Goal: Task Accomplishment & Management: Manage account settings

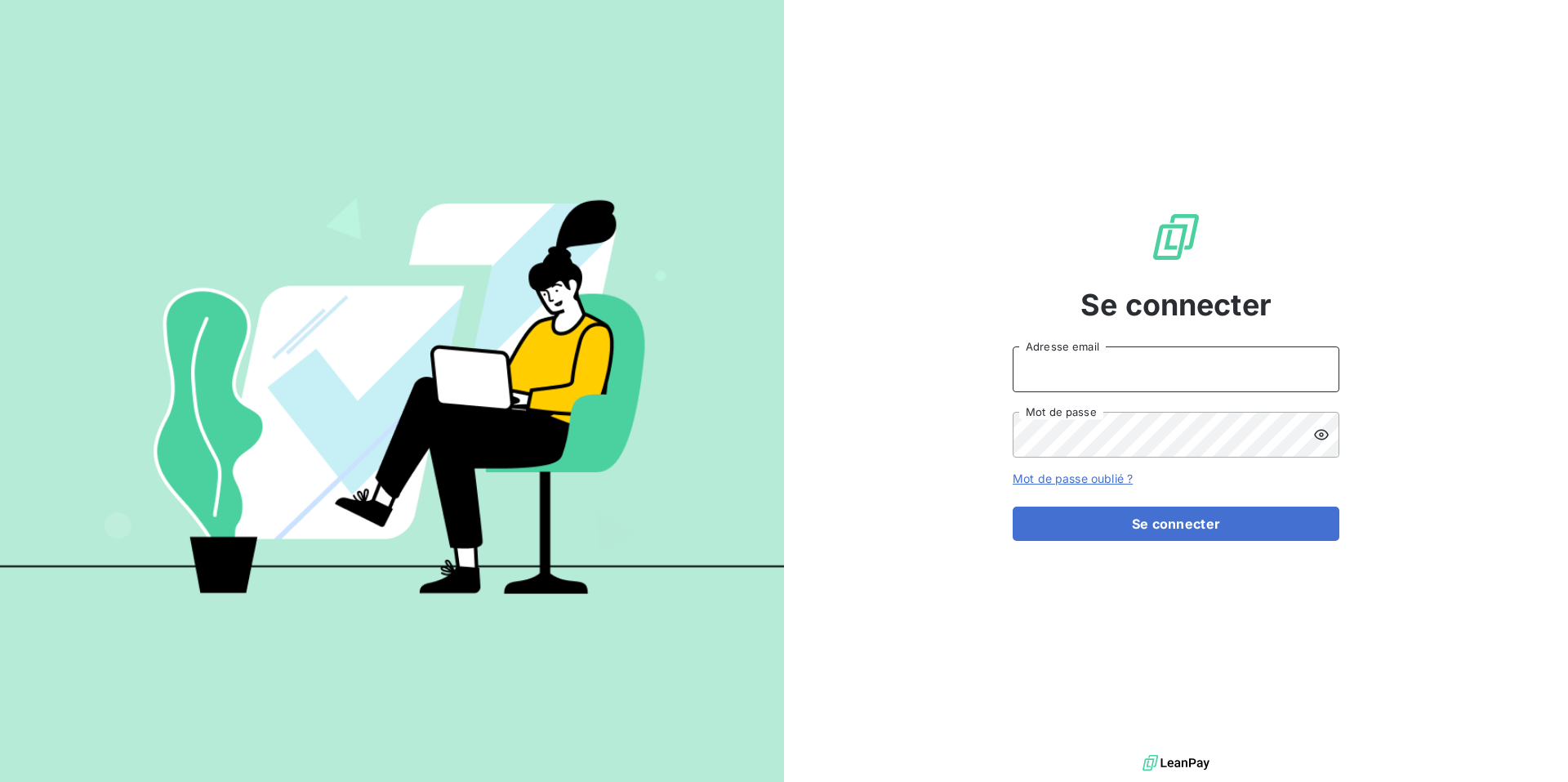
click at [1099, 366] on input "Adresse email" at bounding box center [1175, 368] width 326 height 46
type input "[PERSON_NAME][EMAIL_ADDRESS][DOMAIN_NAME]"
click at [1012, 507] on button "Se connecter" at bounding box center [1175, 524] width 326 height 34
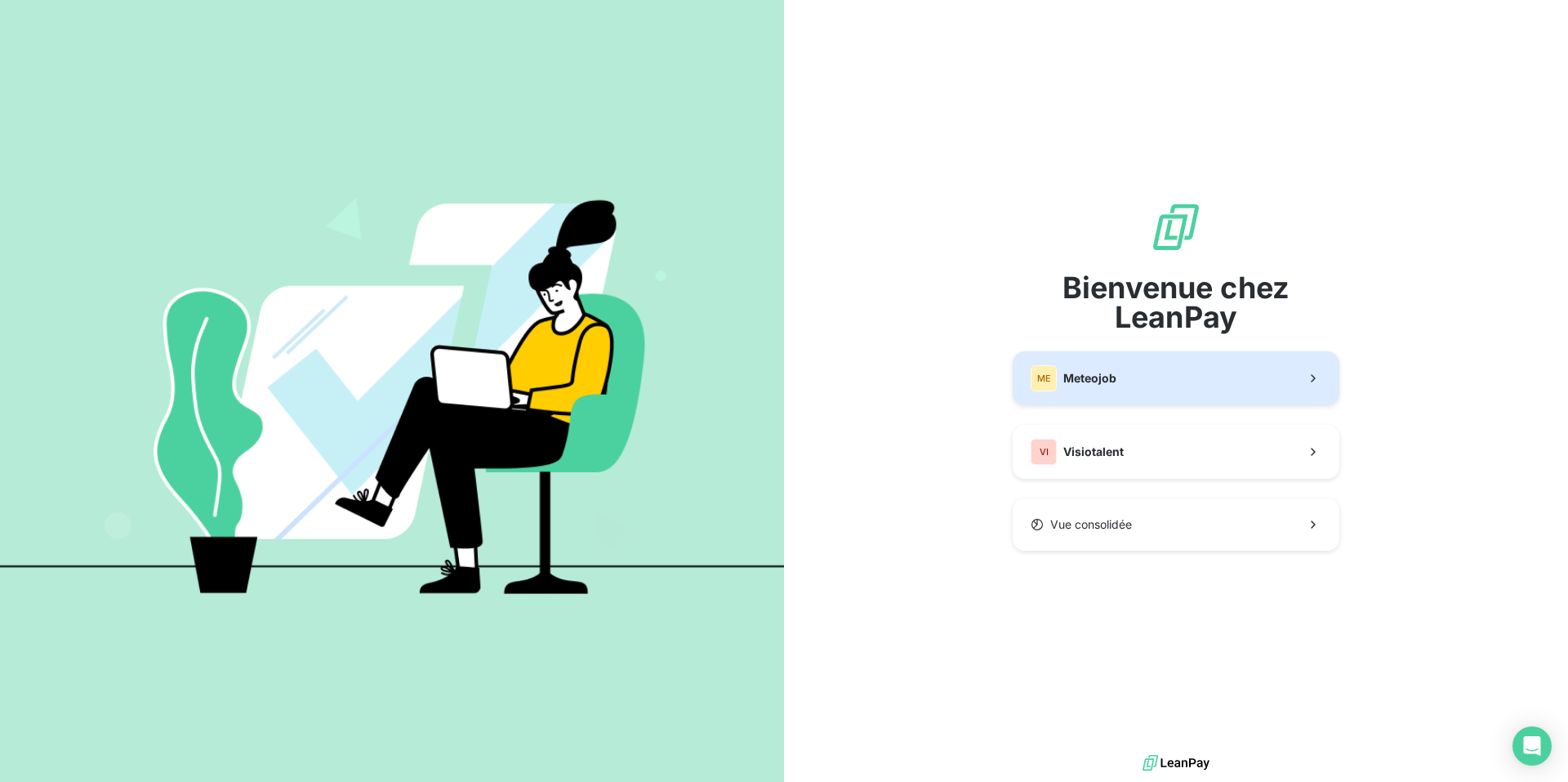
click at [1134, 374] on button "ME Meteojob" at bounding box center [1175, 378] width 326 height 54
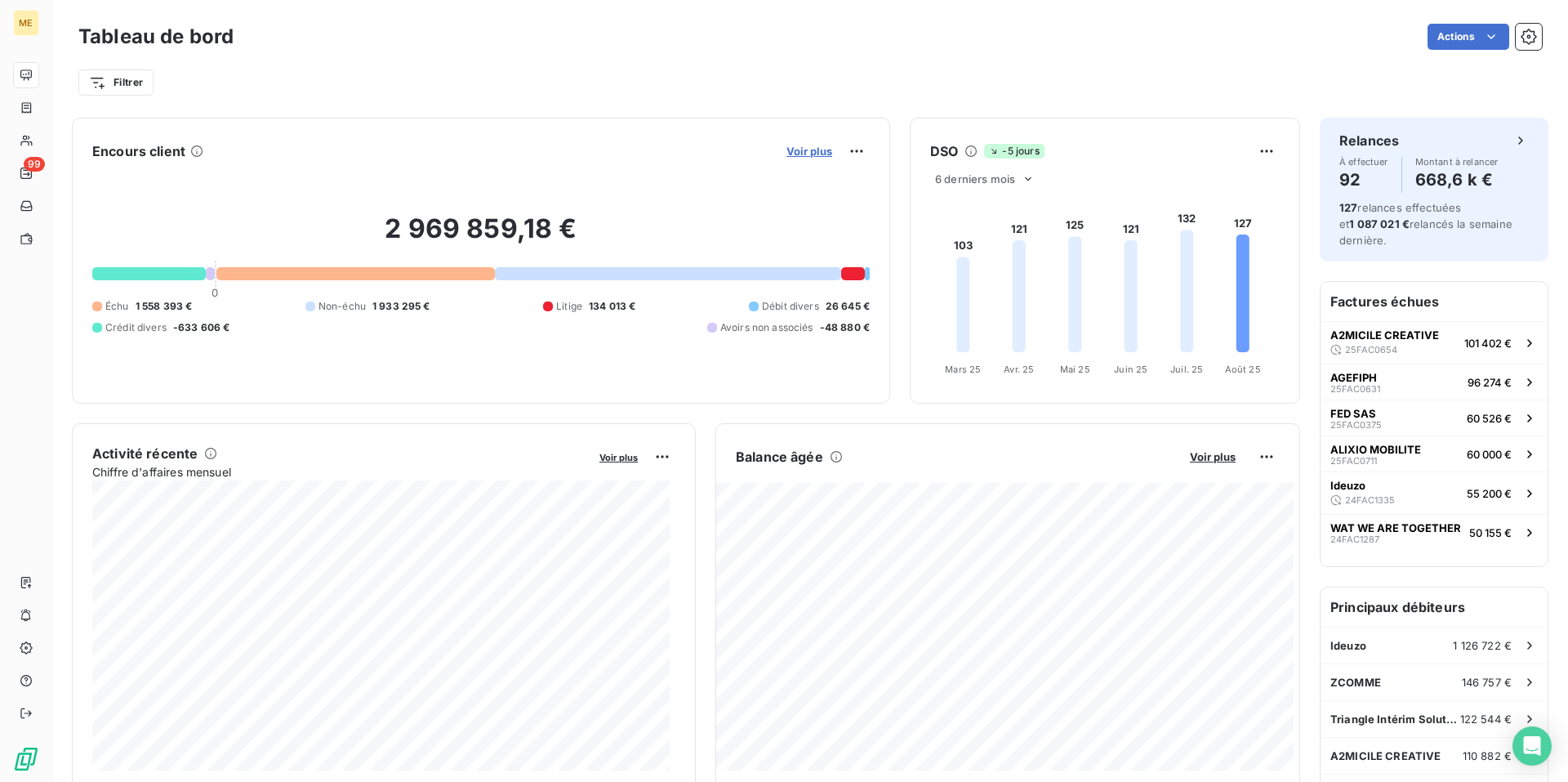
click at [798, 157] on span "Voir plus" at bounding box center [809, 151] width 46 height 13
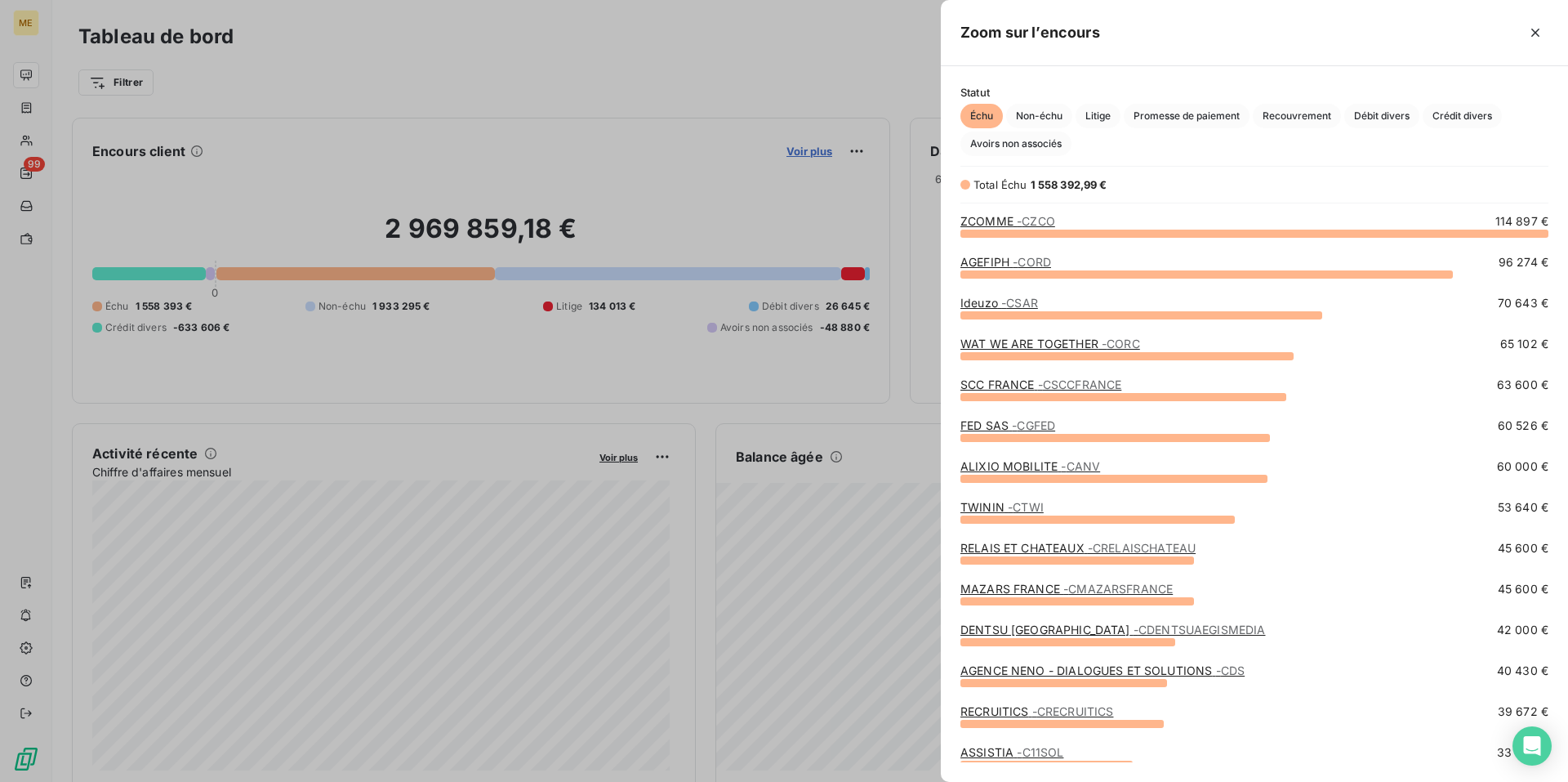
scroll to position [537, 614]
click at [1445, 125] on span "Crédit divers" at bounding box center [1461, 116] width 79 height 24
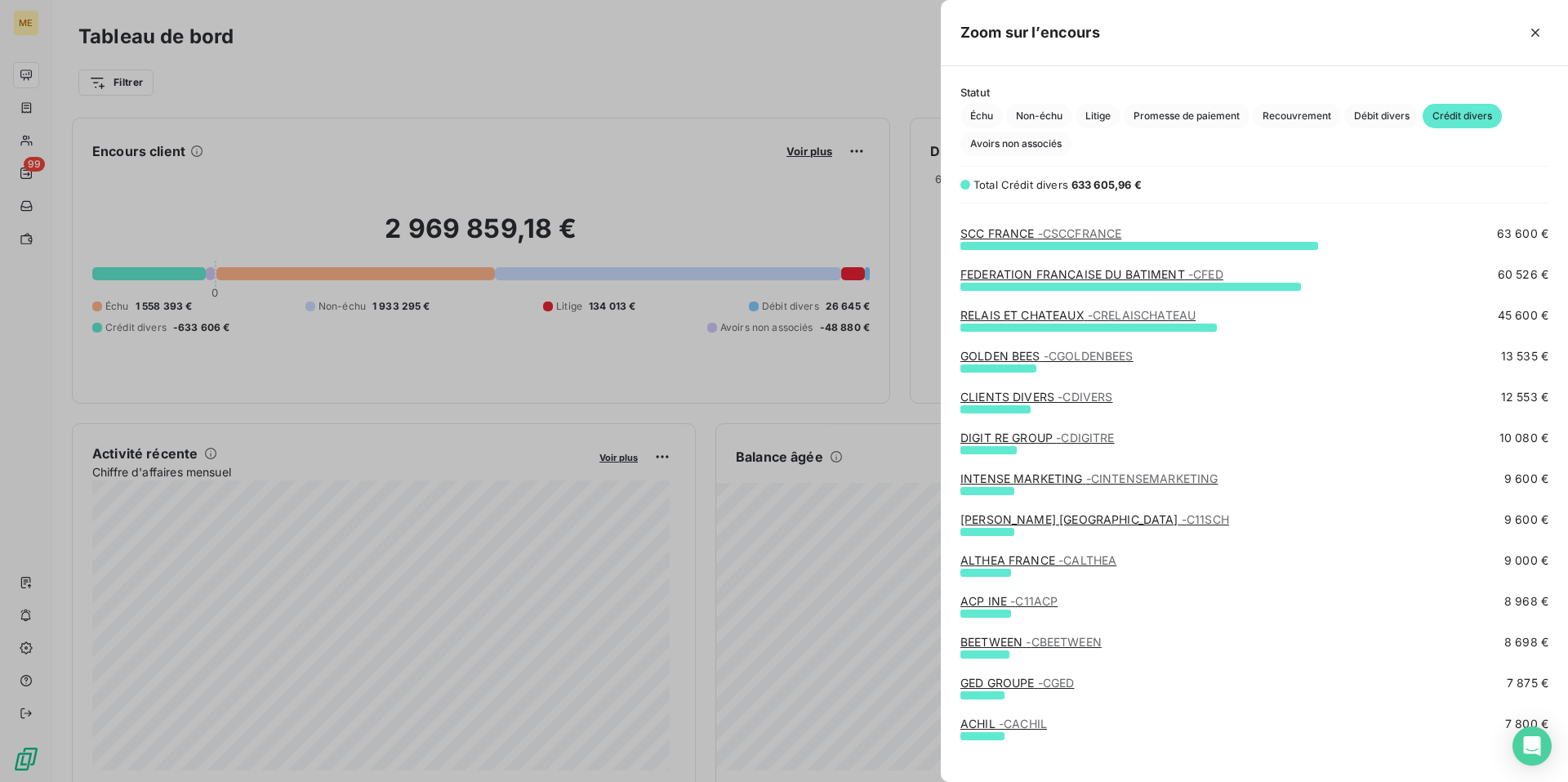
scroll to position [0, 0]
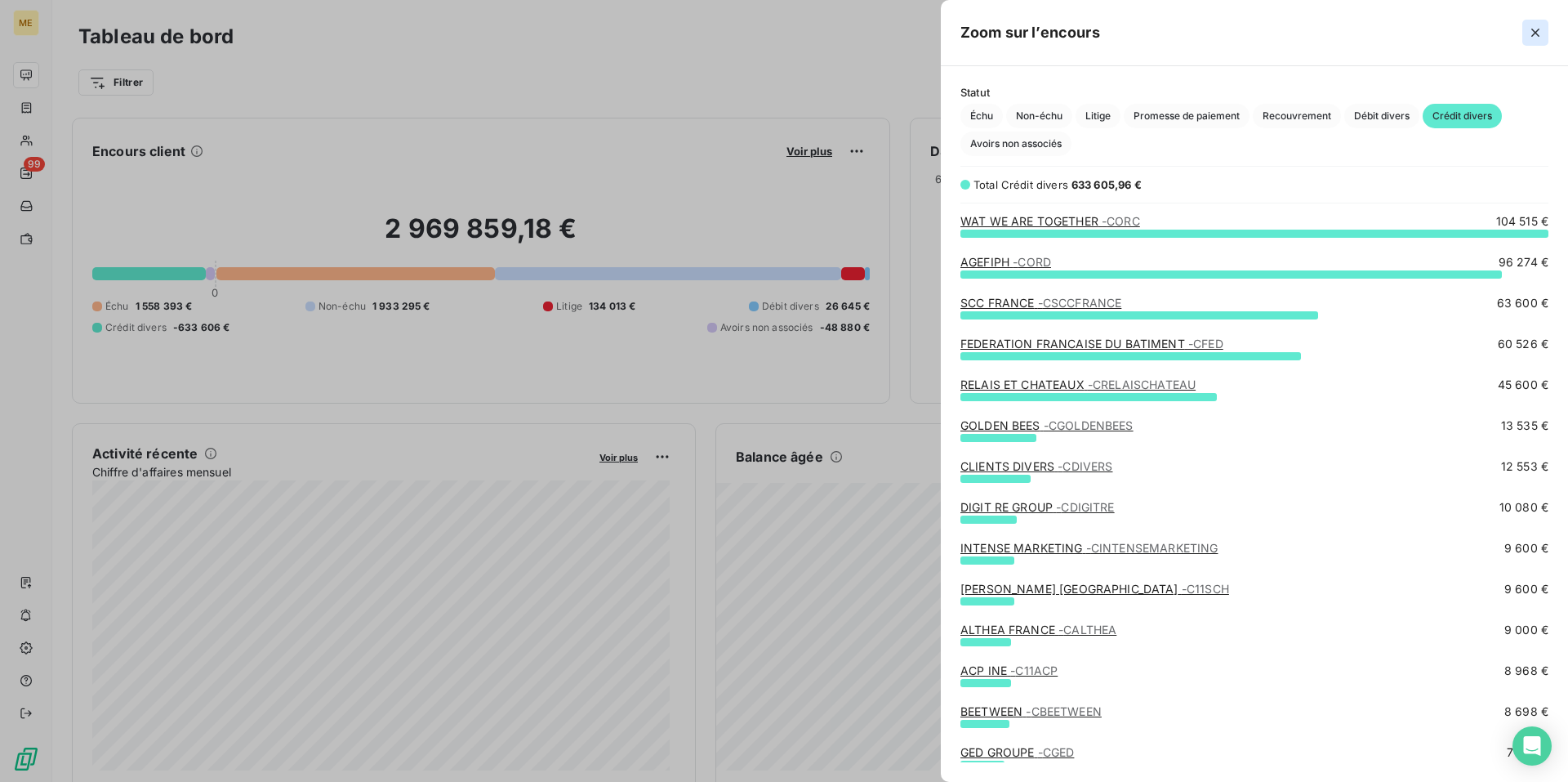
click at [1528, 39] on icon "button" at bounding box center [1535, 33] width 17 height 17
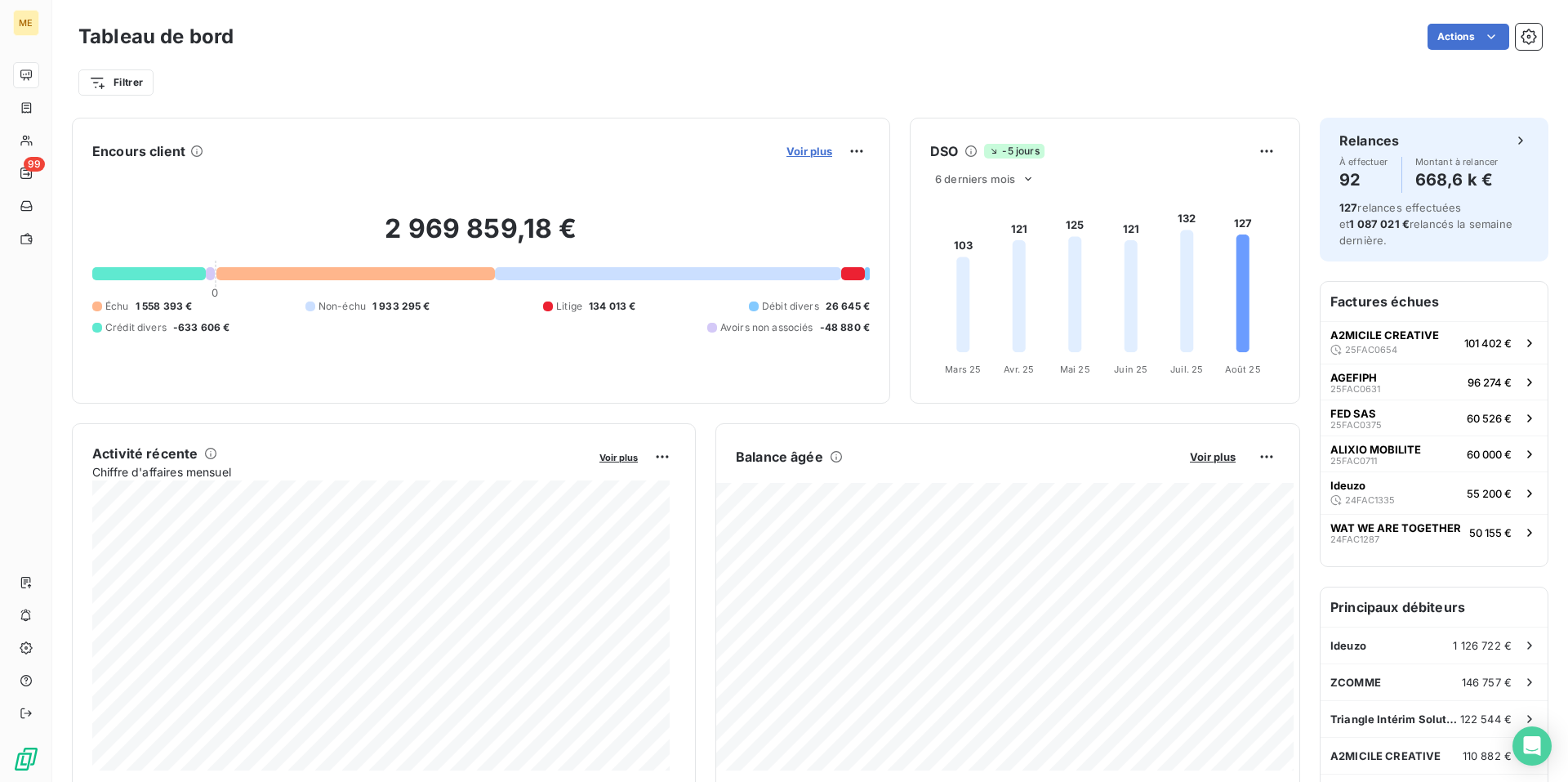
click at [794, 154] on span "Voir plus" at bounding box center [809, 151] width 46 height 13
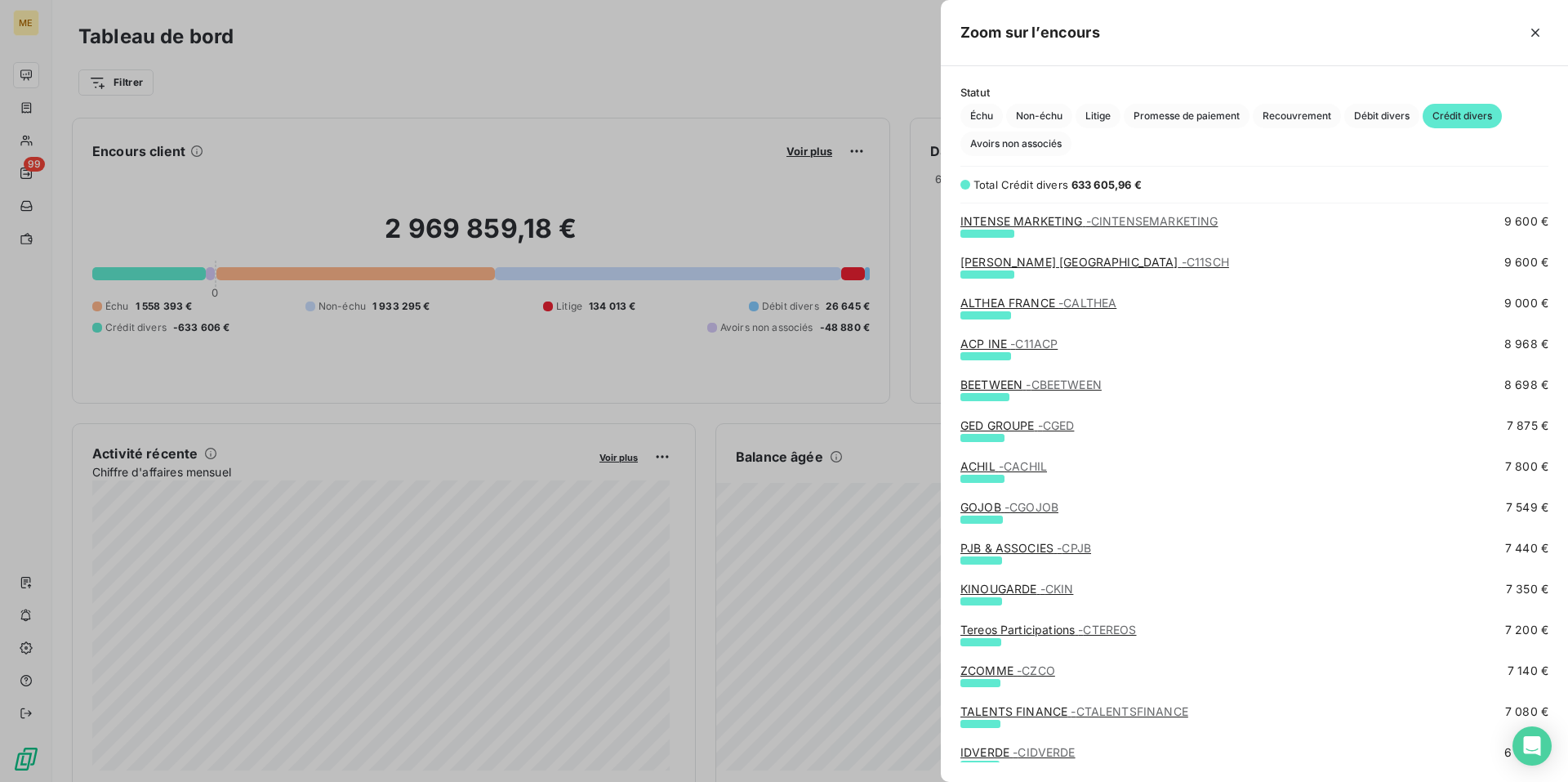
scroll to position [408, 0]
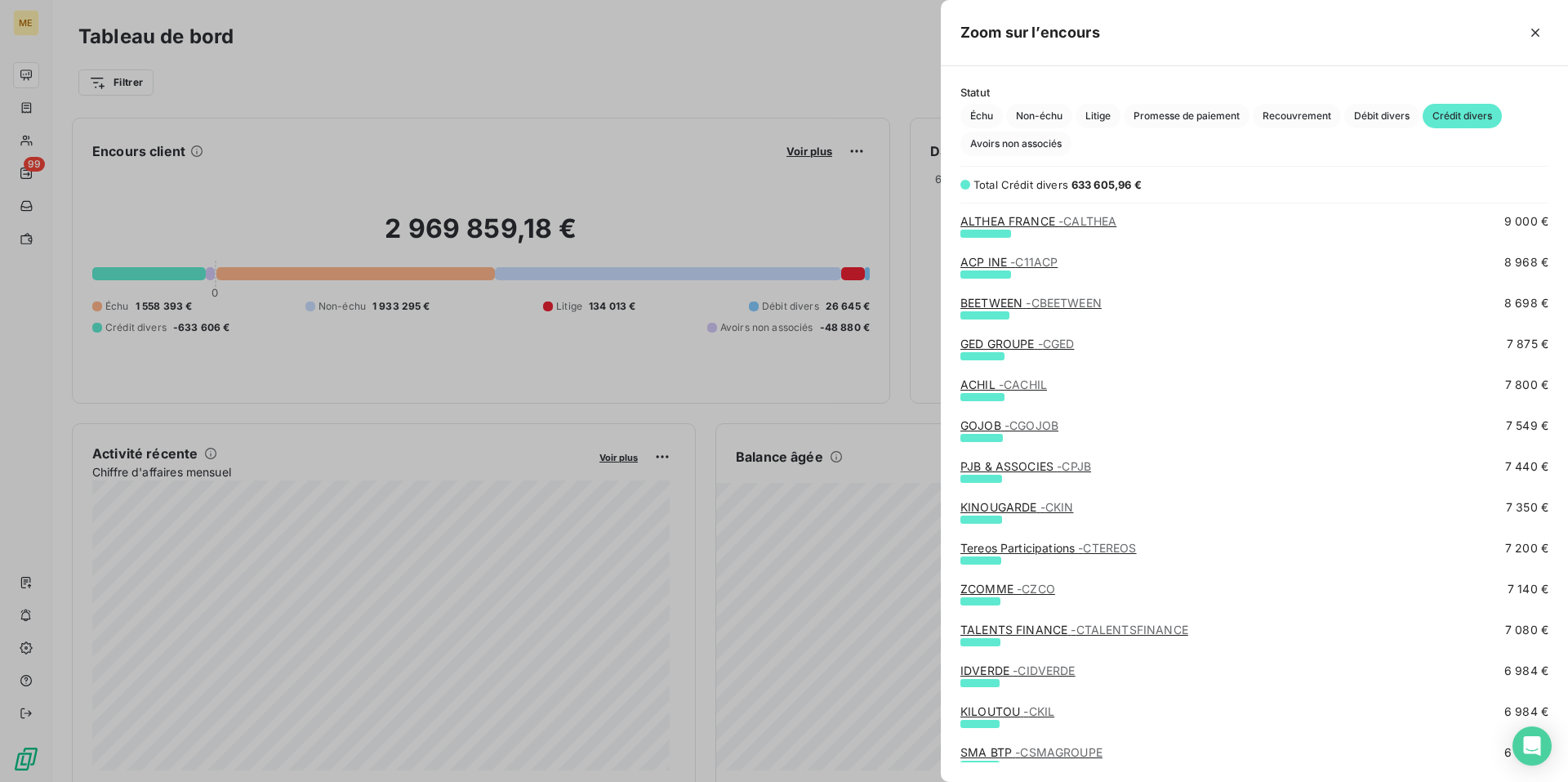
click at [627, 62] on div at bounding box center [784, 391] width 1568 height 782
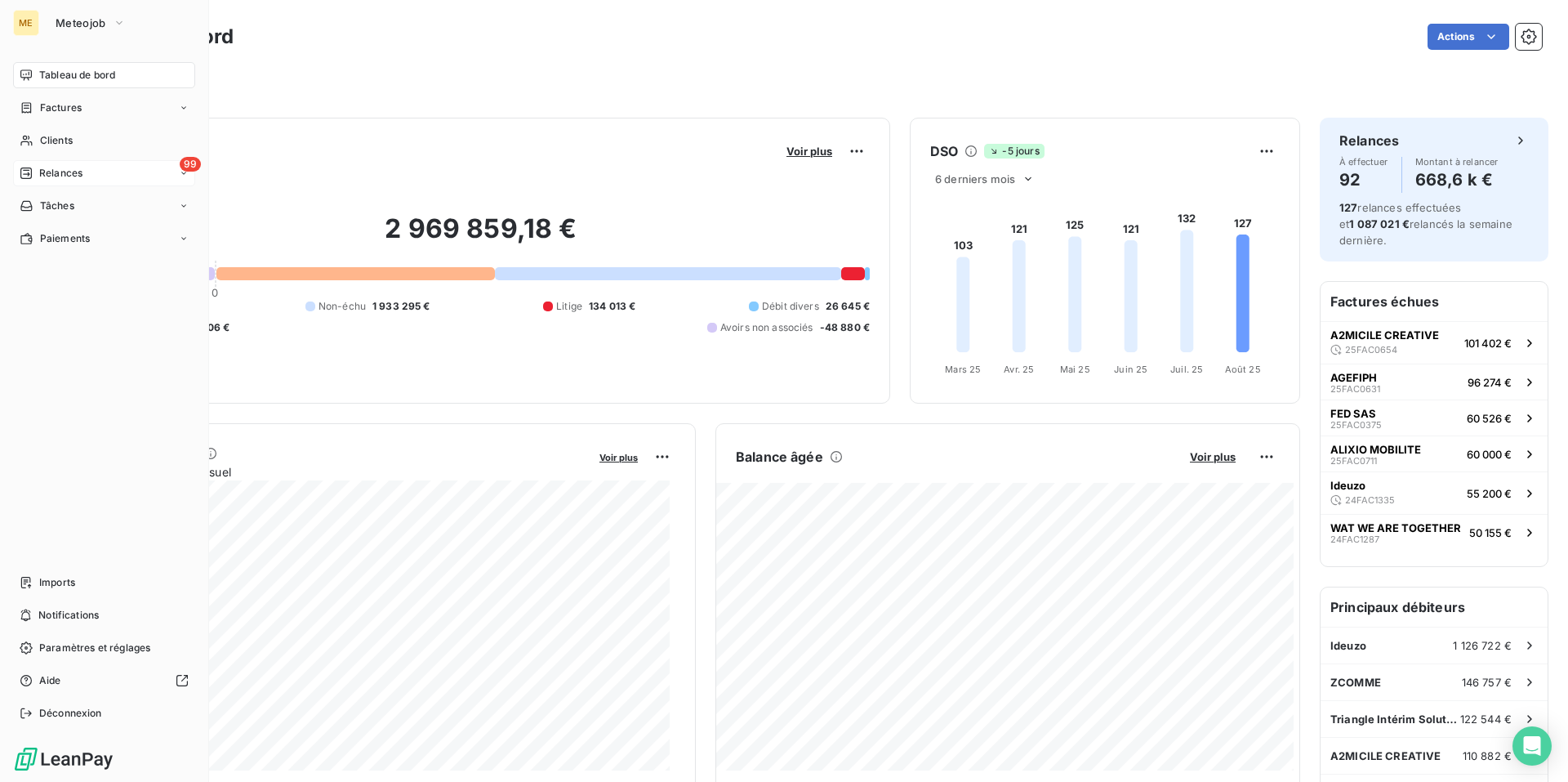
click at [43, 172] on span "Relances" at bounding box center [60, 173] width 44 height 15
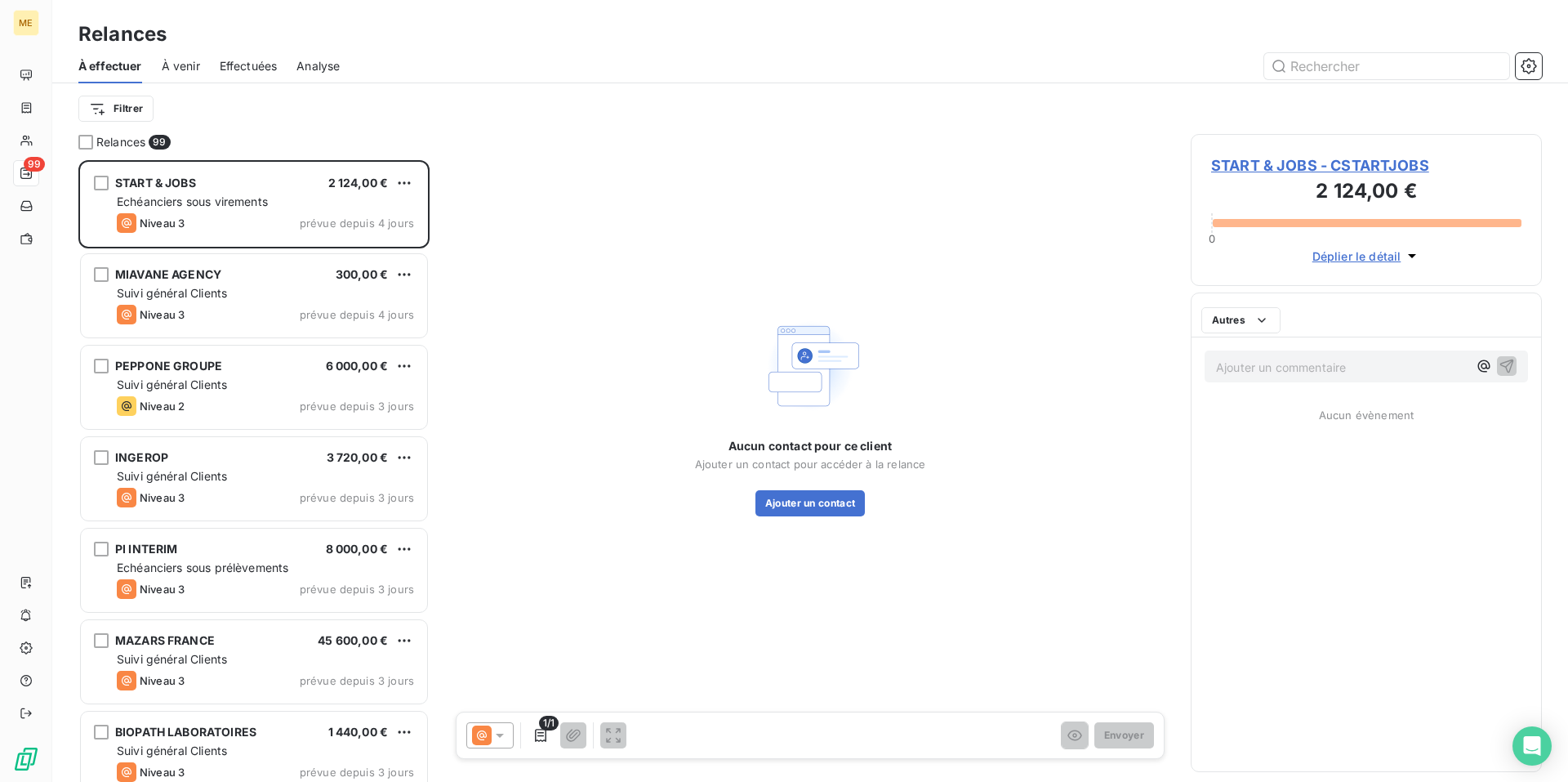
scroll to position [609, 339]
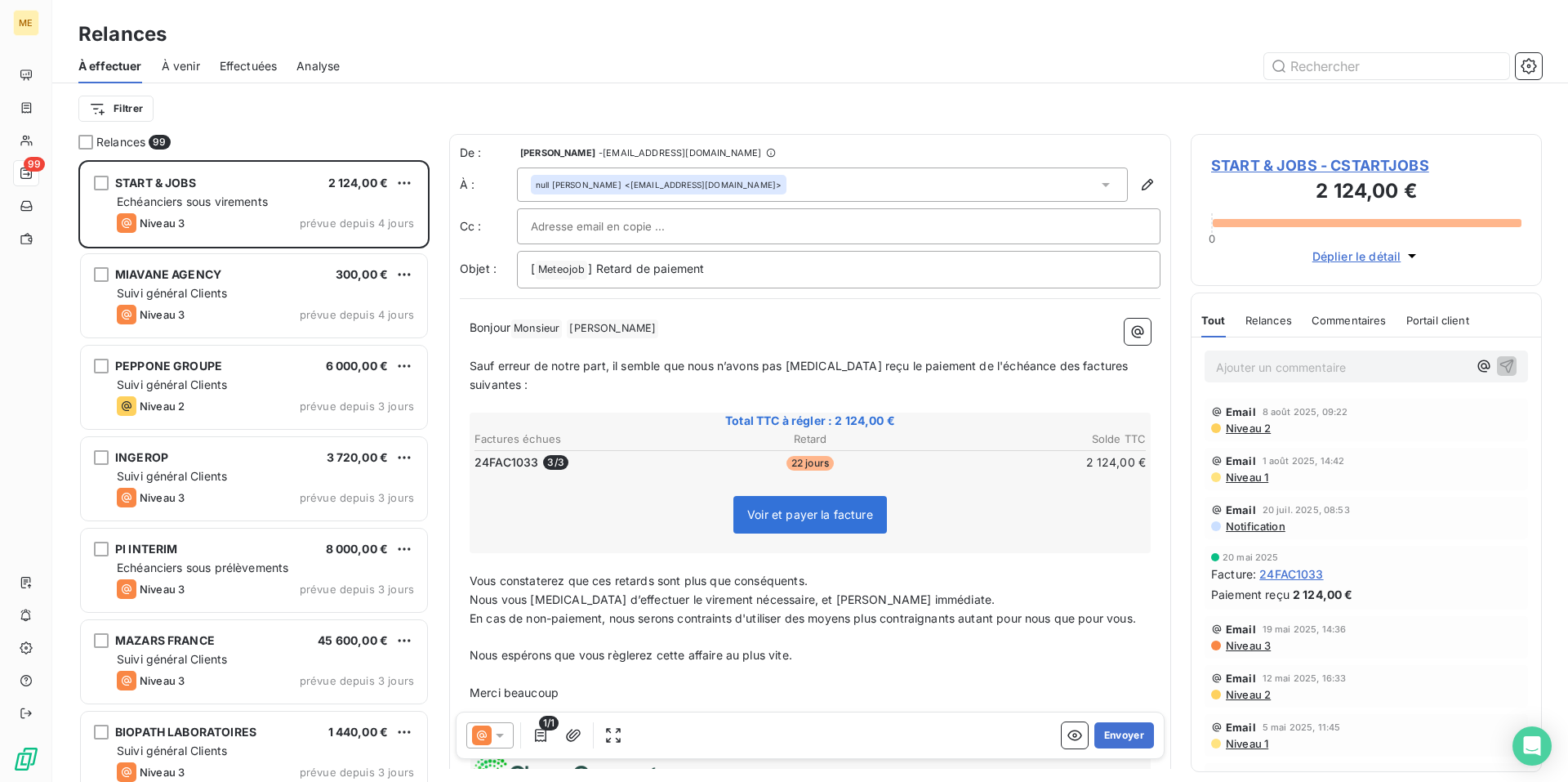
click at [503, 734] on icon at bounding box center [499, 736] width 8 height 4
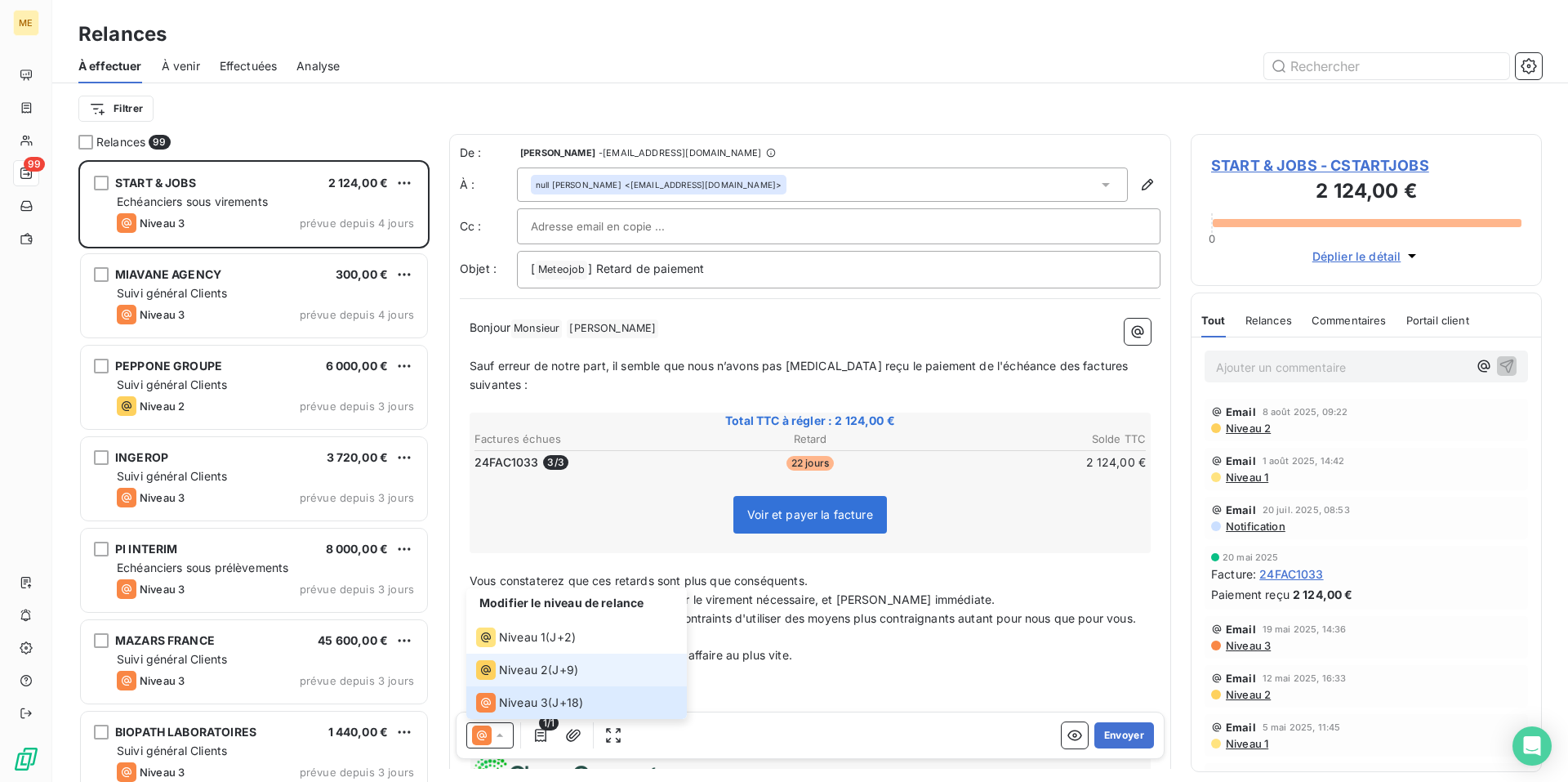
click at [534, 678] on div "Niveau 2" at bounding box center [511, 669] width 72 height 20
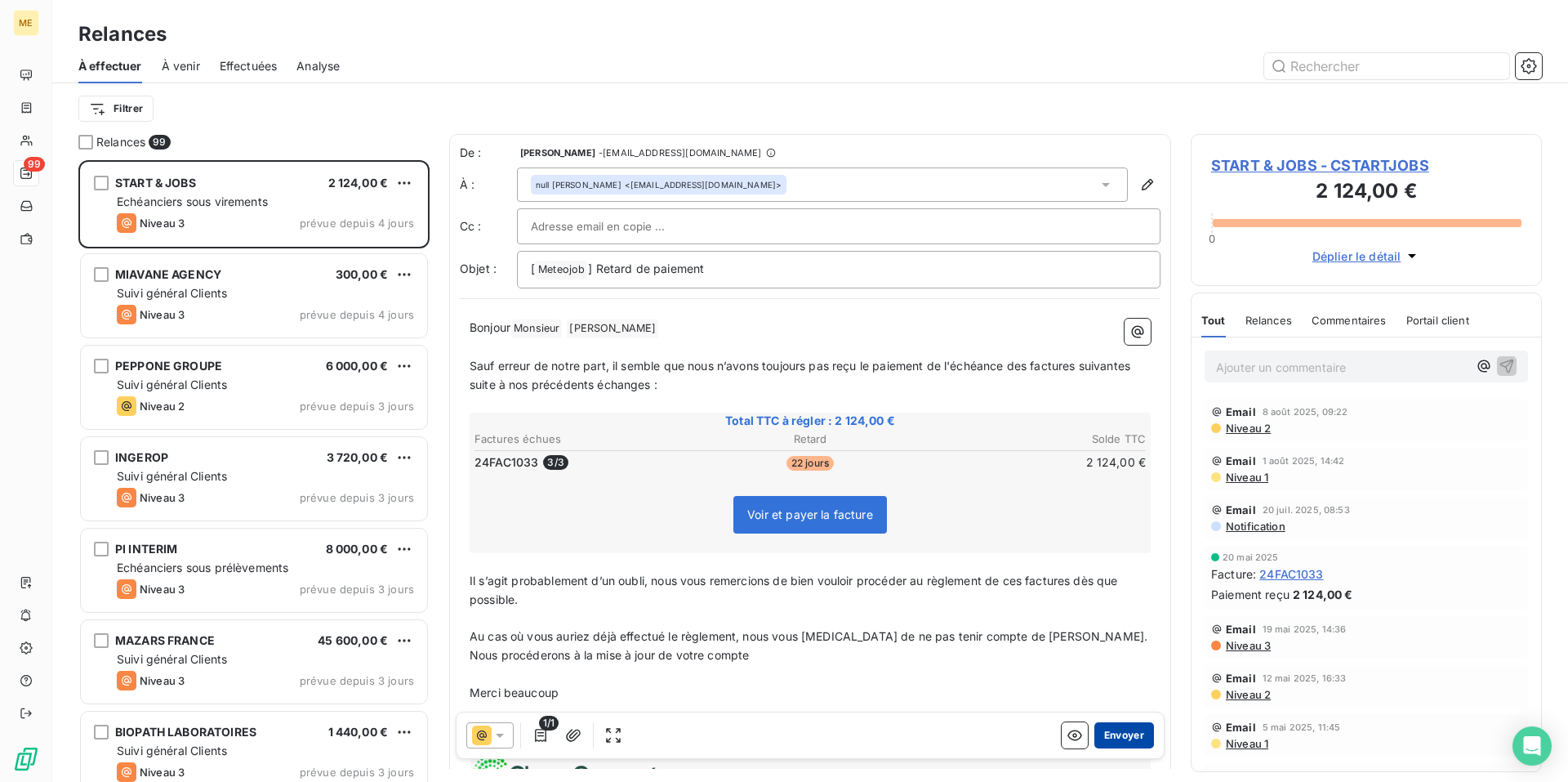
click at [1108, 739] on button "Envoyer" at bounding box center [1124, 736] width 59 height 26
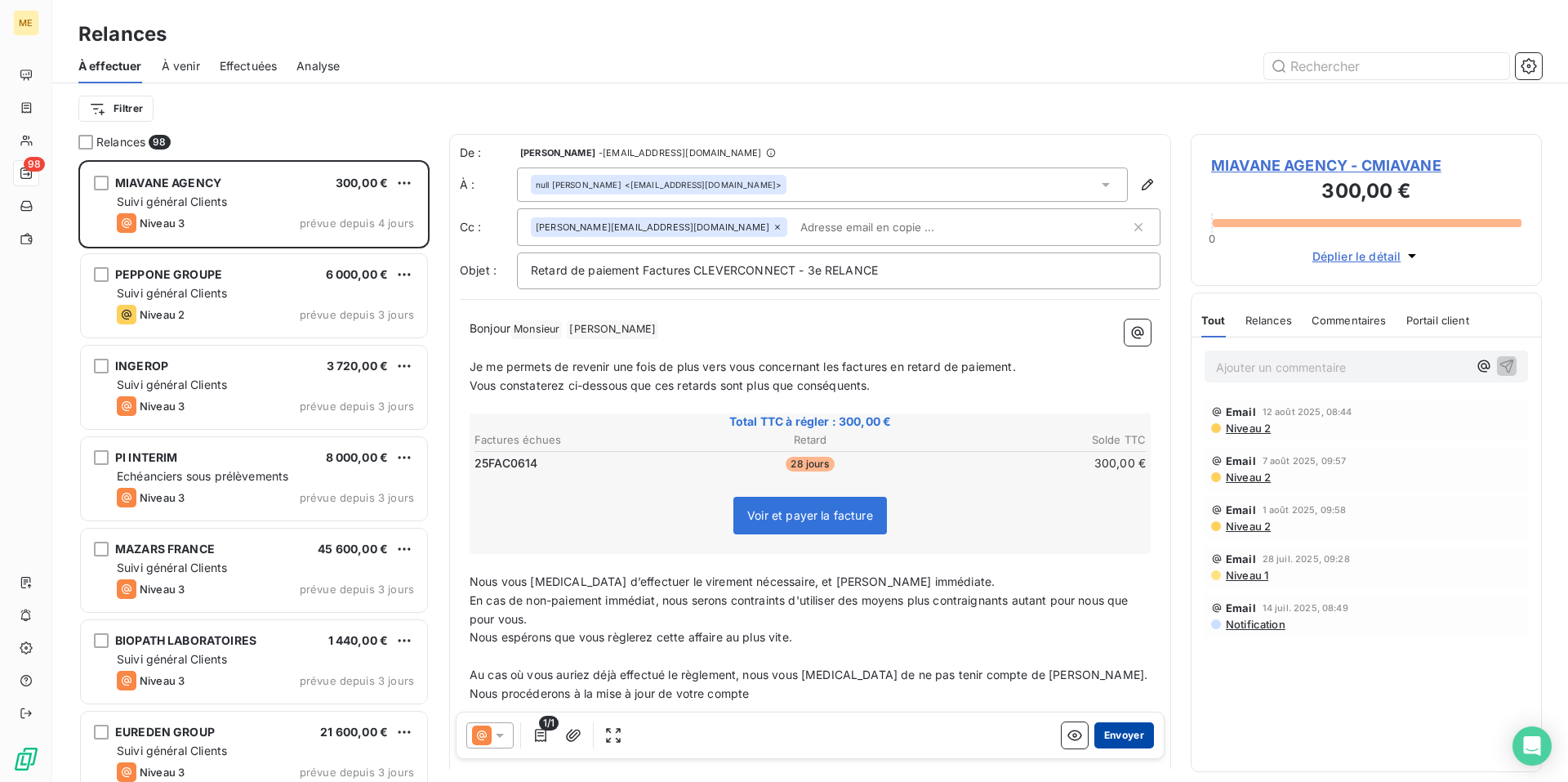
click at [1112, 738] on button "Envoyer" at bounding box center [1124, 736] width 59 height 26
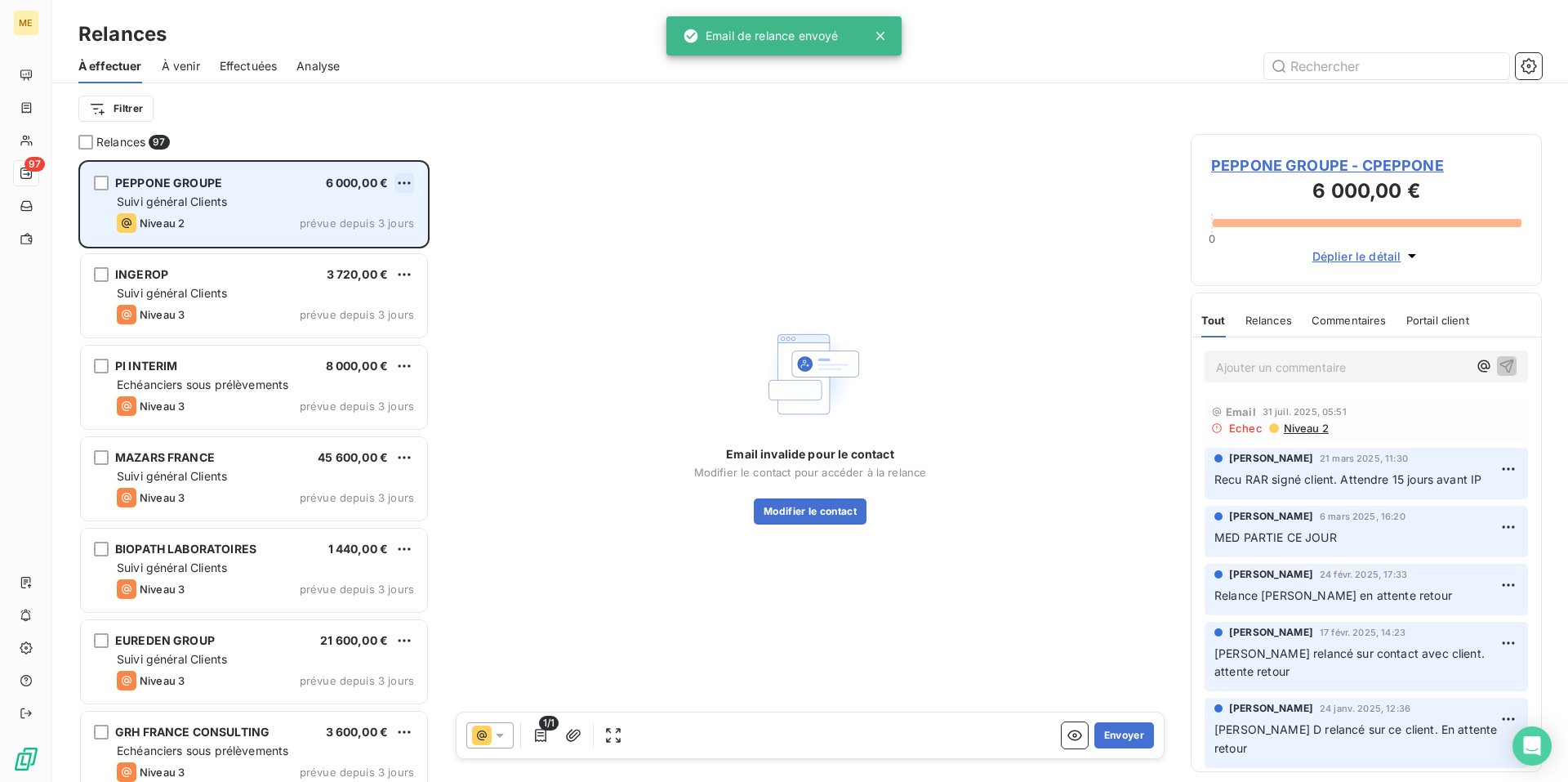
click at [403, 179] on html "ME 97 Relances À effectuer À venir Effectuées Analyse Filtrer Relances 97 PEPPO…" at bounding box center [784, 391] width 1568 height 782
click at [388, 219] on div "Replanifier cette action" at bounding box center [333, 216] width 146 height 26
select select "7"
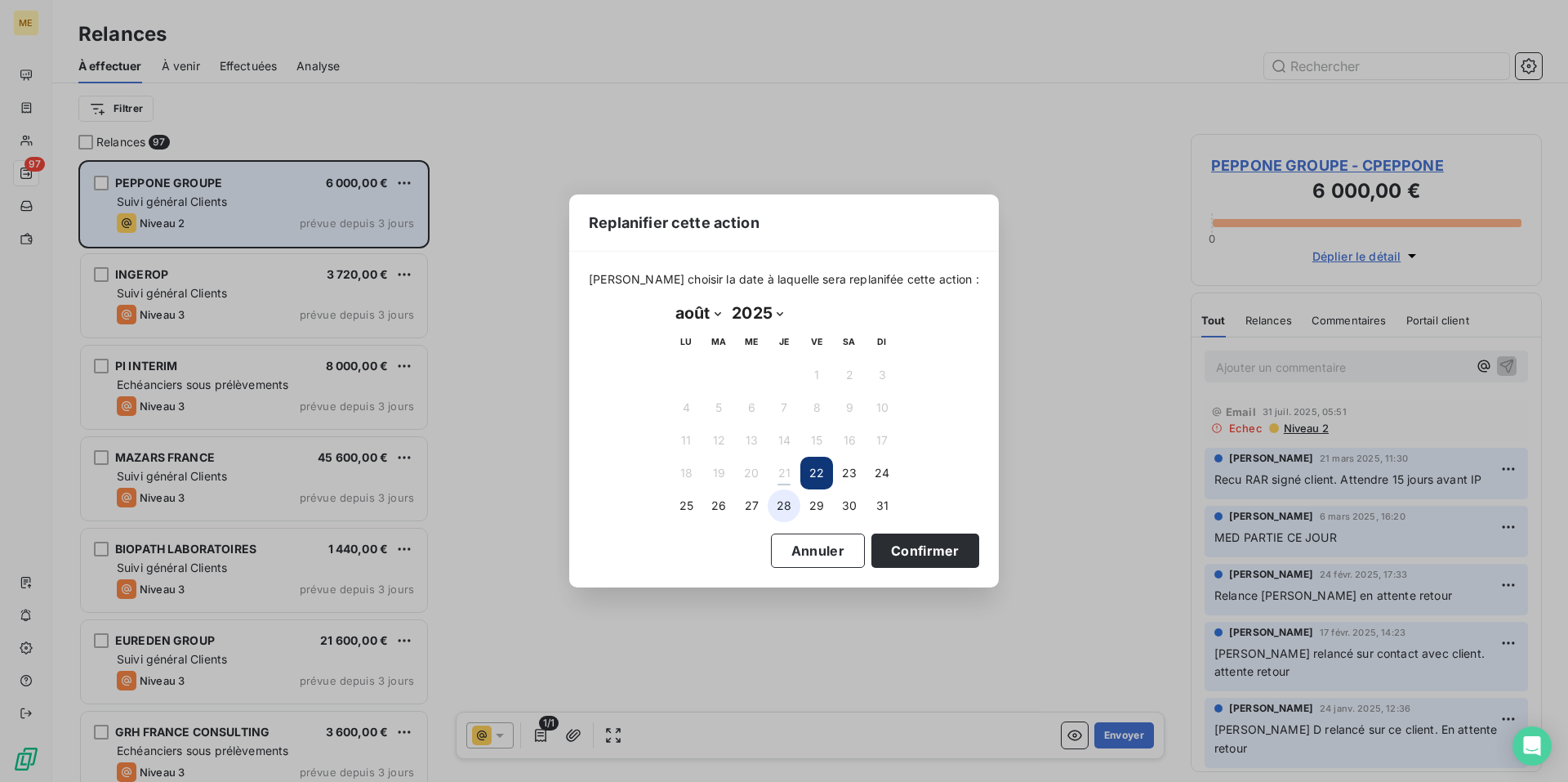
click at [783, 509] on button "28" at bounding box center [784, 505] width 33 height 33
click at [890, 540] on button "Confirmer" at bounding box center [925, 550] width 108 height 34
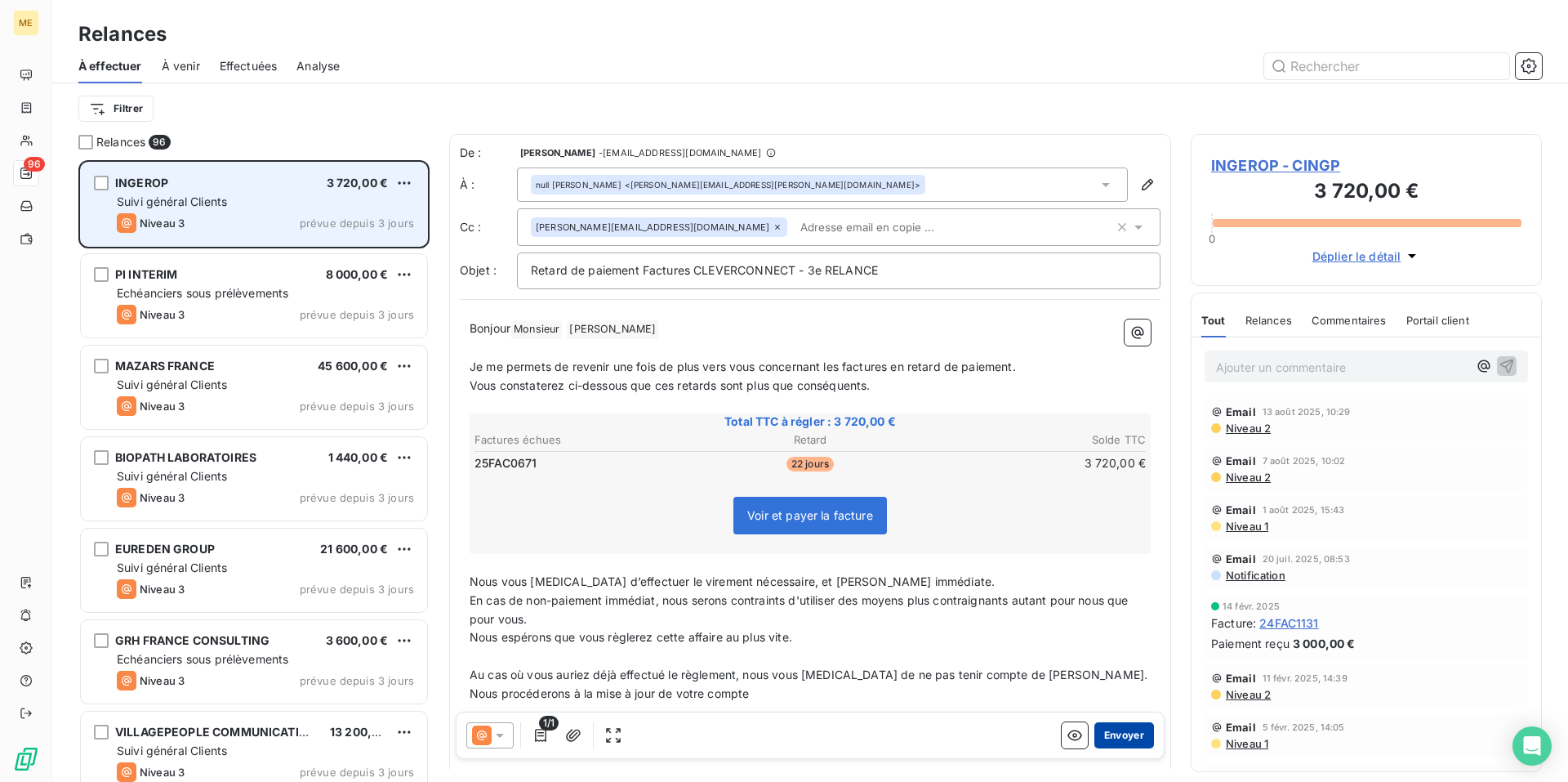
click at [1112, 738] on button "Envoyer" at bounding box center [1124, 736] width 59 height 26
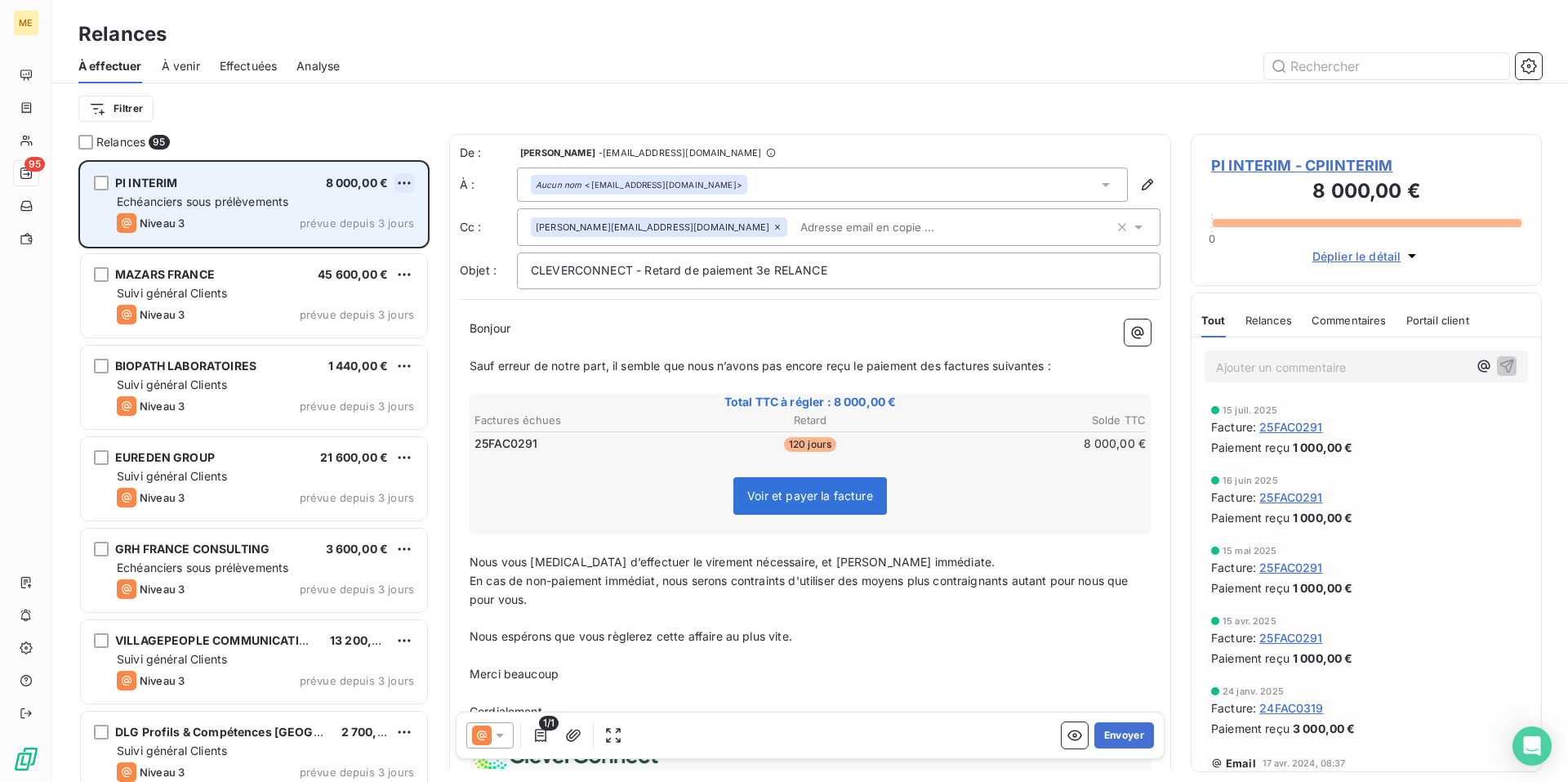
click at [410, 186] on html "ME 95 Relances À effectuer À venir Effectuées Analyse Filtrer Relances 95 PI IN…" at bounding box center [784, 391] width 1568 height 782
click at [379, 223] on div "Replanifier cette action" at bounding box center [333, 216] width 146 height 26
select select "7"
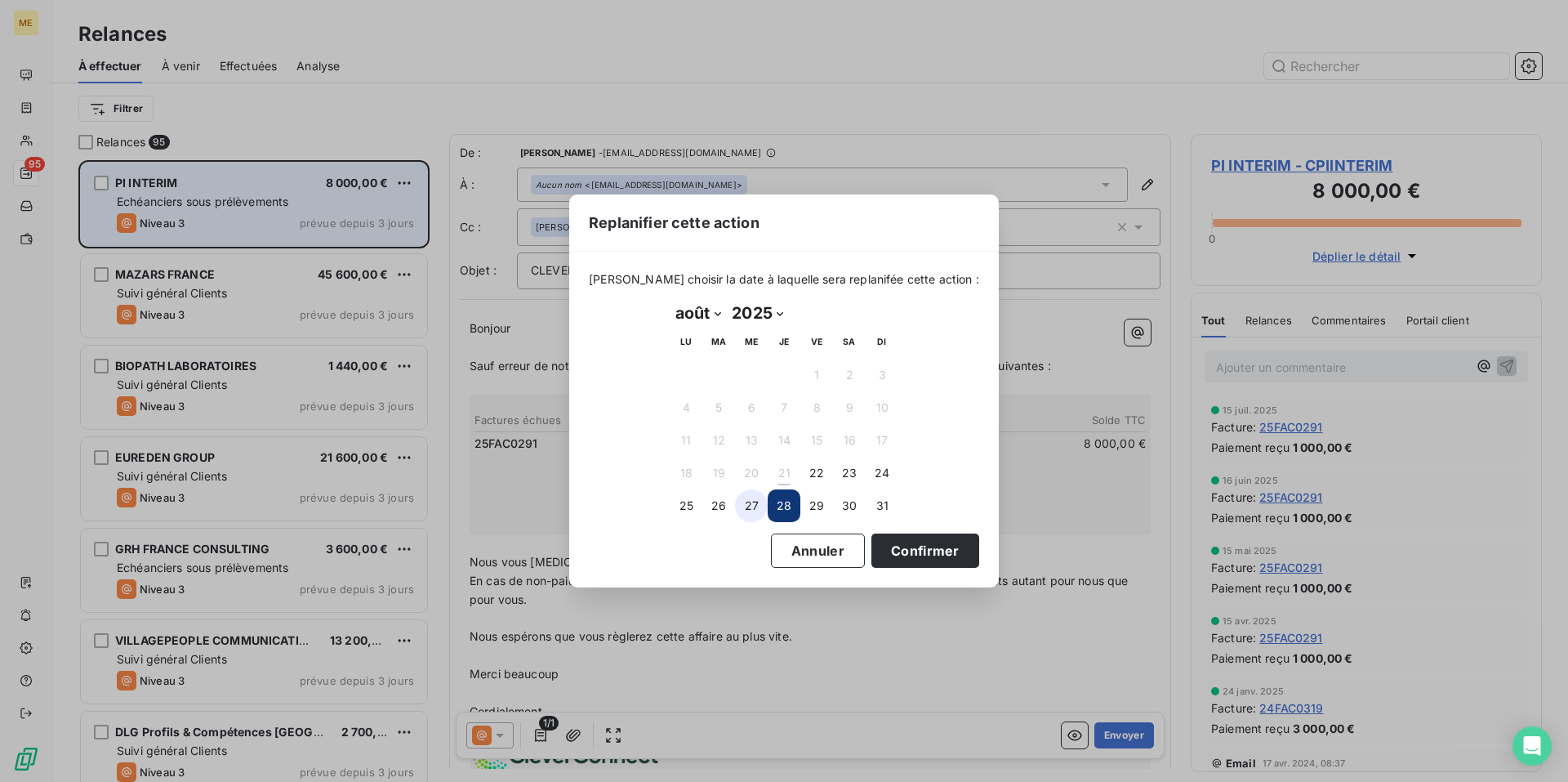
click at [748, 509] on button "27" at bounding box center [751, 505] width 33 height 33
click at [906, 557] on button "Confirmer" at bounding box center [925, 550] width 108 height 34
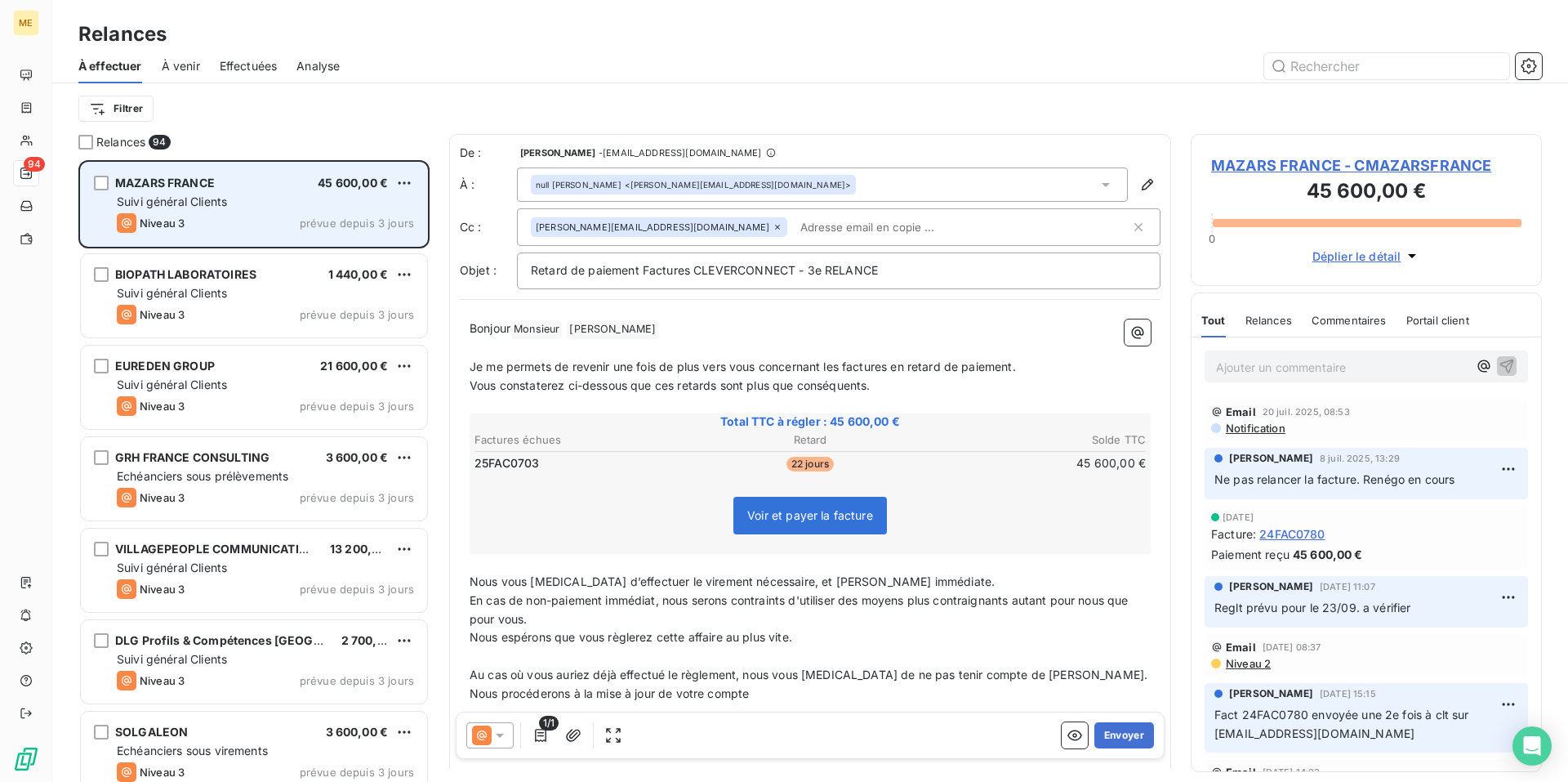
click at [495, 743] on icon at bounding box center [500, 736] width 17 height 17
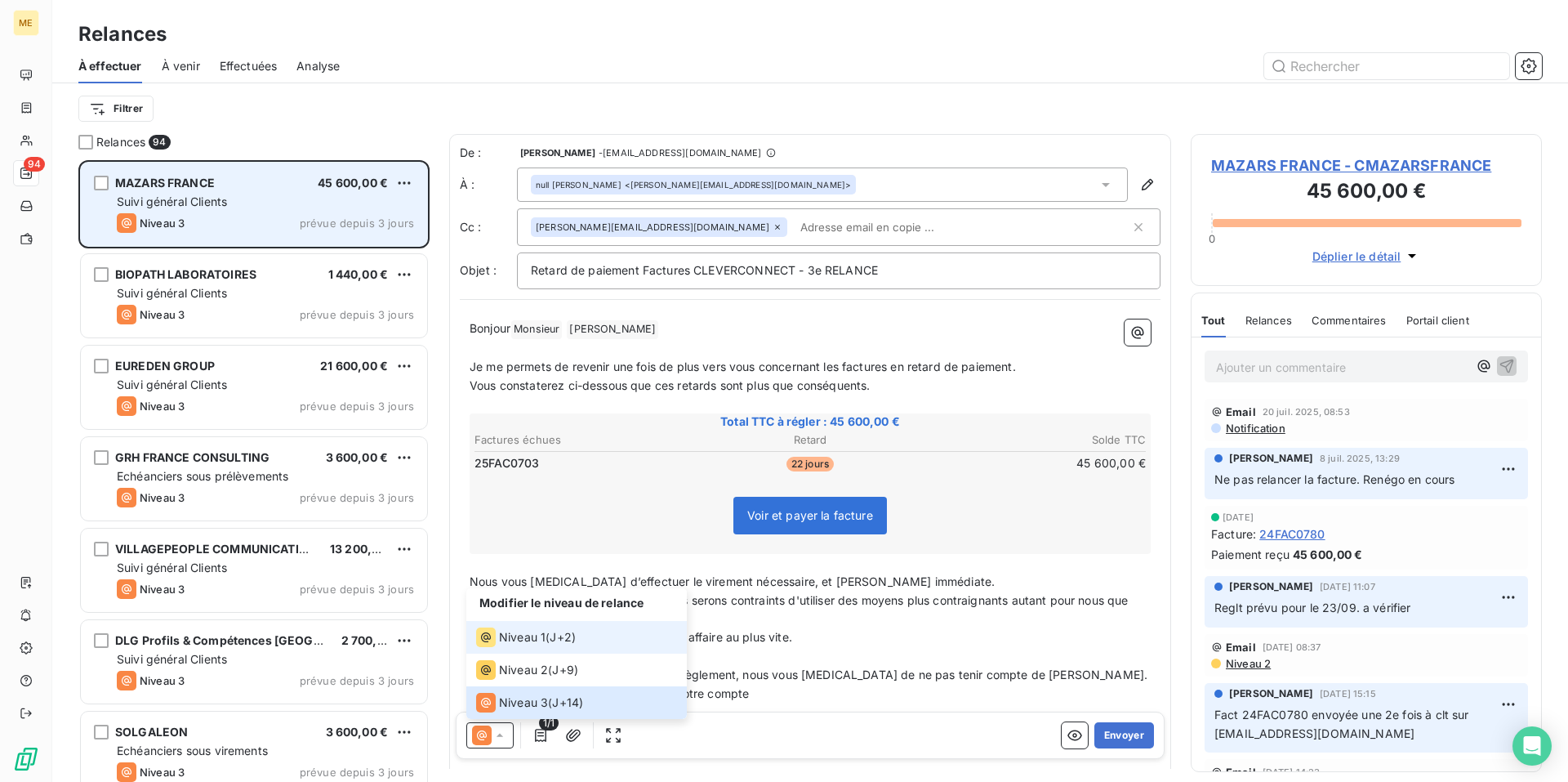
click at [560, 642] on span "J+2 )" at bounding box center [562, 637] width 26 height 17
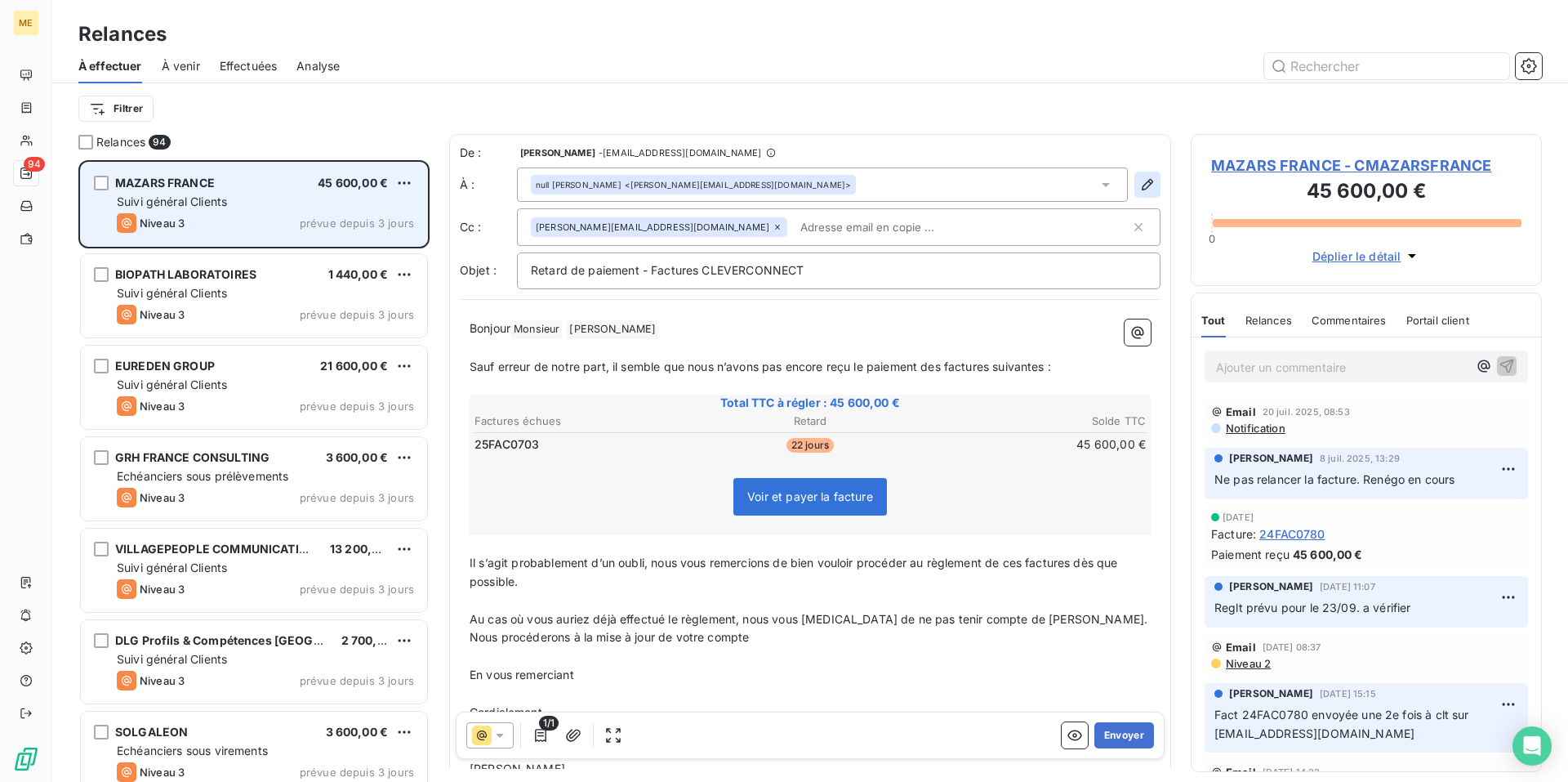
click at [1139, 188] on icon "button" at bounding box center [1147, 185] width 17 height 17
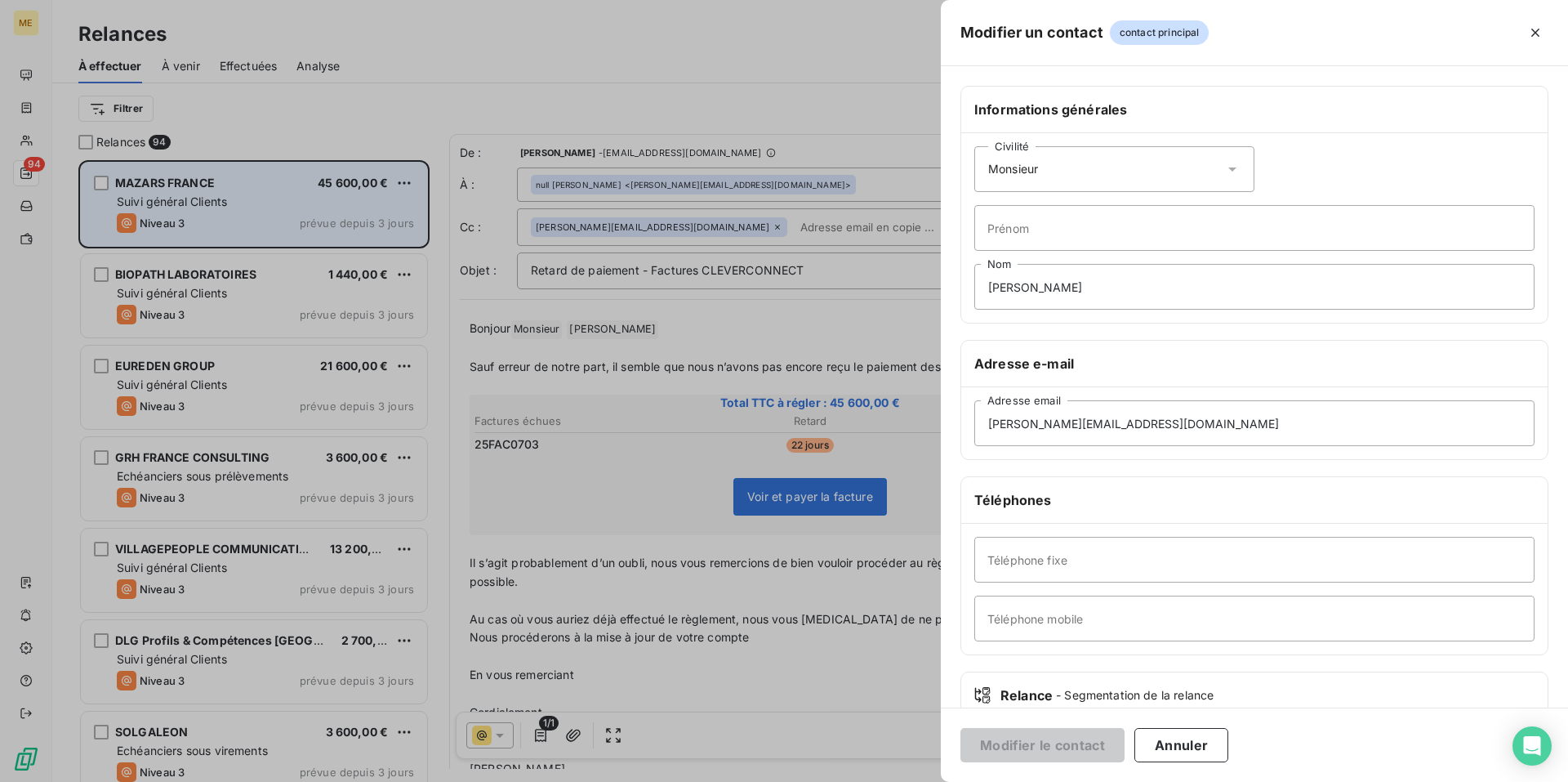
click at [1224, 165] on icon at bounding box center [1232, 169] width 17 height 17
click at [1189, 197] on li "Madame" at bounding box center [1113, 210] width 280 height 30
click at [1058, 745] on button "Modifier le contact" at bounding box center [1042, 745] width 165 height 34
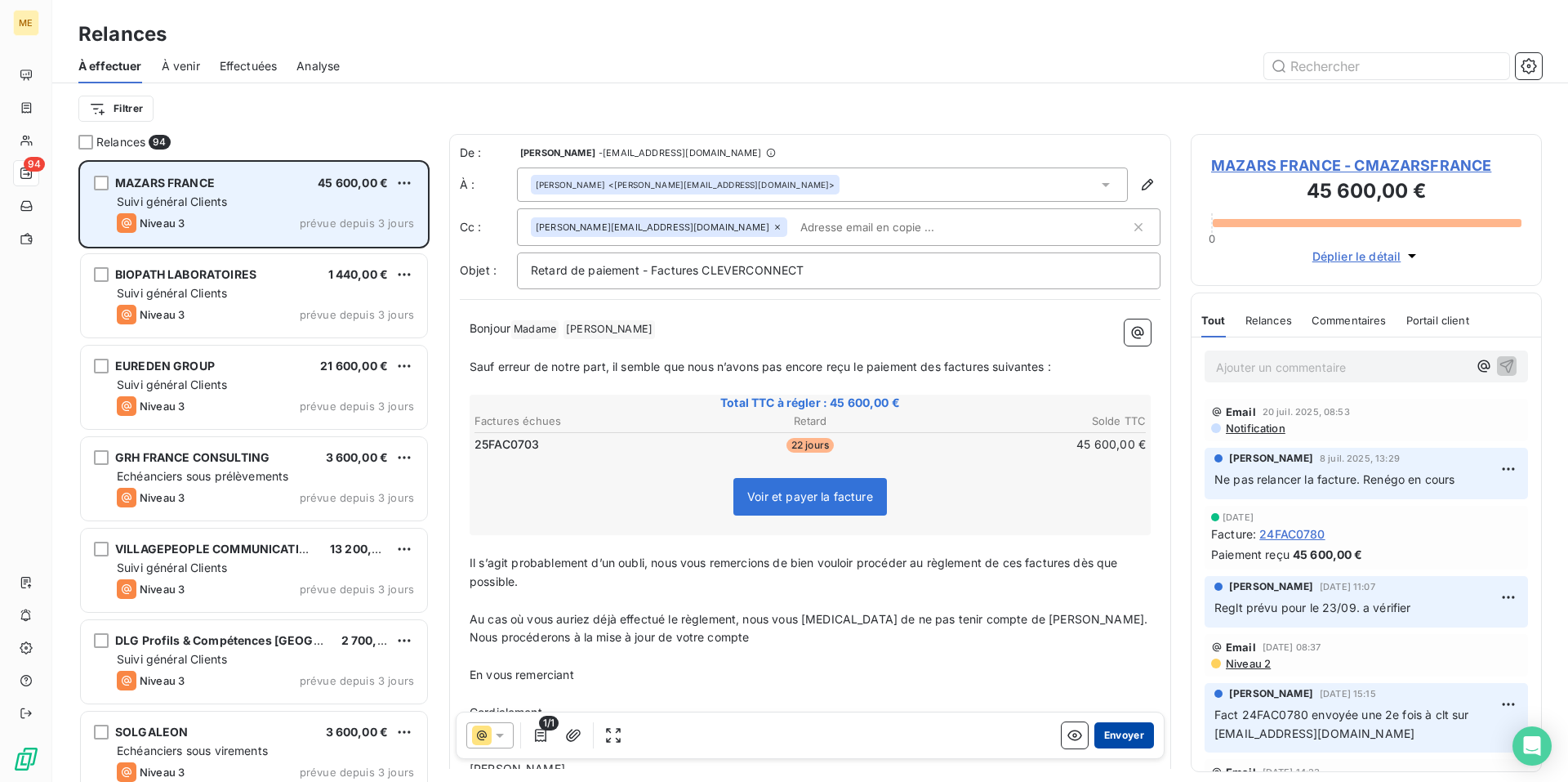
click at [1118, 737] on button "Envoyer" at bounding box center [1124, 736] width 59 height 26
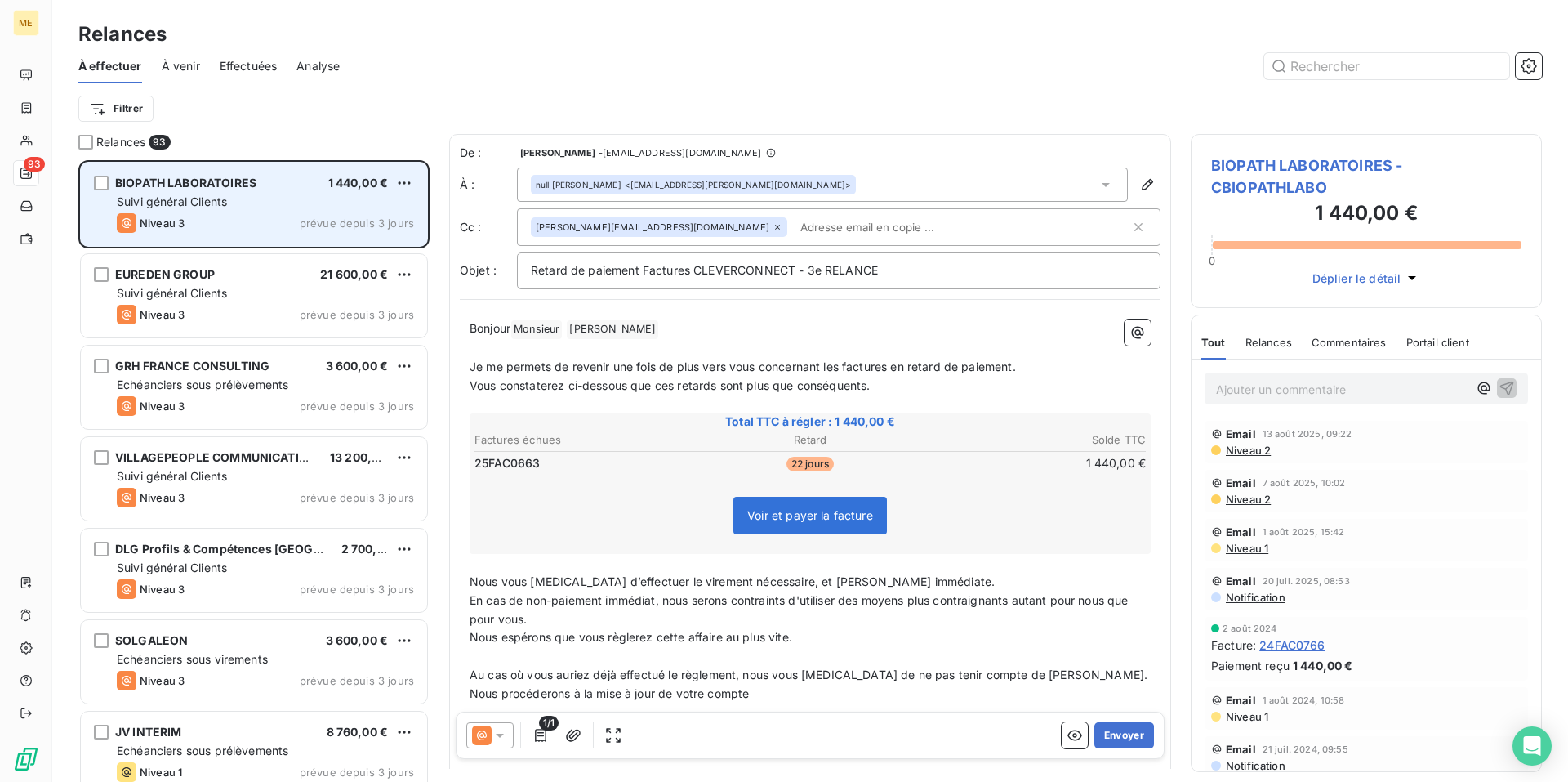
click at [1118, 737] on button "Envoyer" at bounding box center [1124, 736] width 59 height 26
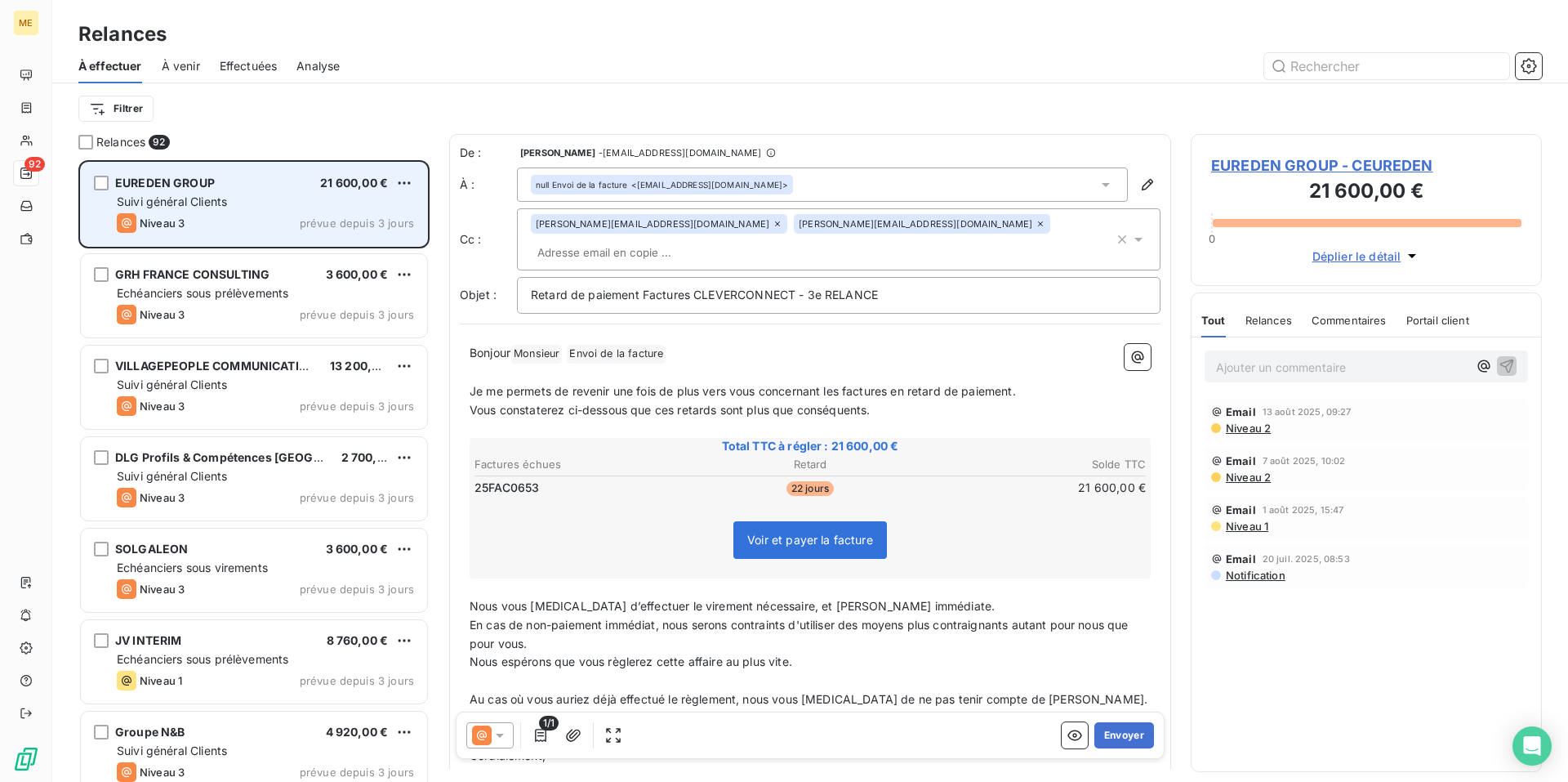
click at [499, 737] on icon at bounding box center [500, 736] width 17 height 17
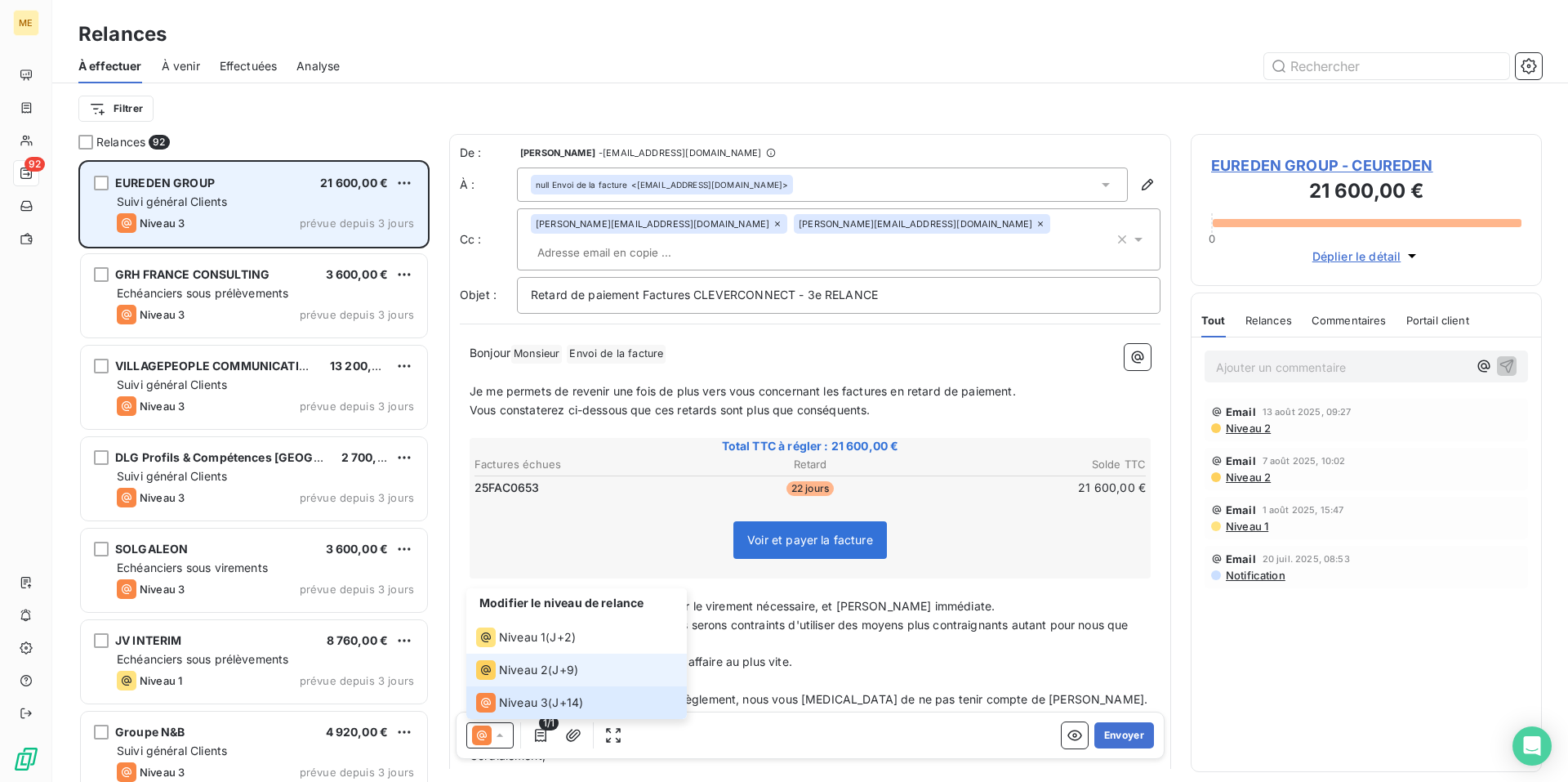
click at [547, 675] on div "Niveau 2 ( J+9 )" at bounding box center [527, 669] width 102 height 20
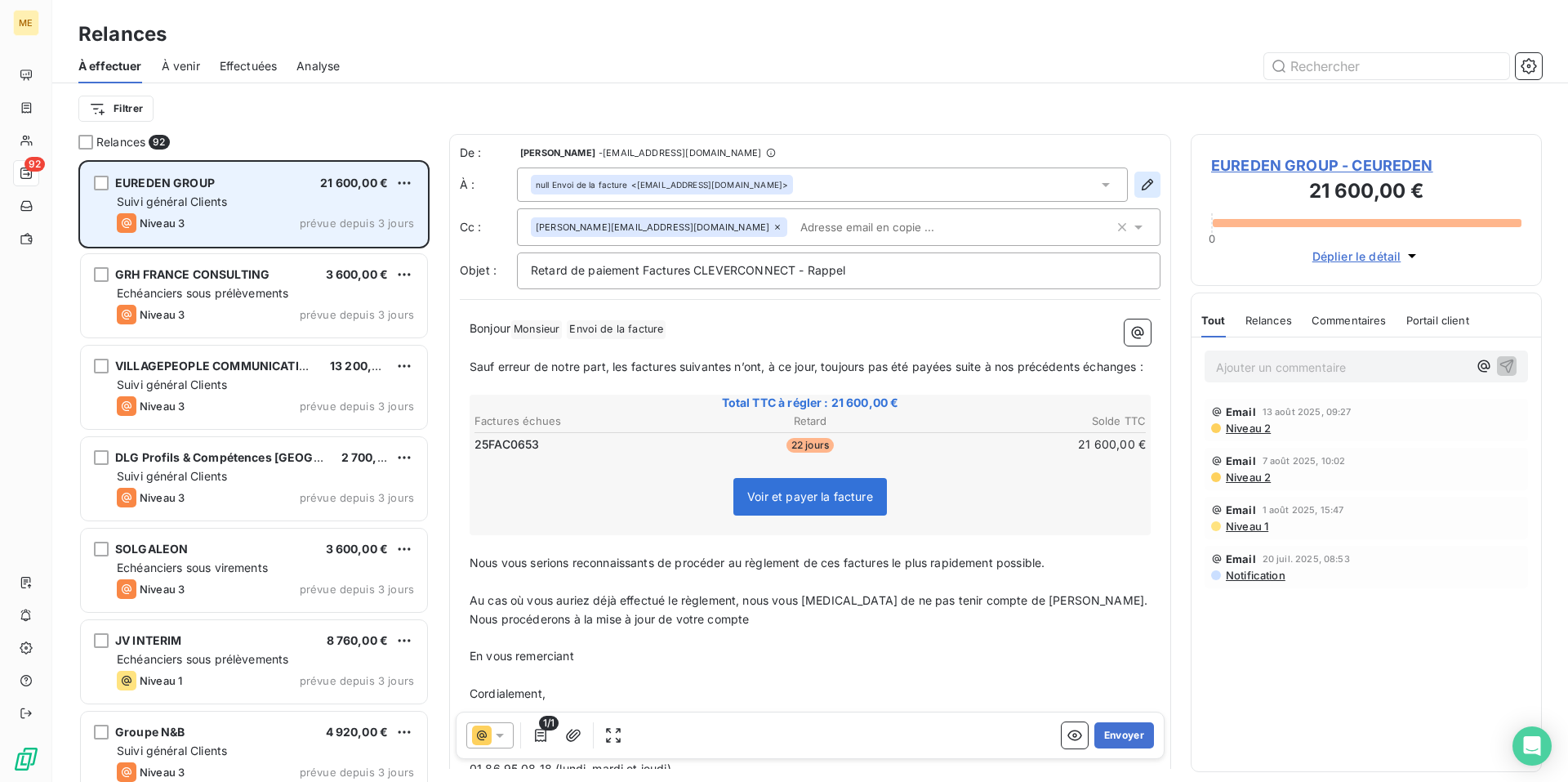
click at [1139, 177] on icon "button" at bounding box center [1147, 185] width 17 height 17
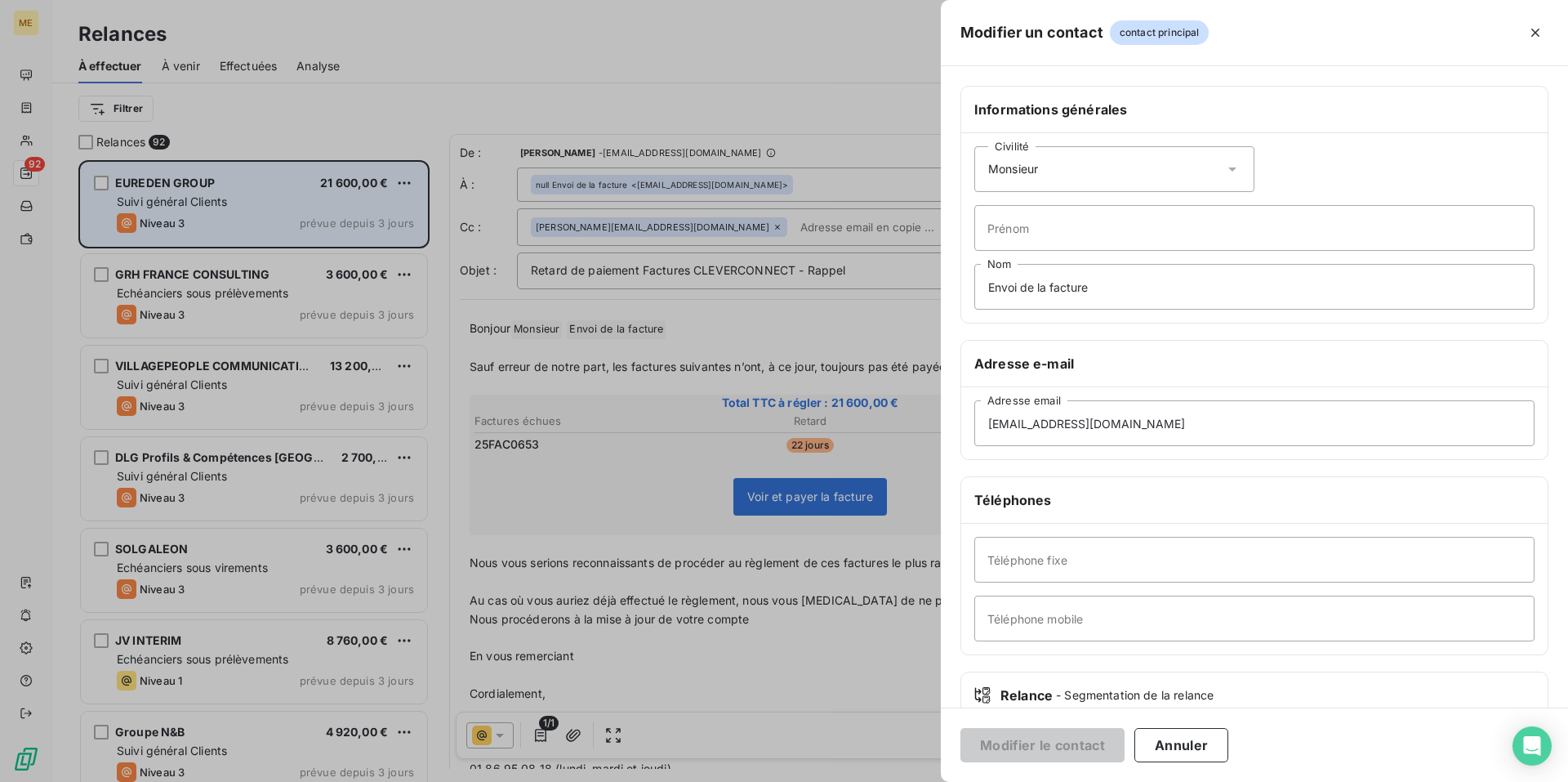
click at [1230, 167] on icon at bounding box center [1232, 169] width 8 height 4
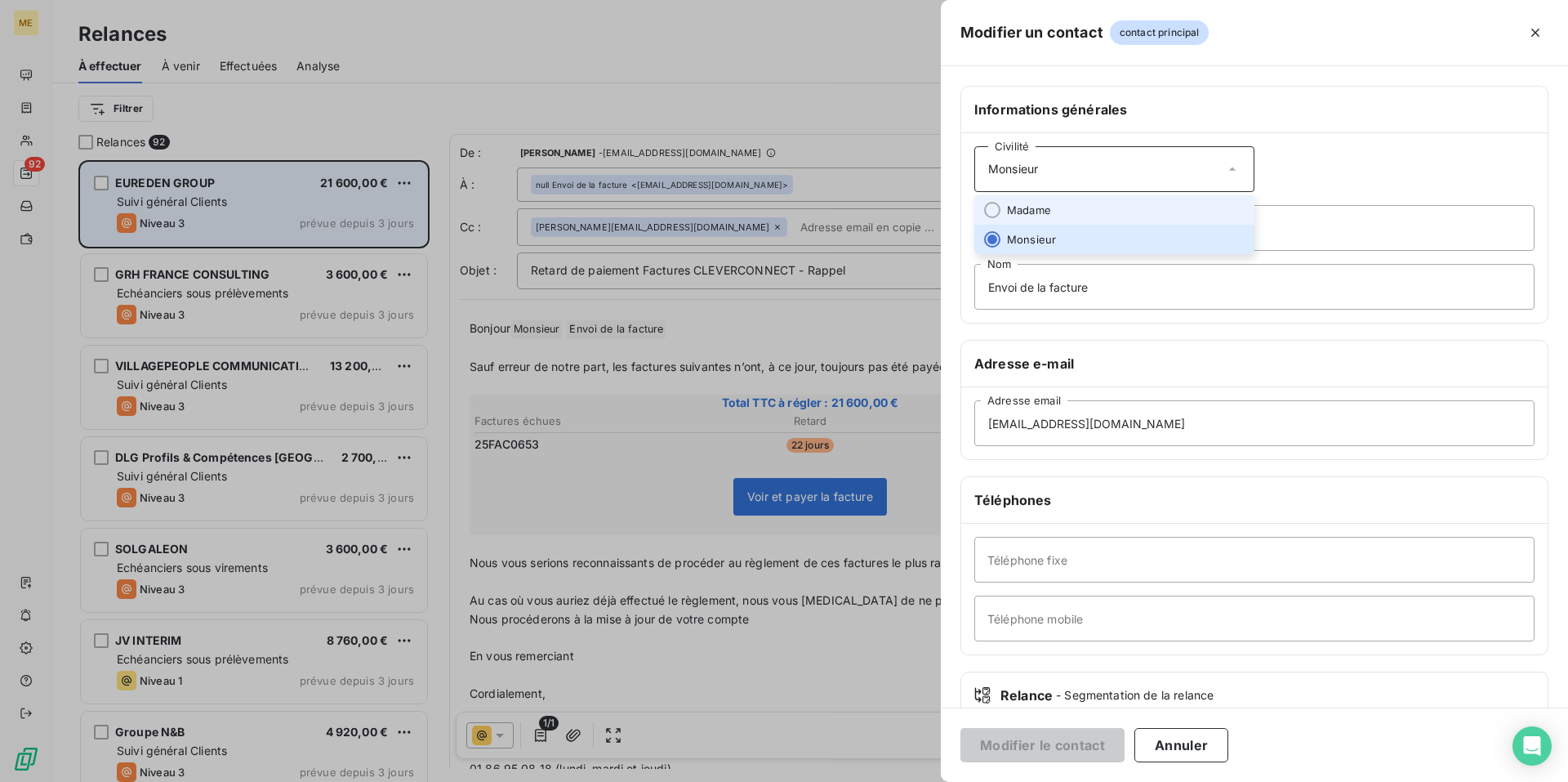
click at [1189, 206] on li "Madame" at bounding box center [1113, 210] width 280 height 30
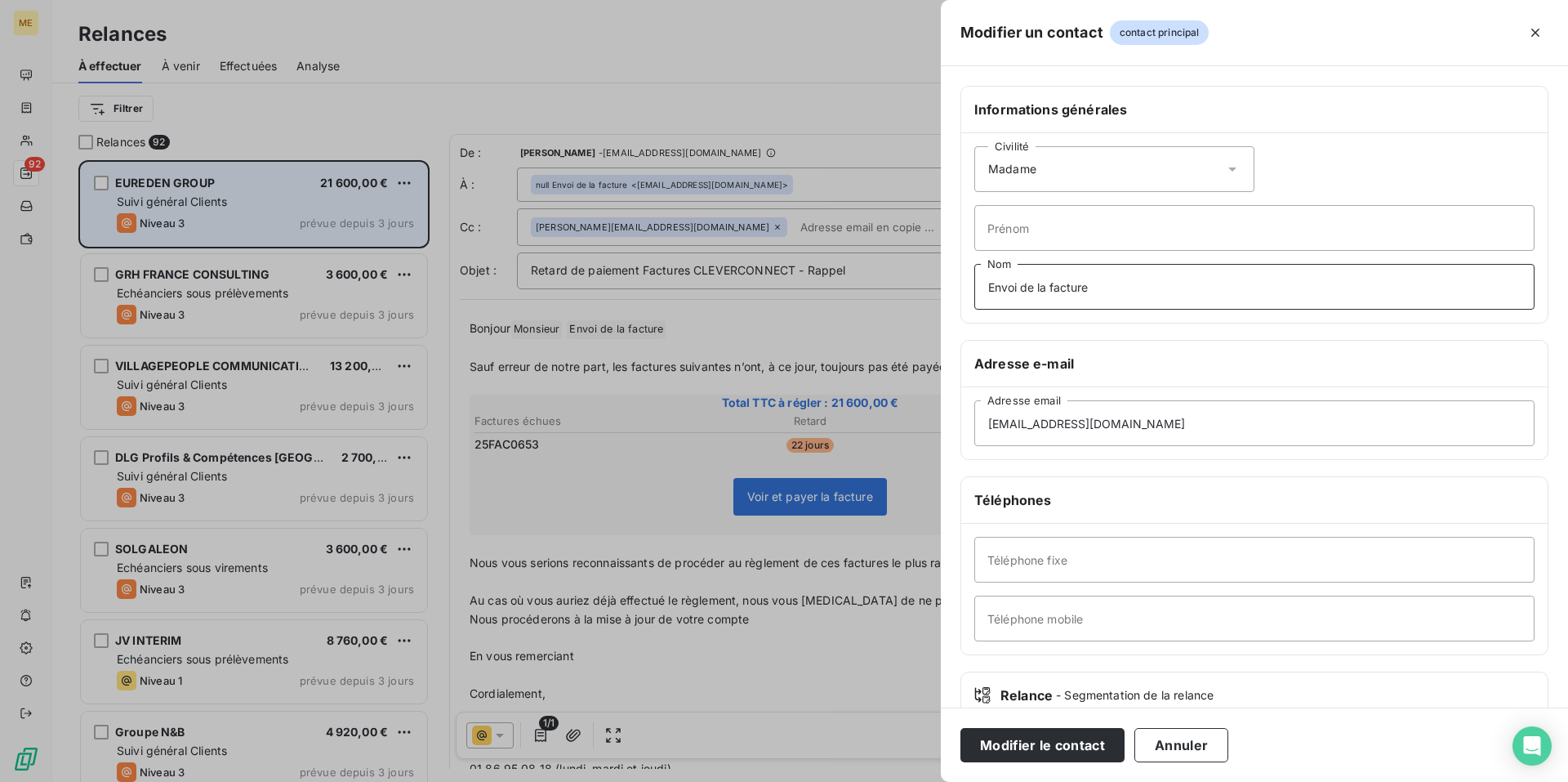
drag, startPoint x: 1136, startPoint y: 285, endPoint x: 897, endPoint y: 277, distance: 239.1
click at [897, 781] on div "Modifier un contact contact principal Informations générales Civilité Madame Pr…" at bounding box center [784, 782] width 1568 height 0
type input "Monsieur"
click at [1061, 743] on button "Modifier le contact" at bounding box center [1042, 745] width 165 height 34
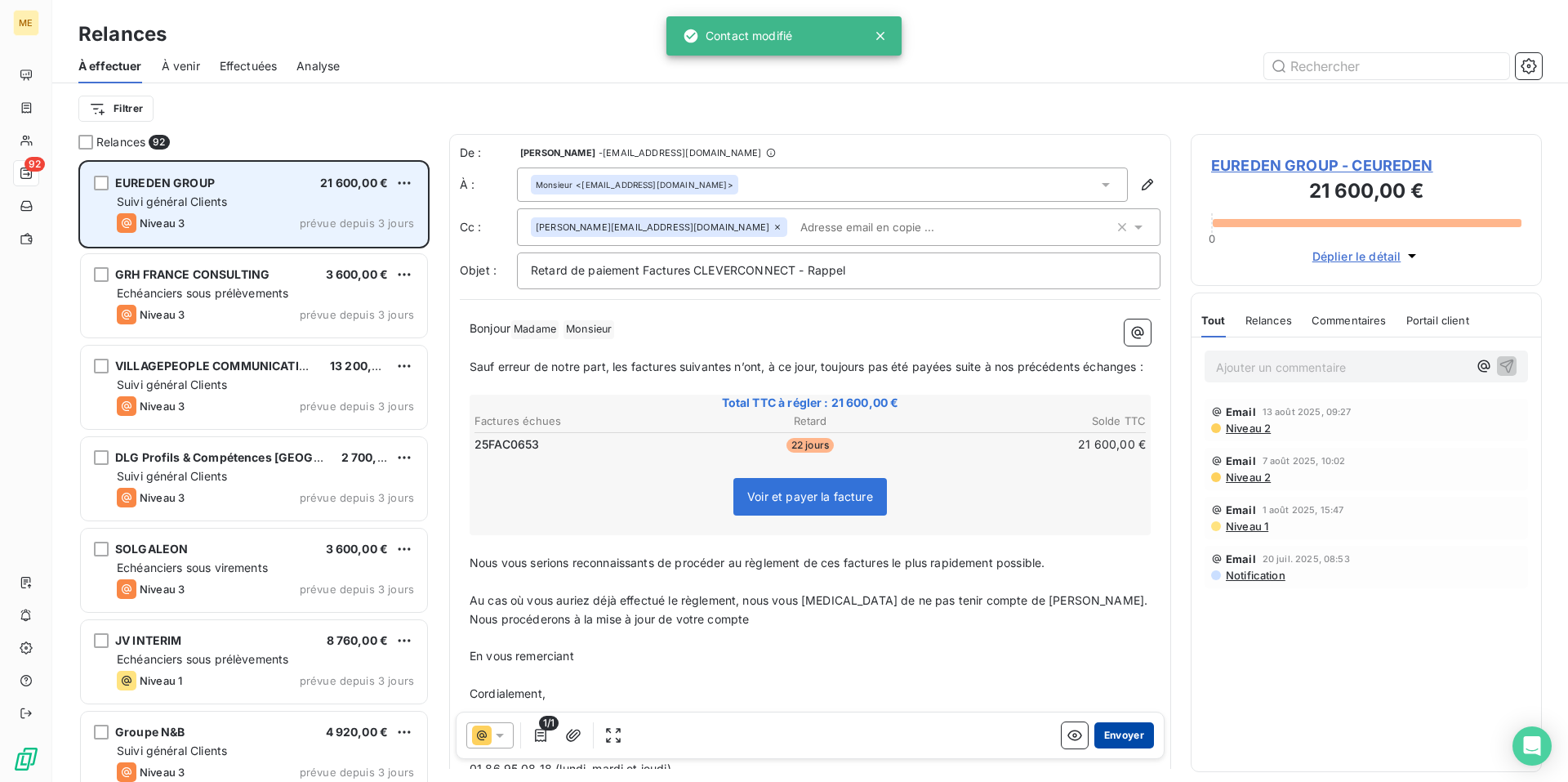
click at [1106, 729] on button "Envoyer" at bounding box center [1124, 736] width 59 height 26
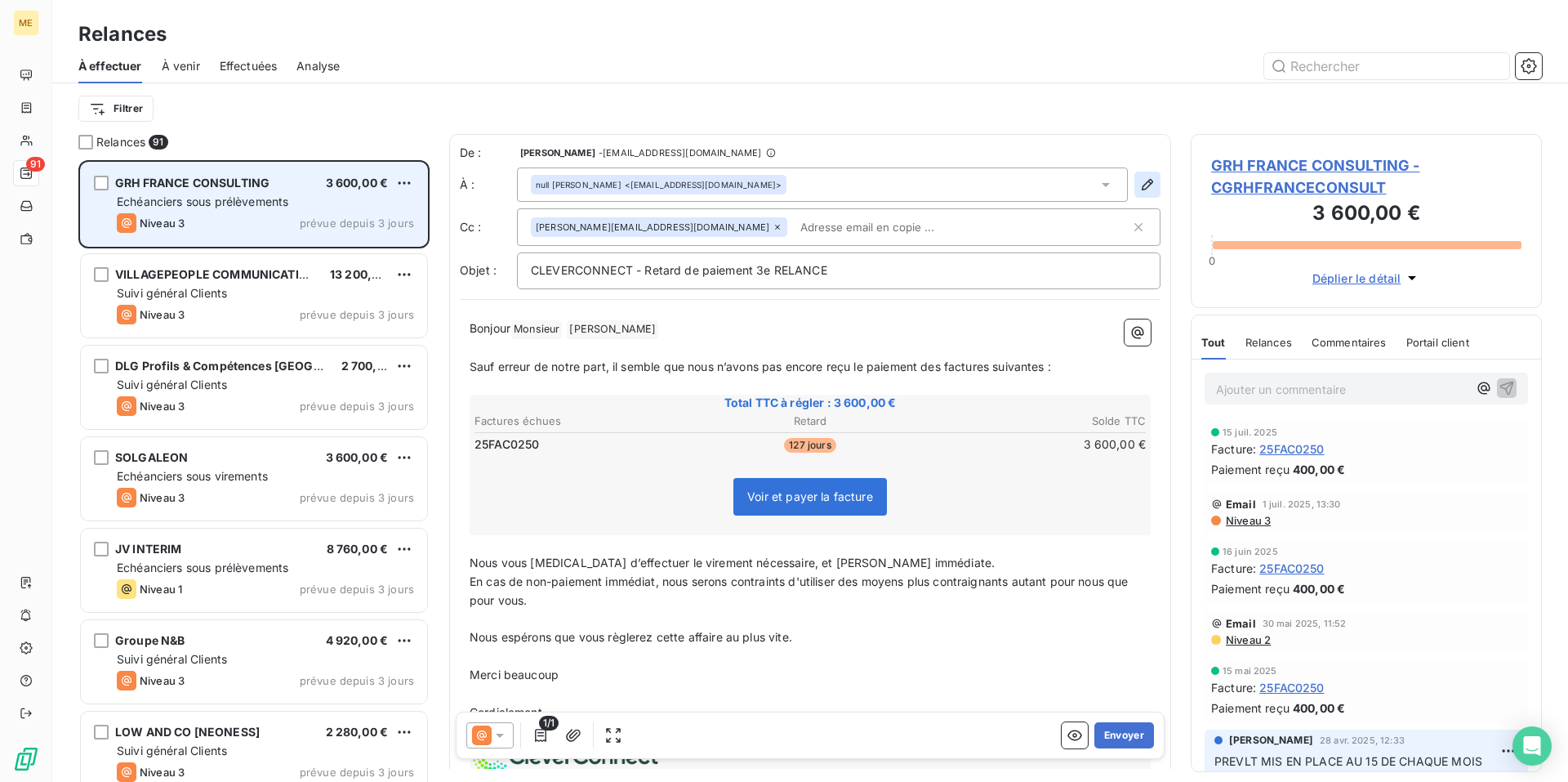
click at [1139, 185] on icon "button" at bounding box center [1147, 185] width 17 height 17
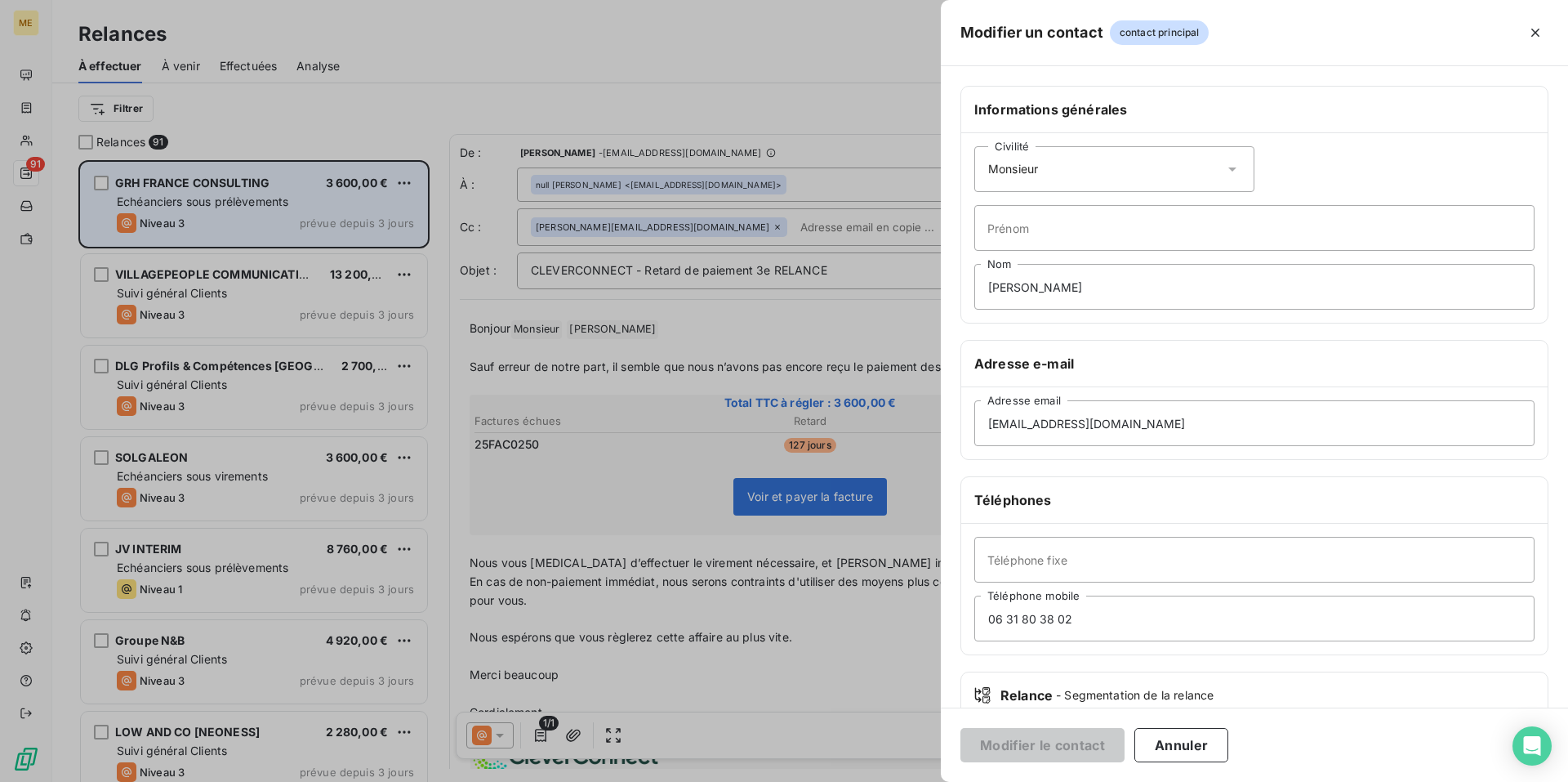
click at [1225, 166] on icon at bounding box center [1232, 169] width 17 height 17
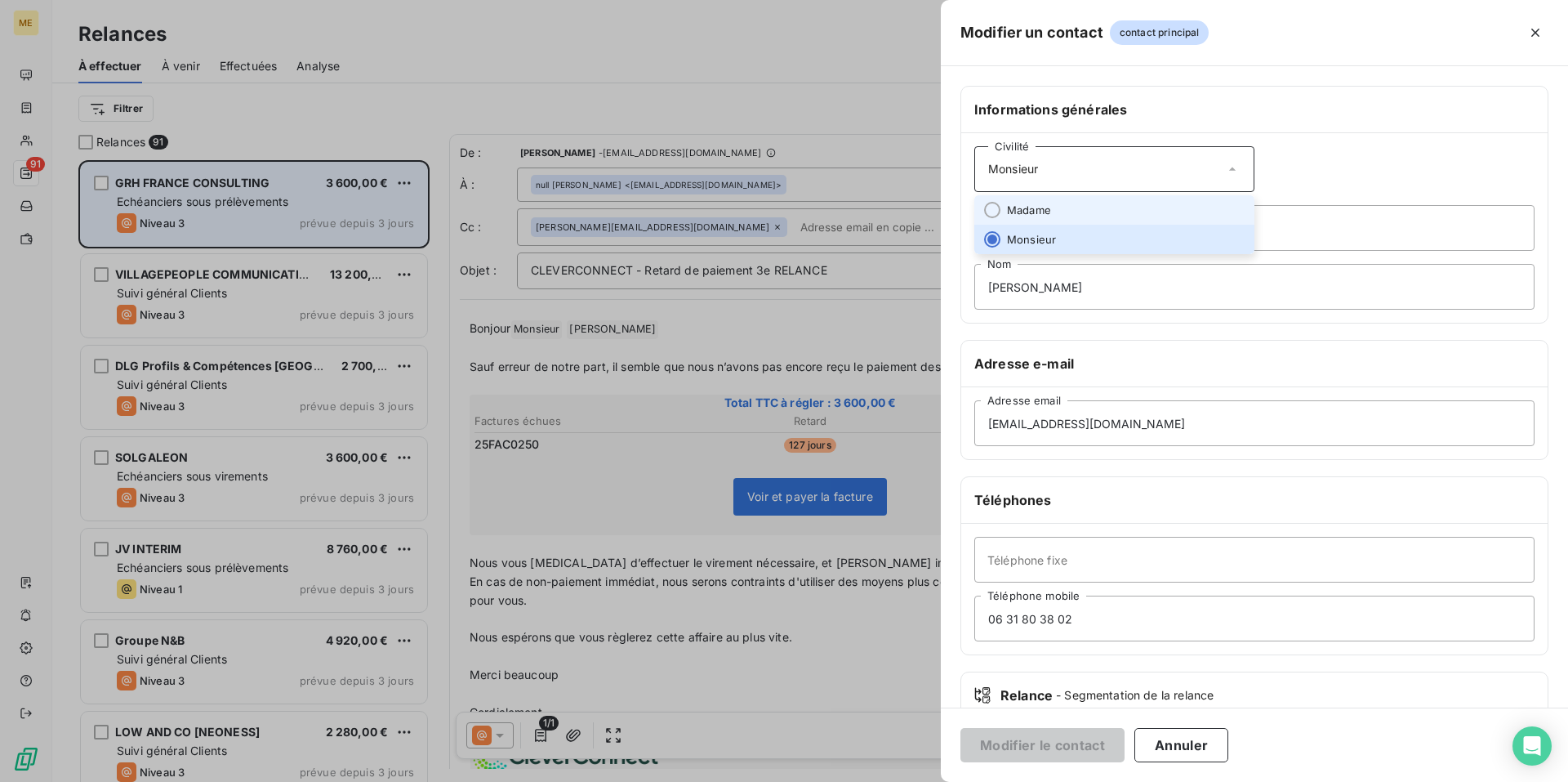
click at [1164, 202] on li "Madame" at bounding box center [1113, 210] width 280 height 30
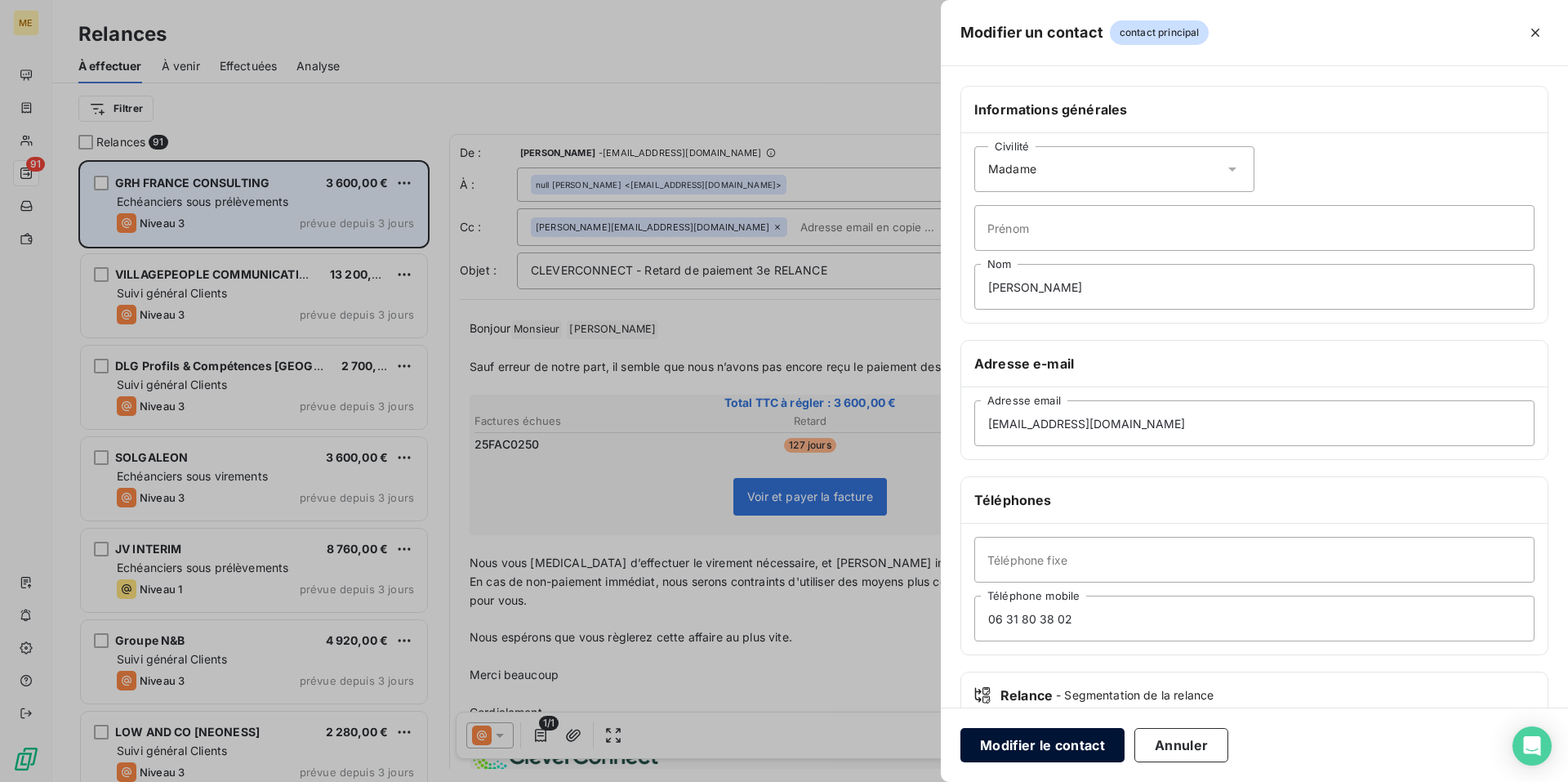
click at [1053, 749] on button "Modifier le contact" at bounding box center [1042, 745] width 165 height 34
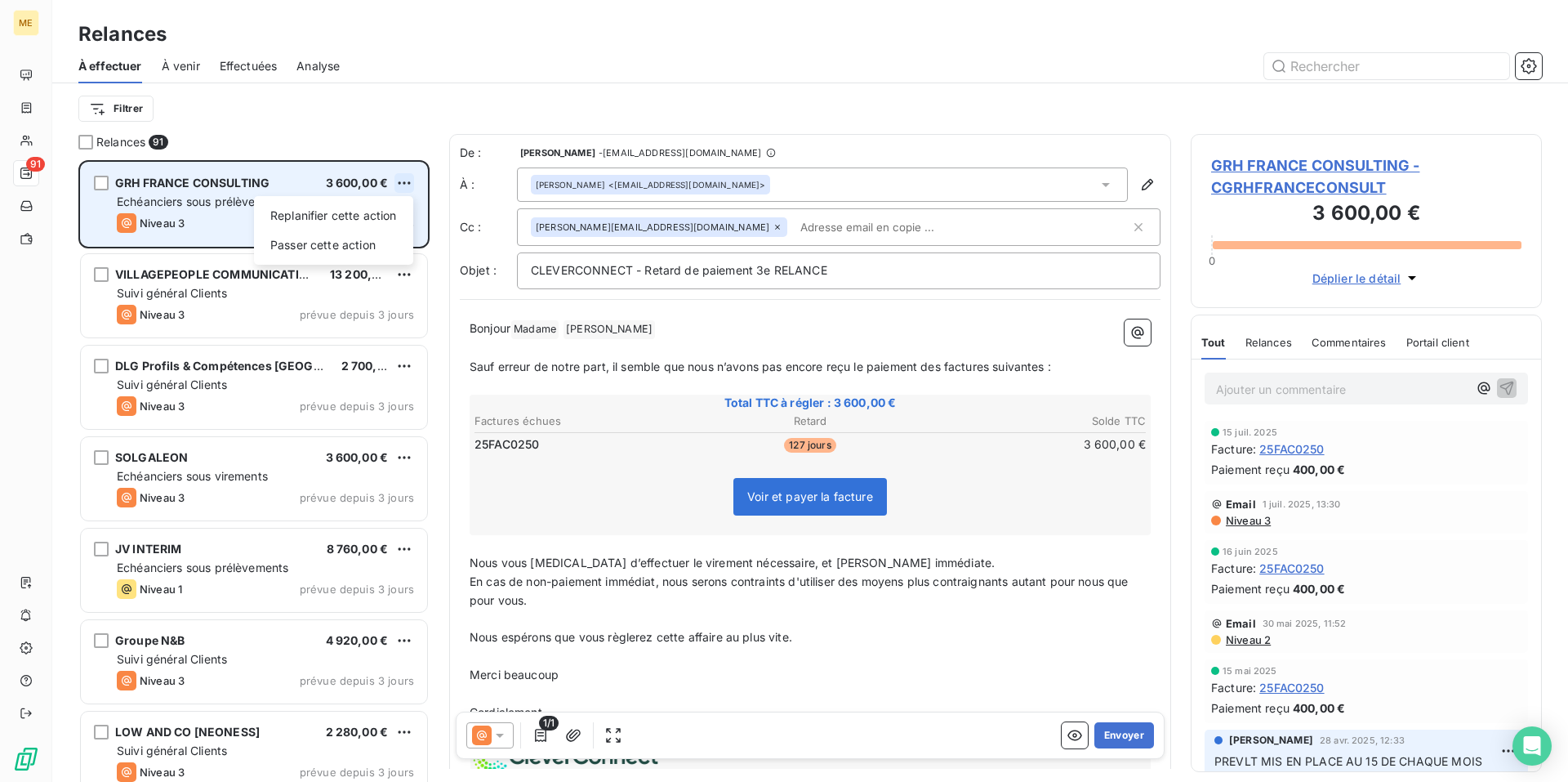
click at [406, 184] on html "ME 91 Relances À effectuer À venir Effectuées Analyse Filtrer Relances 91 GRH F…" at bounding box center [784, 391] width 1568 height 782
click at [384, 211] on div "Replanifier cette action" at bounding box center [333, 216] width 146 height 26
select select "7"
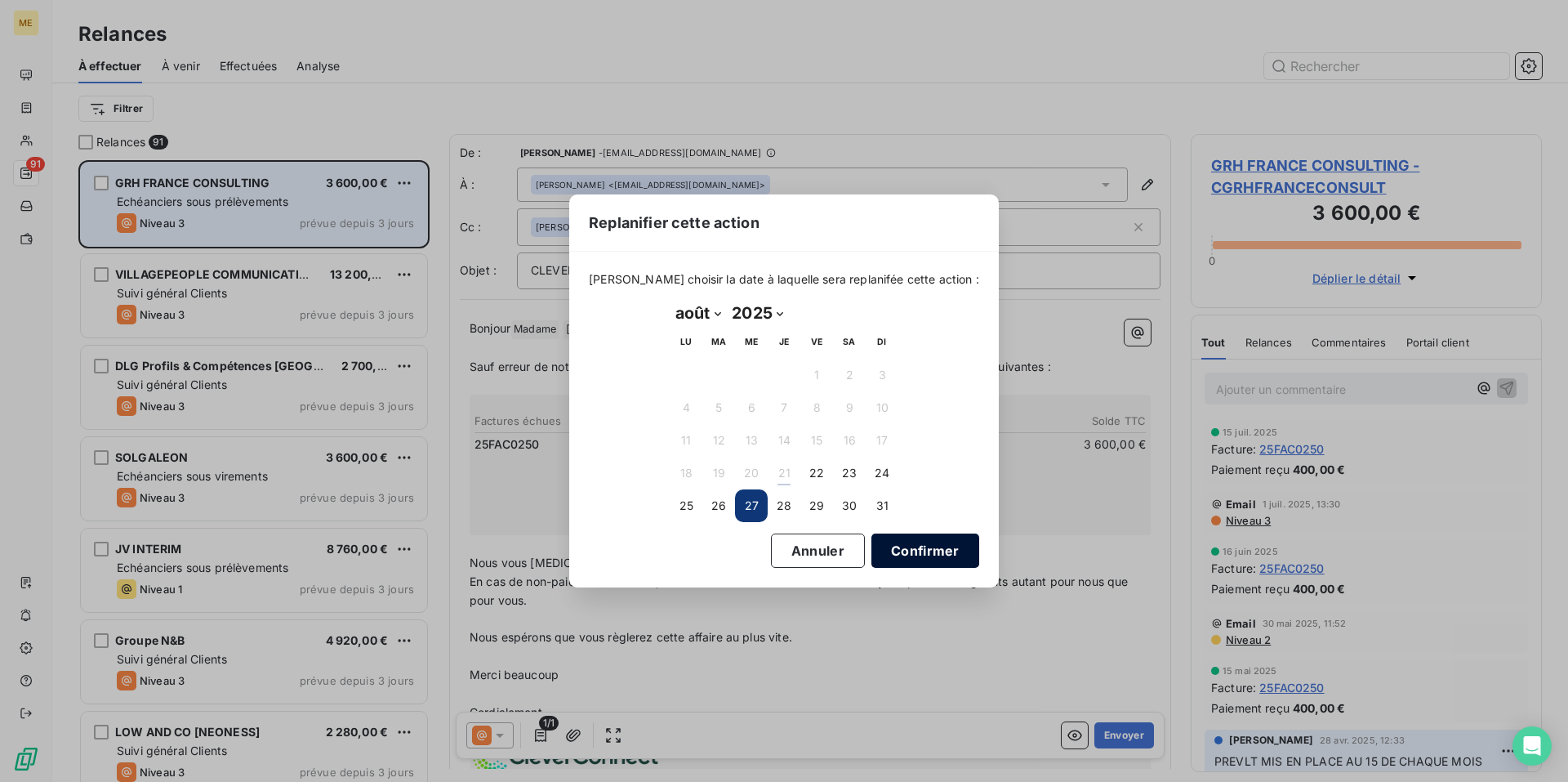
click at [901, 551] on button "Confirmer" at bounding box center [925, 550] width 108 height 34
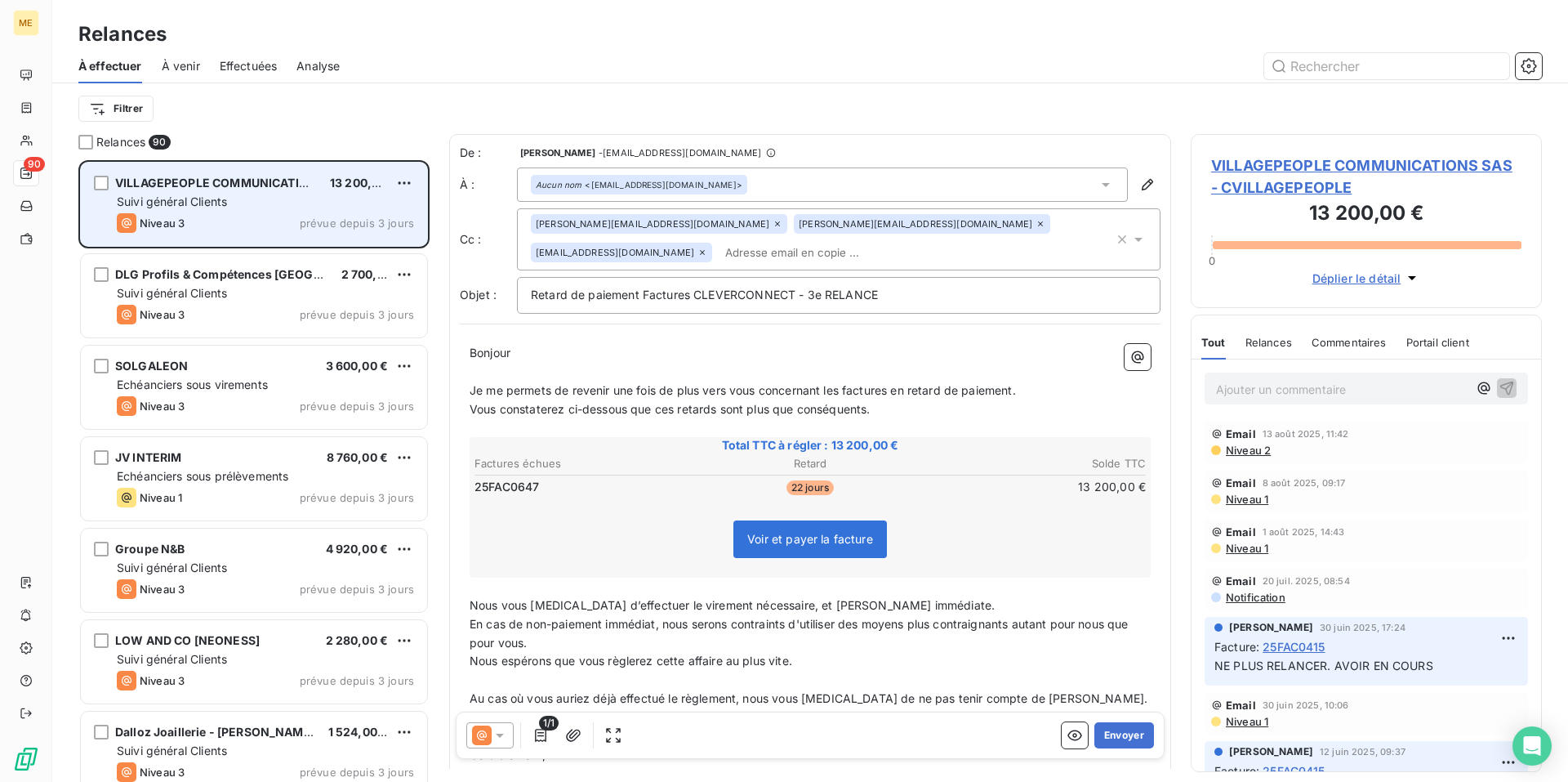
click at [497, 738] on icon at bounding box center [500, 736] width 17 height 17
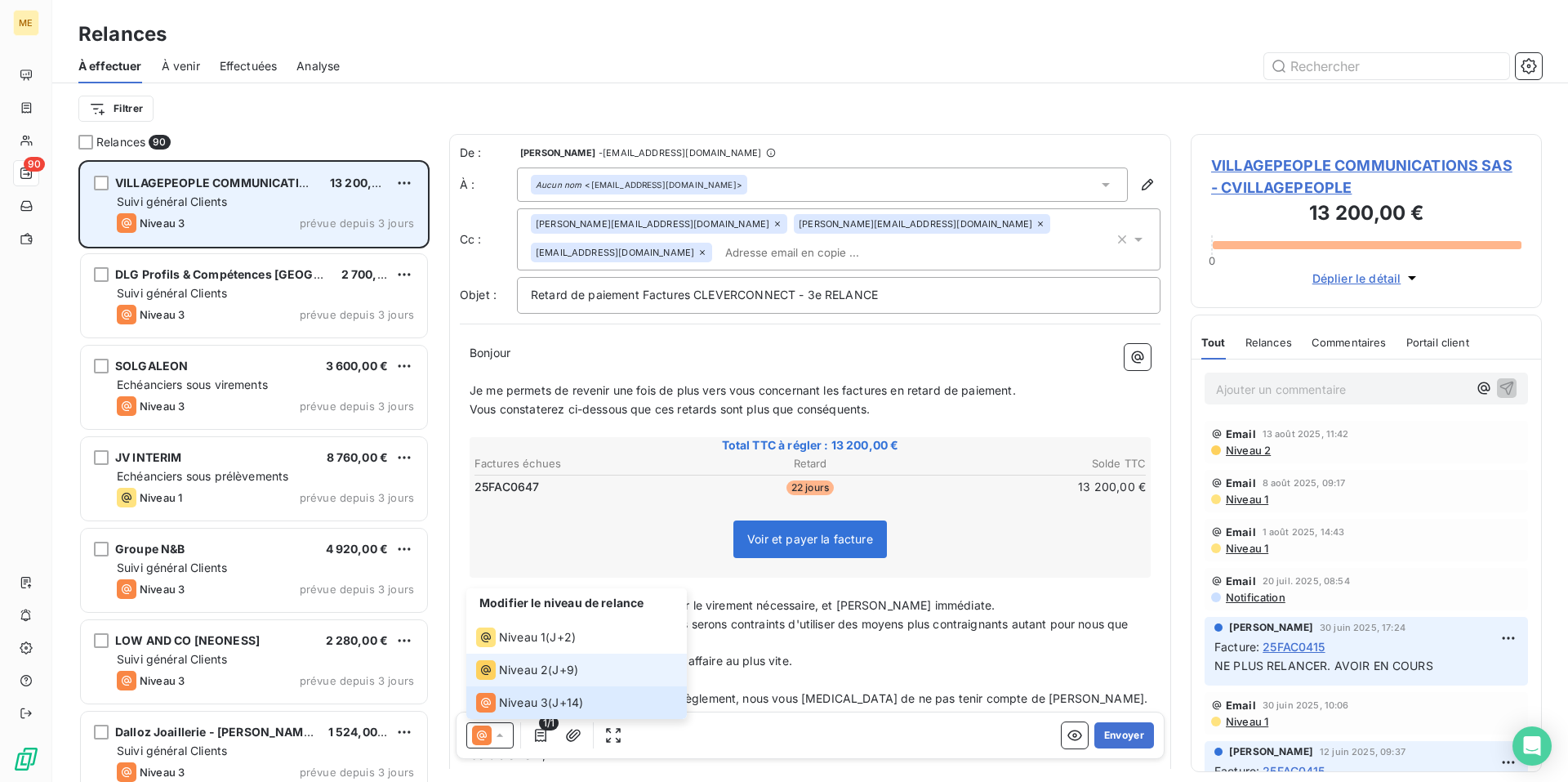
click at [558, 669] on span "J+9 )" at bounding box center [565, 670] width 26 height 17
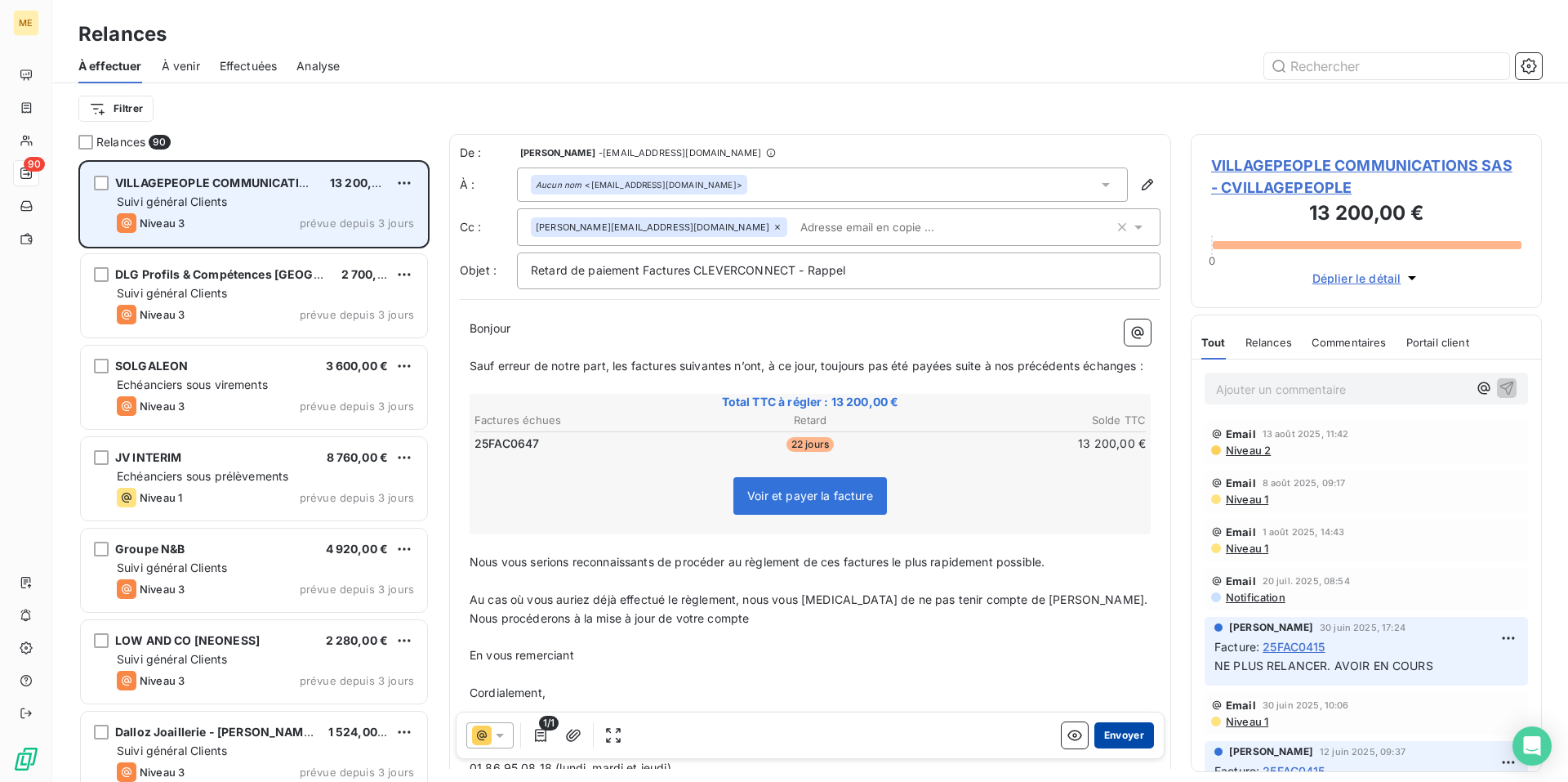
click at [1122, 740] on button "Envoyer" at bounding box center [1124, 736] width 59 height 26
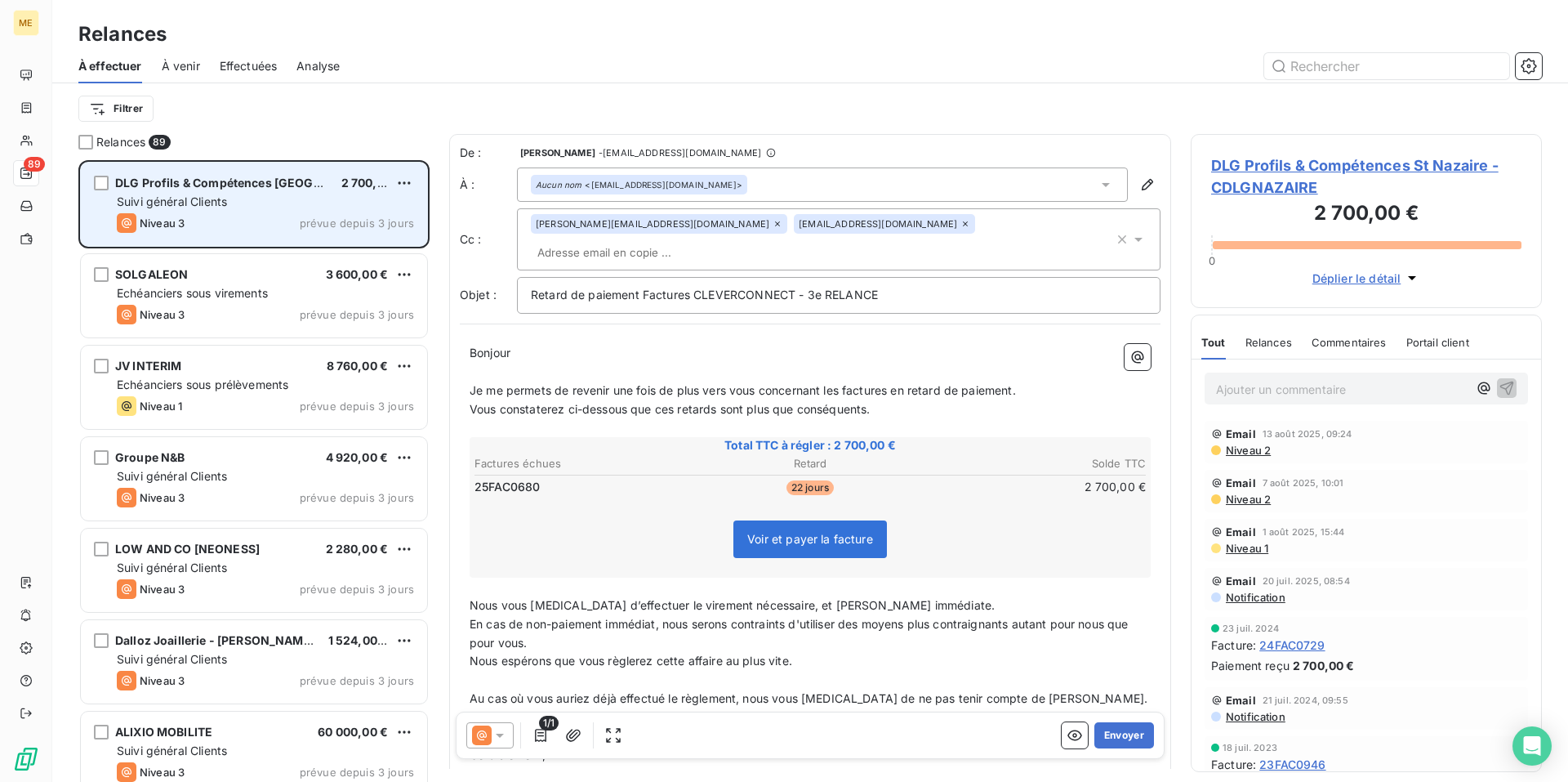
click at [494, 736] on icon at bounding box center [500, 736] width 17 height 17
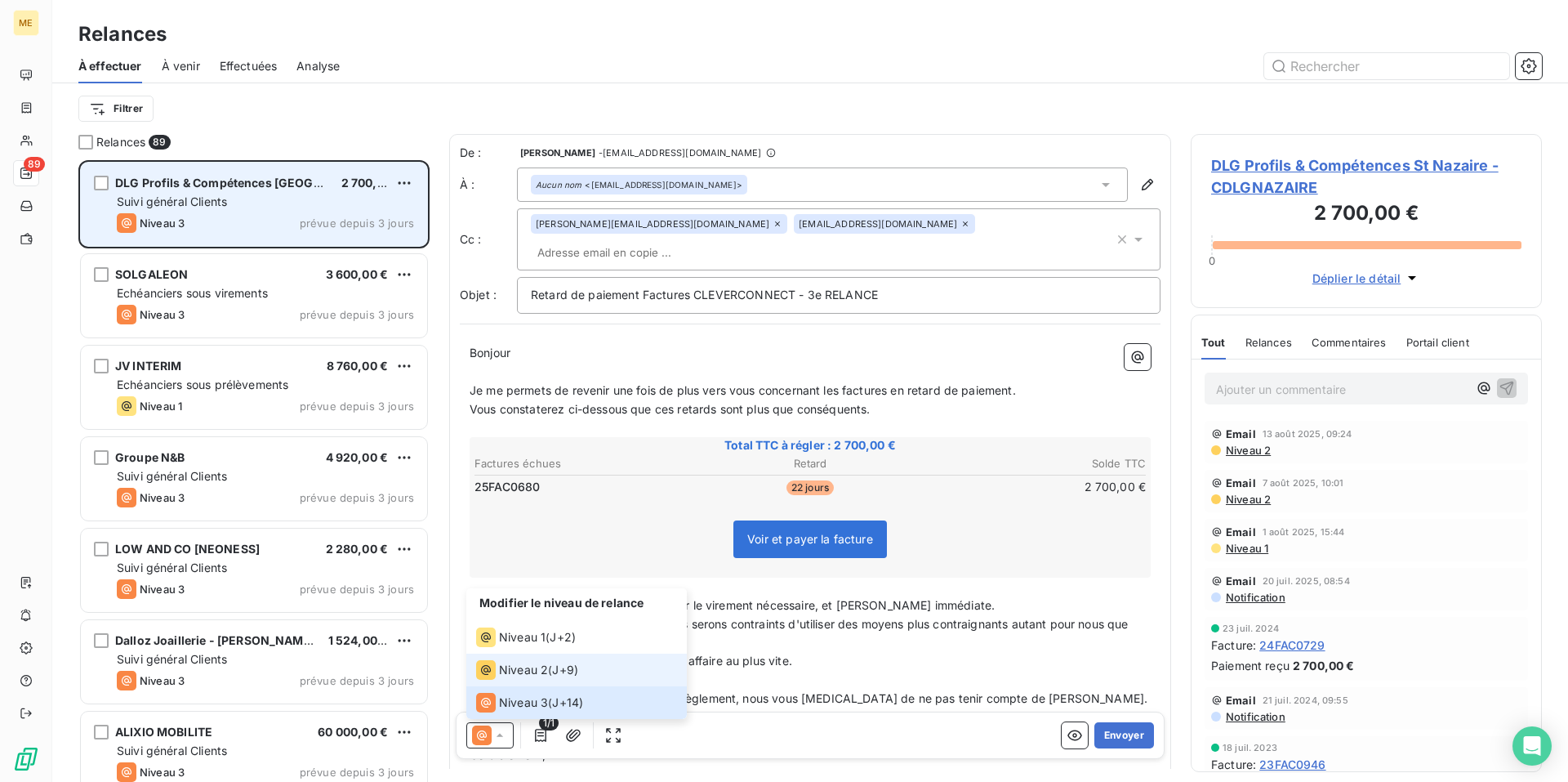
click at [554, 677] on div "Niveau 2 ( J+9 )" at bounding box center [527, 669] width 102 height 20
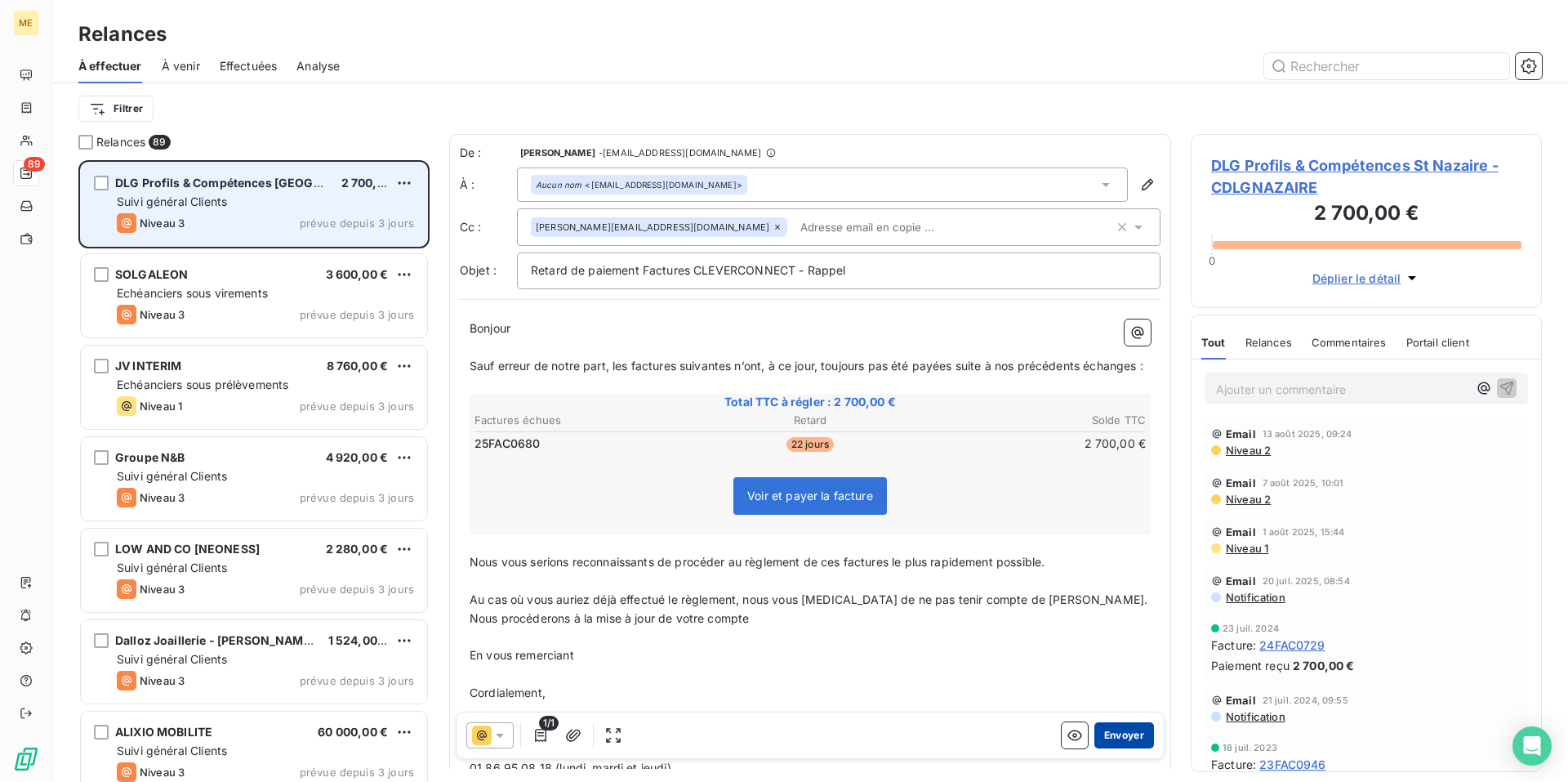
click at [1101, 733] on button "Envoyer" at bounding box center [1124, 736] width 59 height 26
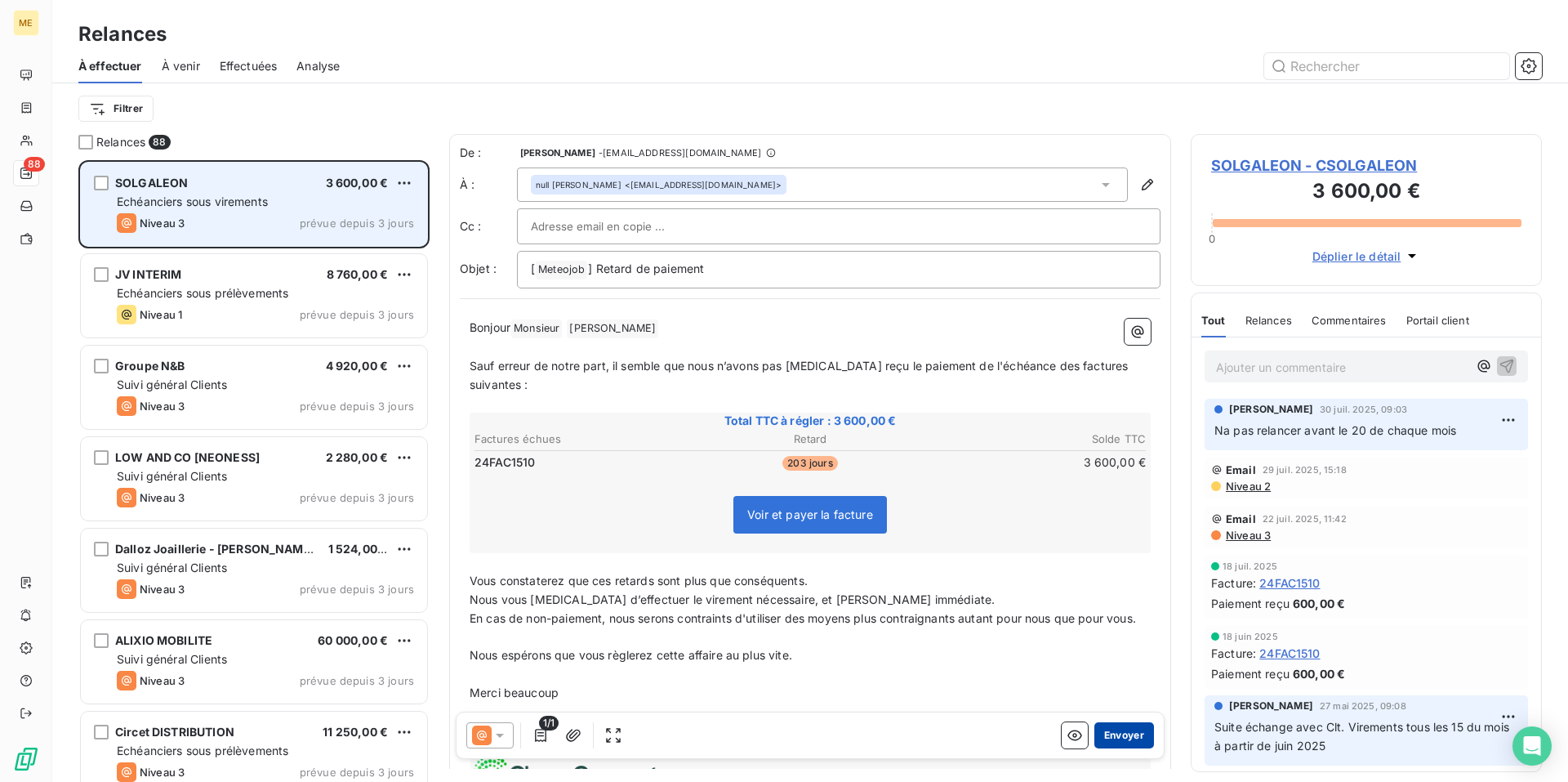
click at [1121, 734] on button "Envoyer" at bounding box center [1124, 736] width 59 height 26
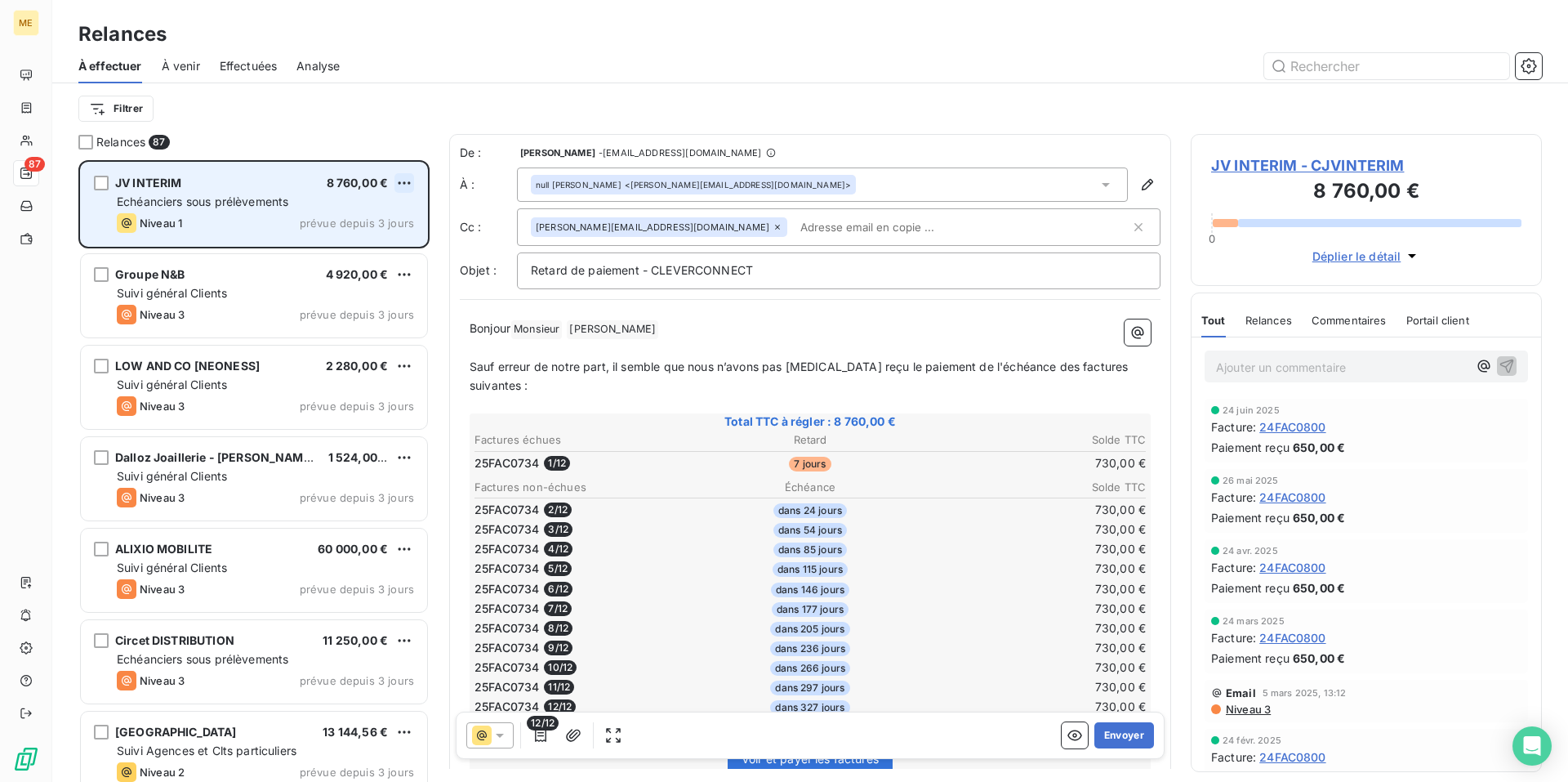
click at [404, 185] on html "ME 87 Relances À effectuer À venir Effectuées Analyse Filtrer Relances 87 JV IN…" at bounding box center [784, 391] width 1568 height 782
click at [399, 212] on div "Replanifier cette action" at bounding box center [333, 216] width 146 height 26
select select "7"
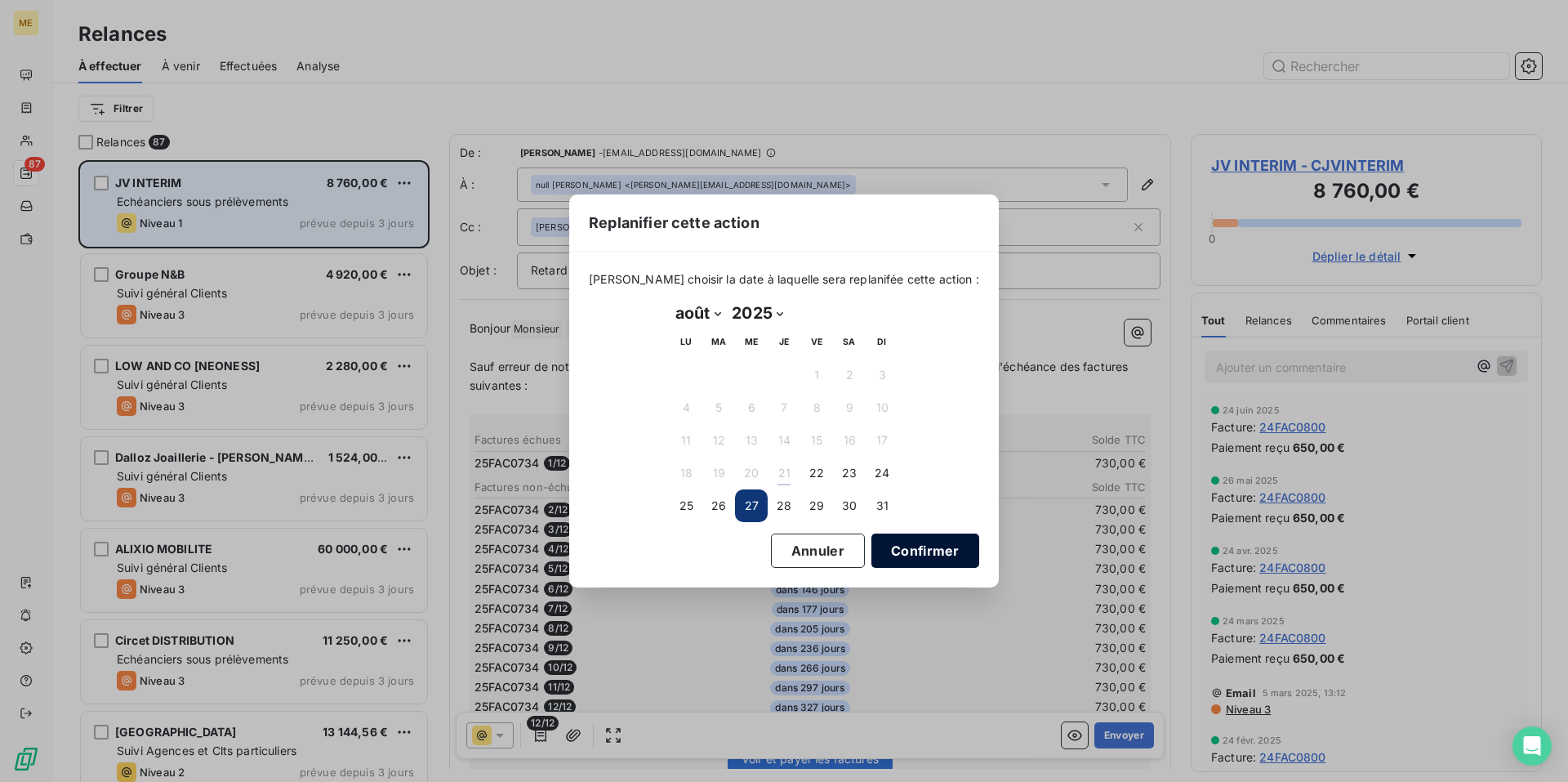
click at [910, 556] on button "Confirmer" at bounding box center [925, 550] width 108 height 34
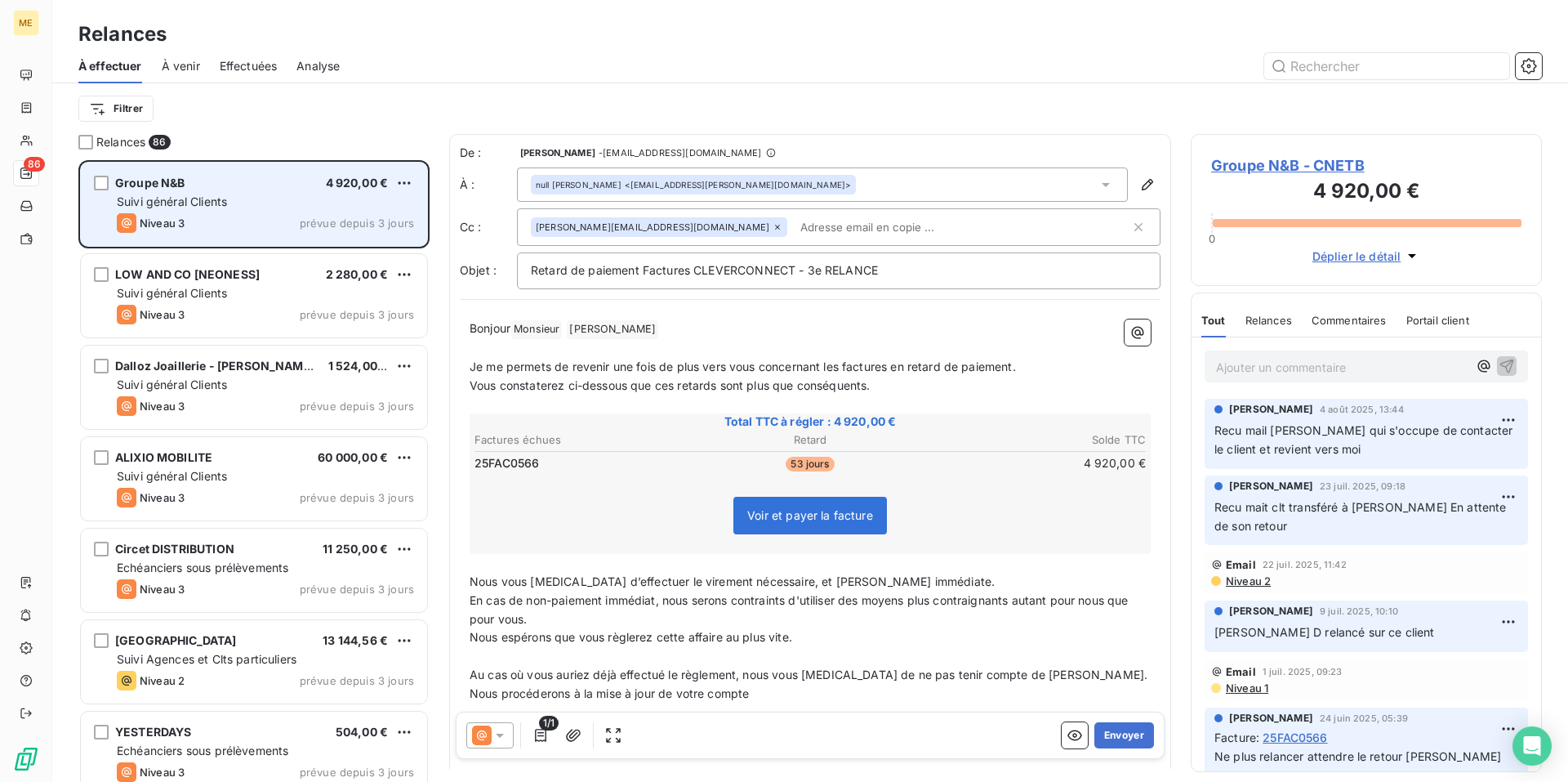
click at [497, 738] on icon at bounding box center [500, 736] width 17 height 17
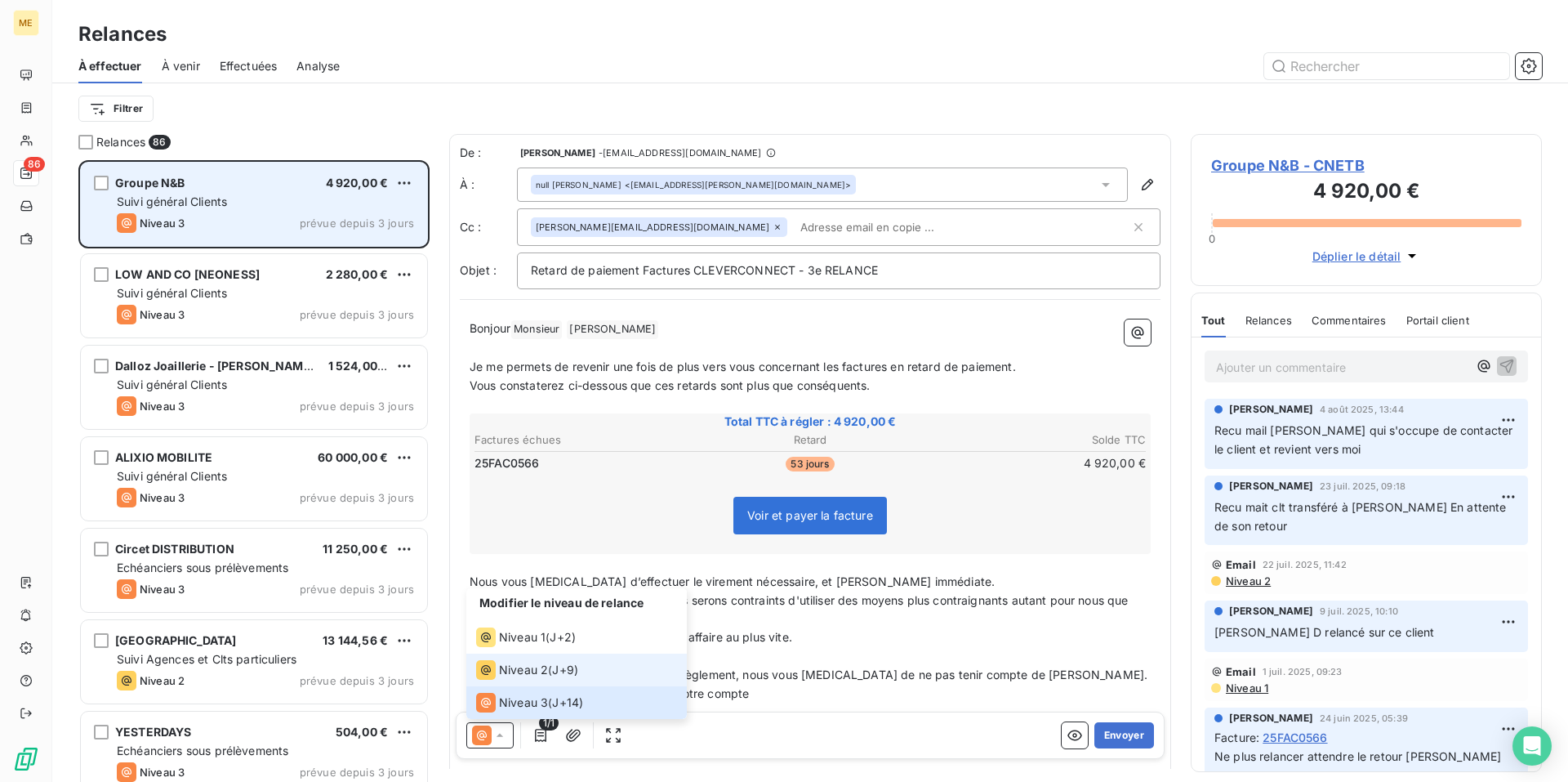
click at [555, 669] on span "J+9 )" at bounding box center [565, 670] width 26 height 17
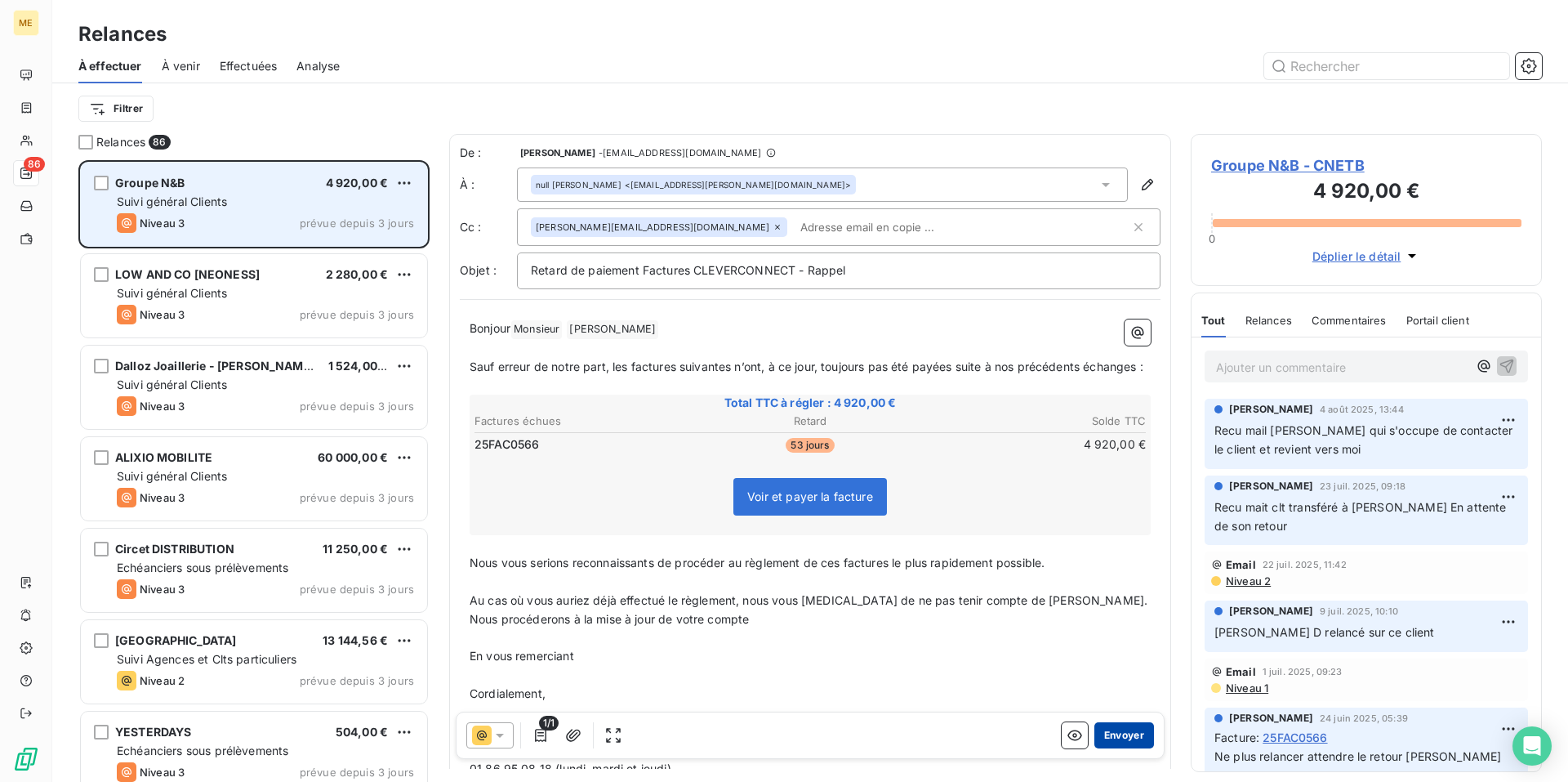
click at [1114, 737] on button "Envoyer" at bounding box center [1124, 736] width 59 height 26
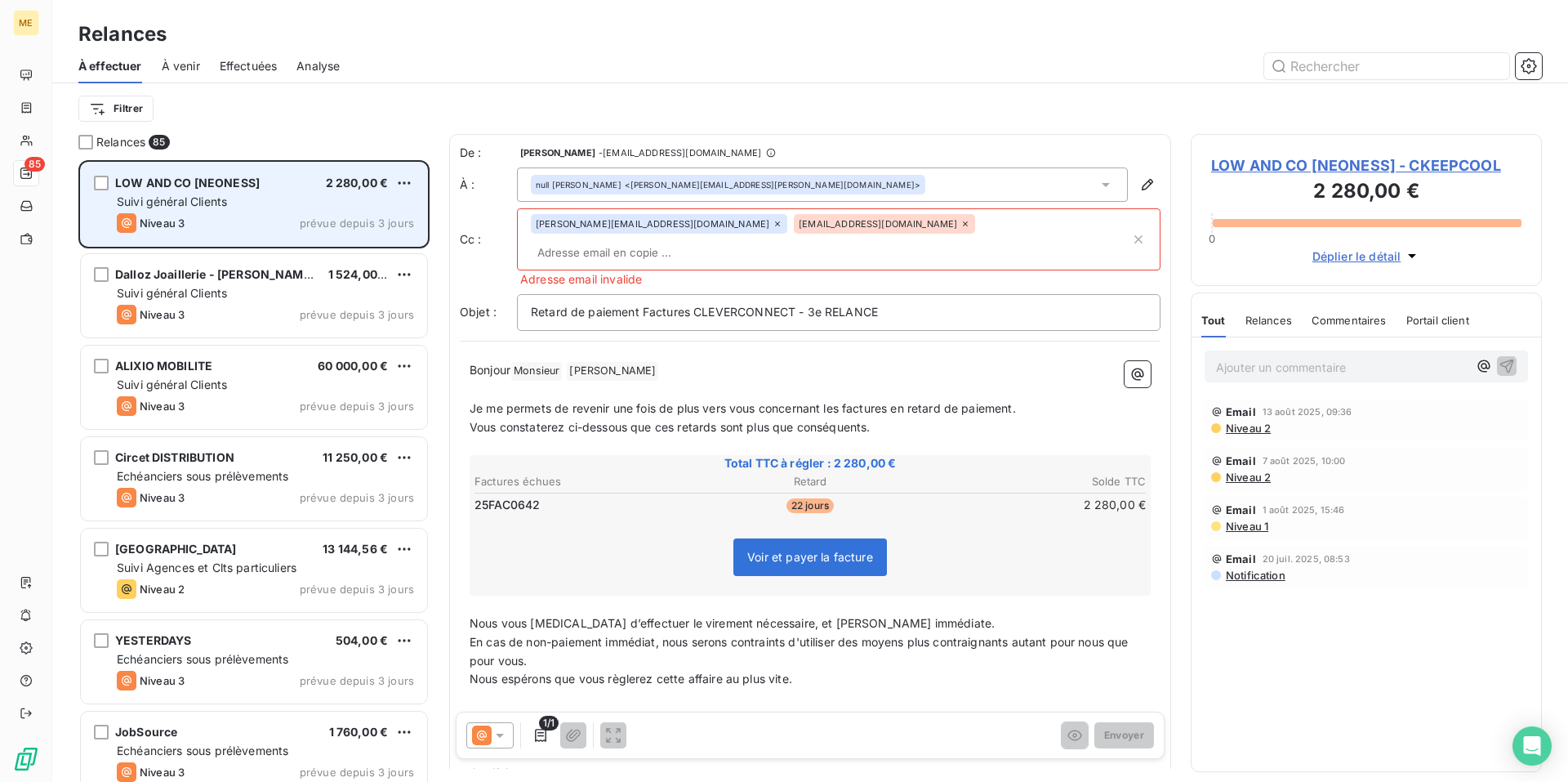
click at [1253, 427] on span "Niveau 2" at bounding box center [1247, 428] width 46 height 13
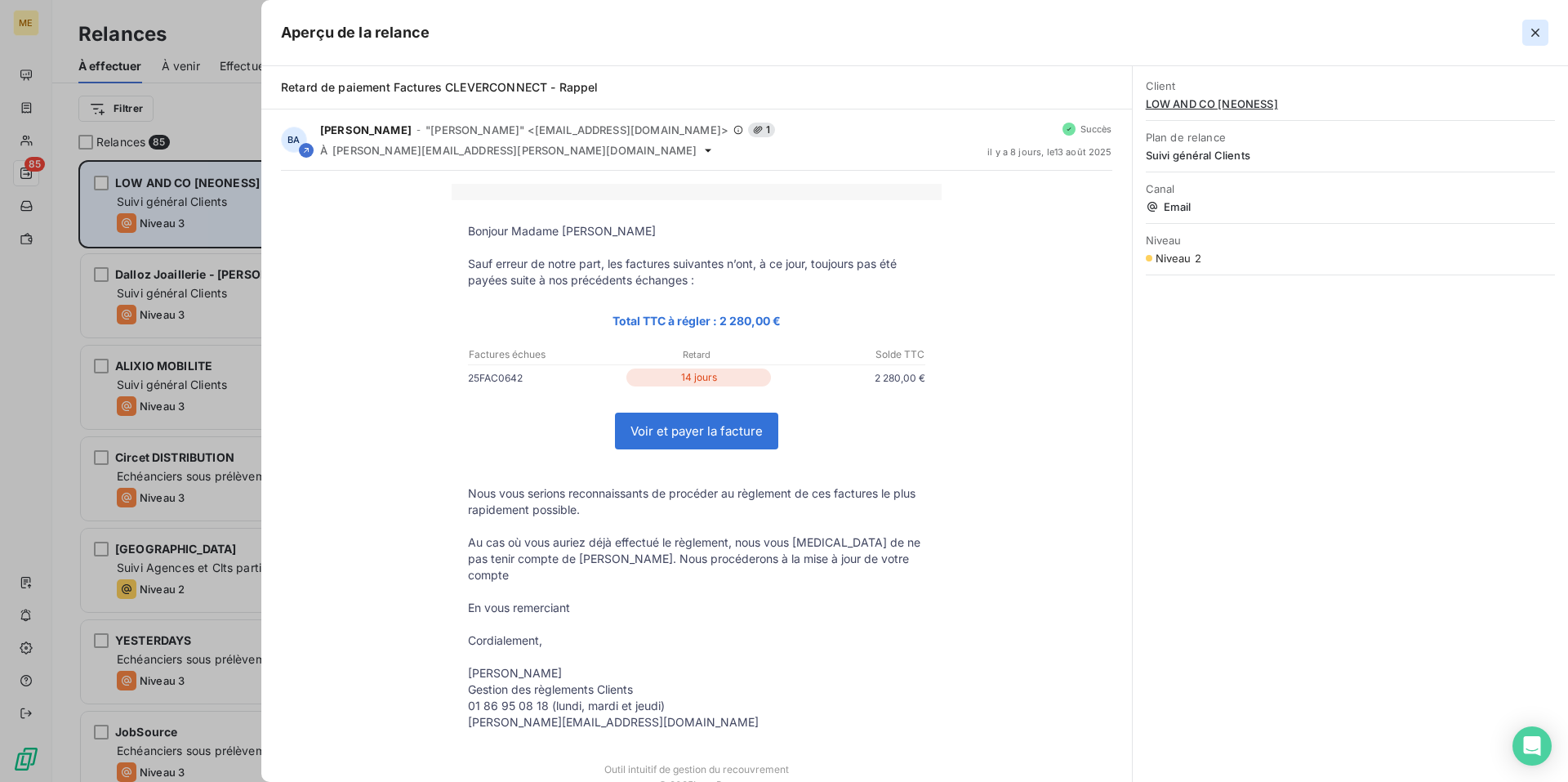
click at [1543, 34] on button "button" at bounding box center [1535, 33] width 26 height 26
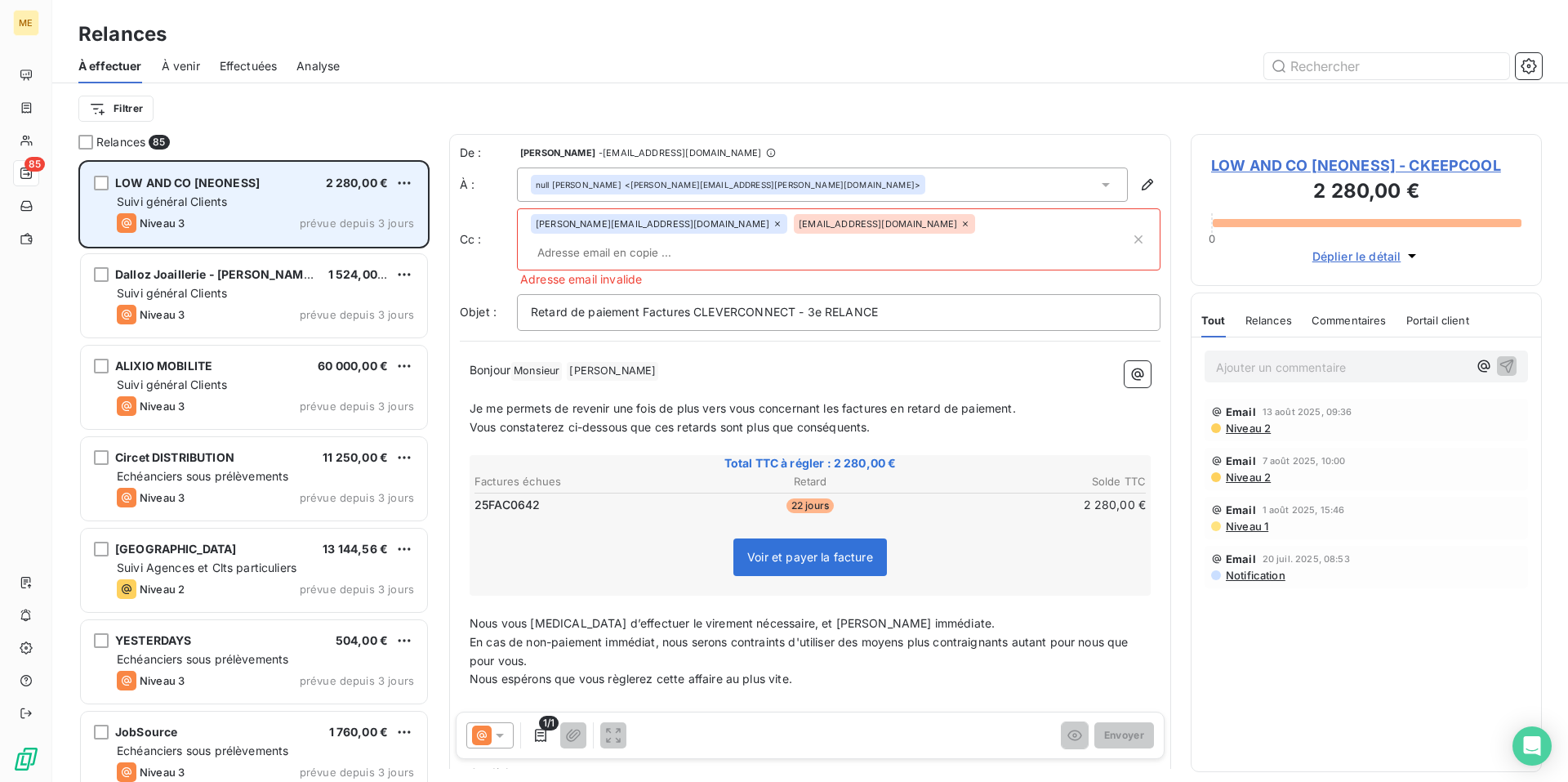
click at [494, 738] on icon at bounding box center [500, 736] width 17 height 17
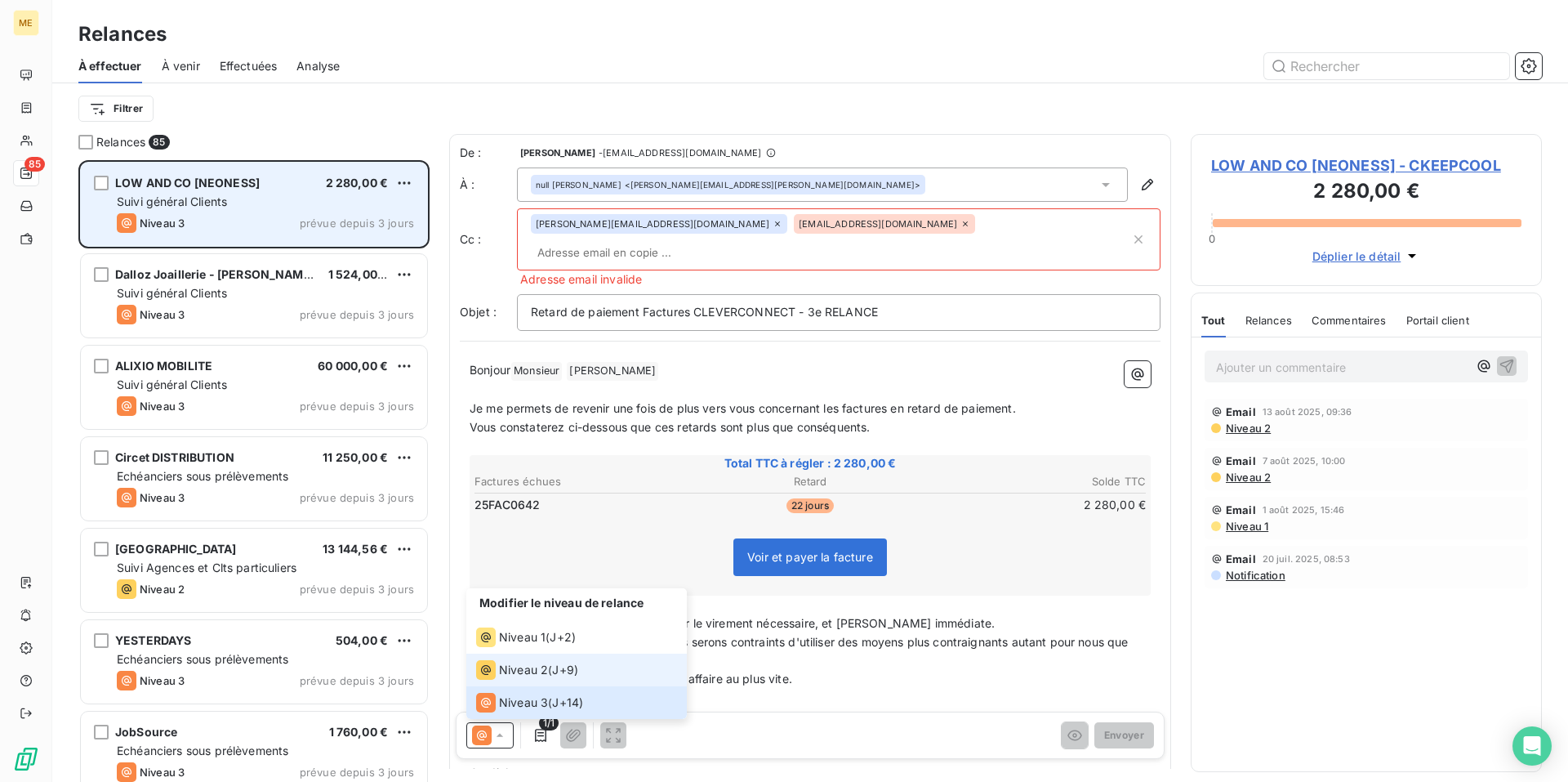
click at [547, 664] on div "Niveau 2 ( J+9 )" at bounding box center [527, 669] width 102 height 20
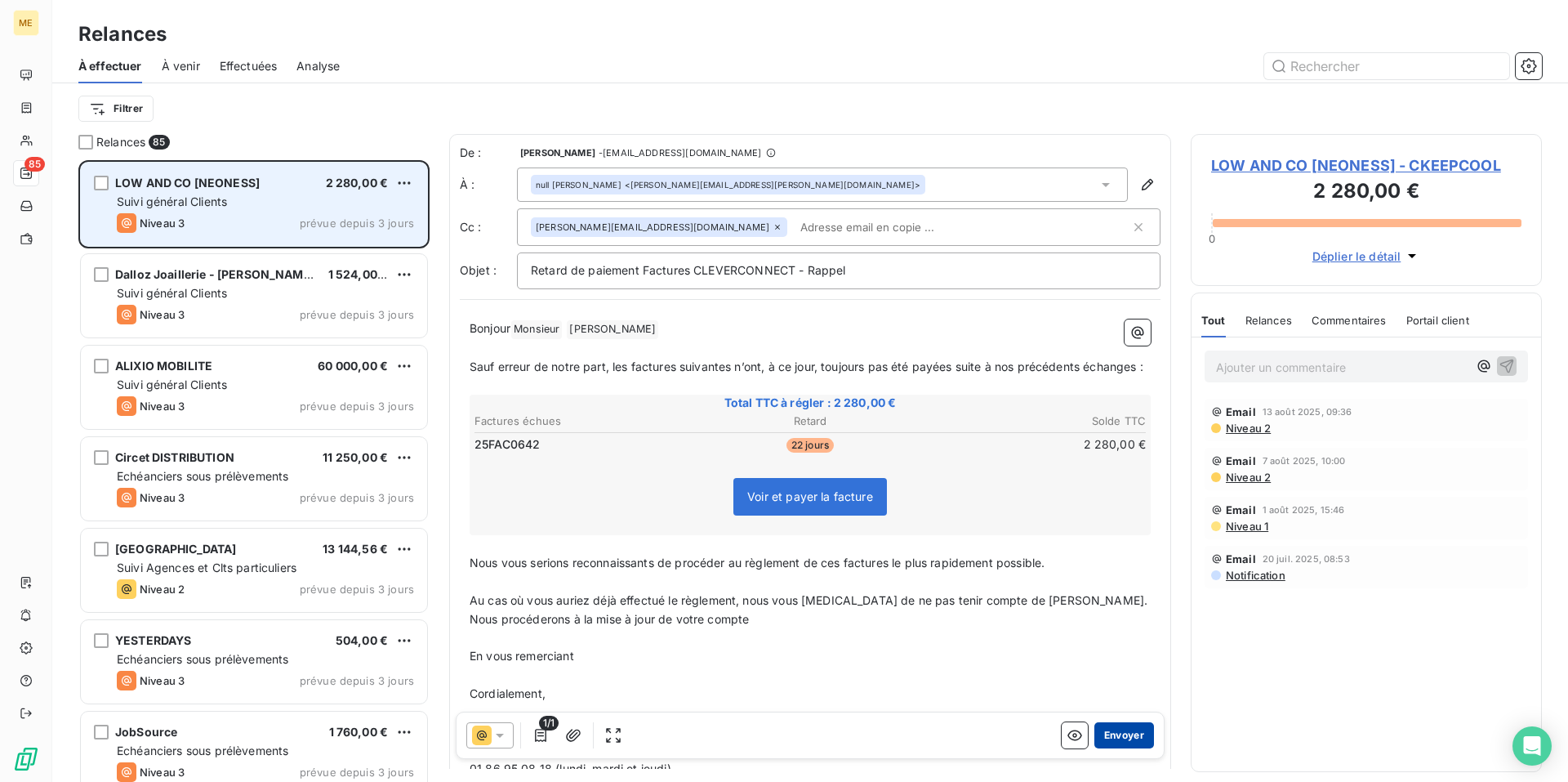
click at [1110, 738] on button "Envoyer" at bounding box center [1124, 736] width 59 height 26
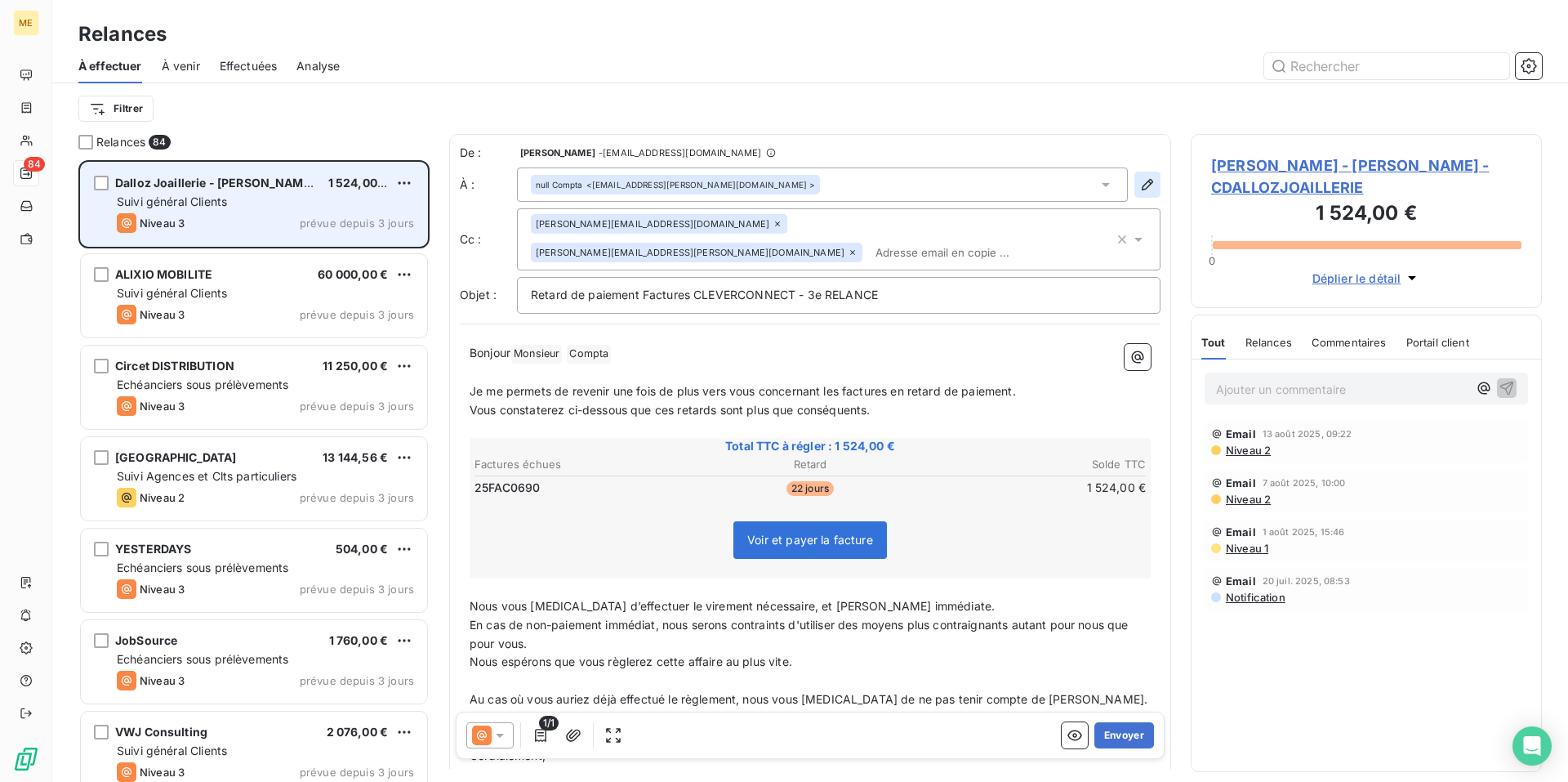
click at [1139, 187] on icon "button" at bounding box center [1147, 185] width 17 height 17
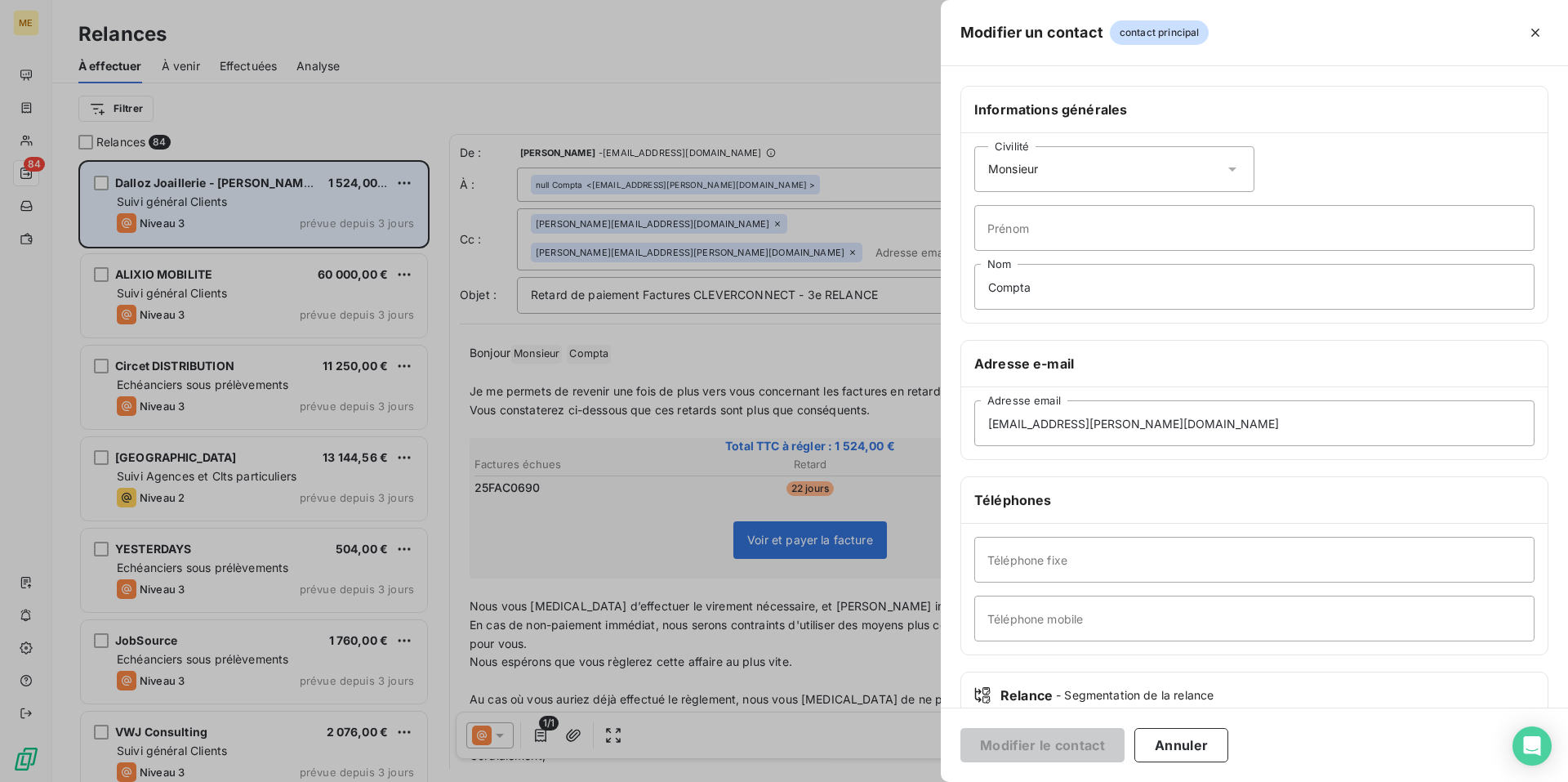
click at [1232, 169] on icon at bounding box center [1232, 169] width 17 height 17
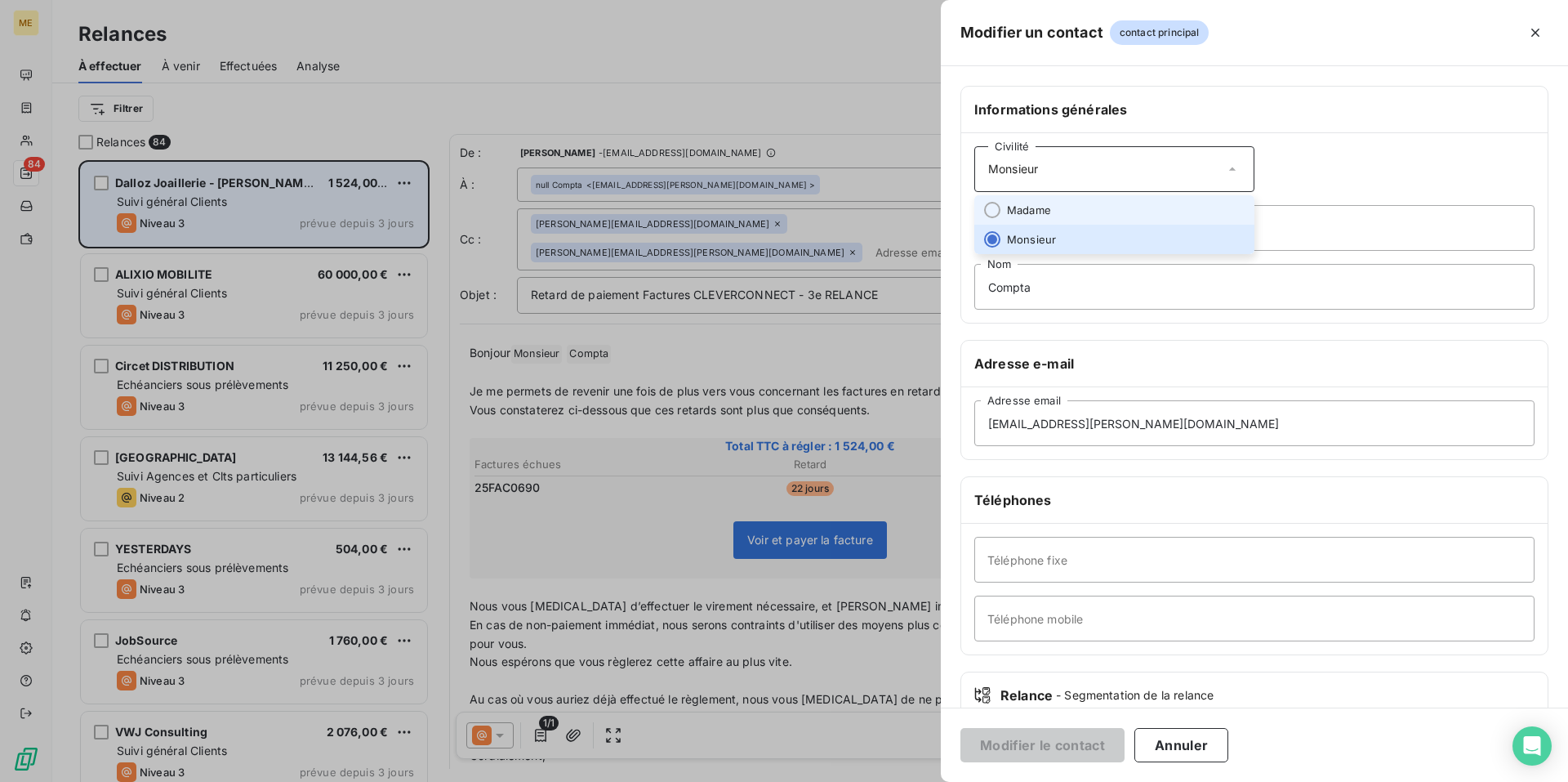
click at [1166, 201] on li "Madame" at bounding box center [1113, 210] width 280 height 30
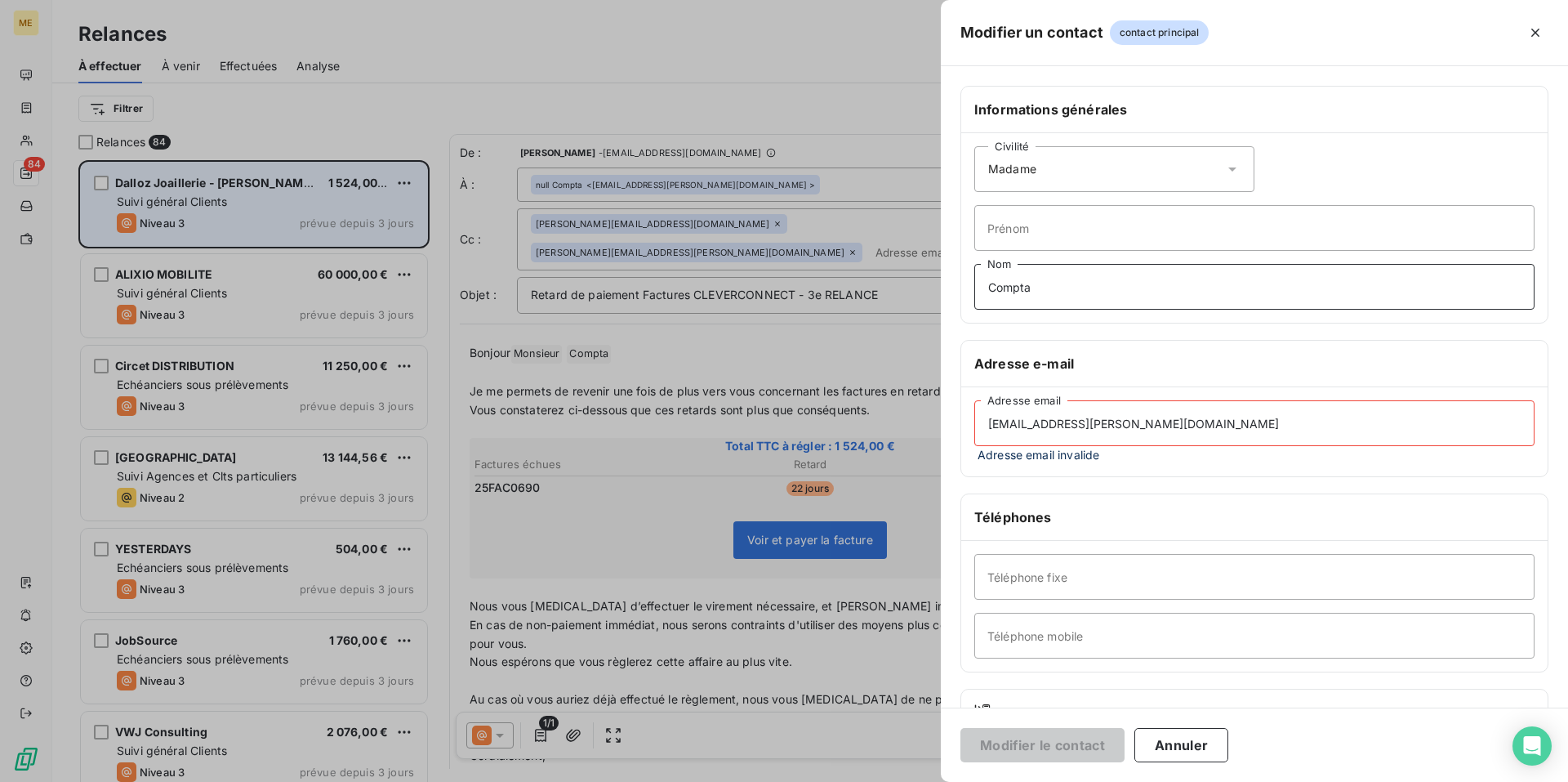
drag, startPoint x: 1061, startPoint y: 291, endPoint x: 1038, endPoint y: 291, distance: 23.0
click at [1038, 291] on input "Compta" at bounding box center [1254, 286] width 560 height 46
click at [876, 292] on div at bounding box center [784, 391] width 1568 height 782
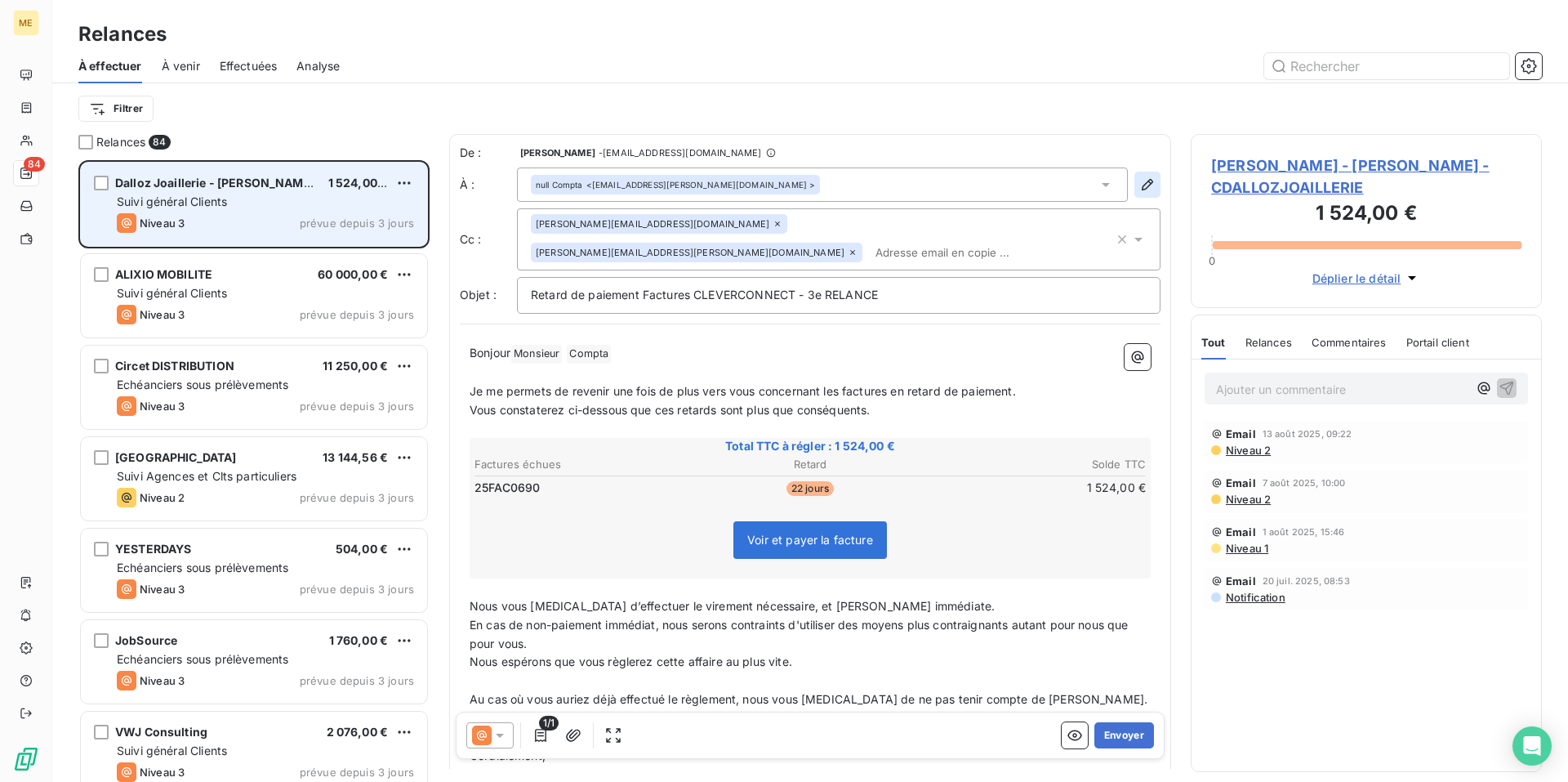
click at [1139, 189] on icon "button" at bounding box center [1147, 185] width 17 height 17
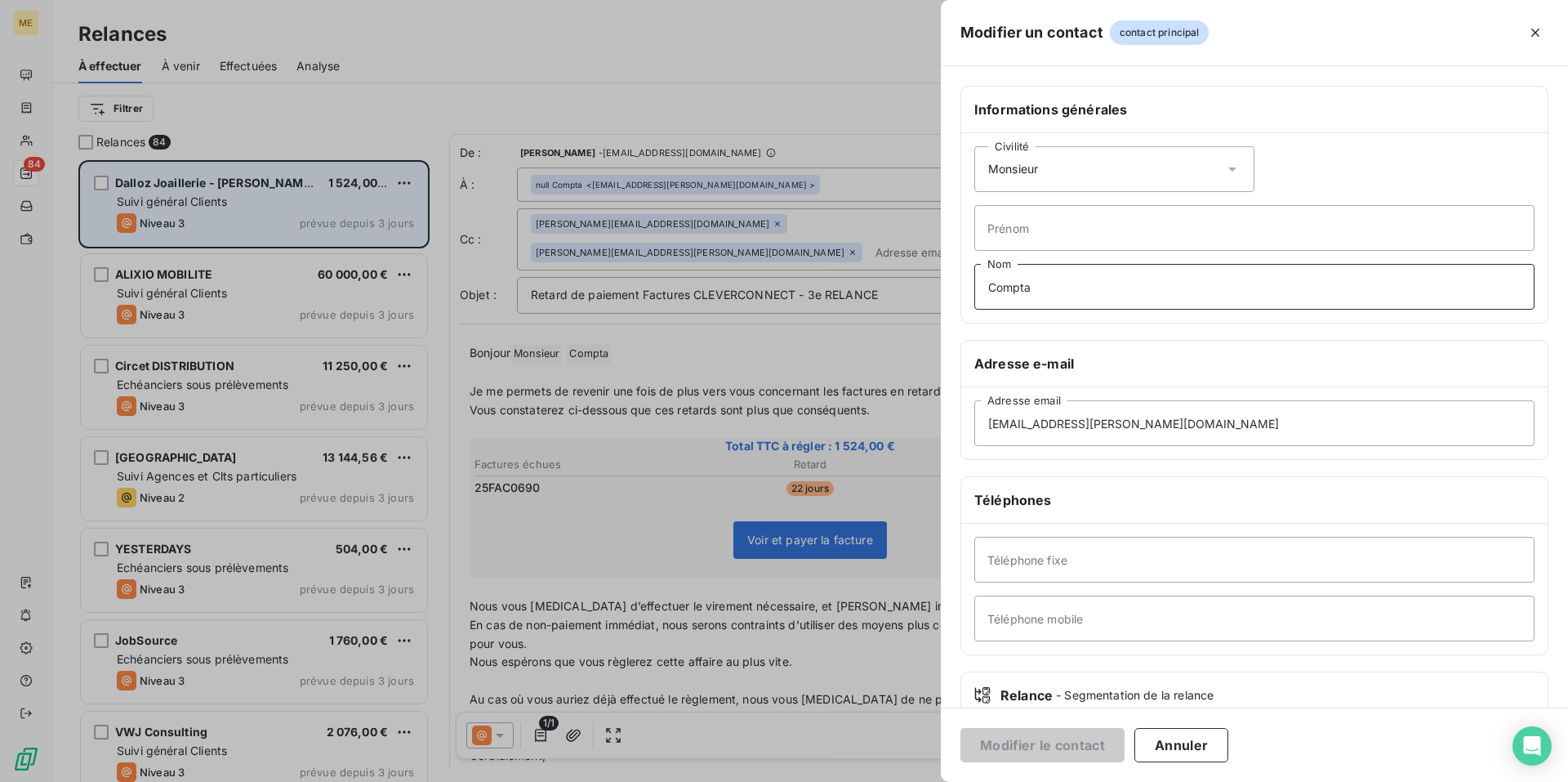
click at [1047, 285] on input "Compta" at bounding box center [1254, 286] width 560 height 46
type input "C"
click at [1228, 166] on icon at bounding box center [1232, 169] width 17 height 17
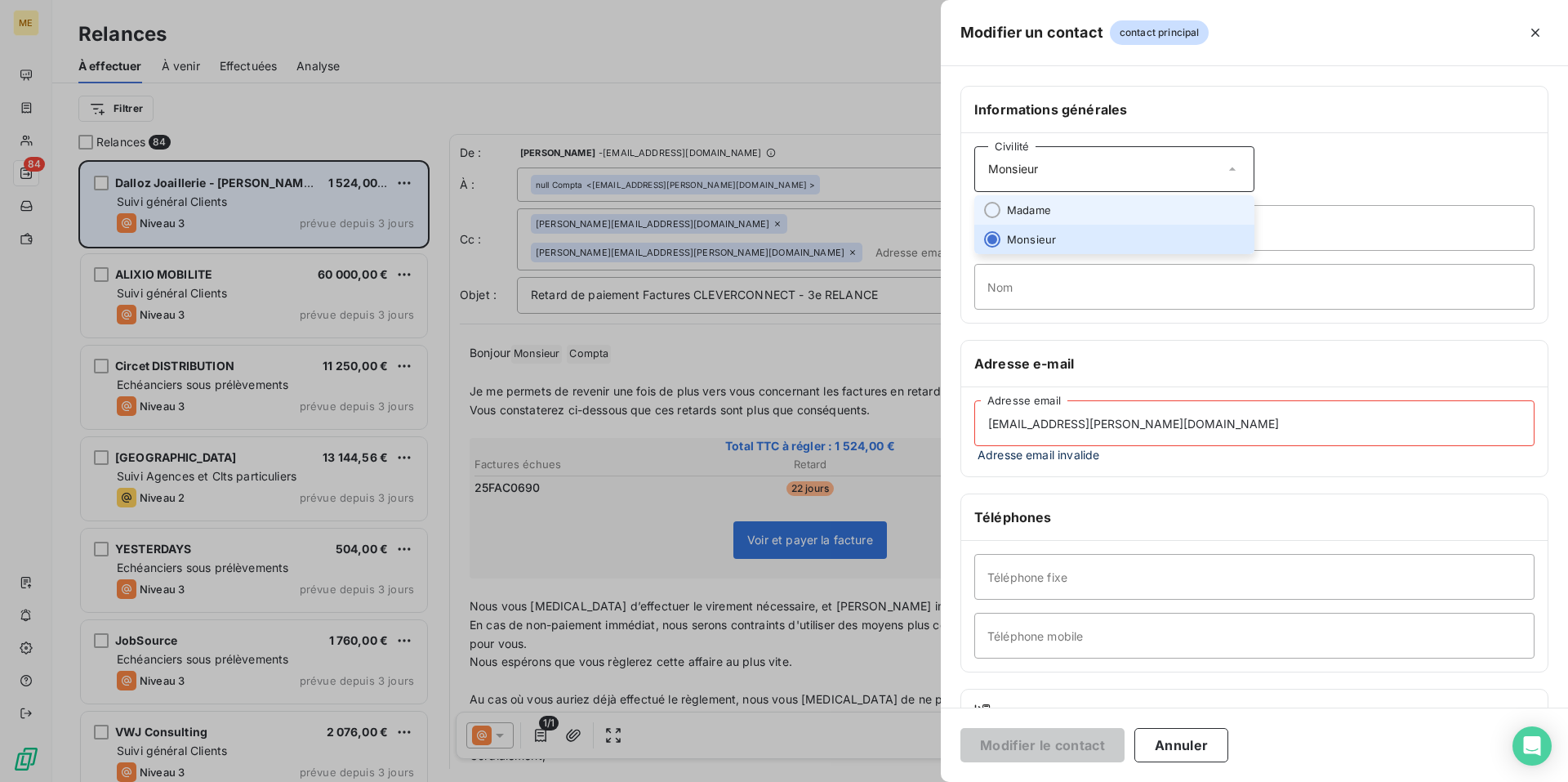
click at [1108, 207] on li "Madame" at bounding box center [1113, 210] width 280 height 30
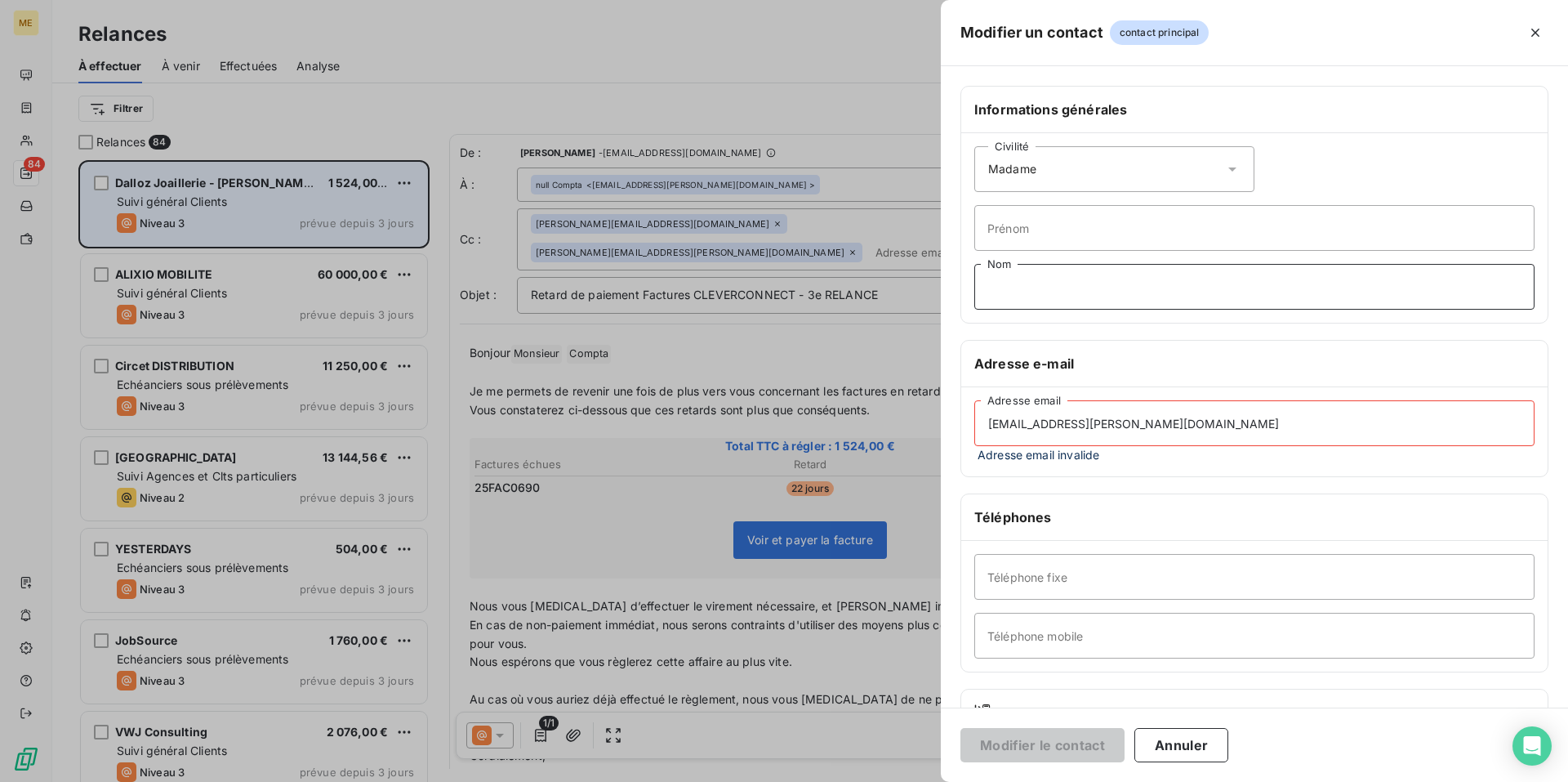
click at [1035, 283] on input "Nom" at bounding box center [1254, 286] width 560 height 46
type input "Monsieur"
click at [1199, 427] on input "[EMAIL_ADDRESS][PERSON_NAME][DOMAIN_NAME]" at bounding box center [1254, 422] width 560 height 46
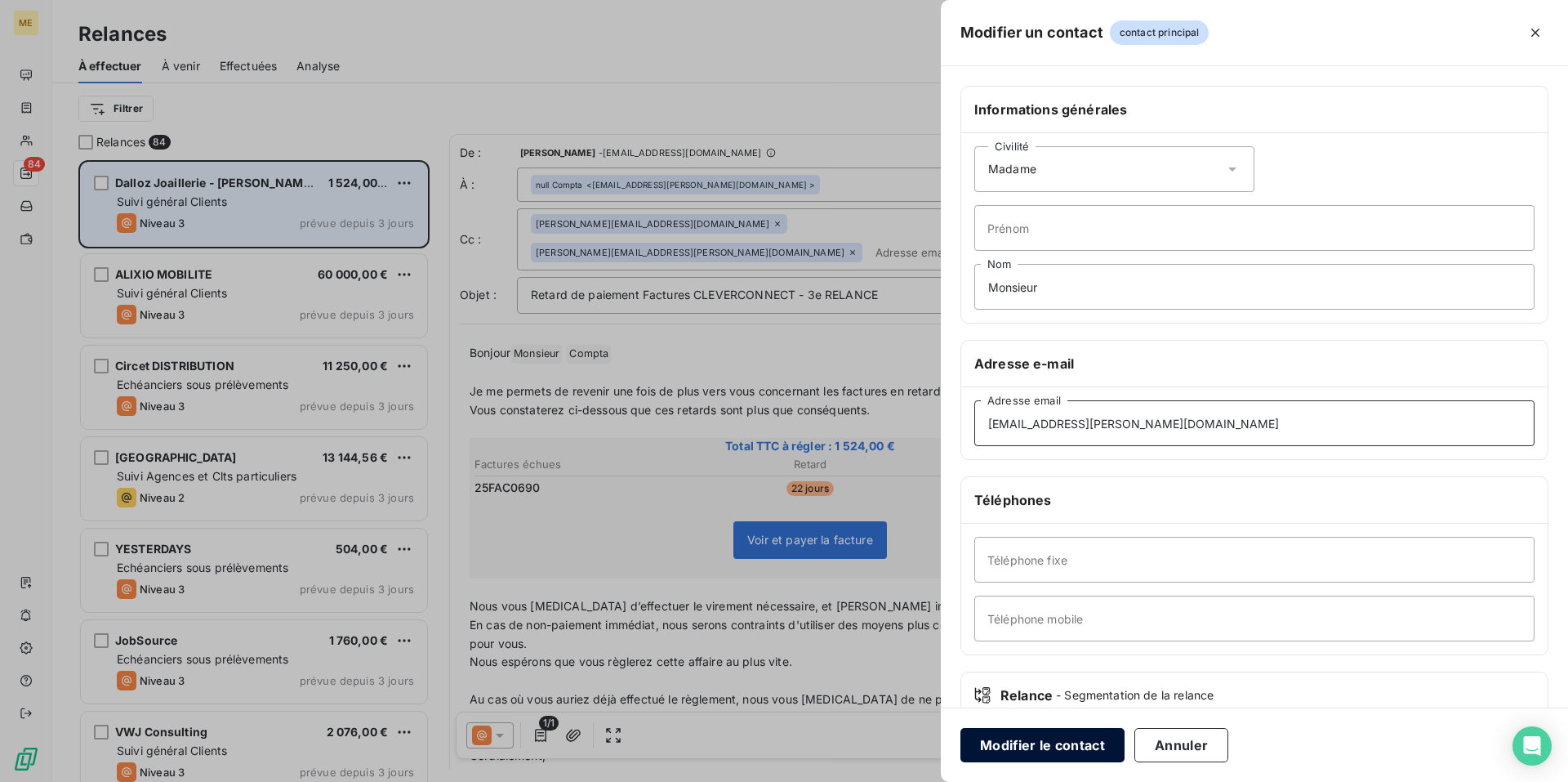
type input "[EMAIL_ADDRESS][PERSON_NAME][DOMAIN_NAME]"
click at [1060, 749] on button "Modifier le contact" at bounding box center [1042, 745] width 165 height 34
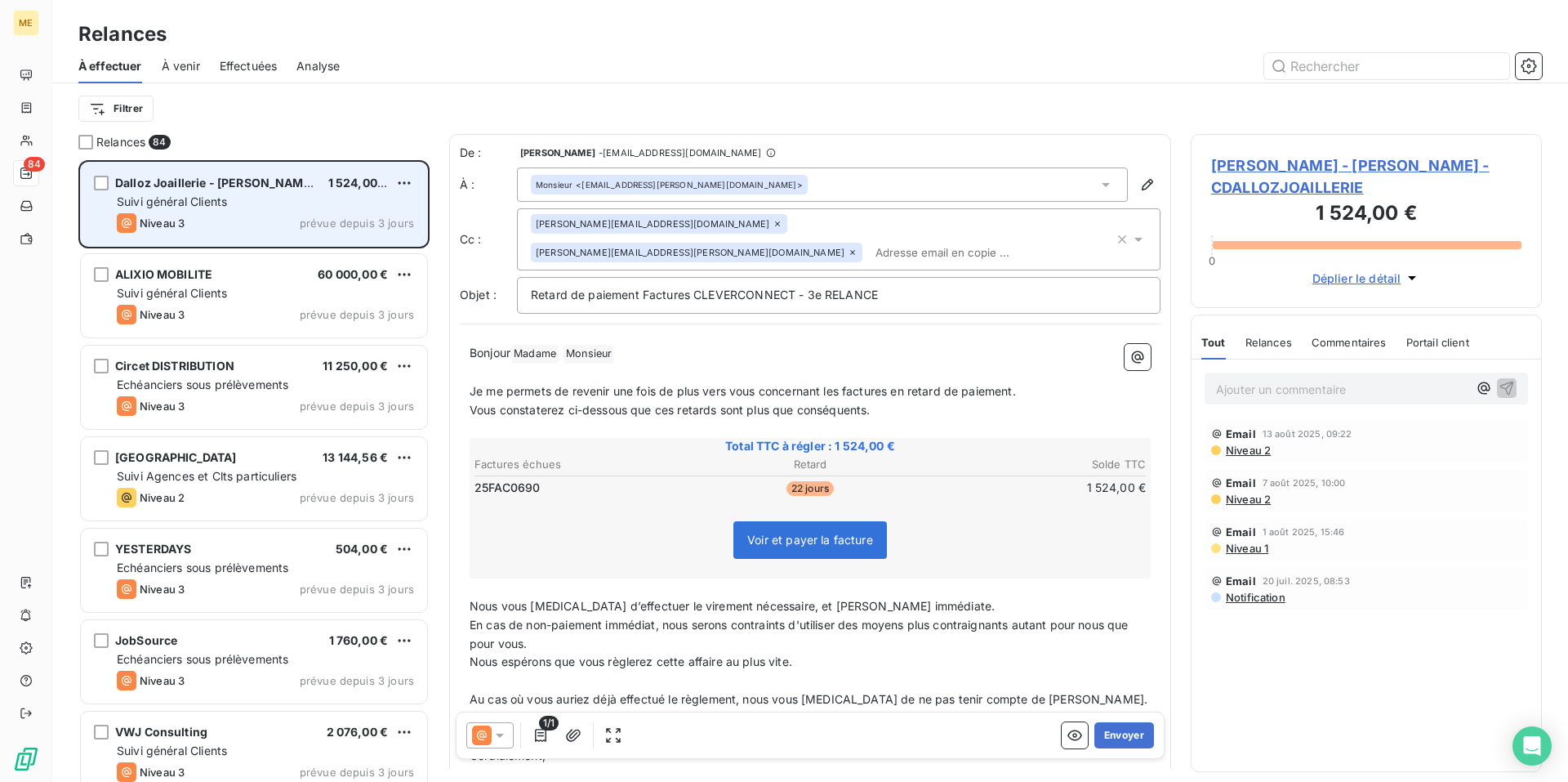
click at [494, 729] on icon at bounding box center [500, 736] width 17 height 17
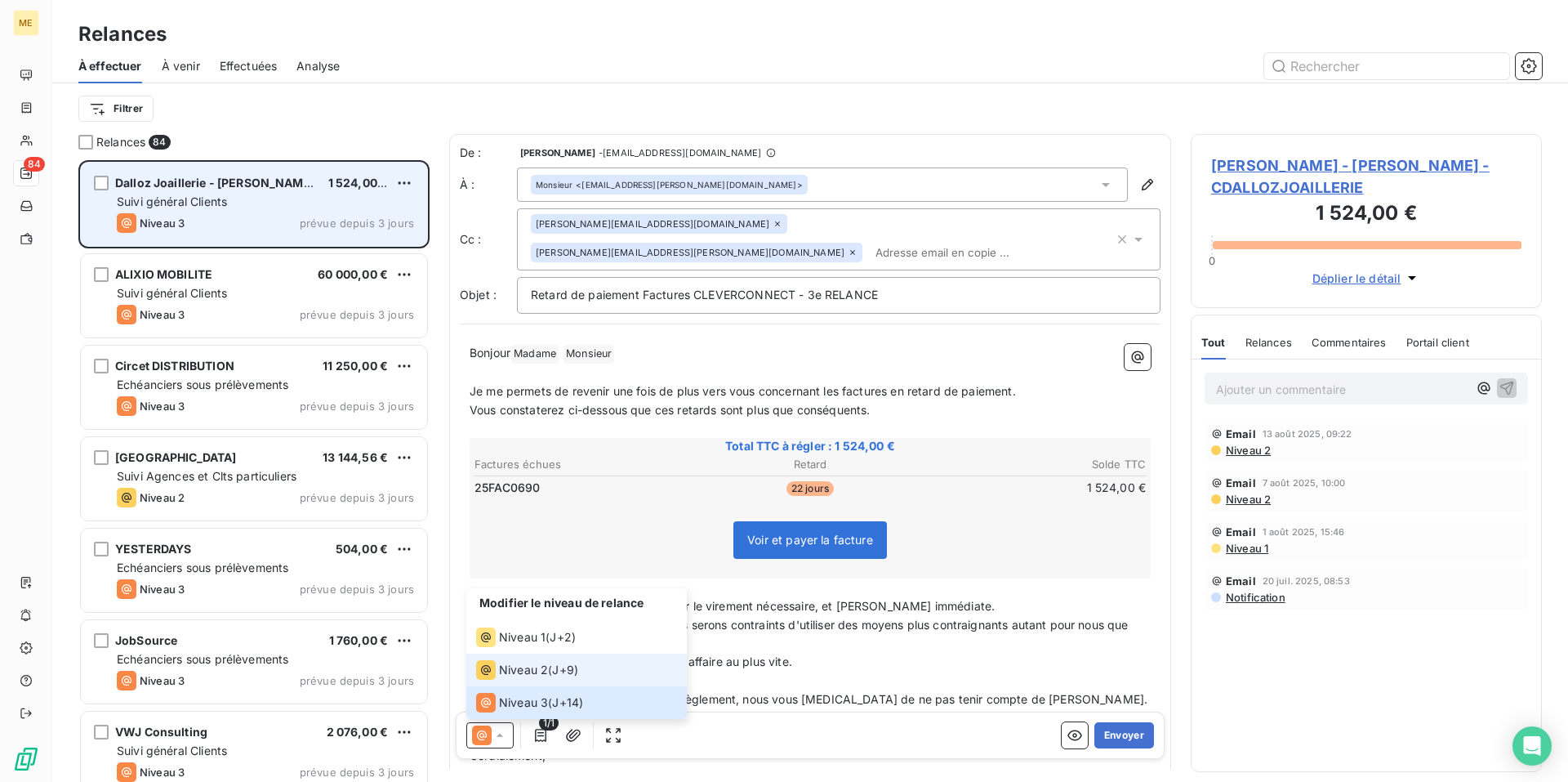
click at [539, 675] on span "Niveau 2" at bounding box center [523, 670] width 49 height 17
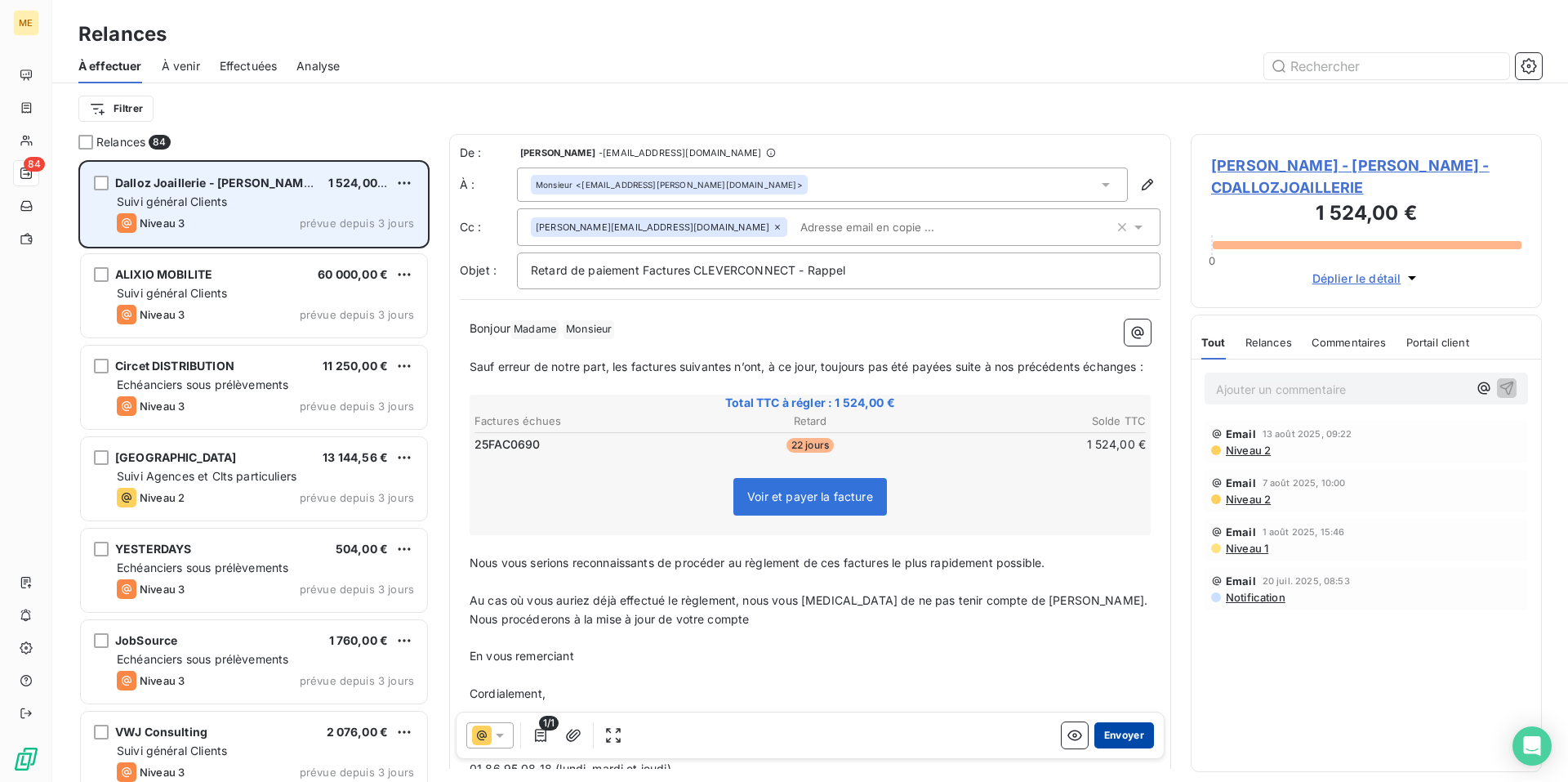
click at [1121, 737] on button "Envoyer" at bounding box center [1124, 736] width 59 height 26
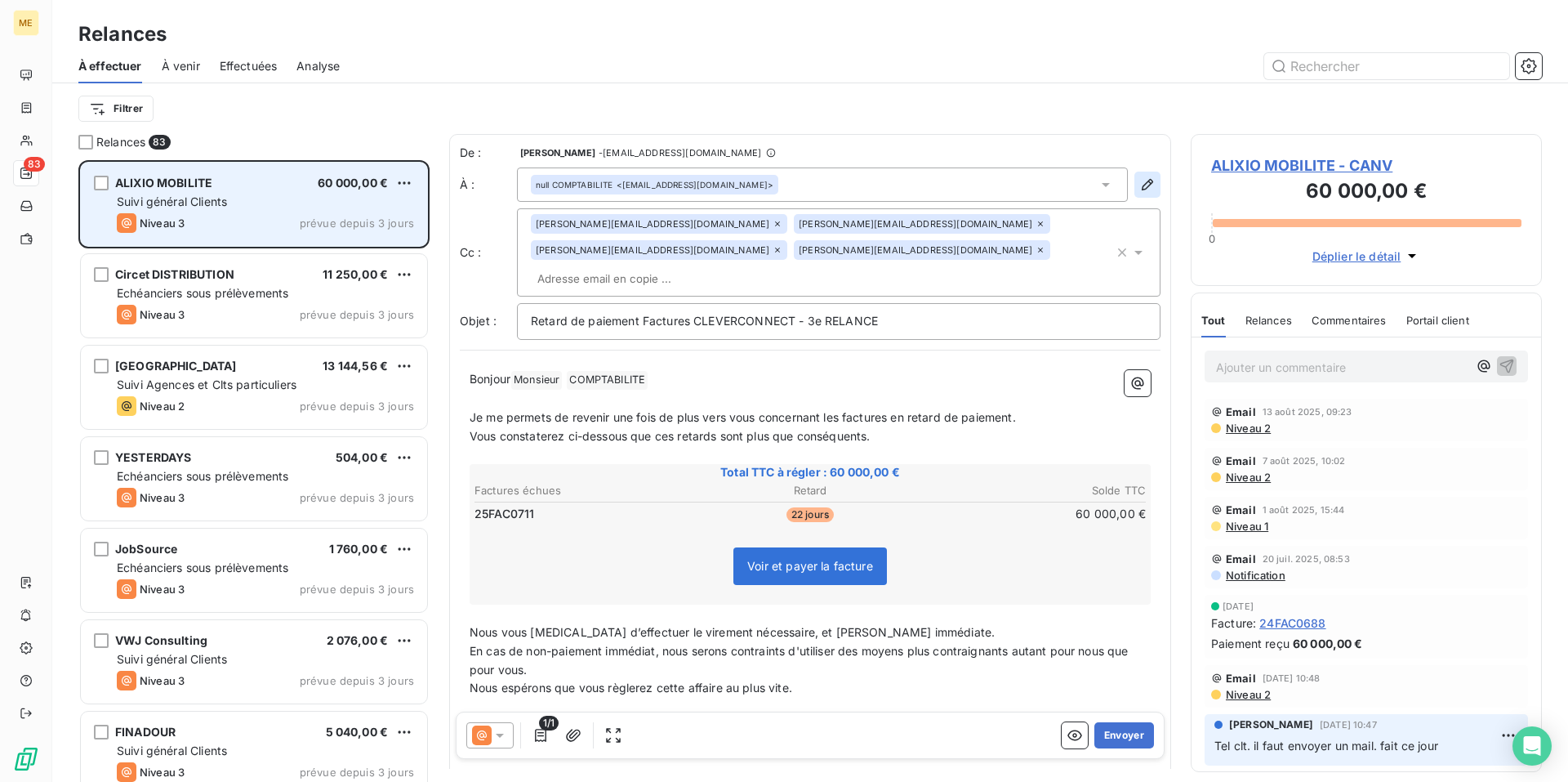
click at [1141, 187] on icon "button" at bounding box center [1147, 184] width 11 height 11
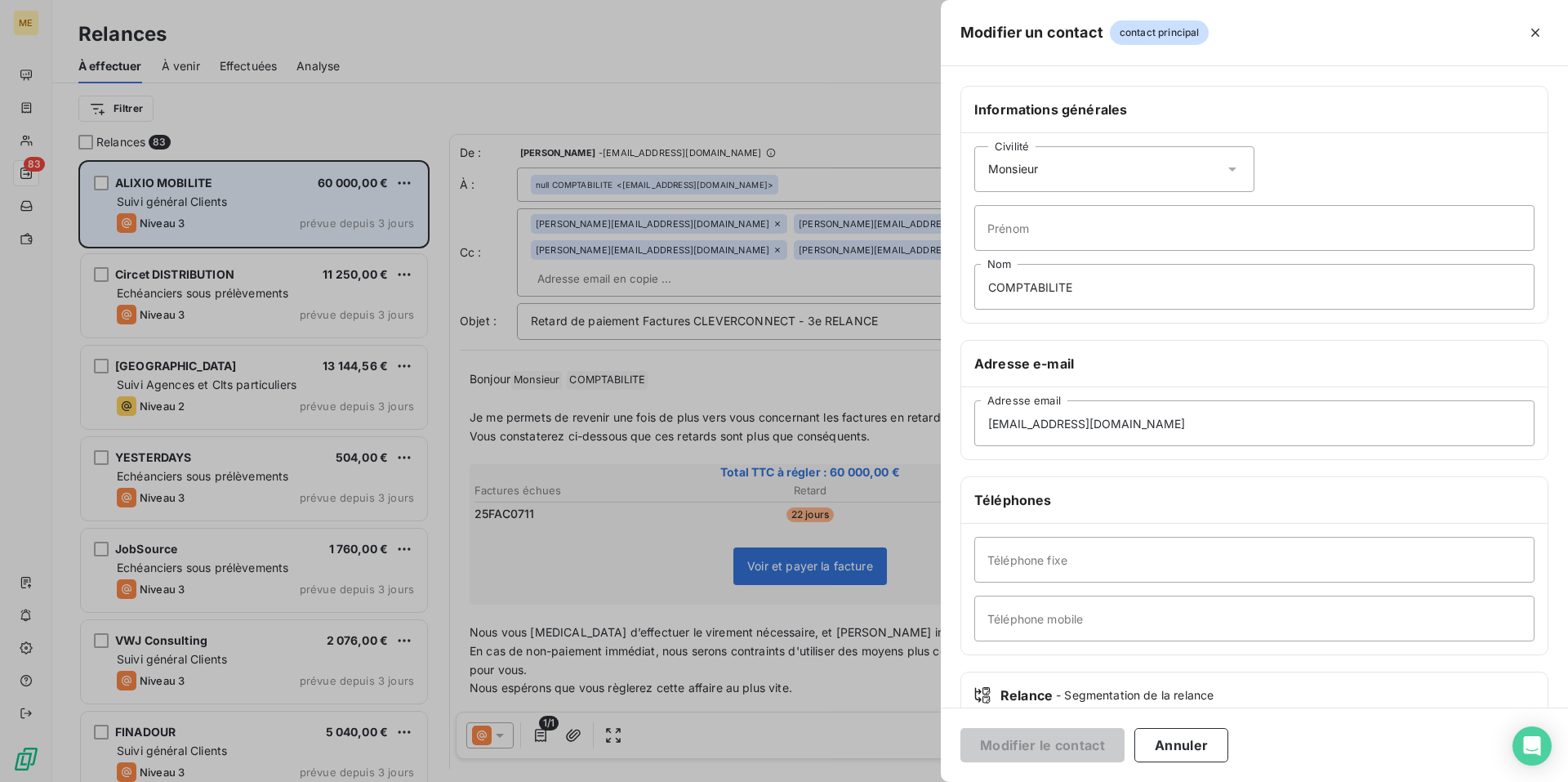
click at [1226, 164] on icon at bounding box center [1232, 169] width 17 height 17
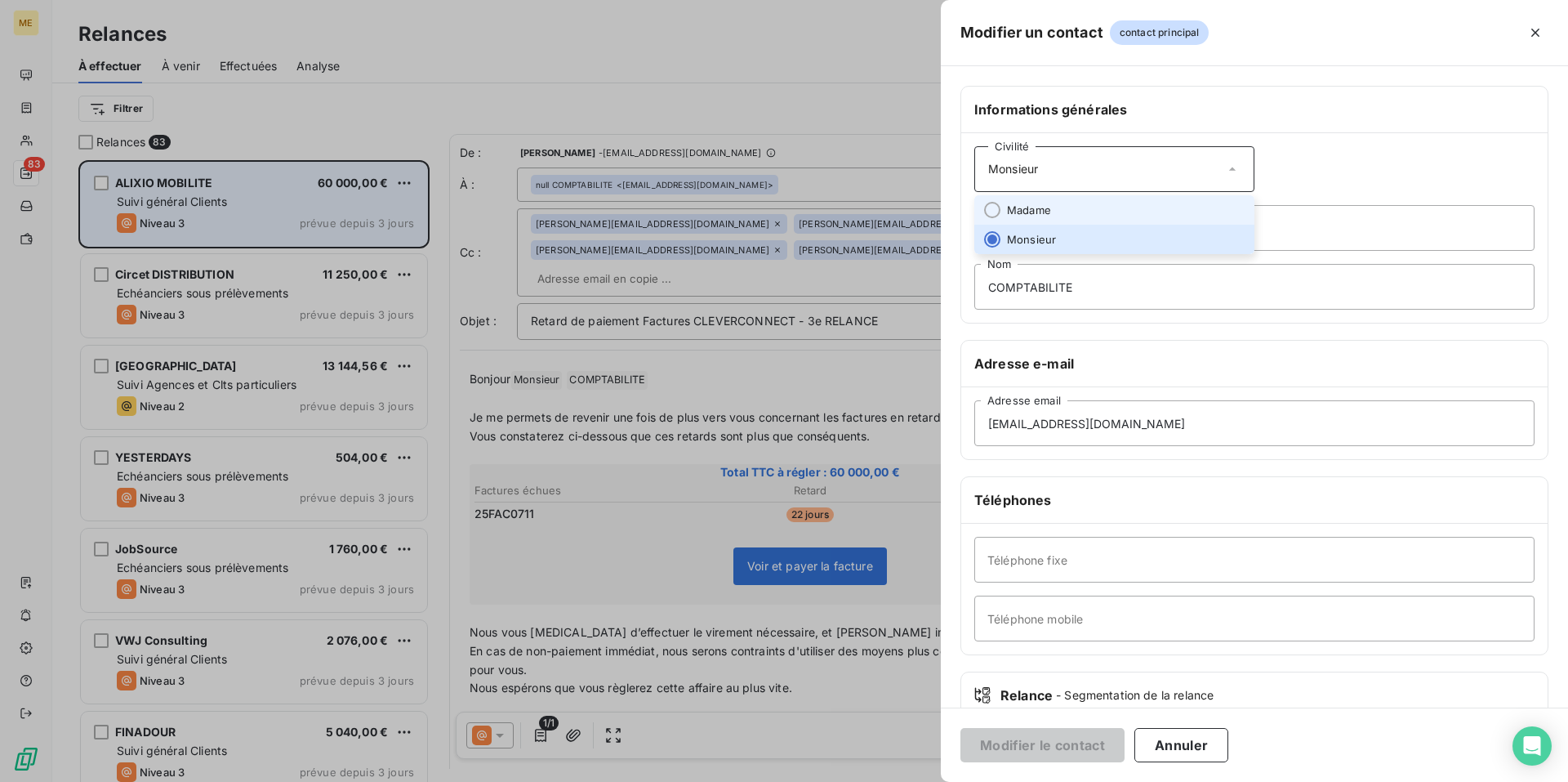
click at [1140, 203] on li "Madame" at bounding box center [1113, 210] width 280 height 30
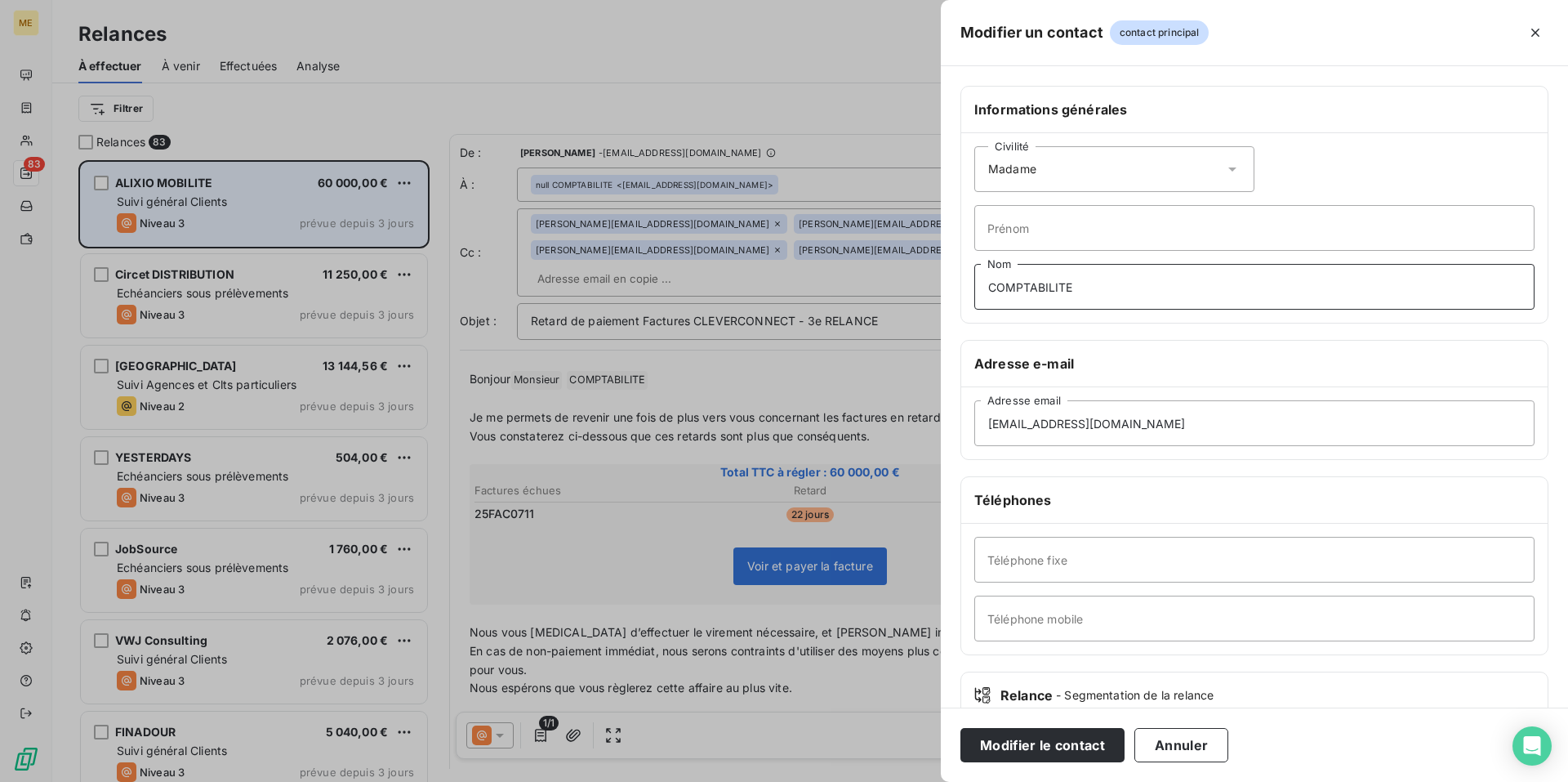
drag, startPoint x: 1099, startPoint y: 288, endPoint x: 830, endPoint y: 287, distance: 269.0
click at [830, 781] on div "Modifier un contact contact principal Informations générales Civilité Madame [P…" at bounding box center [784, 782] width 1568 height 0
type input "Monsieur"
click at [1055, 744] on button "Modifier le contact" at bounding box center [1042, 745] width 165 height 34
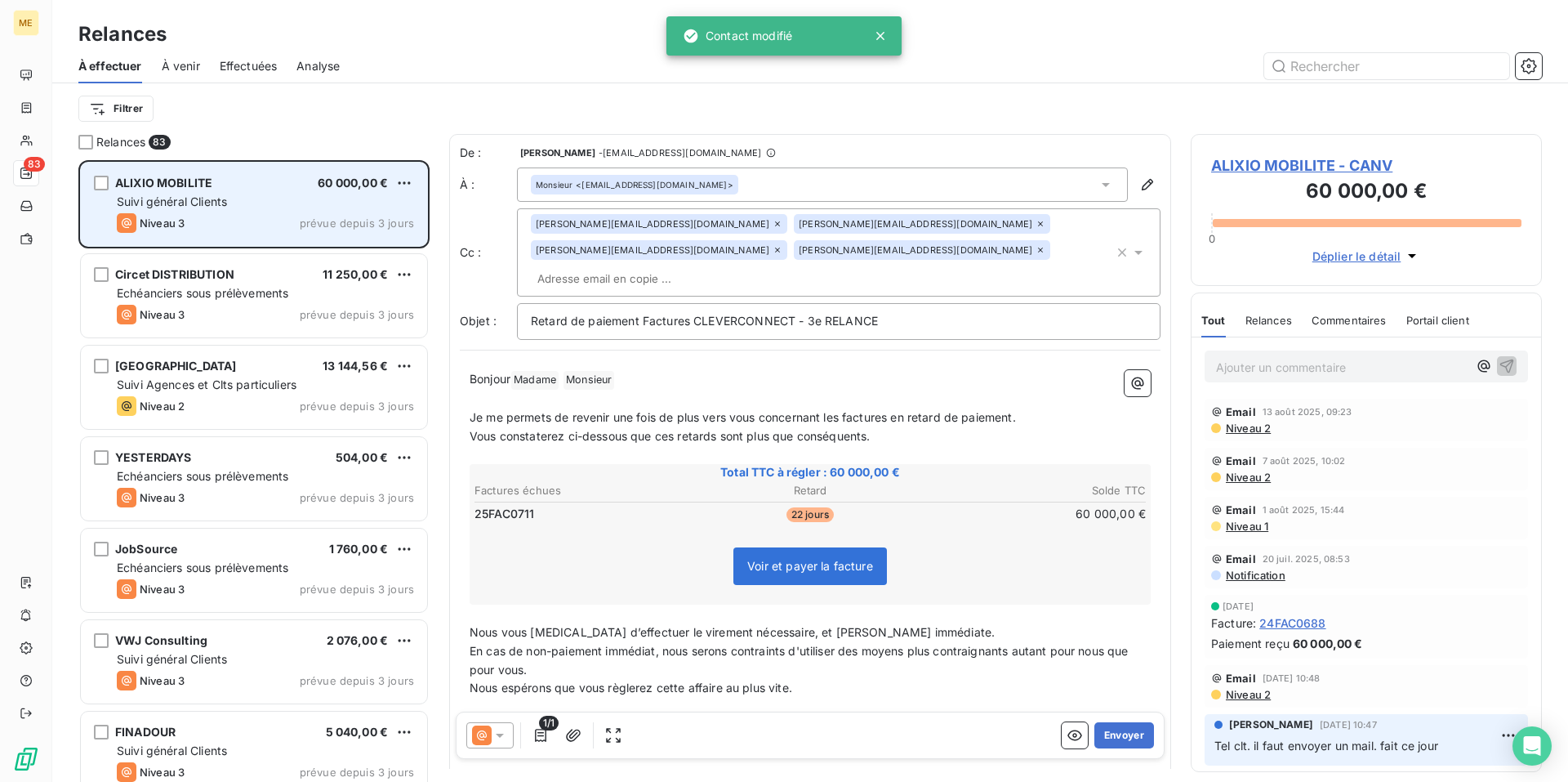
click at [500, 735] on icon at bounding box center [499, 736] width 8 height 4
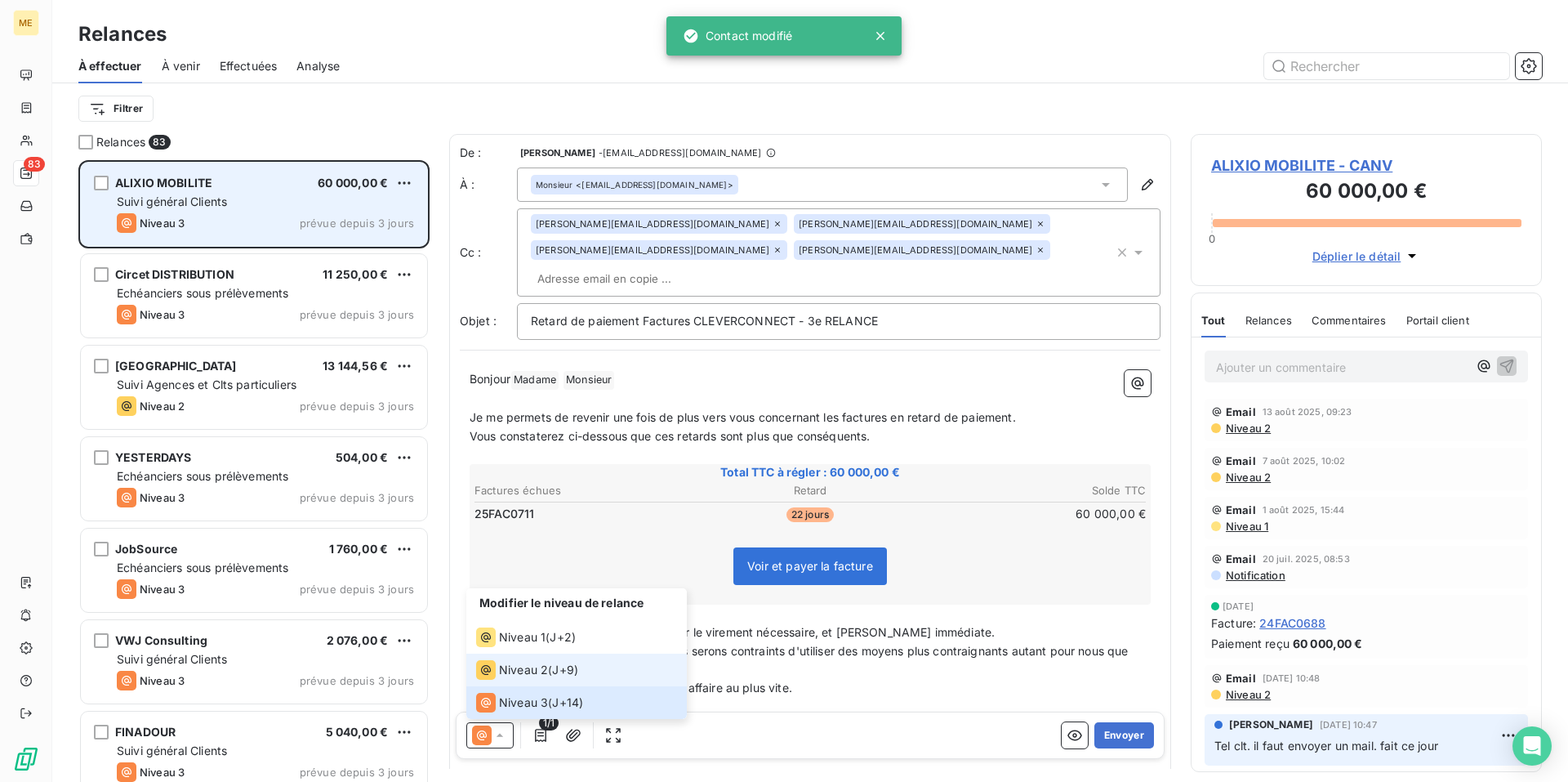
click at [559, 678] on div "Niveau 2 ( J+9 )" at bounding box center [527, 669] width 102 height 20
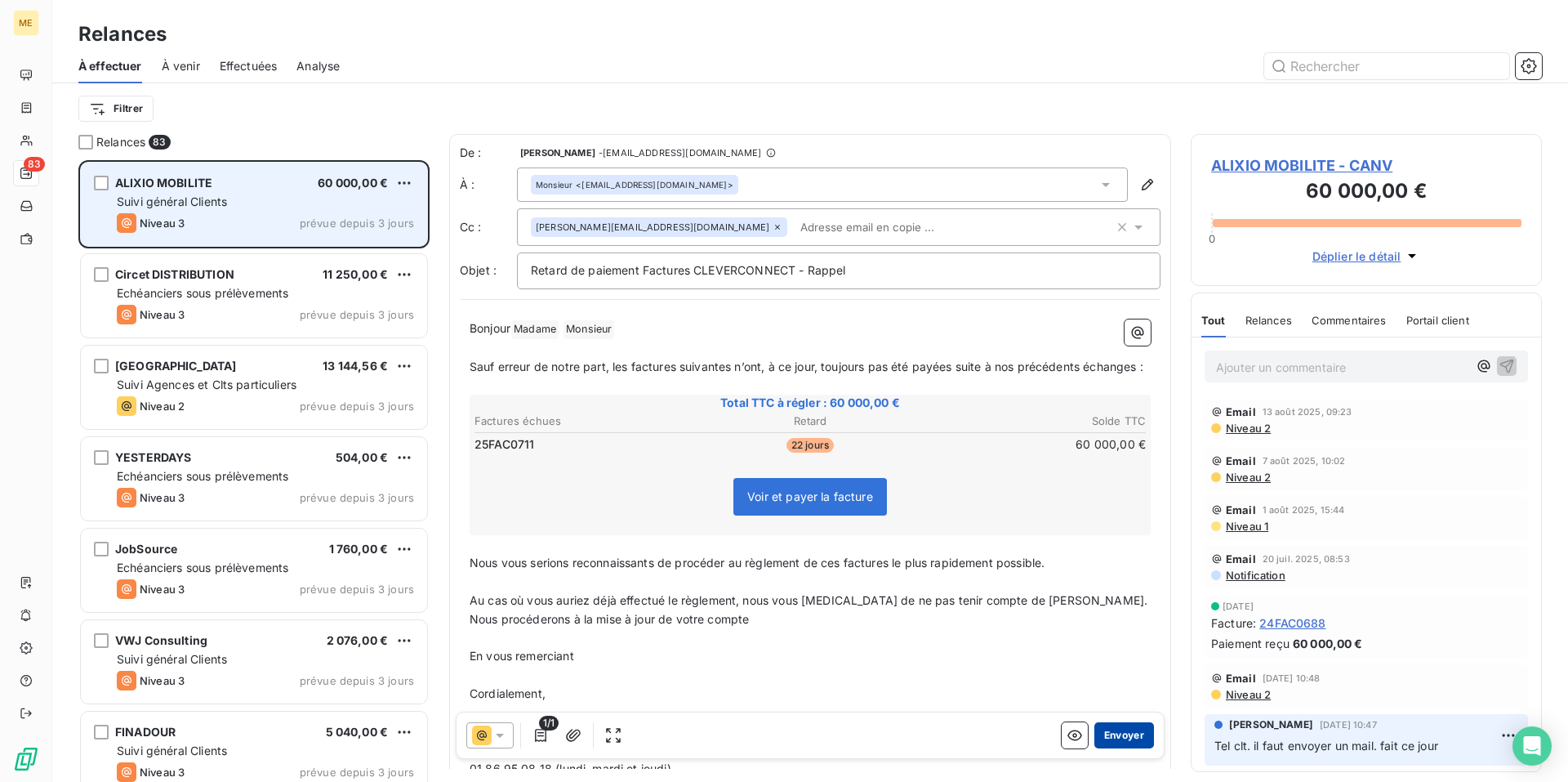
click at [1110, 733] on button "Envoyer" at bounding box center [1124, 736] width 59 height 26
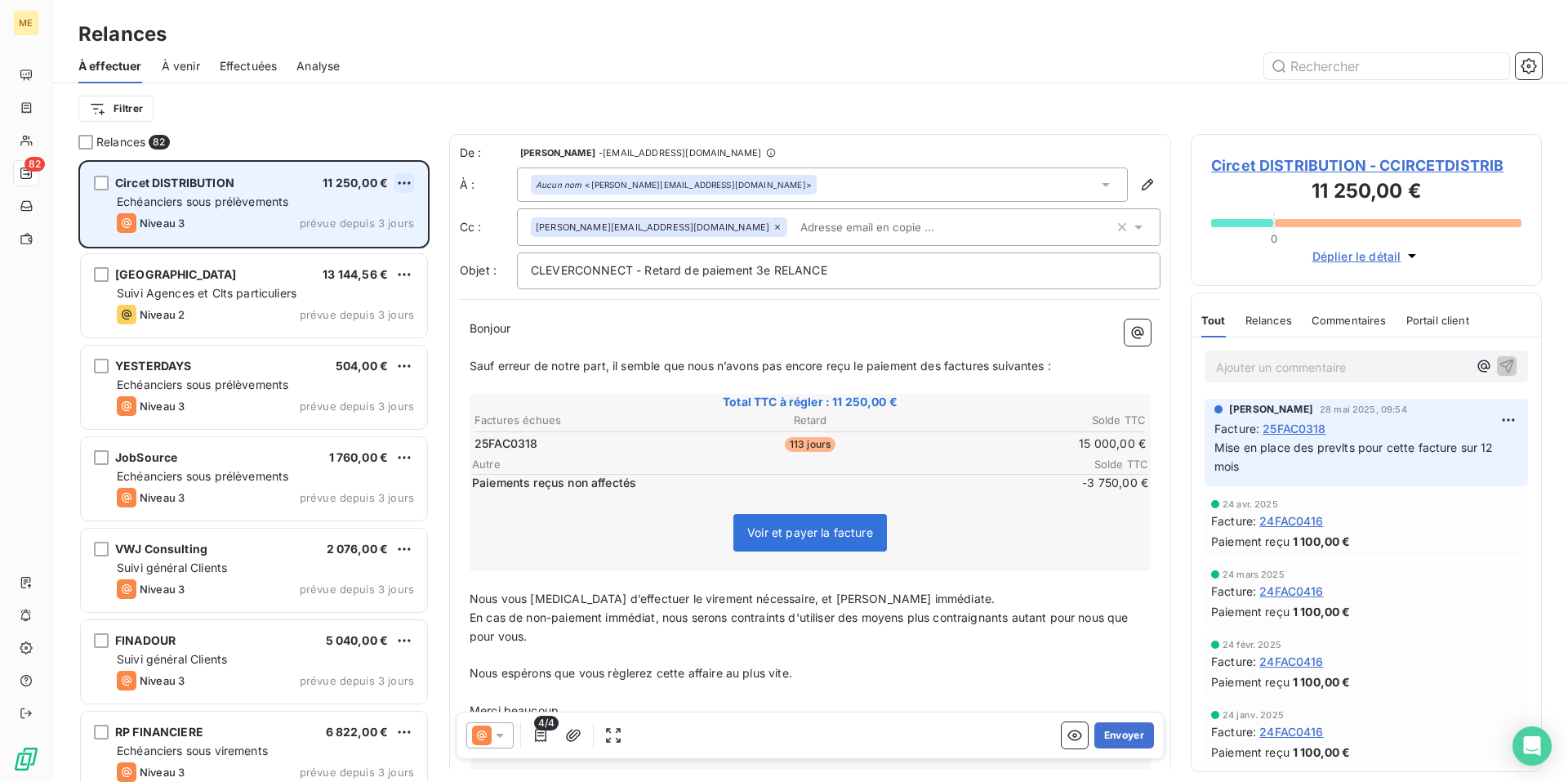
click at [401, 186] on html "ME 82 Relances À effectuer À venir Effectuées Analyse Filtrer Relances 82 Circe…" at bounding box center [784, 391] width 1568 height 782
click at [385, 218] on div "Replanifier cette action" at bounding box center [333, 216] width 146 height 26
select select "7"
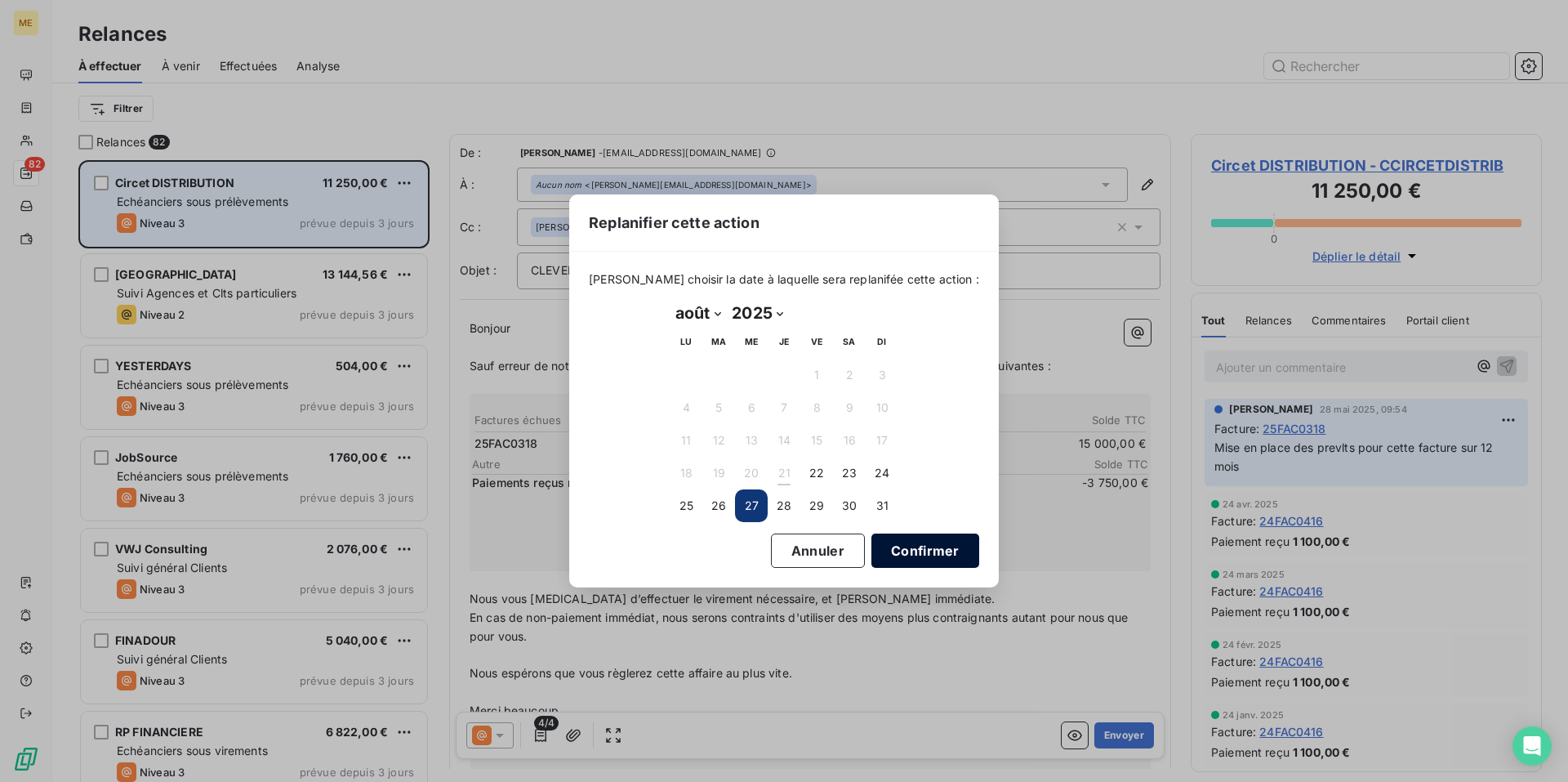
click at [896, 550] on button "Confirmer" at bounding box center [925, 550] width 108 height 34
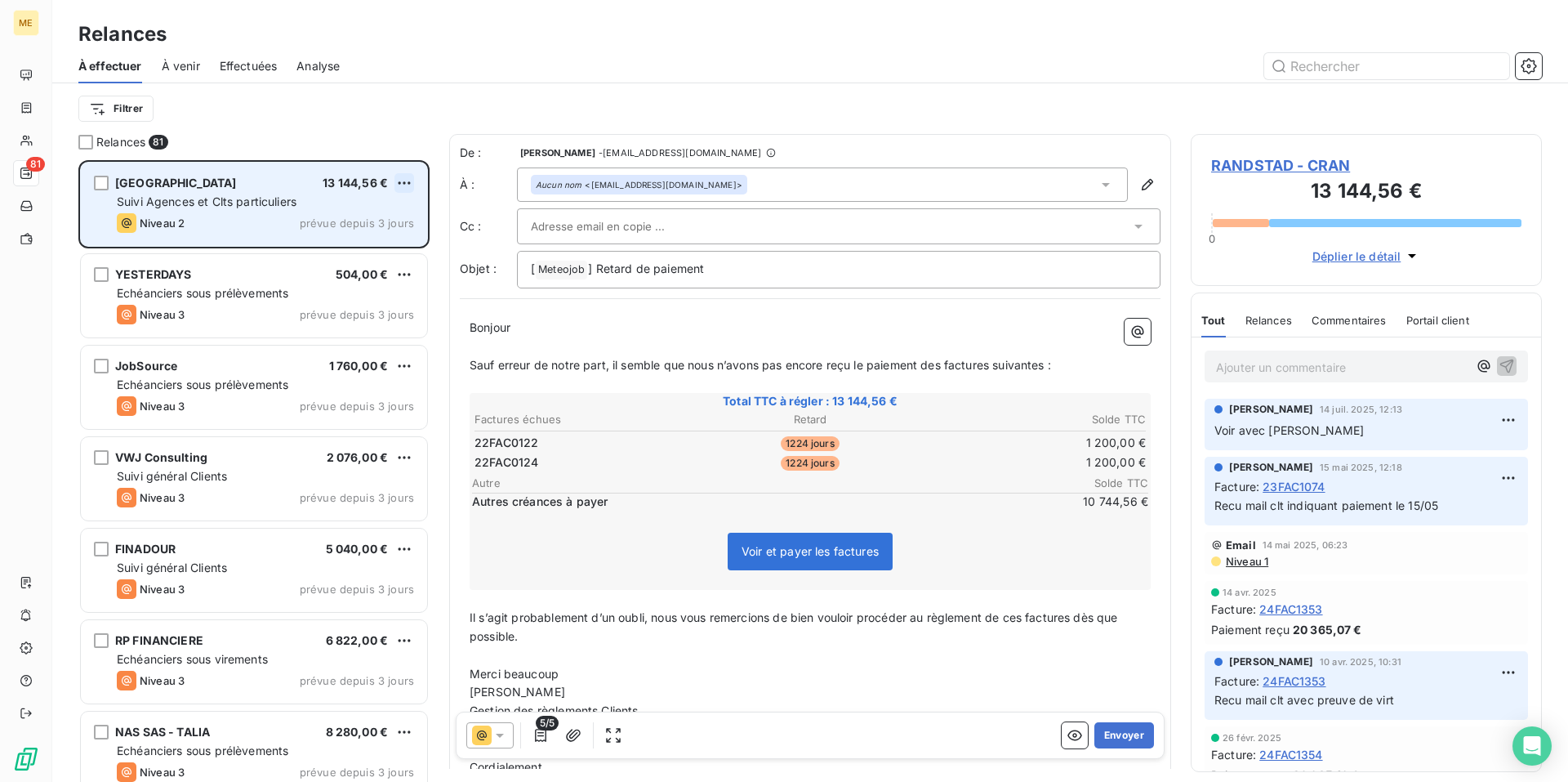
click at [400, 183] on html "ME 81 Relances À effectuer À venir Effectuées Analyse Filtrer Relances 81 RANDS…" at bounding box center [784, 391] width 1568 height 782
click at [396, 219] on div "Replanifier cette action" at bounding box center [333, 216] width 146 height 26
select select "7"
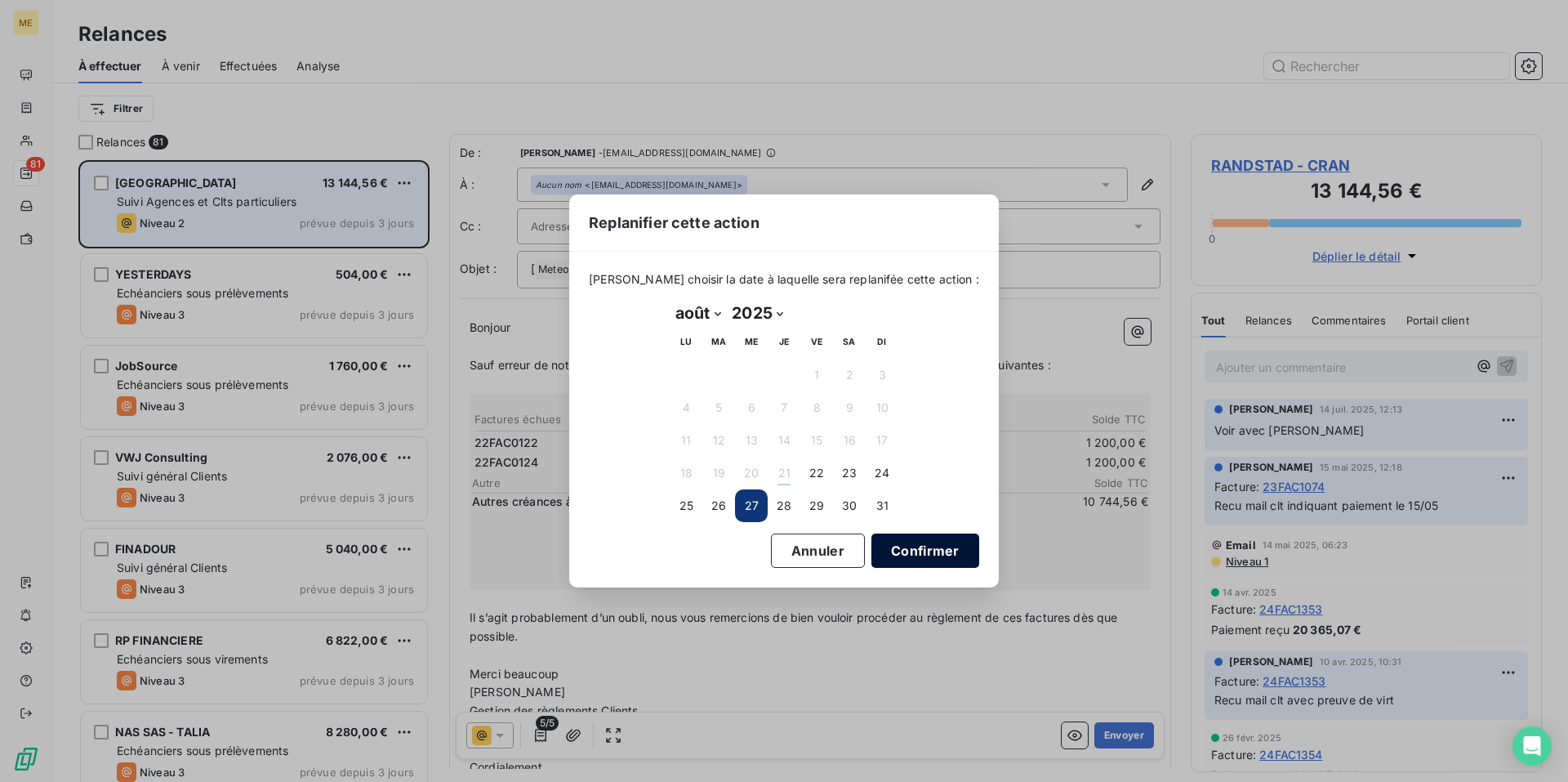
click at [894, 541] on button "Confirmer" at bounding box center [925, 550] width 108 height 34
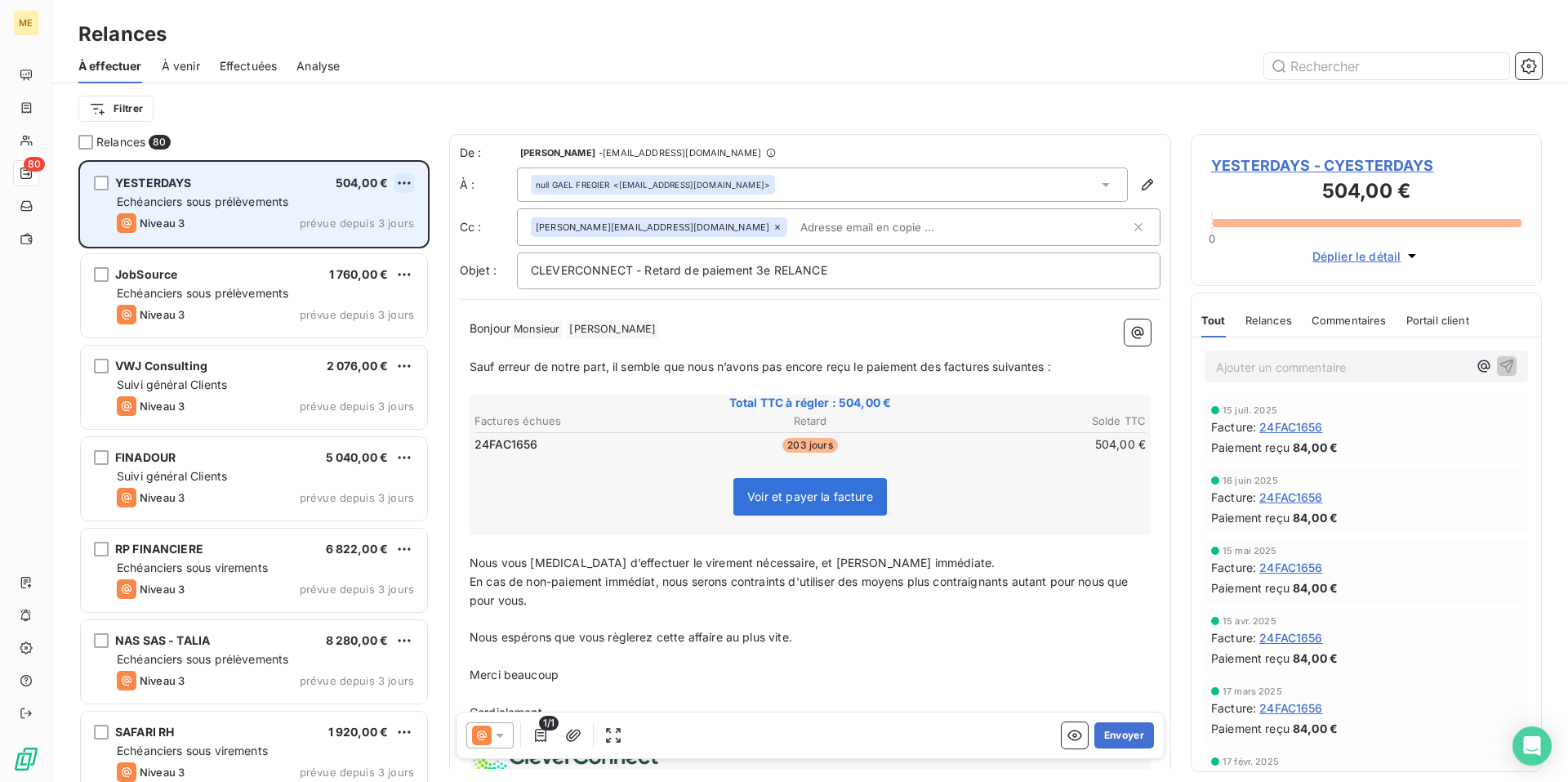
click at [400, 184] on html "ME 80 Relances À effectuer À venir Effectuées Analyse Filtrer Relances 80 YESTE…" at bounding box center [784, 391] width 1568 height 782
click at [391, 221] on div "Replanifier cette action" at bounding box center [333, 216] width 146 height 26
select select "7"
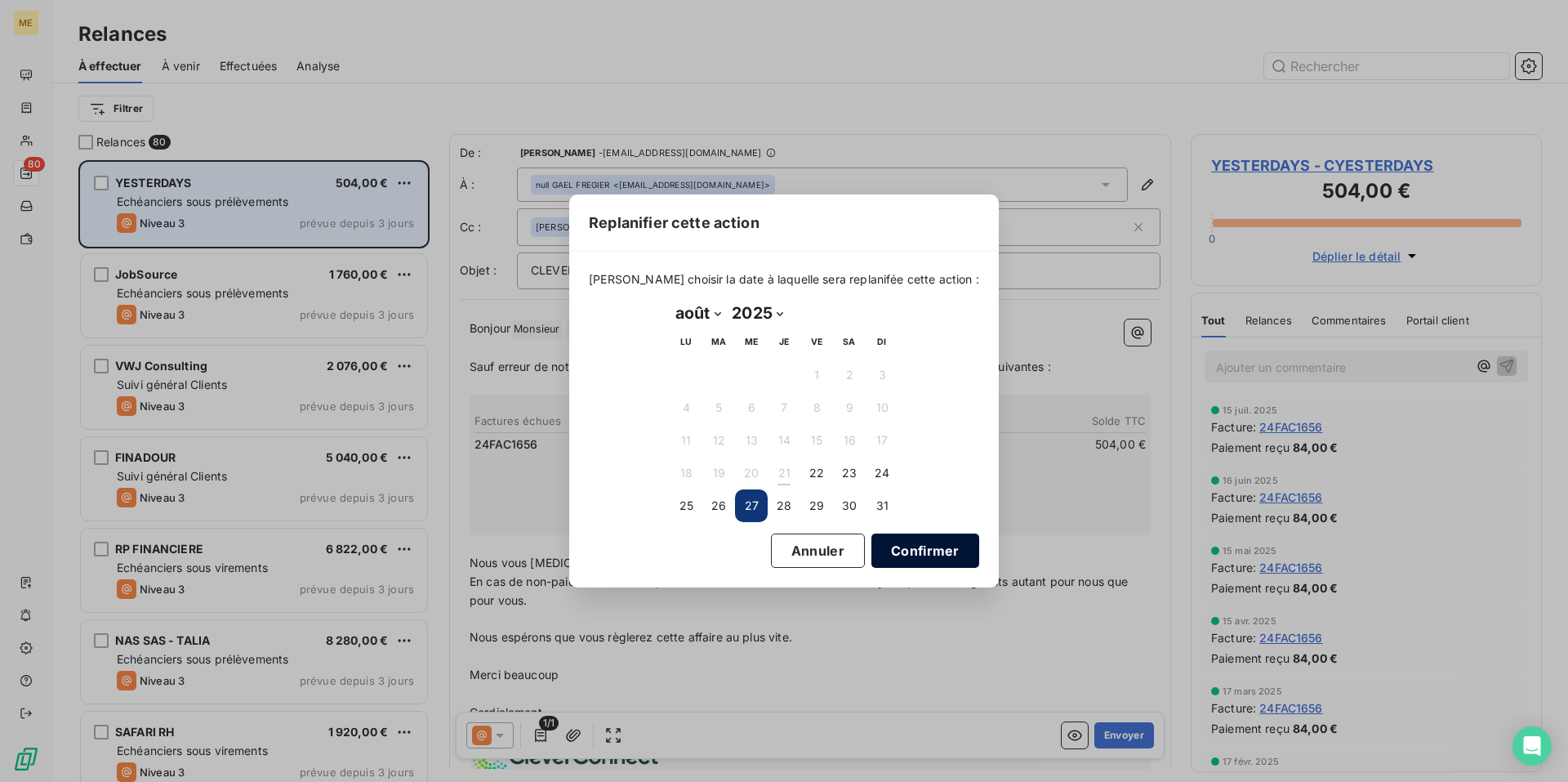
click at [901, 551] on button "Confirmer" at bounding box center [925, 550] width 108 height 34
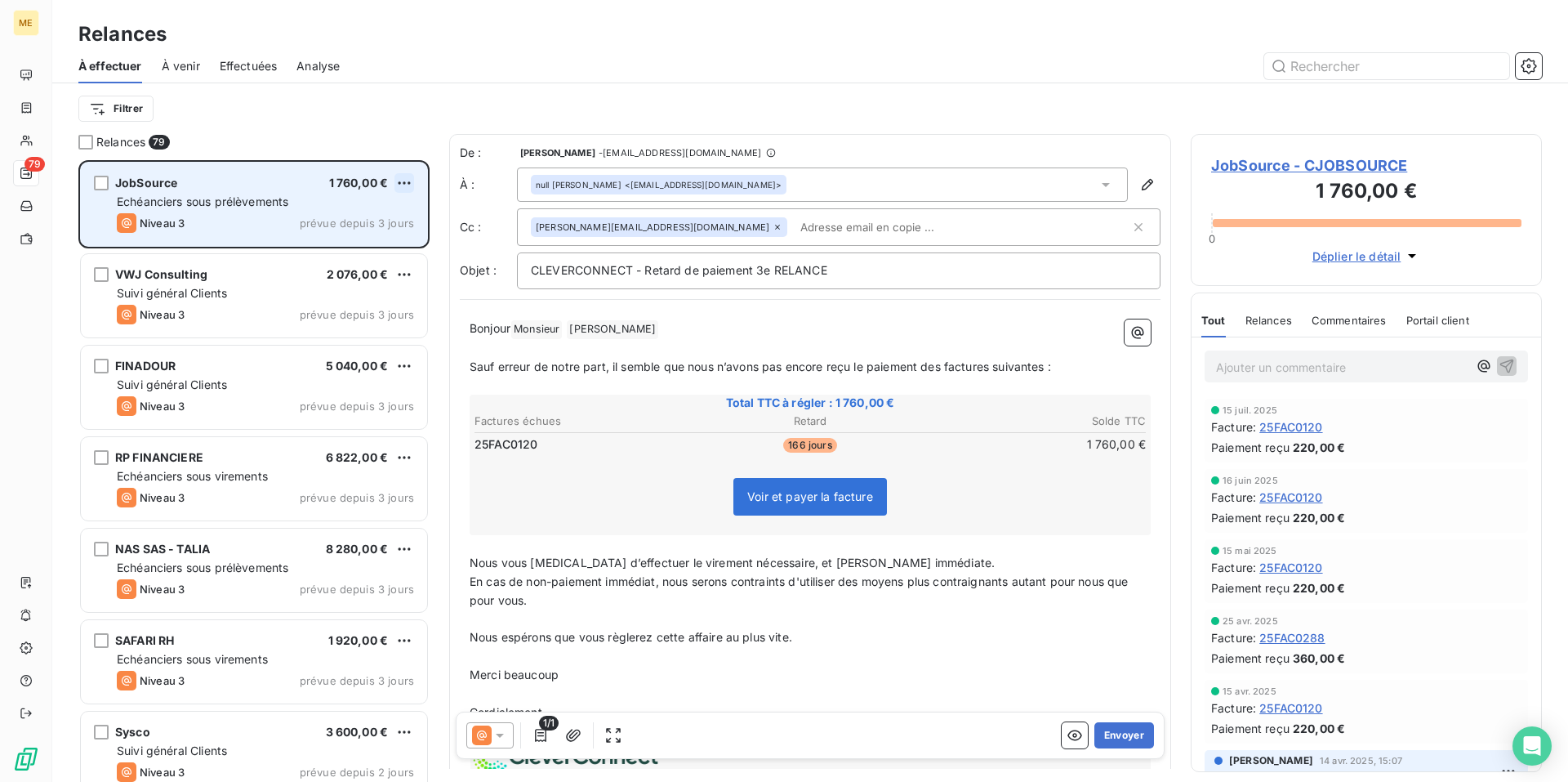
click at [403, 186] on html "ME 79 Relances À effectuer À venir Effectuées Analyse Filtrer Relances 79 JobSo…" at bounding box center [784, 391] width 1568 height 782
click at [390, 222] on div "Replanifier cette action" at bounding box center [333, 216] width 146 height 26
select select "7"
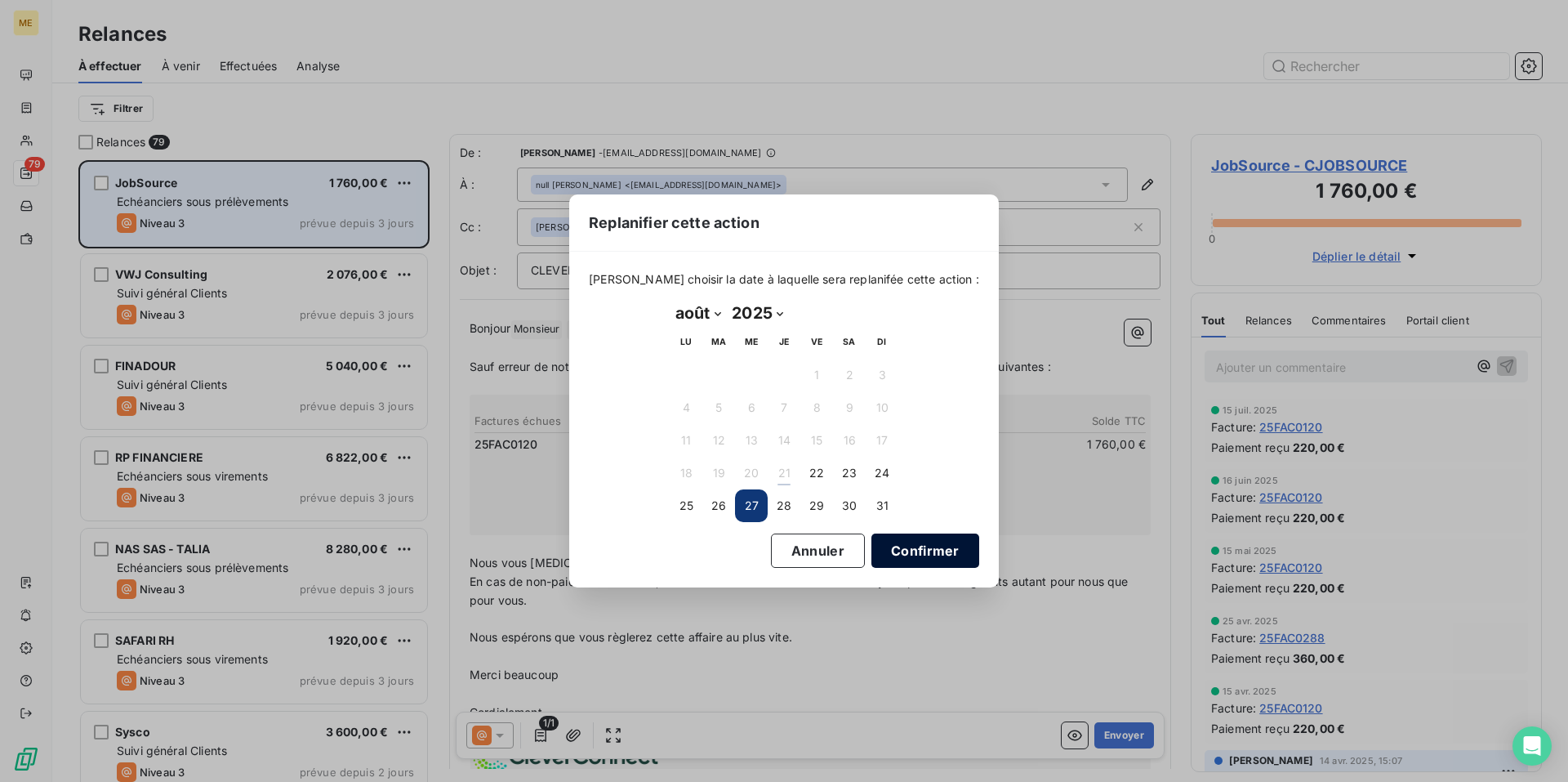
click at [905, 549] on button "Confirmer" at bounding box center [925, 550] width 108 height 34
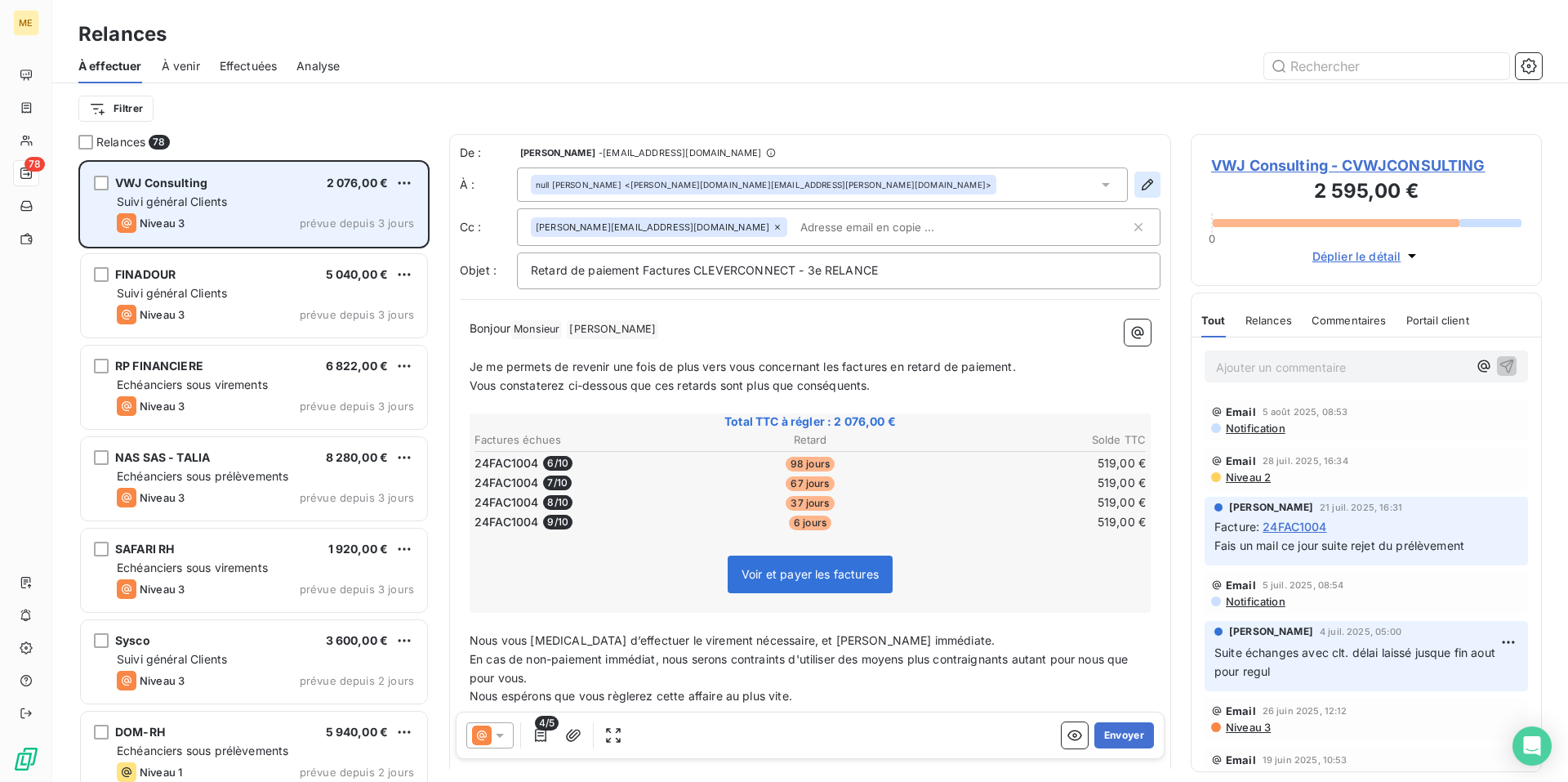
click at [1141, 182] on icon "button" at bounding box center [1147, 184] width 11 height 11
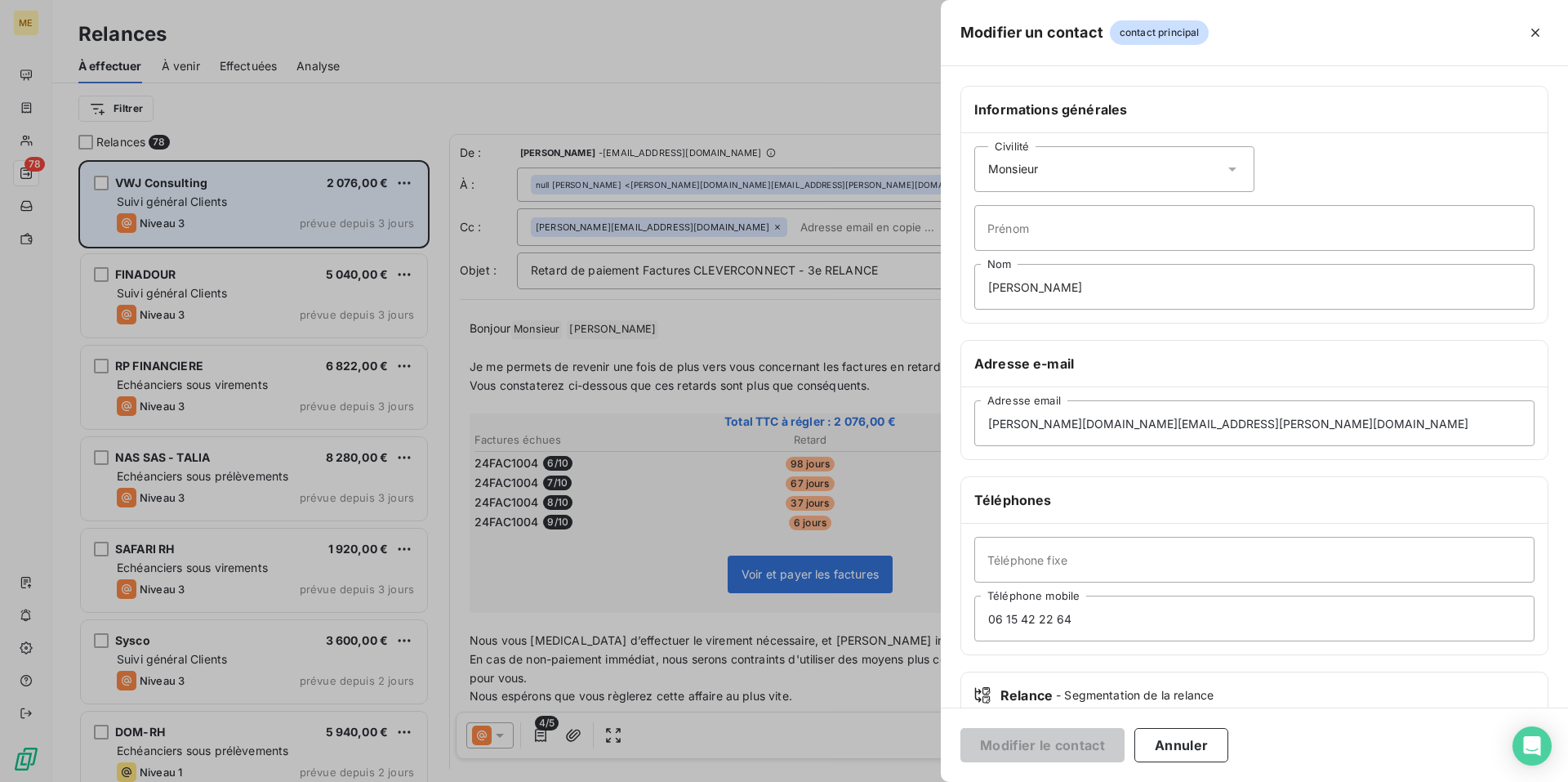
click at [1225, 174] on icon at bounding box center [1232, 169] width 17 height 17
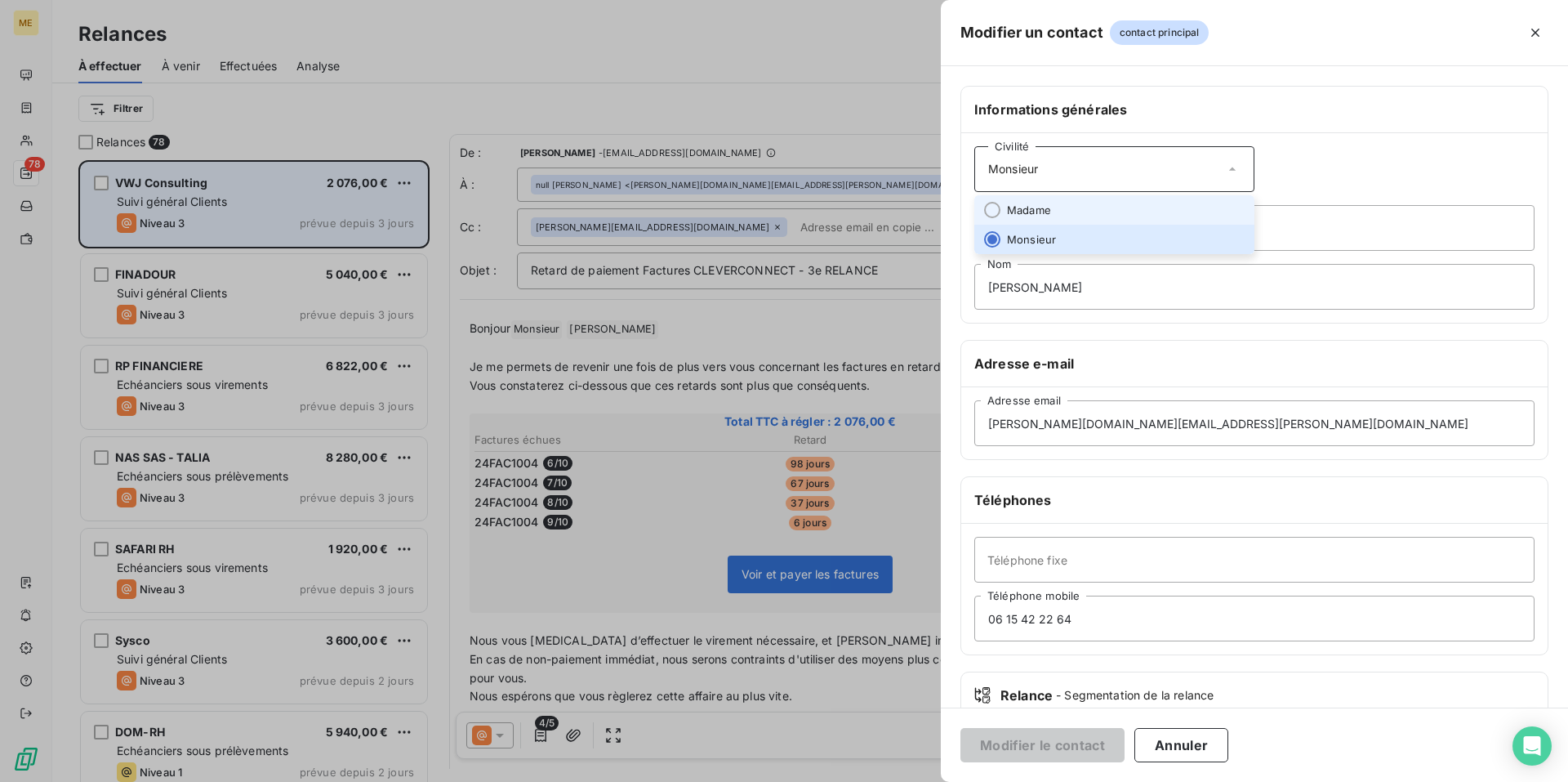
click at [1131, 205] on li "Madame" at bounding box center [1113, 210] width 280 height 30
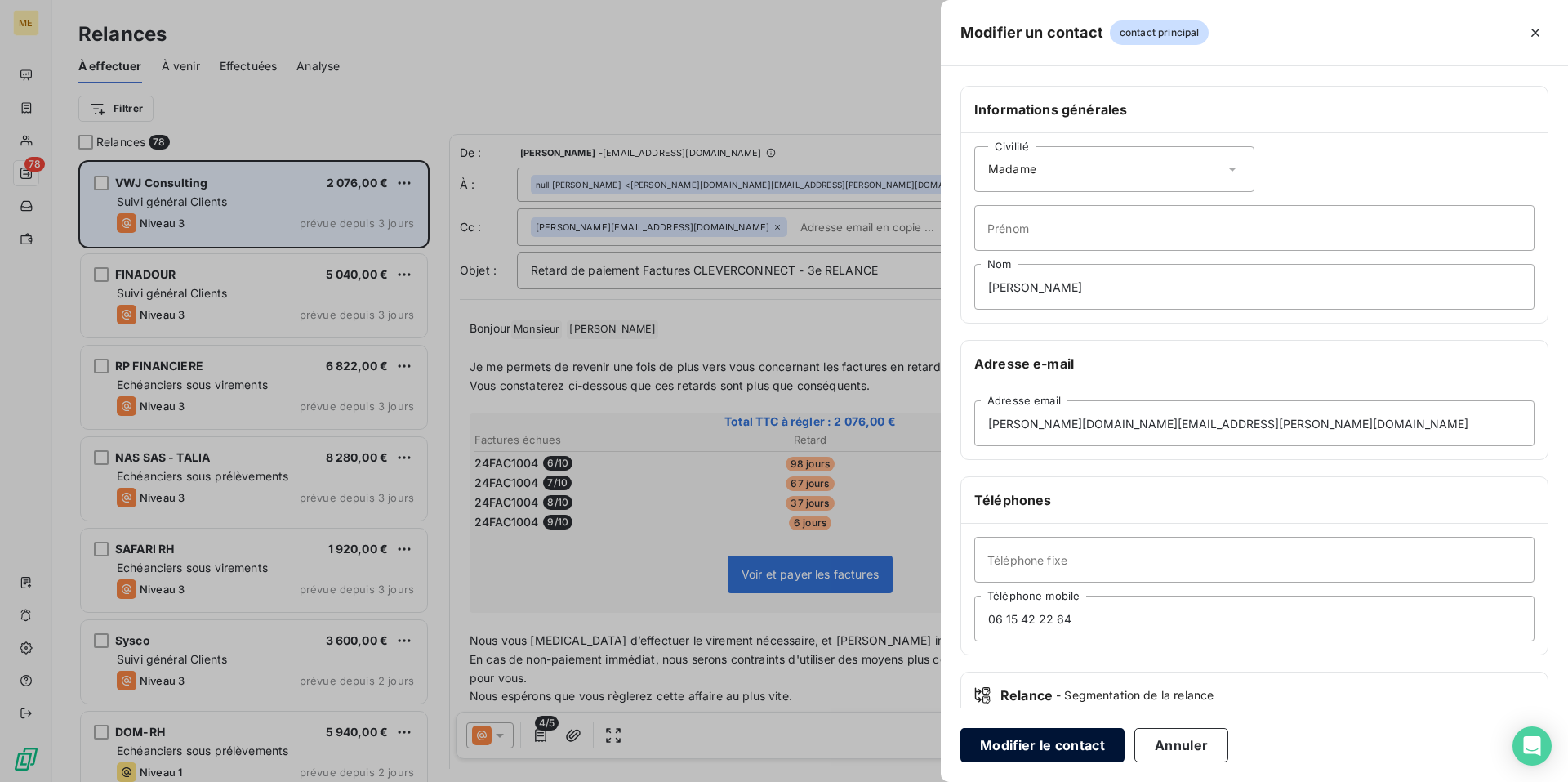
click at [1040, 749] on button "Modifier le contact" at bounding box center [1042, 745] width 165 height 34
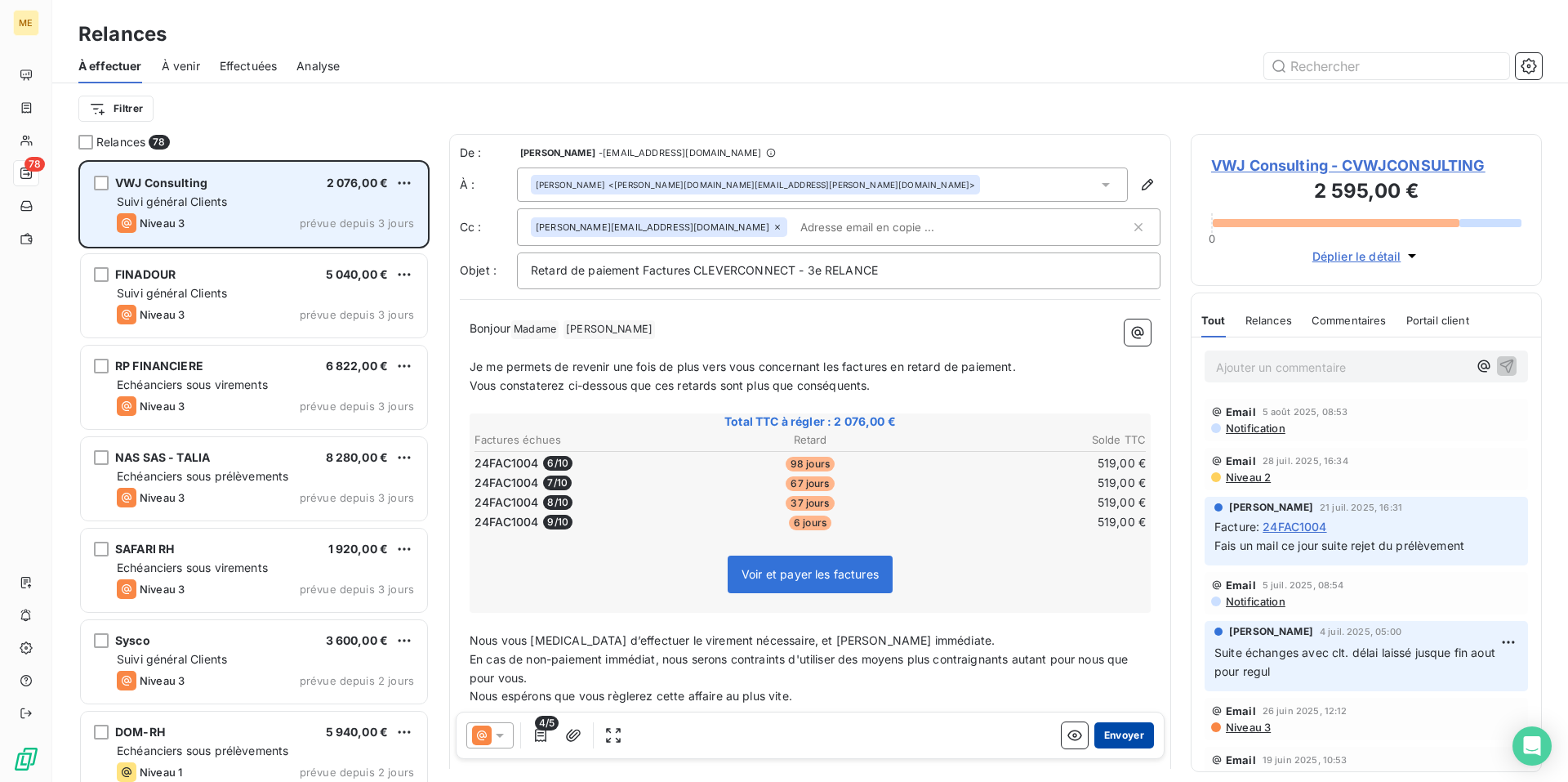
click at [1113, 740] on button "Envoyer" at bounding box center [1124, 736] width 59 height 26
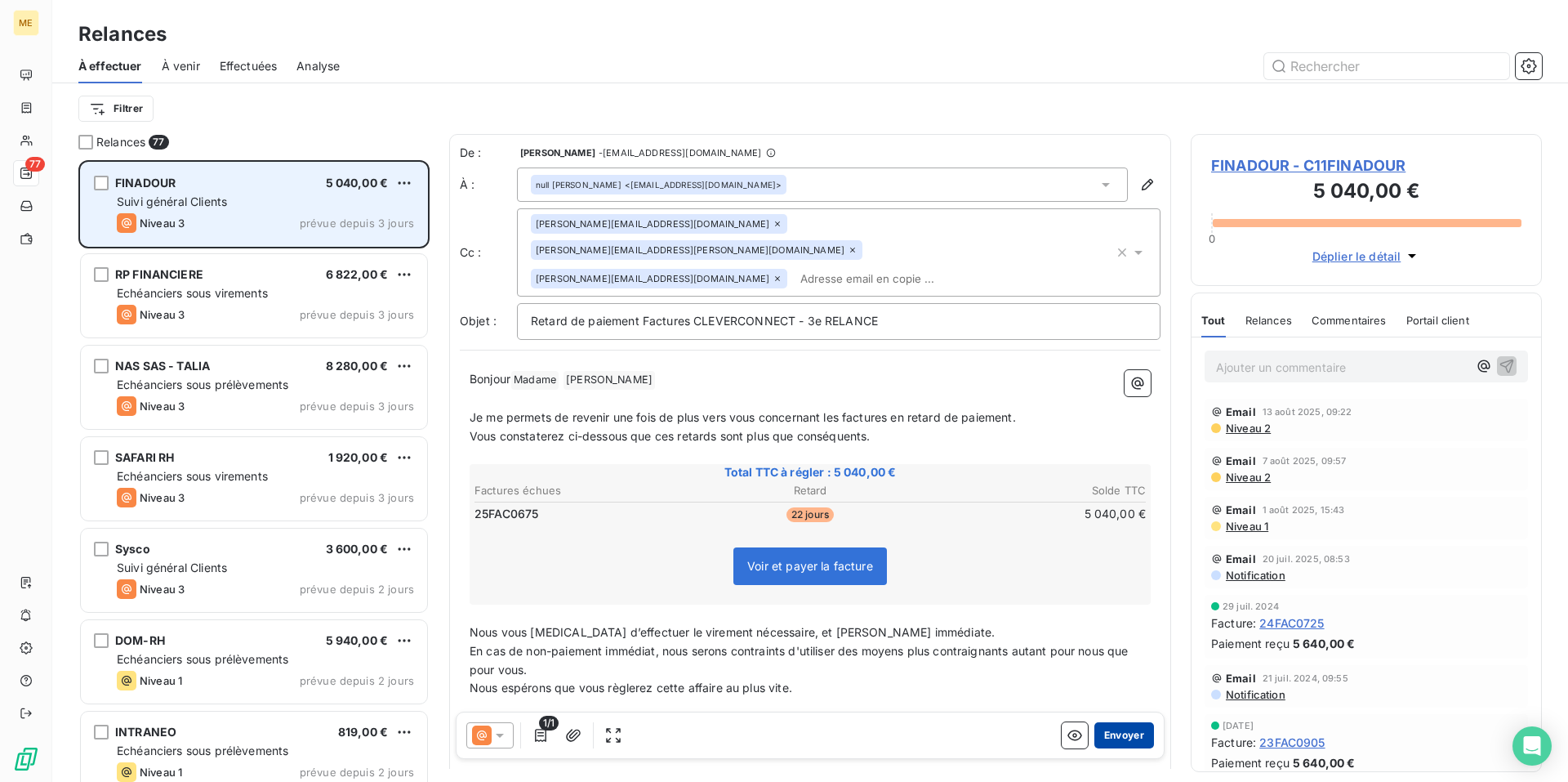
click at [1108, 733] on button "Envoyer" at bounding box center [1124, 736] width 59 height 26
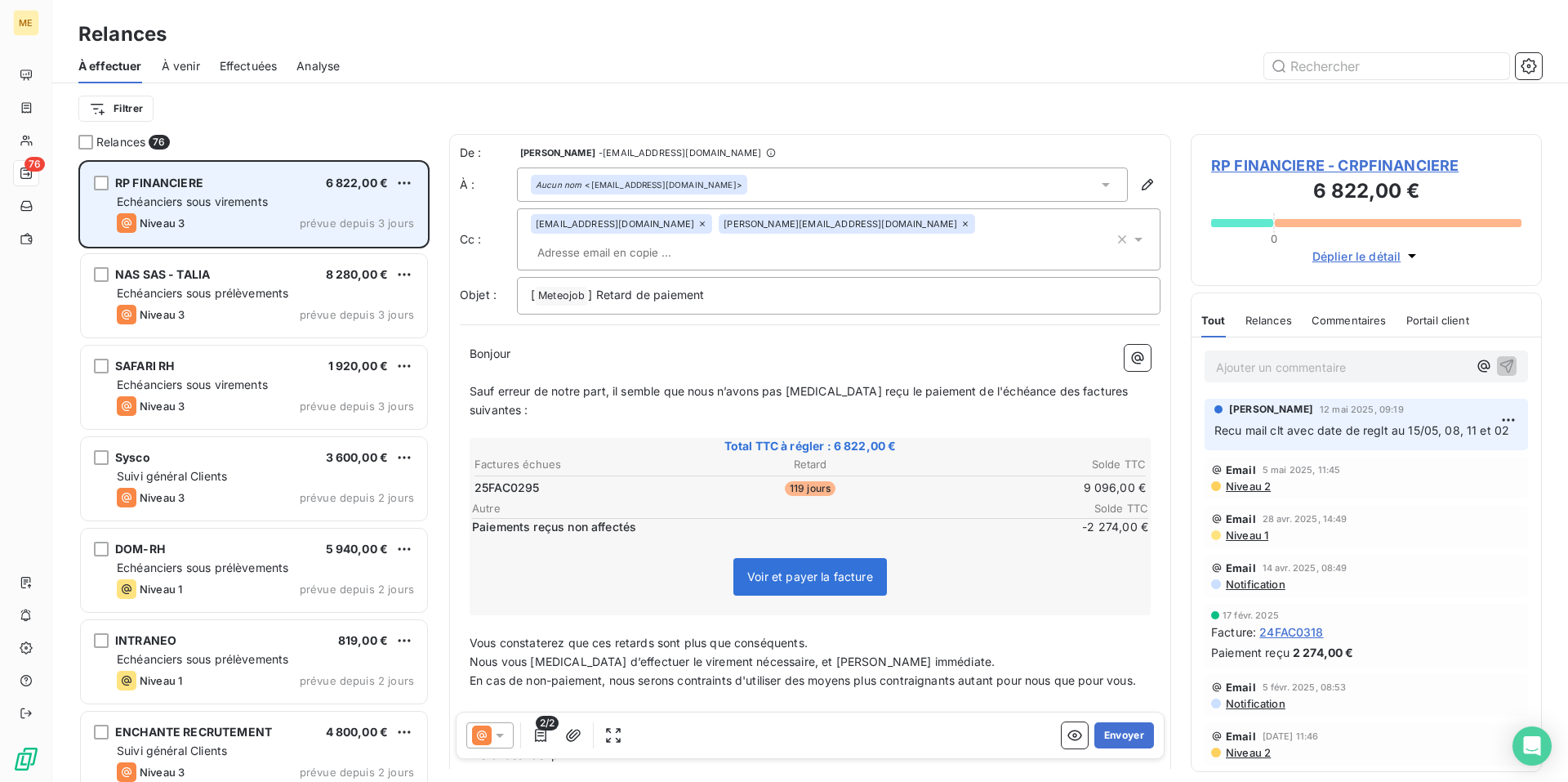
click at [498, 736] on icon at bounding box center [500, 736] width 17 height 17
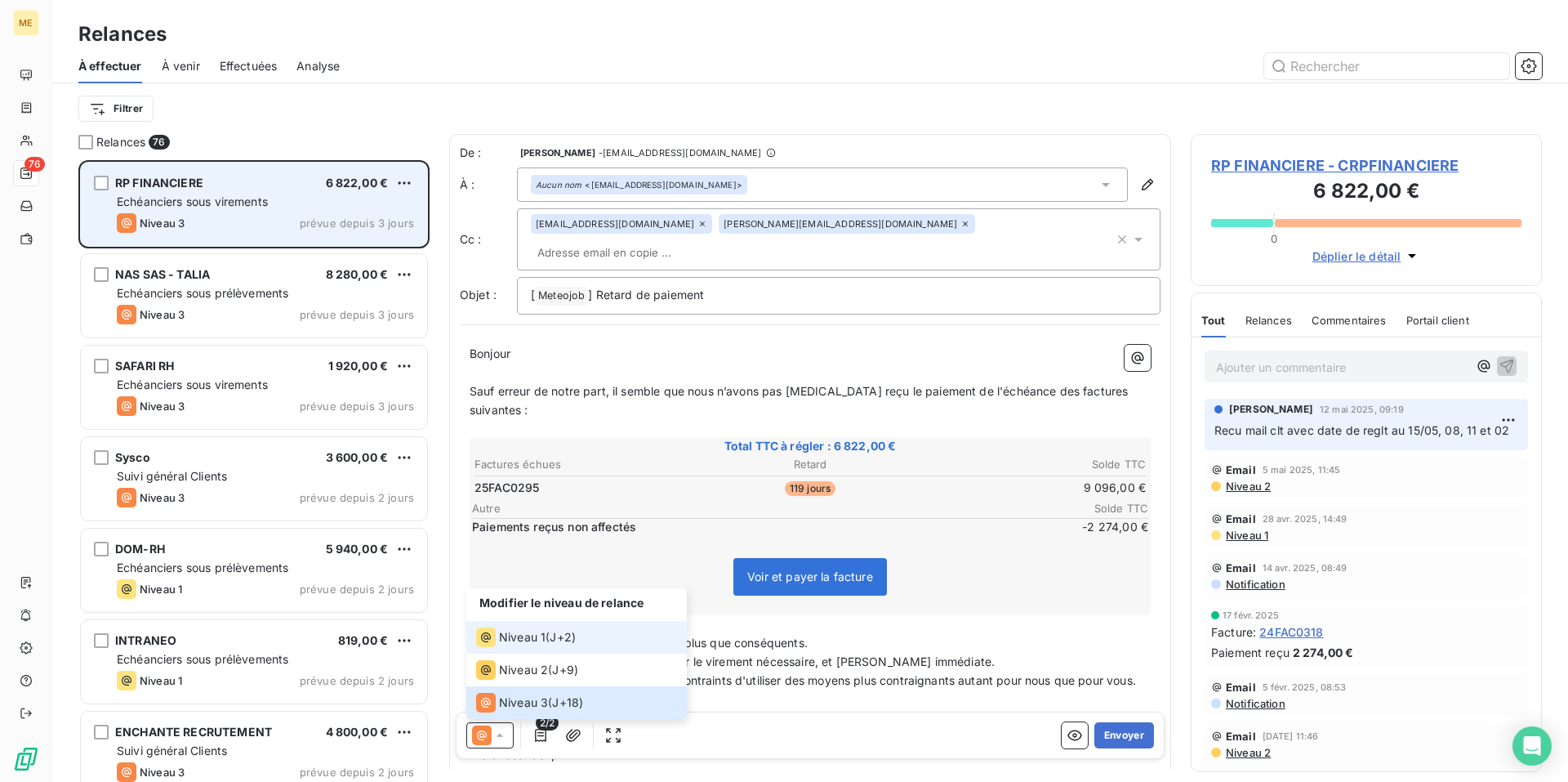
click at [547, 651] on li "Niveau 1 ( J+2 )" at bounding box center [576, 637] width 220 height 33
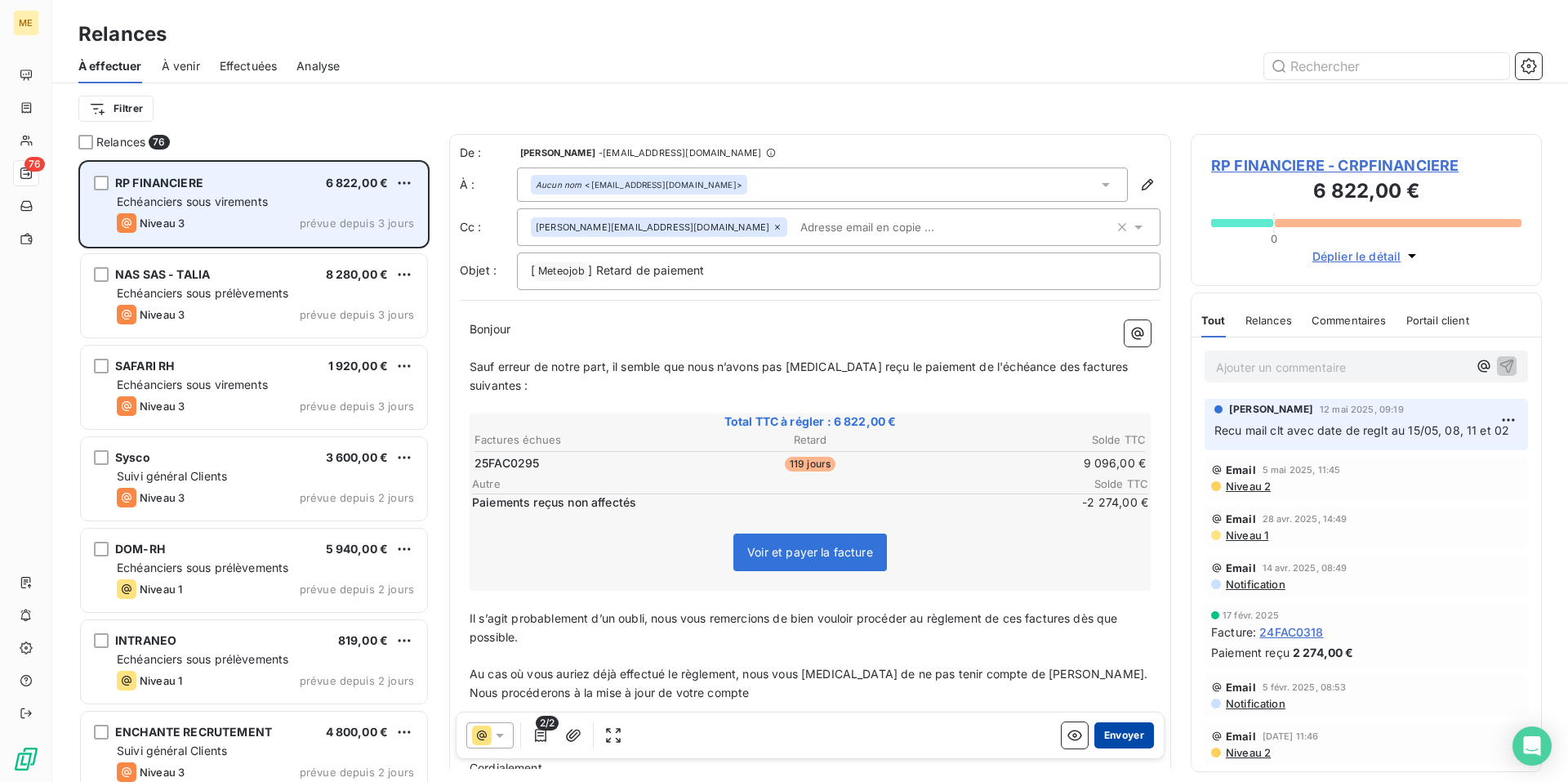
click at [1110, 736] on button "Envoyer" at bounding box center [1124, 736] width 59 height 26
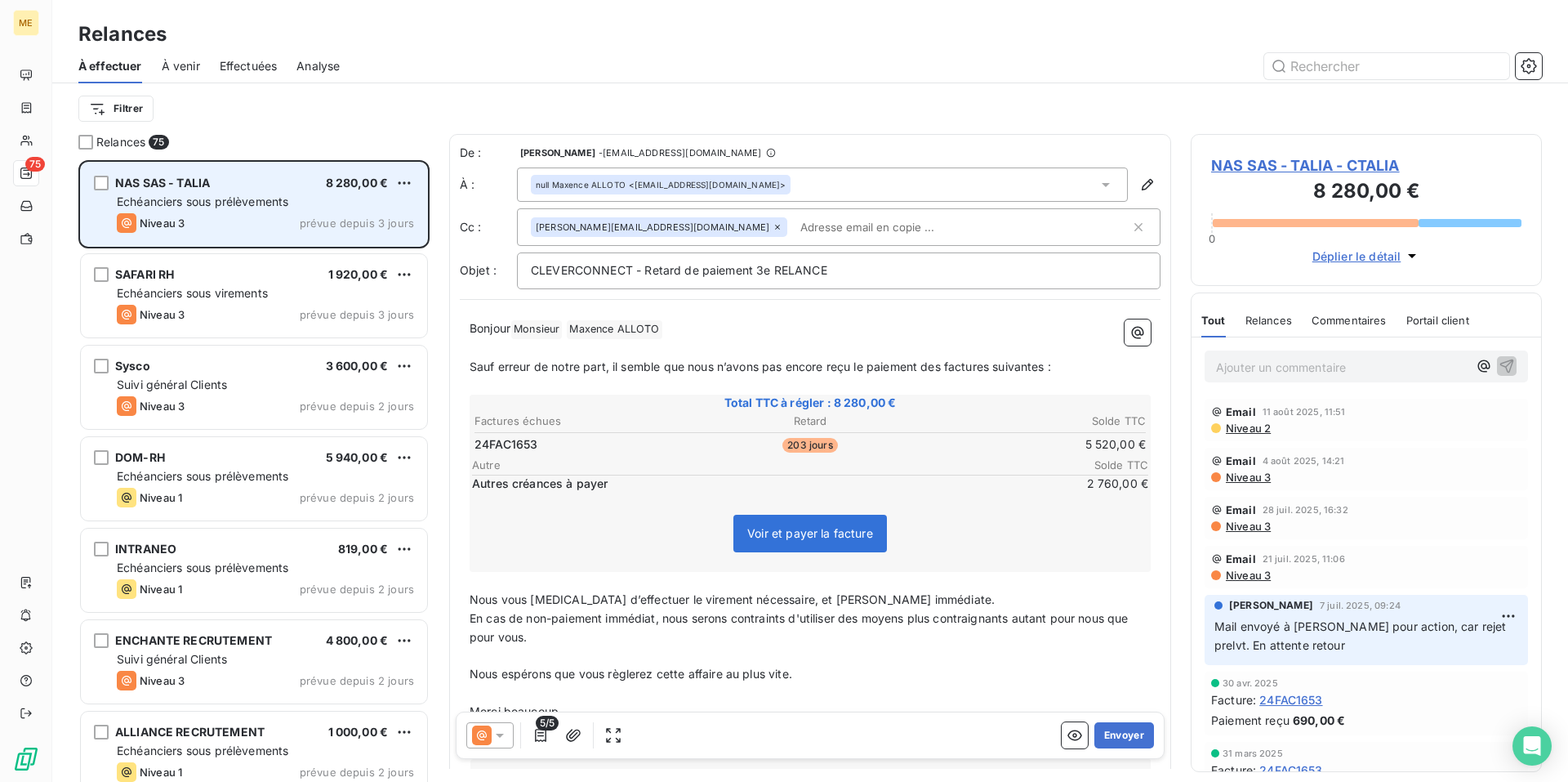
click at [1110, 736] on button "Envoyer" at bounding box center [1124, 736] width 59 height 26
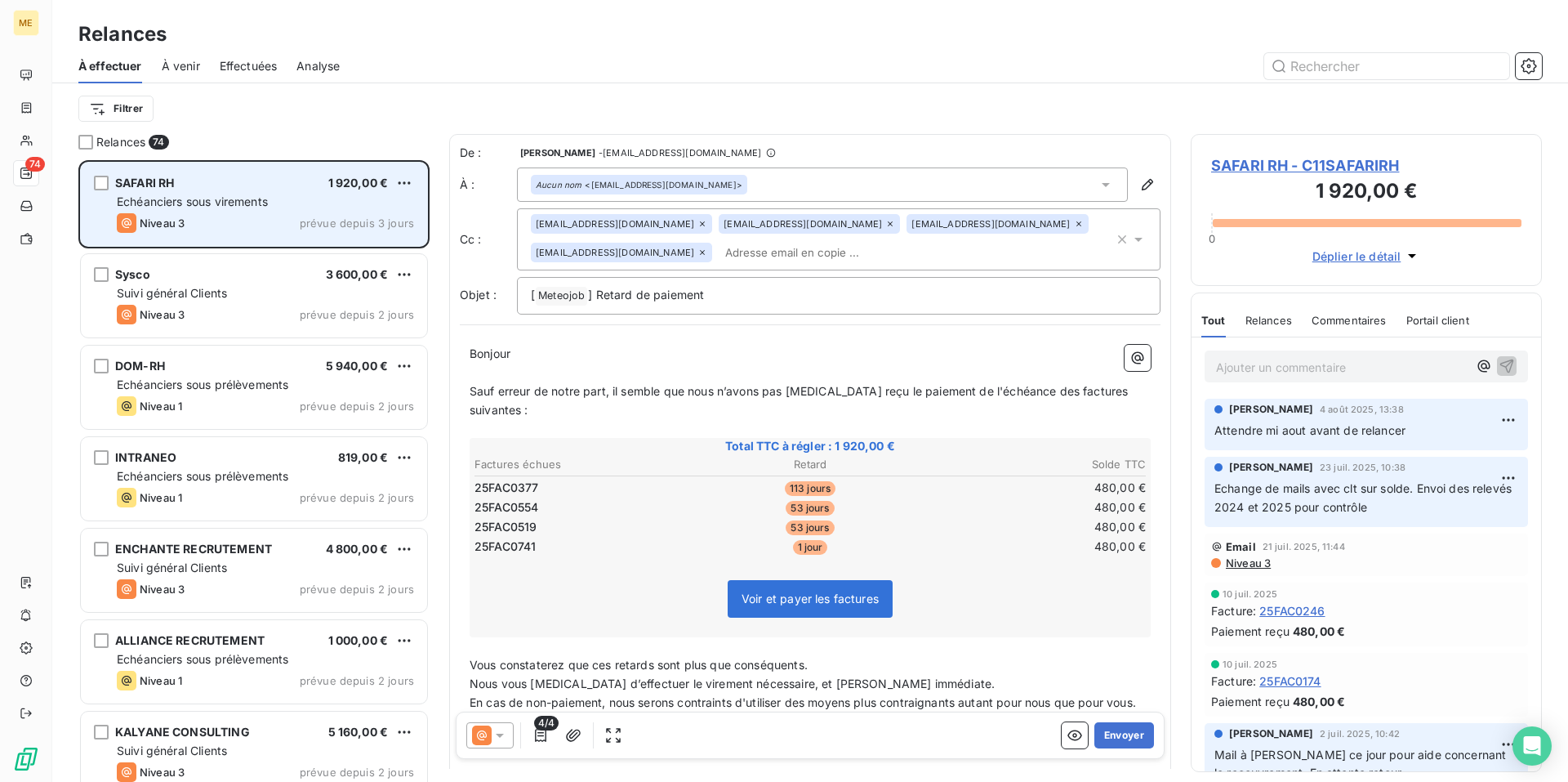
click at [497, 731] on icon at bounding box center [500, 736] width 17 height 17
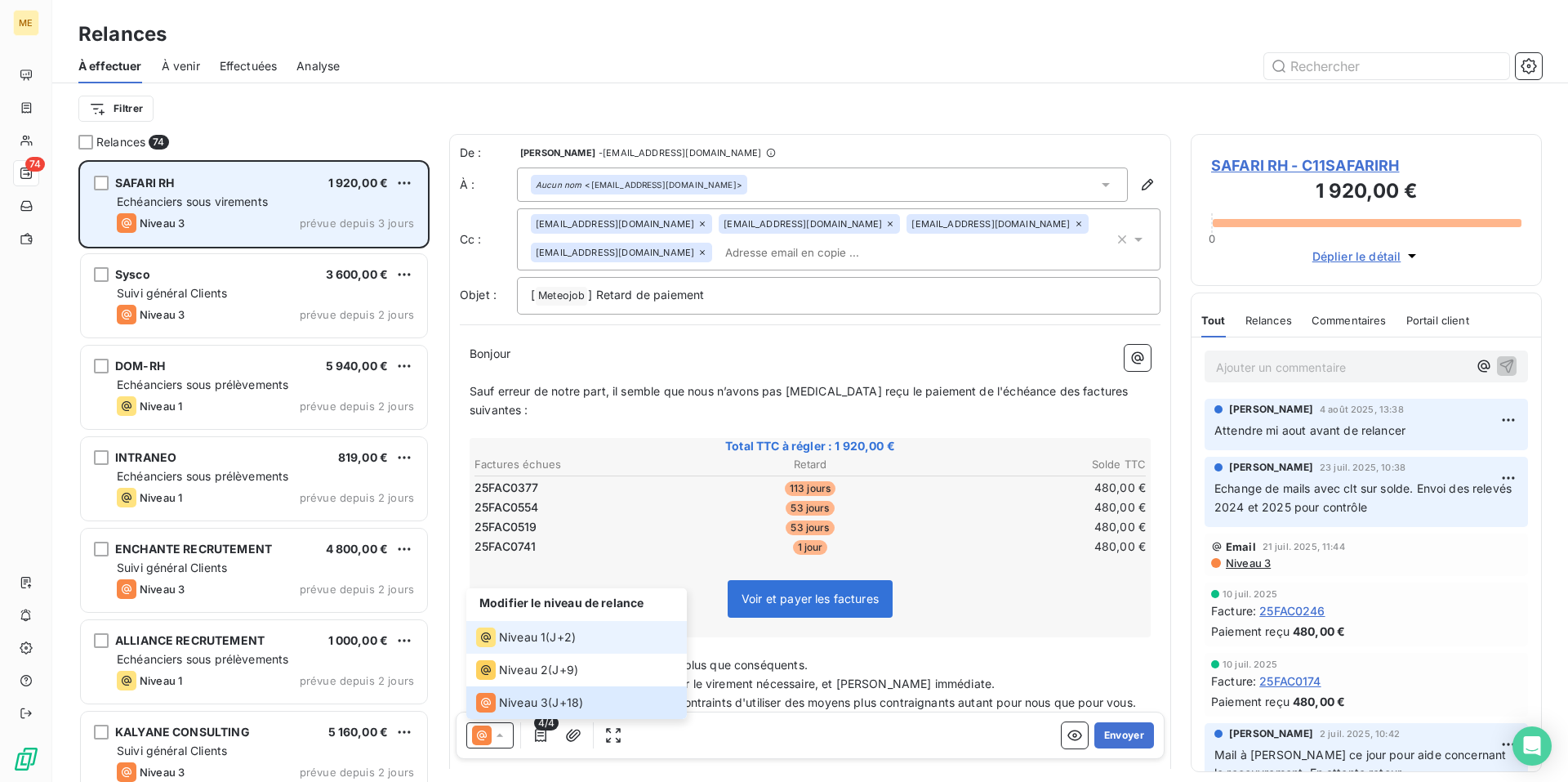
click at [605, 645] on li "Niveau 1 ( J+2 )" at bounding box center [576, 637] width 220 height 33
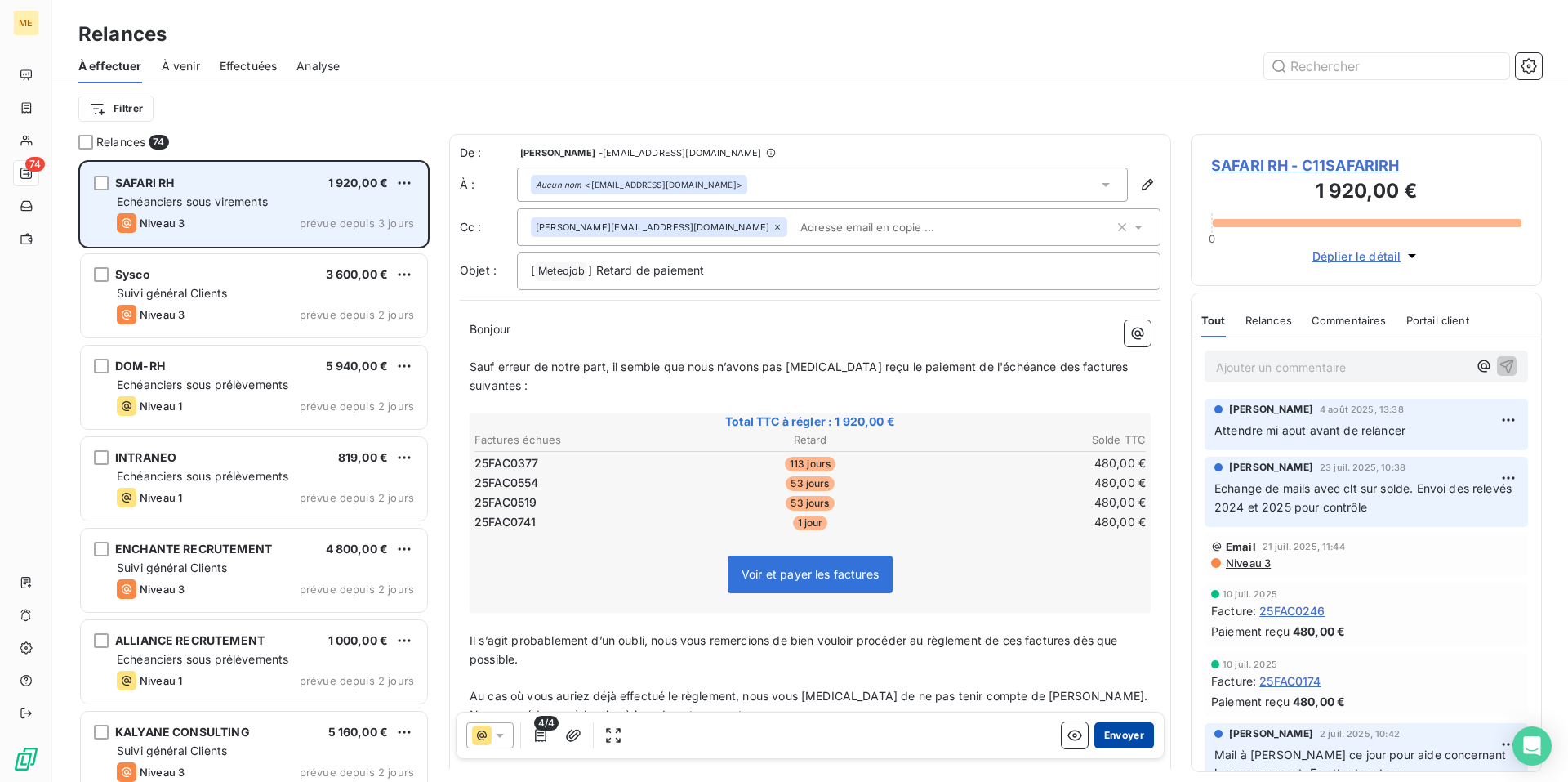
click at [1113, 737] on button "Envoyer" at bounding box center [1124, 736] width 59 height 26
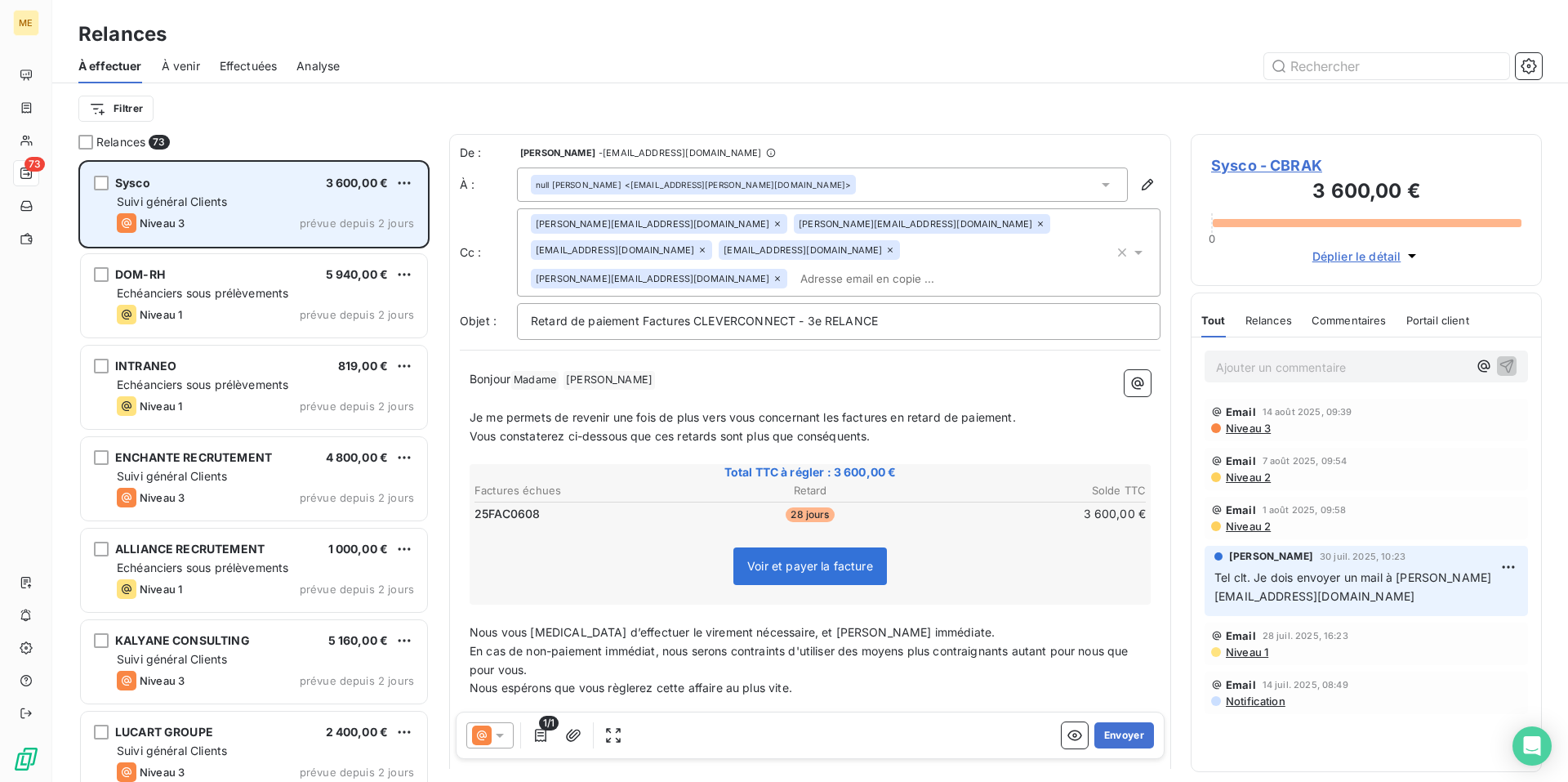
click at [1260, 427] on span "Niveau 3" at bounding box center [1247, 428] width 46 height 13
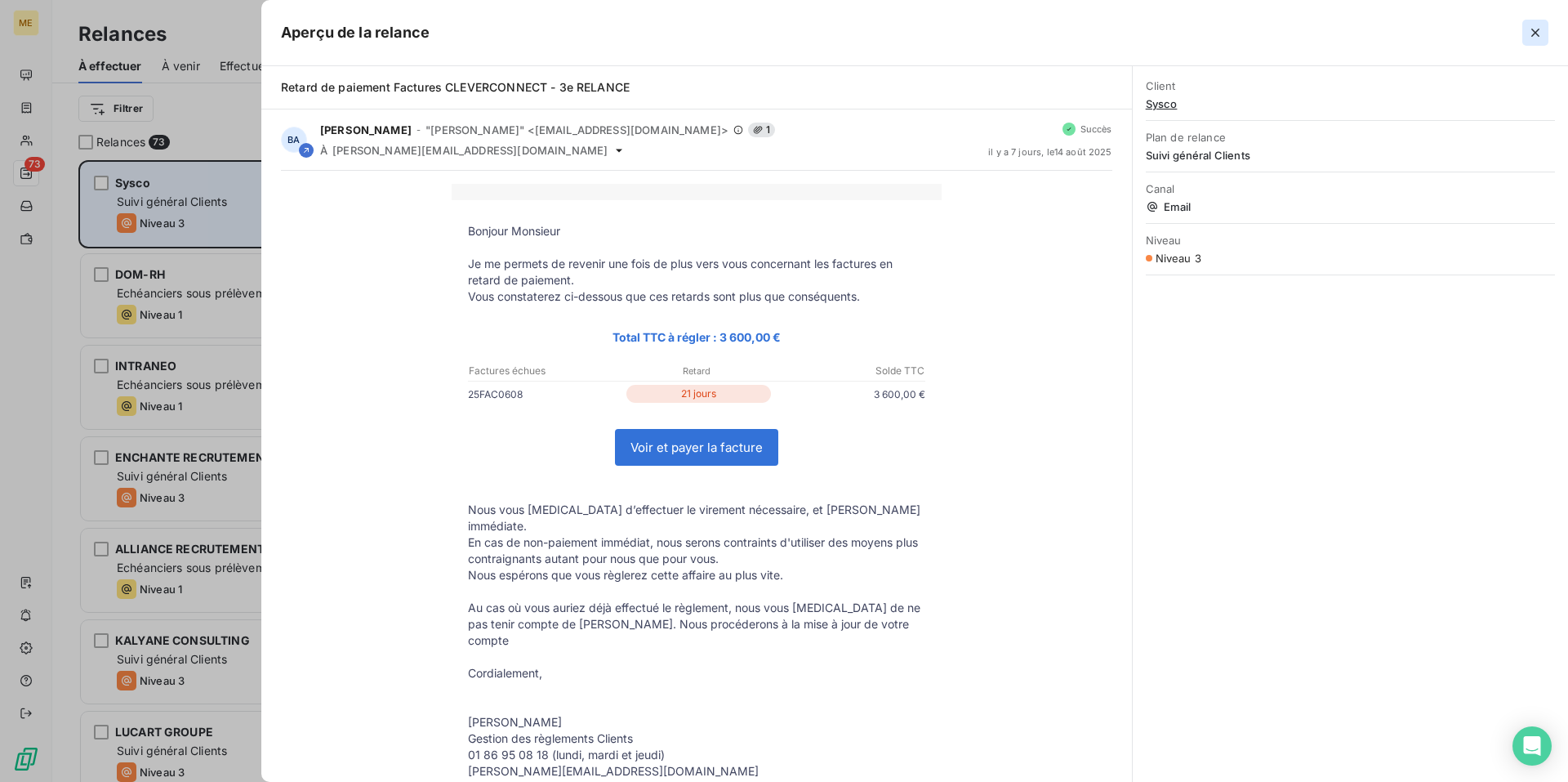
click at [1530, 40] on icon "button" at bounding box center [1535, 33] width 17 height 17
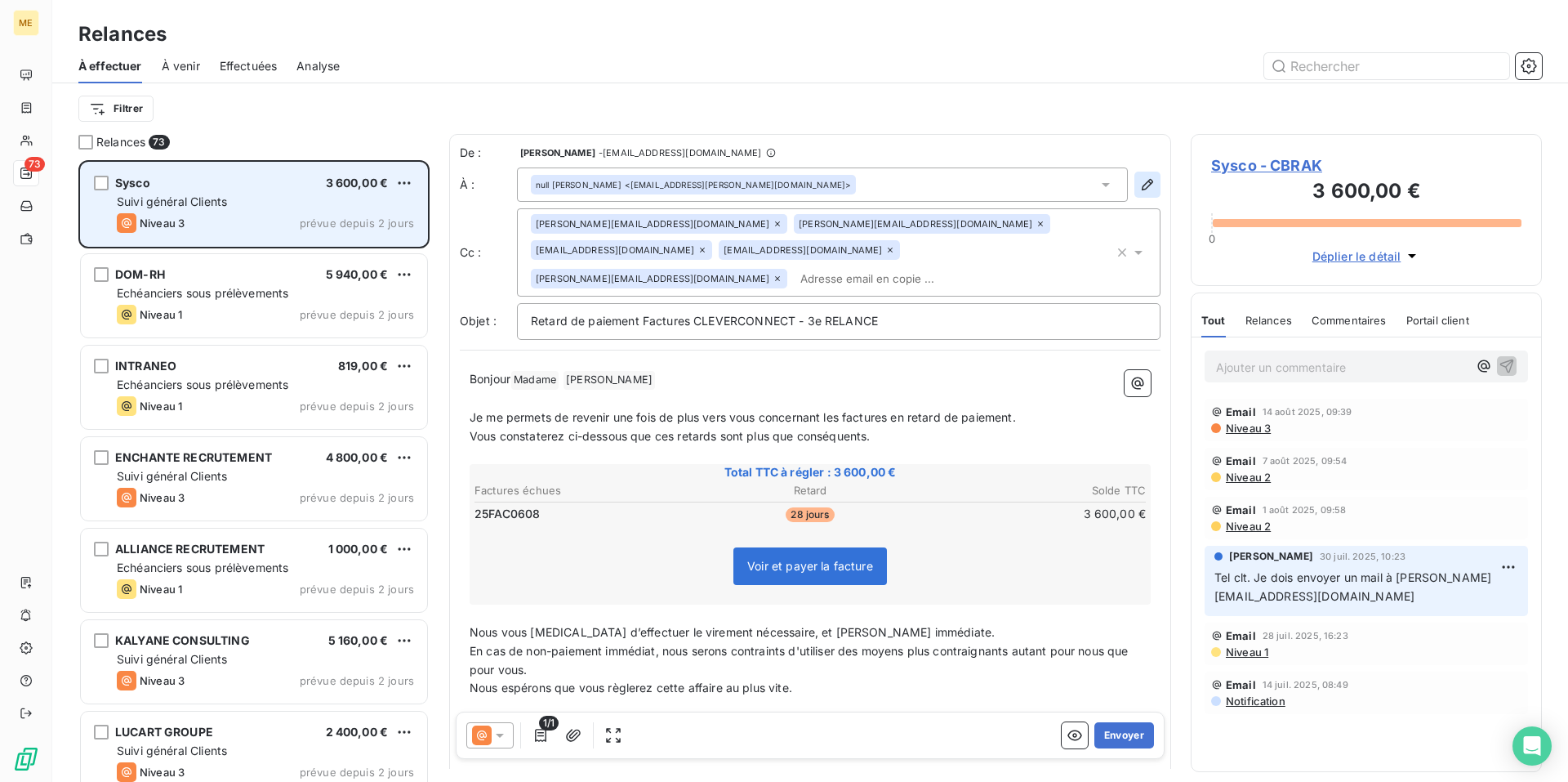
click at [1139, 186] on icon "button" at bounding box center [1147, 185] width 17 height 17
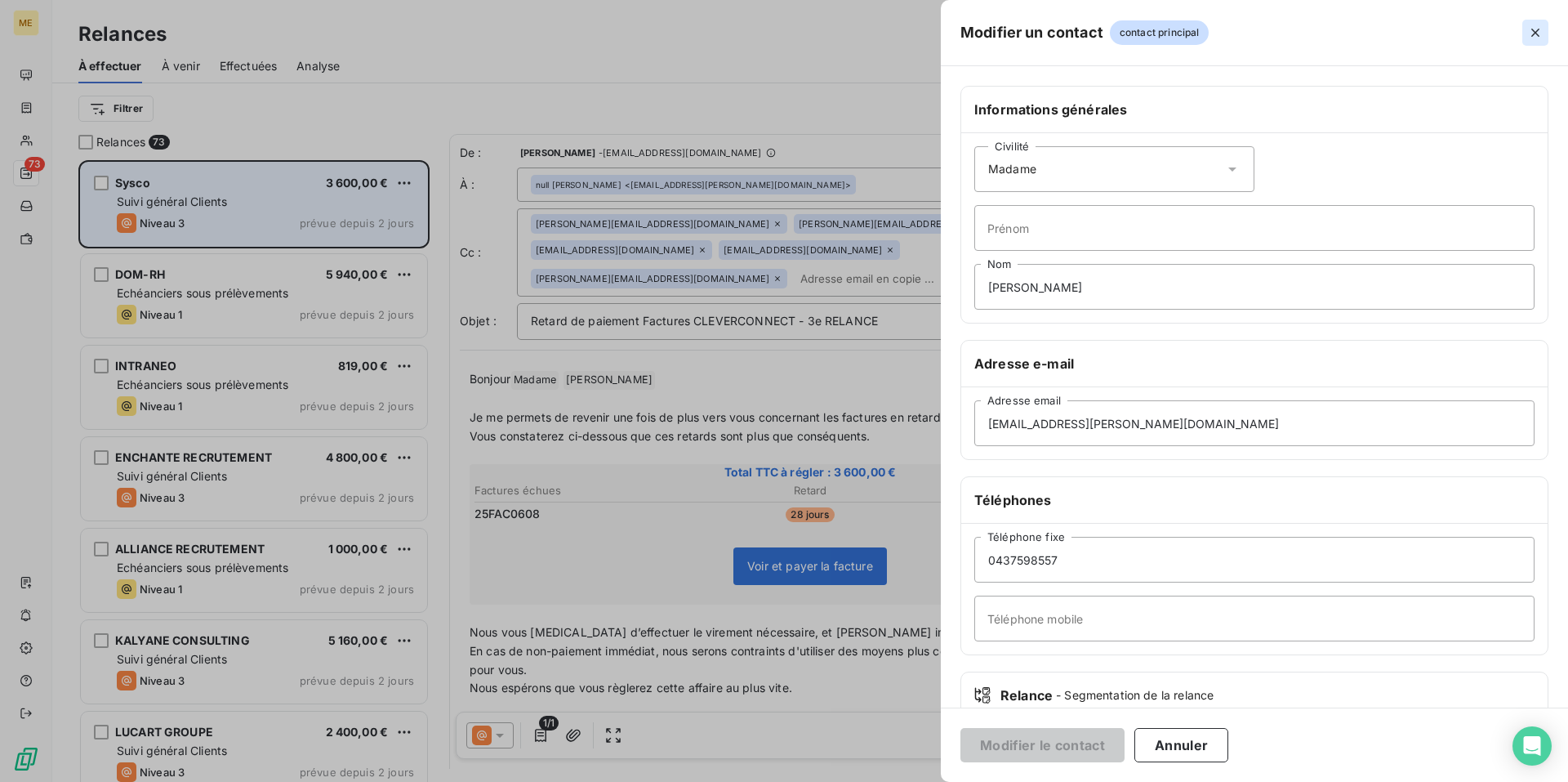
click at [1536, 28] on icon "button" at bounding box center [1535, 33] width 17 height 17
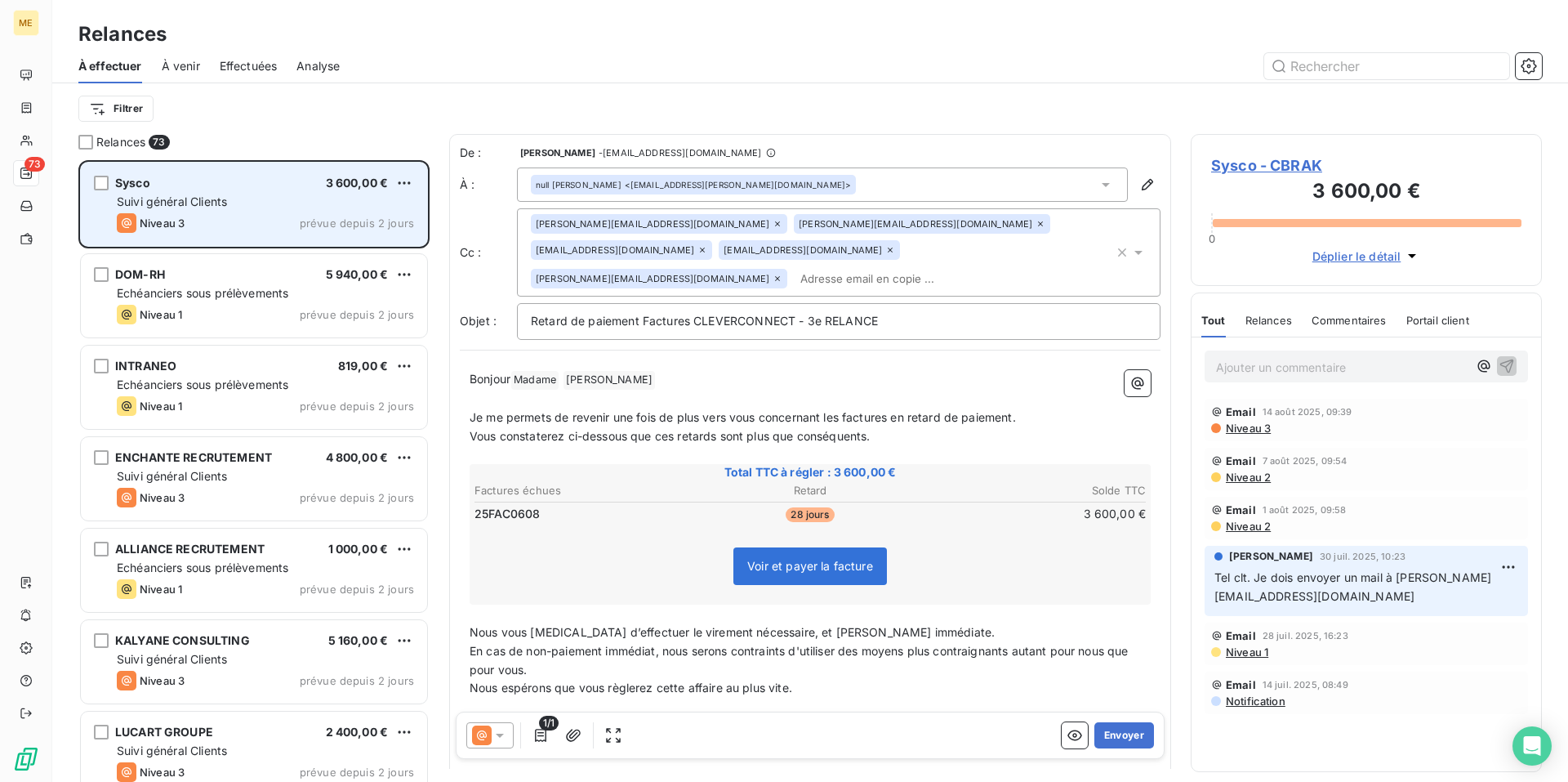
click at [1291, 170] on span "Sysco - CBRAK" at bounding box center [1366, 166] width 310 height 22
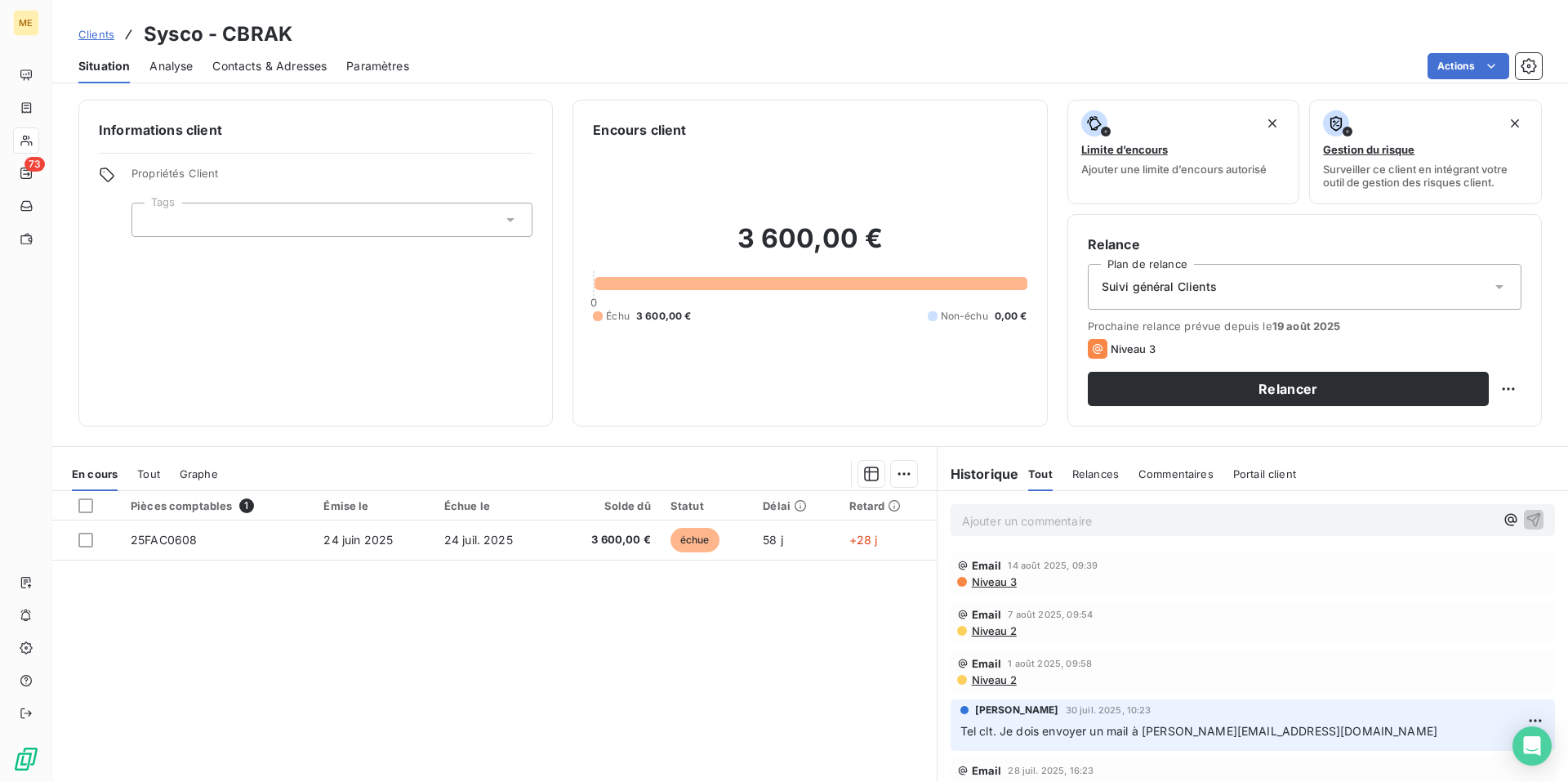
click at [269, 65] on span "Contacts & Adresses" at bounding box center [269, 66] width 114 height 17
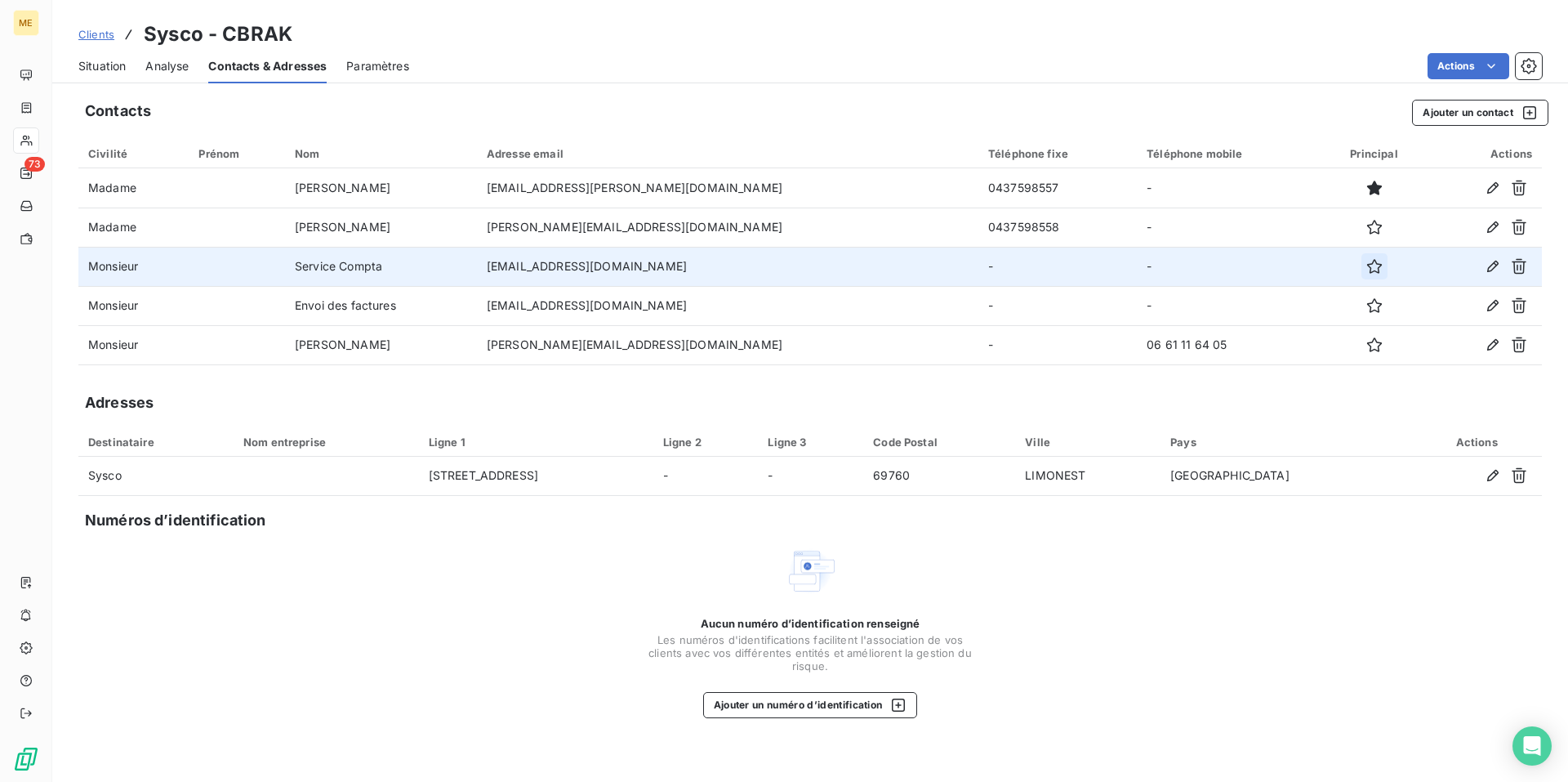
click at [1366, 272] on icon "button" at bounding box center [1374, 266] width 15 height 15
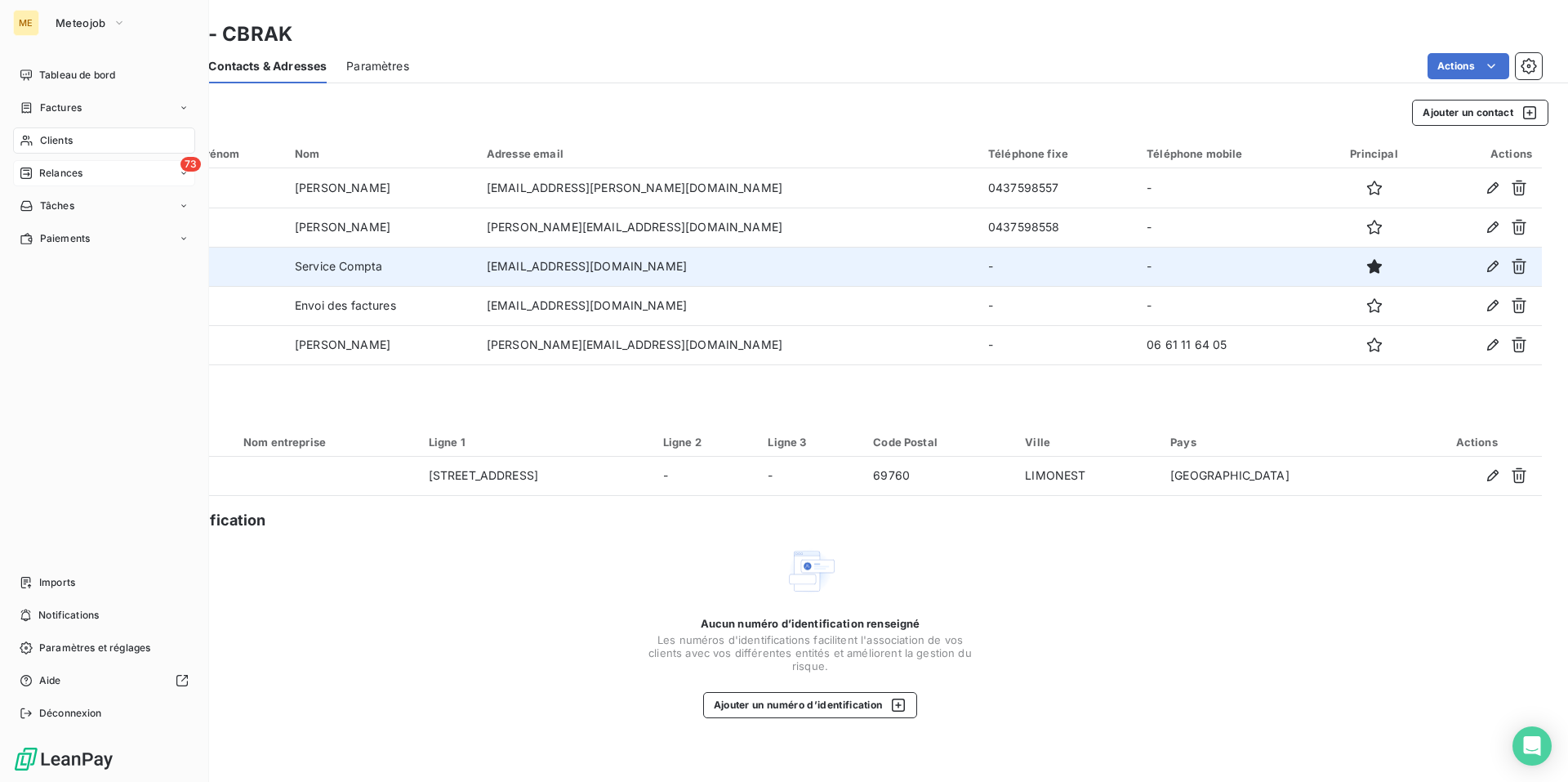
click at [48, 173] on span "Relances" at bounding box center [60, 173] width 44 height 15
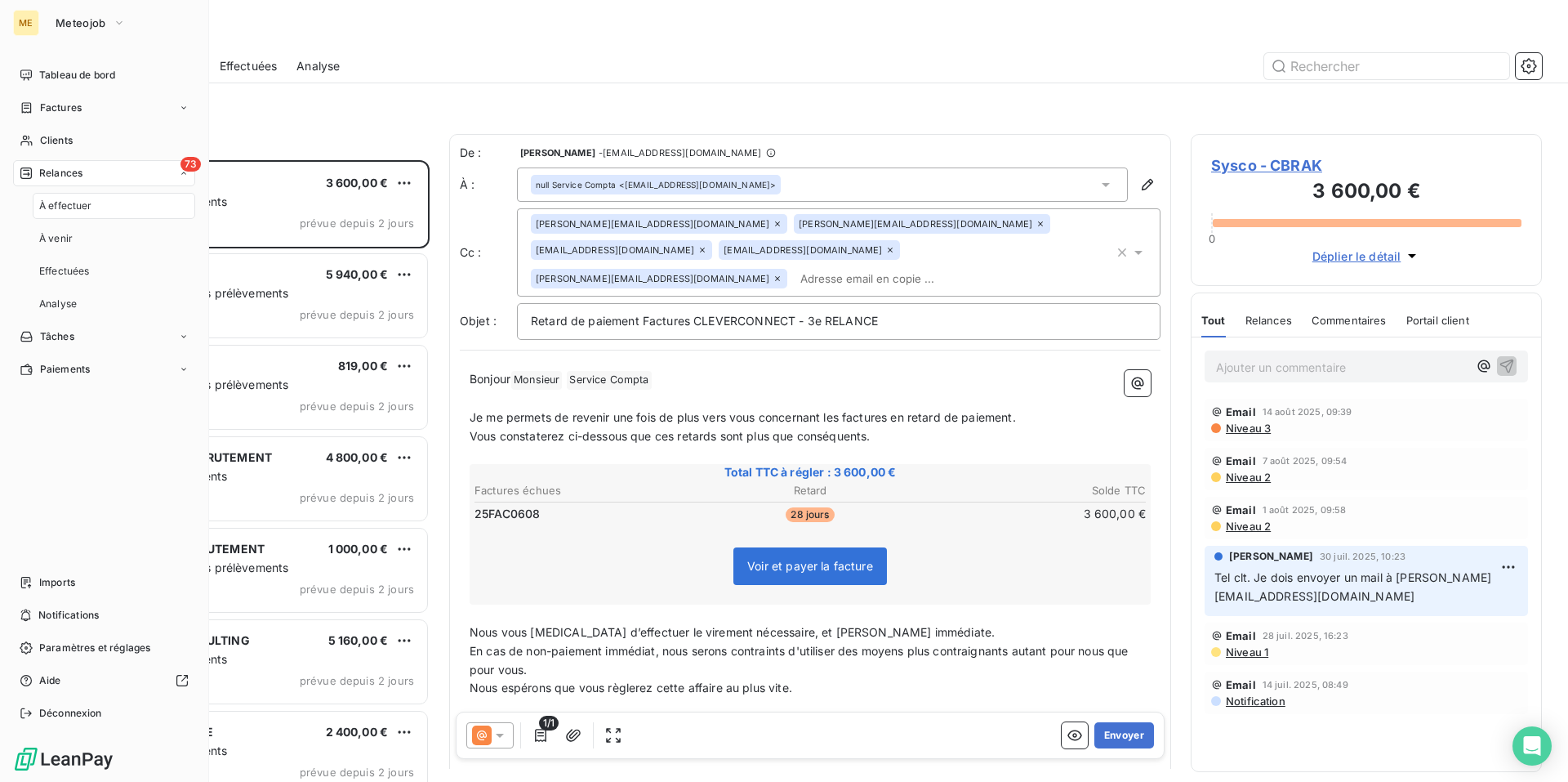
scroll to position [609, 339]
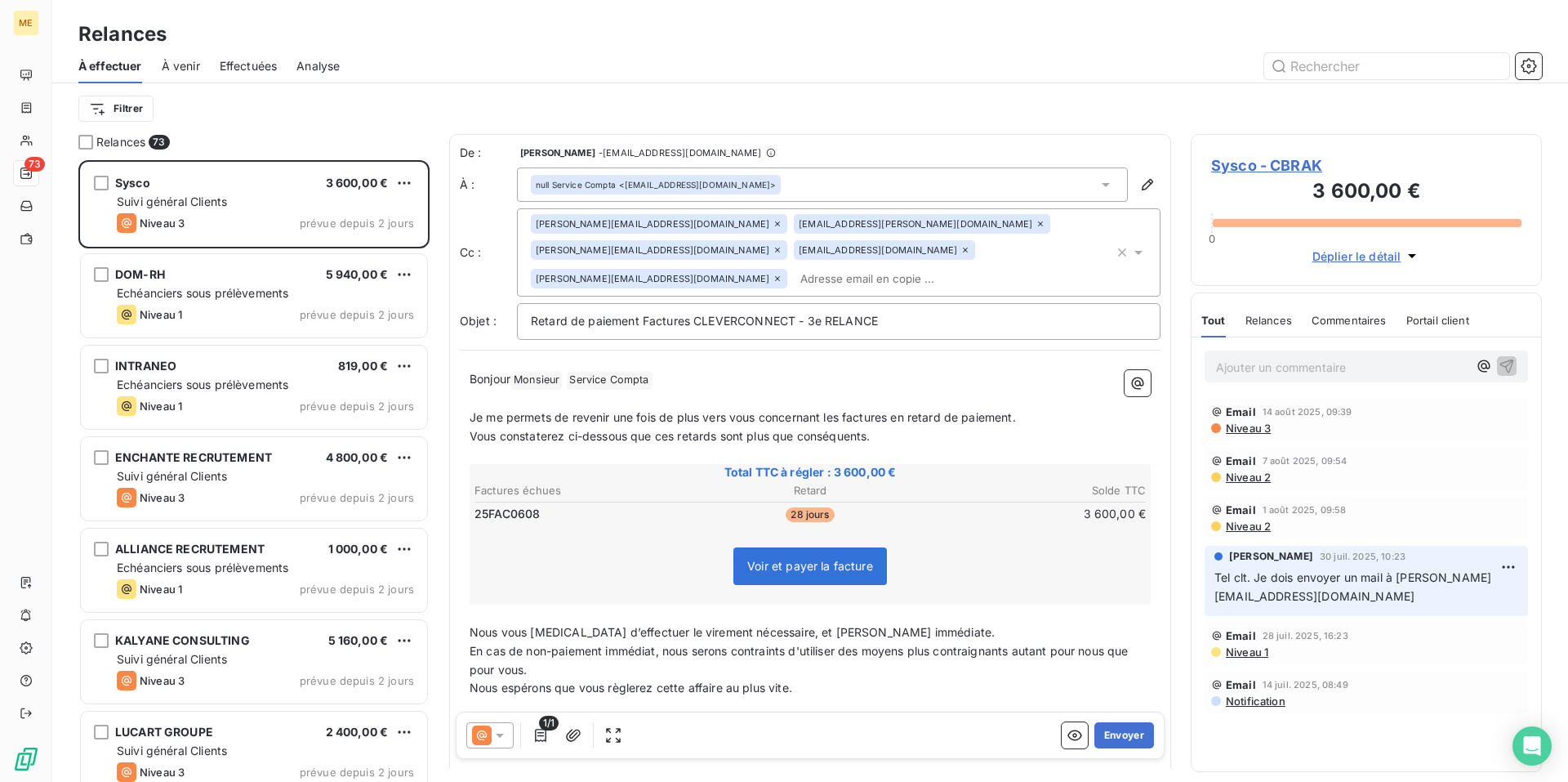
click at [503, 734] on icon at bounding box center [499, 736] width 8 height 4
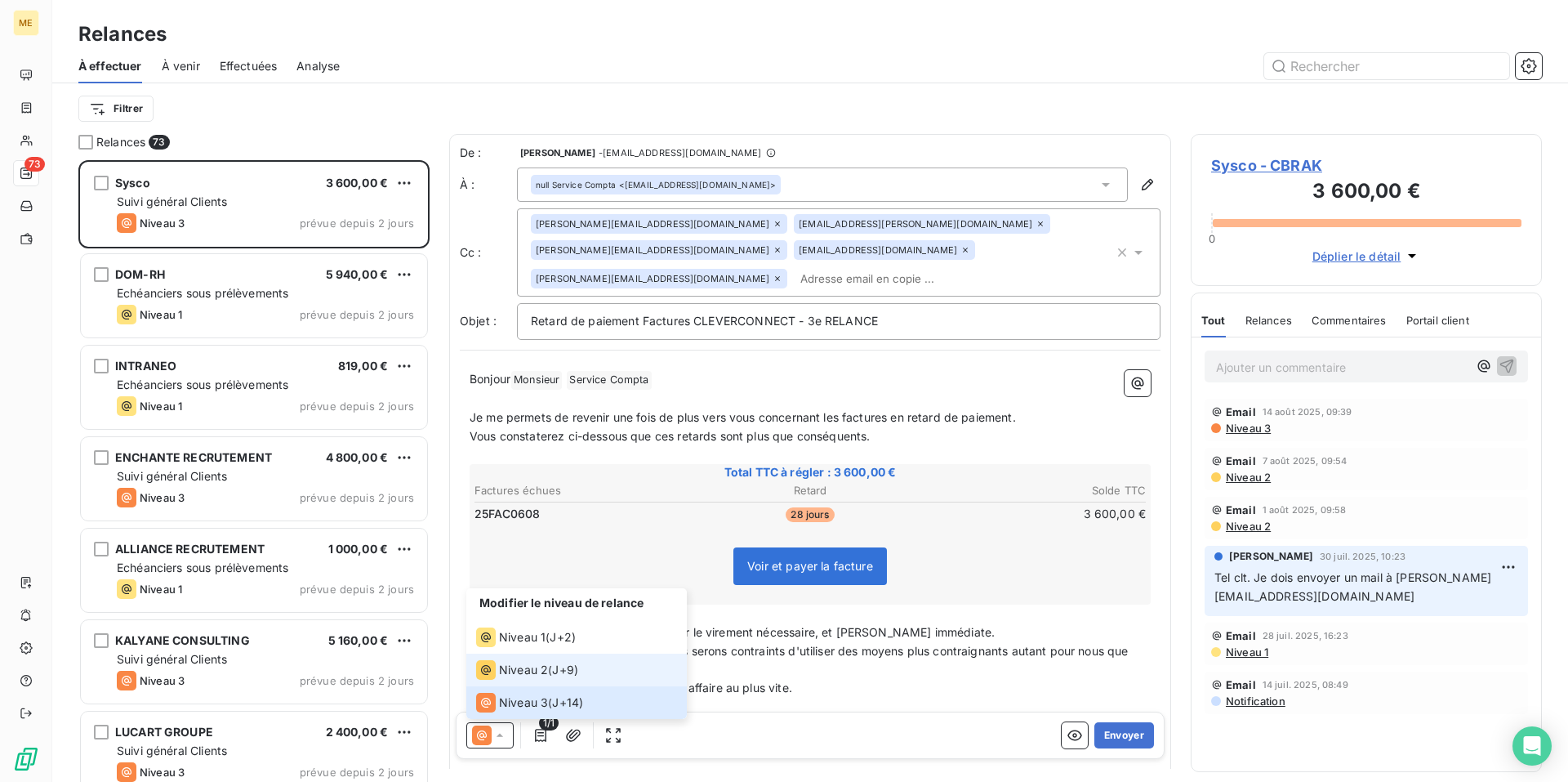
click at [545, 673] on span "Niveau 2" at bounding box center [523, 670] width 49 height 17
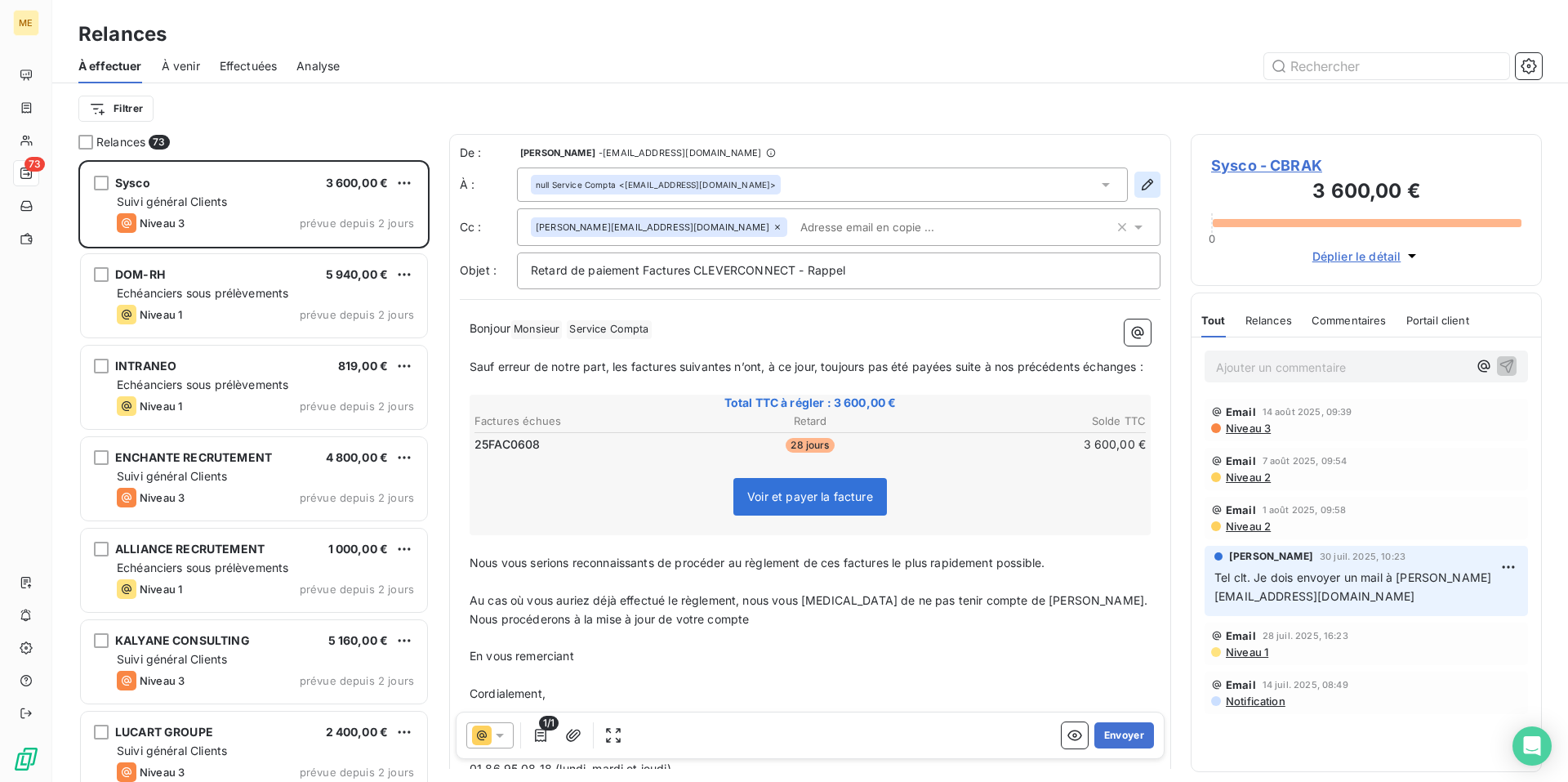
click at [1141, 194] on button "button" at bounding box center [1147, 184] width 26 height 26
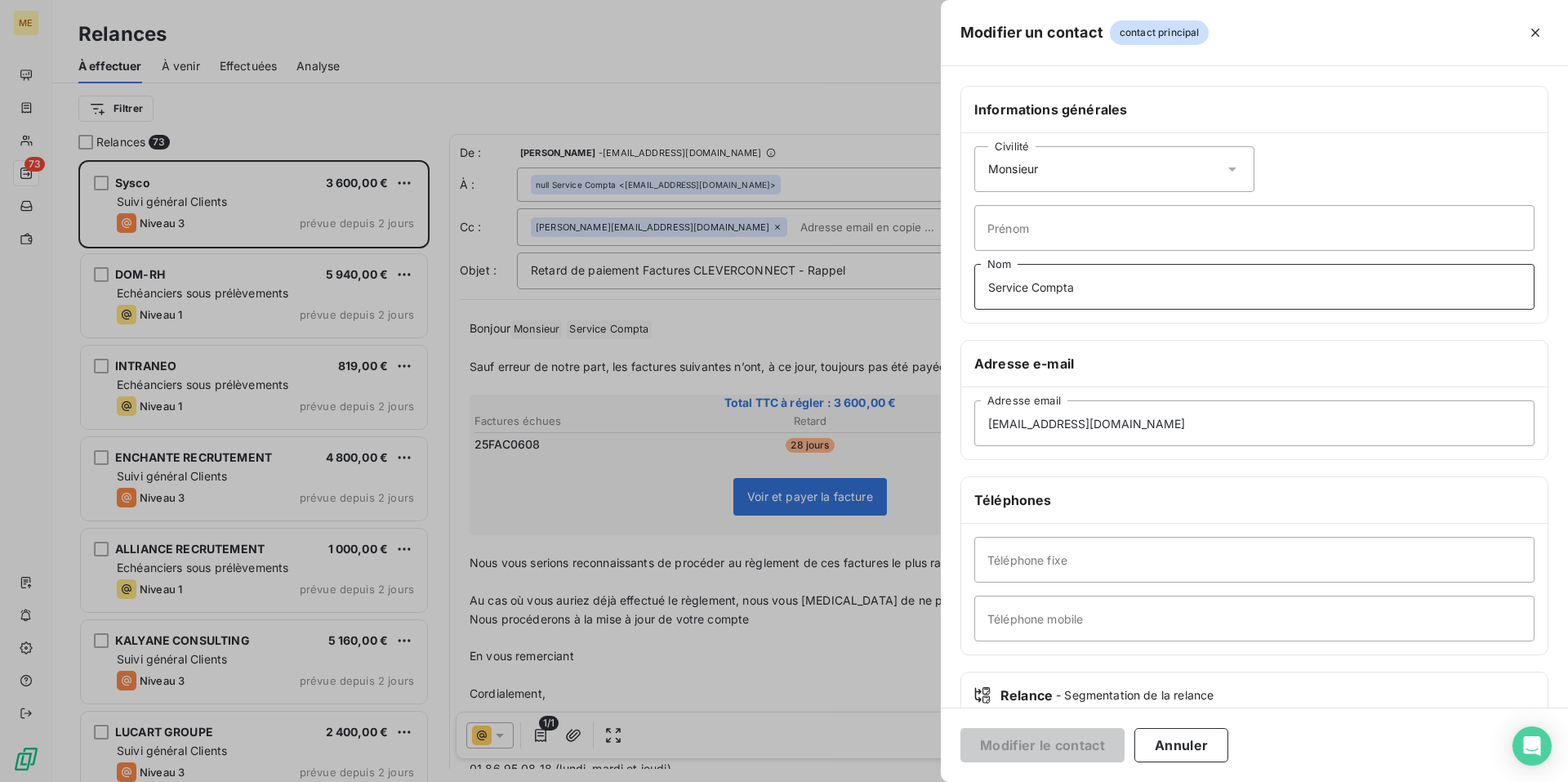
drag, startPoint x: 1126, startPoint y: 286, endPoint x: 712, endPoint y: 264, distance: 414.6
click at [712, 781] on div "Modifier un contact contact principal Informations générales Civilité Monsieur …" at bounding box center [784, 782] width 1568 height 0
click at [1040, 740] on button "Modifier le contact" at bounding box center [1042, 745] width 165 height 34
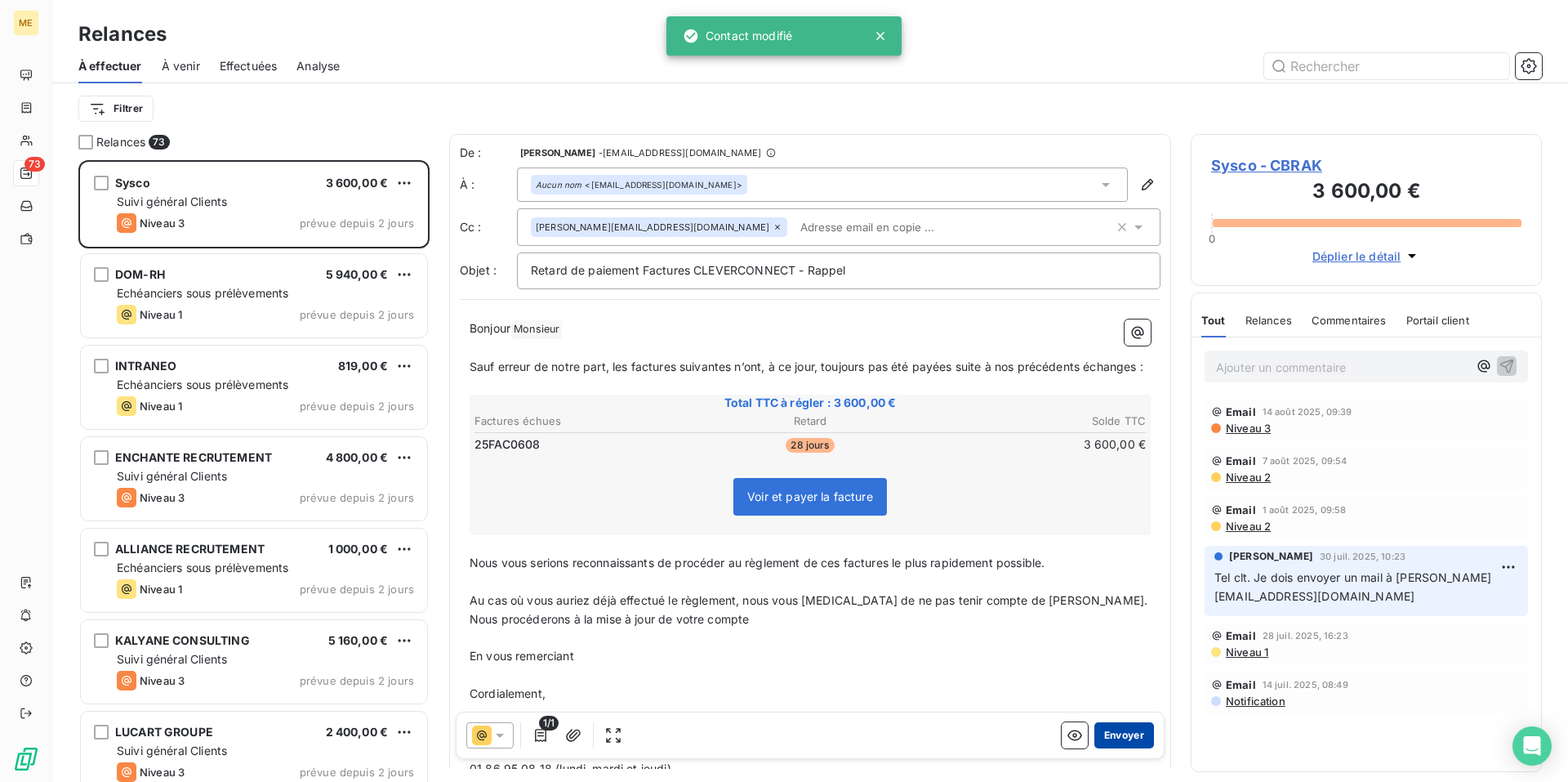
click at [1127, 737] on button "Envoyer" at bounding box center [1124, 736] width 59 height 26
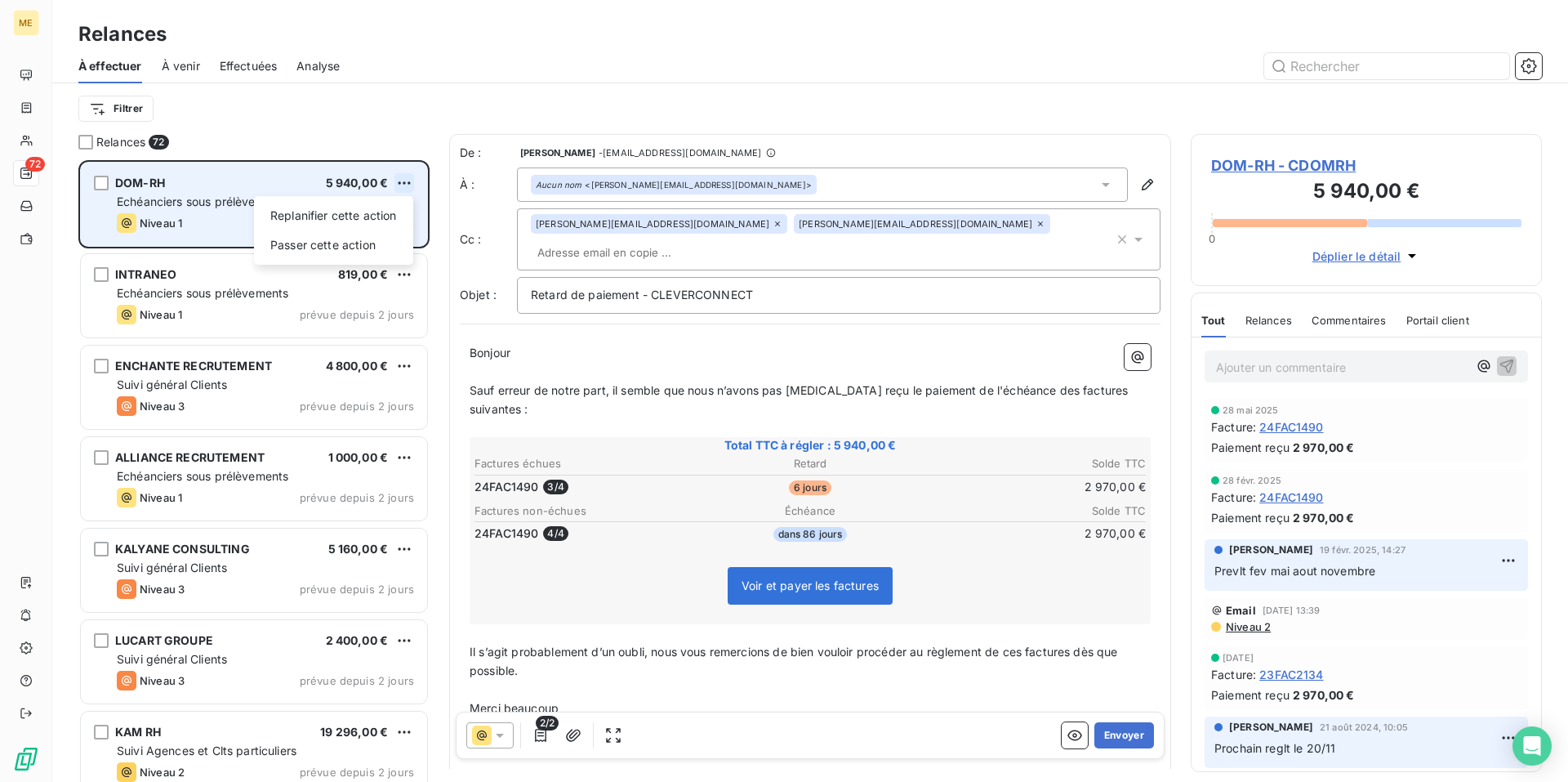
click at [410, 184] on html "ME 72 Relances À effectuer À venir Effectuées Analyse Filtrer Relances 72 DOM-R…" at bounding box center [784, 391] width 1568 height 782
click at [390, 223] on div "Replanifier cette action" at bounding box center [333, 216] width 146 height 26
select select "7"
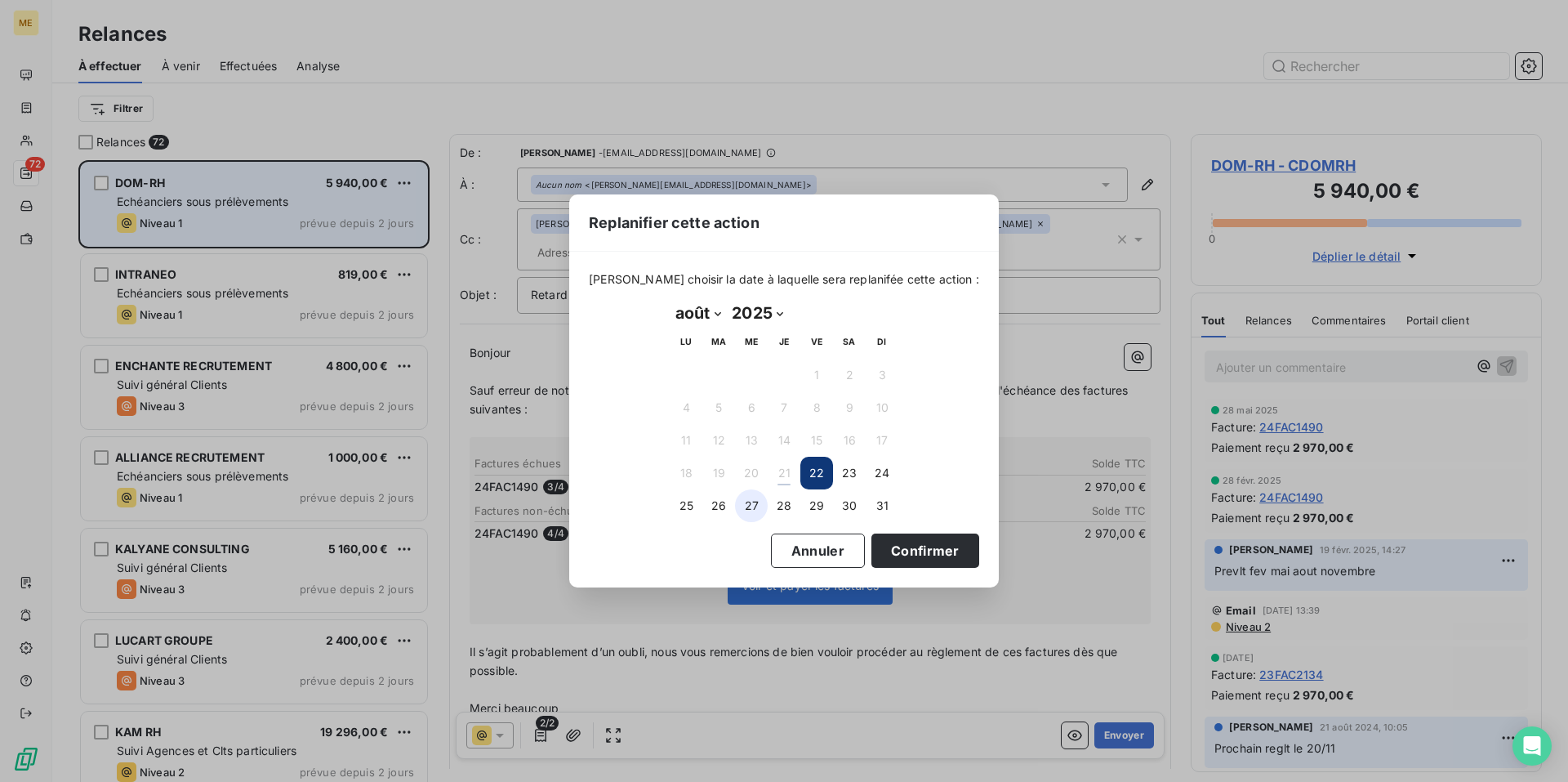
click at [748, 500] on button "27" at bounding box center [751, 505] width 33 height 33
click at [919, 552] on button "Confirmer" at bounding box center [925, 550] width 108 height 34
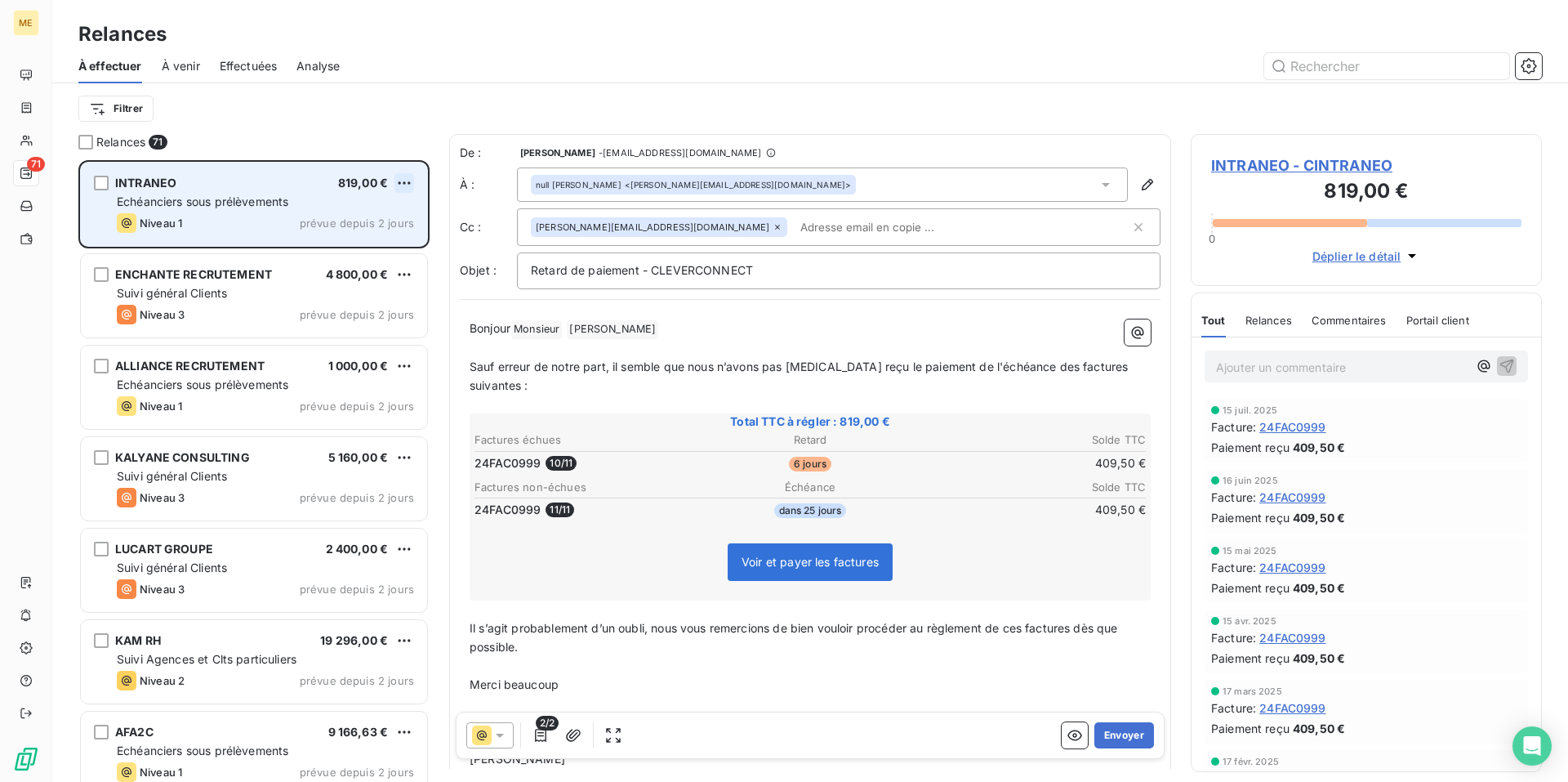
click at [405, 185] on html "ME 71 Relances À effectuer À venir Effectuées Analyse Filtrer Relances 71 INTRA…" at bounding box center [784, 391] width 1568 height 782
click at [387, 212] on div "Replanifier cette action" at bounding box center [333, 216] width 146 height 26
select select "7"
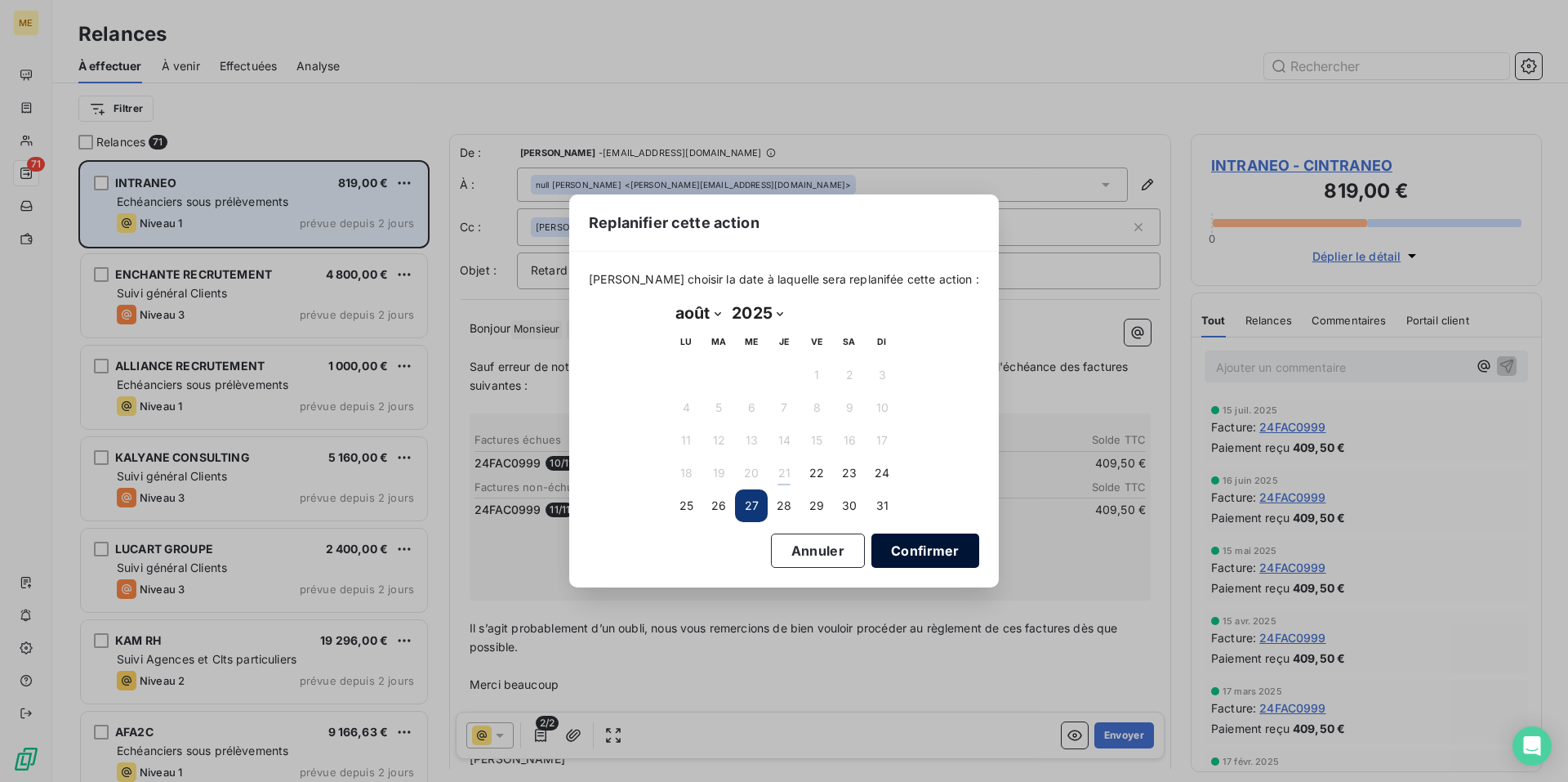
click at [913, 547] on button "Confirmer" at bounding box center [925, 550] width 108 height 34
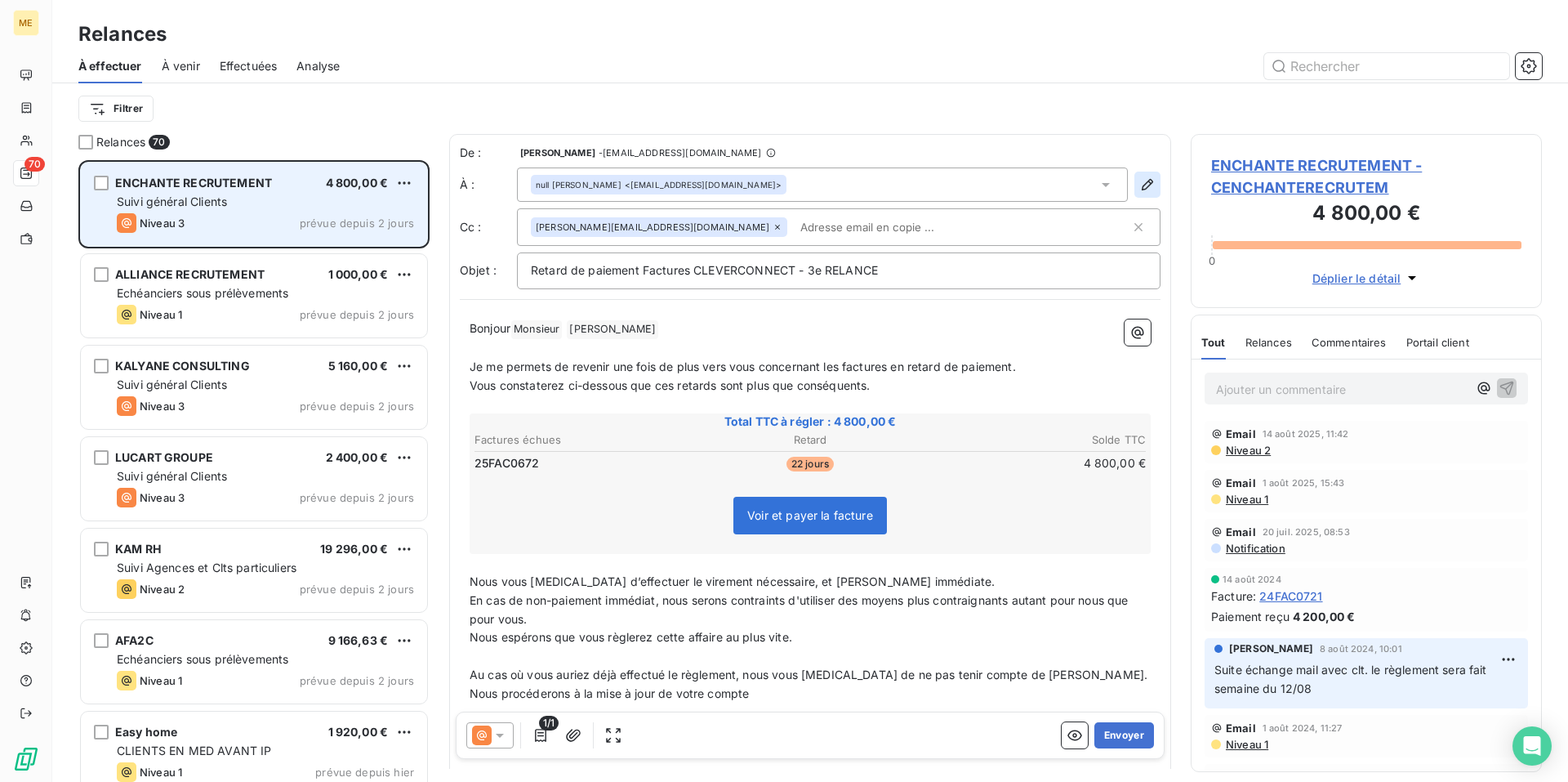
click at [1139, 184] on icon "button" at bounding box center [1147, 185] width 17 height 17
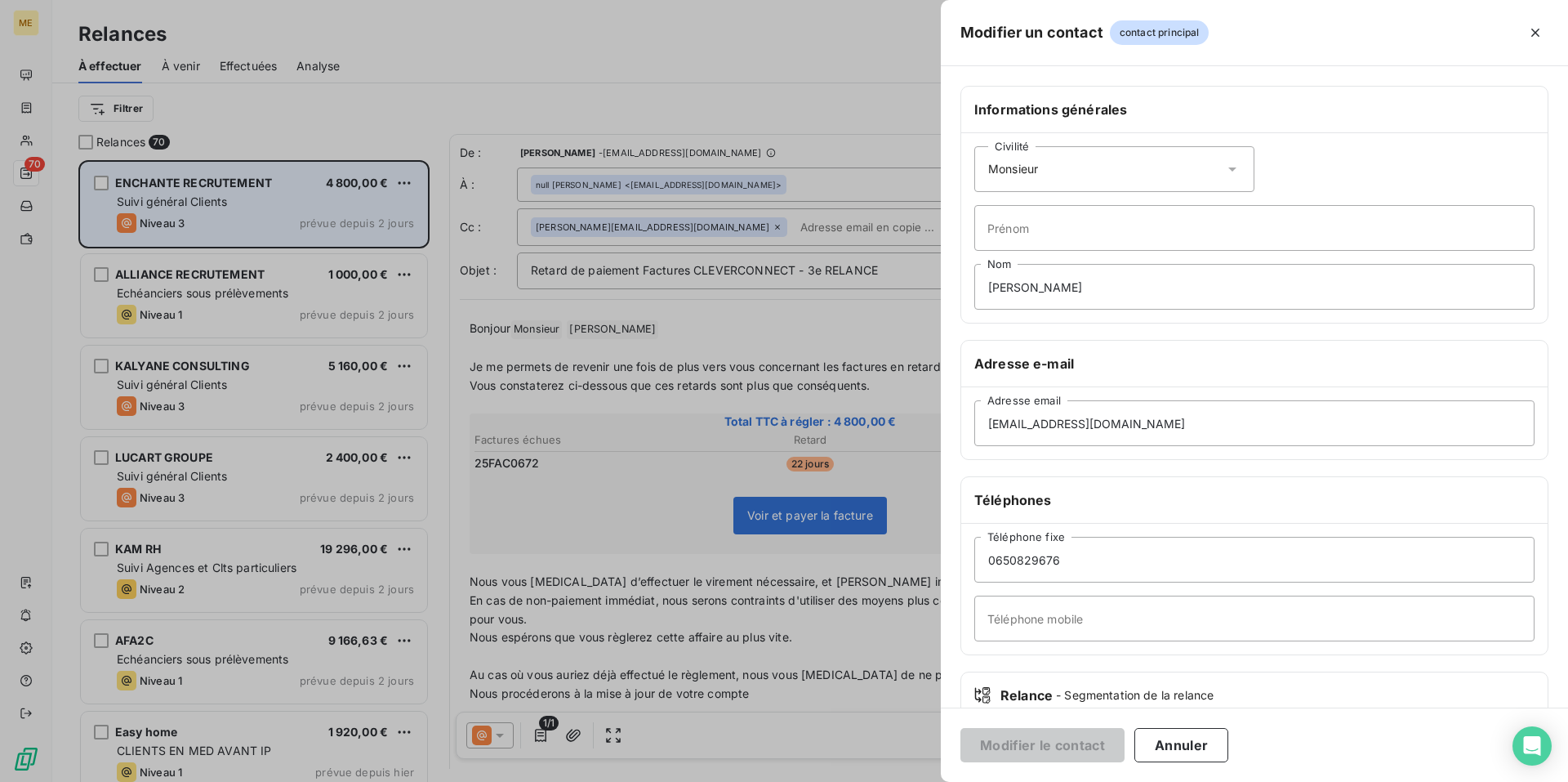
click at [1228, 171] on icon at bounding box center [1232, 169] width 8 height 4
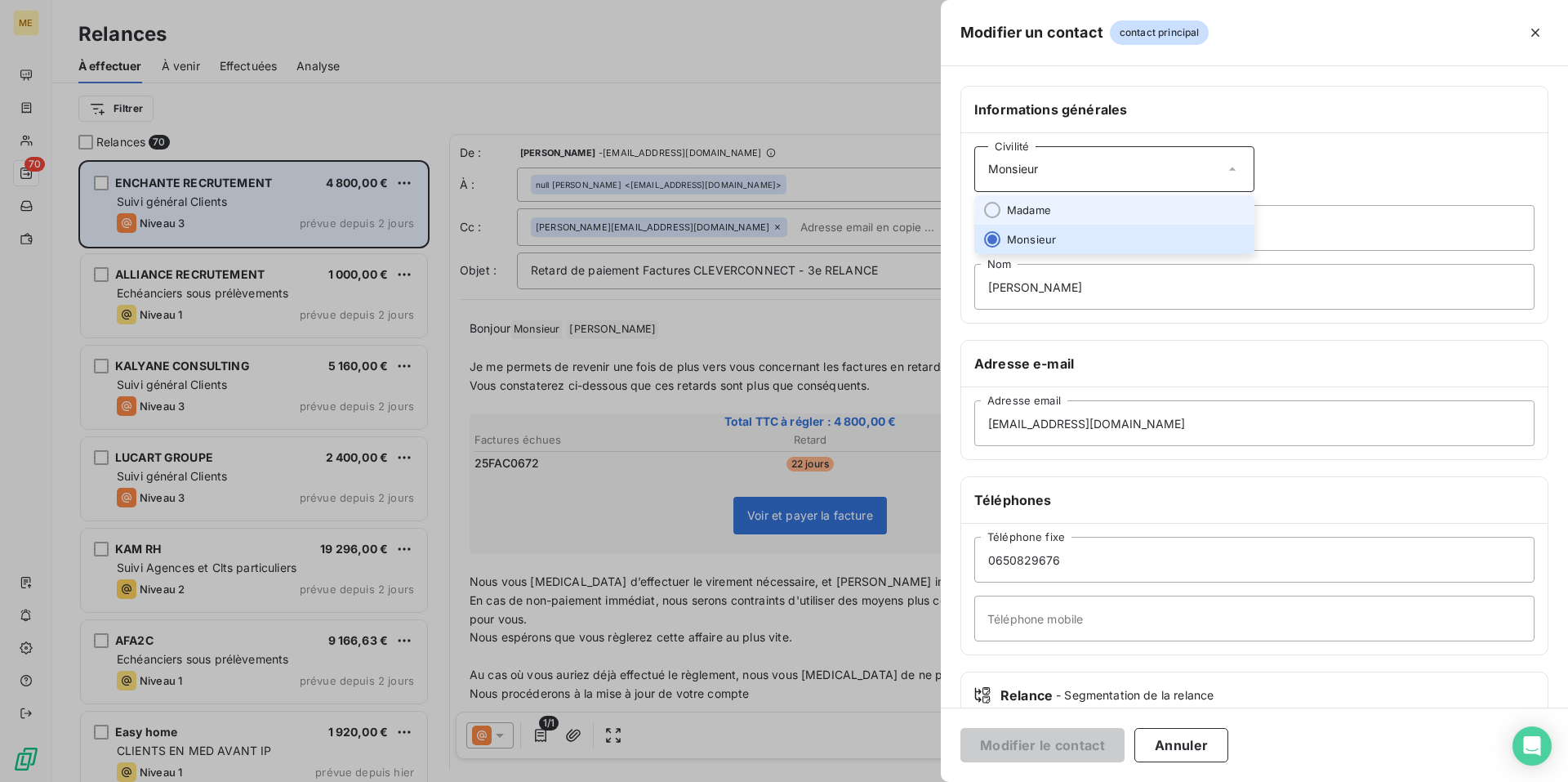
click at [1179, 199] on li "Madame" at bounding box center [1113, 210] width 280 height 30
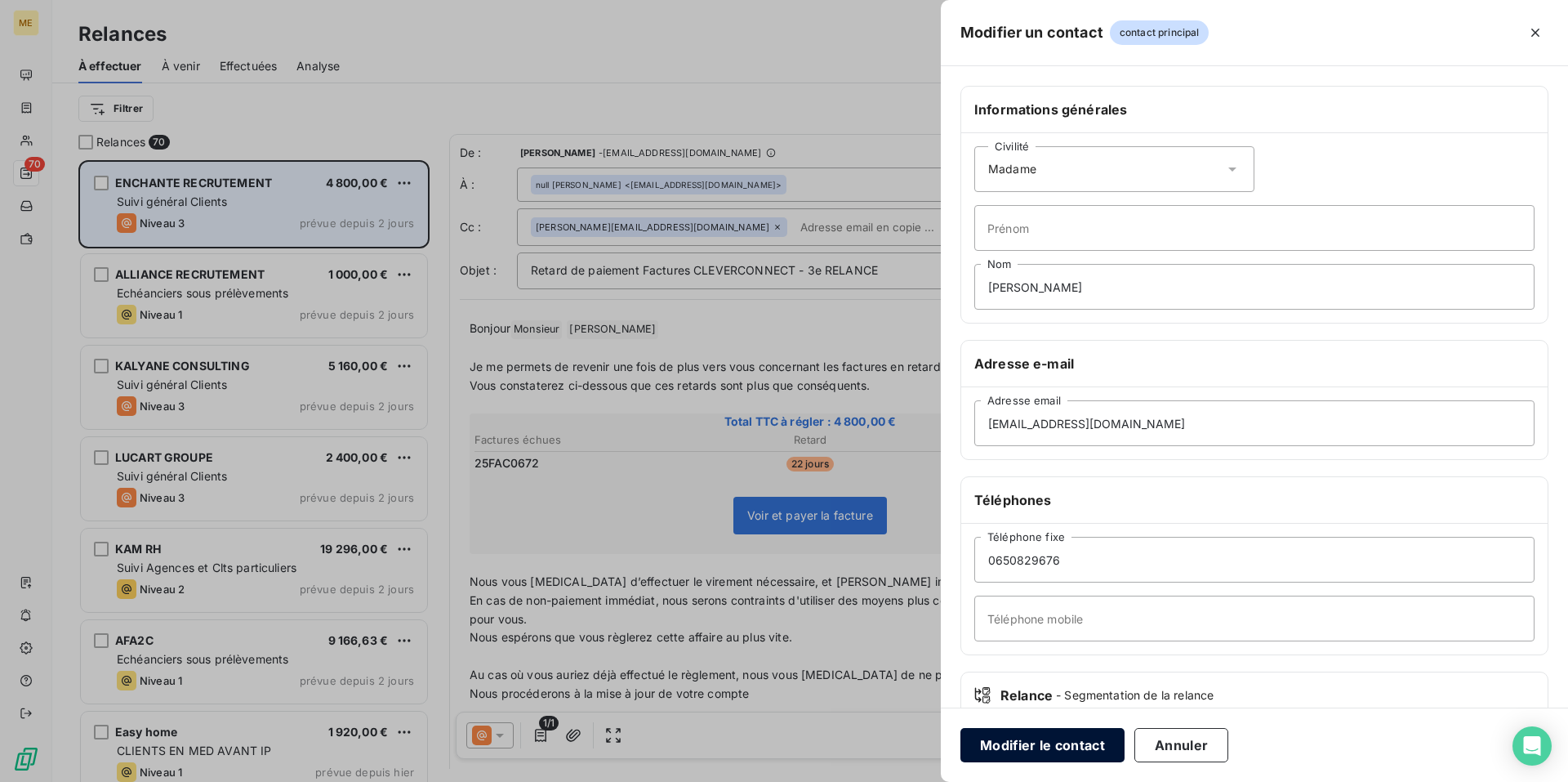
click at [1058, 749] on button "Modifier le contact" at bounding box center [1042, 745] width 165 height 34
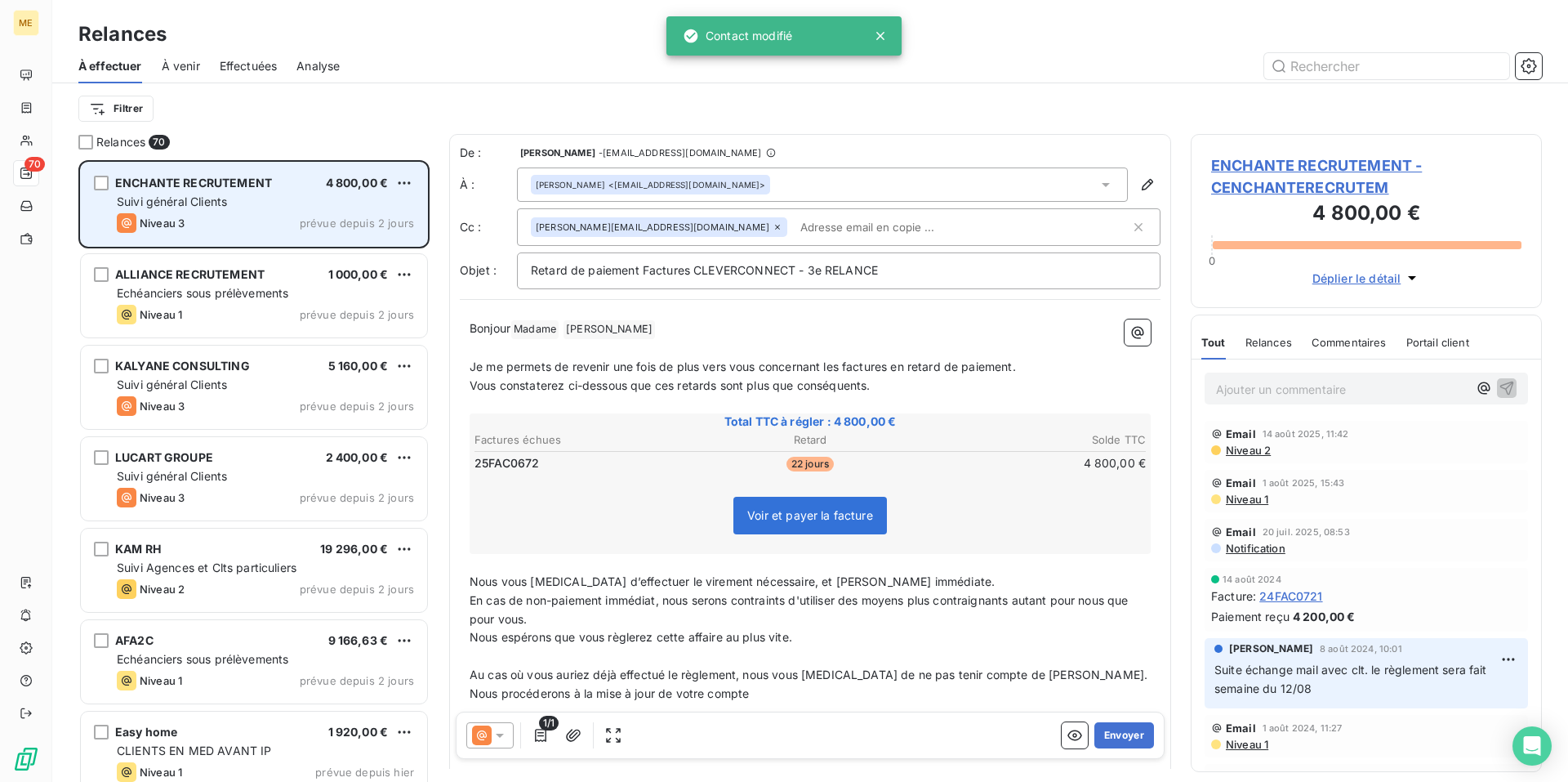
click at [500, 736] on icon at bounding box center [499, 736] width 8 height 4
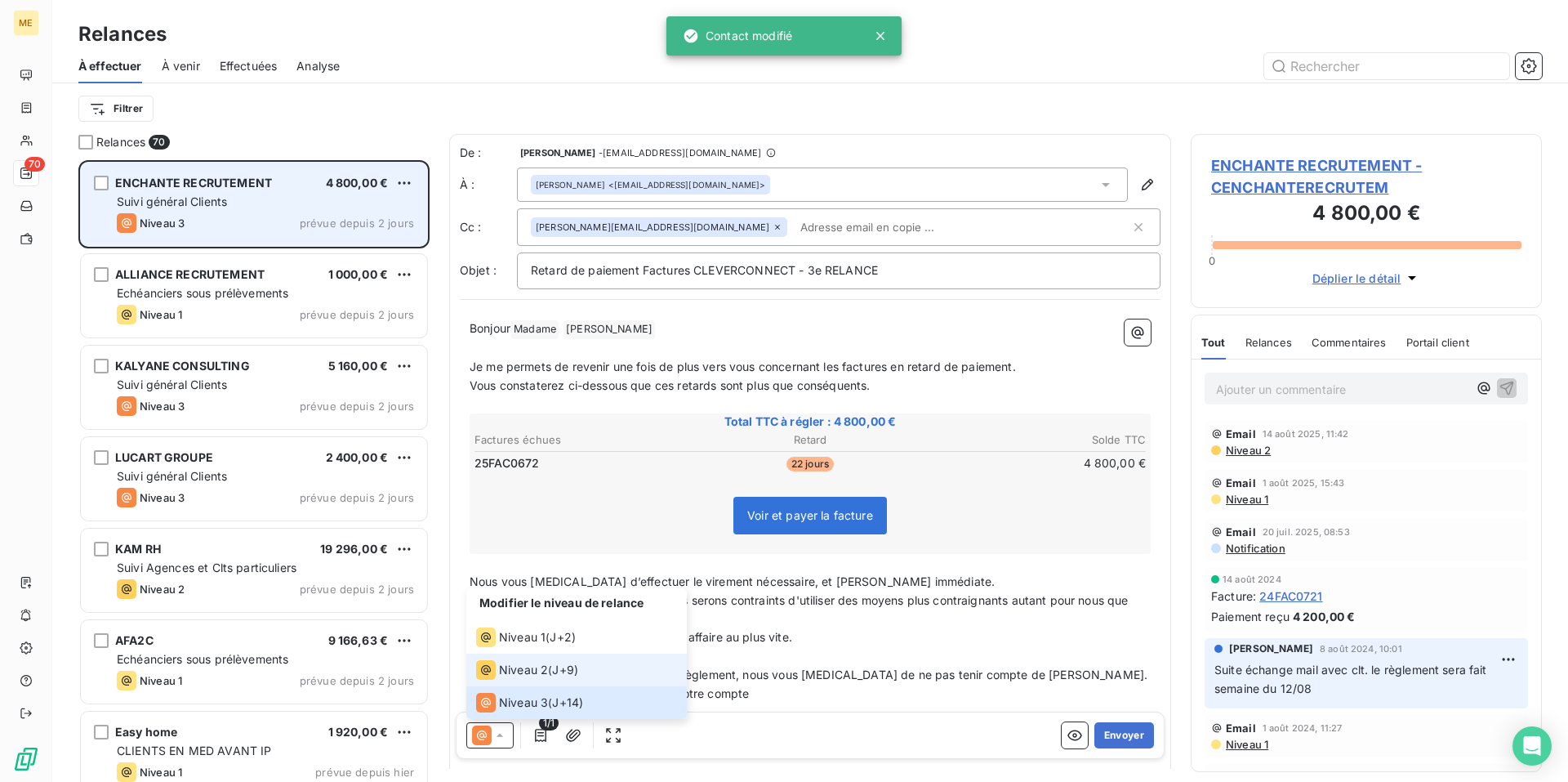
click at [533, 672] on span "Niveau 2" at bounding box center [523, 670] width 49 height 17
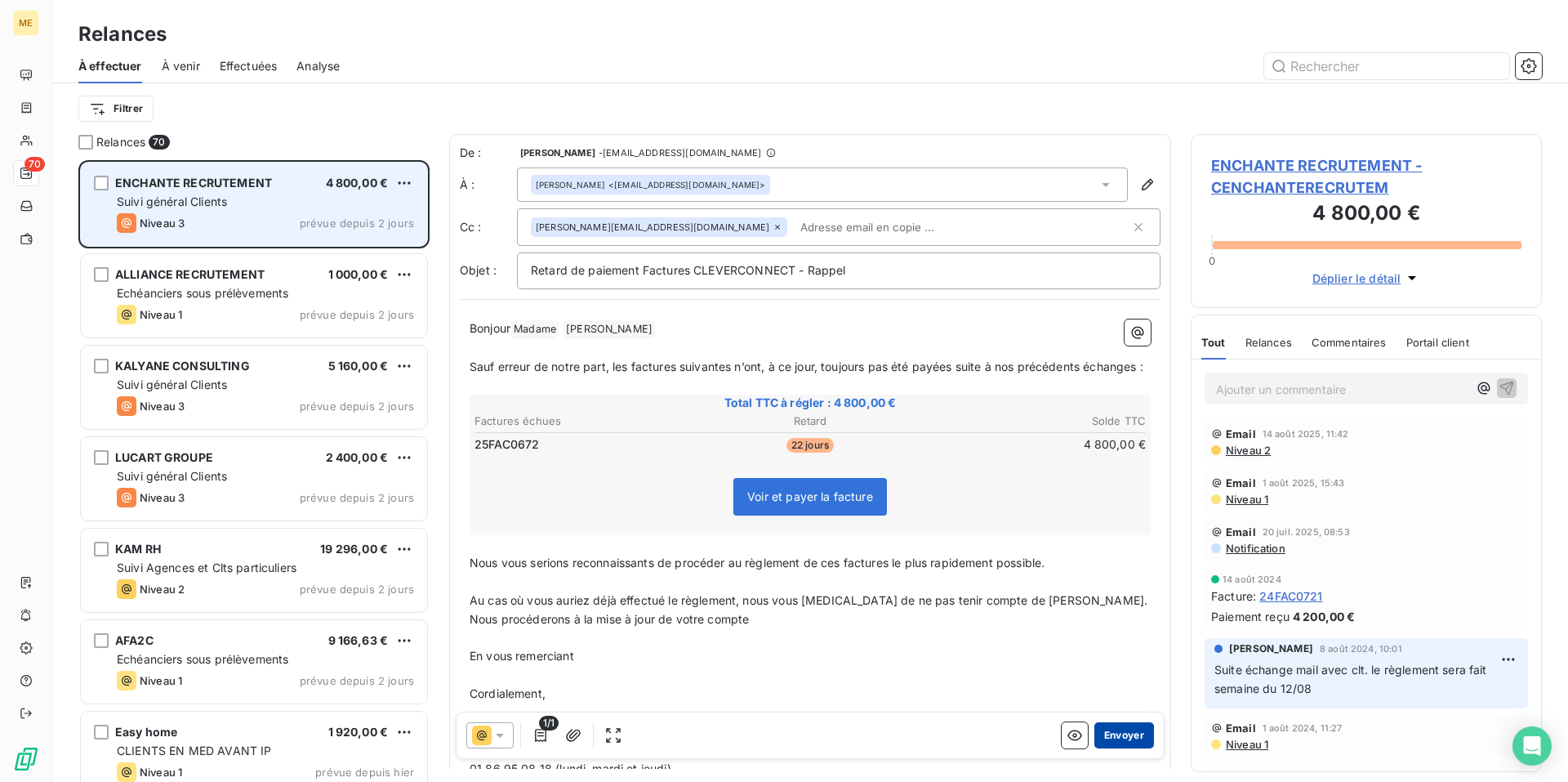
click at [1116, 733] on button "Envoyer" at bounding box center [1124, 736] width 59 height 26
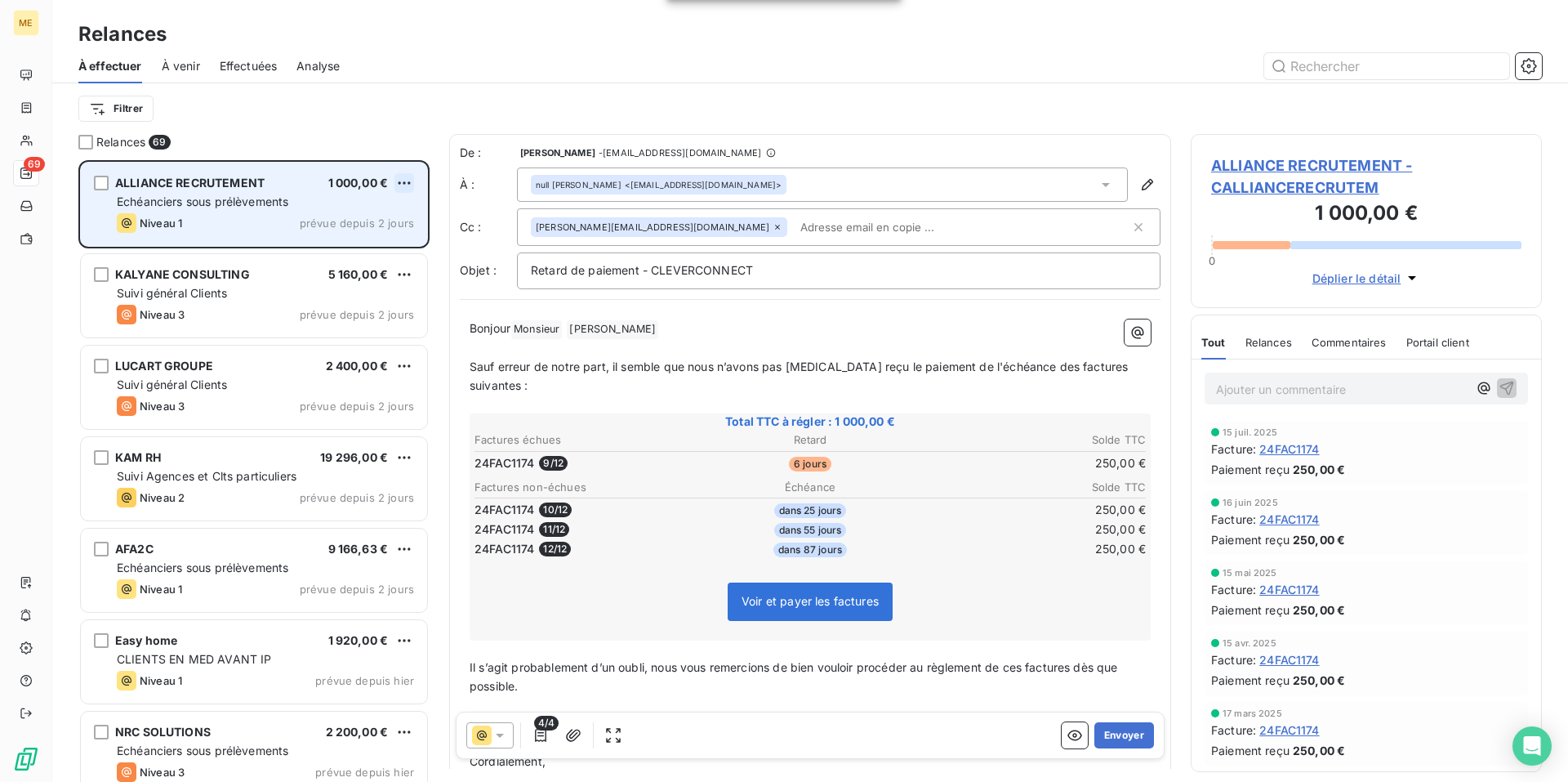
click at [400, 184] on html "ME 69 Relances À effectuer À venir Effectuées Analyse Filtrer Relances 69 ALLIA…" at bounding box center [784, 391] width 1568 height 782
click at [394, 214] on div "Replanifier cette action" at bounding box center [333, 216] width 146 height 26
select select "7"
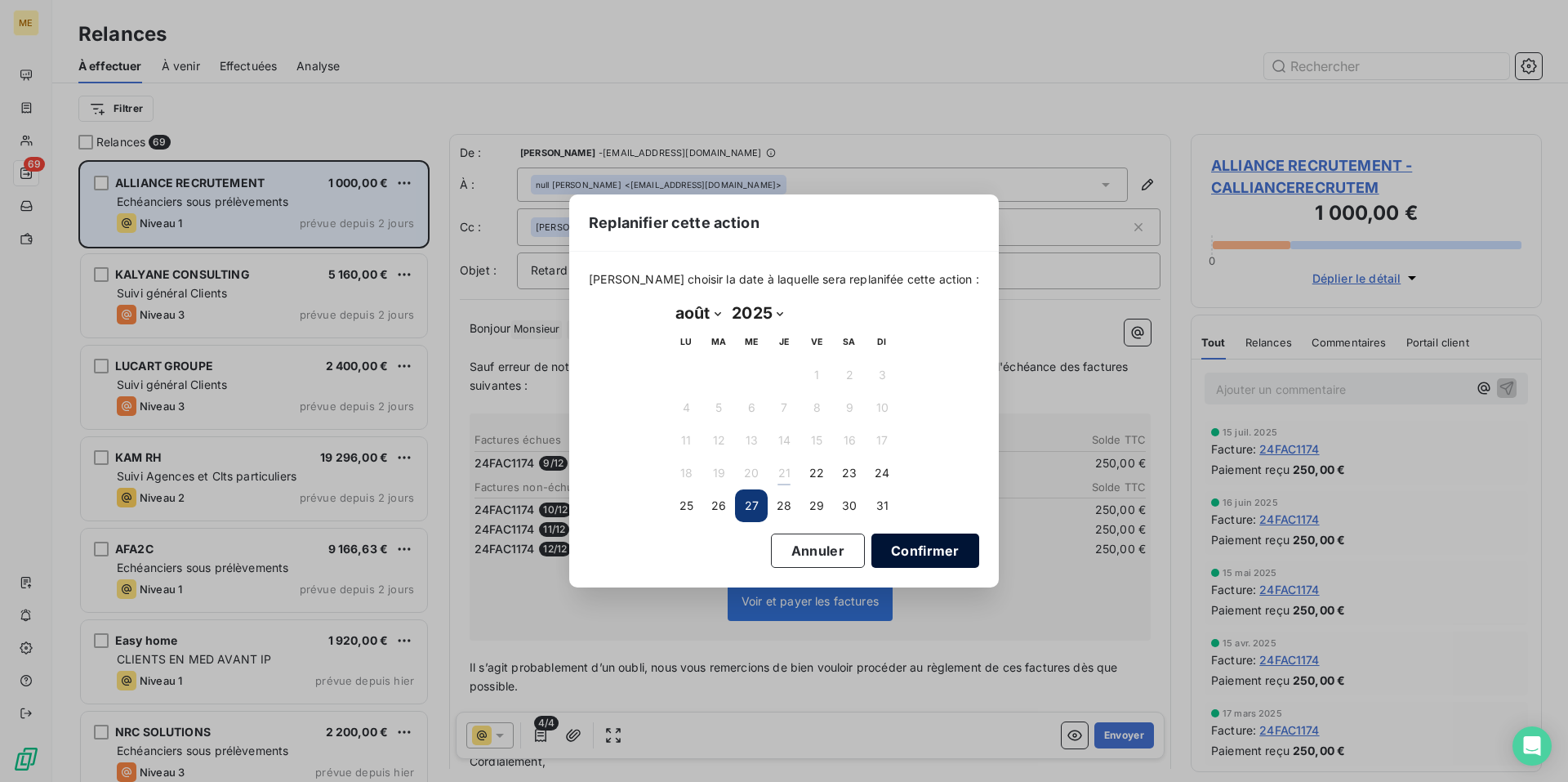
click at [897, 554] on button "Confirmer" at bounding box center [925, 550] width 108 height 34
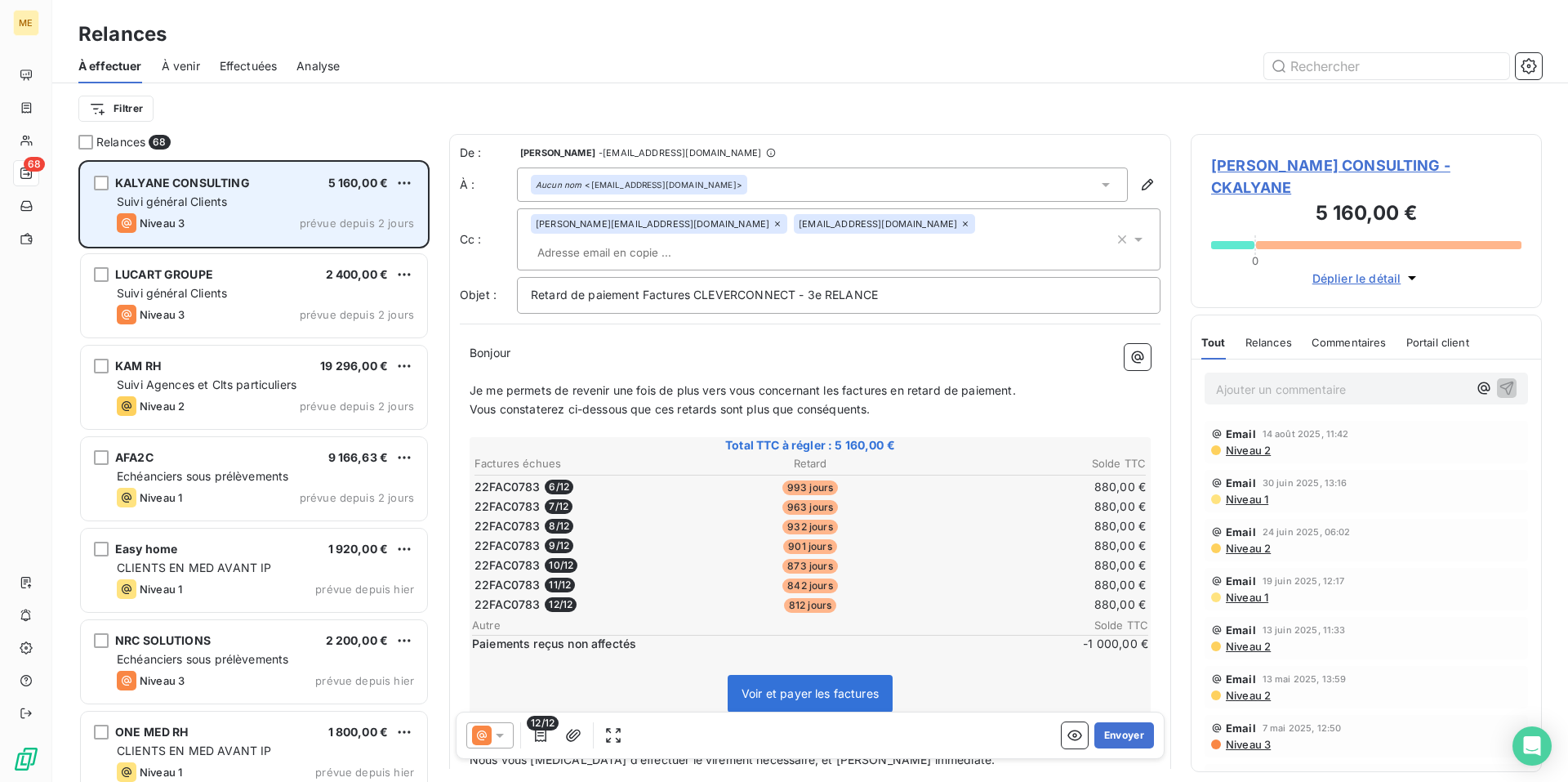
click at [496, 735] on icon at bounding box center [499, 736] width 8 height 4
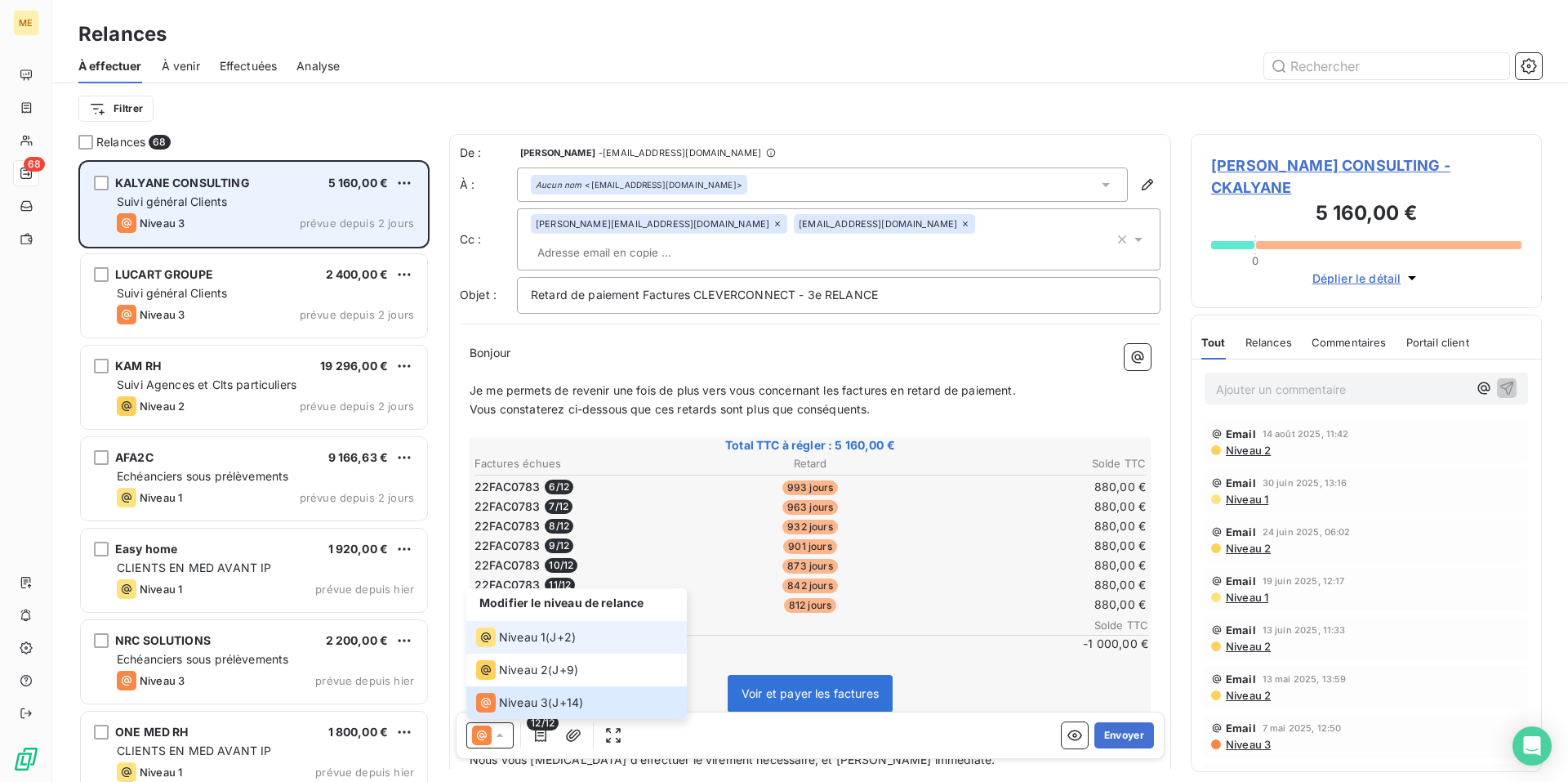
click at [559, 630] on span "J+2 )" at bounding box center [562, 637] width 26 height 17
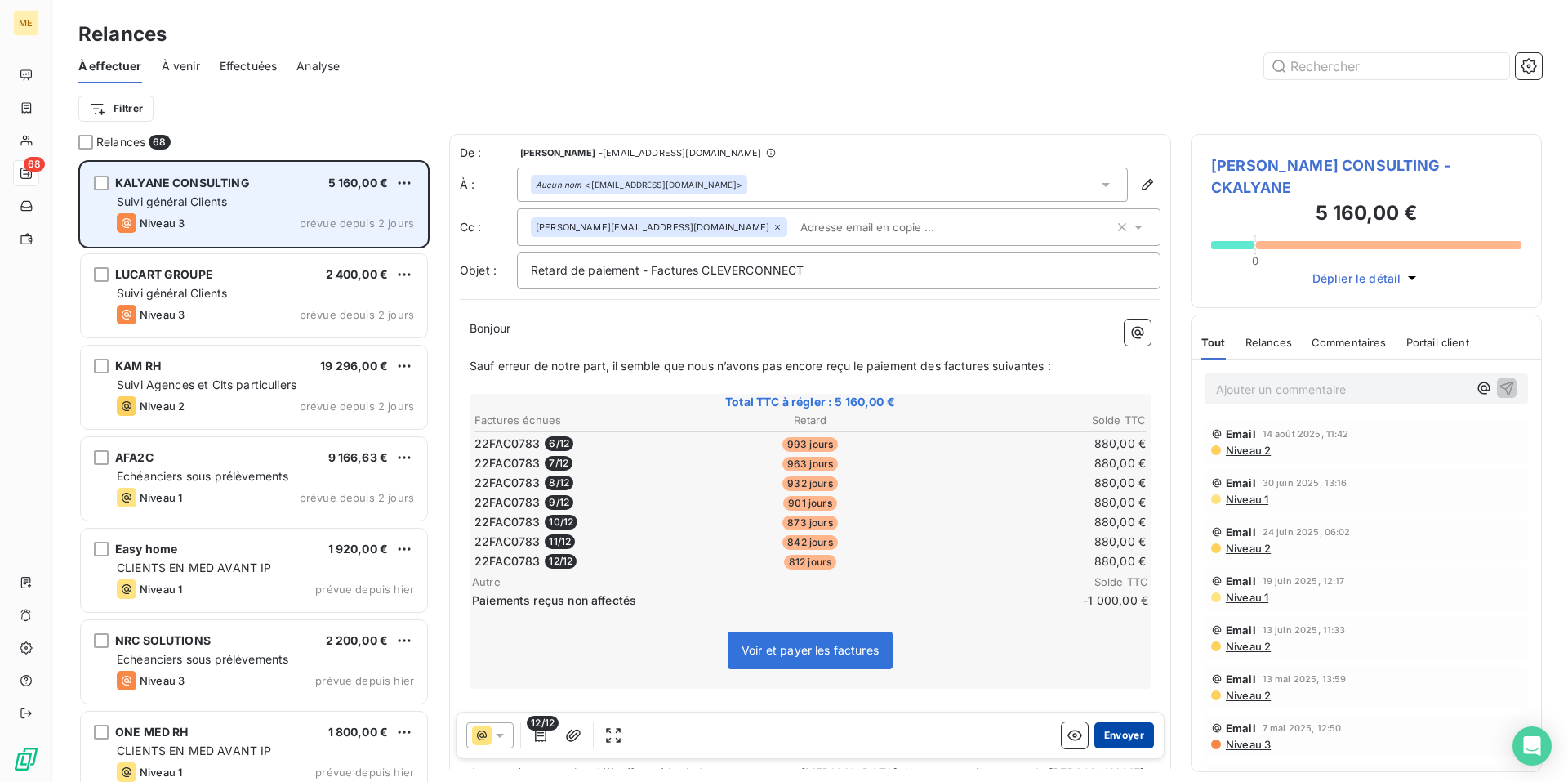
click at [1115, 732] on button "Envoyer" at bounding box center [1124, 736] width 59 height 26
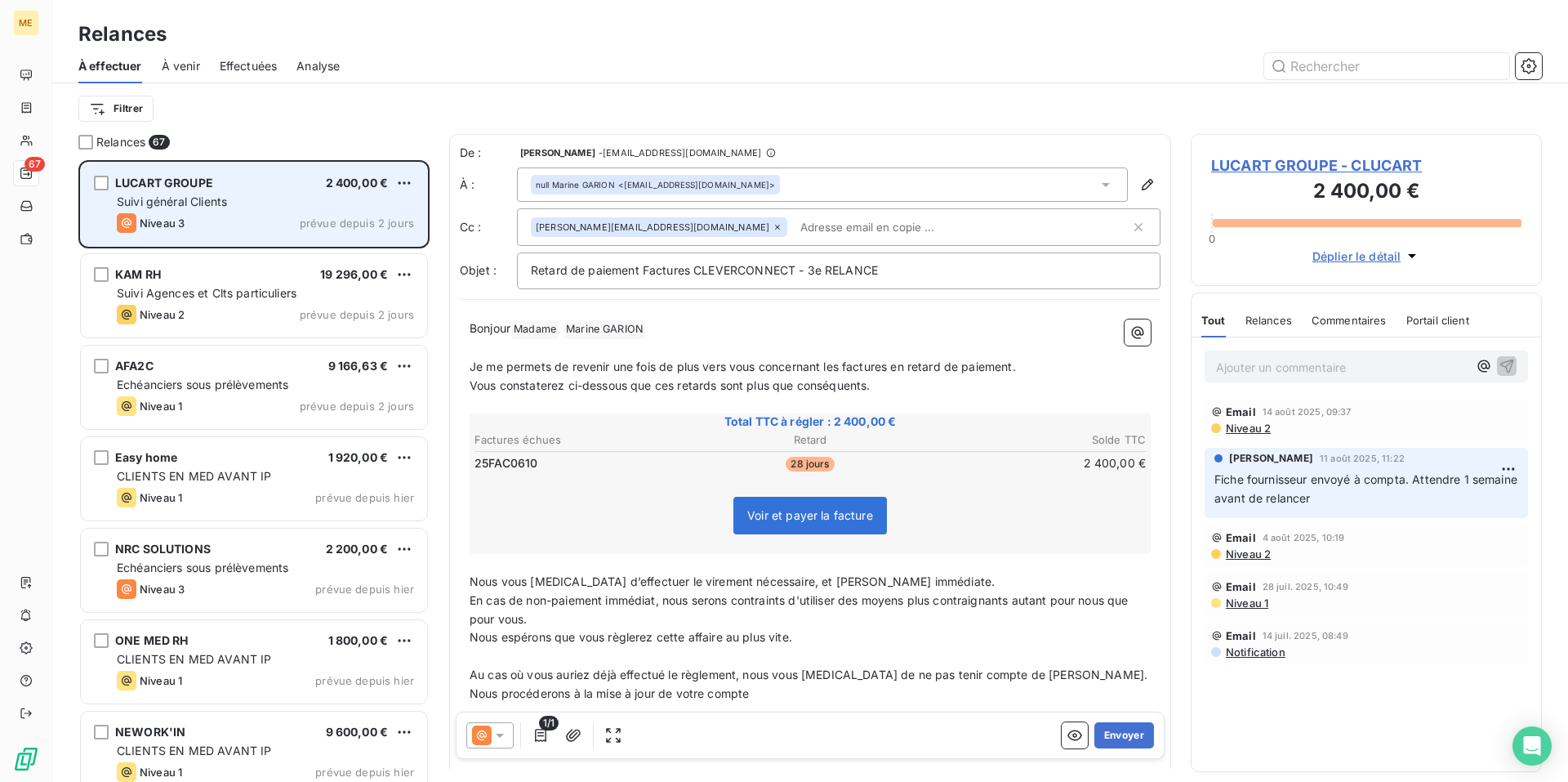
click at [495, 733] on icon at bounding box center [500, 736] width 17 height 17
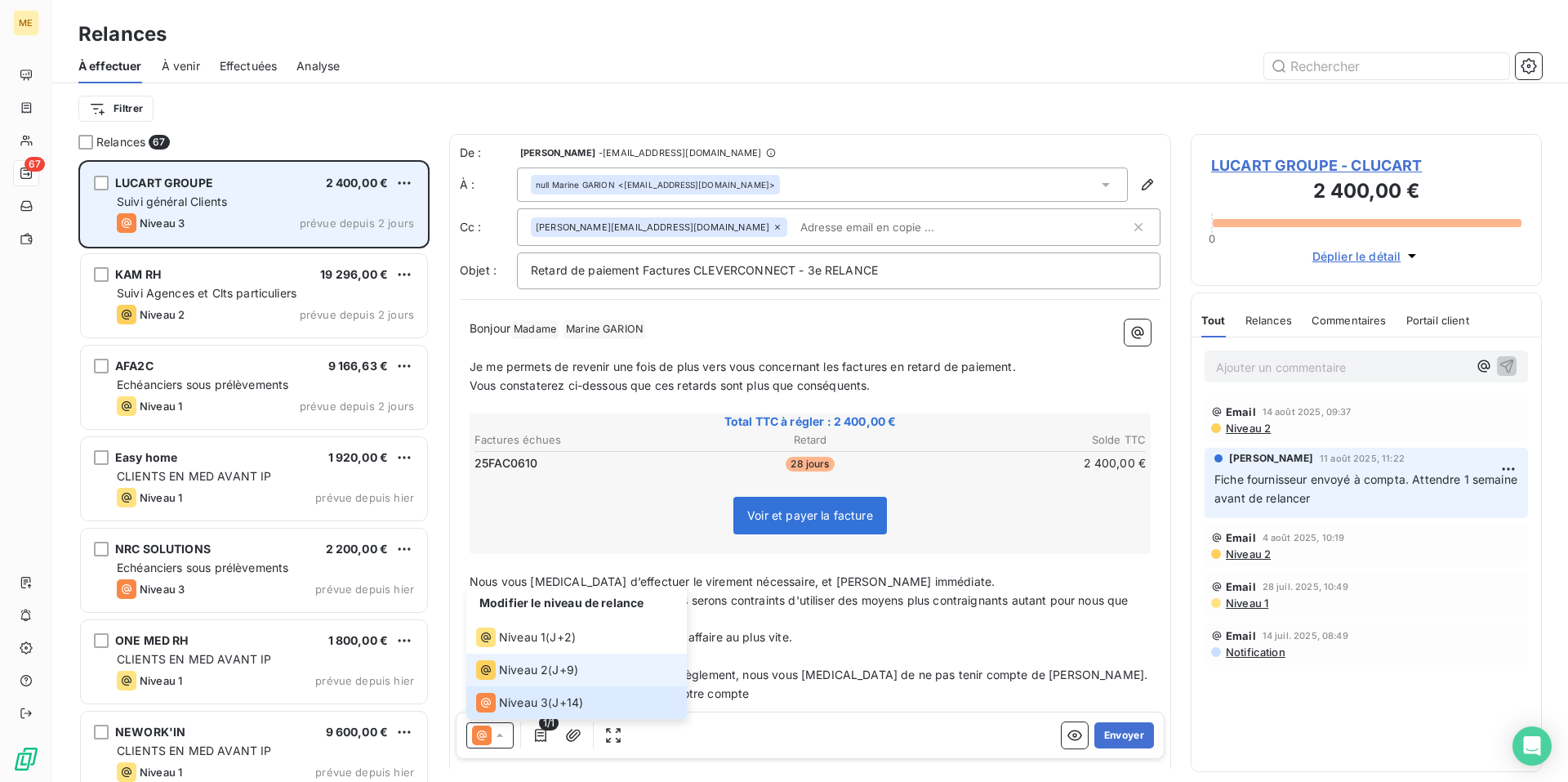
click at [578, 679] on div "Niveau 2 ( J+9 )" at bounding box center [527, 669] width 102 height 20
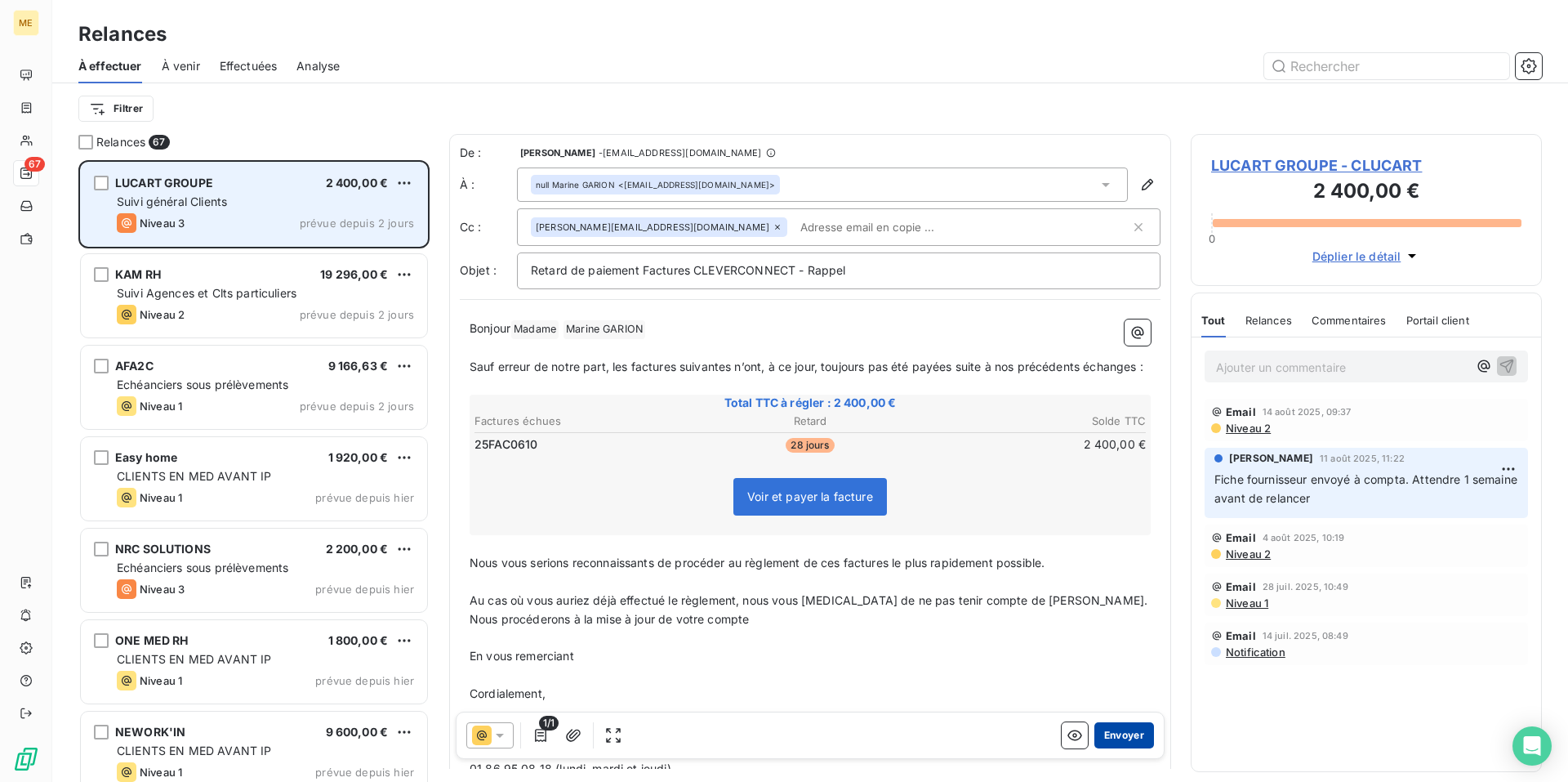
click at [1121, 737] on button "Envoyer" at bounding box center [1124, 736] width 59 height 26
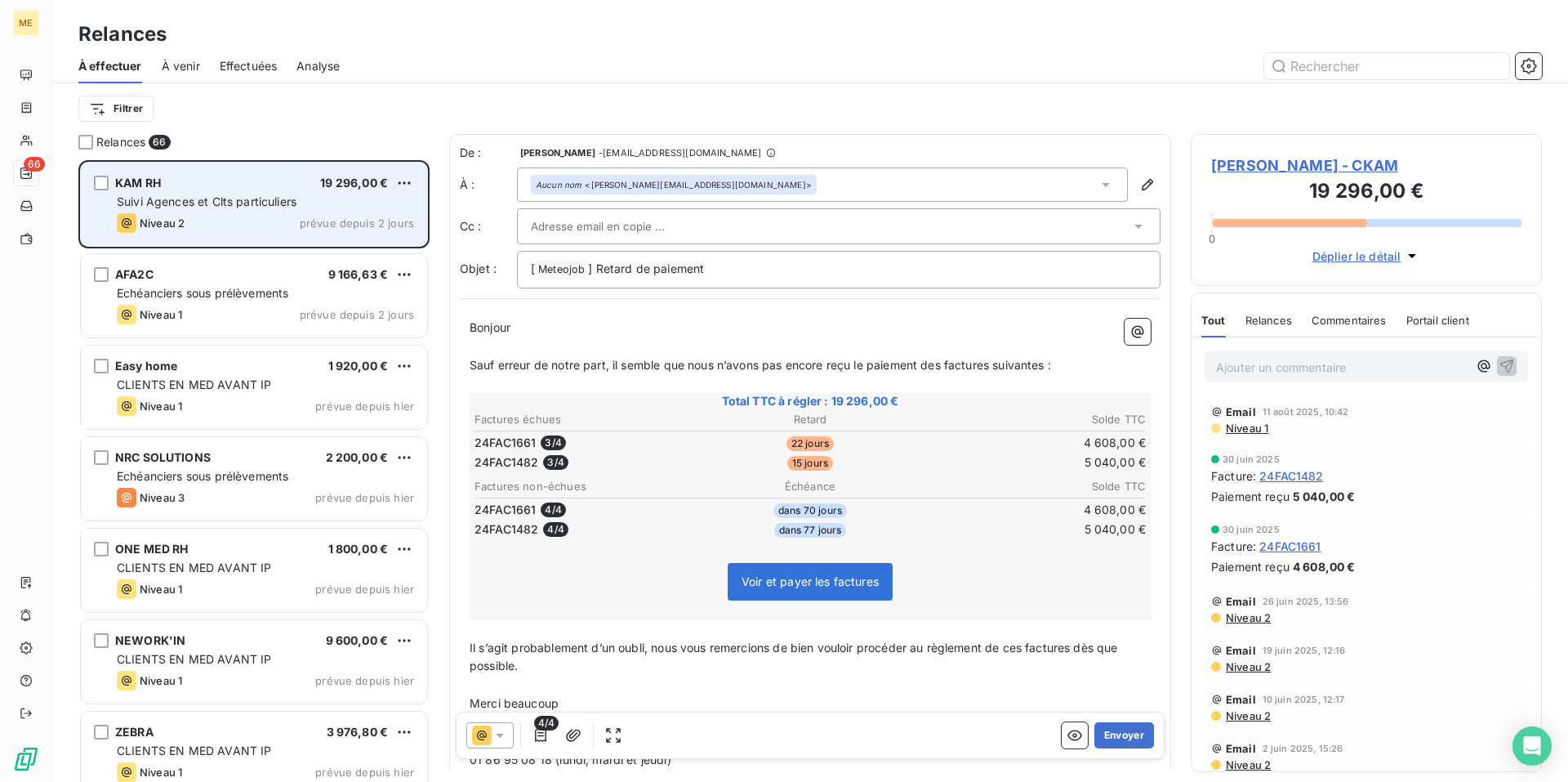
click at [1121, 737] on button "Envoyer" at bounding box center [1124, 736] width 59 height 26
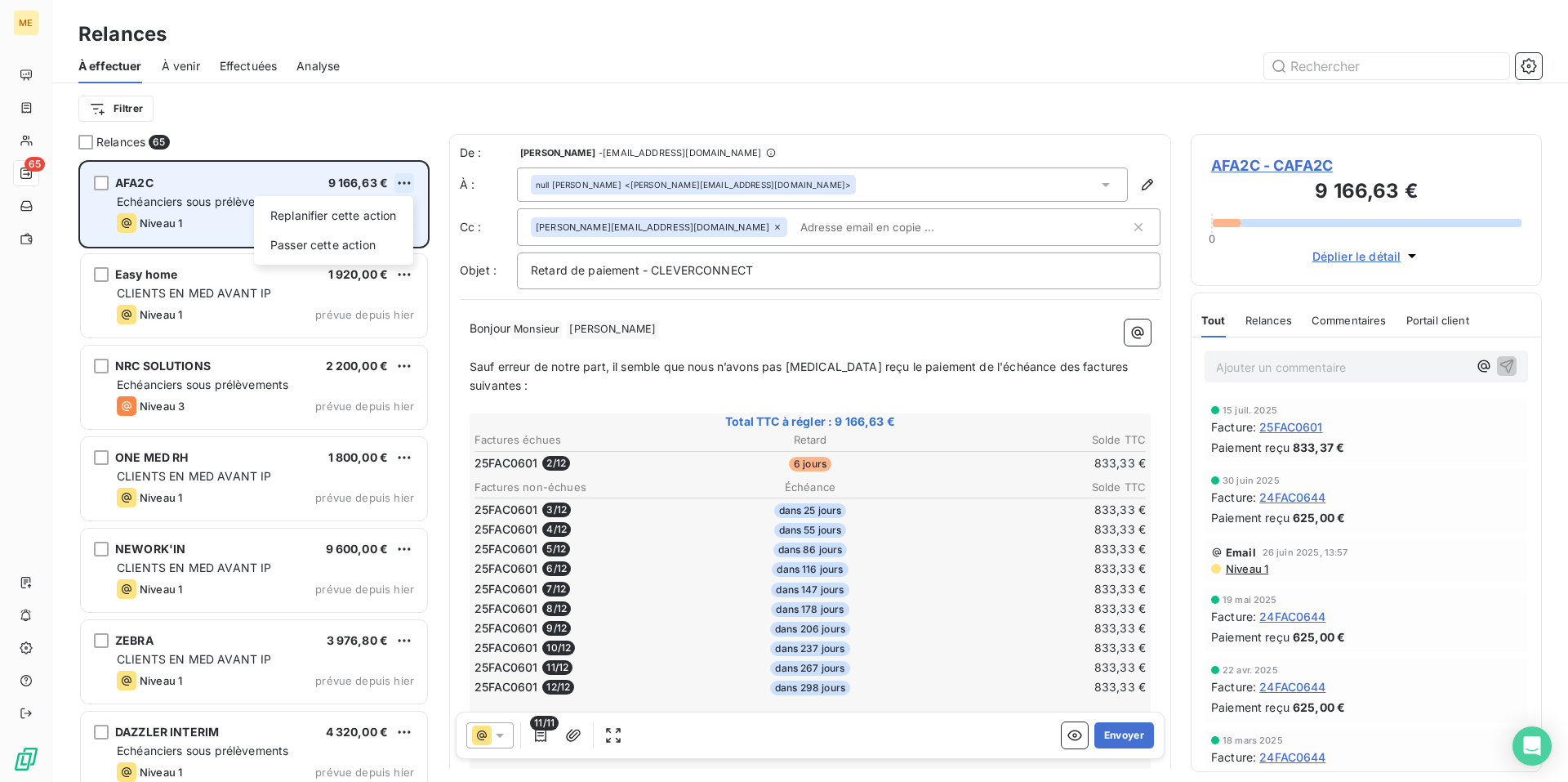
click at [407, 185] on html "ME 65 Relances À effectuer À venir Effectuées Analyse Filtrer Relances 65 AFA2C…" at bounding box center [784, 391] width 1568 height 782
click at [400, 205] on div "Replanifier cette action" at bounding box center [333, 216] width 146 height 26
select select "7"
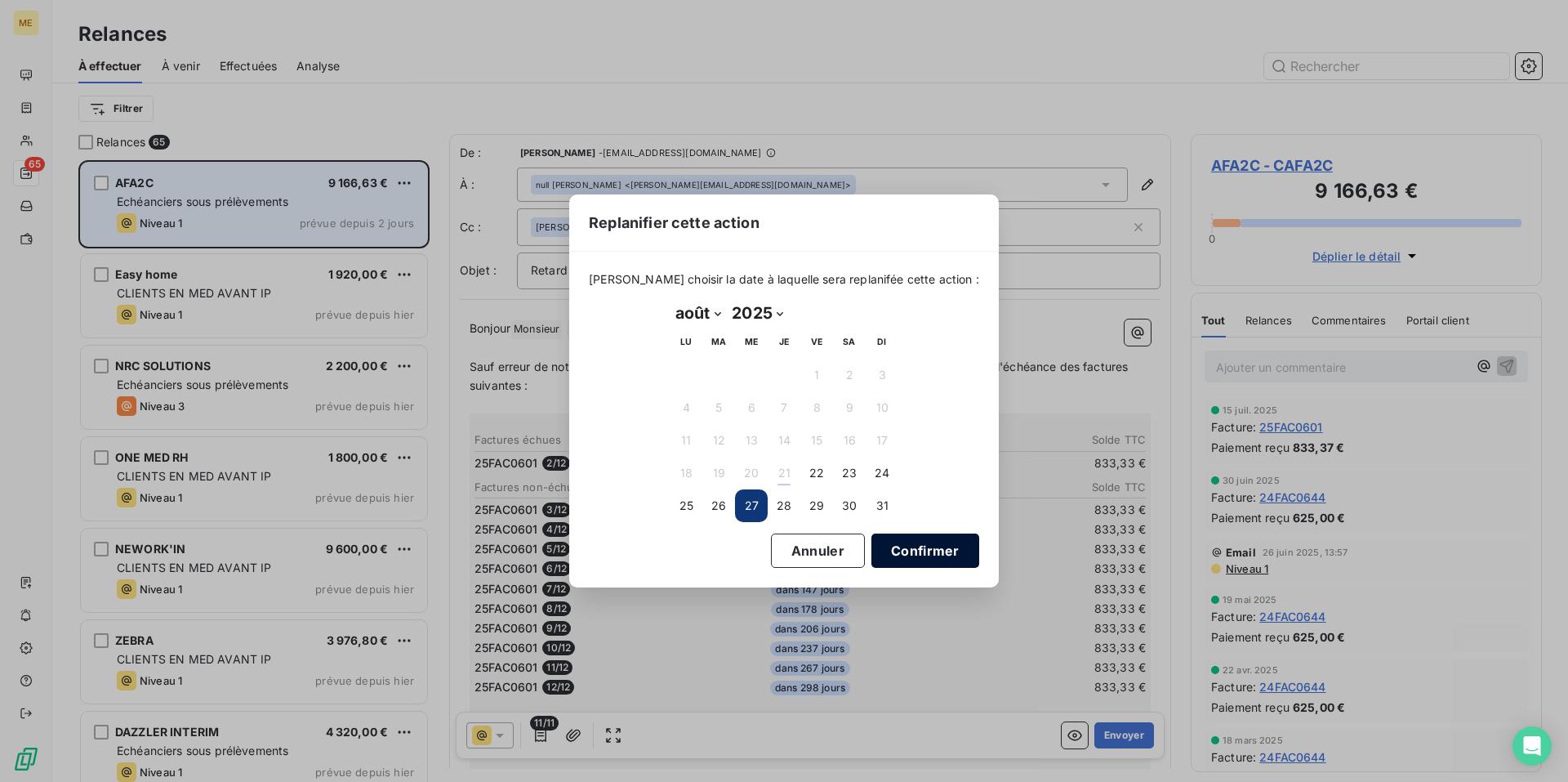
click at [880, 553] on button "Confirmer" at bounding box center [925, 550] width 108 height 34
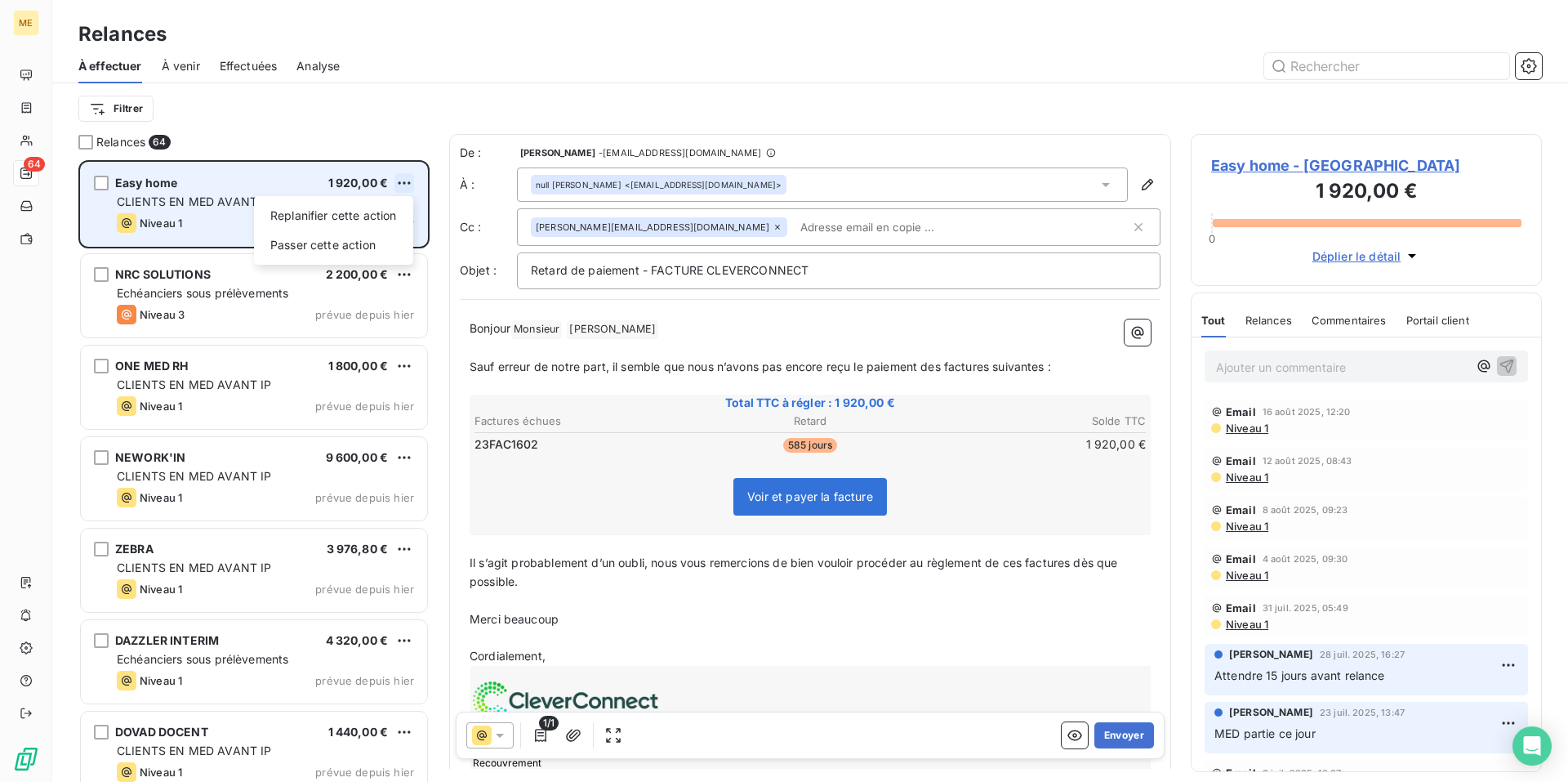
click at [400, 181] on html "ME 64 Relances À effectuer À venir Effectuées Analyse Filtrer Relances 64 Easy …" at bounding box center [784, 391] width 1568 height 782
click at [391, 213] on div "Replanifier cette action" at bounding box center [333, 216] width 146 height 26
select select "7"
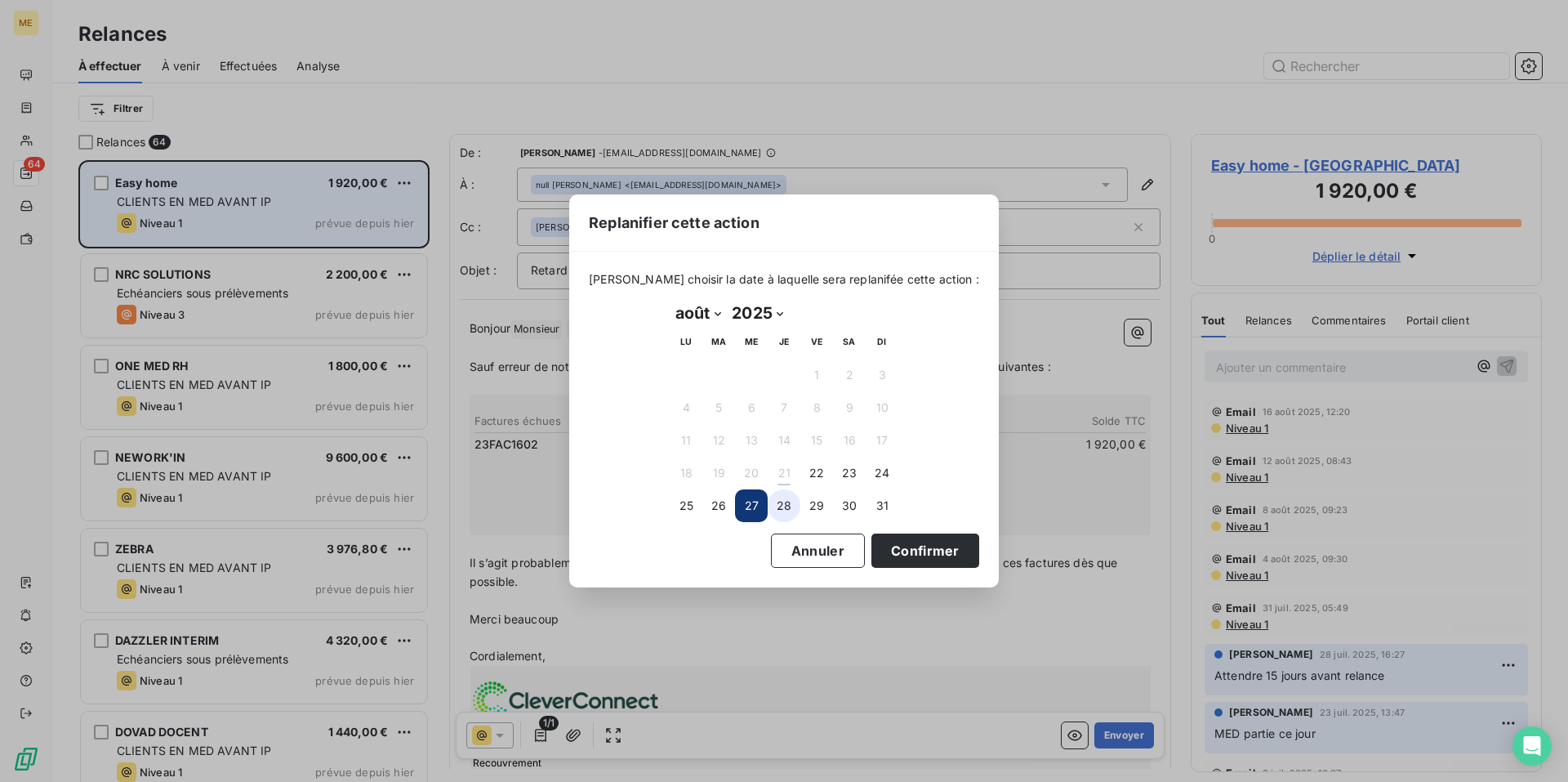
click at [785, 510] on button "28" at bounding box center [784, 505] width 33 height 33
click at [905, 550] on button "Confirmer" at bounding box center [925, 550] width 108 height 34
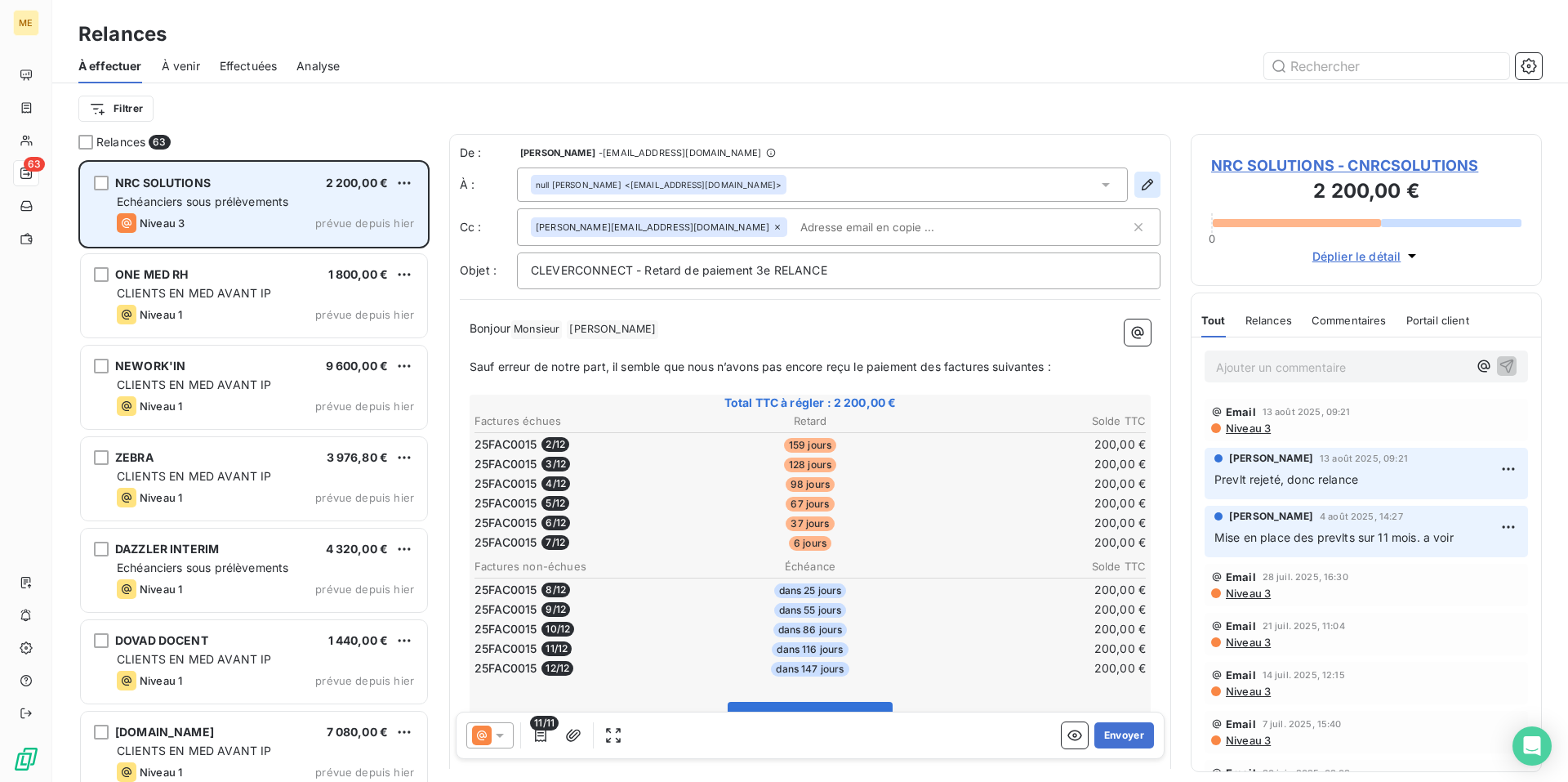
click at [1141, 186] on icon "button" at bounding box center [1147, 184] width 11 height 11
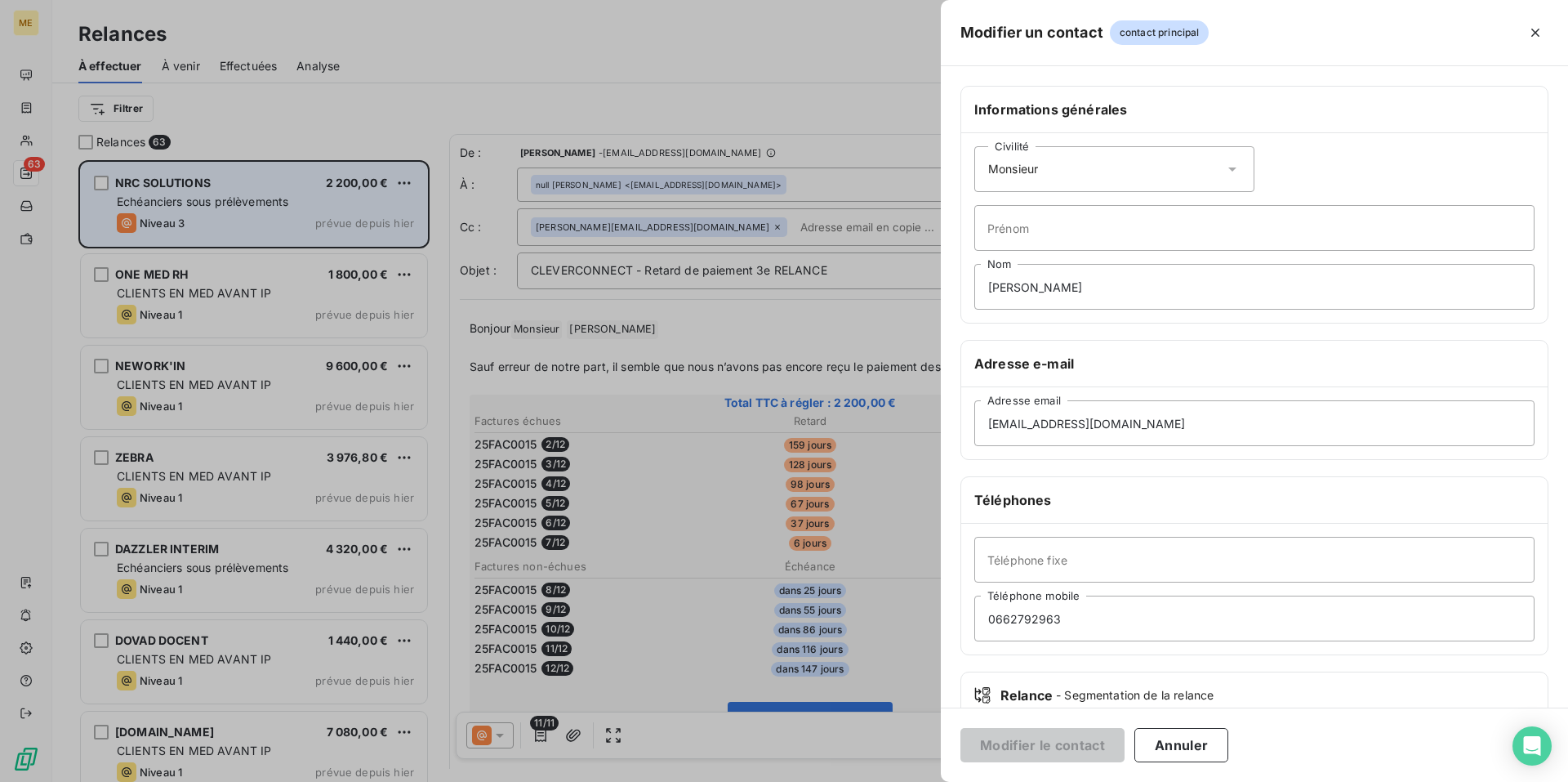
click at [1228, 166] on icon at bounding box center [1232, 169] width 17 height 17
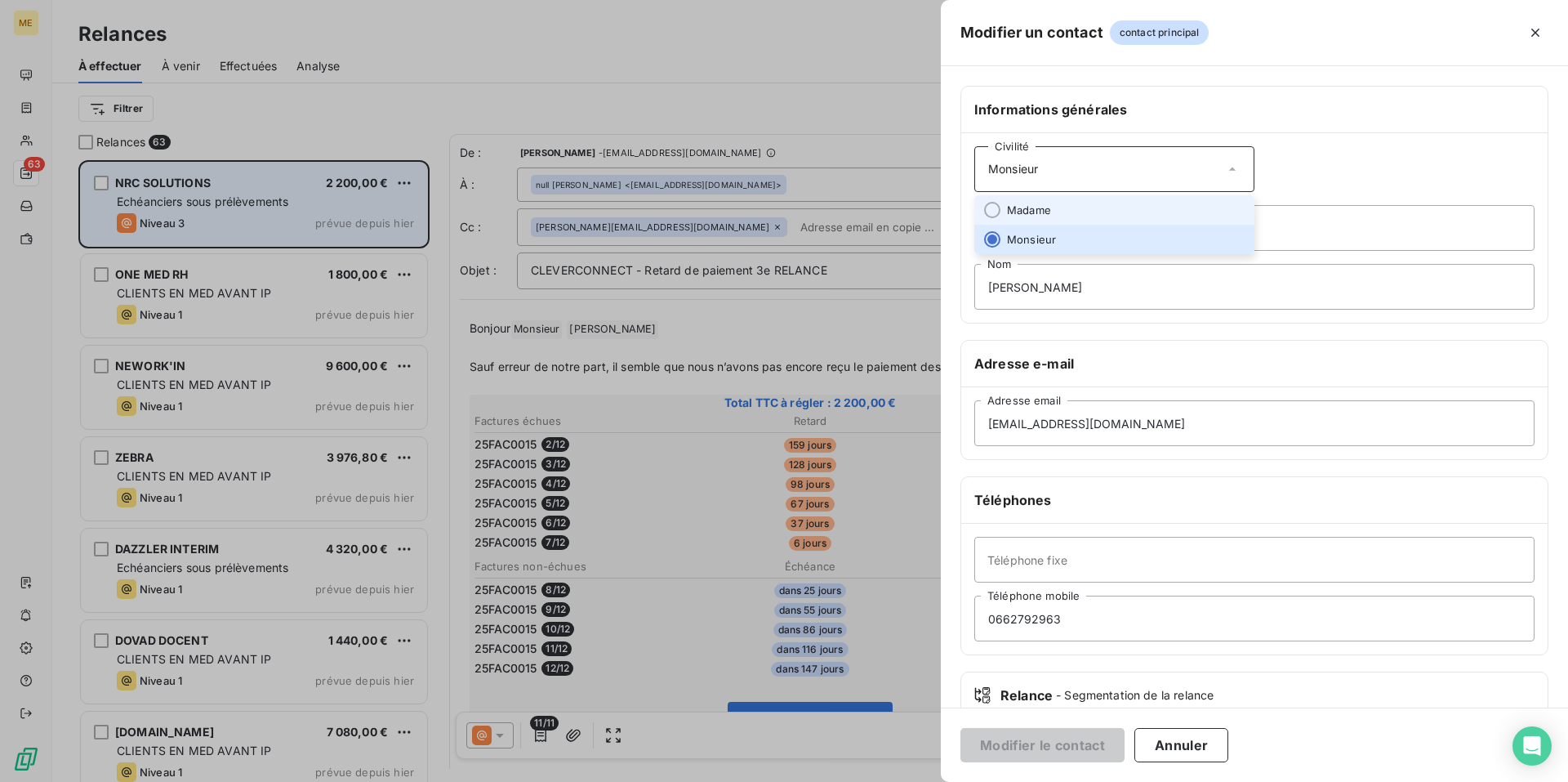
click at [1173, 197] on li "Madame" at bounding box center [1113, 210] width 280 height 30
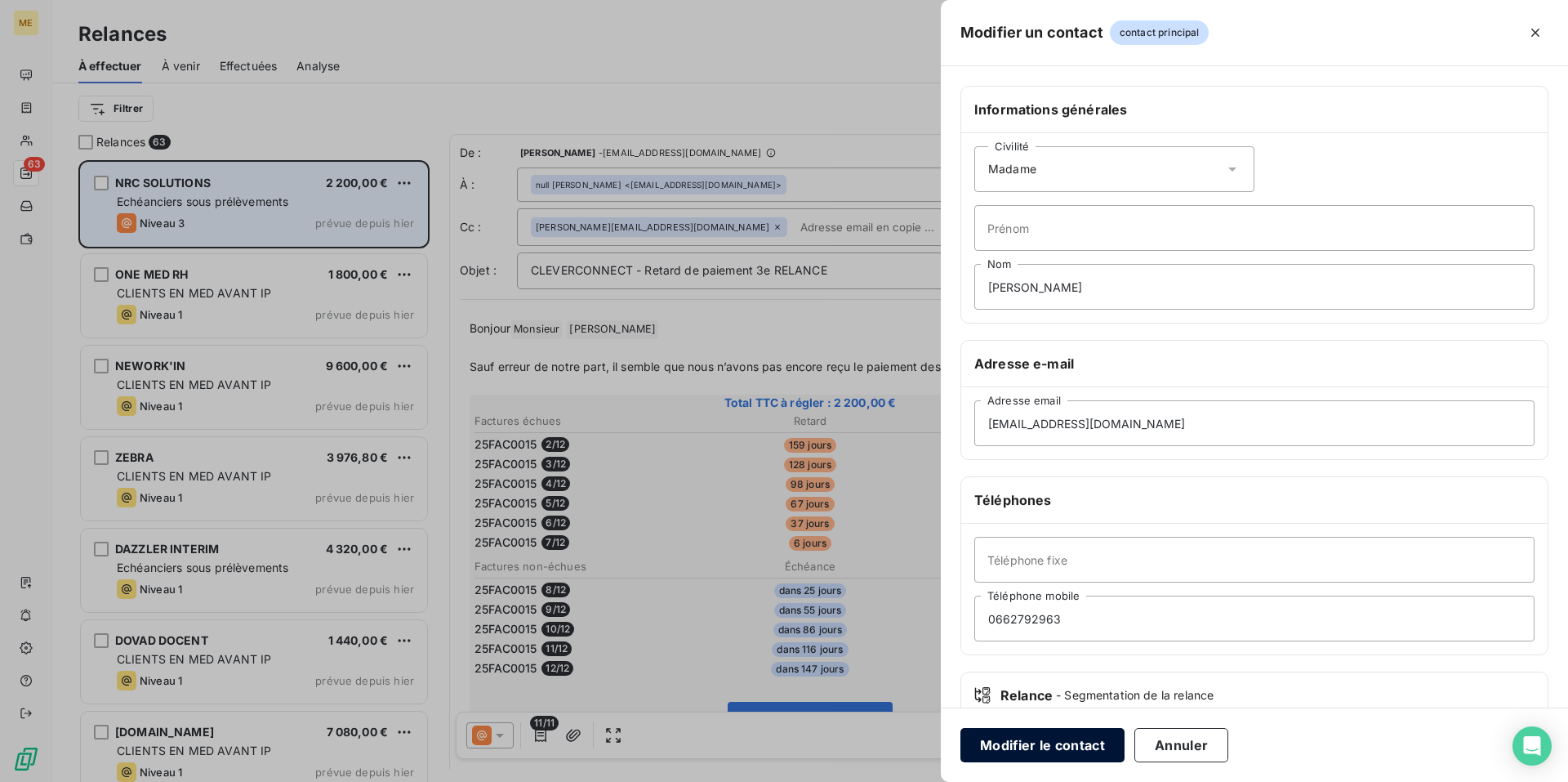
click at [1065, 736] on button "Modifier le contact" at bounding box center [1042, 745] width 165 height 34
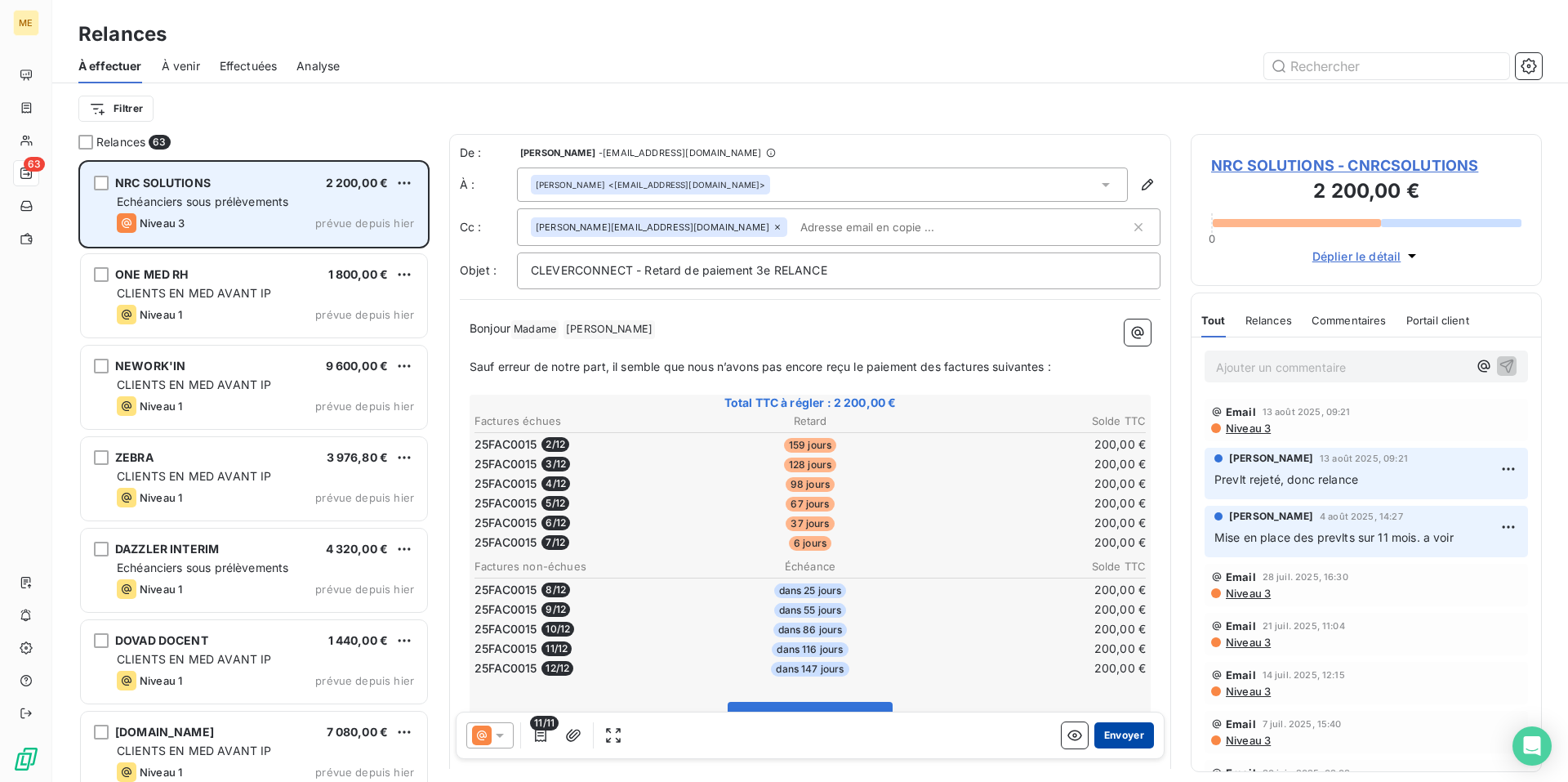
click at [1116, 736] on button "Envoyer" at bounding box center [1124, 736] width 59 height 26
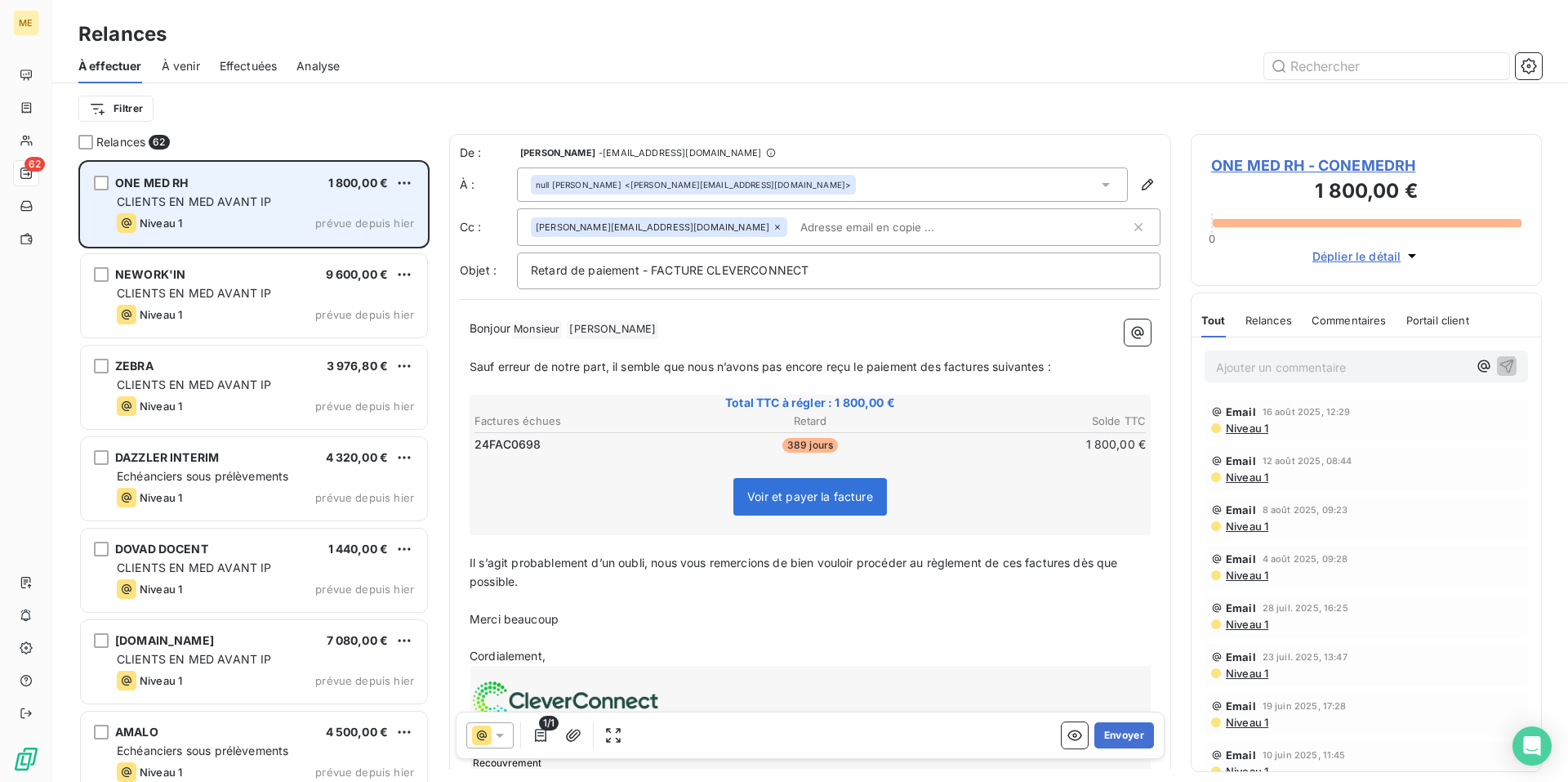
click at [1116, 736] on button "Envoyer" at bounding box center [1124, 736] width 59 height 26
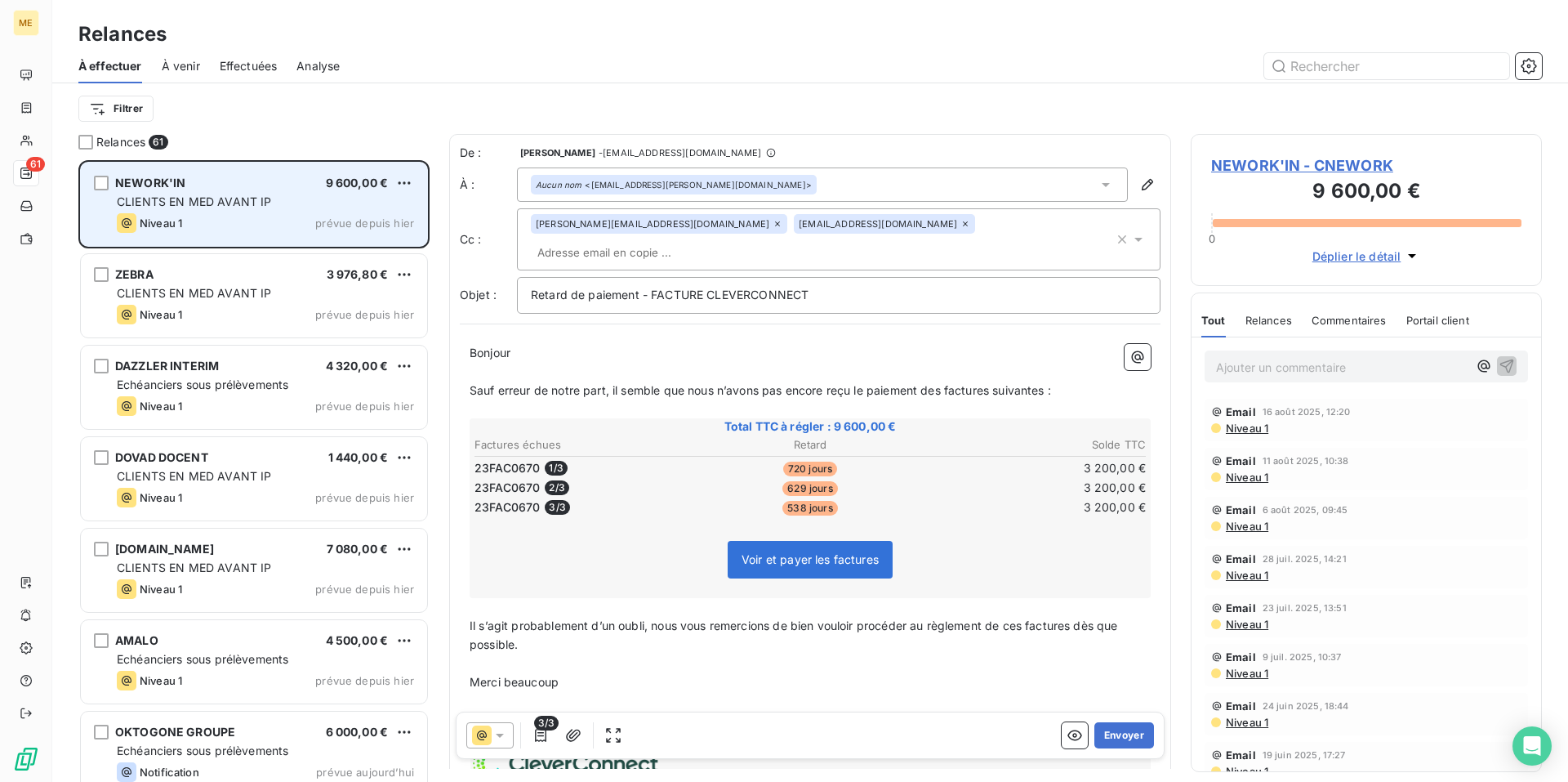
click at [1116, 736] on button "Envoyer" at bounding box center [1124, 736] width 59 height 26
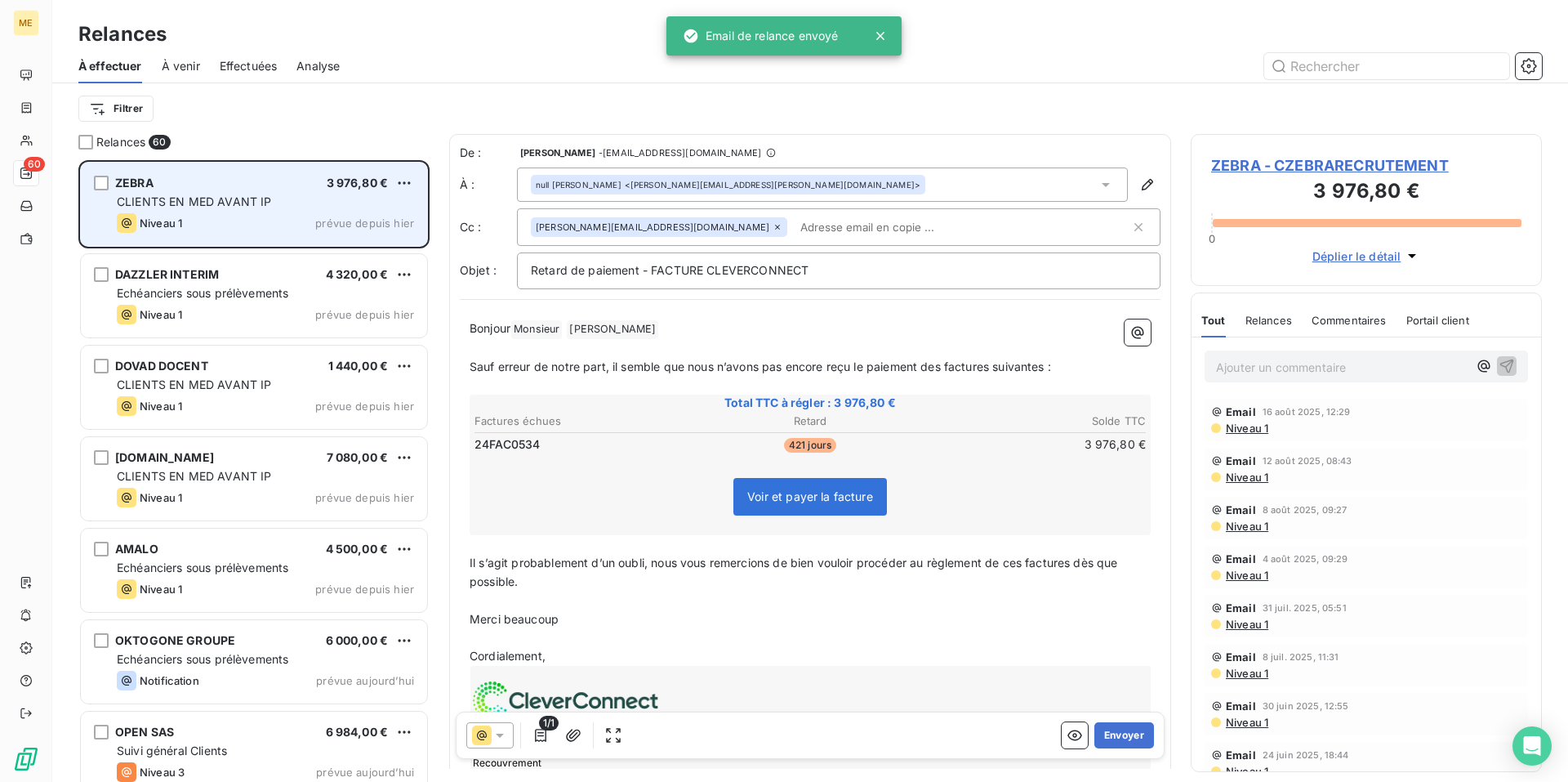
click at [1116, 736] on button "Envoyer" at bounding box center [1124, 736] width 59 height 26
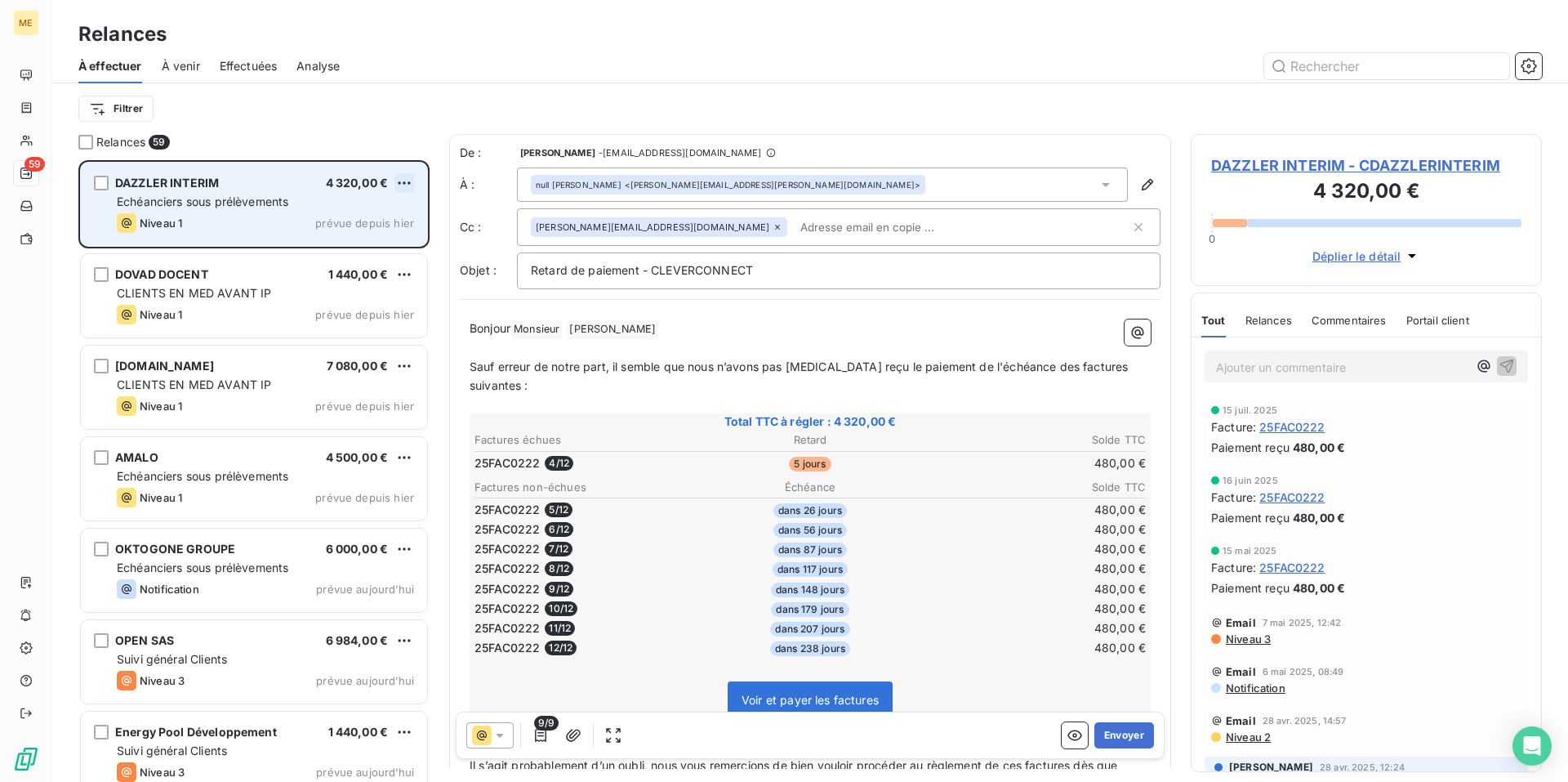
click at [404, 186] on html "ME 59 Relances À effectuer À venir Effectuées Analyse Filtrer Relances 59 DAZZL…" at bounding box center [784, 391] width 1568 height 782
click at [386, 213] on div "Replanifier cette action" at bounding box center [333, 216] width 146 height 26
select select "7"
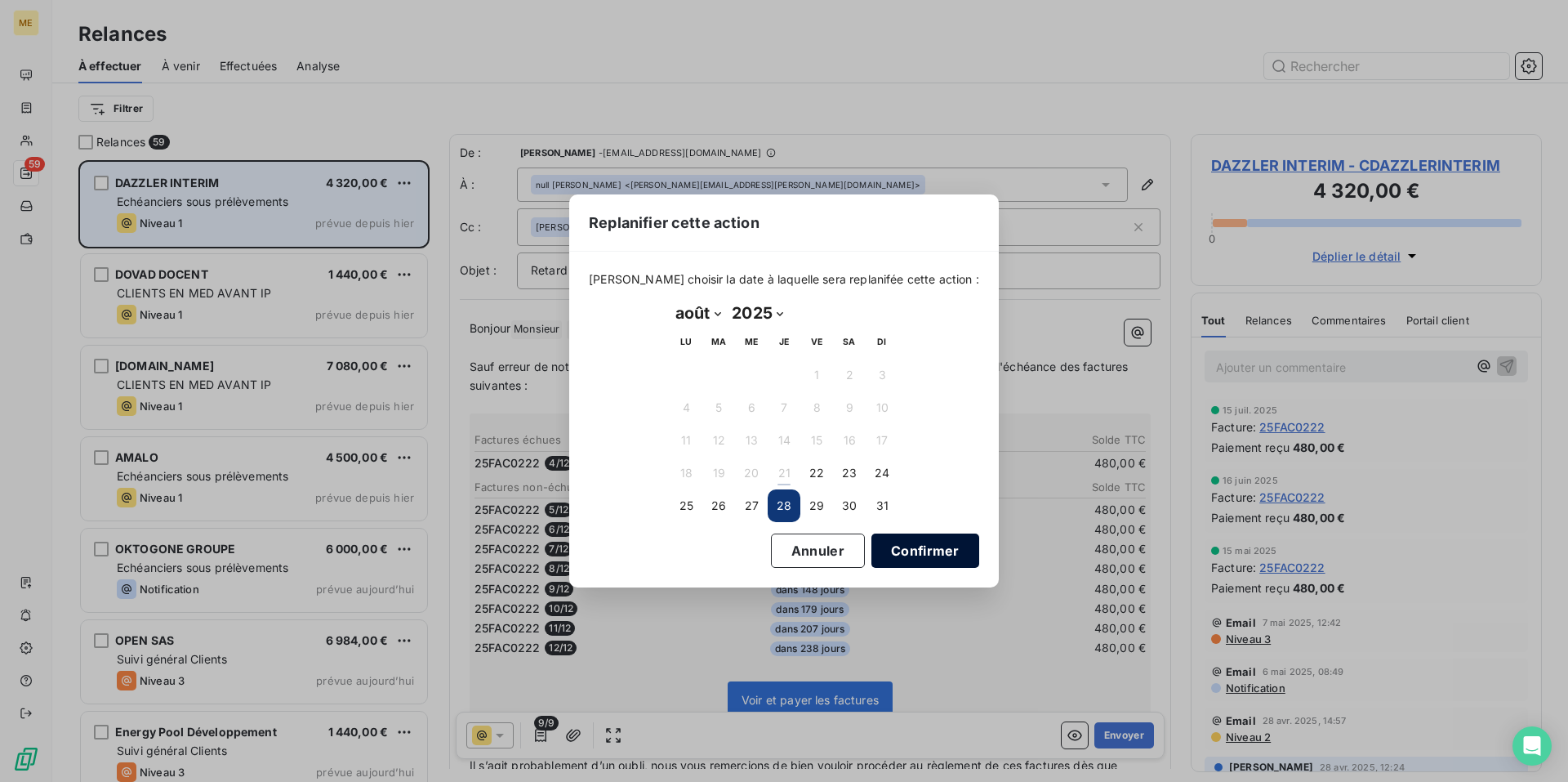
click at [883, 548] on button "Confirmer" at bounding box center [925, 550] width 108 height 34
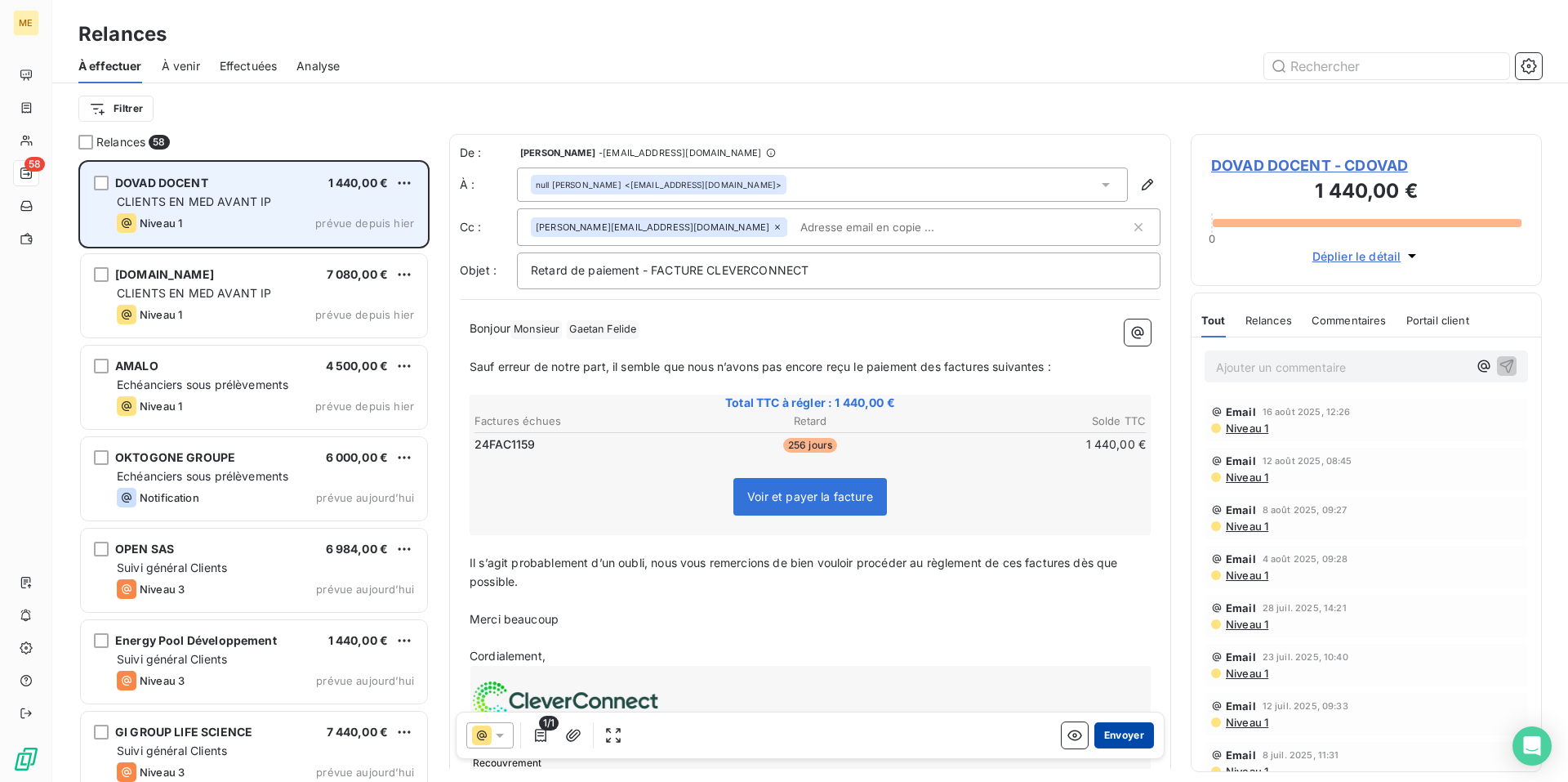
click at [1110, 736] on button "Envoyer" at bounding box center [1124, 736] width 59 height 26
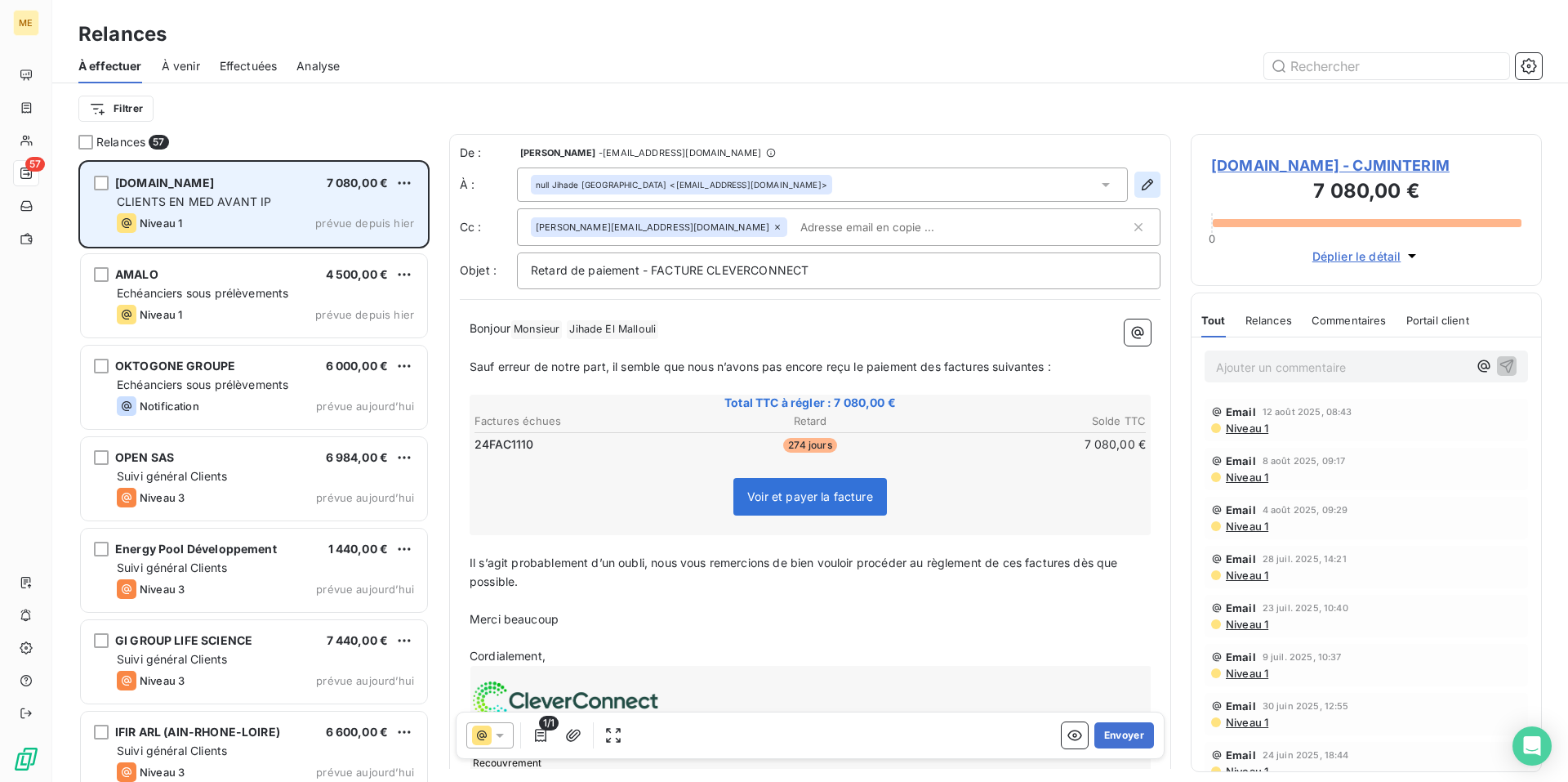
click at [1142, 192] on icon "button" at bounding box center [1147, 185] width 17 height 17
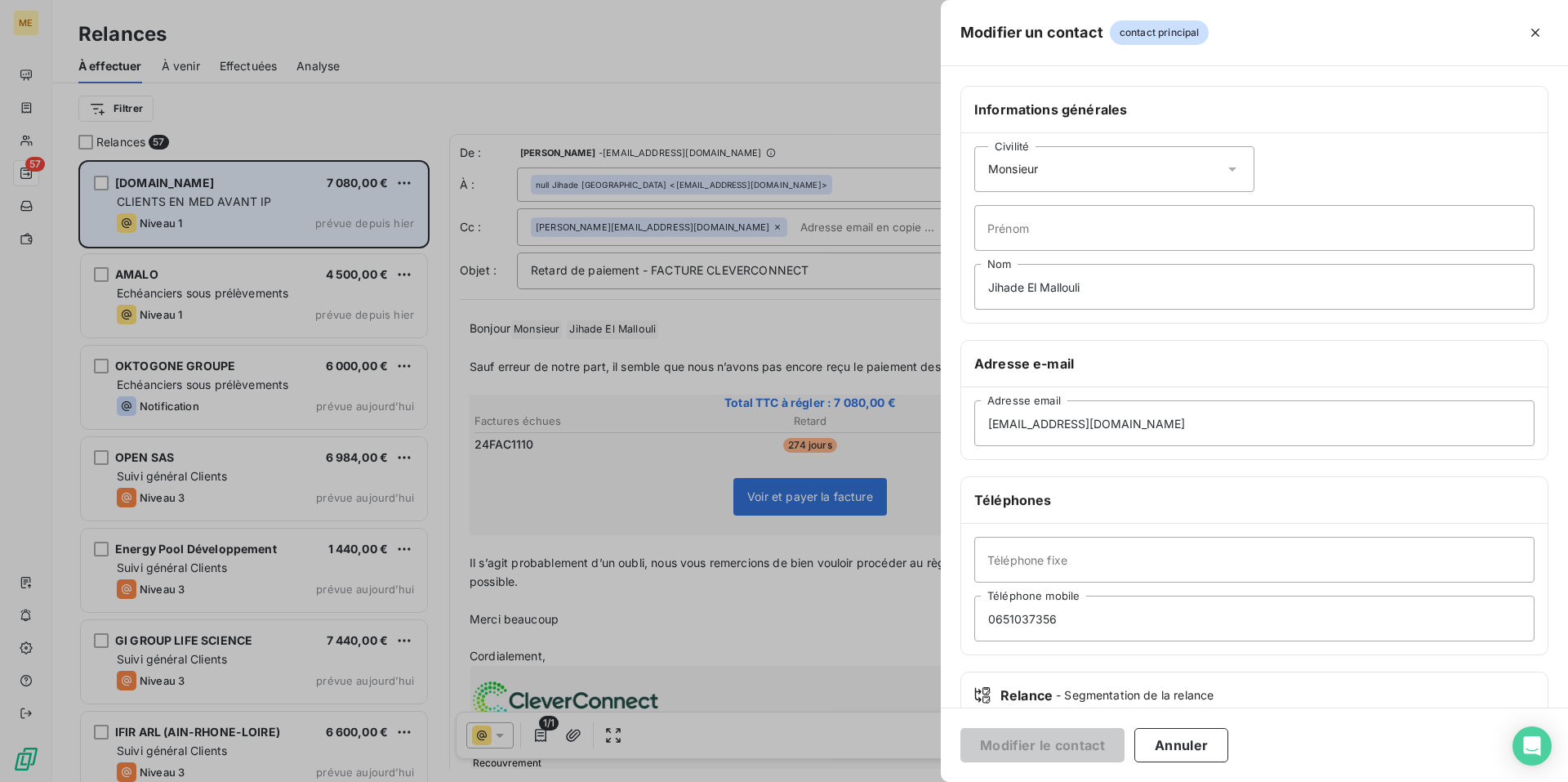
click at [1224, 171] on icon at bounding box center [1232, 169] width 17 height 17
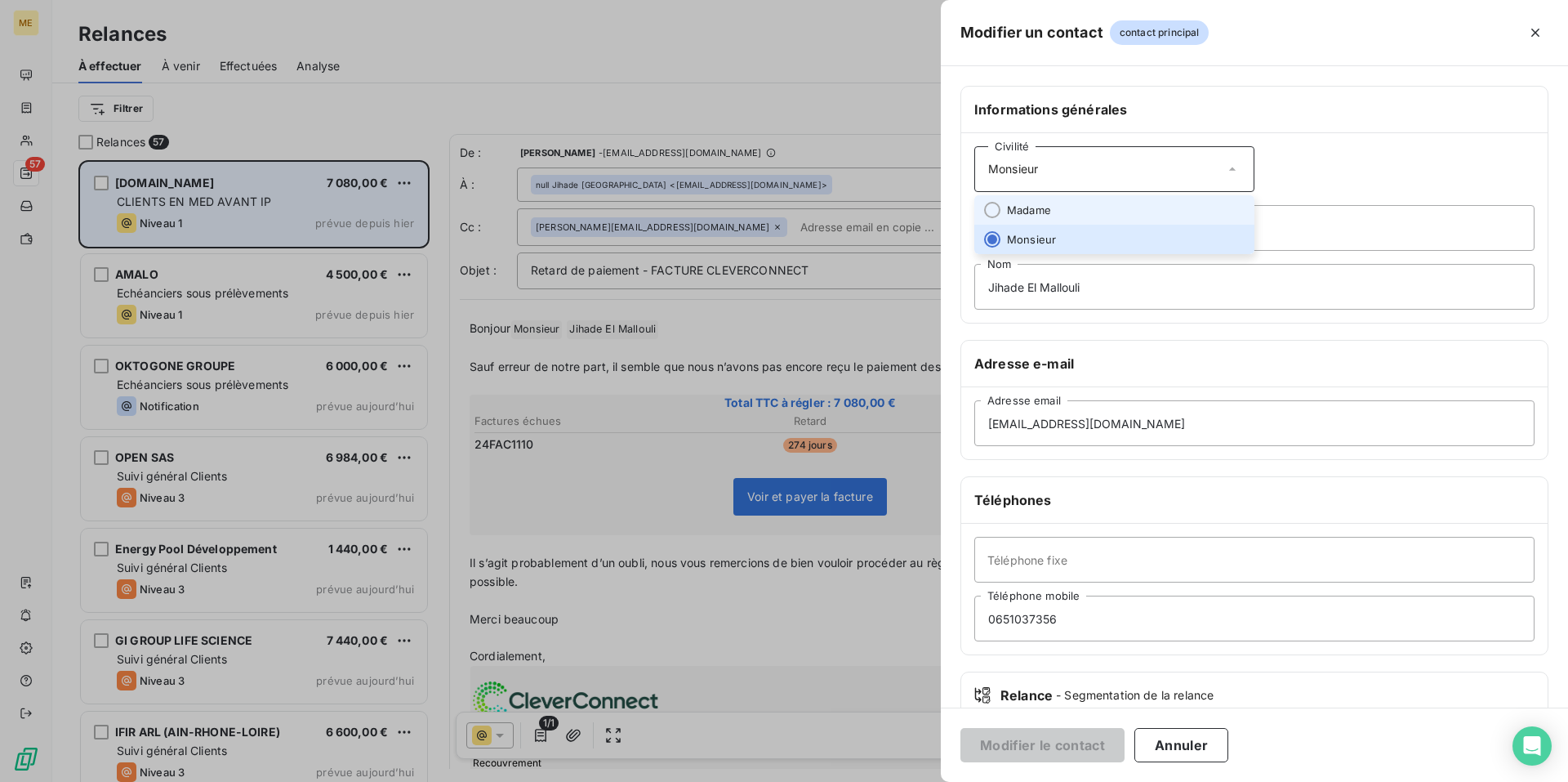
click at [1152, 209] on li "Madame" at bounding box center [1113, 210] width 280 height 30
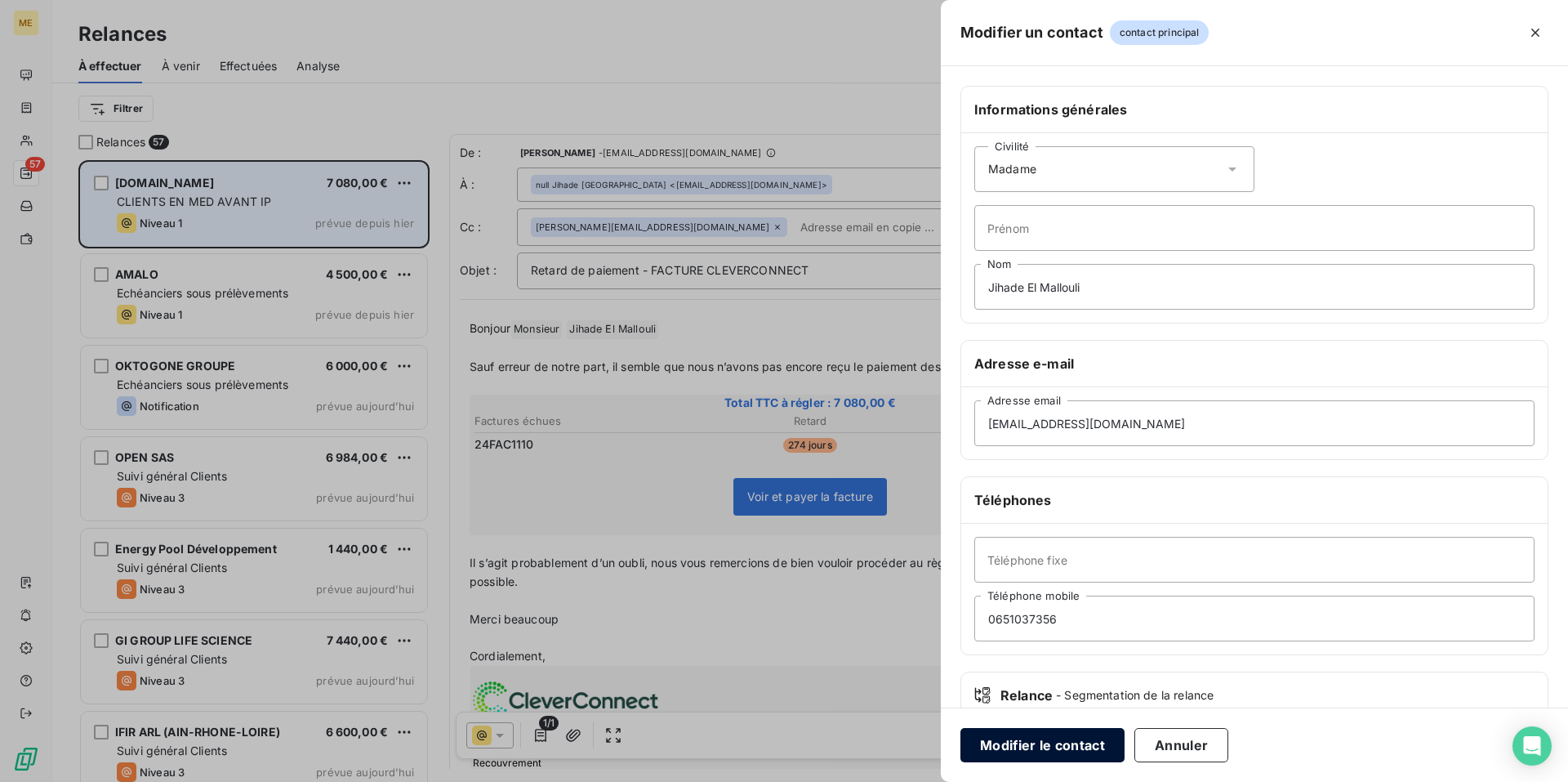
click at [1059, 752] on button "Modifier le contact" at bounding box center [1042, 745] width 165 height 34
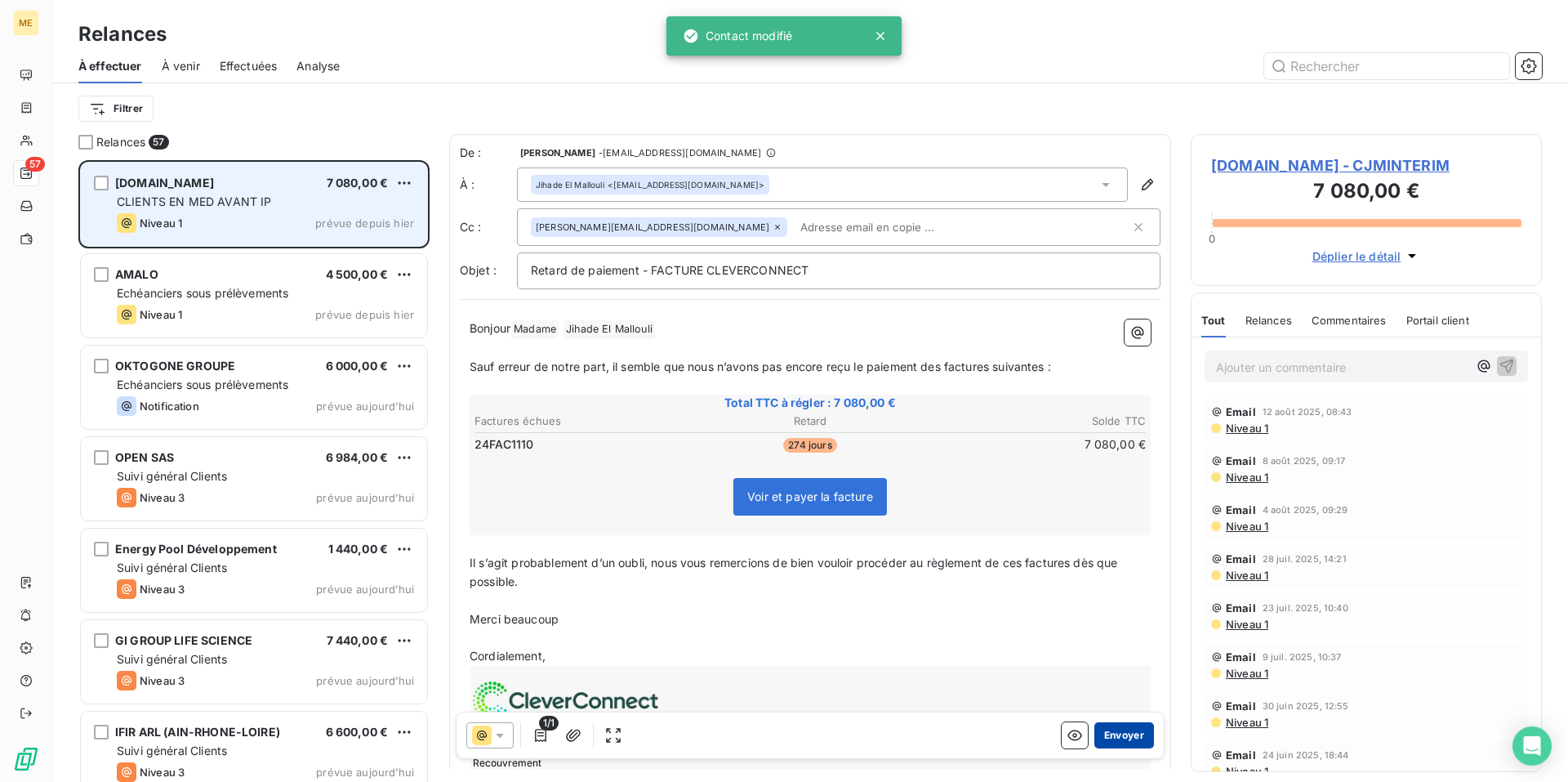
click at [1121, 735] on button "Envoyer" at bounding box center [1124, 736] width 59 height 26
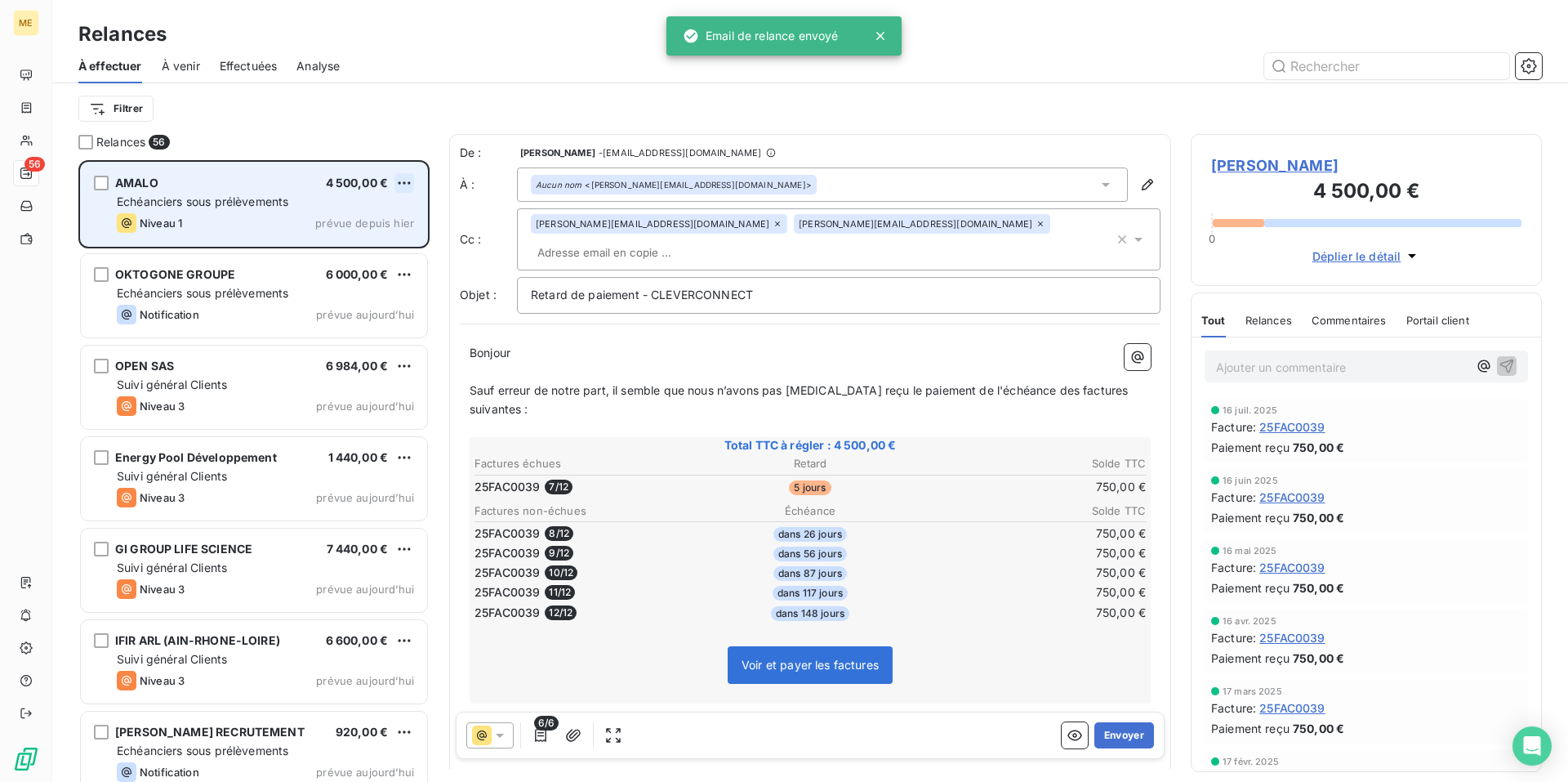
click at [405, 185] on html "ME 56 Relances À effectuer À venir Effectuées Analyse Filtrer Relances 56 AMALO…" at bounding box center [784, 391] width 1568 height 782
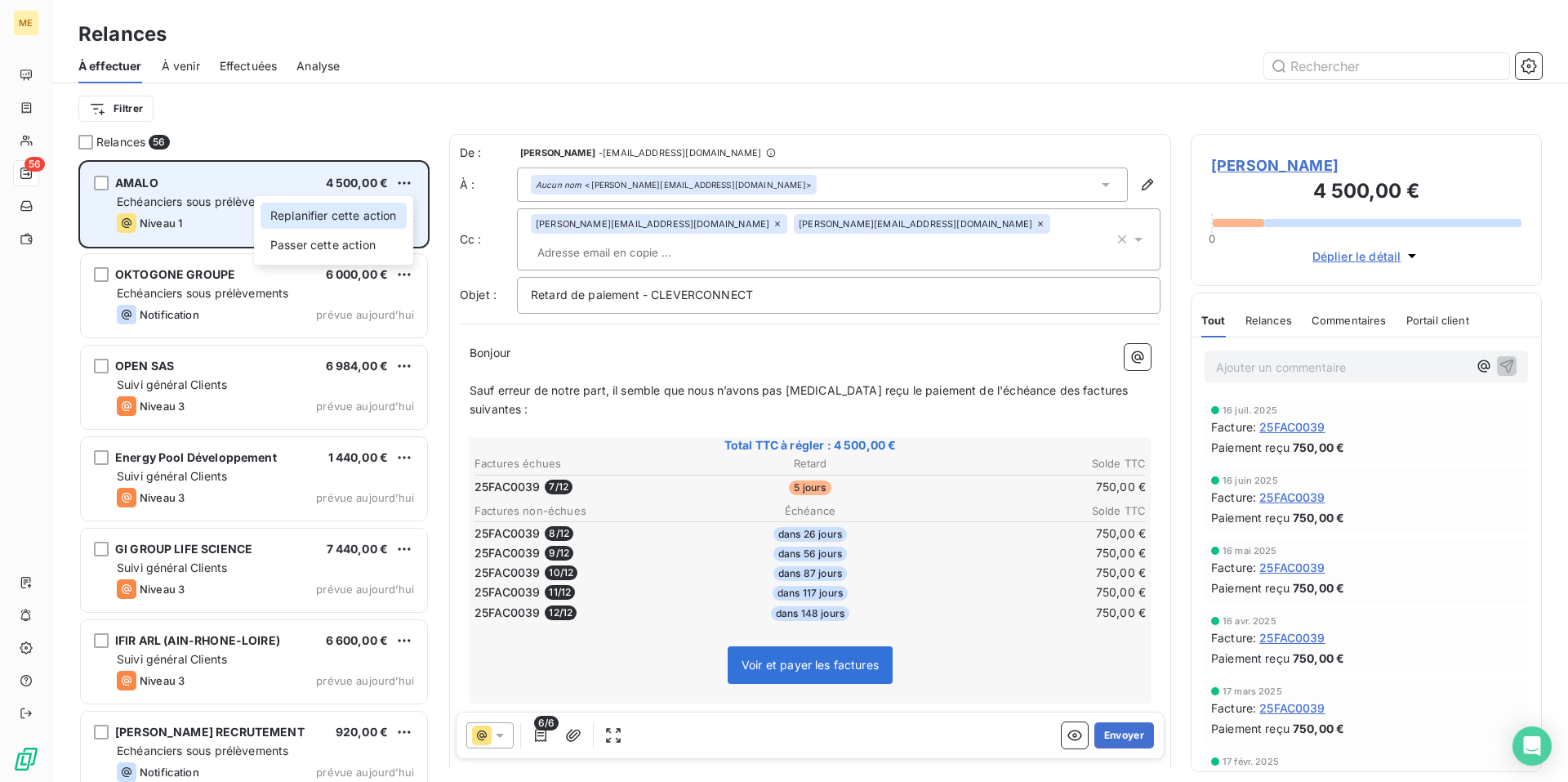
click at [393, 213] on div "Replanifier cette action" at bounding box center [333, 216] width 146 height 26
select select "7"
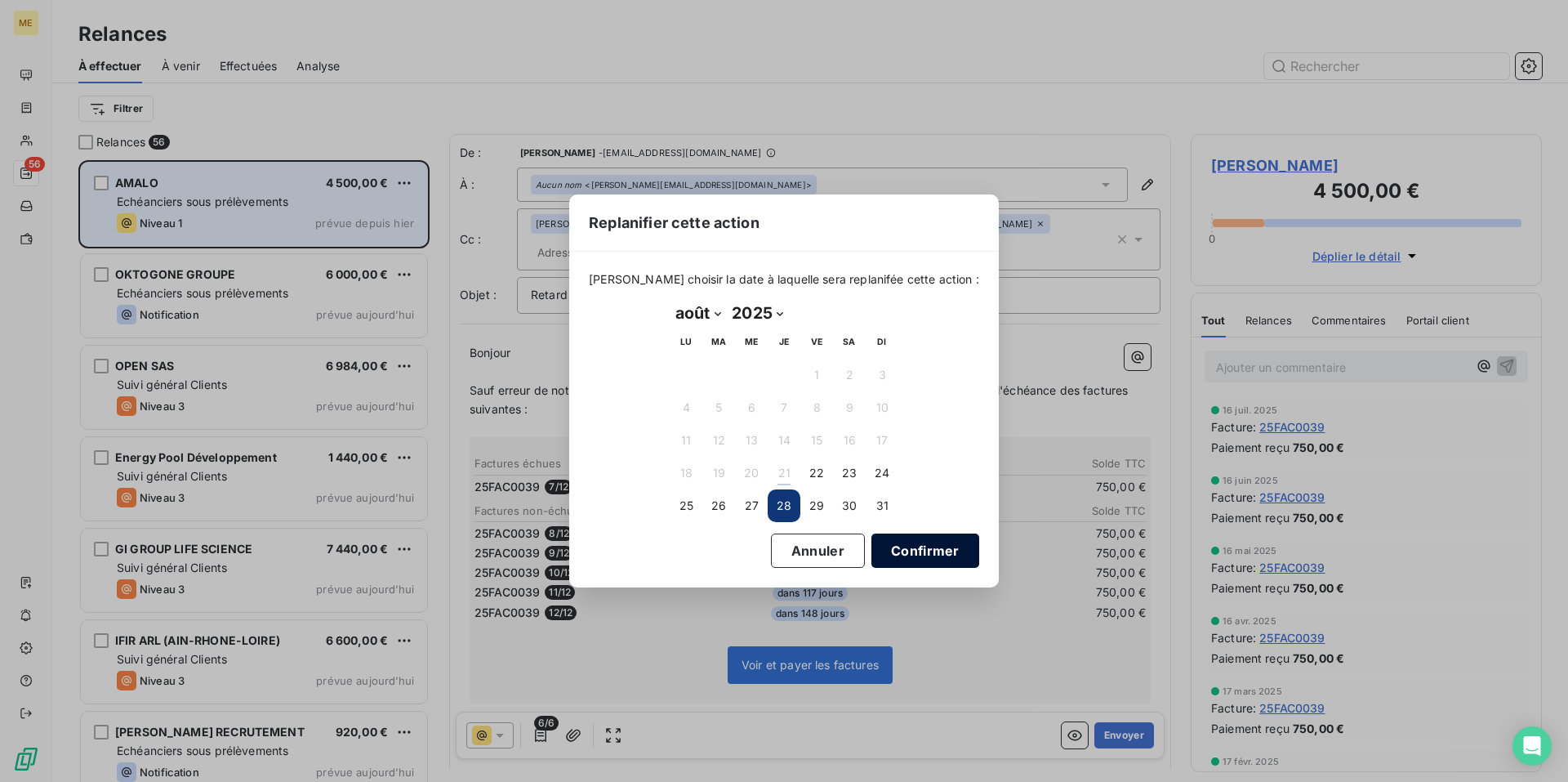
click at [894, 551] on button "Confirmer" at bounding box center [925, 550] width 108 height 34
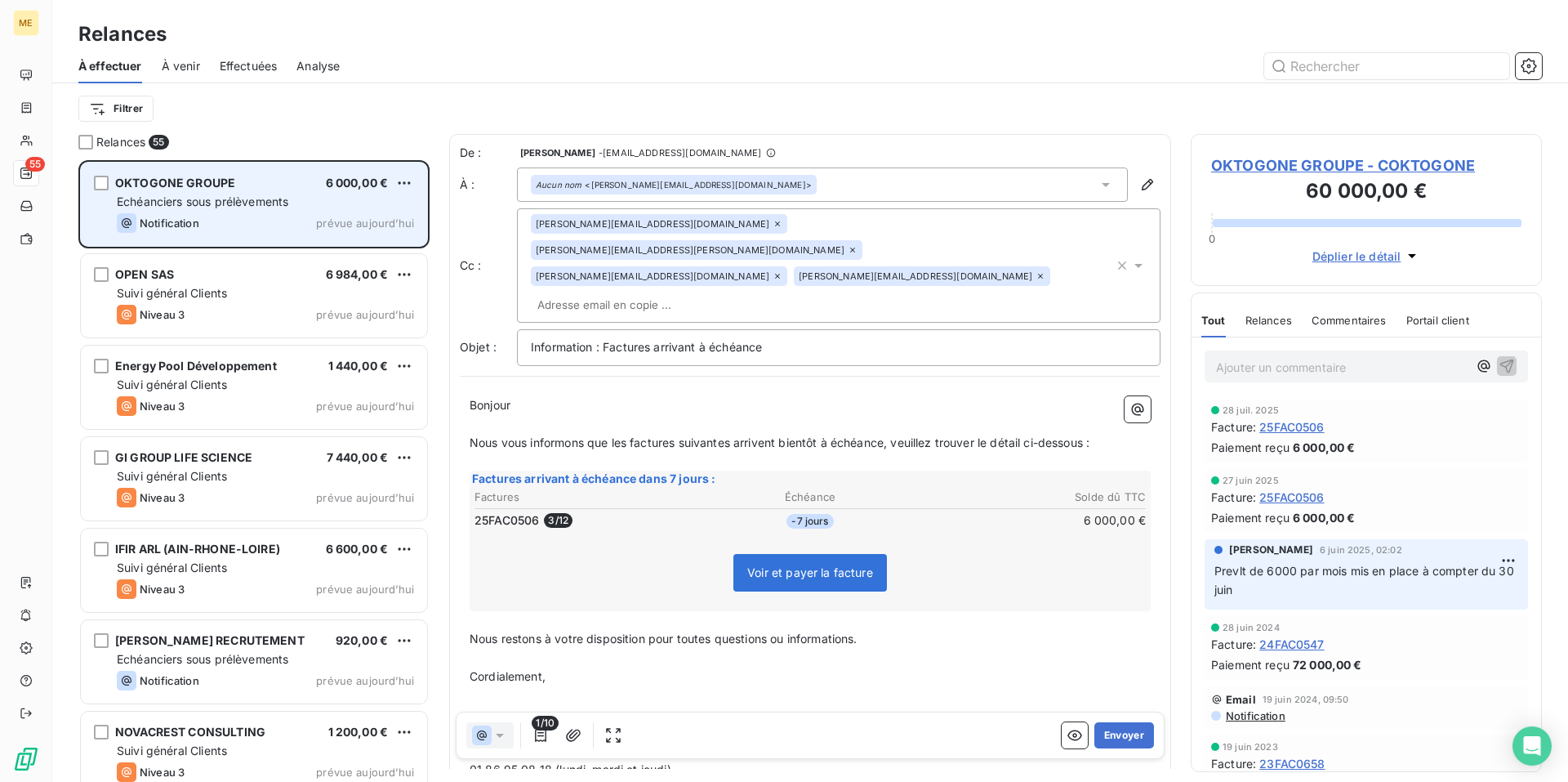
scroll to position [609, 339]
click at [404, 185] on html "ME 55 Relances À effectuer À venir Effectuées Analyse Filtrer Relances 55 OKTOG…" at bounding box center [784, 391] width 1568 height 782
click at [372, 243] on div "Passer cette action" at bounding box center [333, 245] width 146 height 26
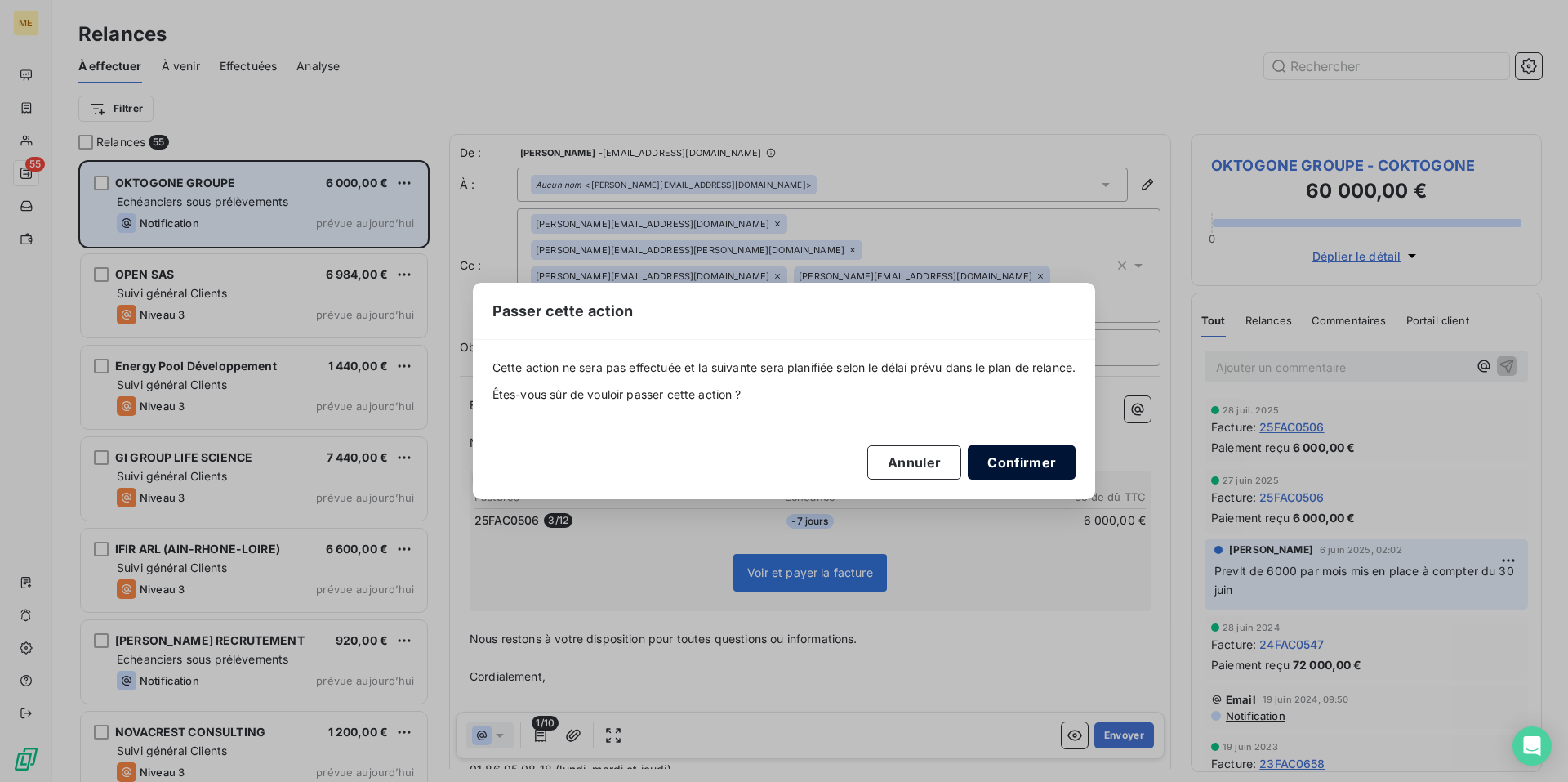
click at [1046, 470] on button "Confirmer" at bounding box center [1021, 462] width 108 height 34
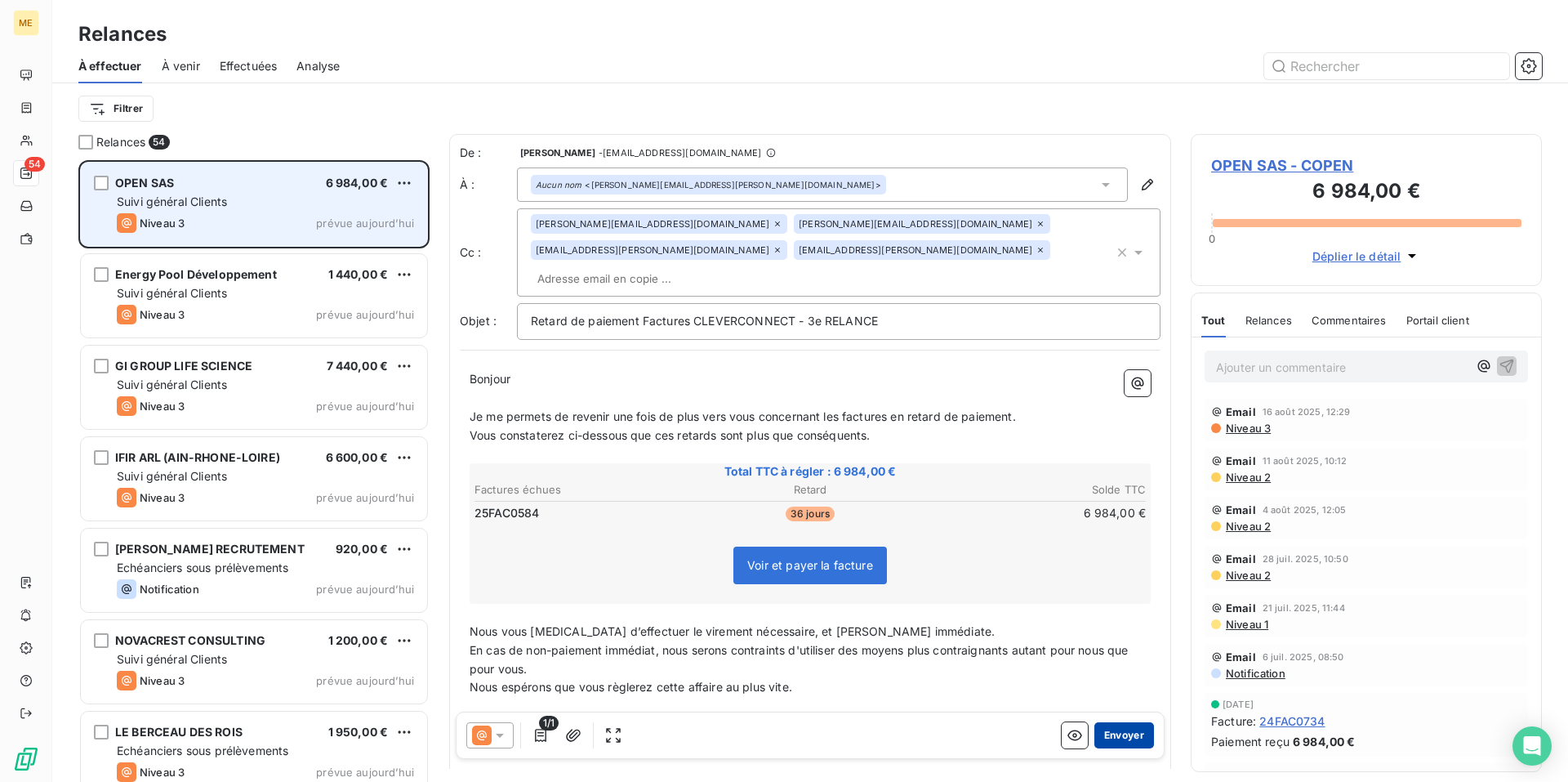
click at [1114, 736] on button "Envoyer" at bounding box center [1124, 736] width 59 height 26
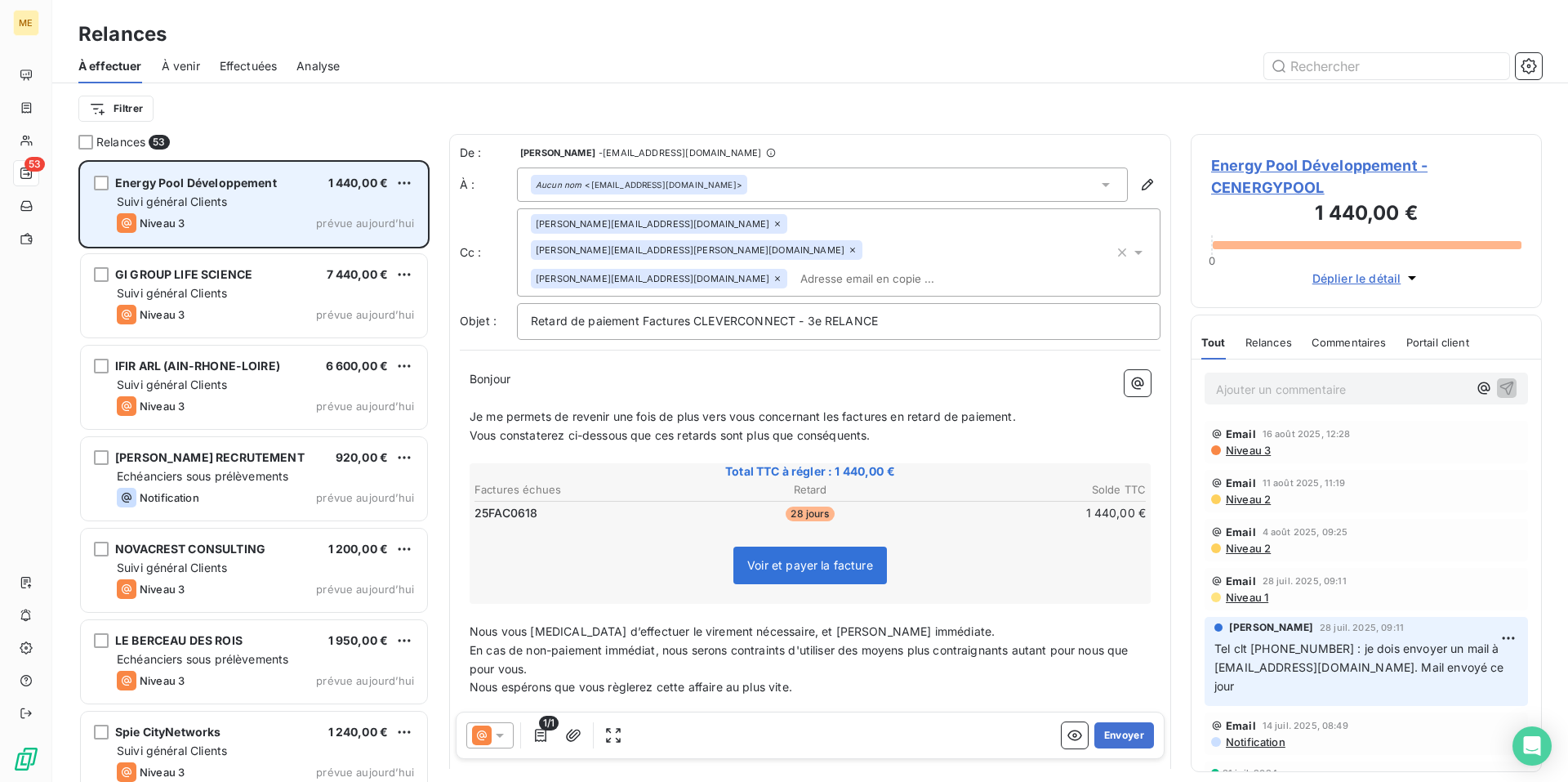
click at [1114, 736] on button "Envoyer" at bounding box center [1124, 736] width 59 height 26
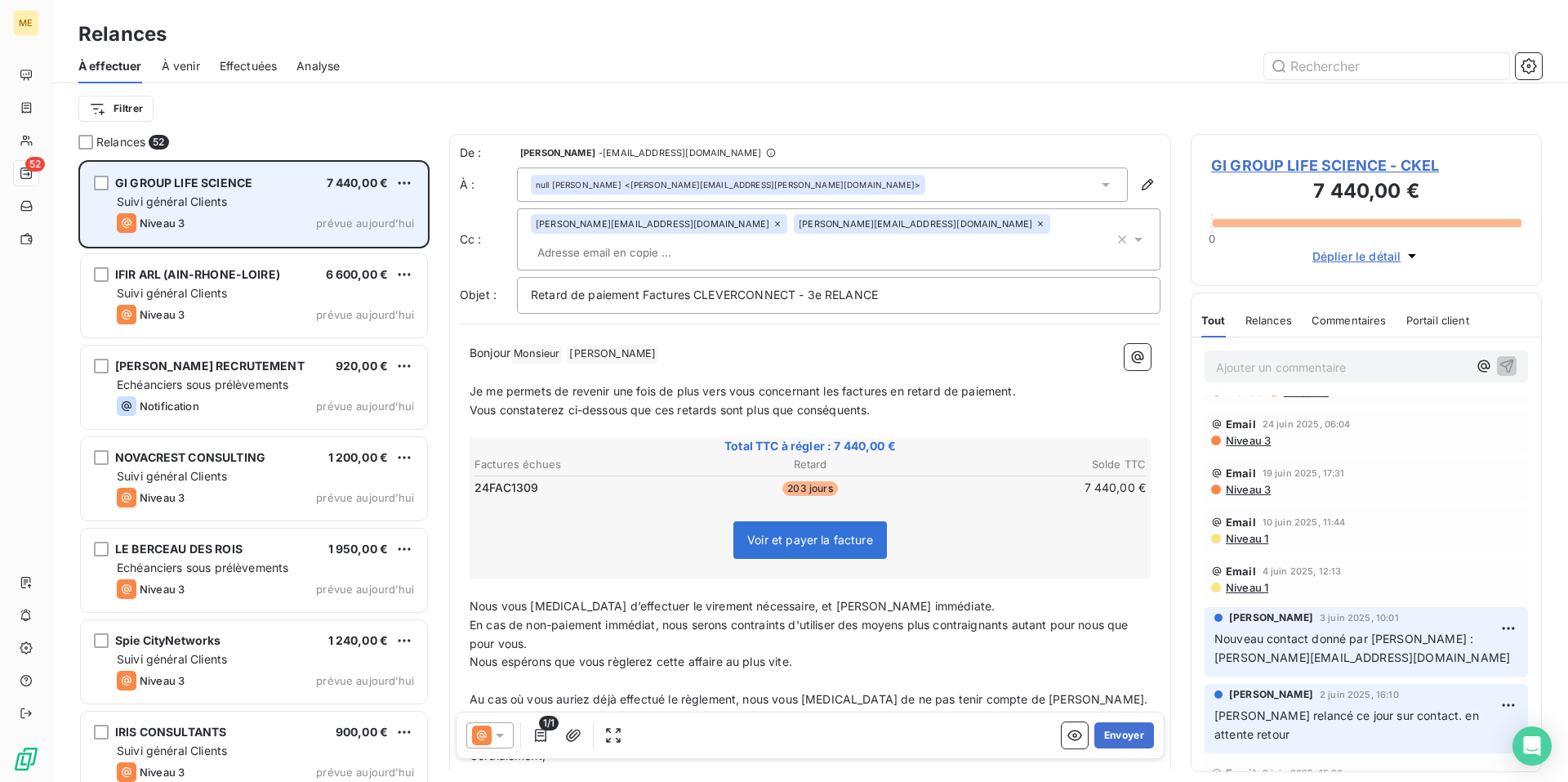
scroll to position [654, 0]
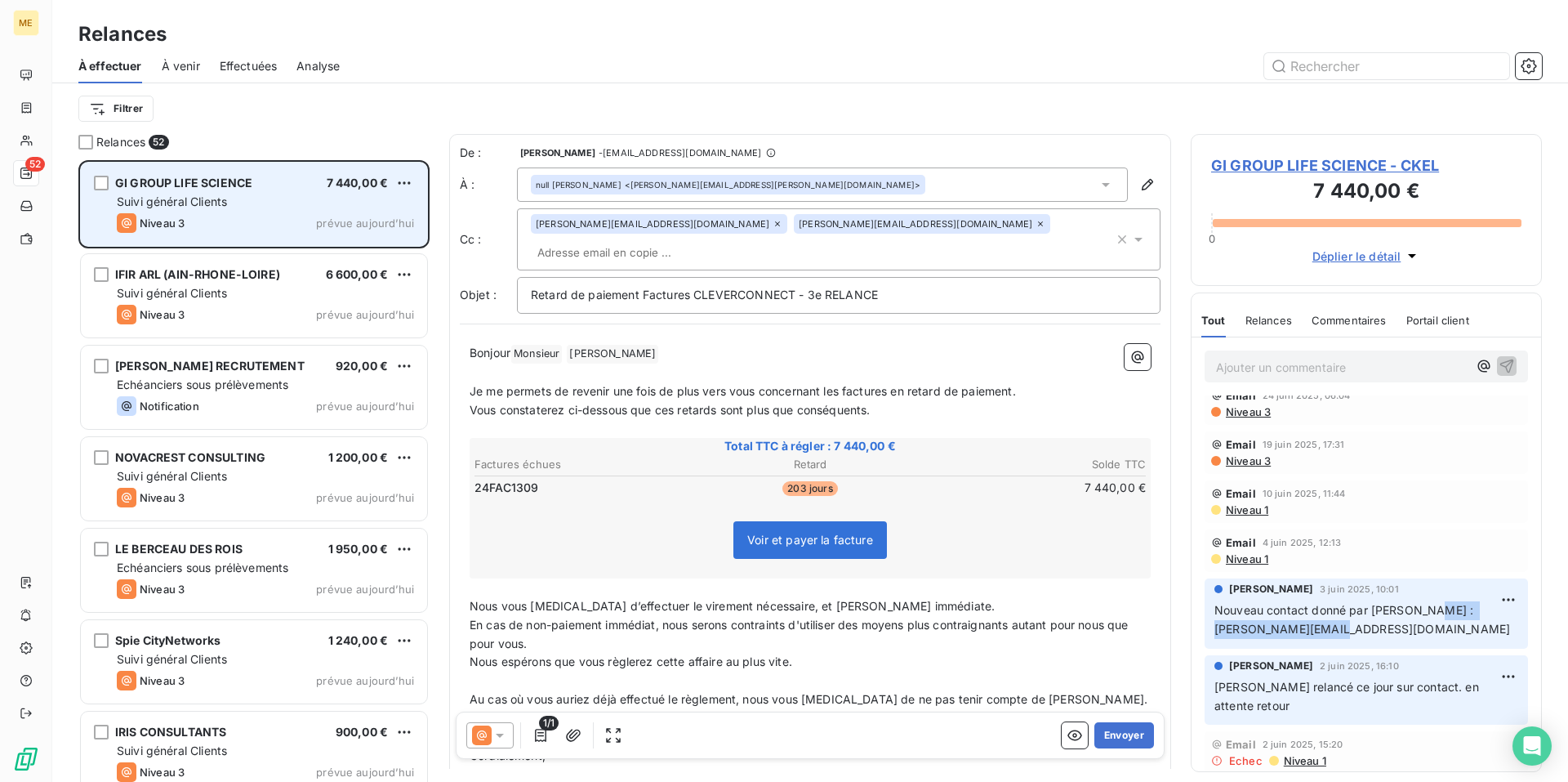
drag, startPoint x: 1361, startPoint y: 629, endPoint x: 1213, endPoint y: 635, distance: 148.1
click at [1213, 635] on div "[PERSON_NAME] 3 juin 2025, 10:01 Nouveau contact donné par [PERSON_NAME] : [PER…" at bounding box center [1366, 614] width 323 height 71
click at [1146, 185] on button "button" at bounding box center [1147, 184] width 26 height 26
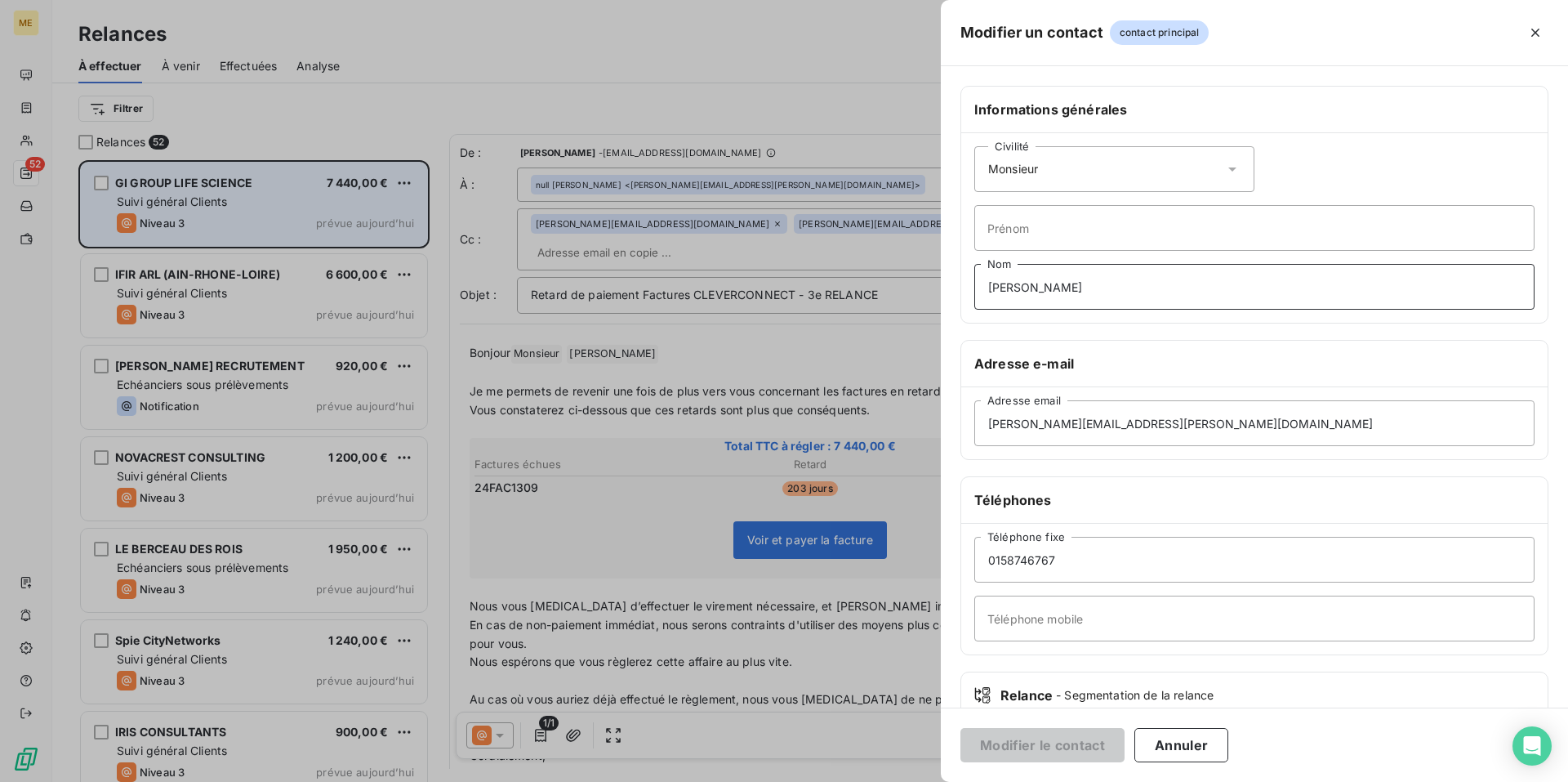
drag, startPoint x: 1108, startPoint y: 289, endPoint x: 876, endPoint y: 258, distance: 234.1
click at [876, 781] on div "Modifier un contact contact principal Informations générales Civilité Monsieur …" at bounding box center [784, 782] width 1568 height 0
drag, startPoint x: 1170, startPoint y: 421, endPoint x: 875, endPoint y: 420, distance: 295.0
click at [875, 781] on div "Modifier un contact contact principal Informations générales Civilité Monsieur …" at bounding box center [784, 782] width 1568 height 0
paste input "[PERSON_NAME][EMAIL_ADDRESS][DOMAIN_NAME]"
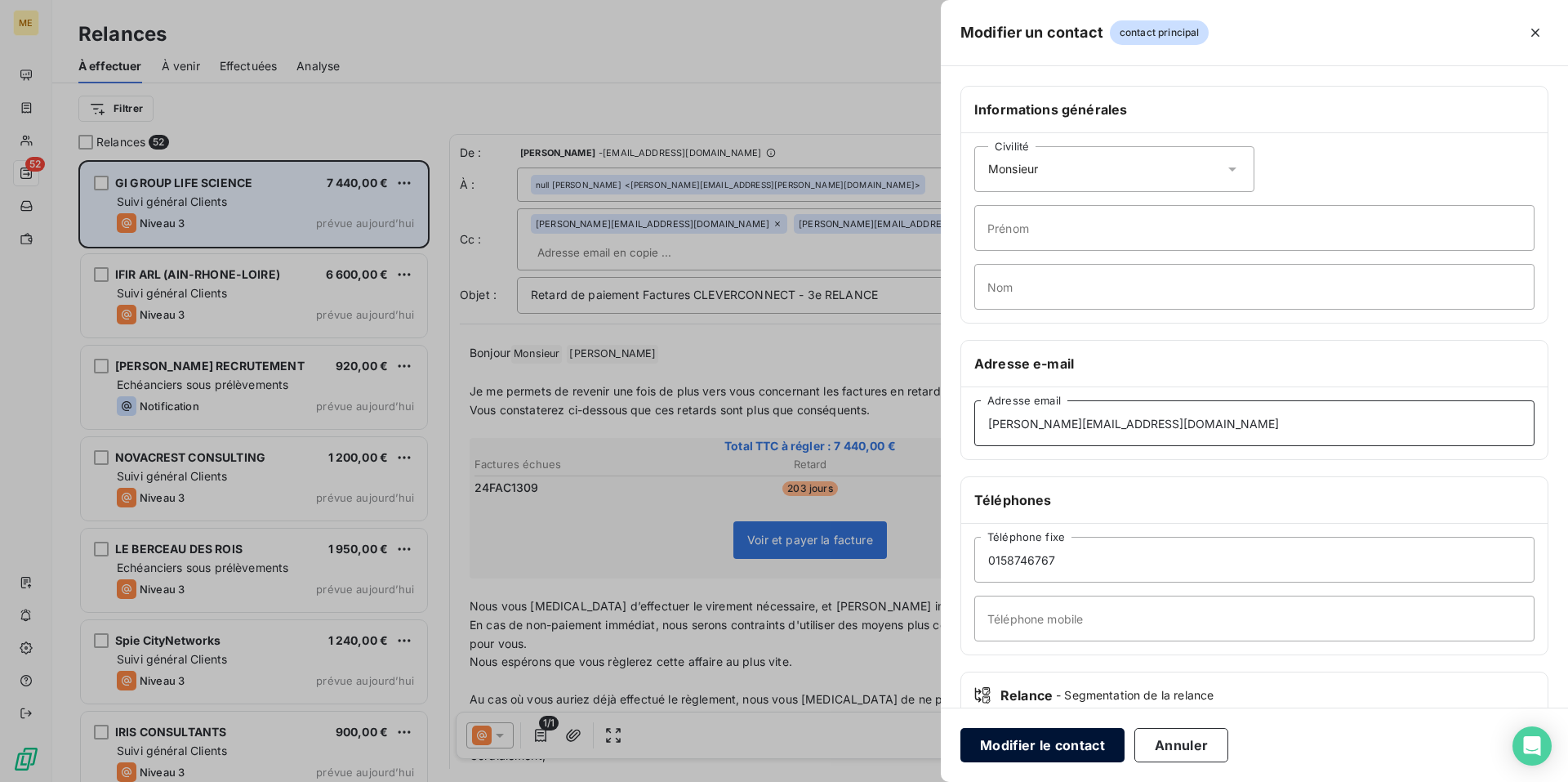
type input "[PERSON_NAME][EMAIL_ADDRESS][DOMAIN_NAME]"
click at [1038, 748] on button "Modifier le contact" at bounding box center [1042, 745] width 165 height 34
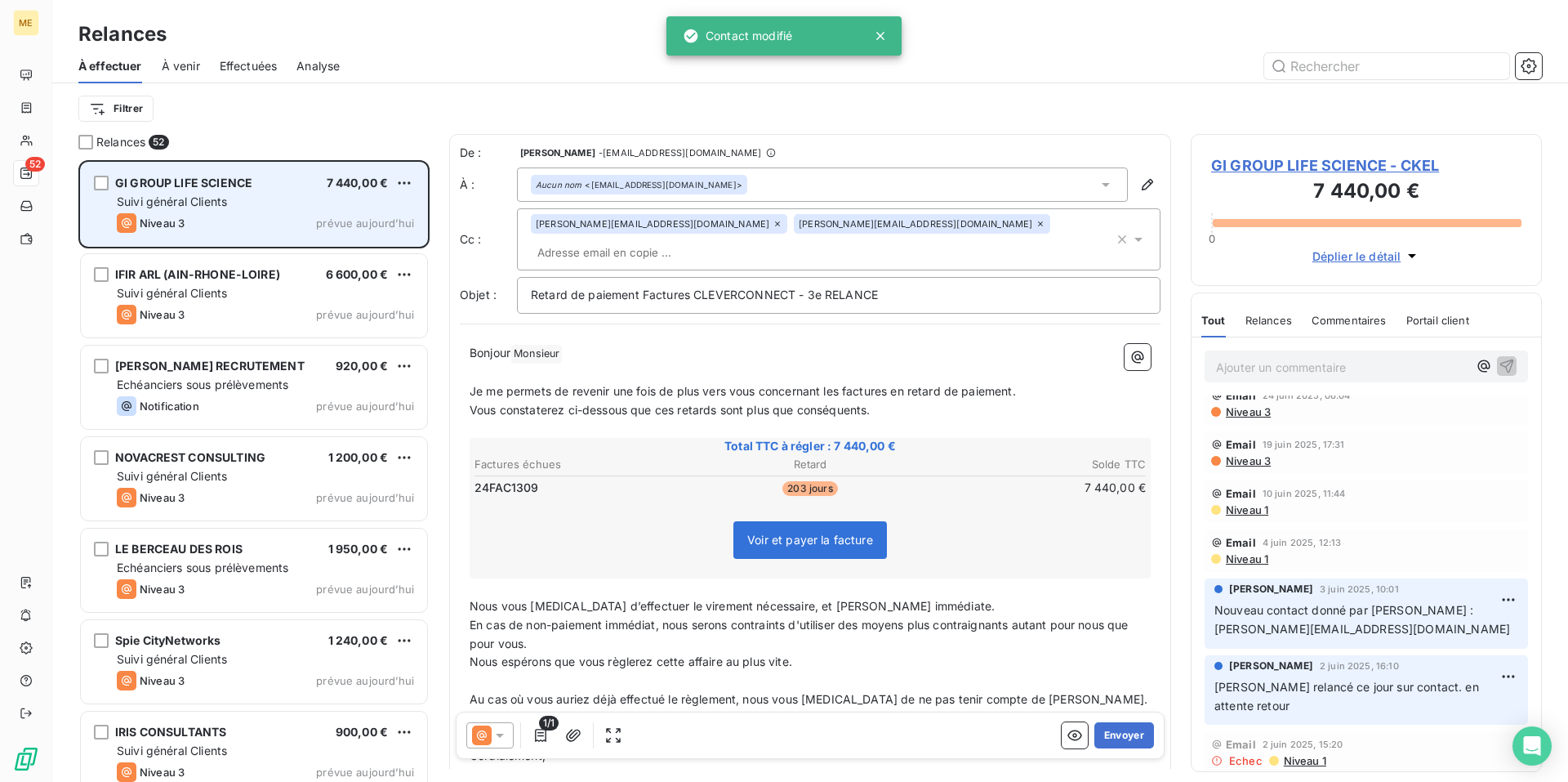
click at [1035, 229] on icon at bounding box center [1040, 223] width 10 height 10
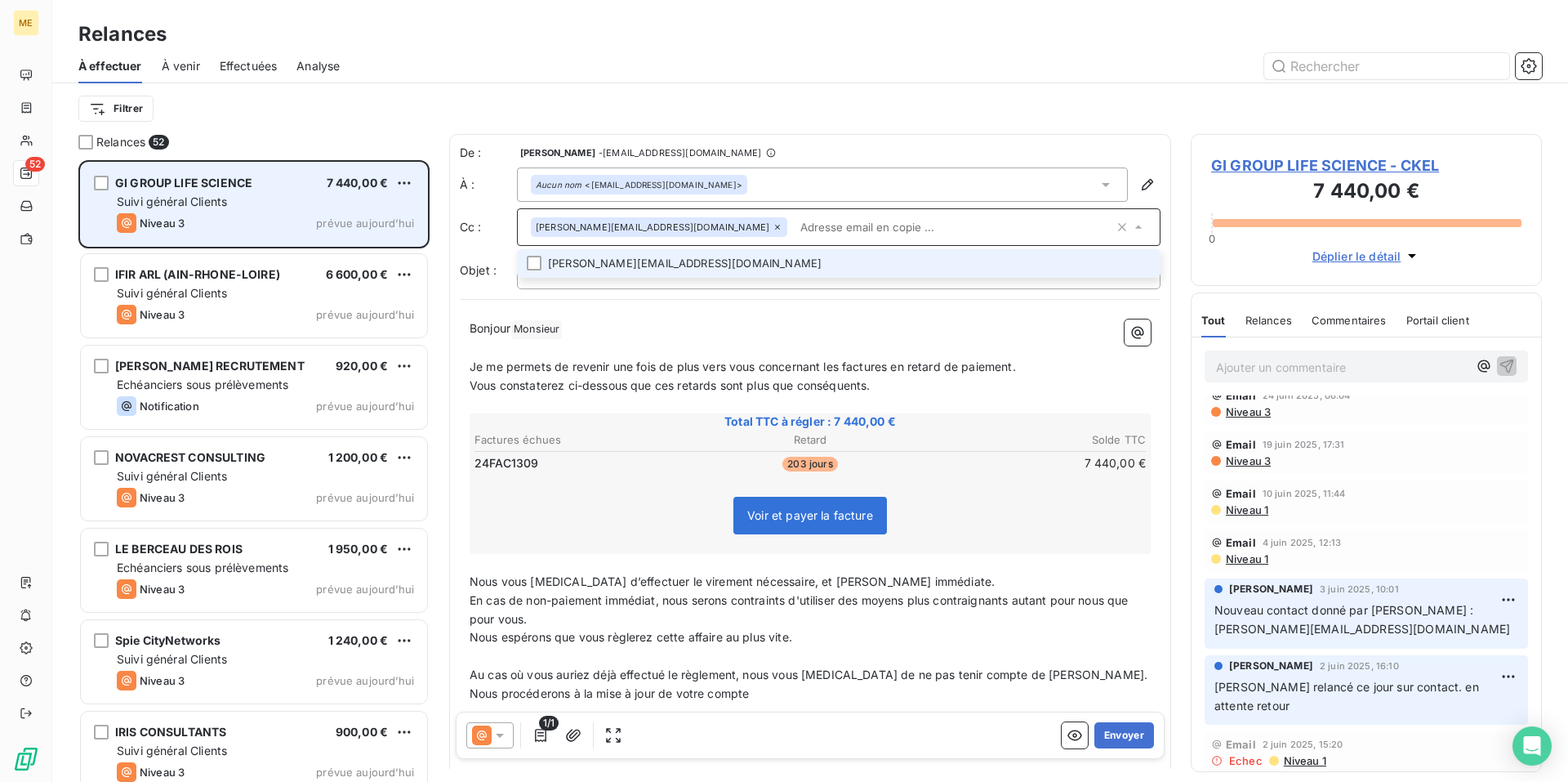
click at [665, 322] on p "Bonjour Monsieur ﻿ ﻿ ﻿" at bounding box center [810, 328] width 681 height 20
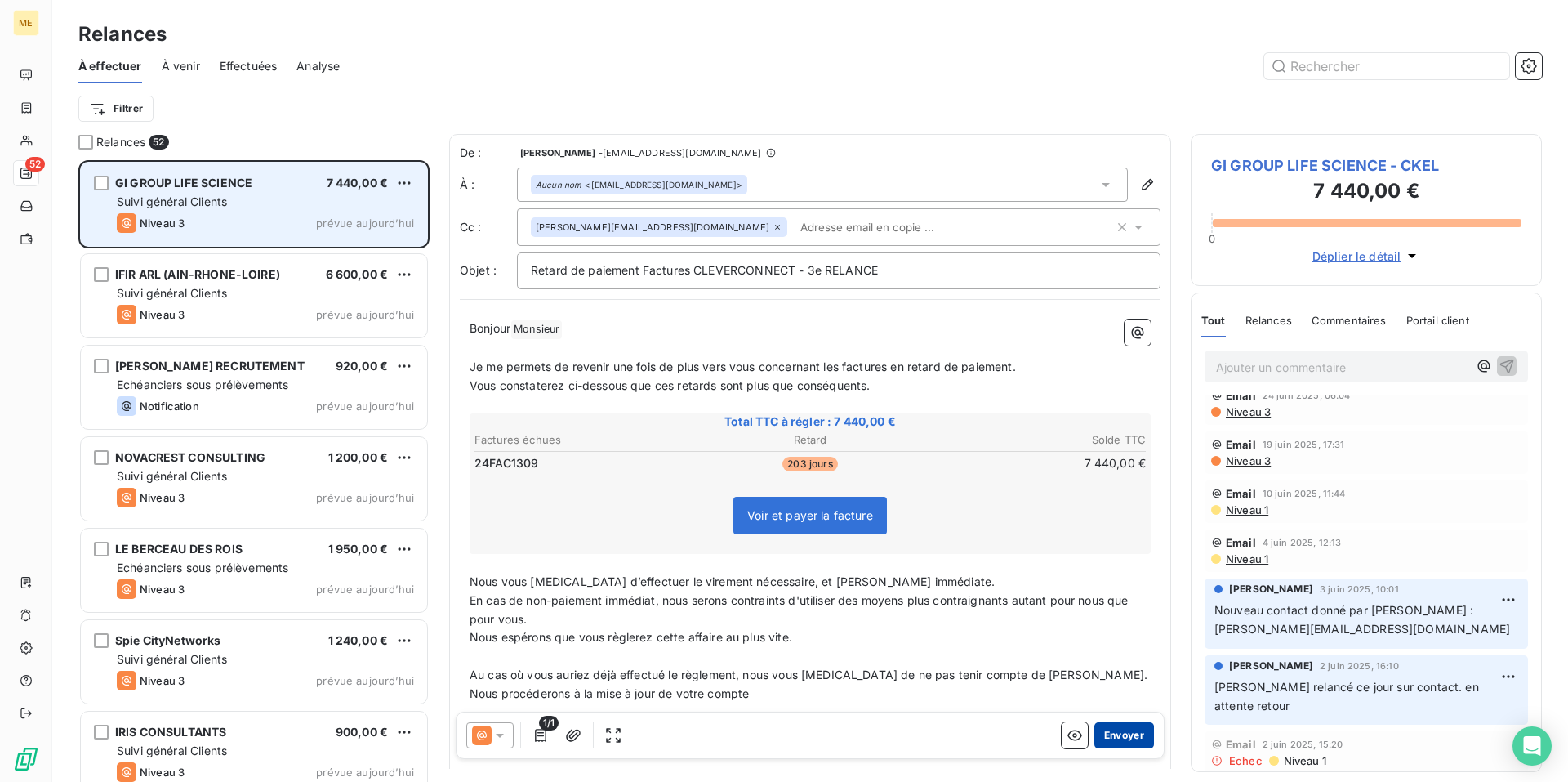
click at [1112, 740] on button "Envoyer" at bounding box center [1124, 736] width 59 height 26
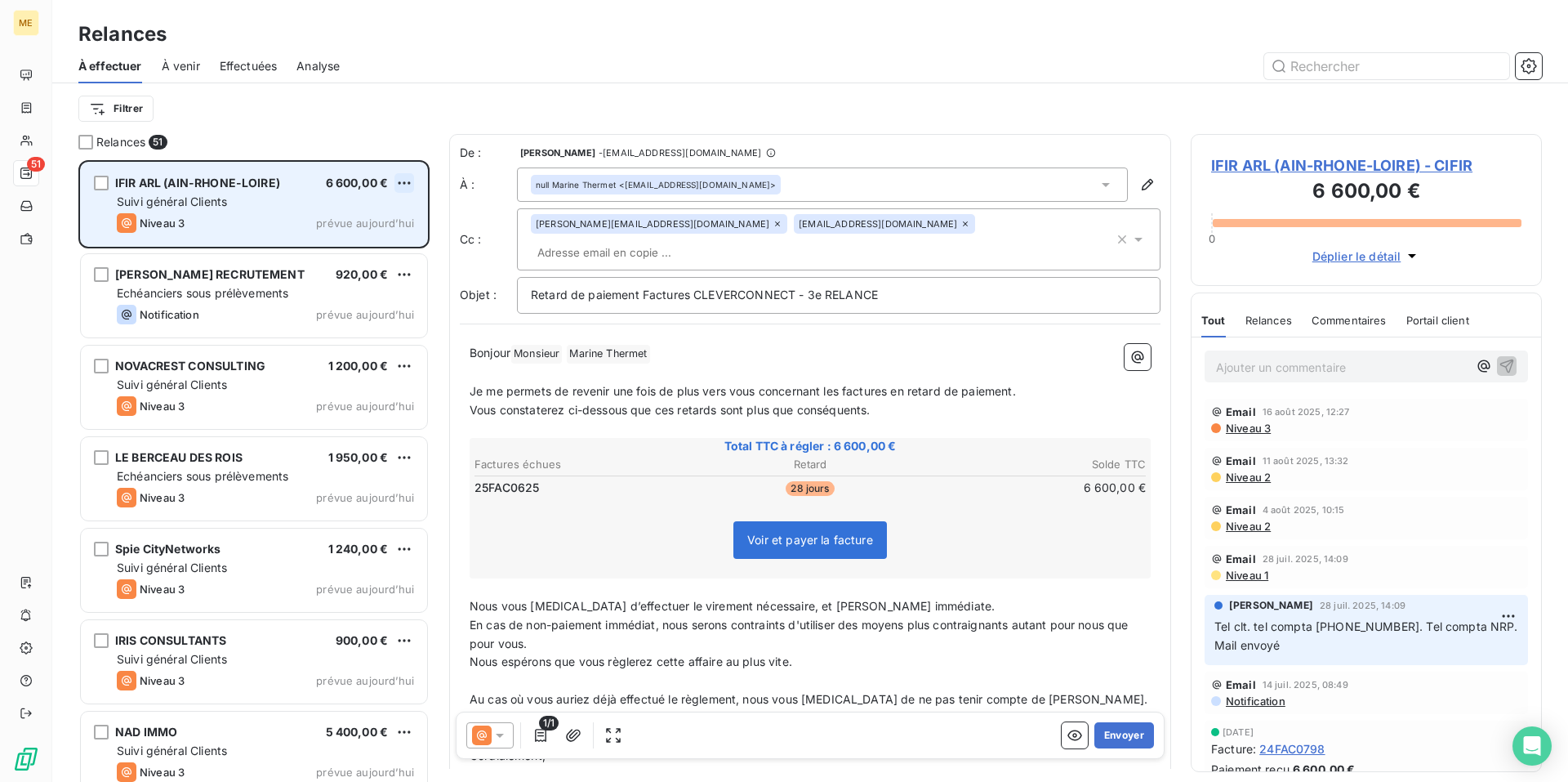
click at [403, 184] on html "ME 51 Relances À effectuer À venir Effectuées Analyse Filtrer Relances 51 IFIR …" at bounding box center [784, 391] width 1568 height 782
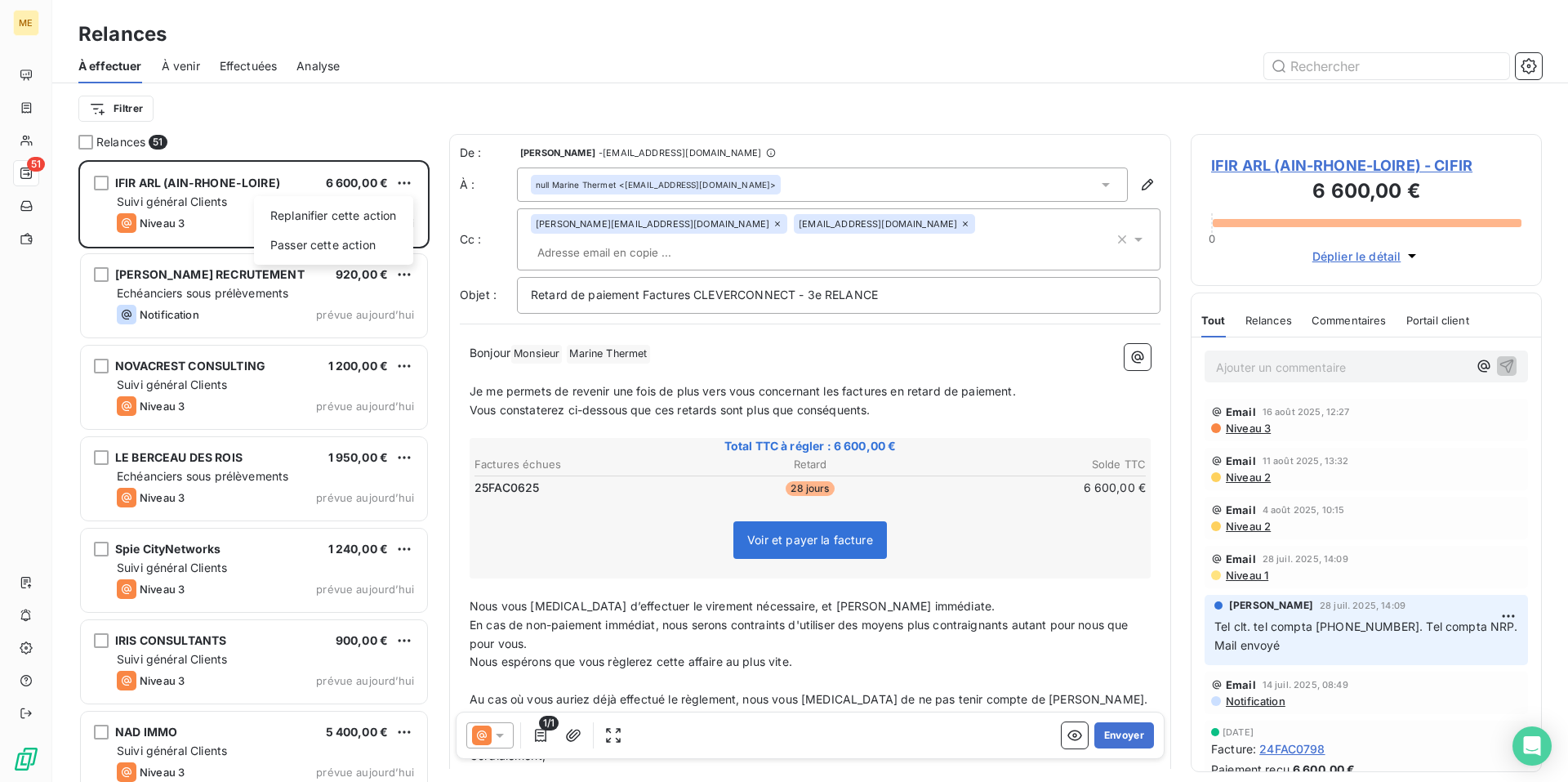
click at [941, 40] on html "ME 51 Relances À effectuer À venir Effectuées Analyse Filtrer Relances 51 IFIR …" at bounding box center [784, 391] width 1568 height 782
click at [941, 40] on div "Relances" at bounding box center [810, 34] width 1515 height 30
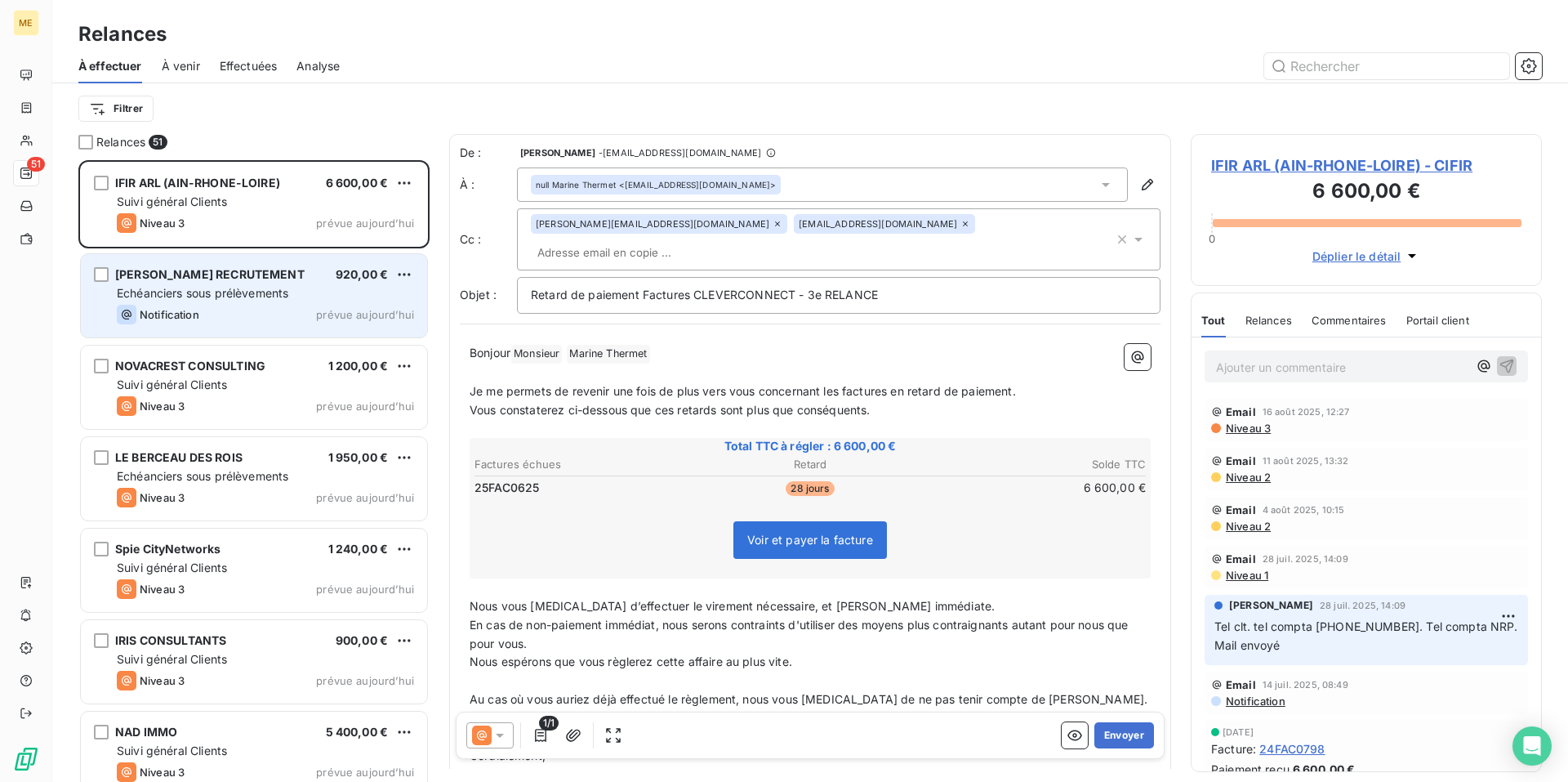
click at [294, 285] on div "Echéanciers sous prélèvements" at bounding box center [266, 294] width 297 height 17
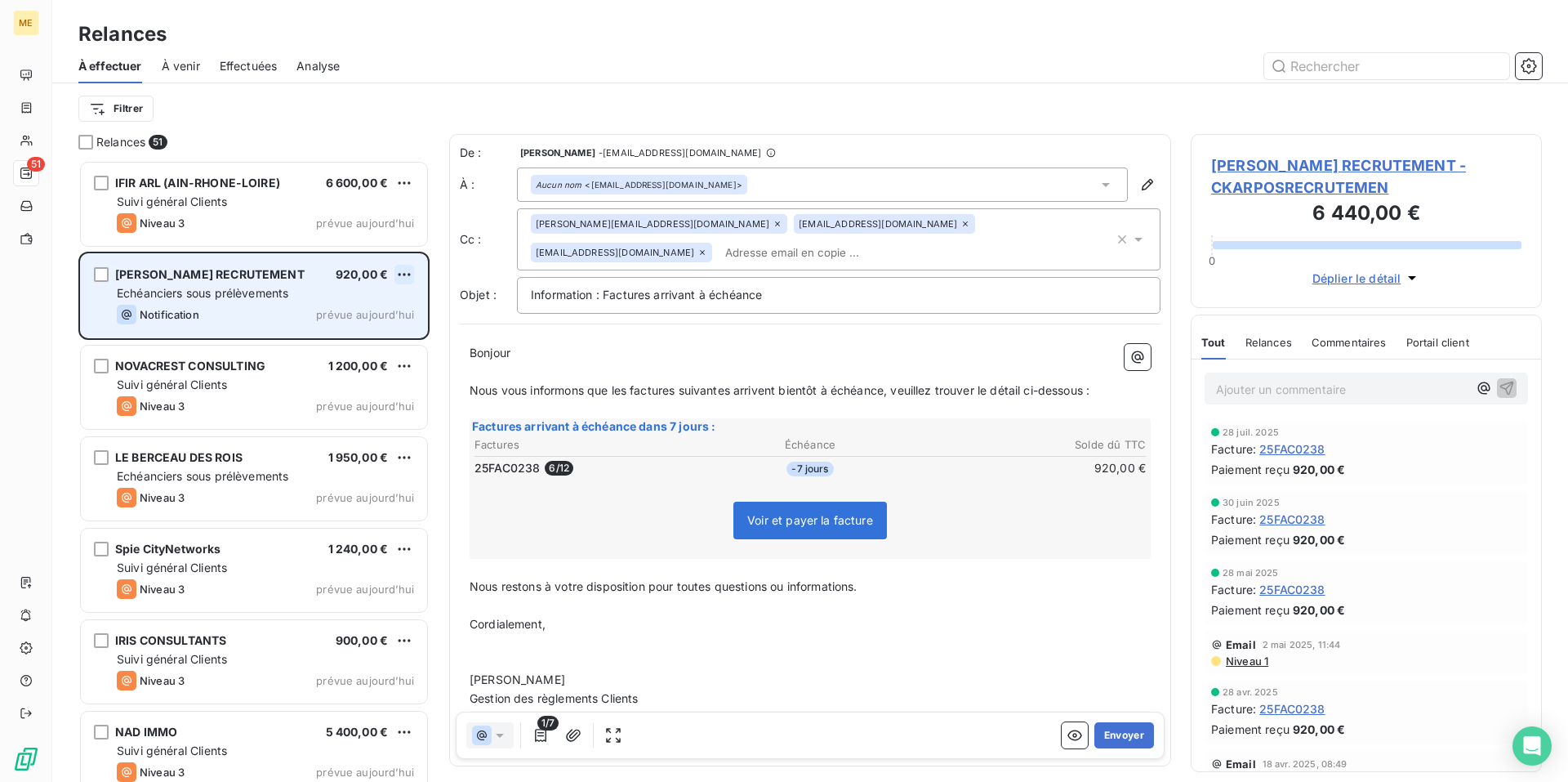
click at [406, 273] on html "ME 51 Relances À effectuer À venir Effectuées Analyse Filtrer Relances 51 IFIR …" at bounding box center [784, 391] width 1568 height 782
click at [370, 339] on div "Passer cette action" at bounding box center [333, 337] width 146 height 26
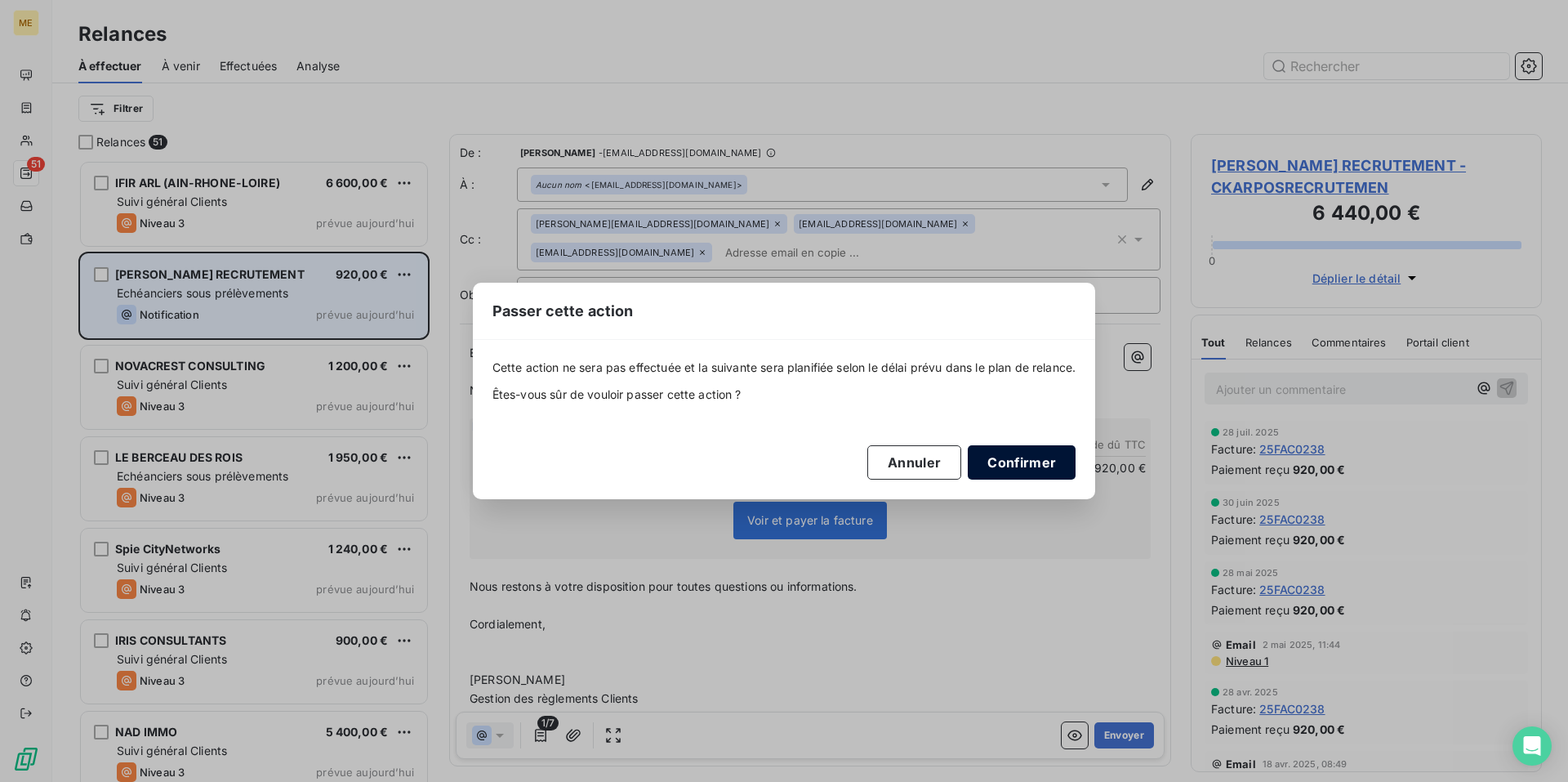
click at [1015, 463] on button "Confirmer" at bounding box center [1021, 462] width 108 height 34
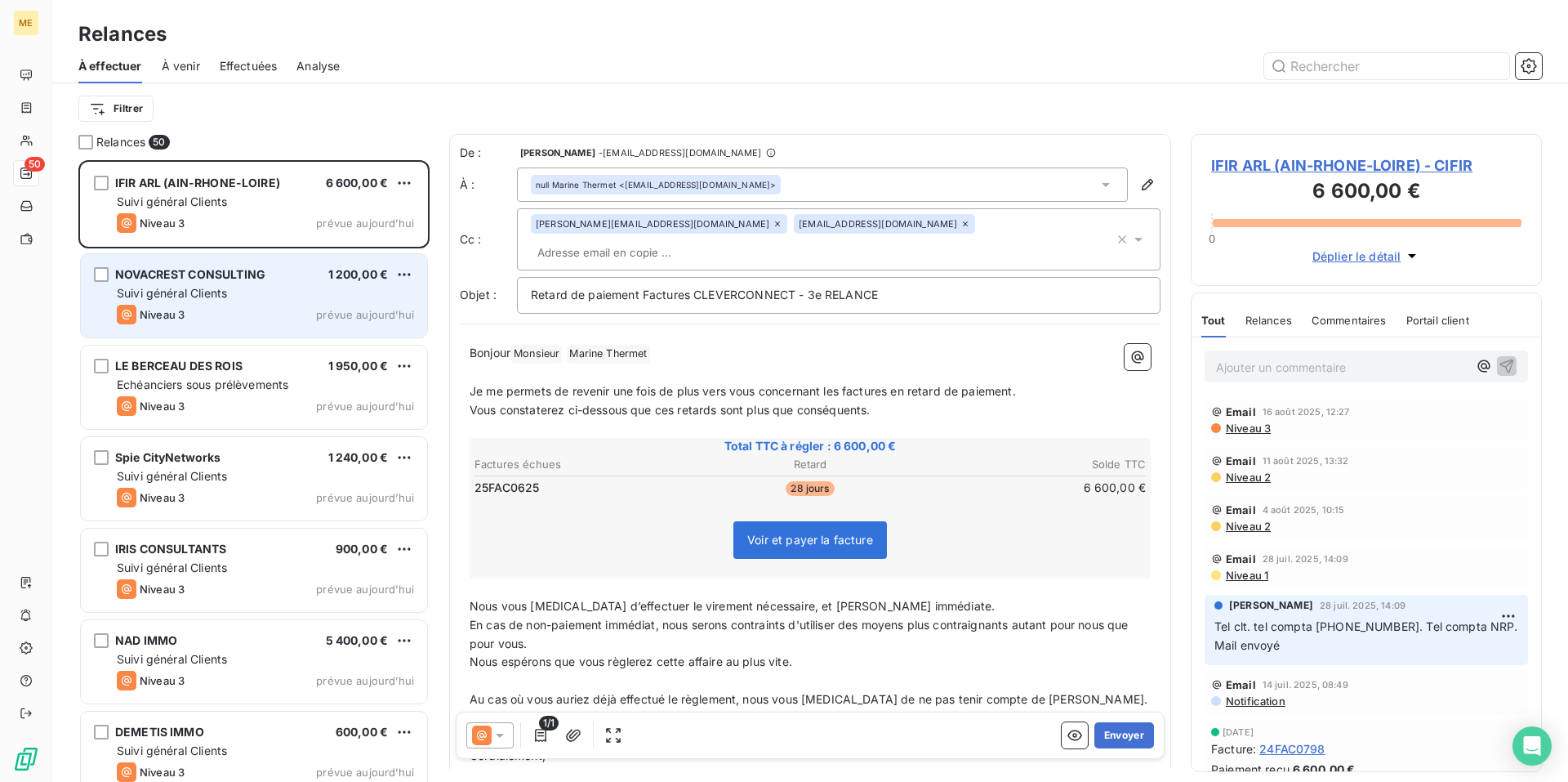
click at [265, 285] on div "Suivi général Clients" at bounding box center [266, 294] width 297 height 17
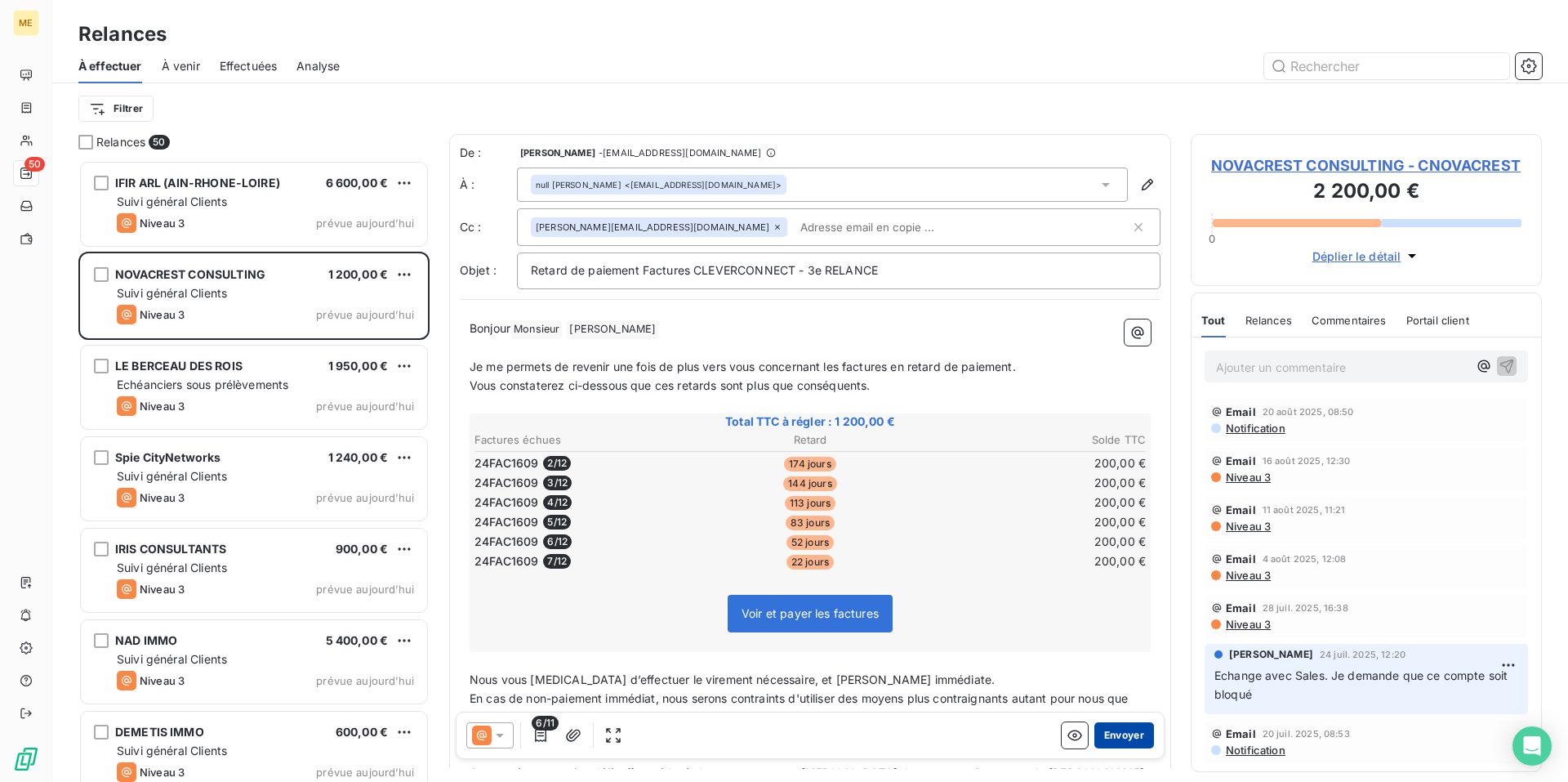
click at [1102, 732] on button "Envoyer" at bounding box center [1124, 736] width 59 height 26
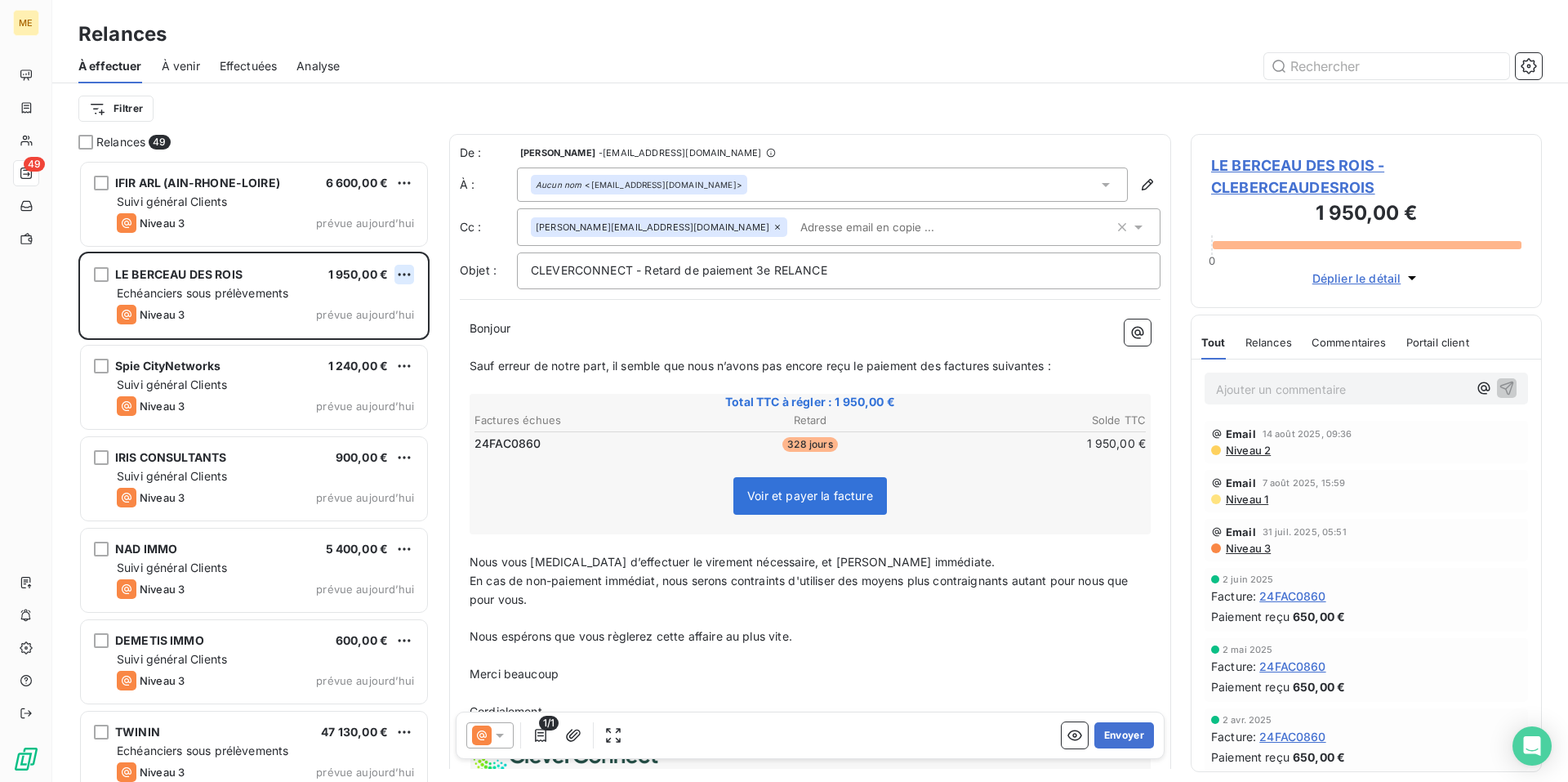
click at [401, 275] on html "ME 49 Relances À effectuer À venir Effectuées Analyse Filtrer Relances 49 IFIR …" at bounding box center [784, 391] width 1568 height 782
click at [391, 311] on div "Replanifier cette action" at bounding box center [333, 307] width 146 height 26
select select "7"
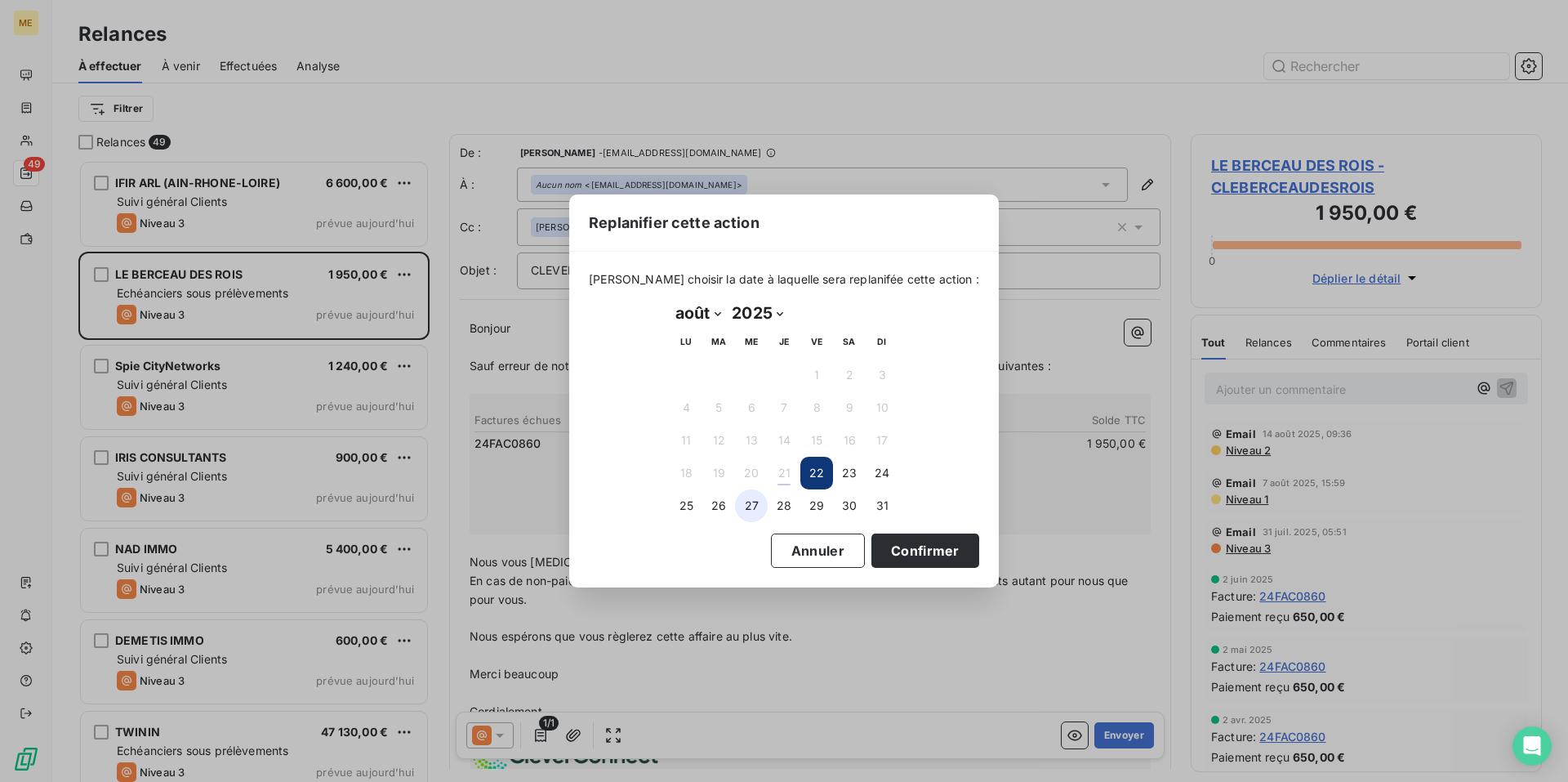
click at [751, 504] on button "27" at bounding box center [751, 505] width 33 height 33
click at [925, 551] on button "Confirmer" at bounding box center [925, 550] width 108 height 34
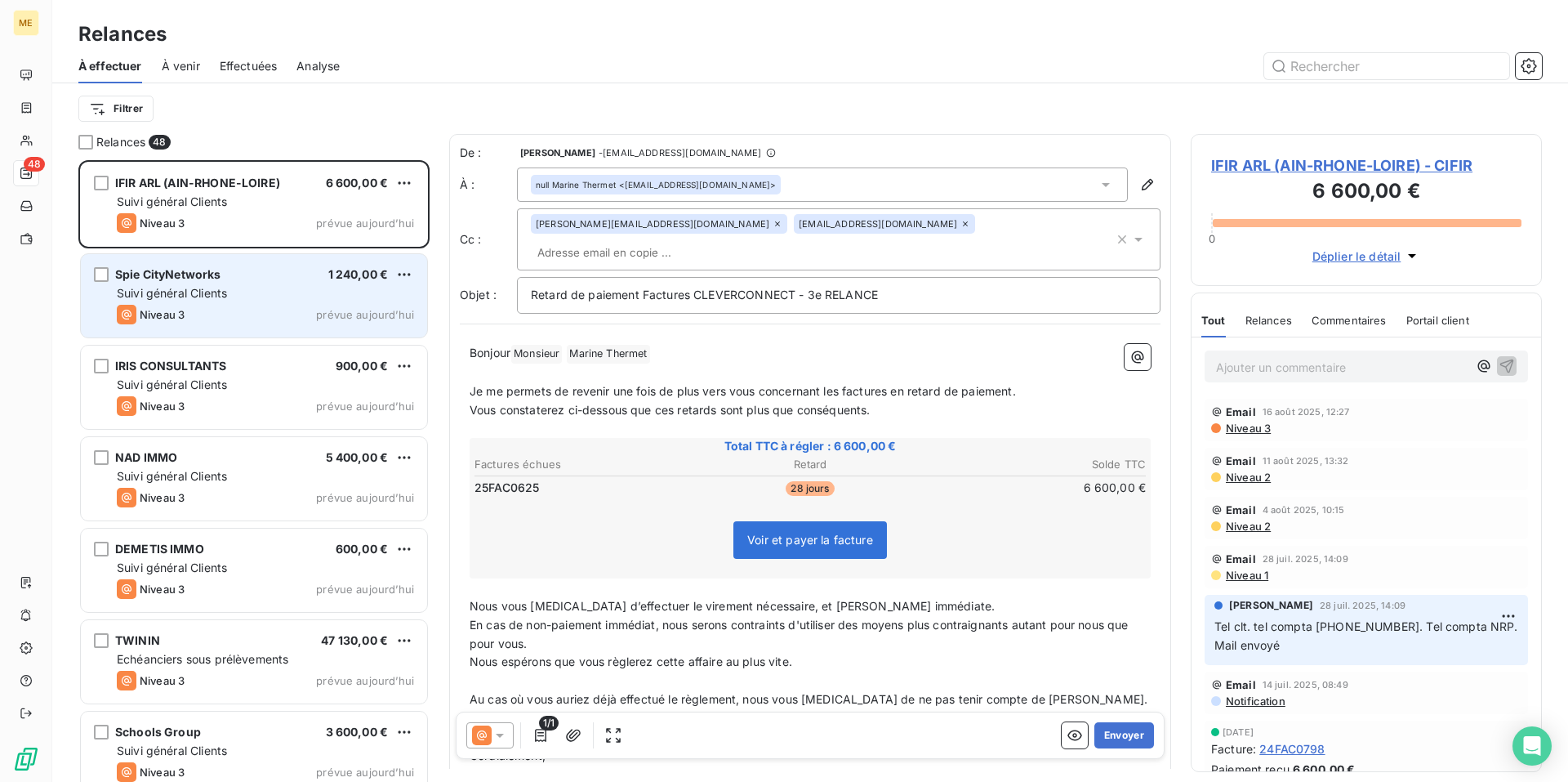
click at [296, 311] on div "Niveau 3 prévue aujourd’hui" at bounding box center [266, 314] width 297 height 20
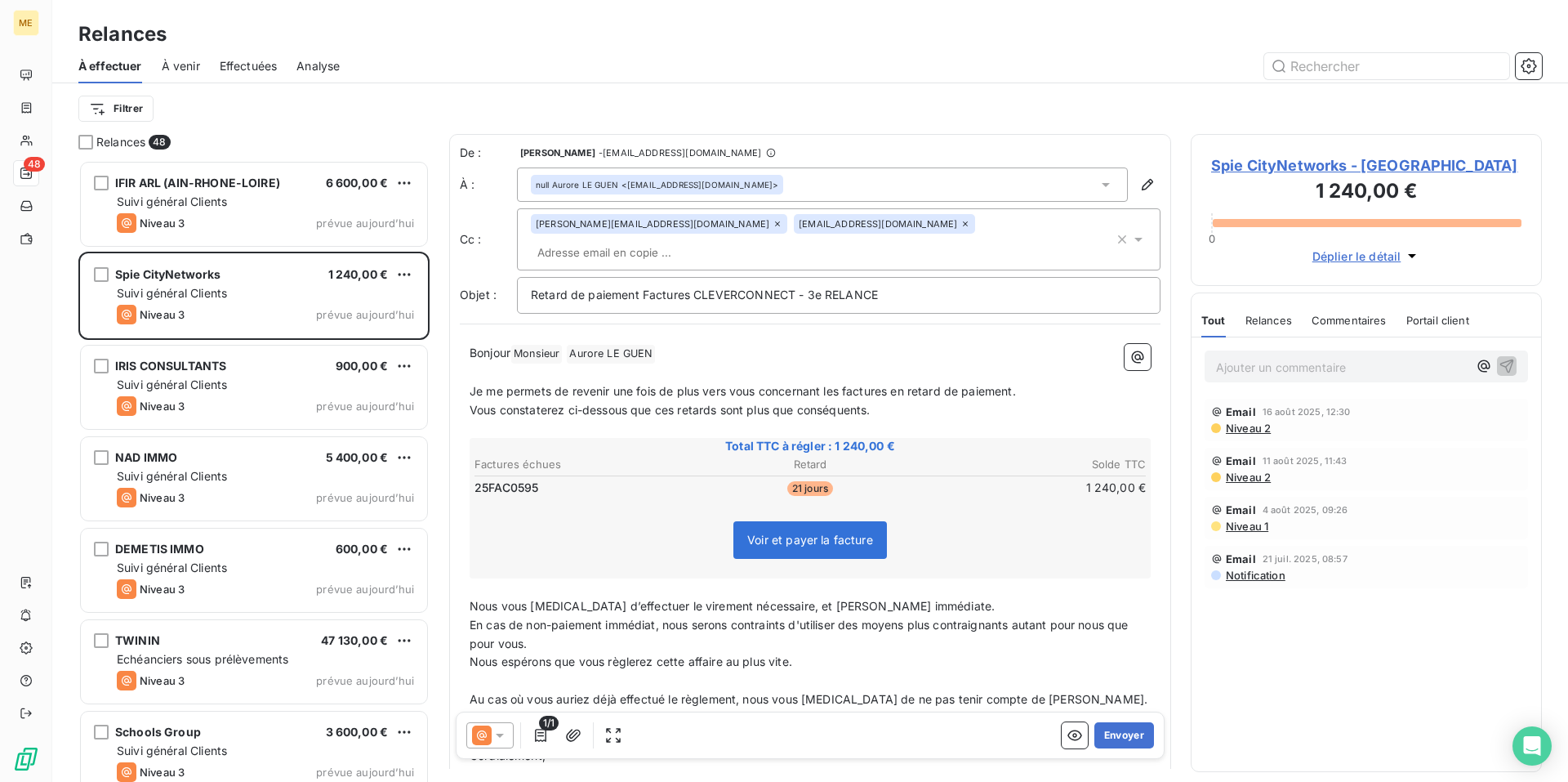
click at [1246, 170] on span "Spie CityNetworks - [GEOGRAPHIC_DATA]" at bounding box center [1366, 166] width 310 height 22
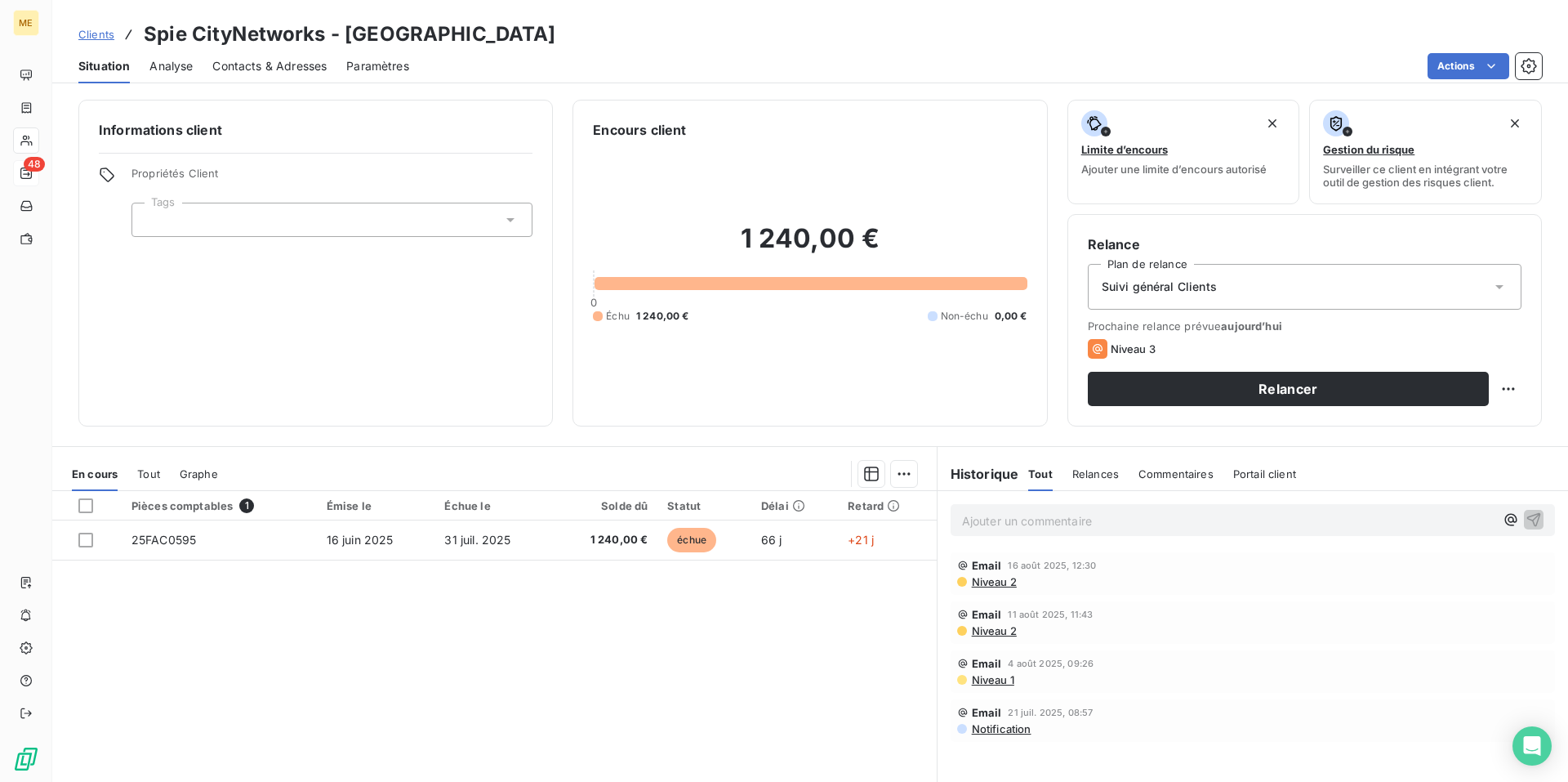
click at [281, 59] on span "Contacts & Adresses" at bounding box center [269, 66] width 114 height 17
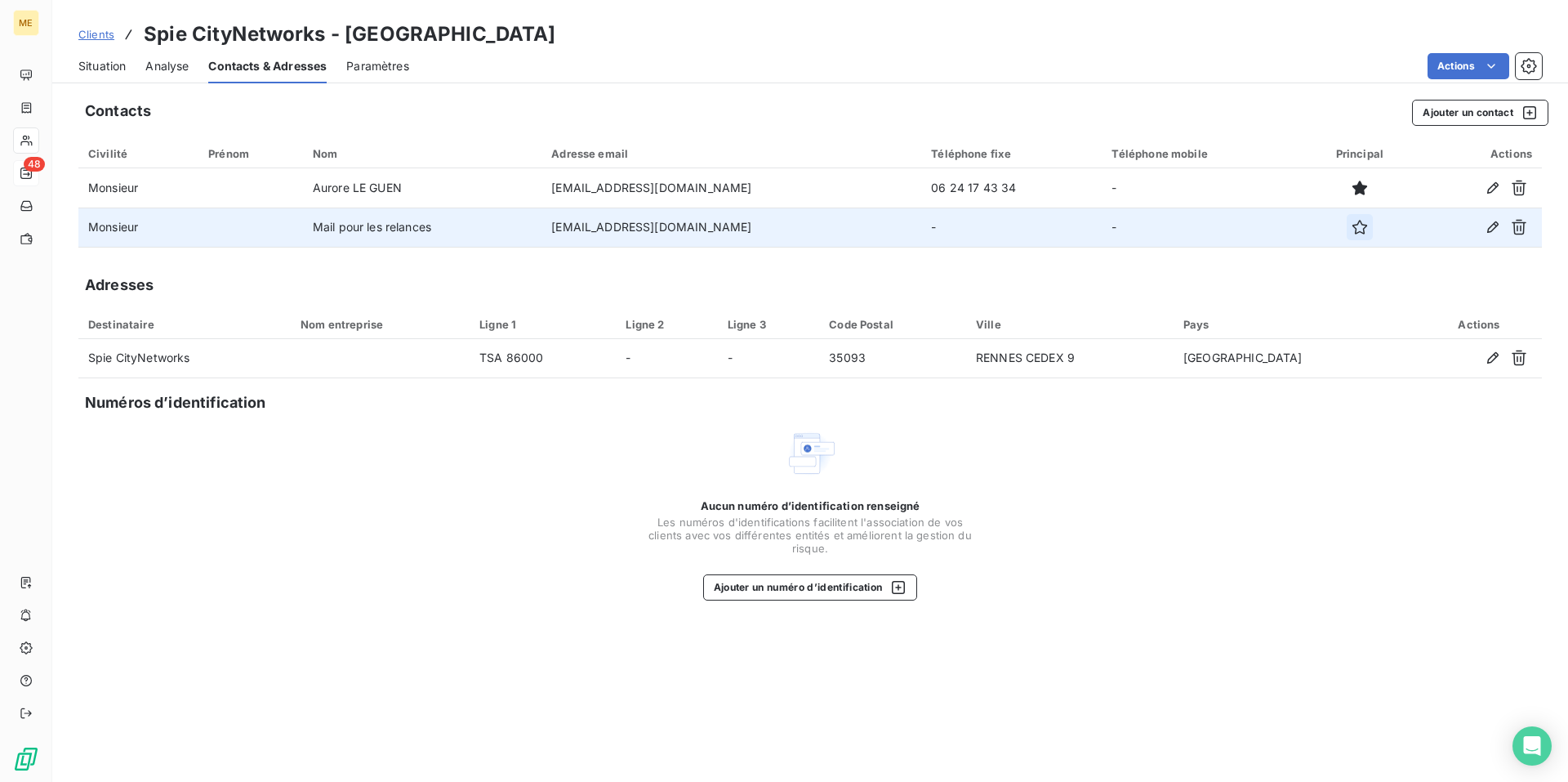
click at [1366, 232] on icon "button" at bounding box center [1360, 227] width 15 height 15
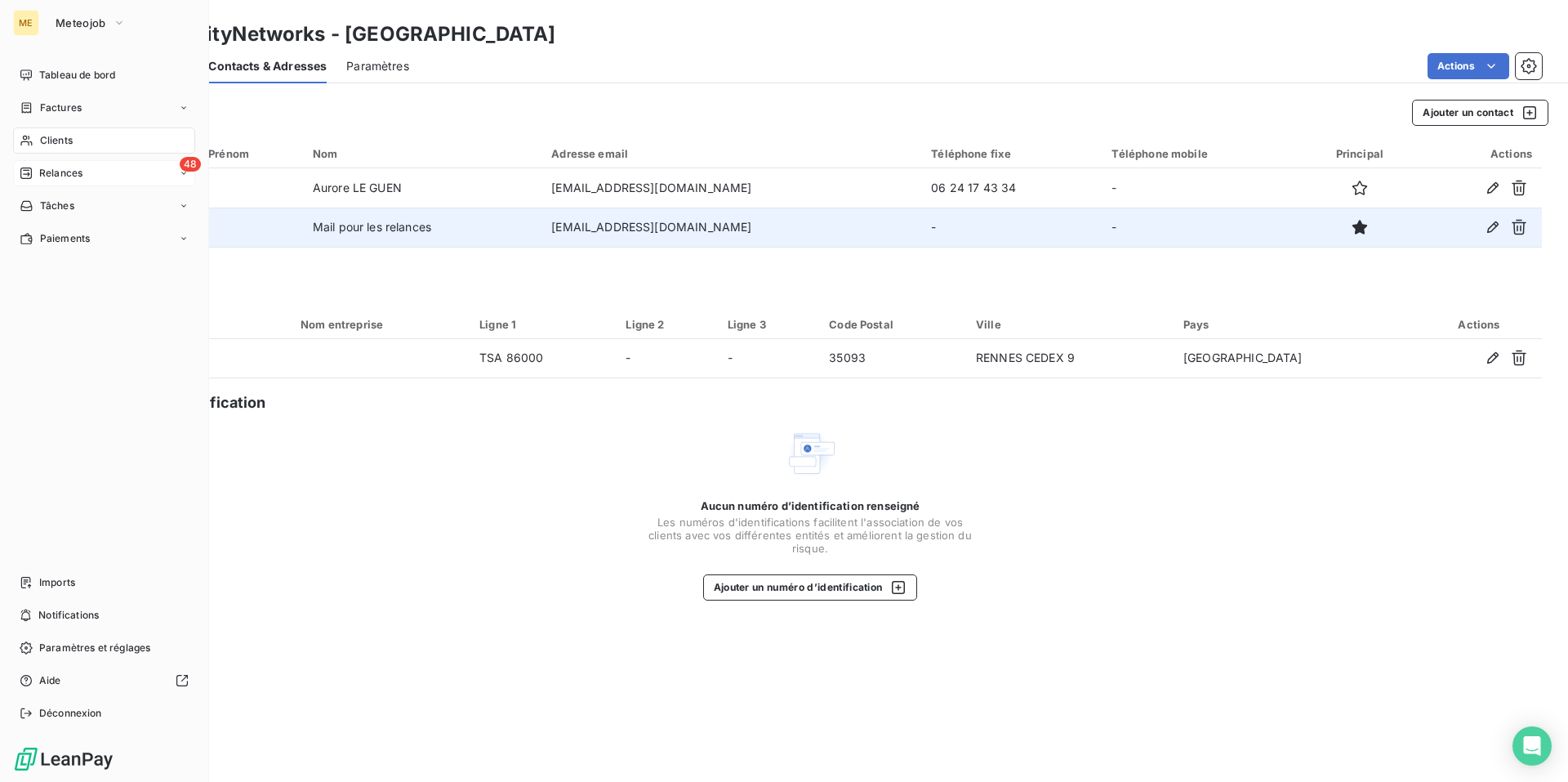
click at [55, 174] on span "Relances" at bounding box center [60, 173] width 44 height 15
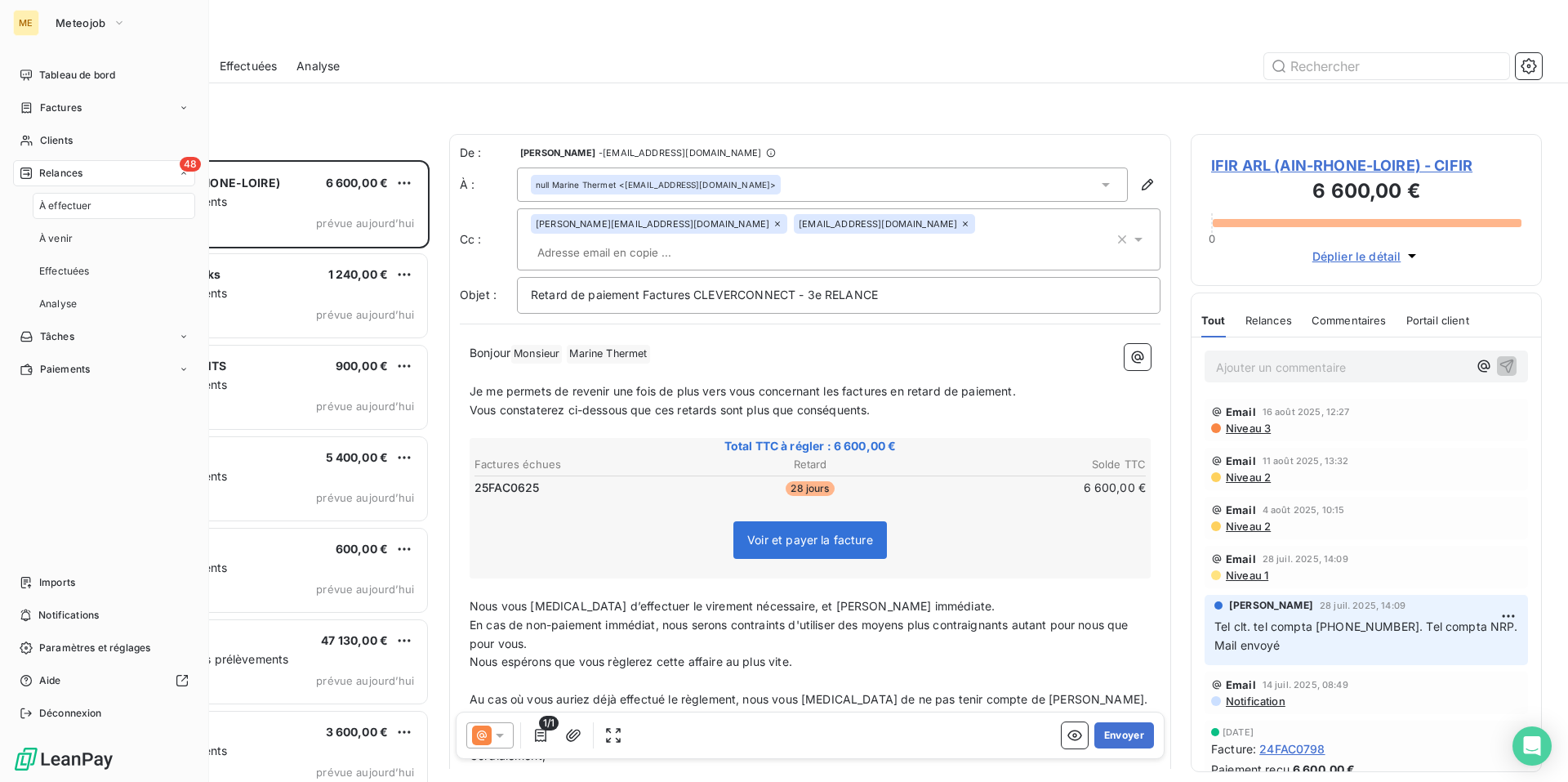
scroll to position [609, 339]
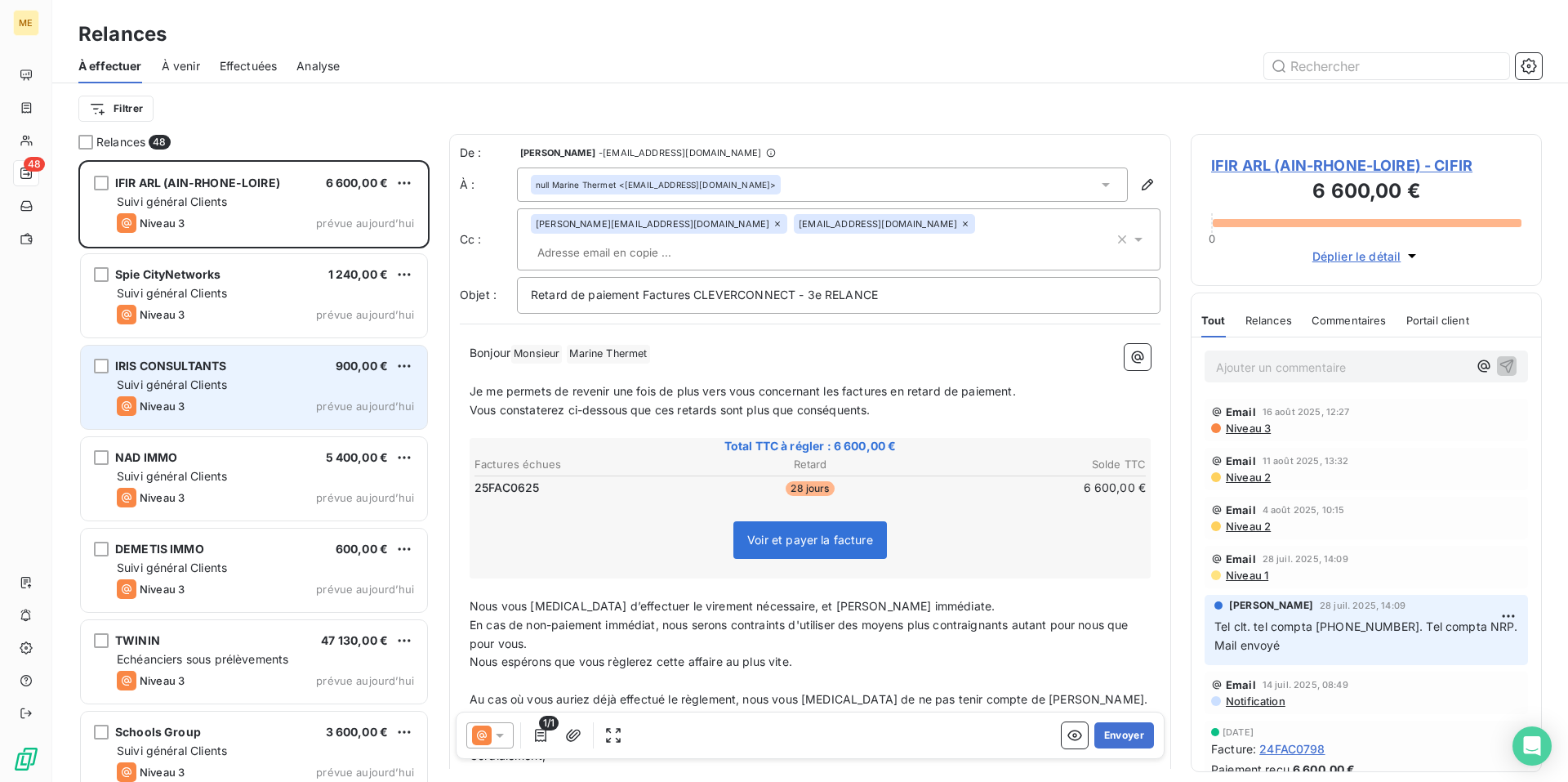
click at [225, 393] on div "IRIS CONSULTANTS 900,00 € Suivi général Clients Niveau 3 prévue aujourd’hui" at bounding box center [254, 388] width 346 height 84
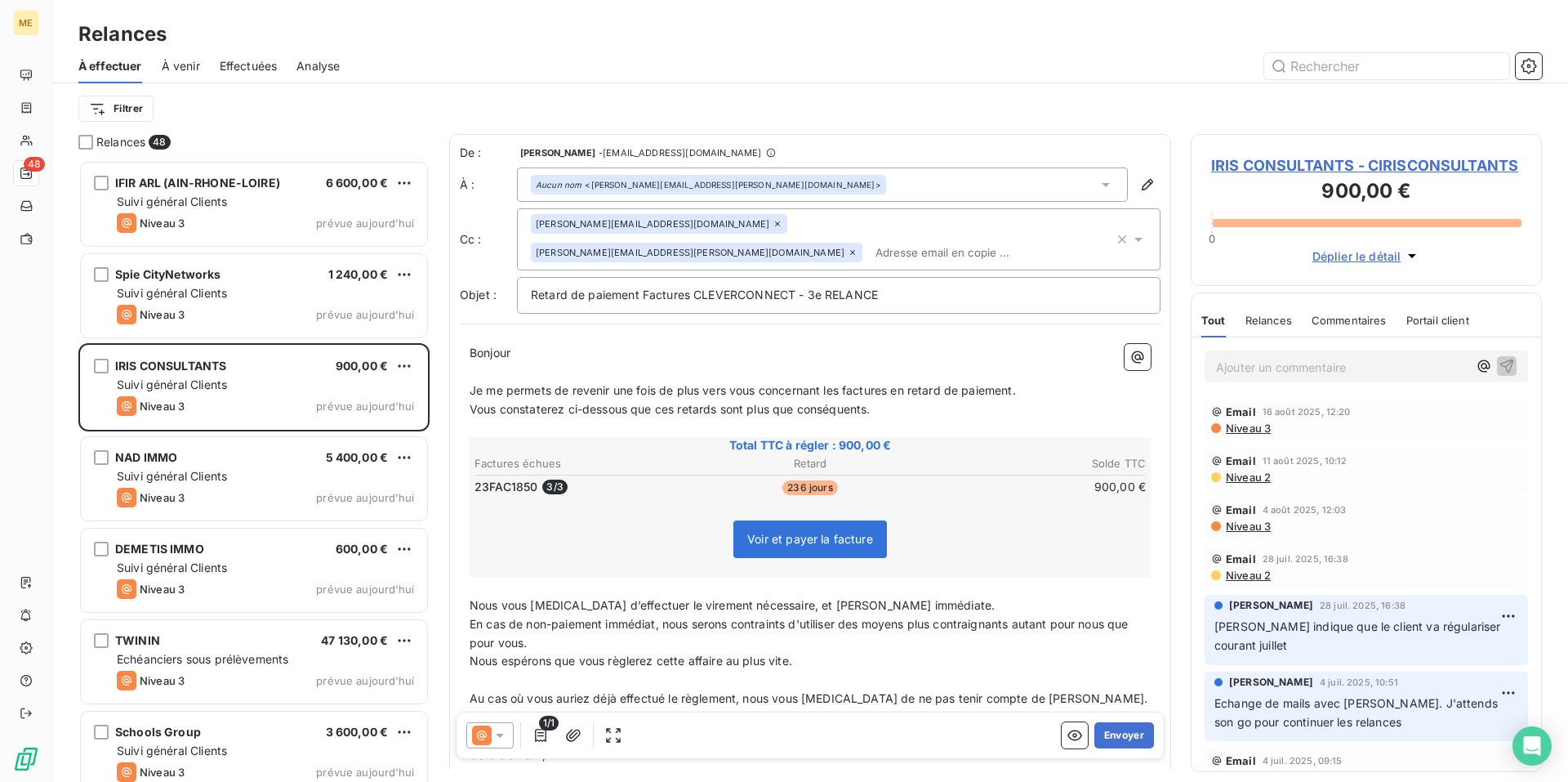
click at [848, 247] on icon at bounding box center [852, 252] width 10 height 10
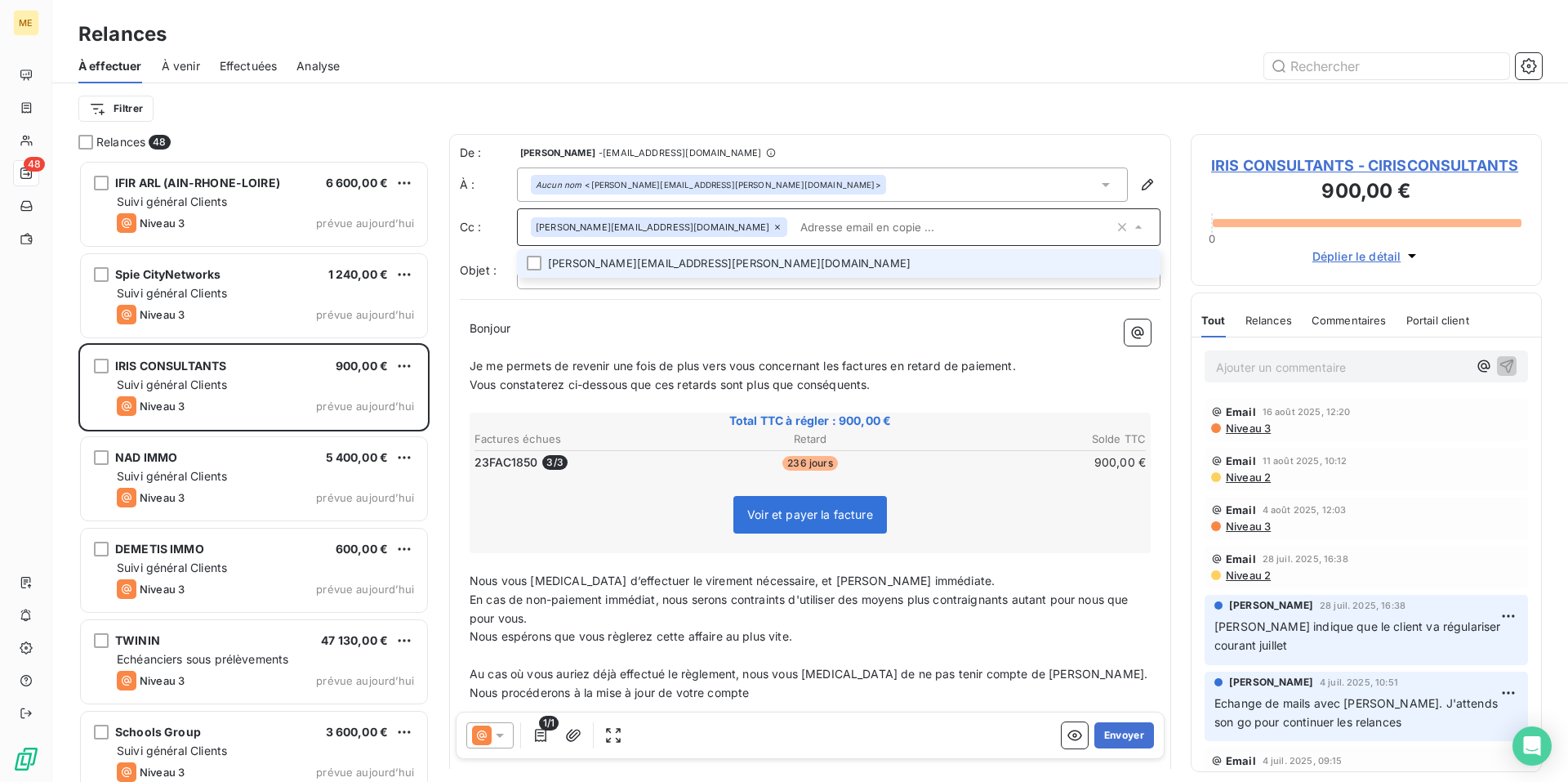
click at [586, 320] on p "Bonjour ﻿ ﻿ ﻿" at bounding box center [810, 328] width 681 height 19
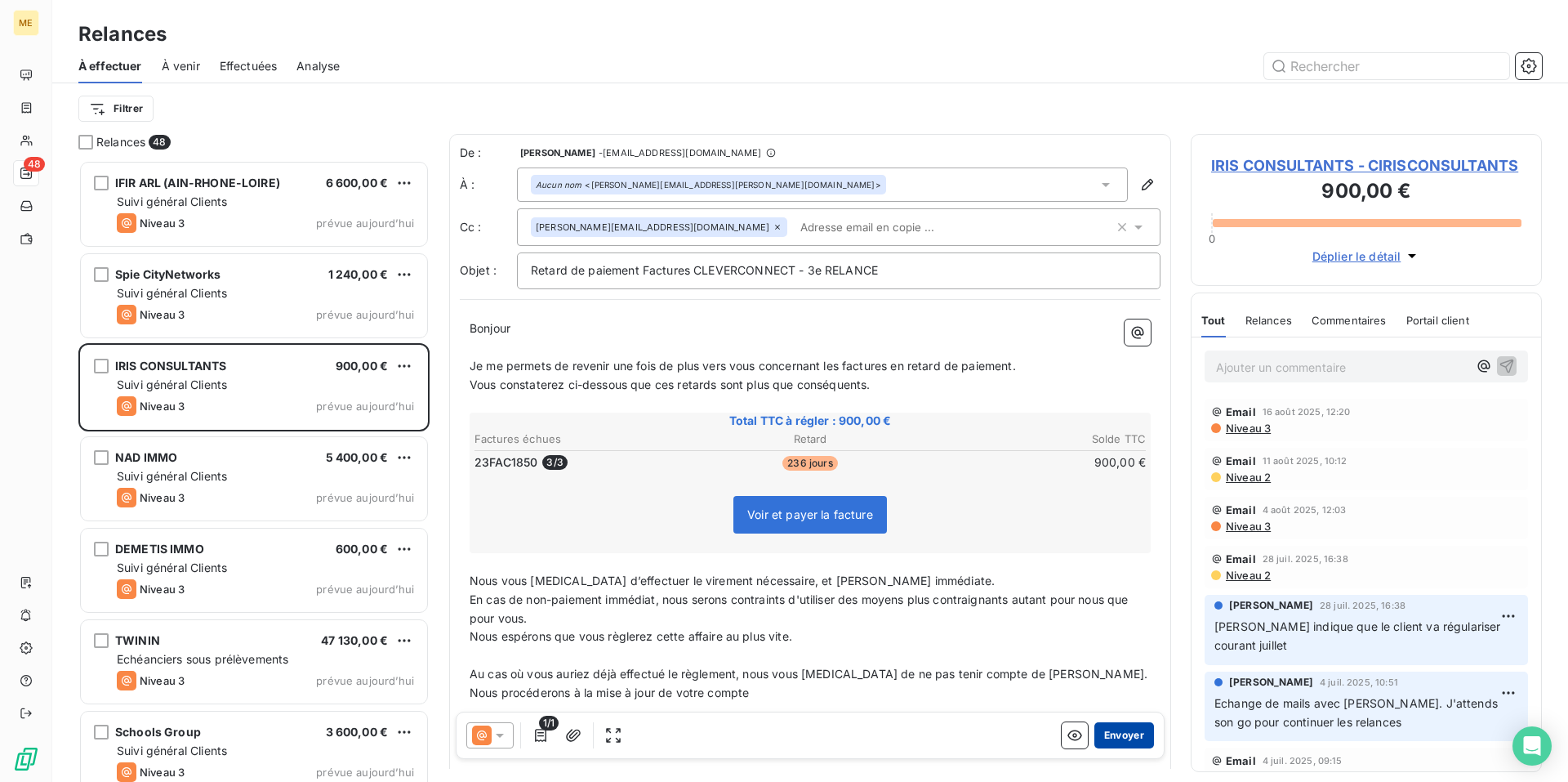
click at [1108, 741] on button "Envoyer" at bounding box center [1124, 736] width 59 height 26
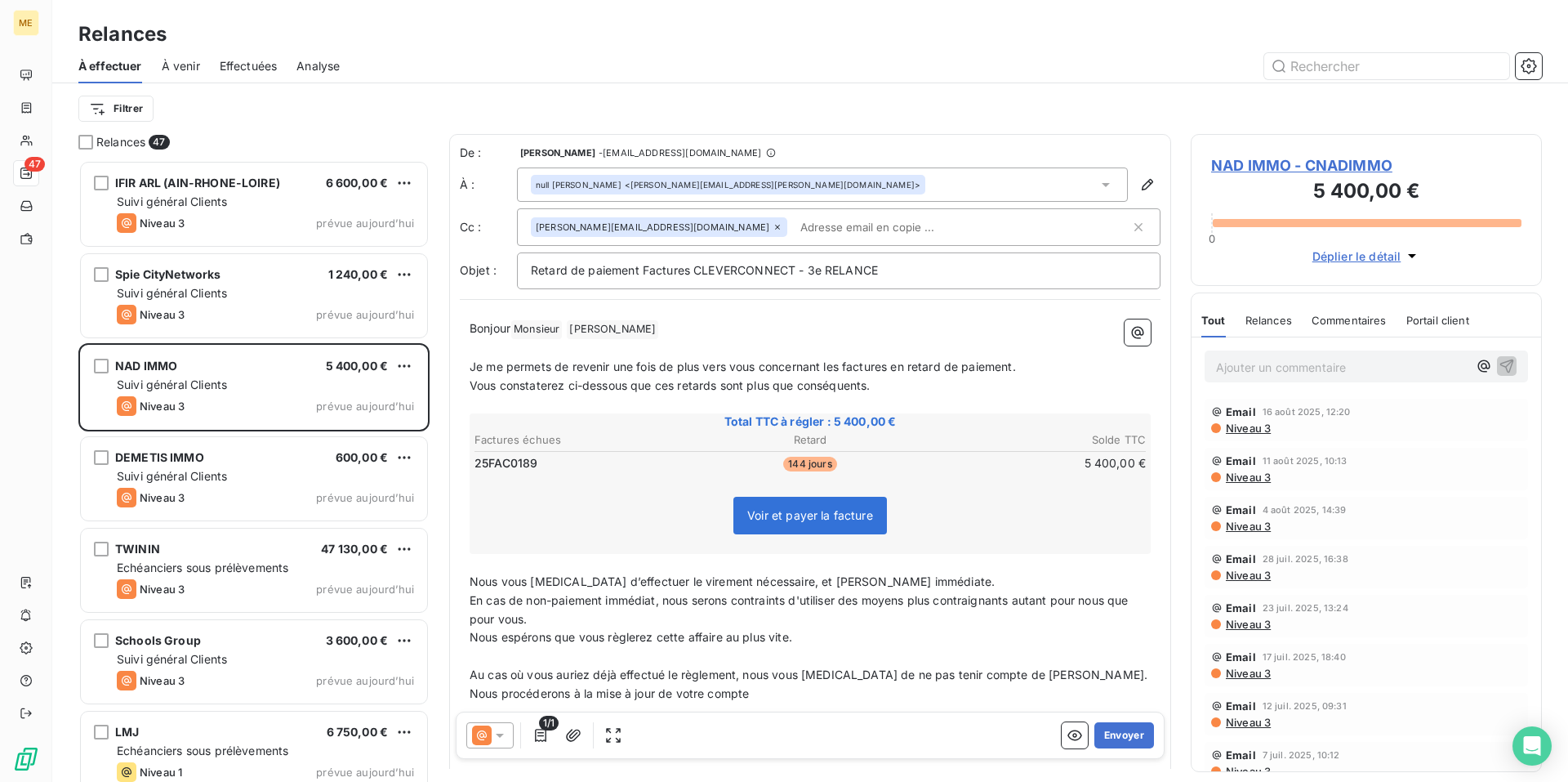
click at [1108, 740] on button "Envoyer" at bounding box center [1124, 736] width 59 height 26
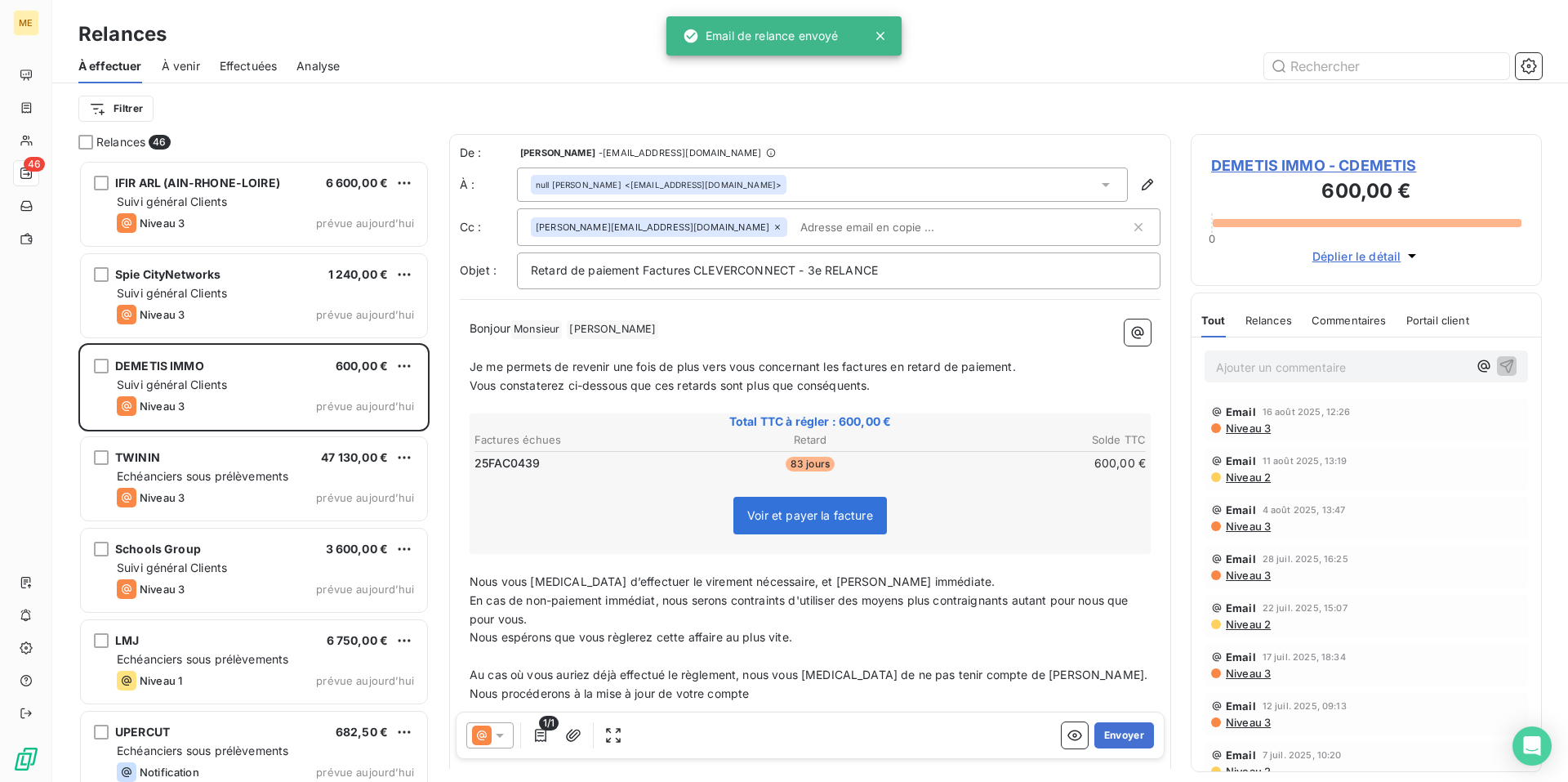
click at [1108, 740] on button "Envoyer" at bounding box center [1124, 736] width 59 height 26
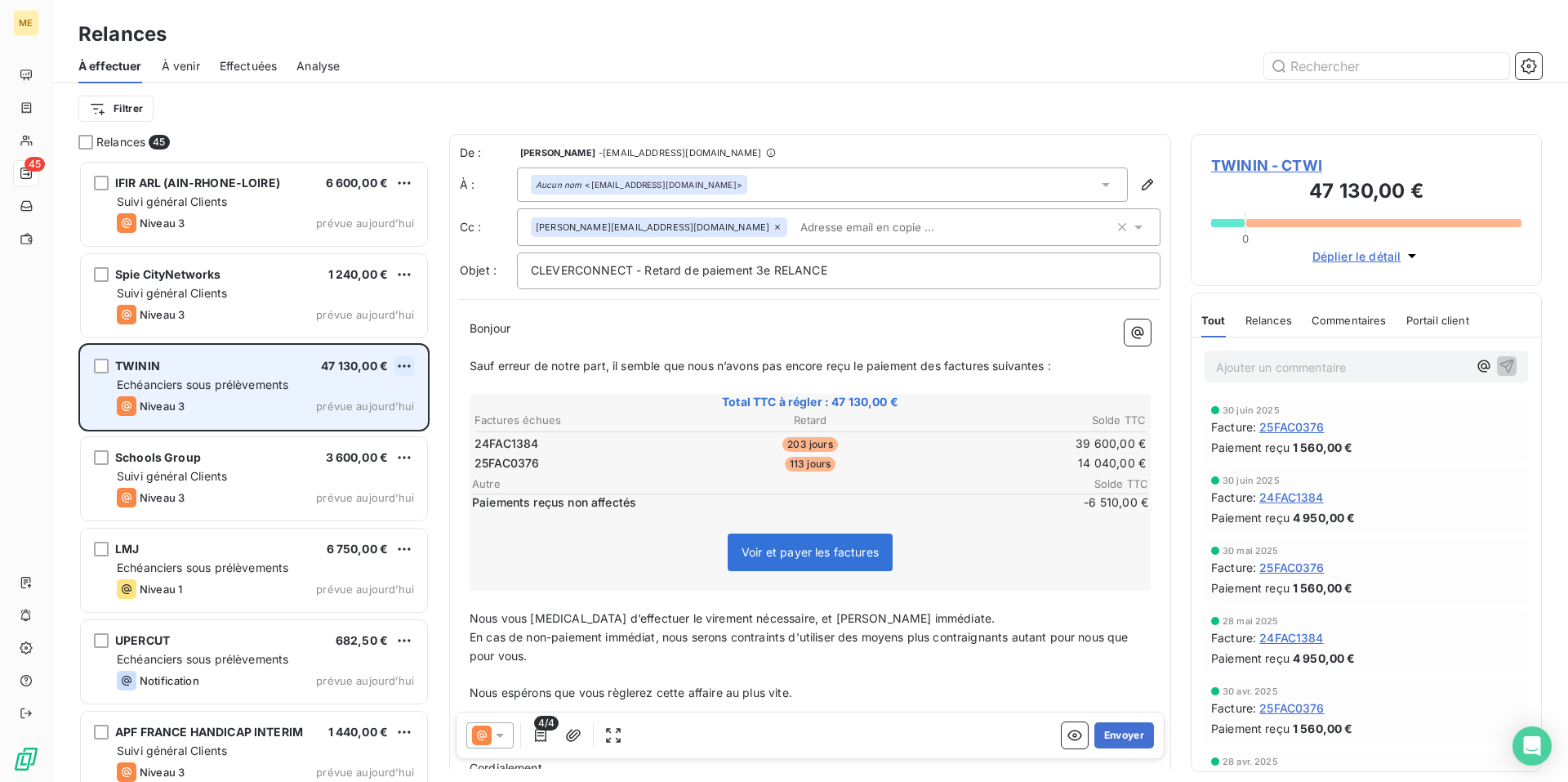
click at [407, 368] on html "ME 45 Relances À effectuer À venir Effectuées Analyse Filtrer Relances 45 IFIR …" at bounding box center [784, 391] width 1568 height 782
click at [381, 395] on div "Replanifier cette action" at bounding box center [333, 399] width 146 height 26
select select "7"
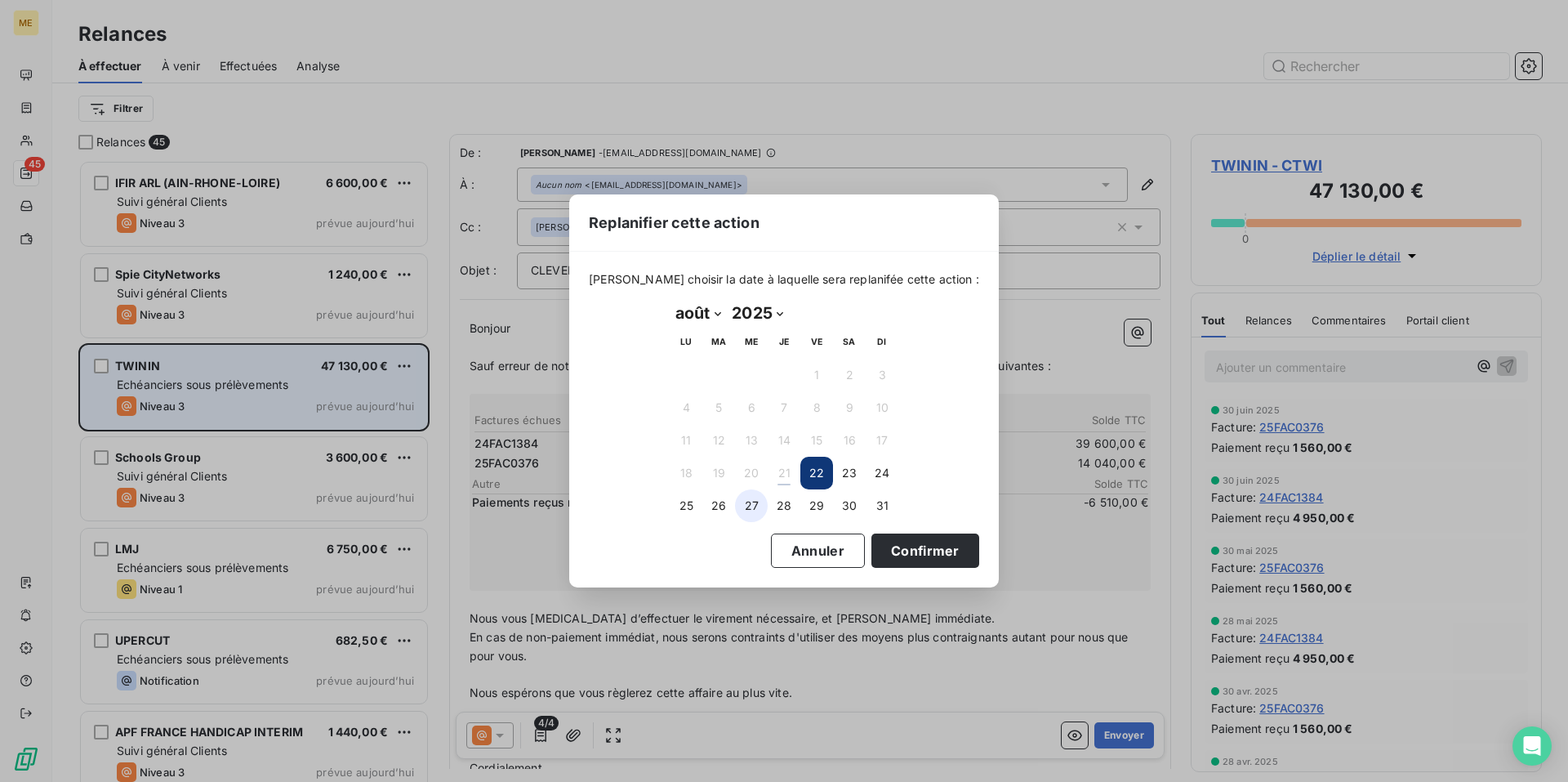
click at [756, 510] on button "27" at bounding box center [751, 505] width 33 height 33
click at [909, 561] on button "Confirmer" at bounding box center [925, 550] width 108 height 34
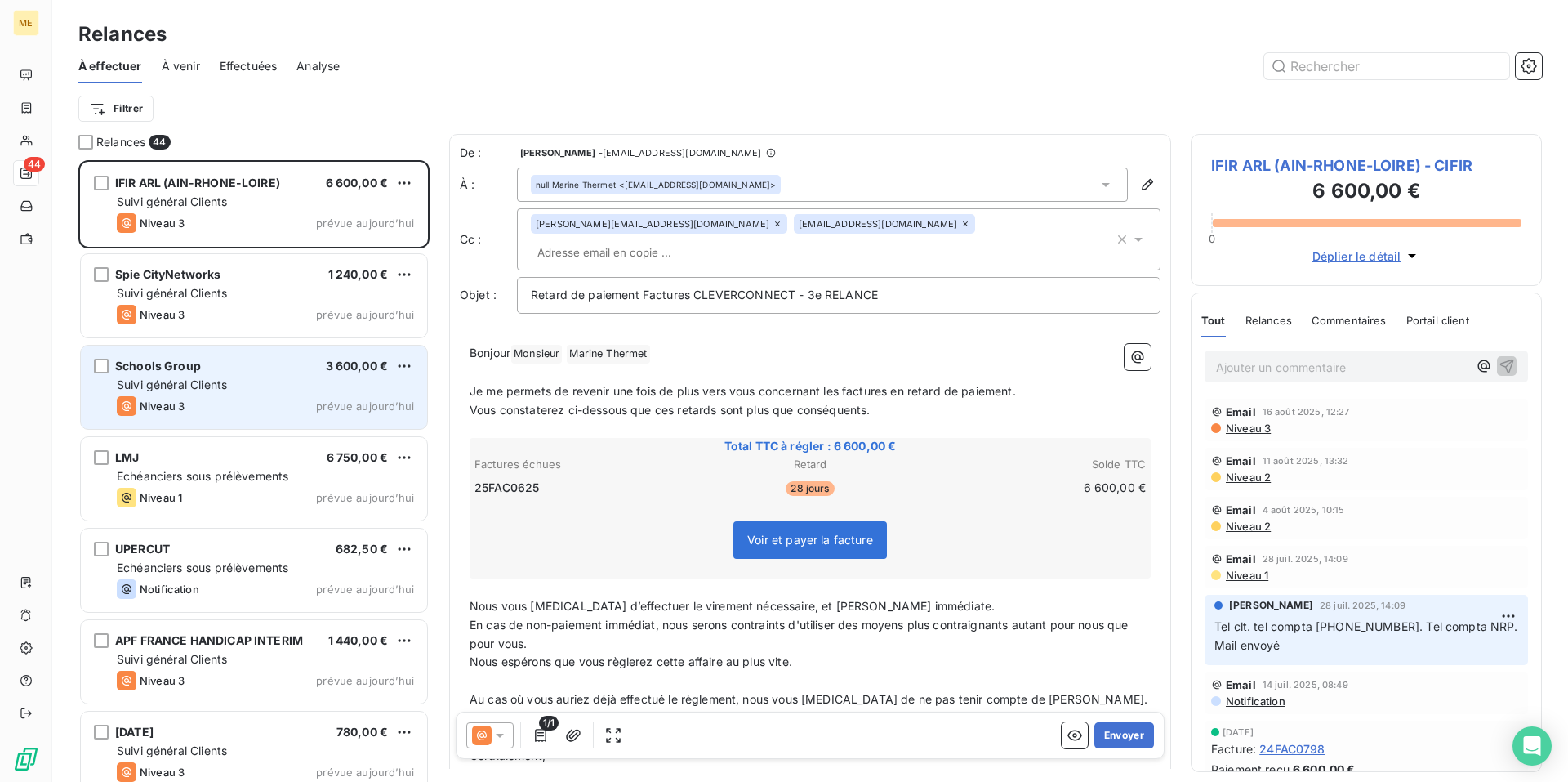
click at [281, 393] on div "Schools Group 3 600,00 € Suivi général Clients Niveau 3 prévue aujourd’hui" at bounding box center [254, 388] width 346 height 84
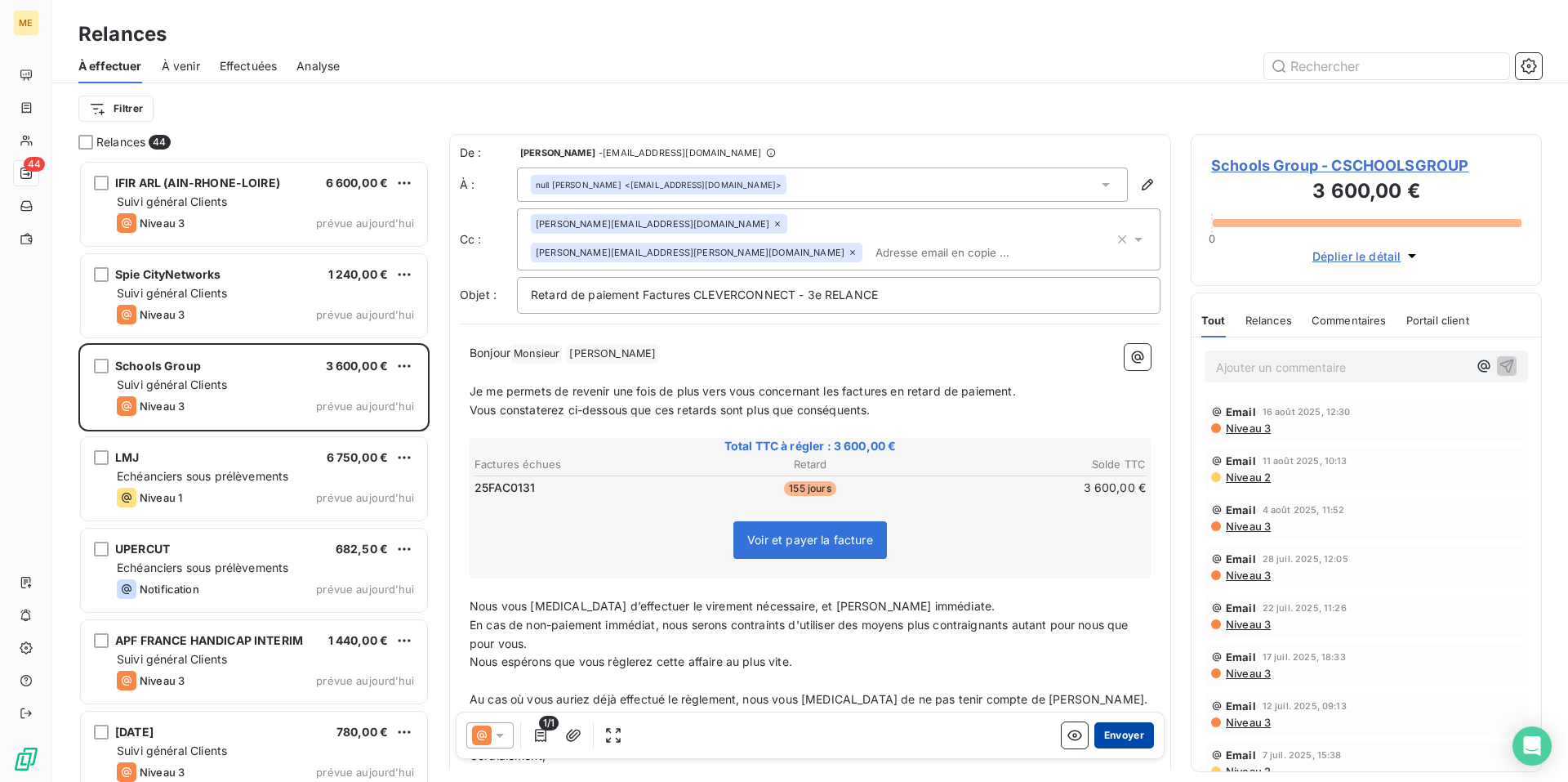
click at [1112, 734] on button "Envoyer" at bounding box center [1124, 736] width 59 height 26
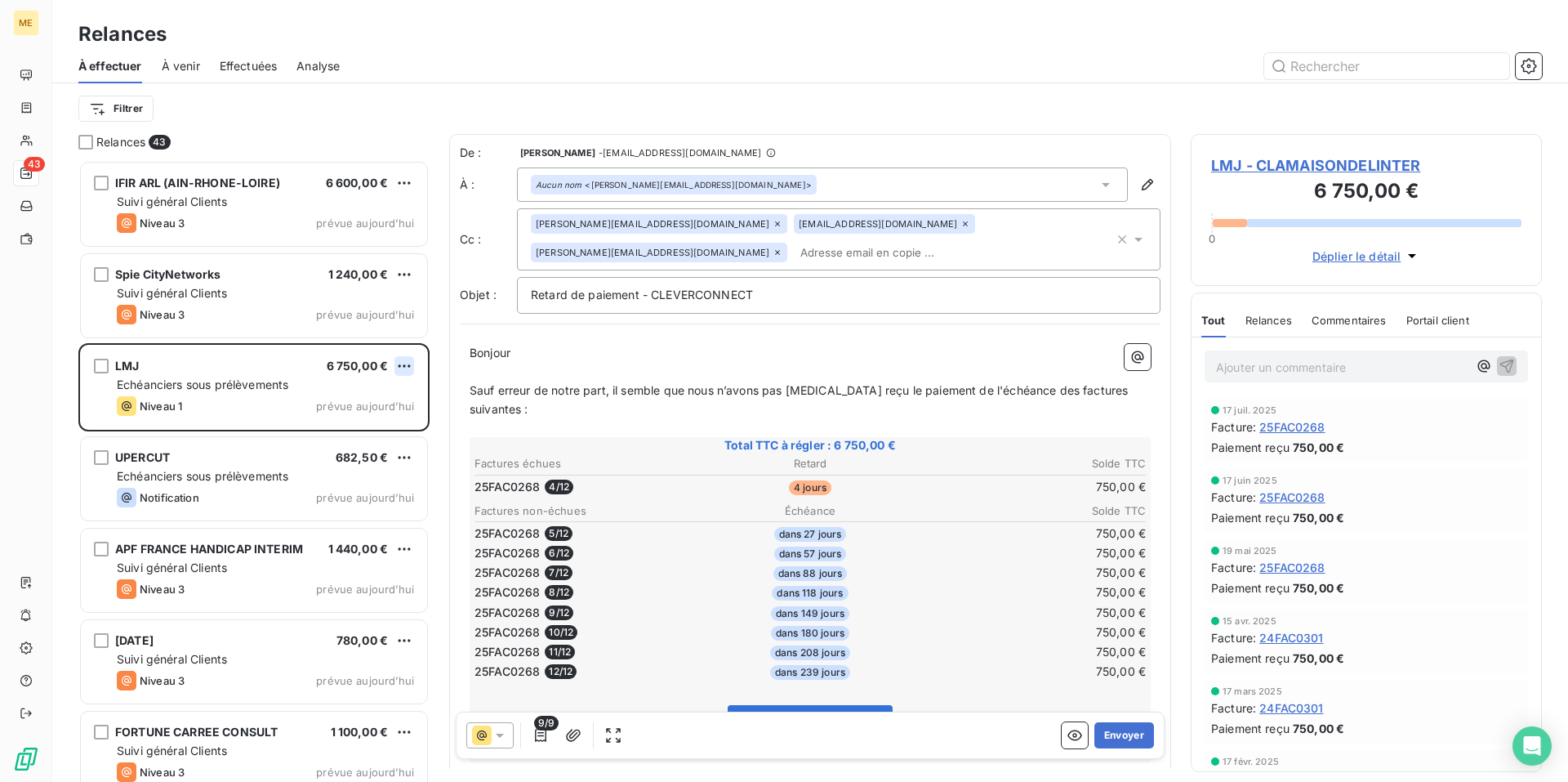
click at [404, 365] on html "ME 43 Relances À effectuer À venir Effectuées Analyse Filtrer Relances 43 IFIR …" at bounding box center [784, 391] width 1568 height 782
click at [397, 387] on div "Replanifier cette action" at bounding box center [333, 399] width 146 height 26
select select "7"
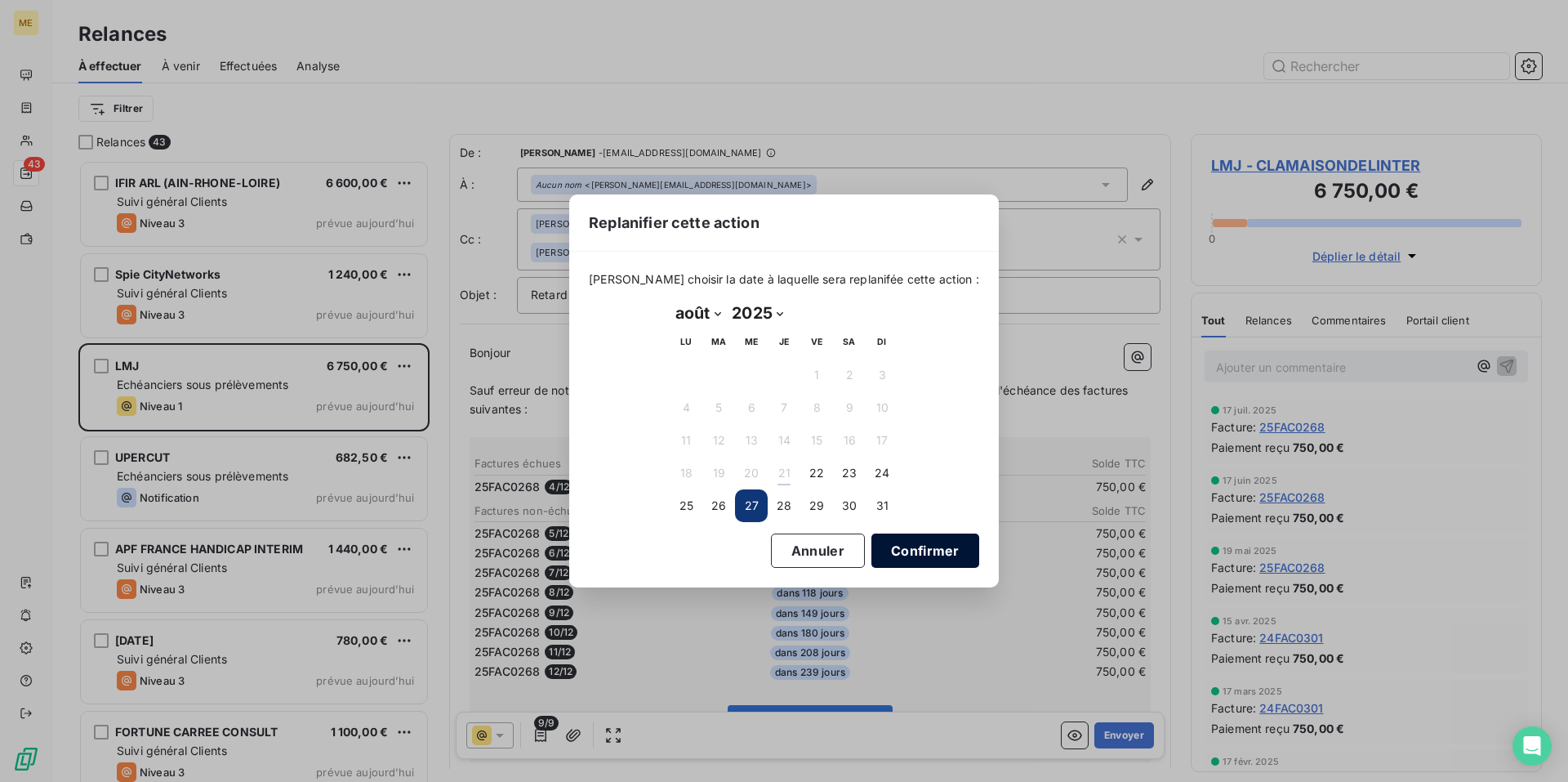
click at [910, 552] on button "Confirmer" at bounding box center [925, 550] width 108 height 34
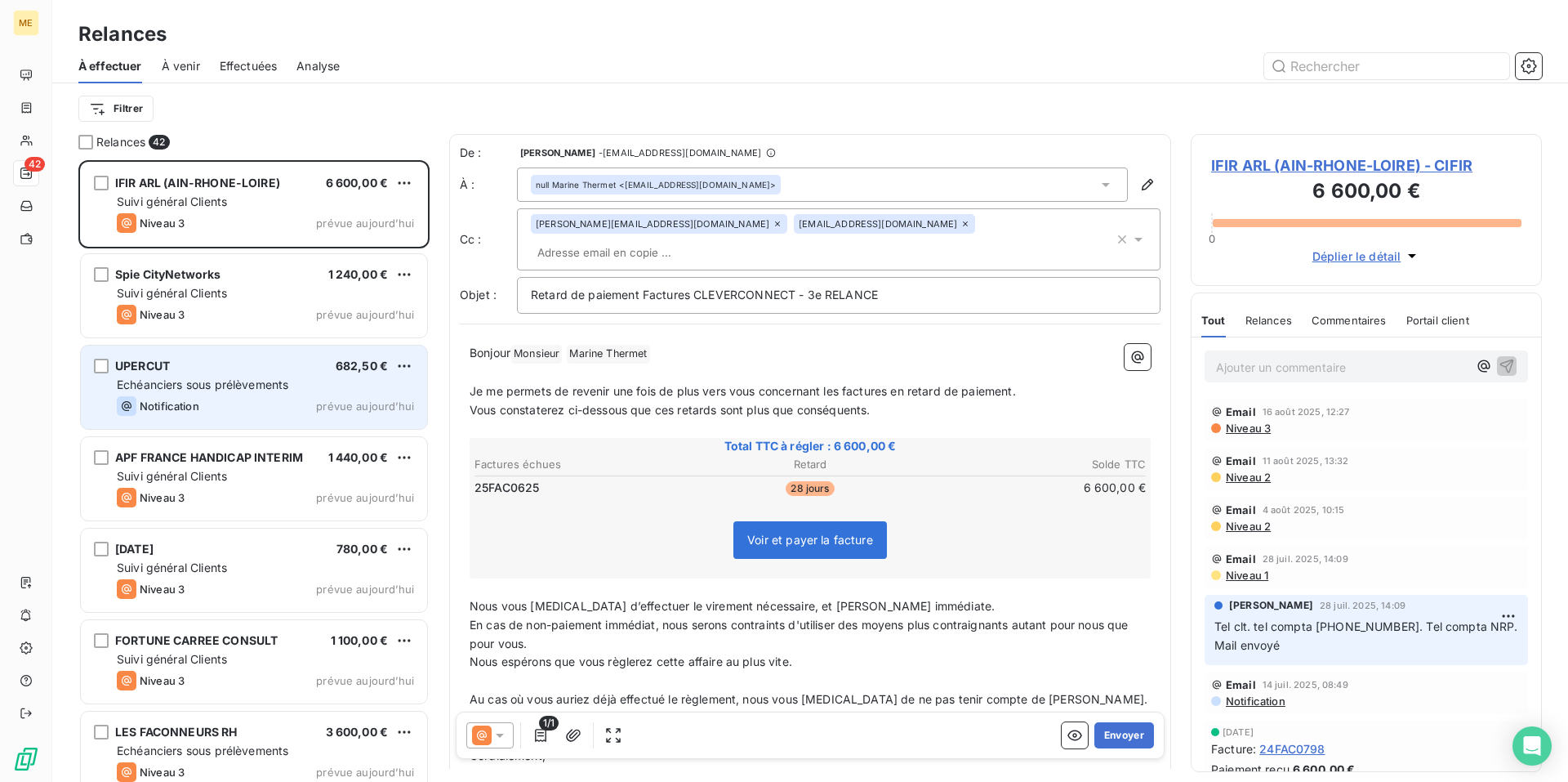
click at [285, 393] on div "UPERCUT 682,50 € Echéanciers sous prélèvements Notification prévue aujourd’hui" at bounding box center [254, 388] width 346 height 84
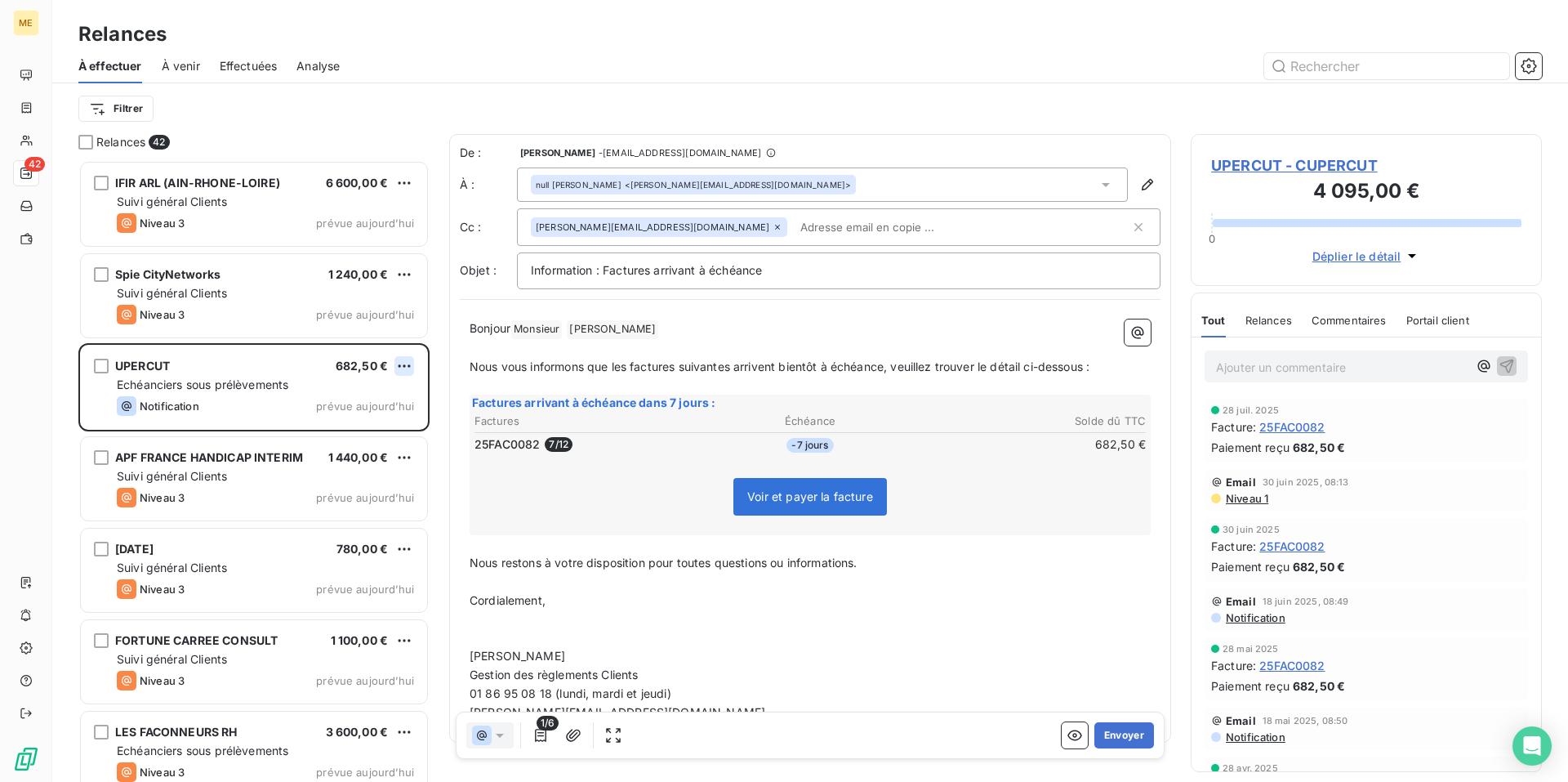
click at [403, 366] on html "ME 42 Relances À effectuer À venir Effectuées Analyse Filtrer Relances 42 IFIR …" at bounding box center [784, 391] width 1568 height 782
click at [372, 425] on div "Passer cette action" at bounding box center [333, 428] width 146 height 26
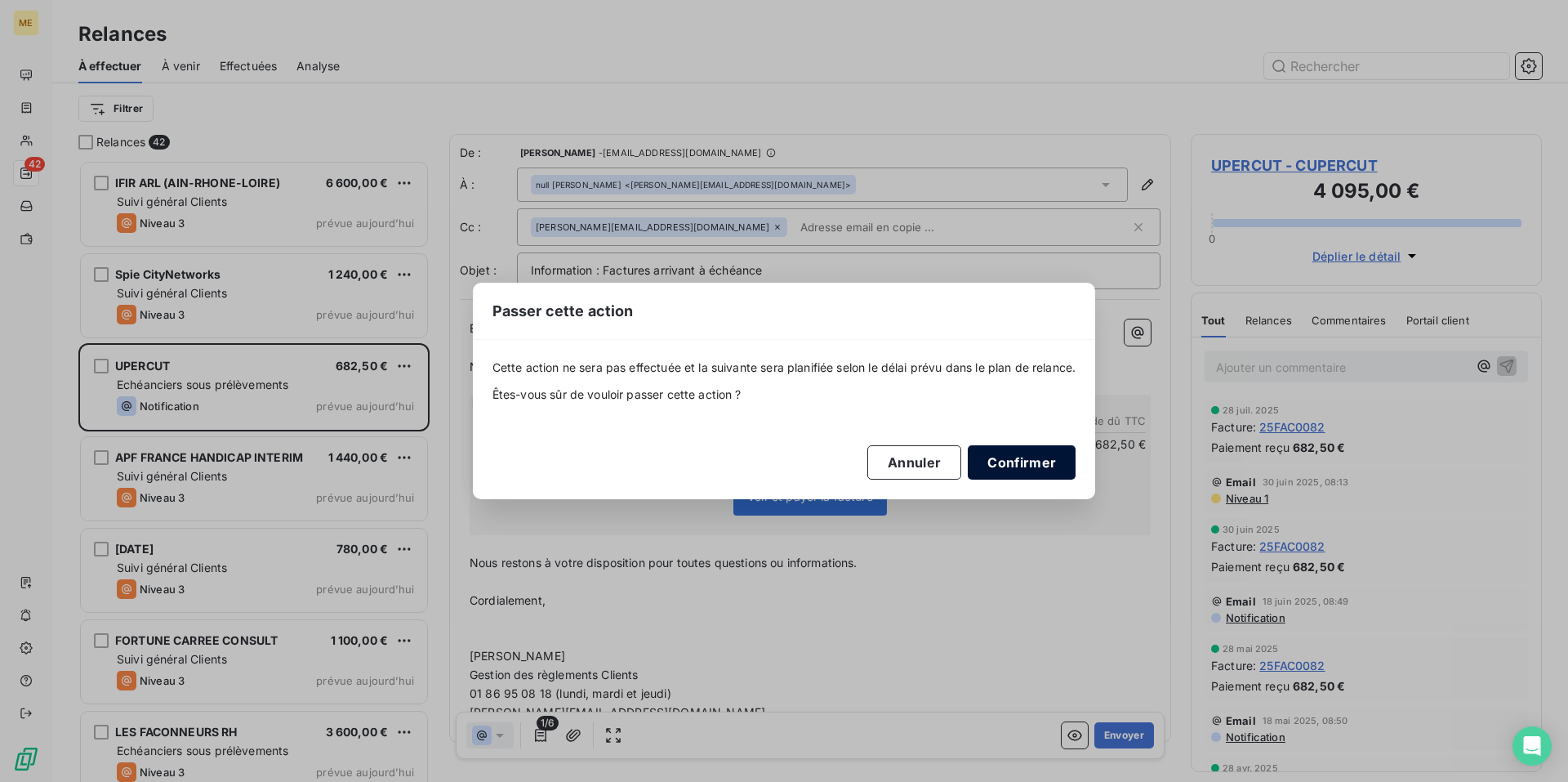
click at [1030, 461] on button "Confirmer" at bounding box center [1021, 462] width 108 height 34
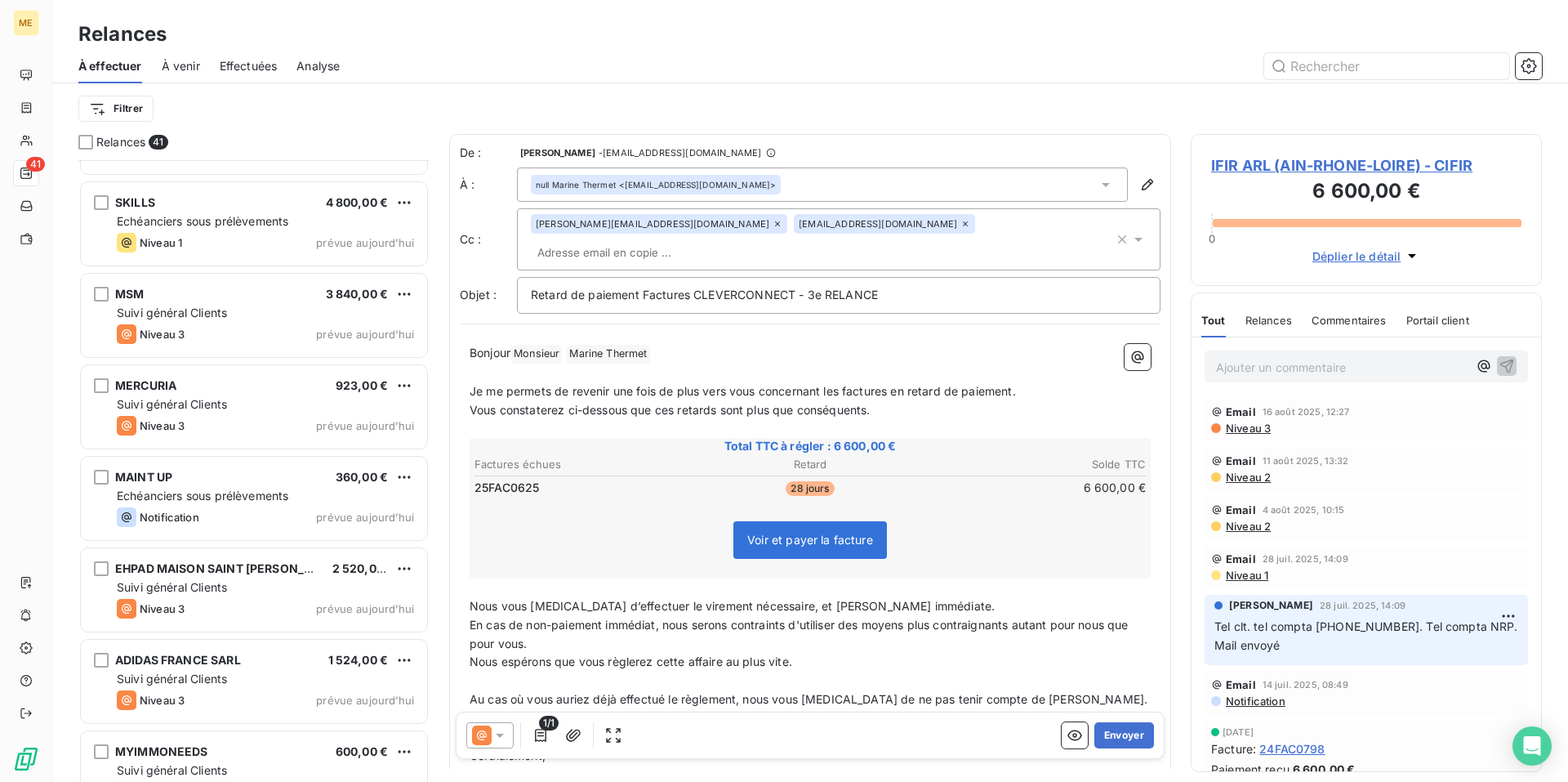
scroll to position [3130, 0]
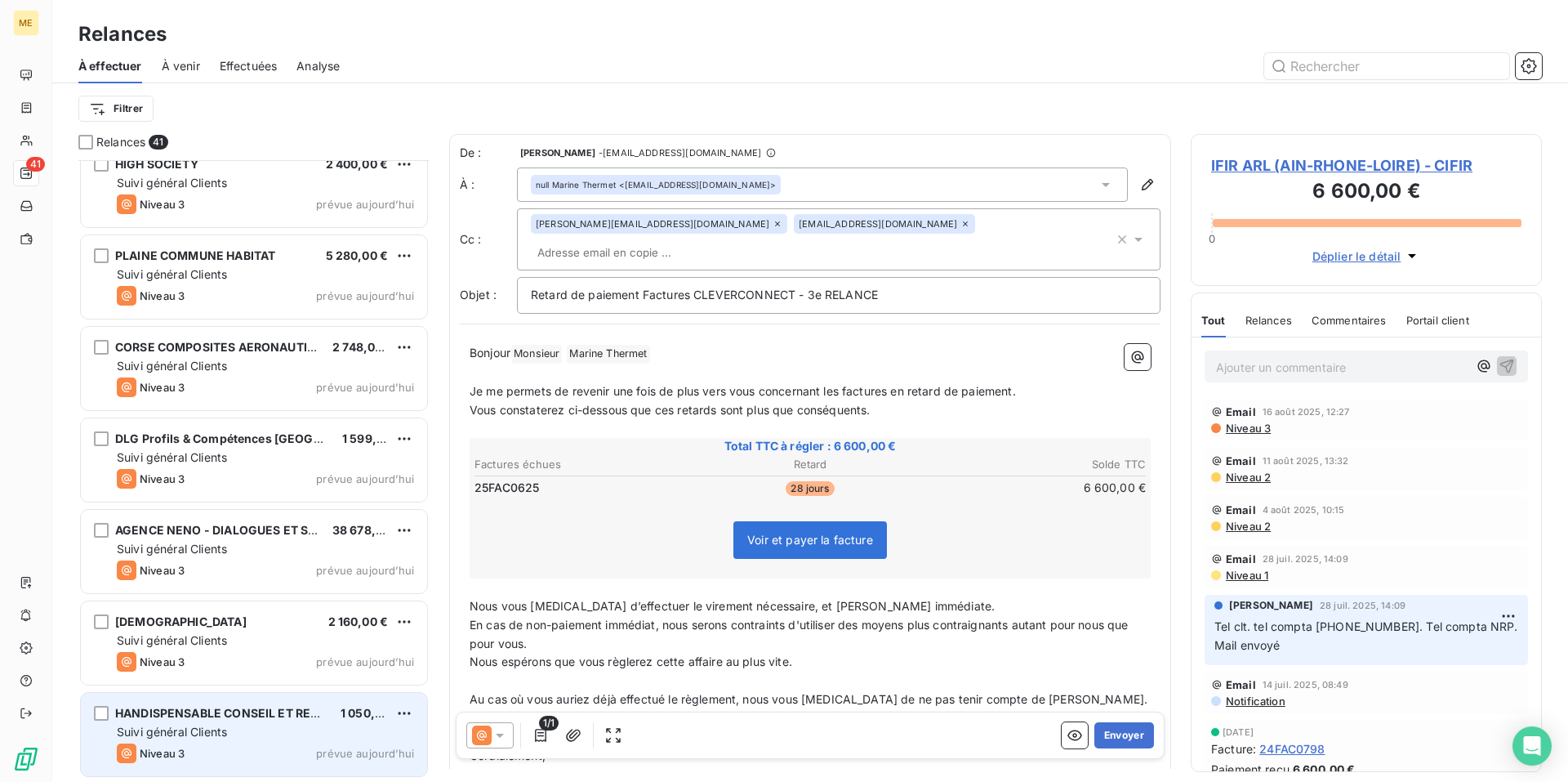
click at [312, 732] on div "Suivi général Clients" at bounding box center [266, 732] width 297 height 17
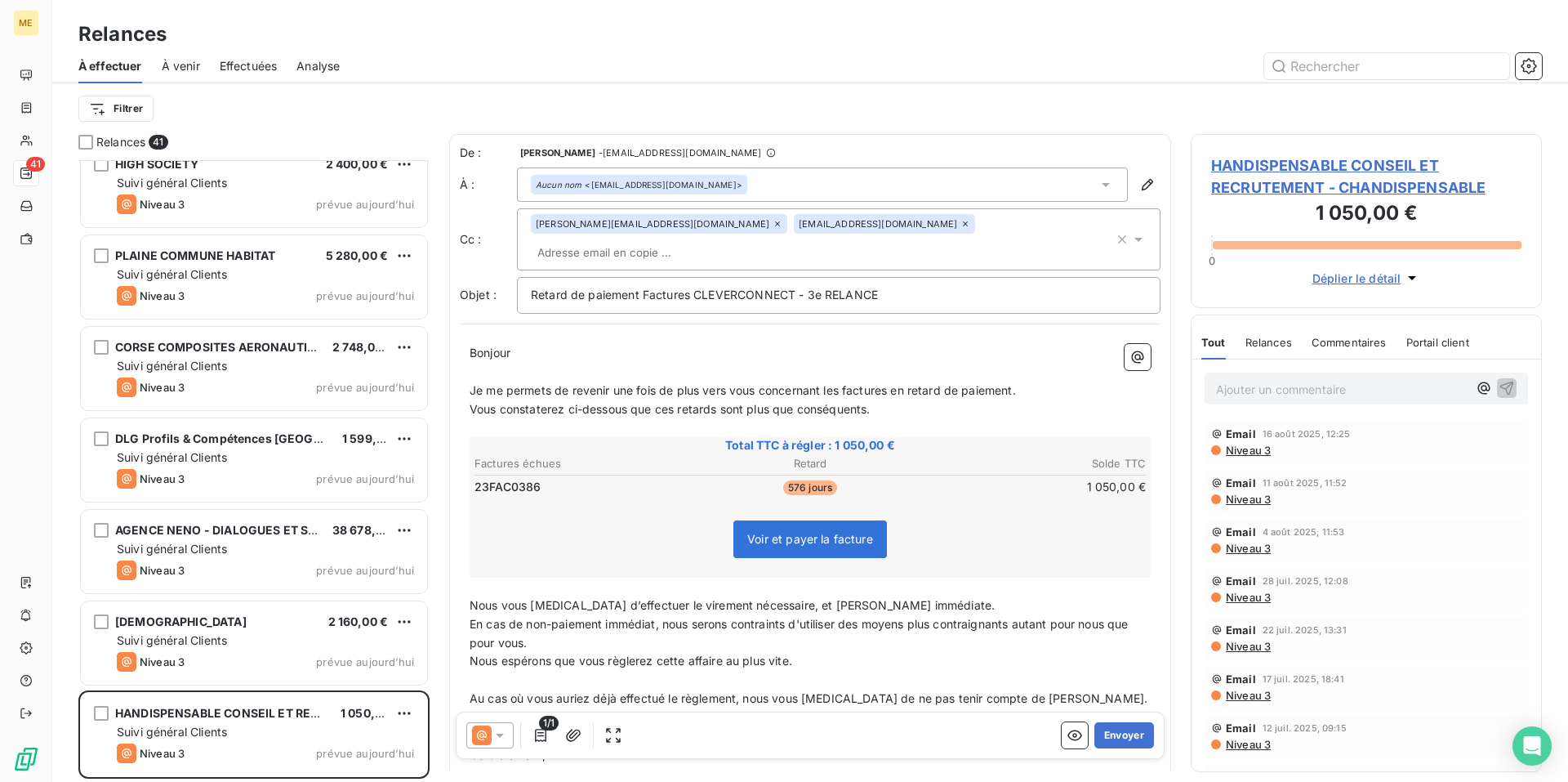
click at [881, 232] on div "[EMAIL_ADDRESS][DOMAIN_NAME]" at bounding box center [884, 223] width 181 height 20
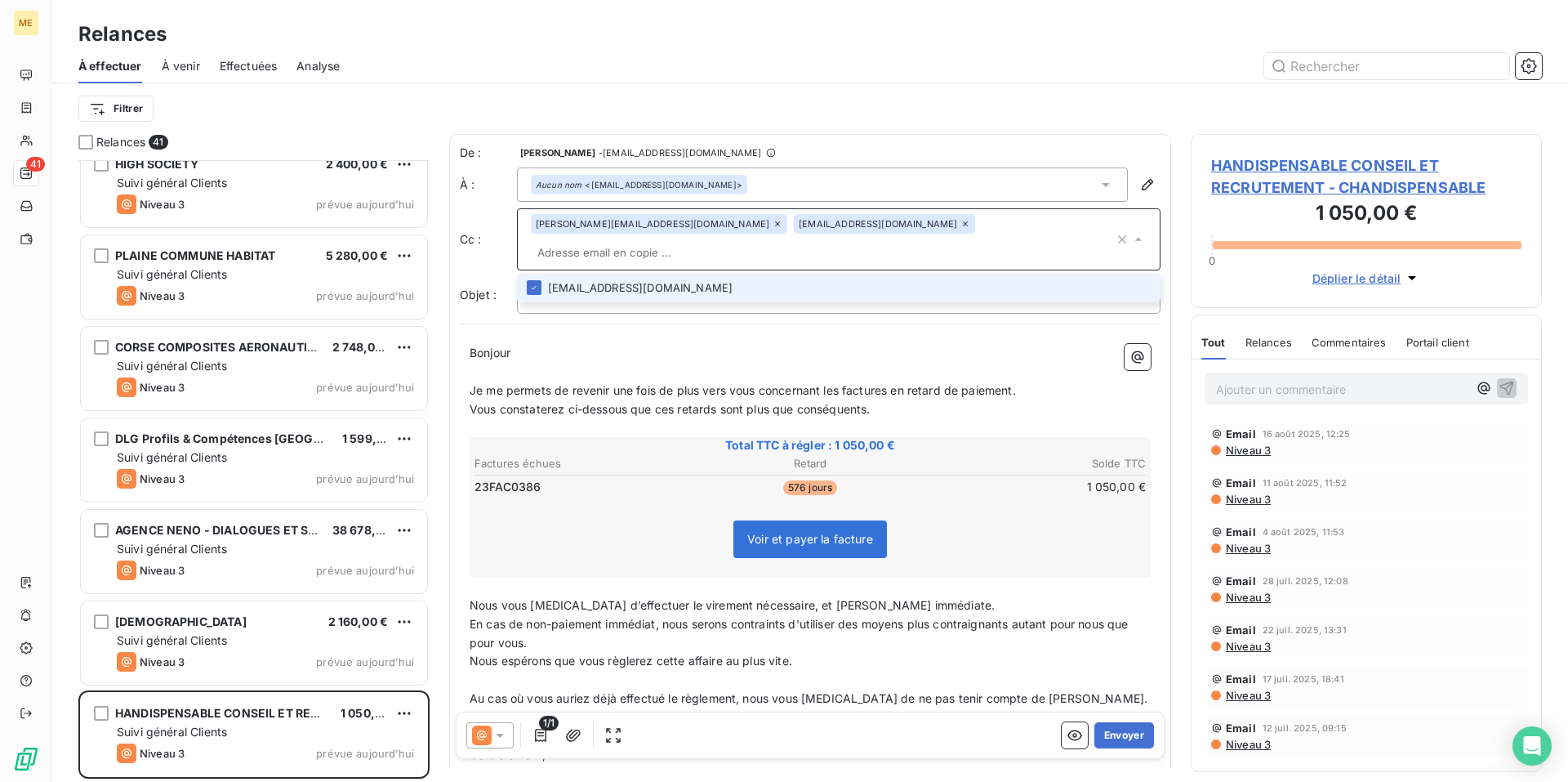
click at [960, 229] on icon at bounding box center [965, 223] width 10 height 10
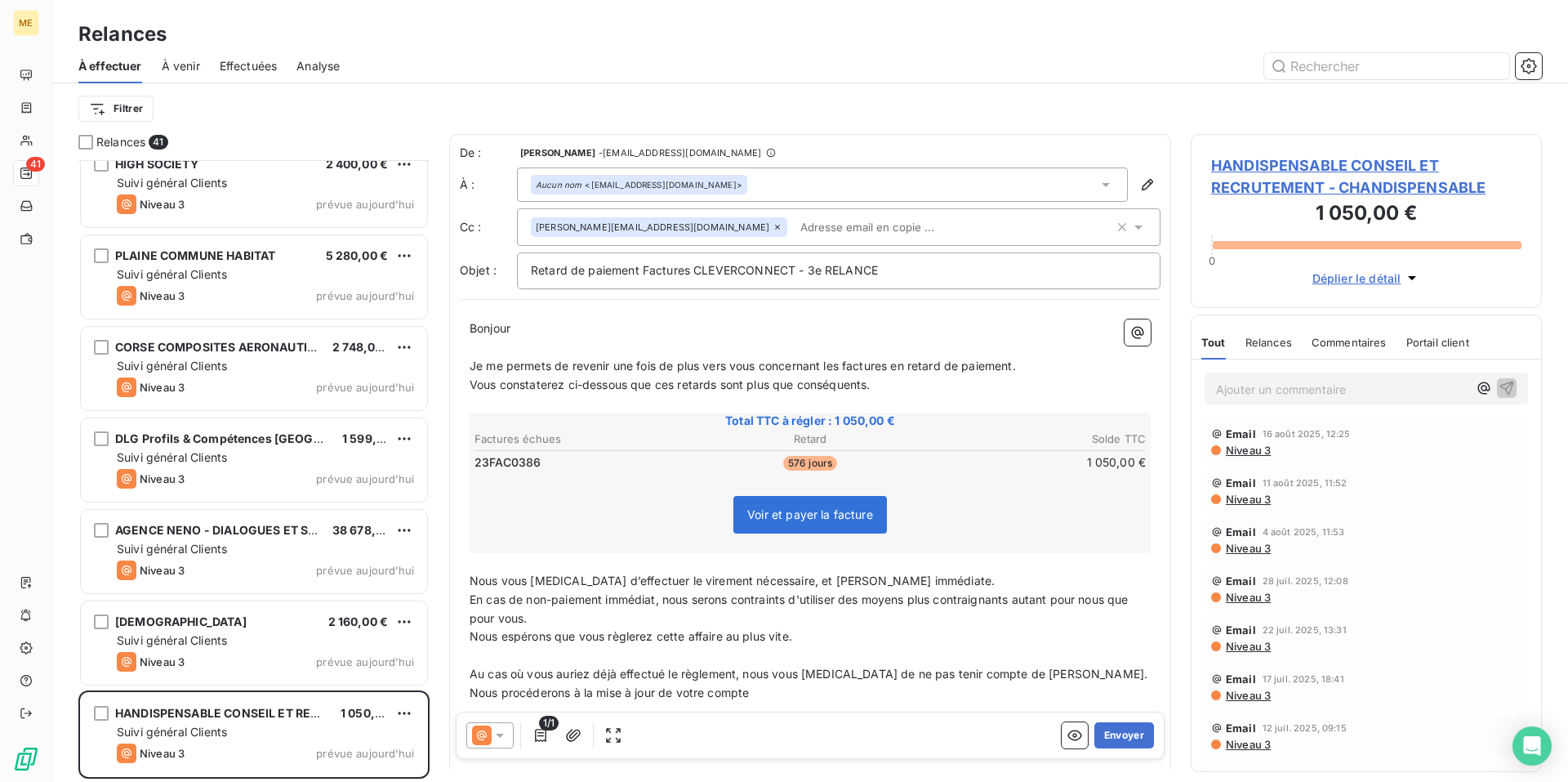
click at [604, 326] on p "Bonjour ﻿ ﻿ ﻿" at bounding box center [810, 328] width 681 height 19
click at [1113, 731] on button "Envoyer" at bounding box center [1124, 736] width 59 height 26
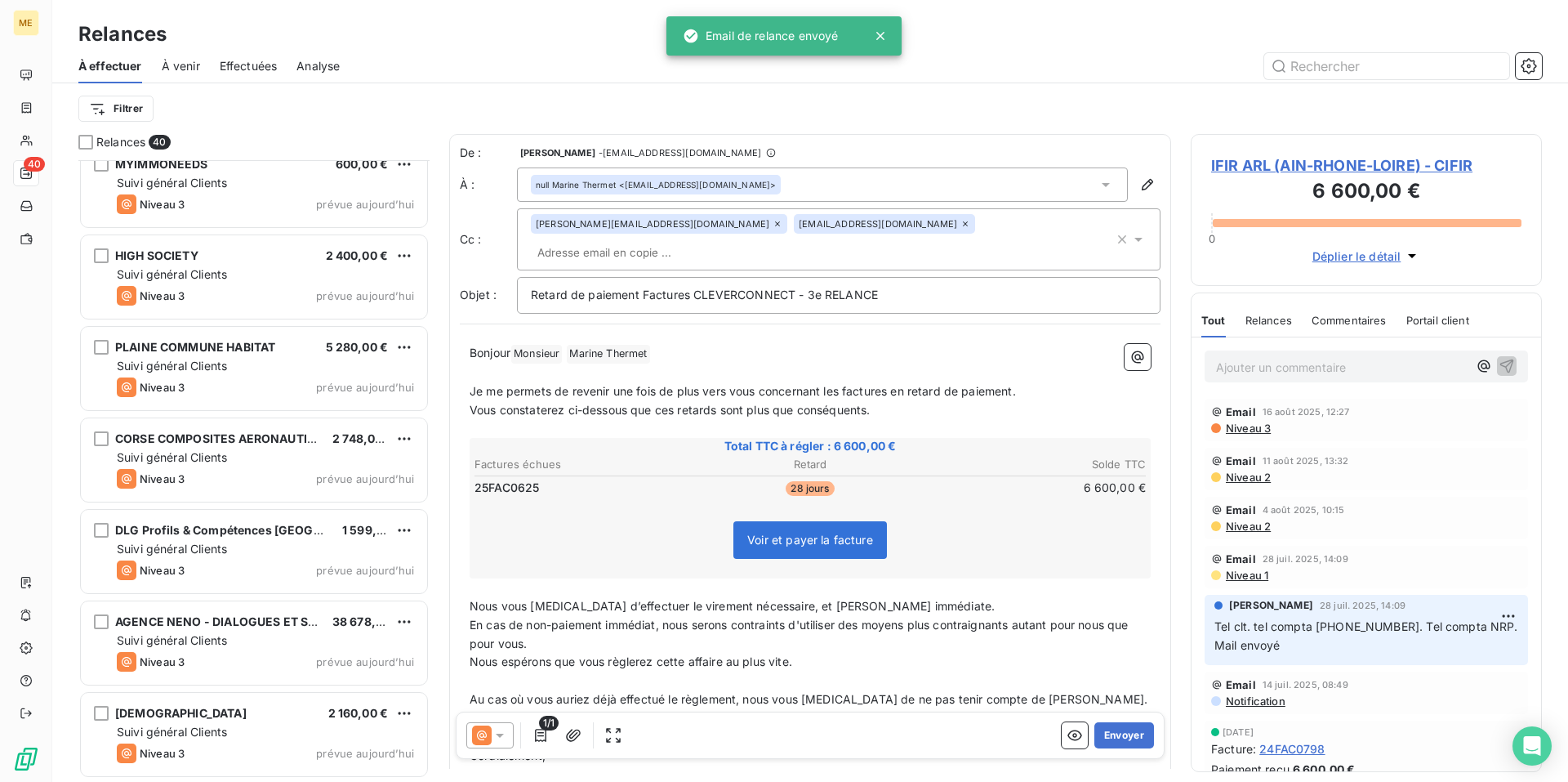
scroll to position [3038, 0]
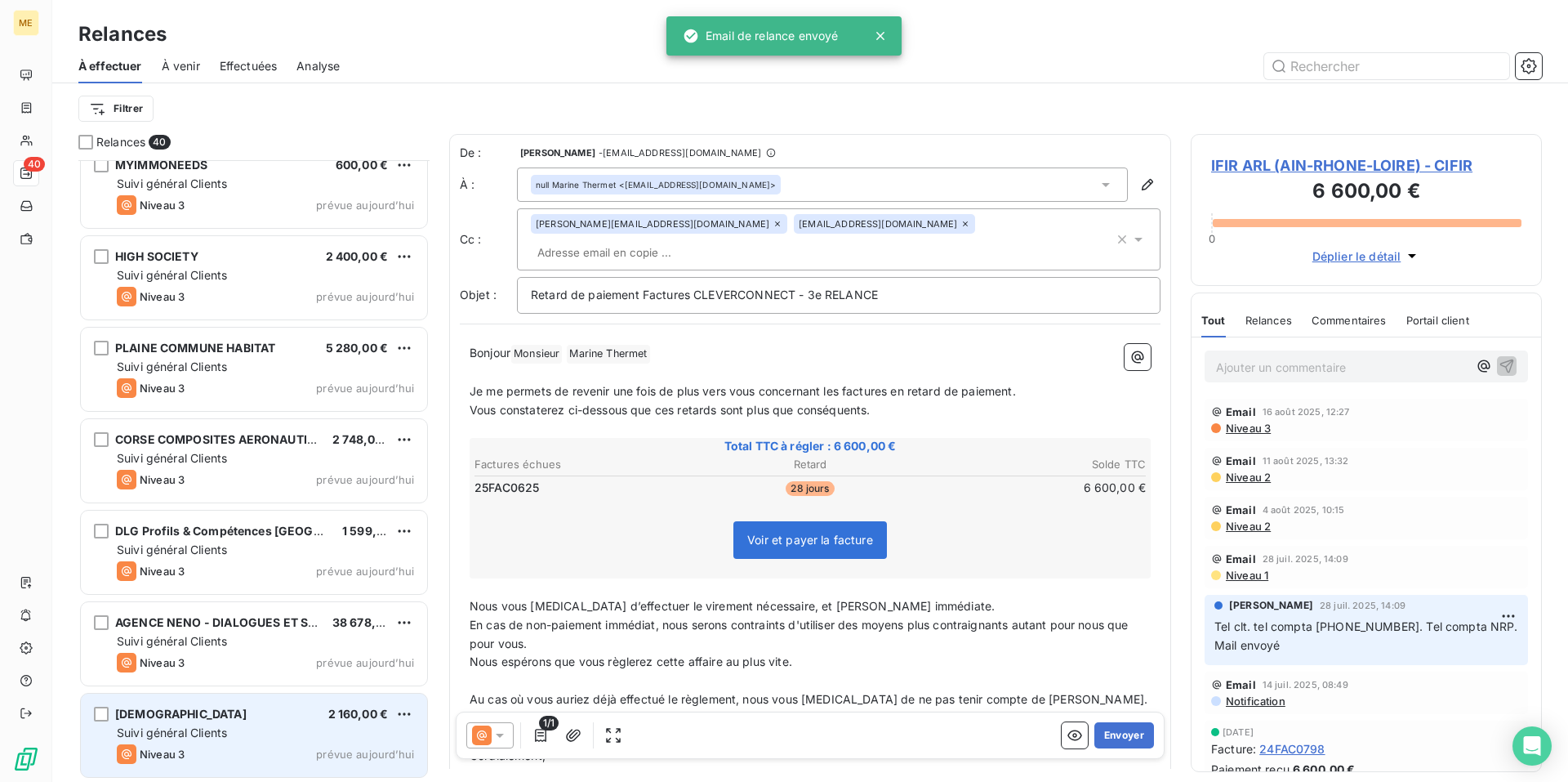
click at [247, 719] on div "ATEA 2 160,00 €" at bounding box center [266, 714] width 297 height 15
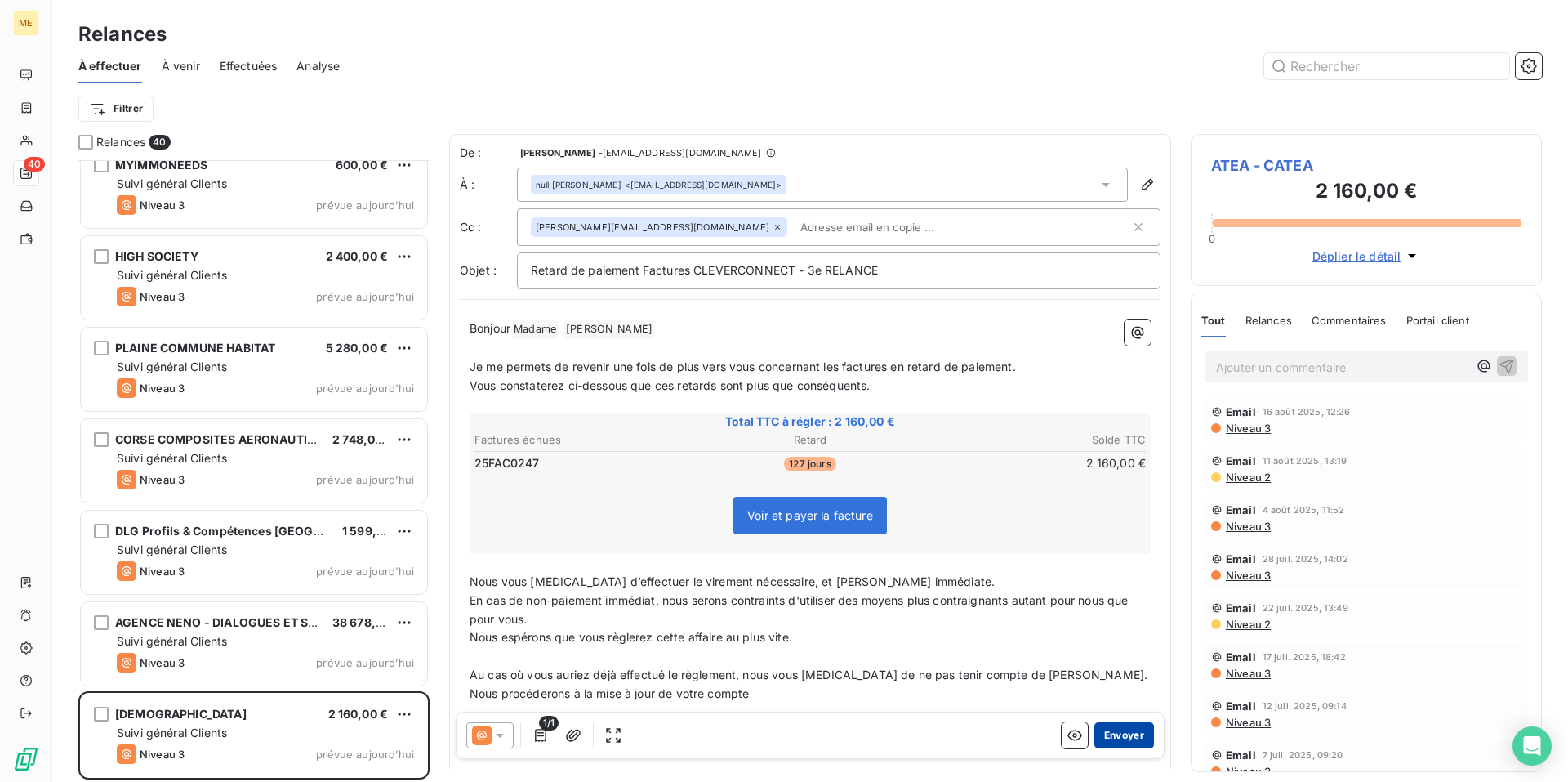
click at [1121, 736] on button "Envoyer" at bounding box center [1124, 736] width 59 height 26
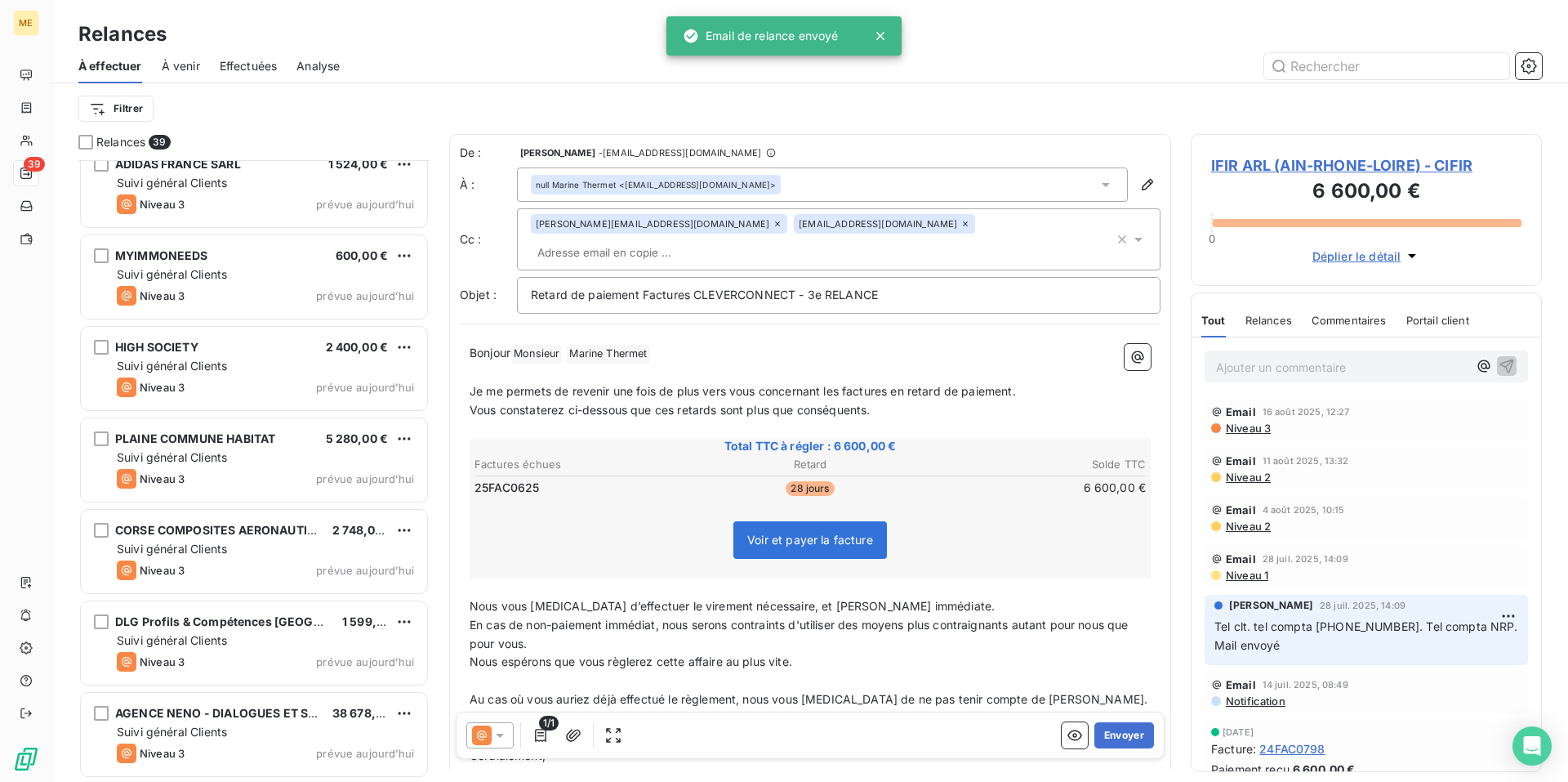
scroll to position [2947, 0]
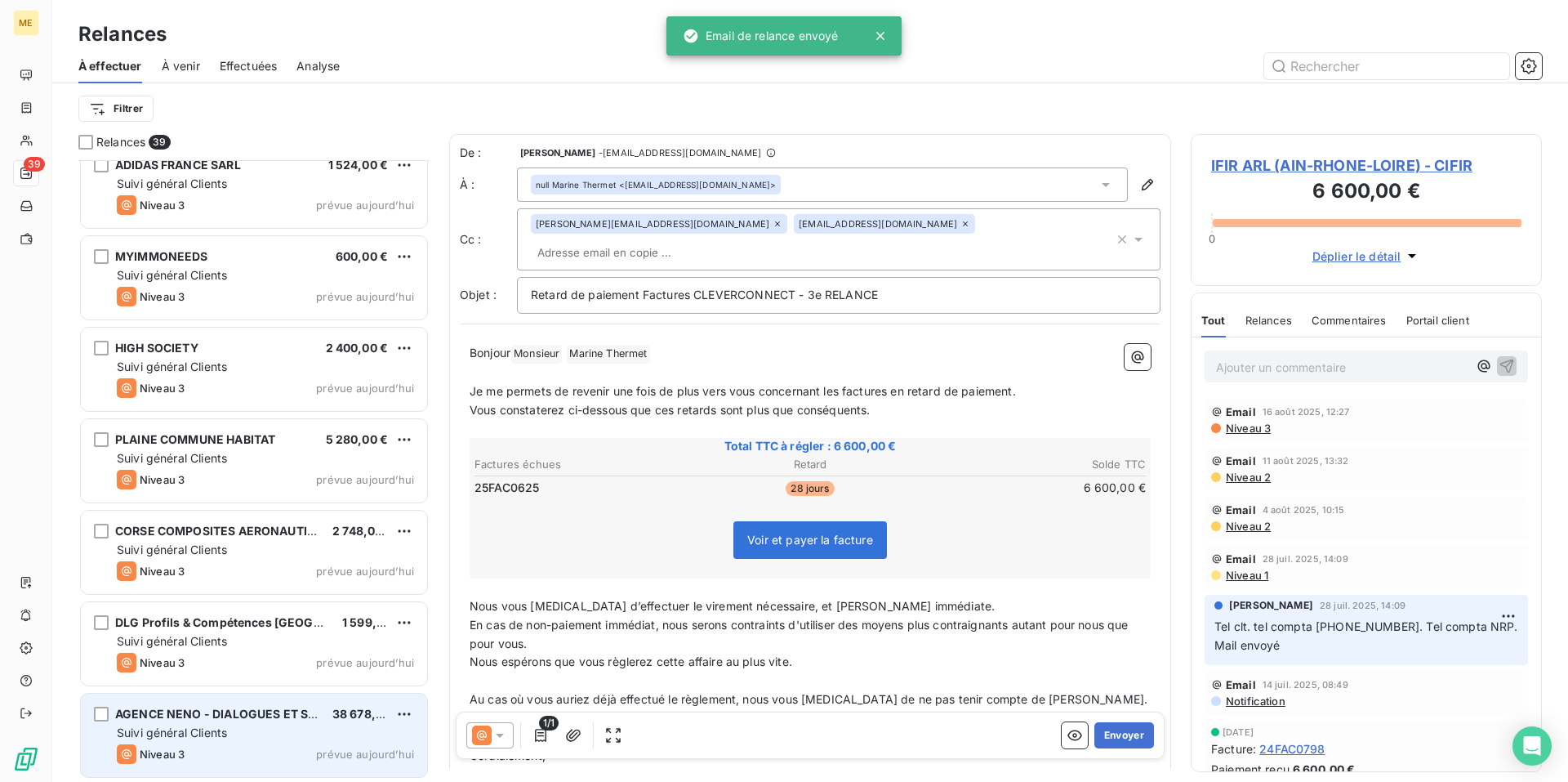
click at [276, 740] on div "Suivi général Clients" at bounding box center [266, 733] width 297 height 17
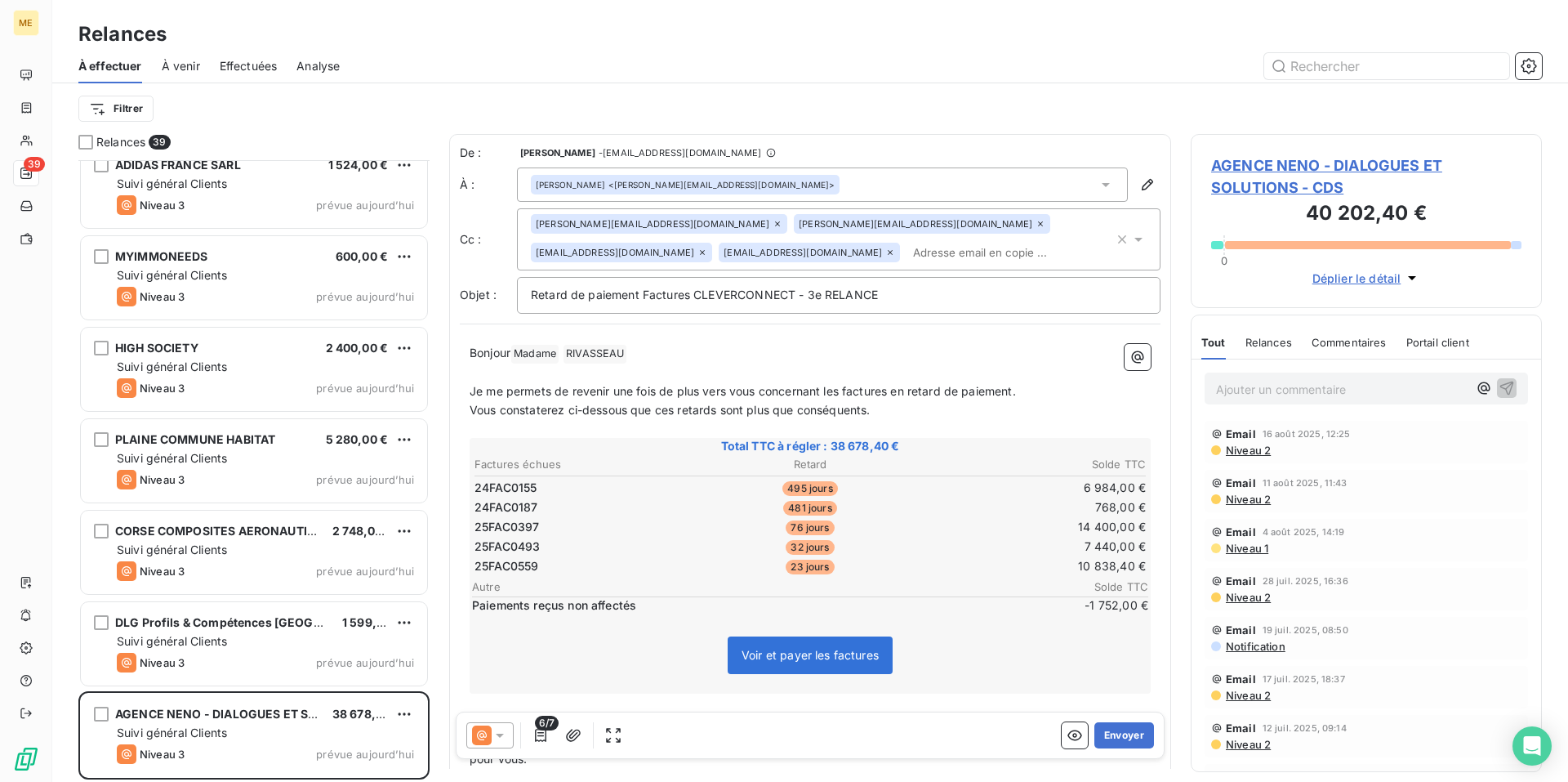
click at [888, 252] on icon at bounding box center [889, 252] width 5 height 5
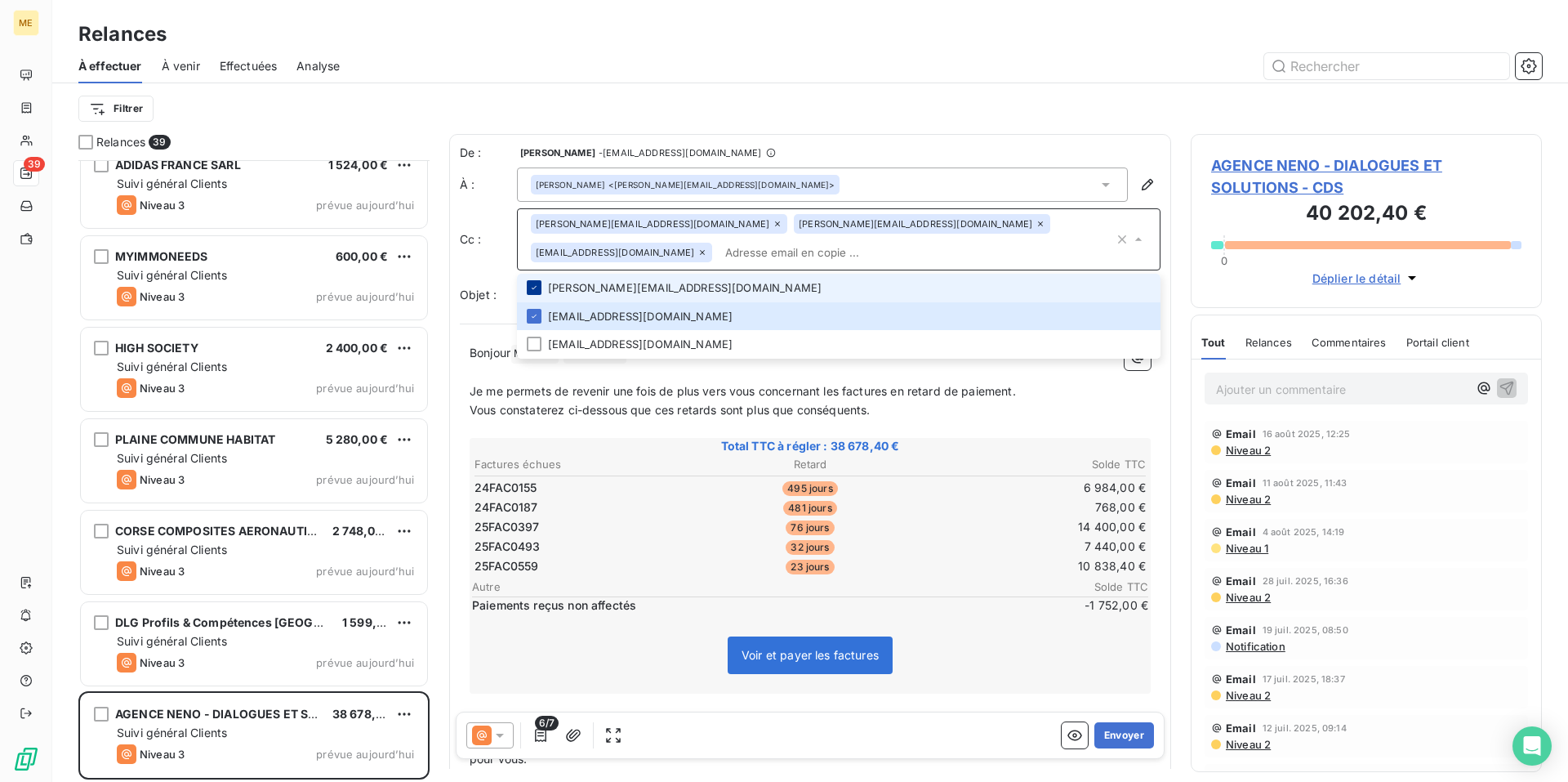
click at [536, 288] on icon at bounding box center [534, 287] width 10 height 10
click at [564, 364] on p "﻿" at bounding box center [810, 373] width 681 height 19
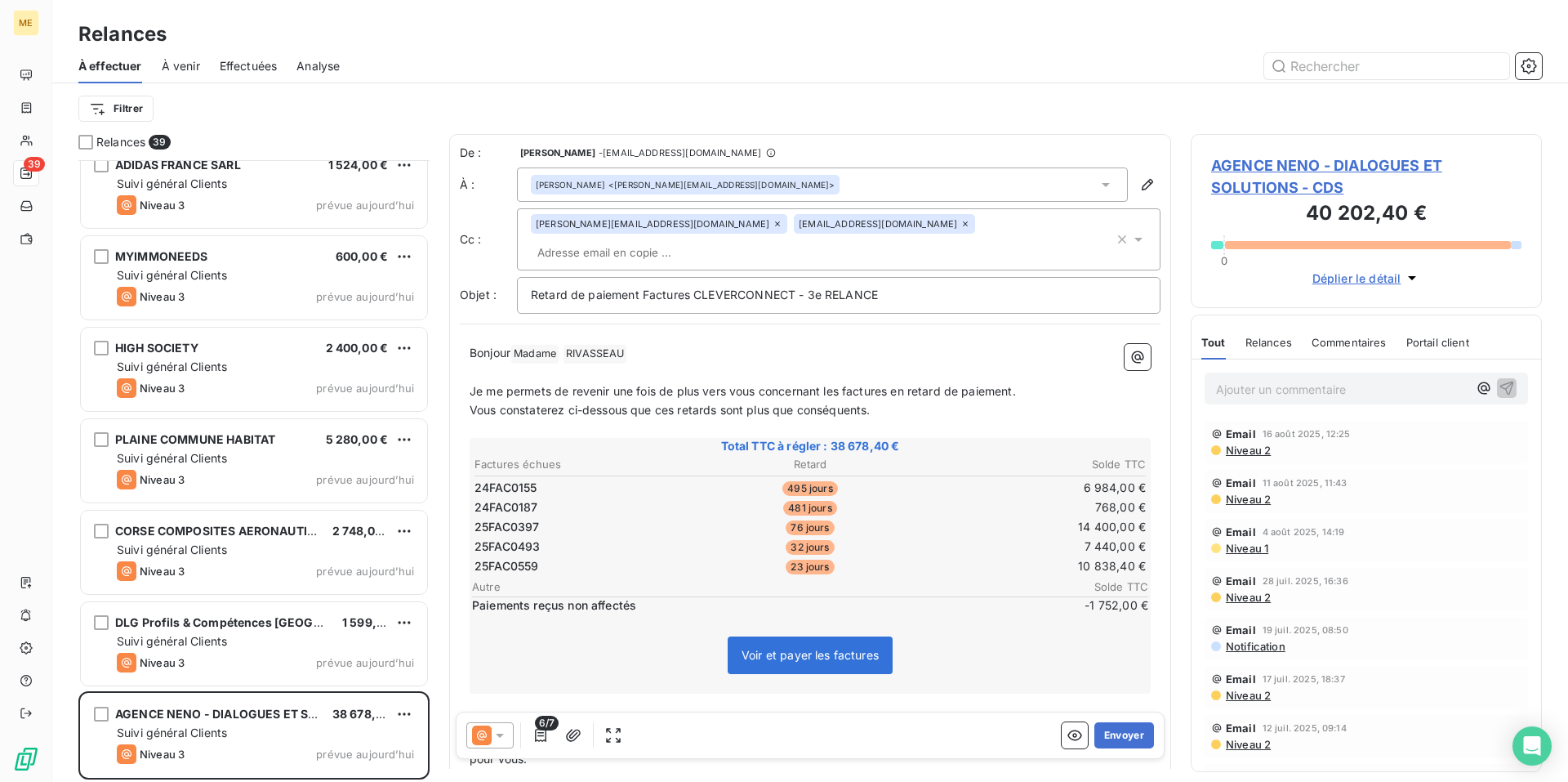
click at [636, 344] on p "Bonjour Madame [PERSON_NAME] ﻿ ﻿" at bounding box center [810, 353] width 681 height 20
click at [1111, 737] on button "Envoyer" at bounding box center [1124, 736] width 59 height 26
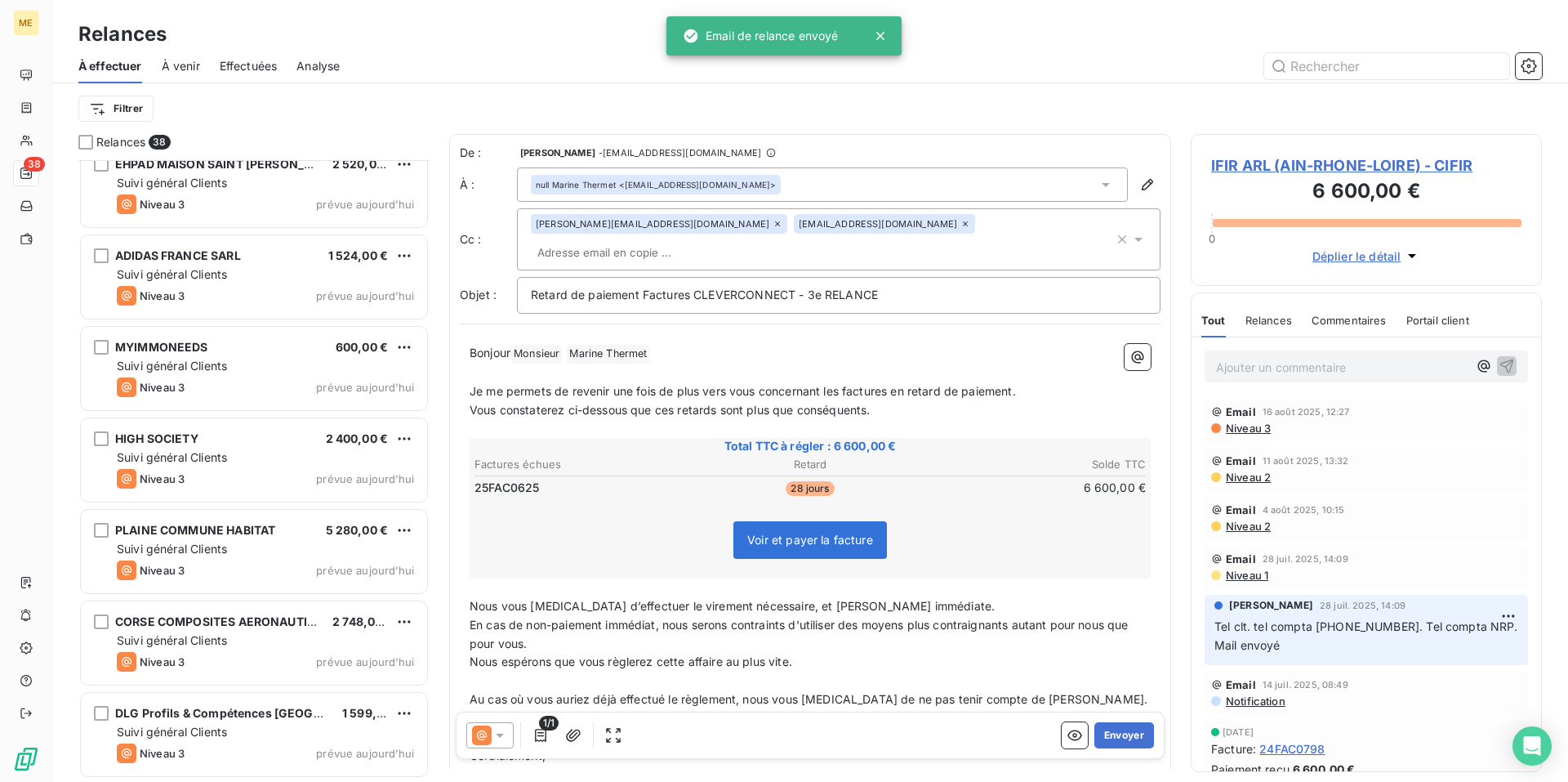
scroll to position [2855, 0]
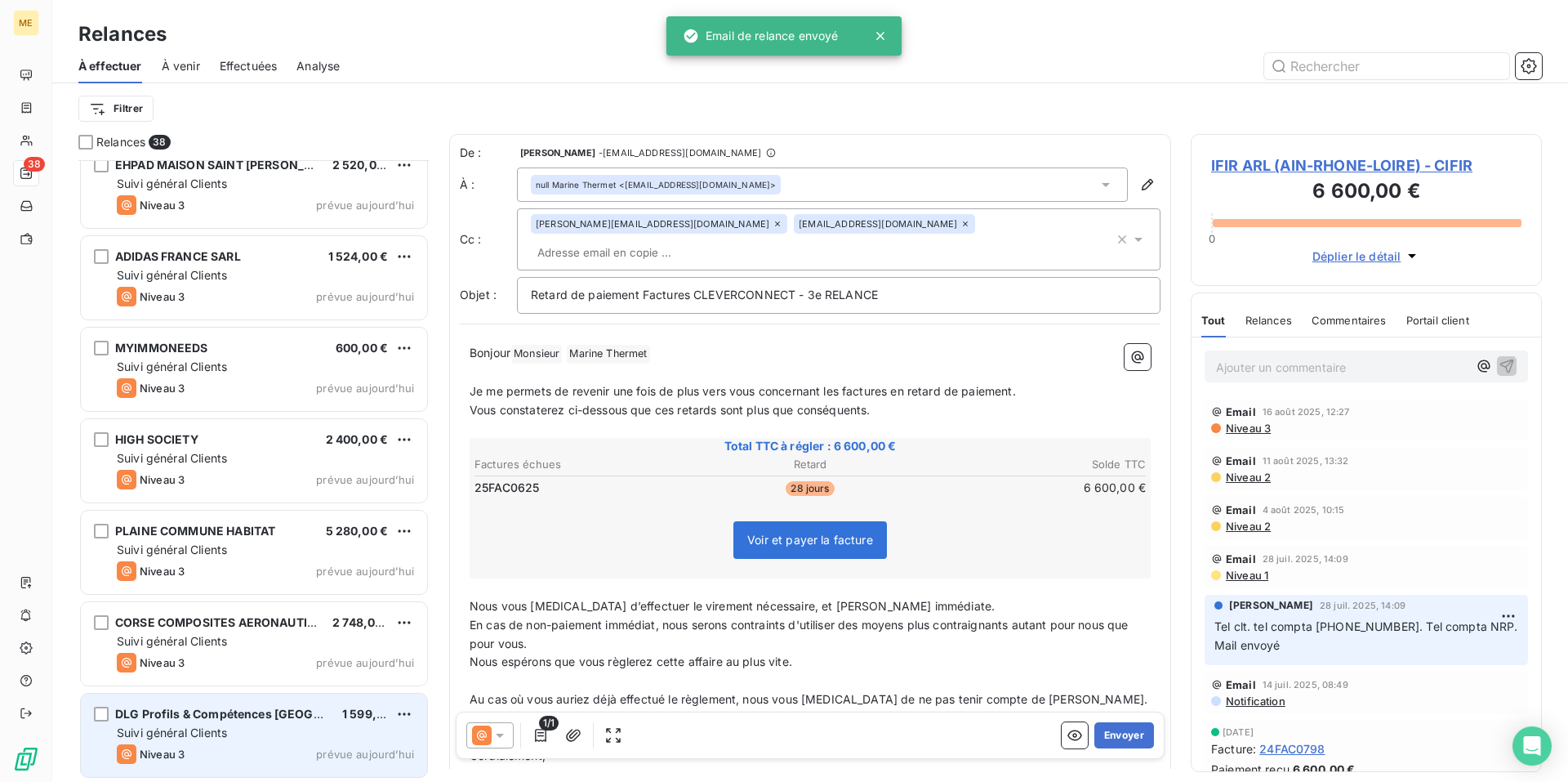
click at [280, 724] on div "Suivi général Clients" at bounding box center [266, 733] width 297 height 17
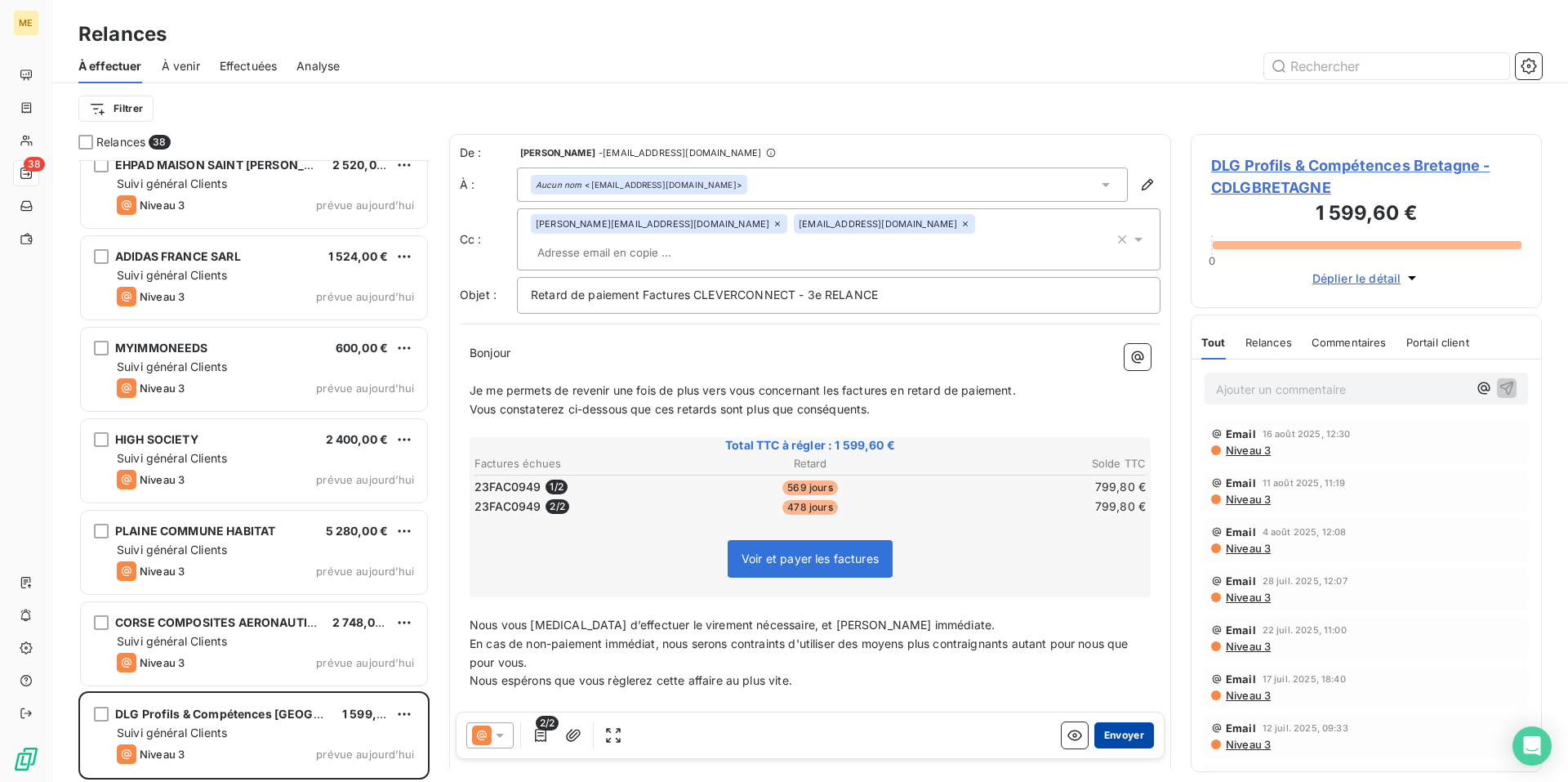
click at [1113, 736] on button "Envoyer" at bounding box center [1124, 736] width 59 height 26
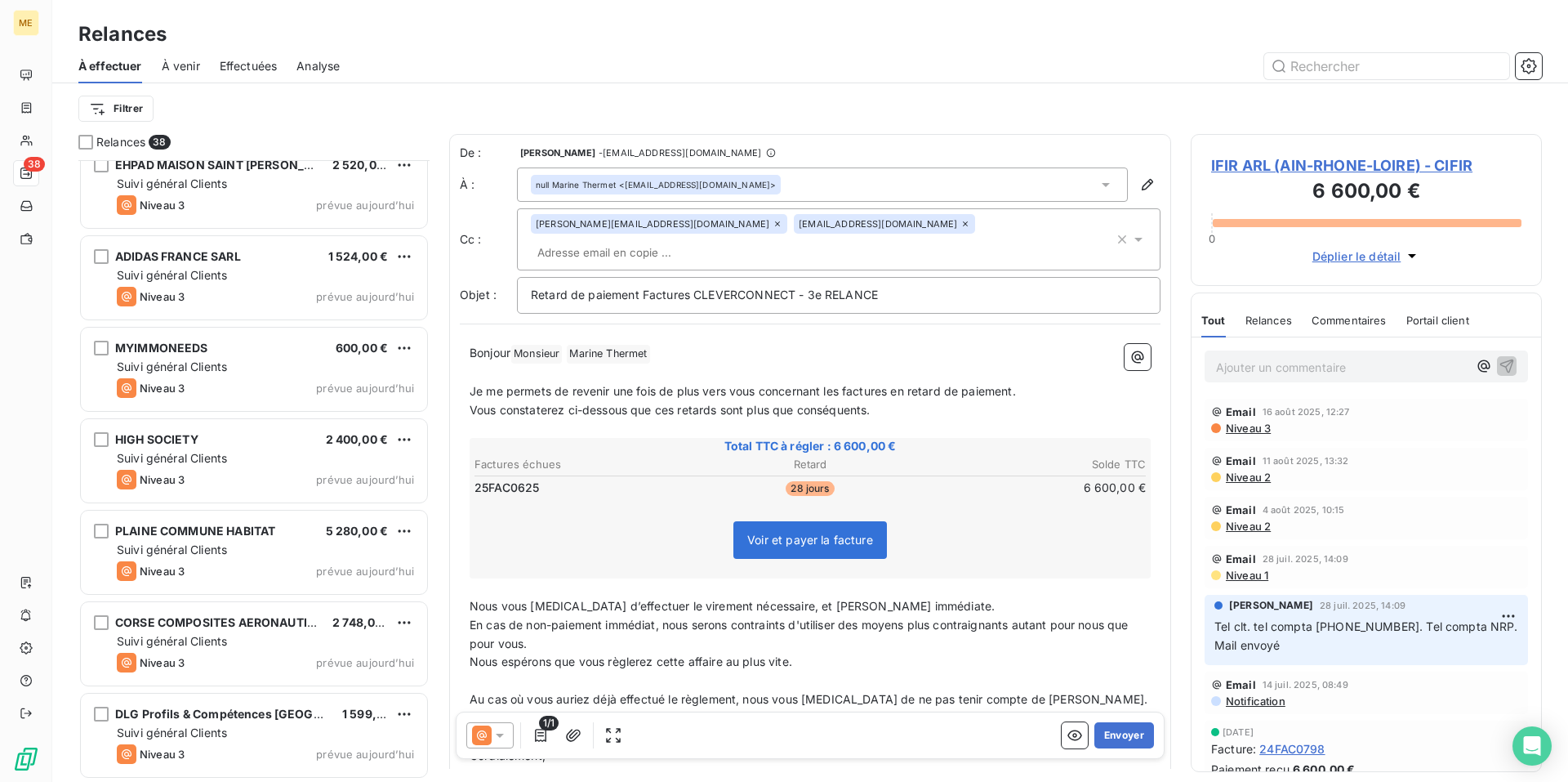
scroll to position [2764, 0]
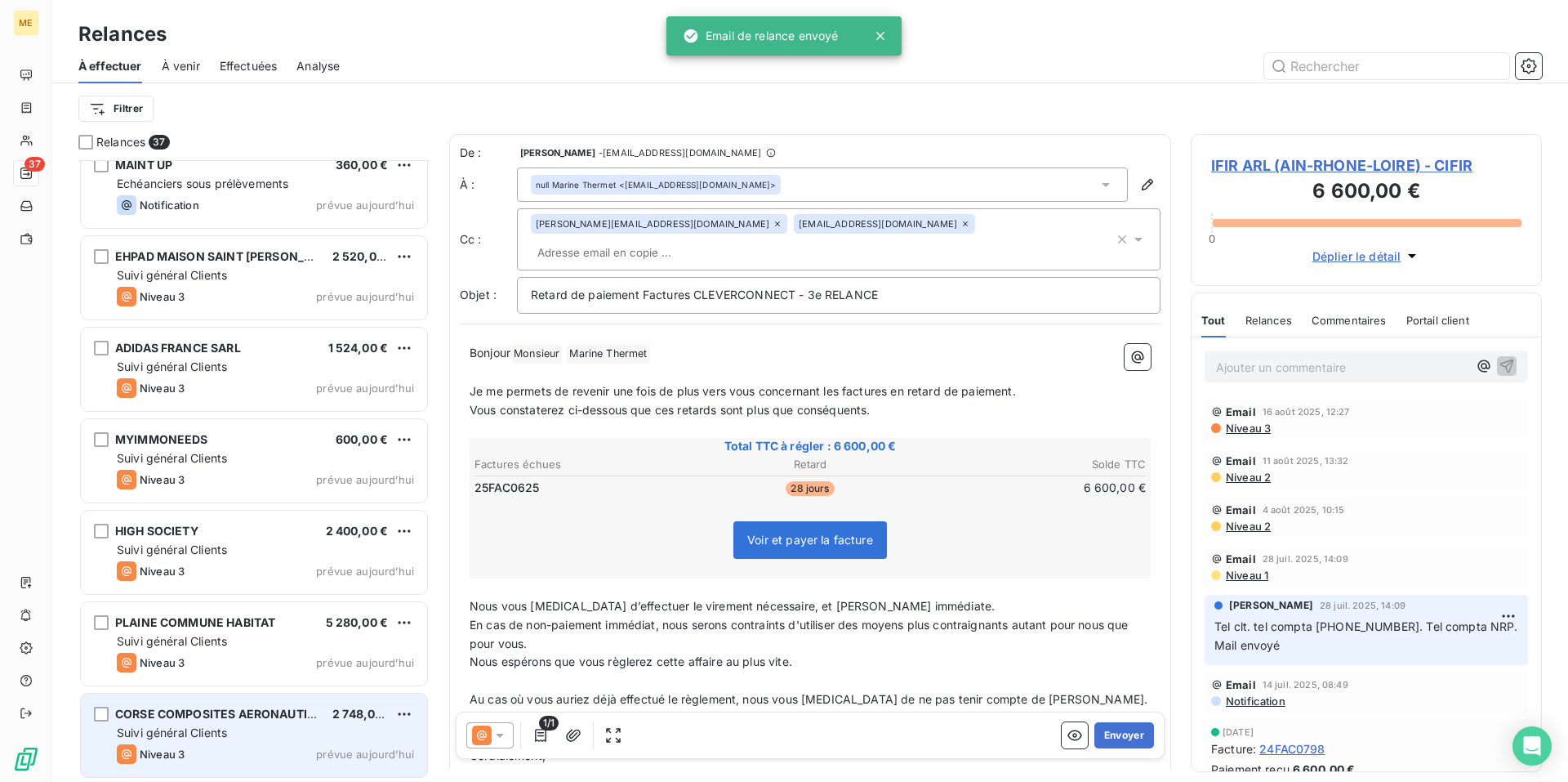
click at [312, 736] on div "Suivi général Clients" at bounding box center [266, 733] width 297 height 17
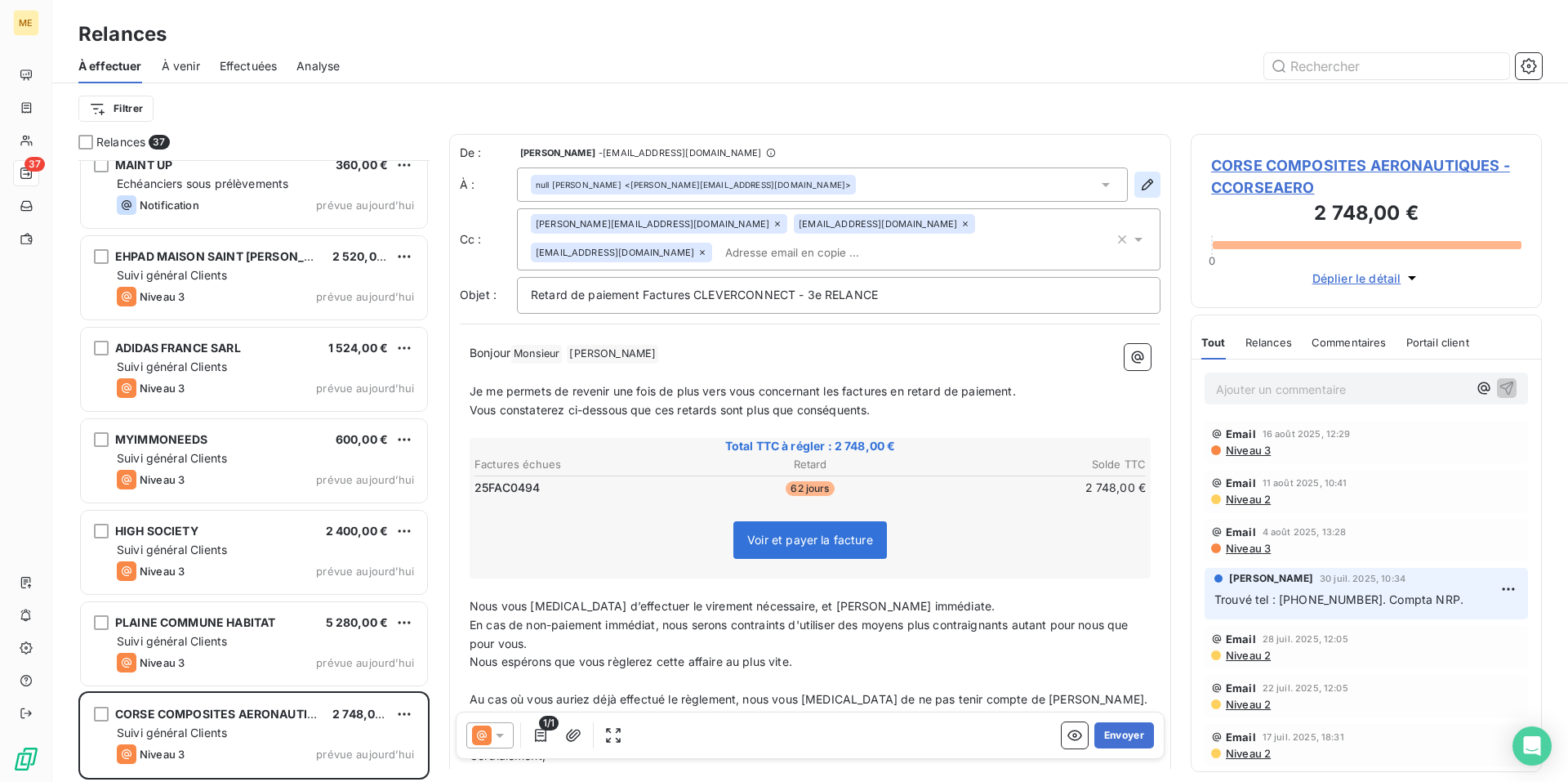
click at [1139, 187] on icon "button" at bounding box center [1147, 185] width 17 height 17
type input "[PERSON_NAME]"
type input "[PERSON_NAME][EMAIL_ADDRESS][DOMAIN_NAME]"
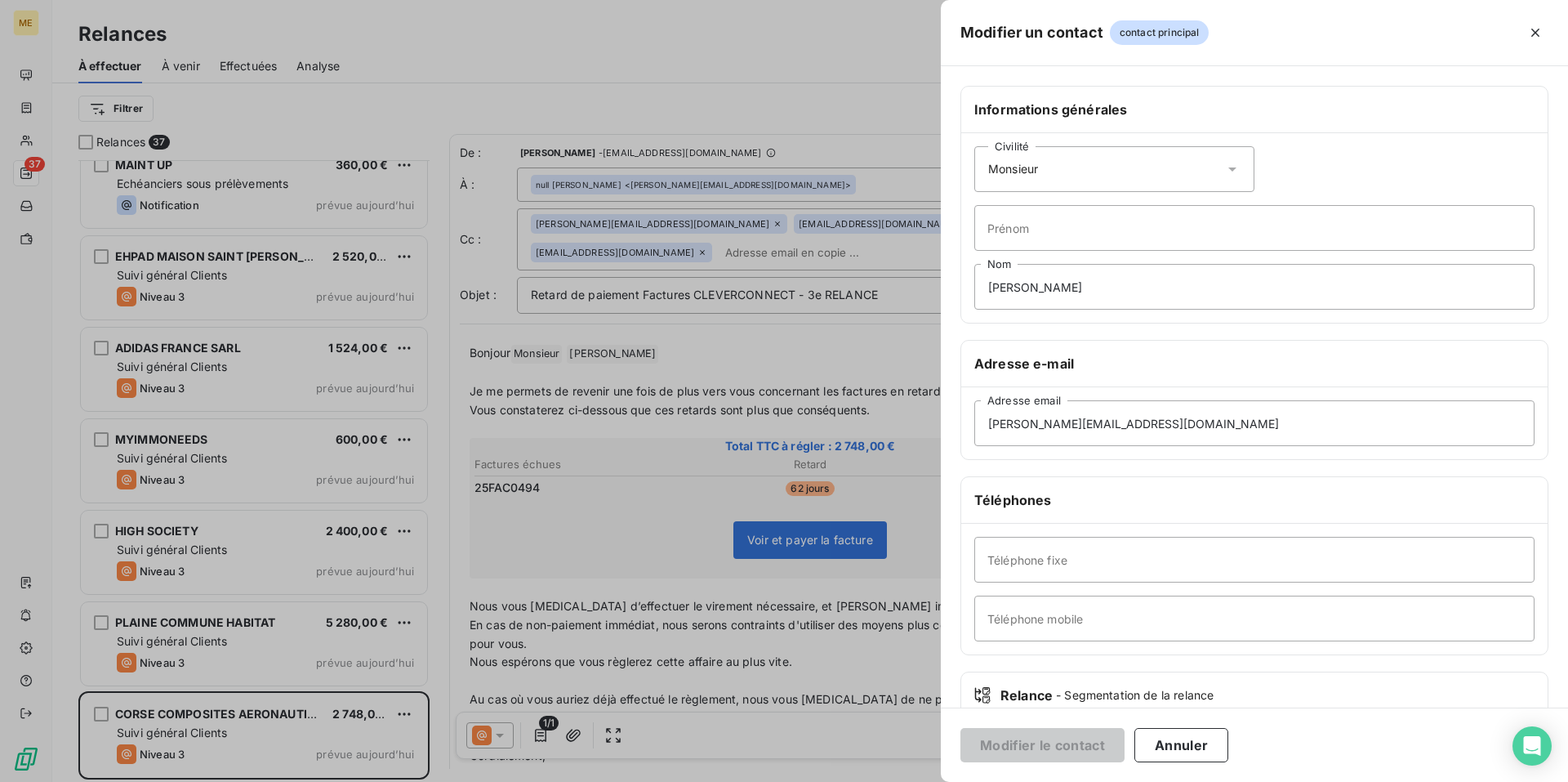
click at [1224, 171] on icon at bounding box center [1232, 169] width 17 height 17
click at [1197, 195] on li "Madame" at bounding box center [1113, 210] width 280 height 30
click at [1065, 747] on button "Modifier le contact" at bounding box center [1042, 745] width 165 height 34
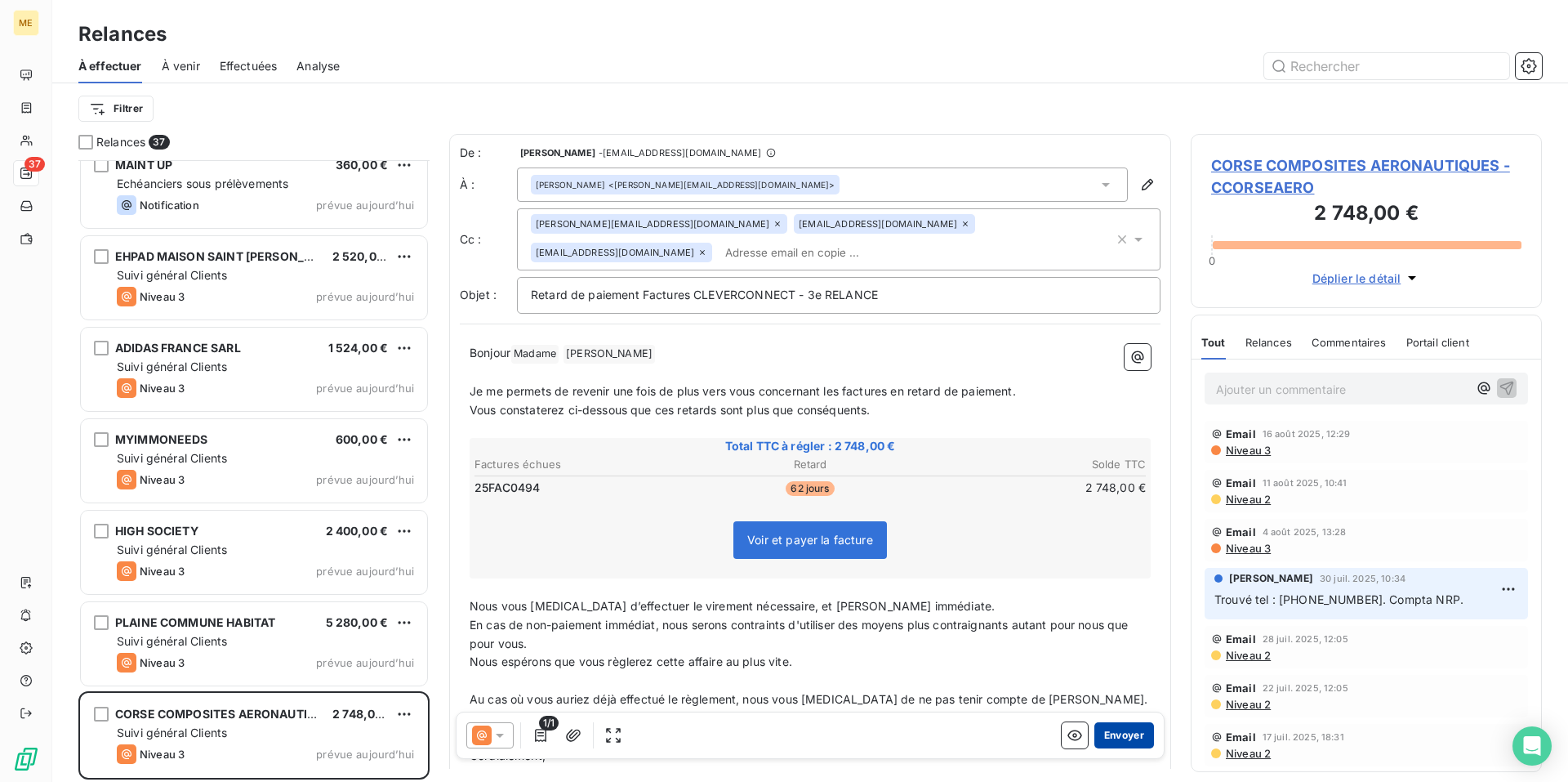
click at [1111, 735] on button "Envoyer" at bounding box center [1124, 736] width 59 height 26
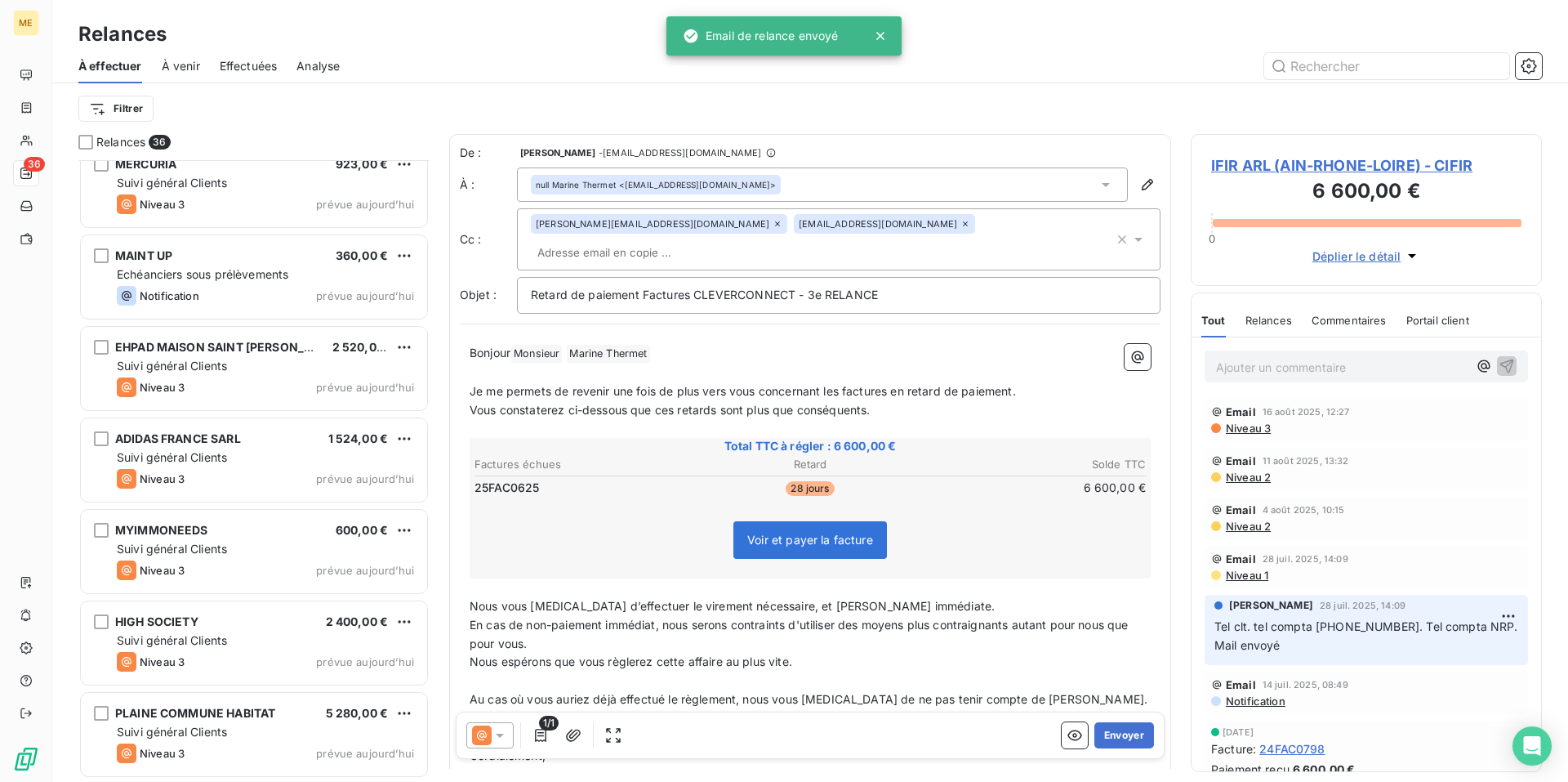
scroll to position [2671, 0]
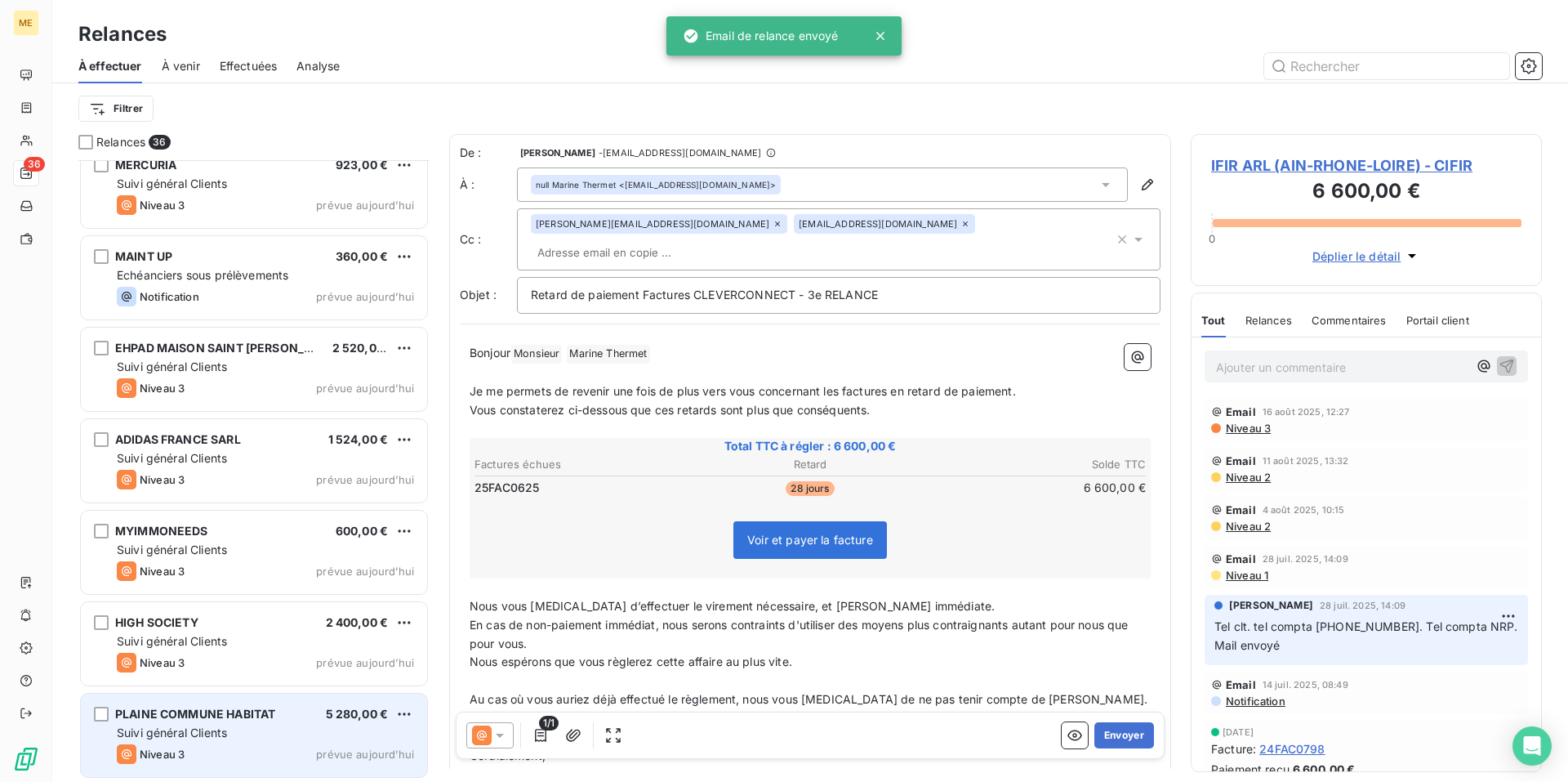
click at [301, 732] on div "Suivi général Clients" at bounding box center [266, 733] width 297 height 17
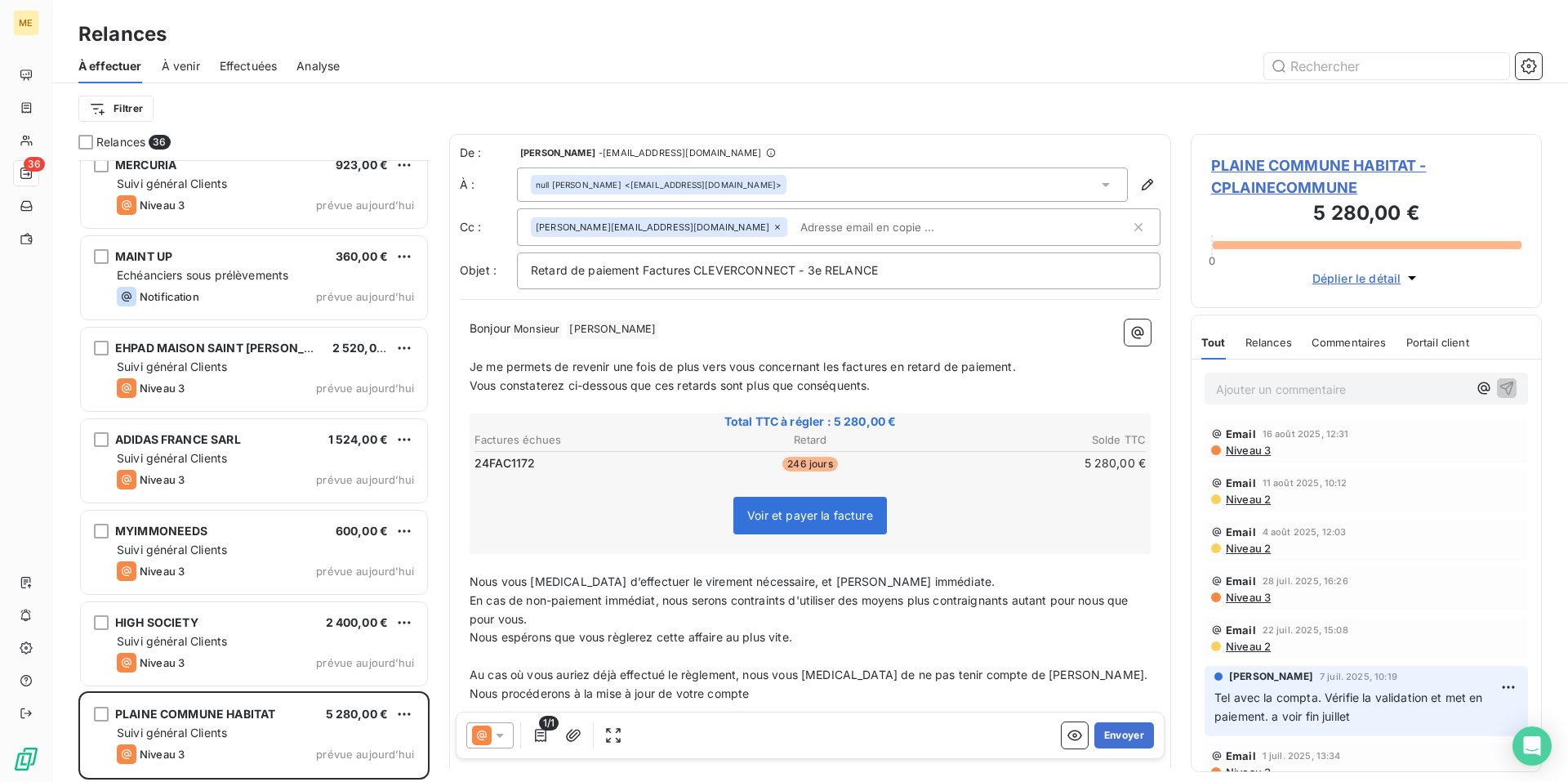
click at [1266, 455] on span "Niveau 3" at bounding box center [1247, 450] width 46 height 13
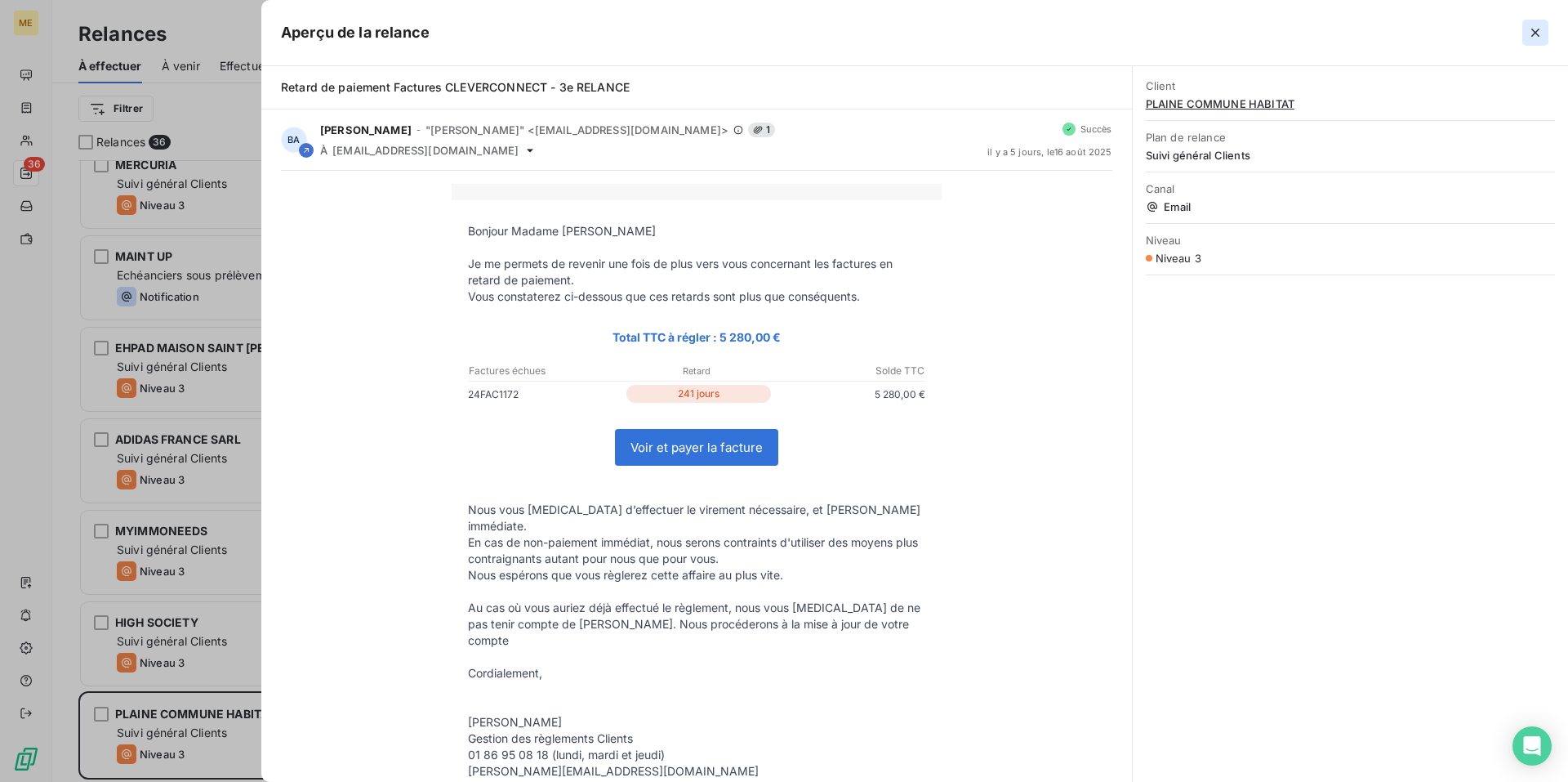
click at [1528, 35] on icon "button" at bounding box center [1535, 33] width 17 height 17
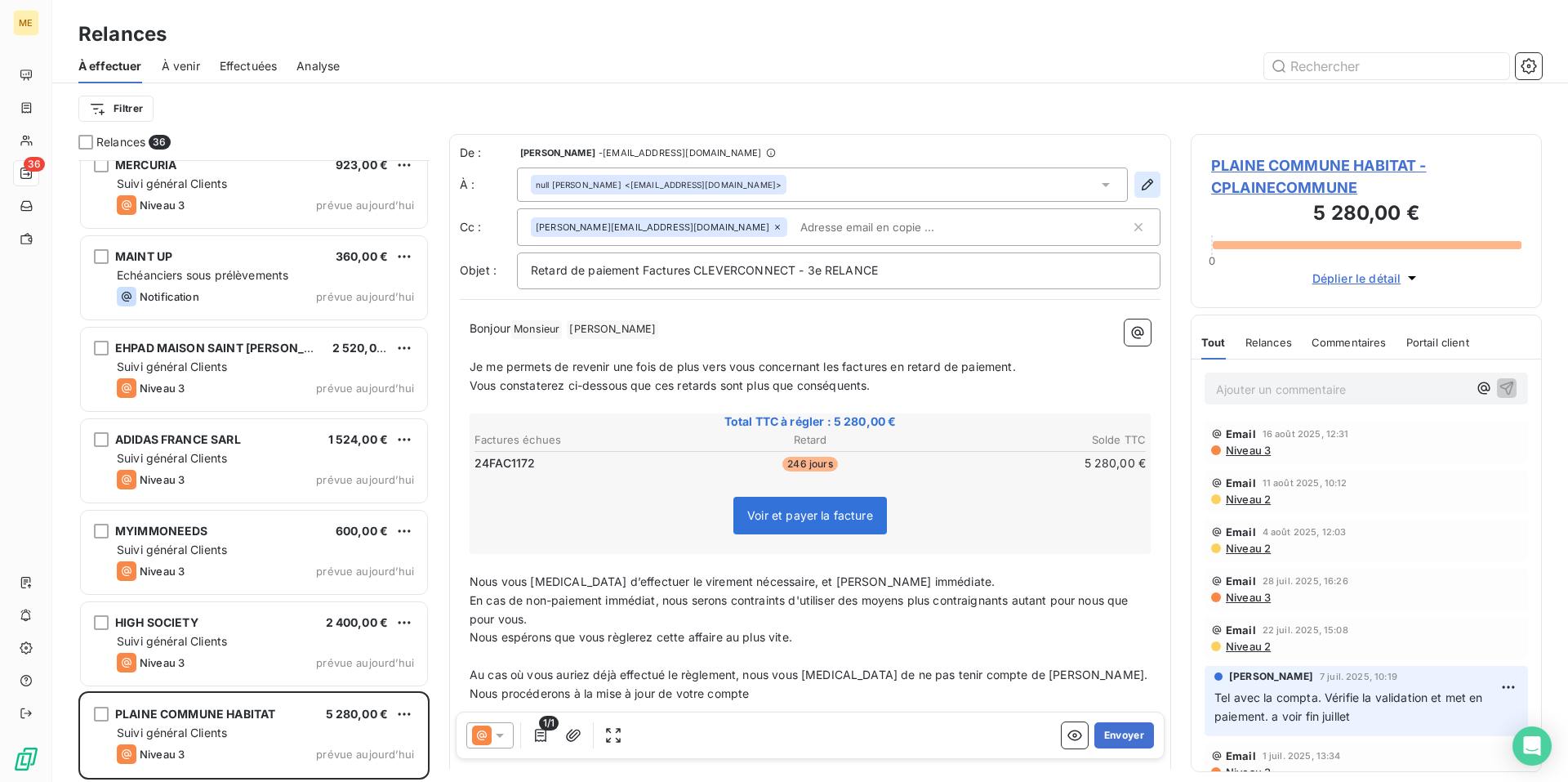
click at [1141, 184] on icon "button" at bounding box center [1147, 185] width 17 height 17
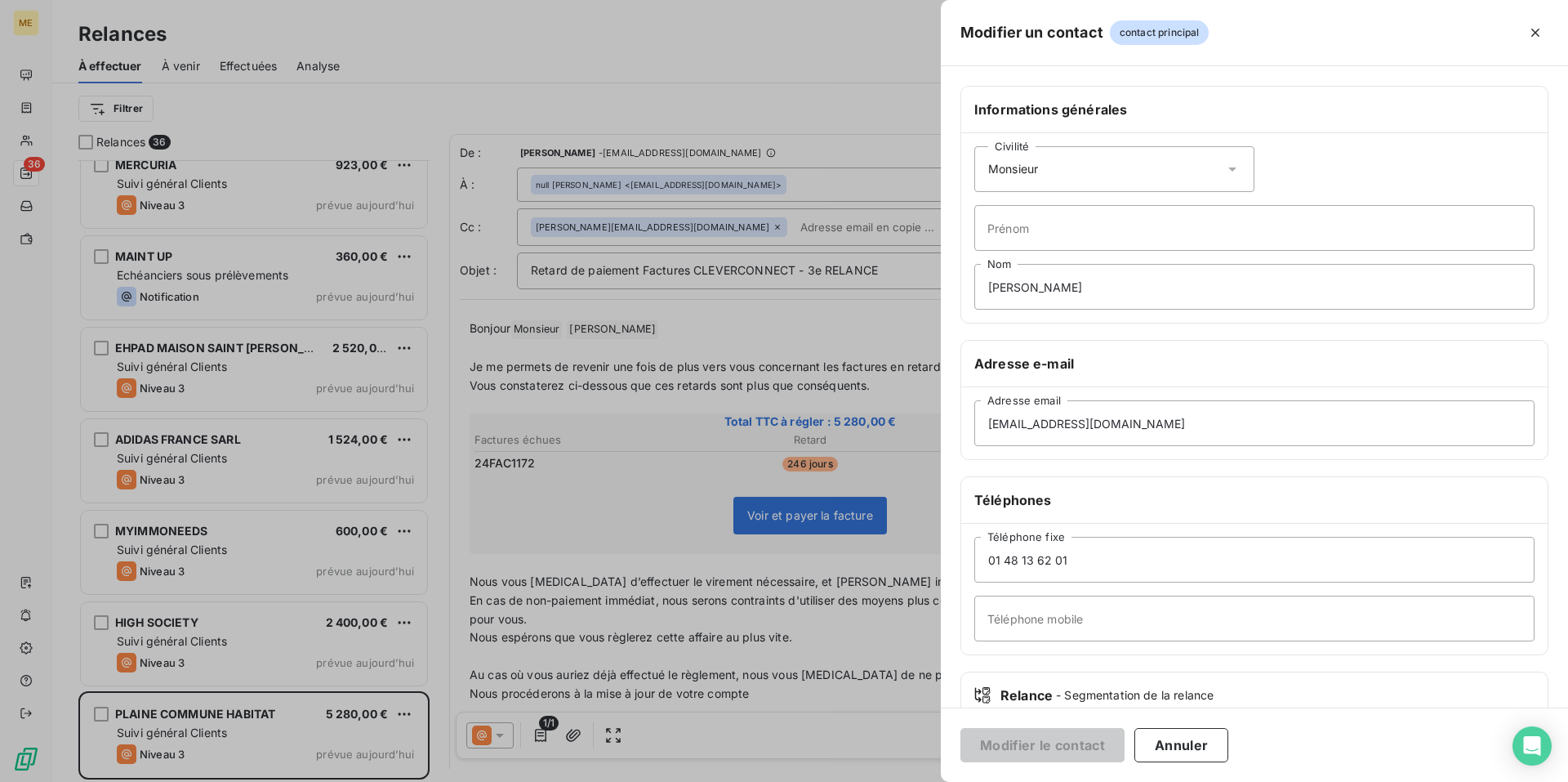
click at [1224, 168] on icon at bounding box center [1232, 169] width 17 height 17
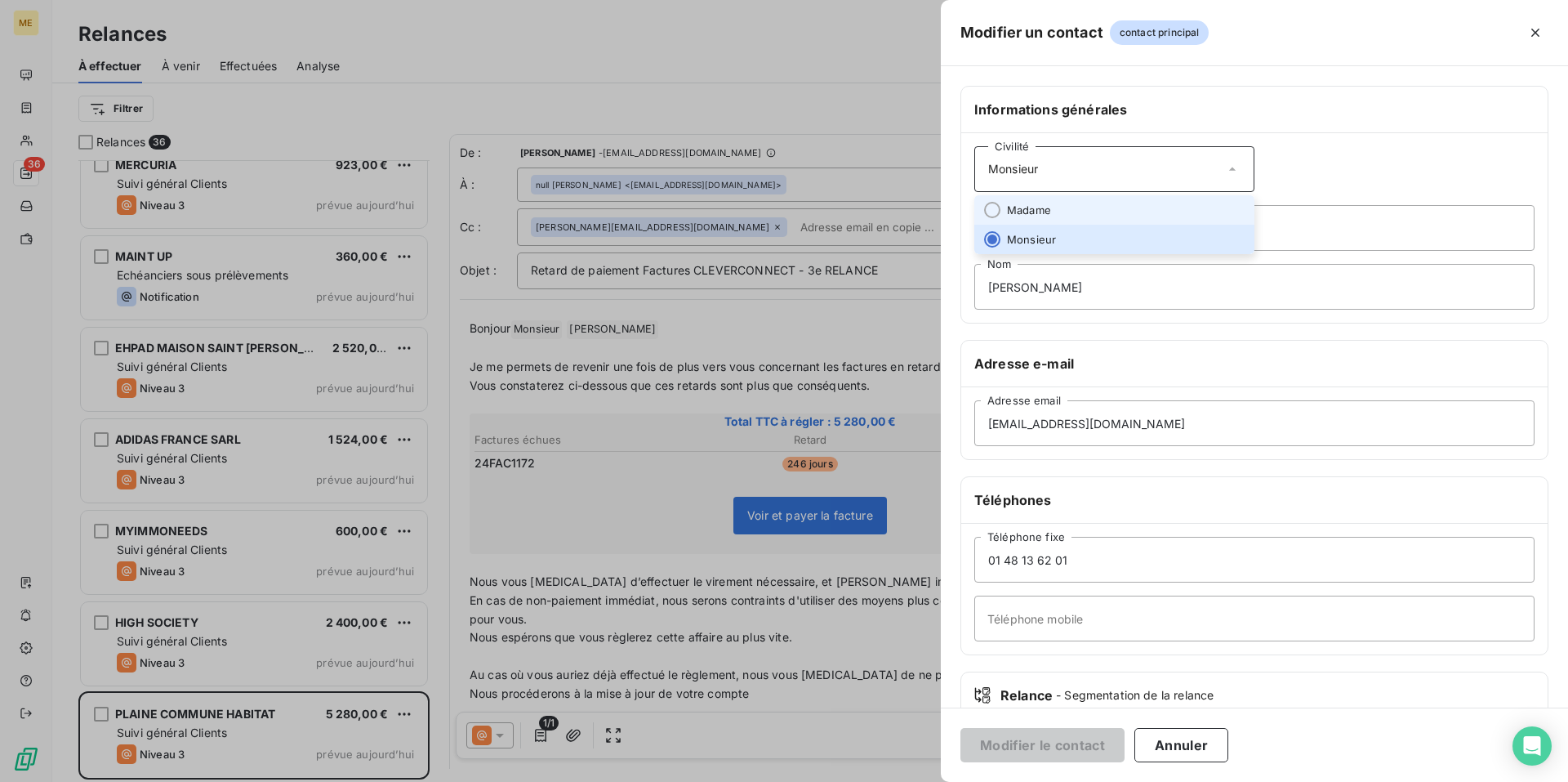
click at [1195, 196] on li "Madame" at bounding box center [1113, 210] width 280 height 30
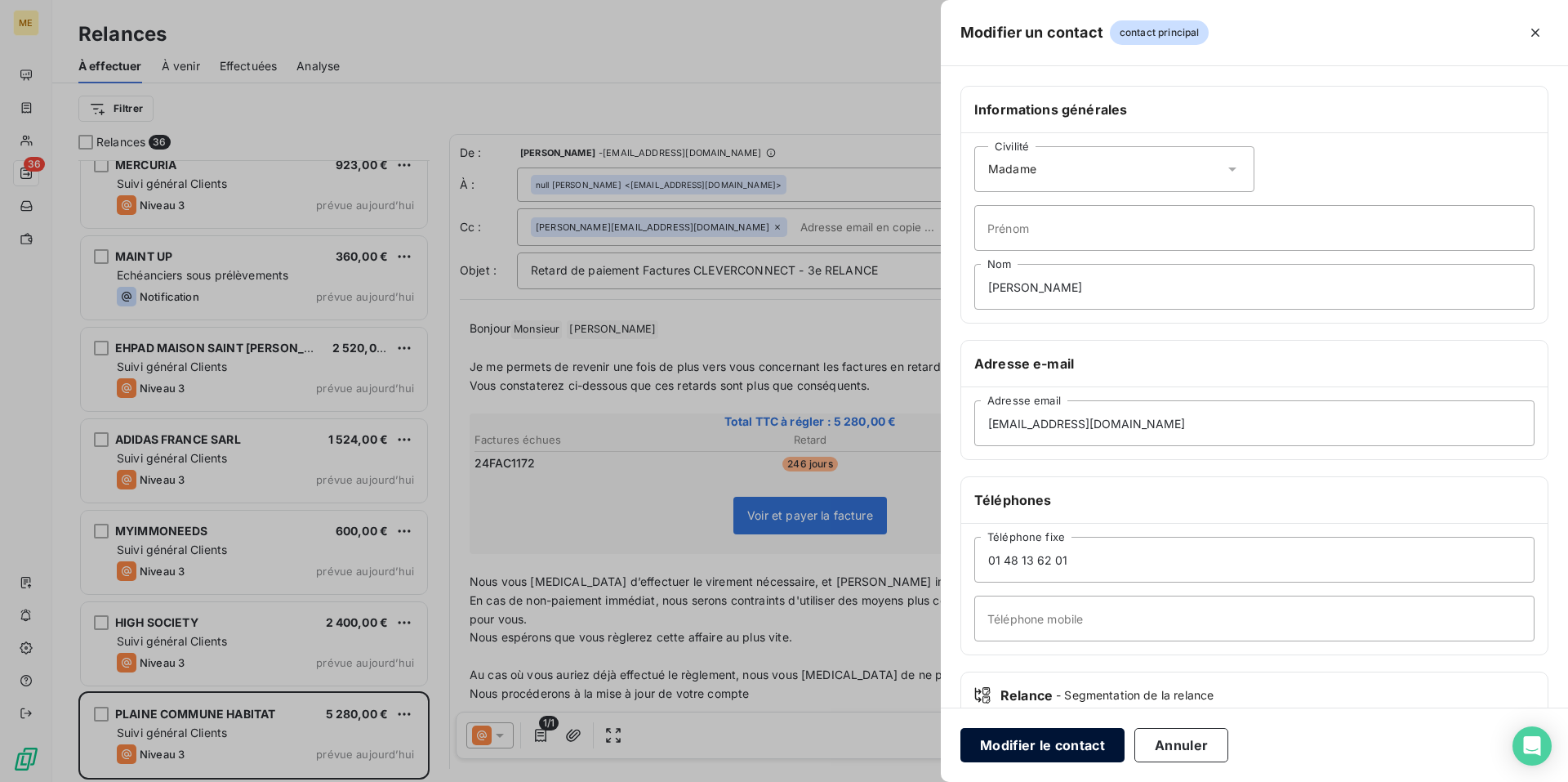
click at [1043, 743] on button "Modifier le contact" at bounding box center [1042, 745] width 165 height 34
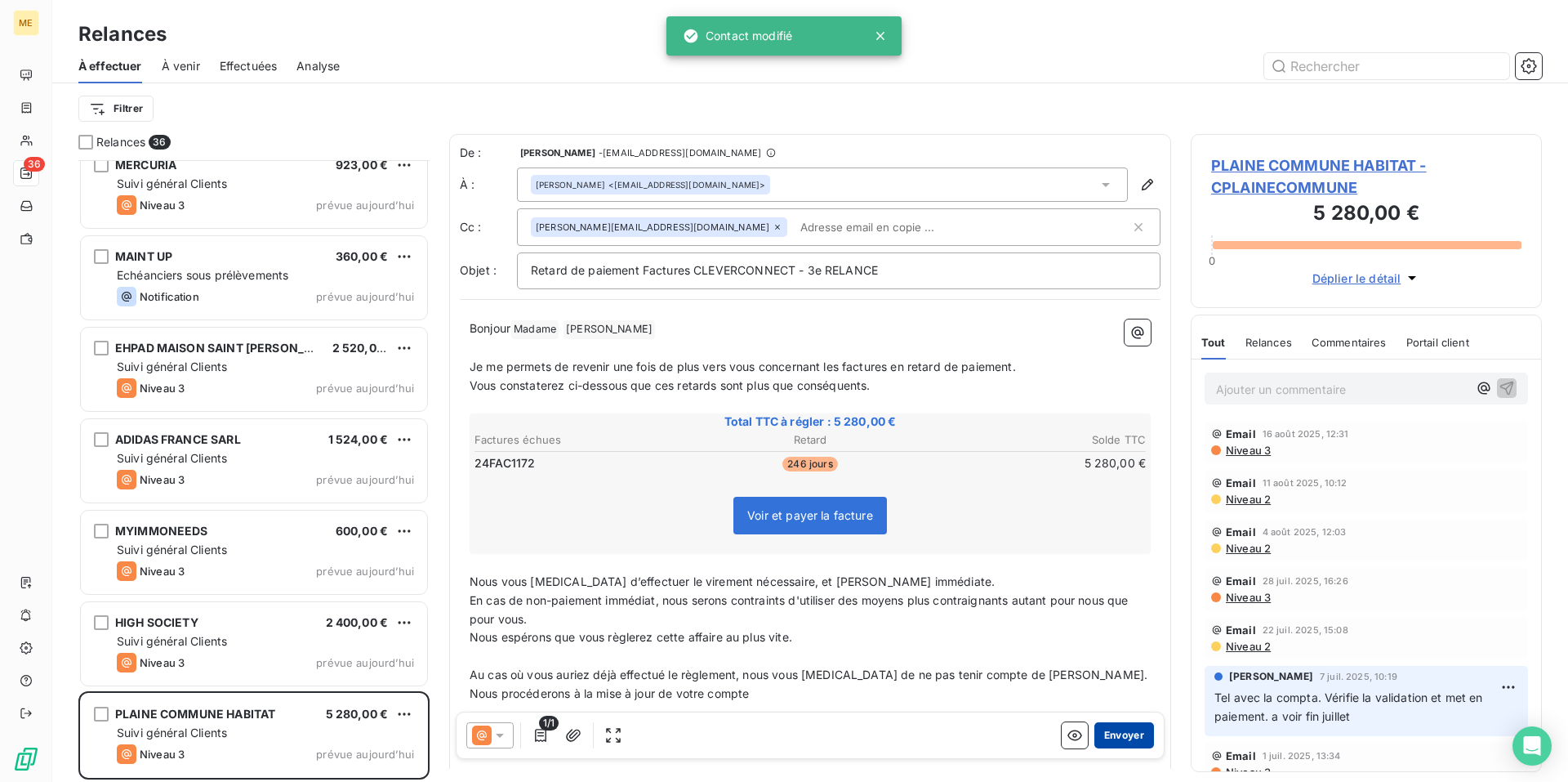
click at [1113, 736] on button "Envoyer" at bounding box center [1124, 736] width 59 height 26
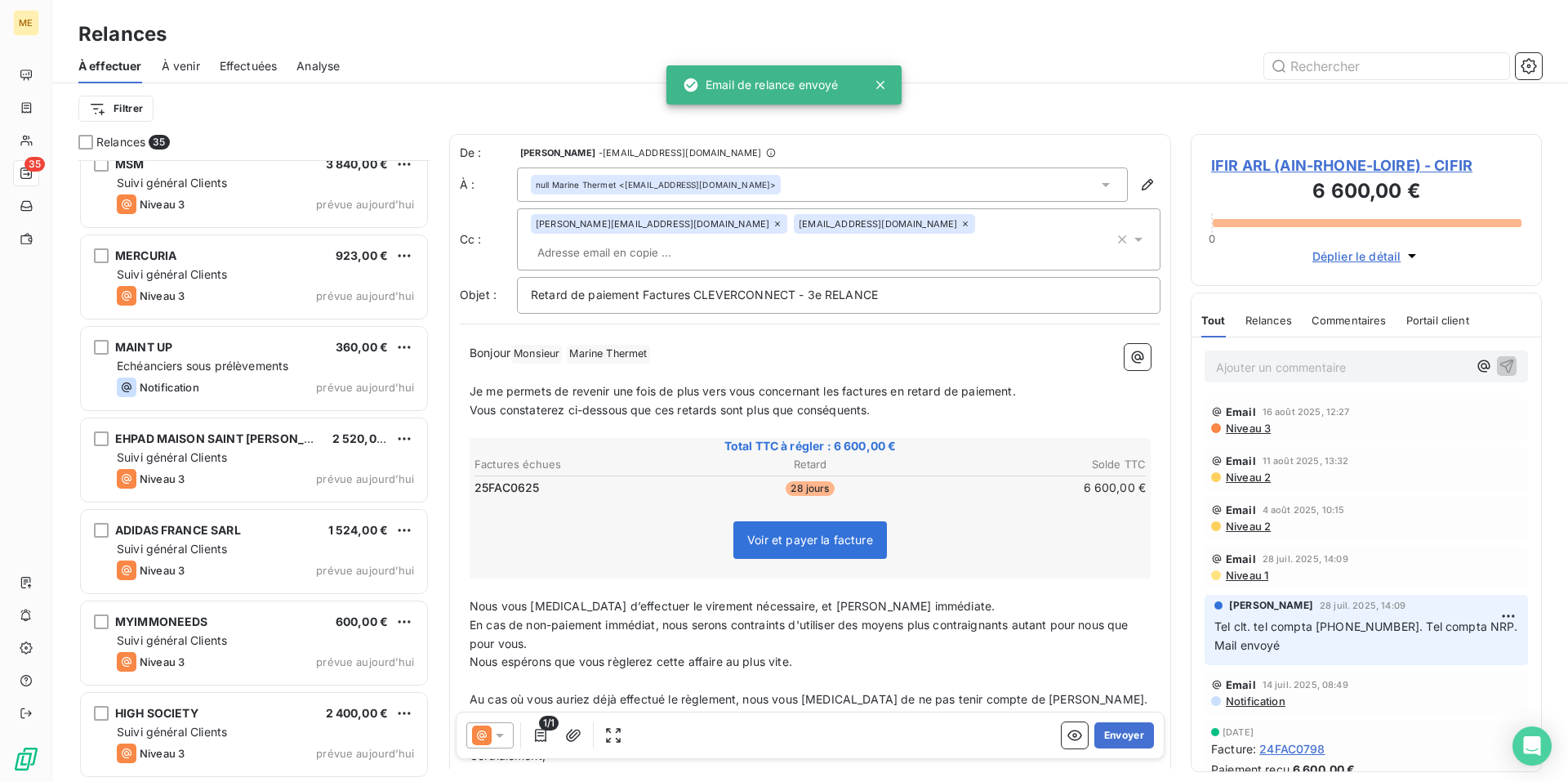
scroll to position [2580, 0]
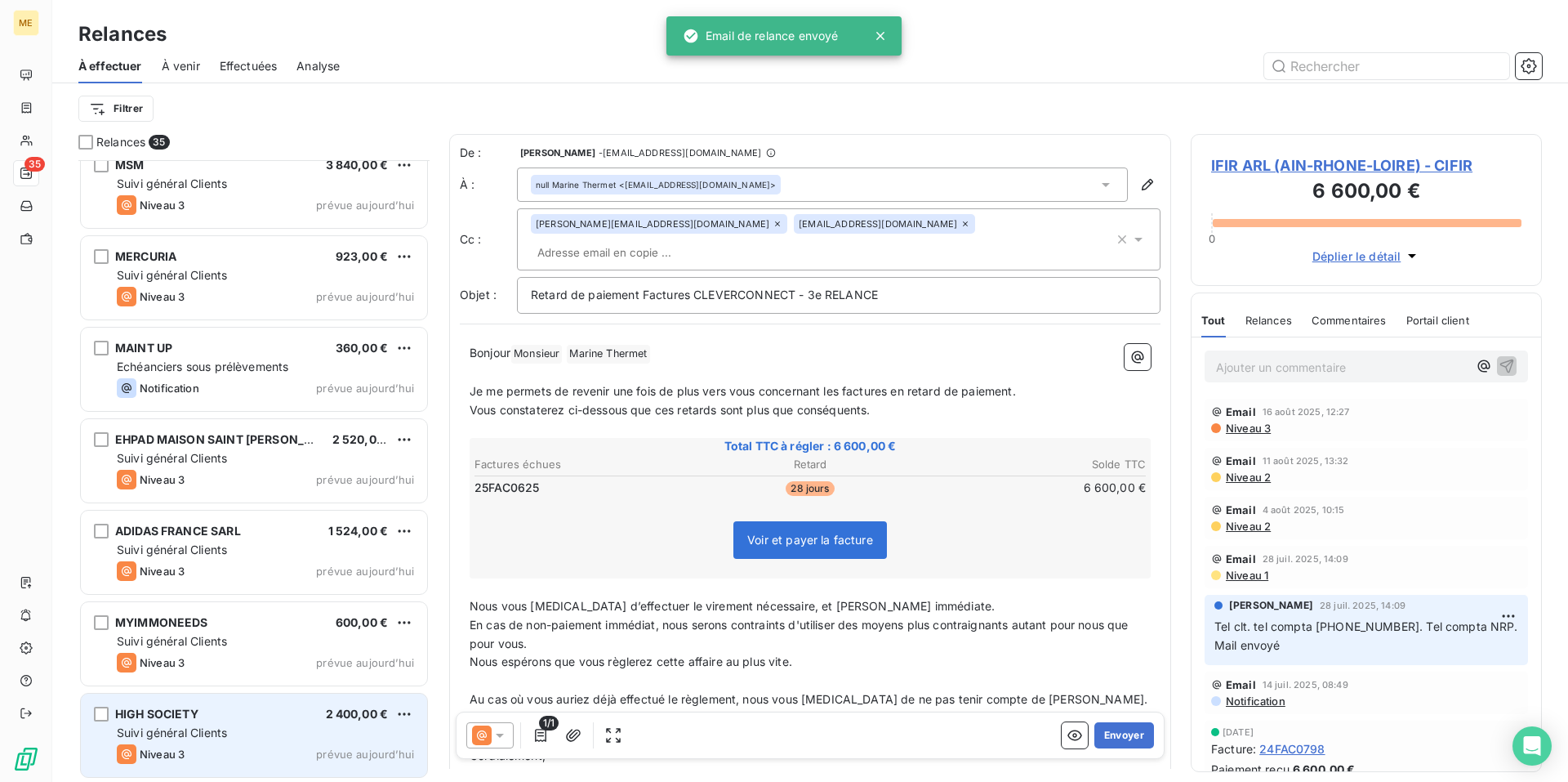
click at [305, 713] on div "HIGH SOCIETY 2 400,00 €" at bounding box center [266, 714] width 297 height 15
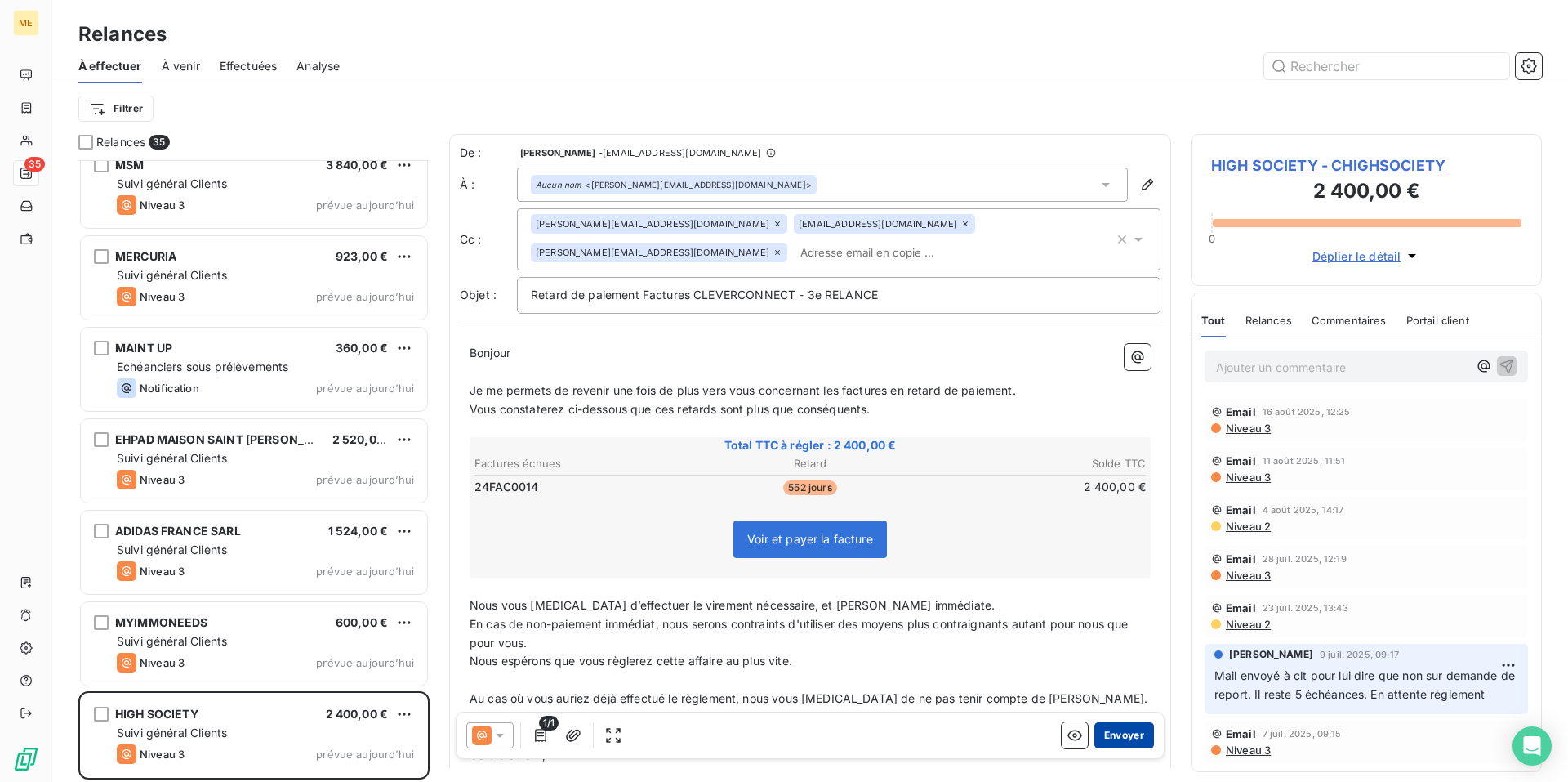
click at [1104, 735] on button "Envoyer" at bounding box center [1124, 736] width 59 height 26
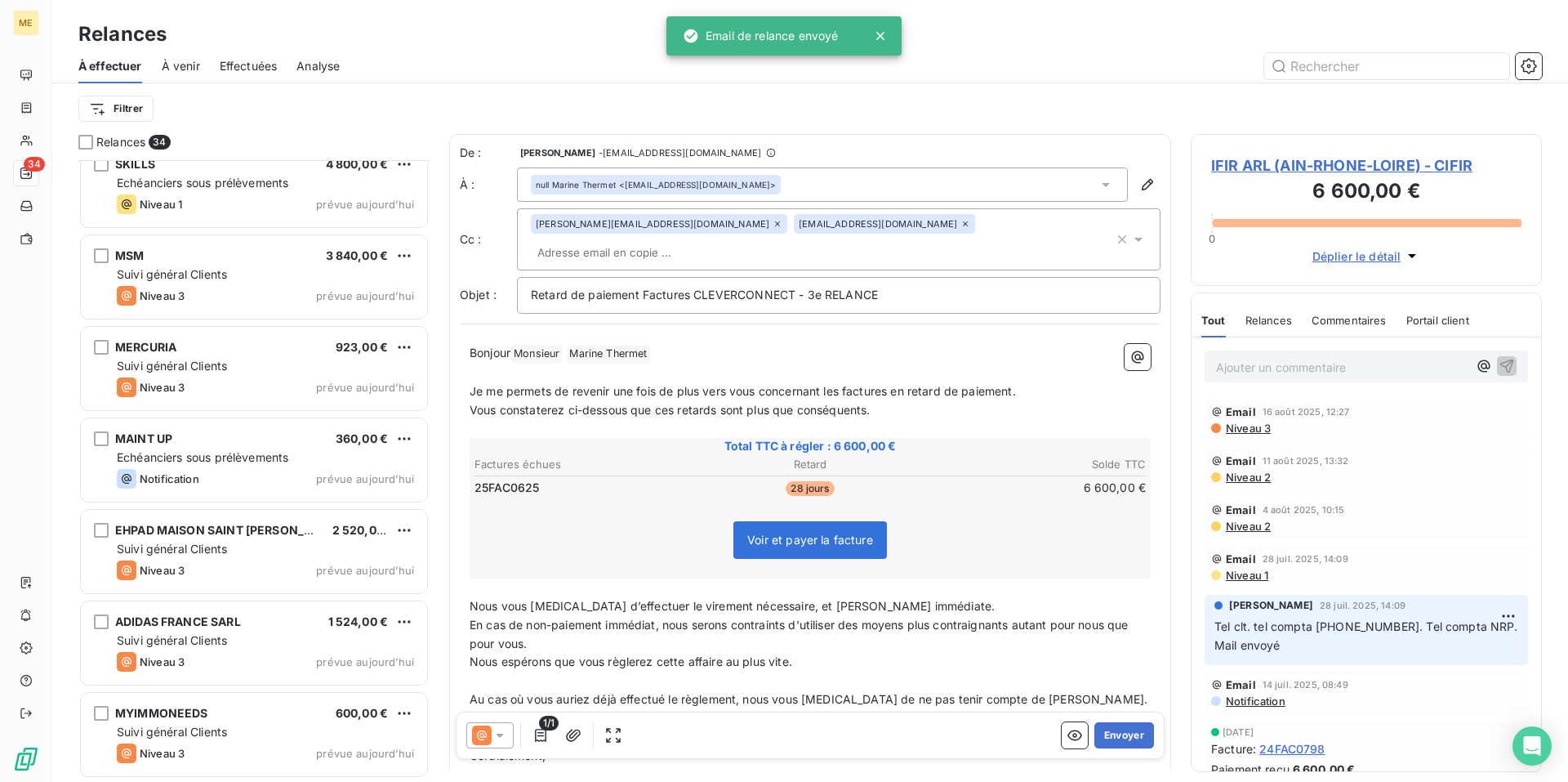
scroll to position [2489, 0]
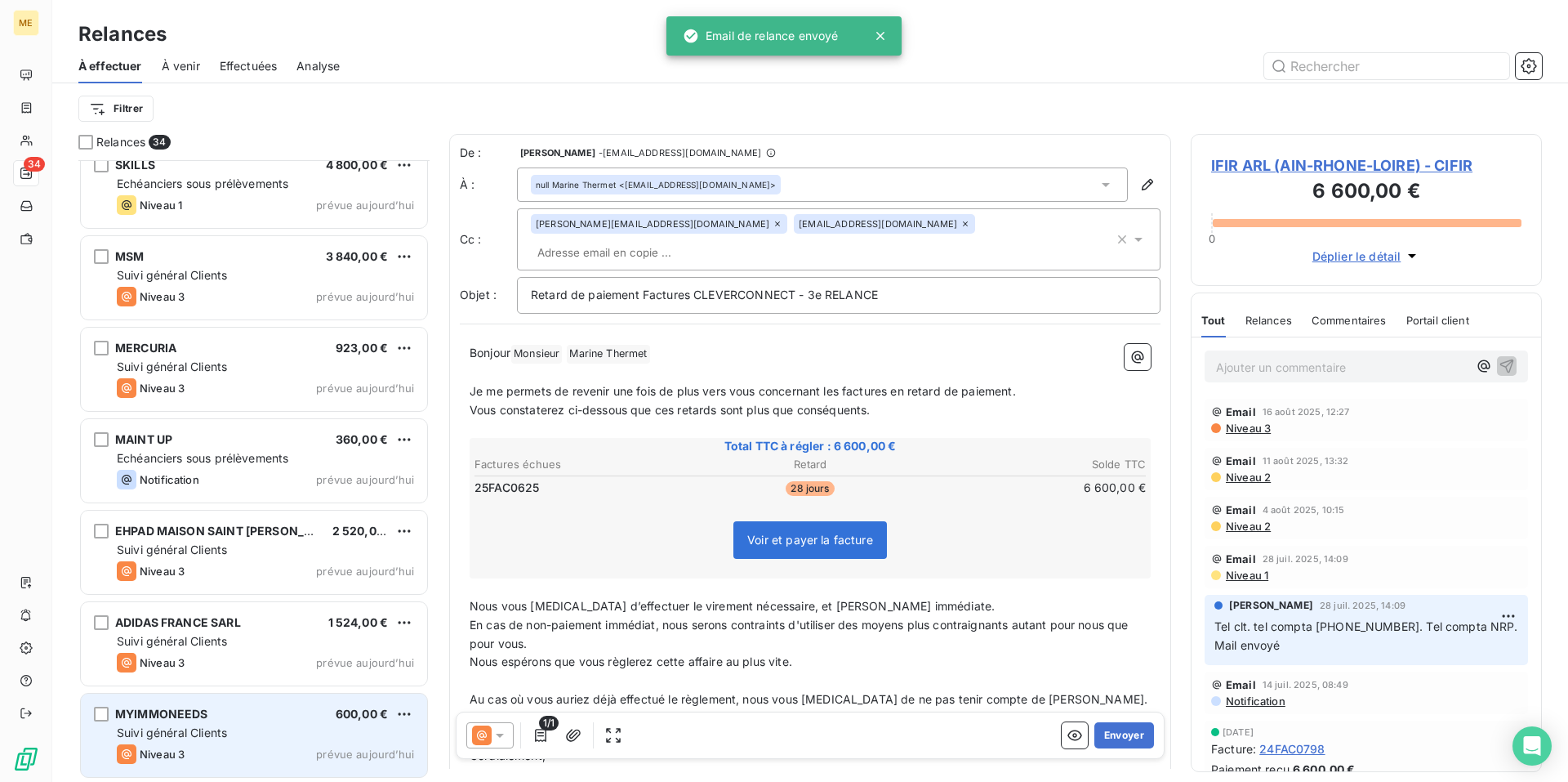
click at [318, 717] on div "MYIMMONEEDS 600,00 €" at bounding box center [266, 714] width 297 height 15
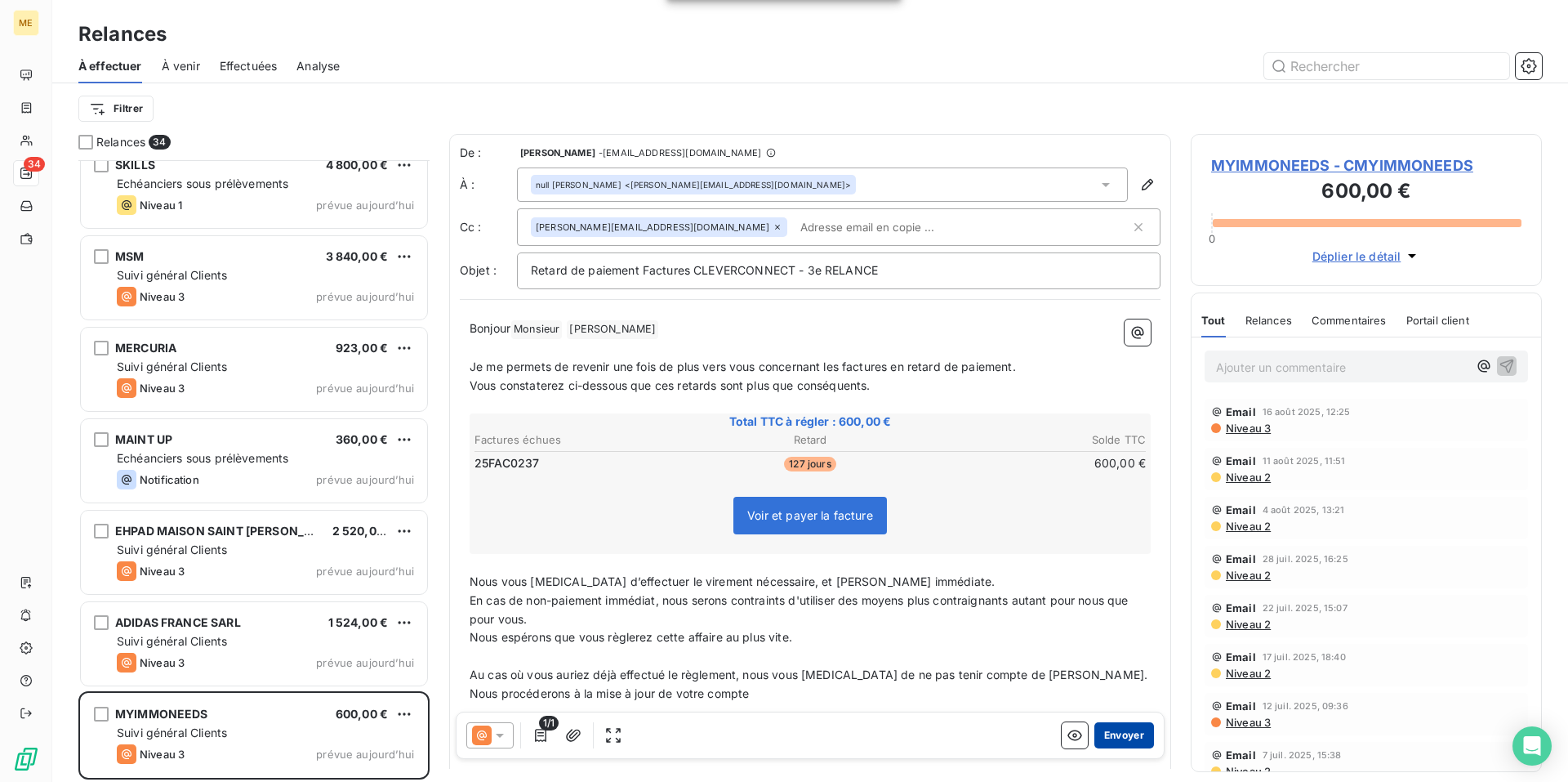
click at [1126, 736] on button "Envoyer" at bounding box center [1124, 736] width 59 height 26
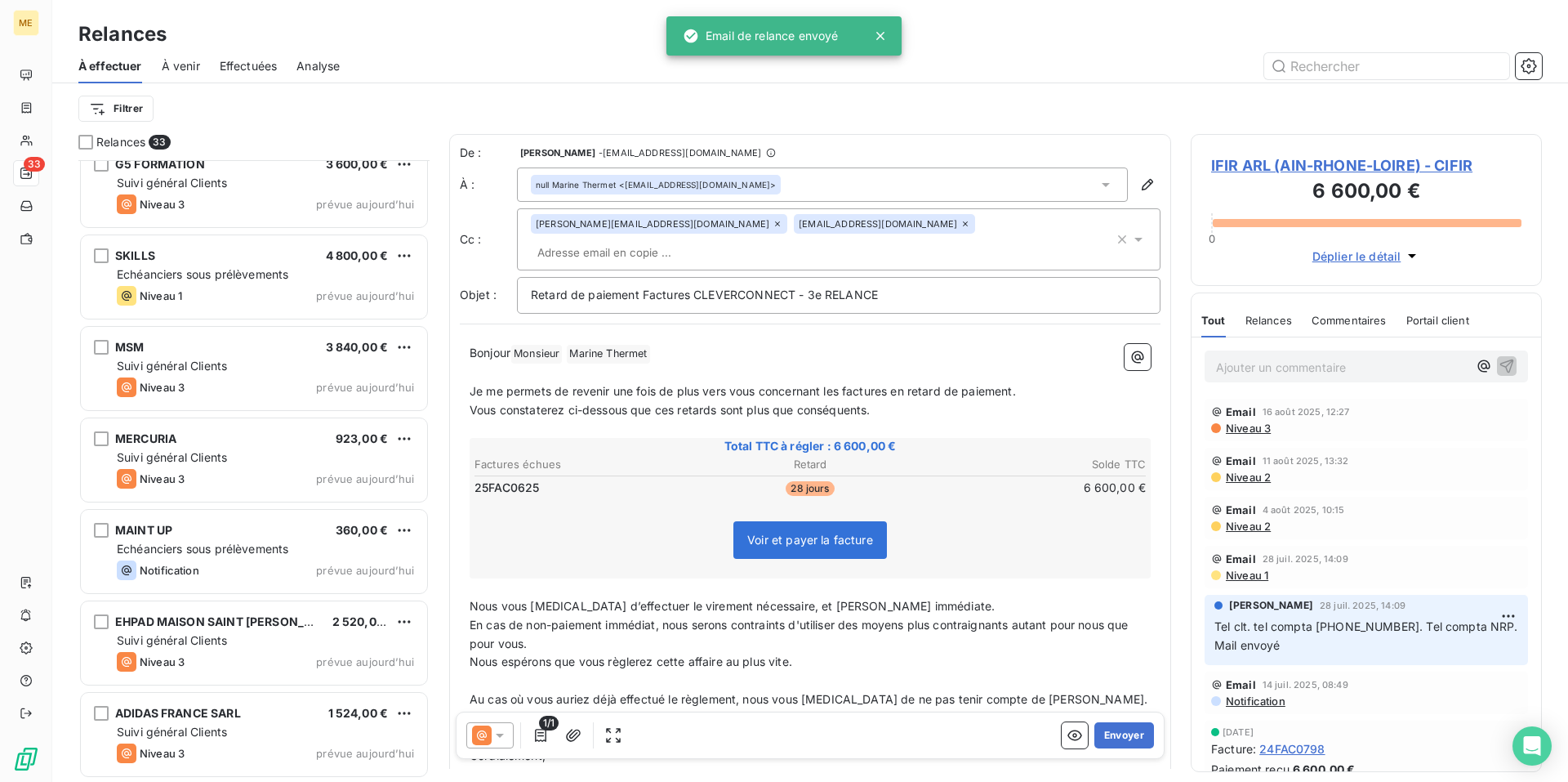
scroll to position [2397, 0]
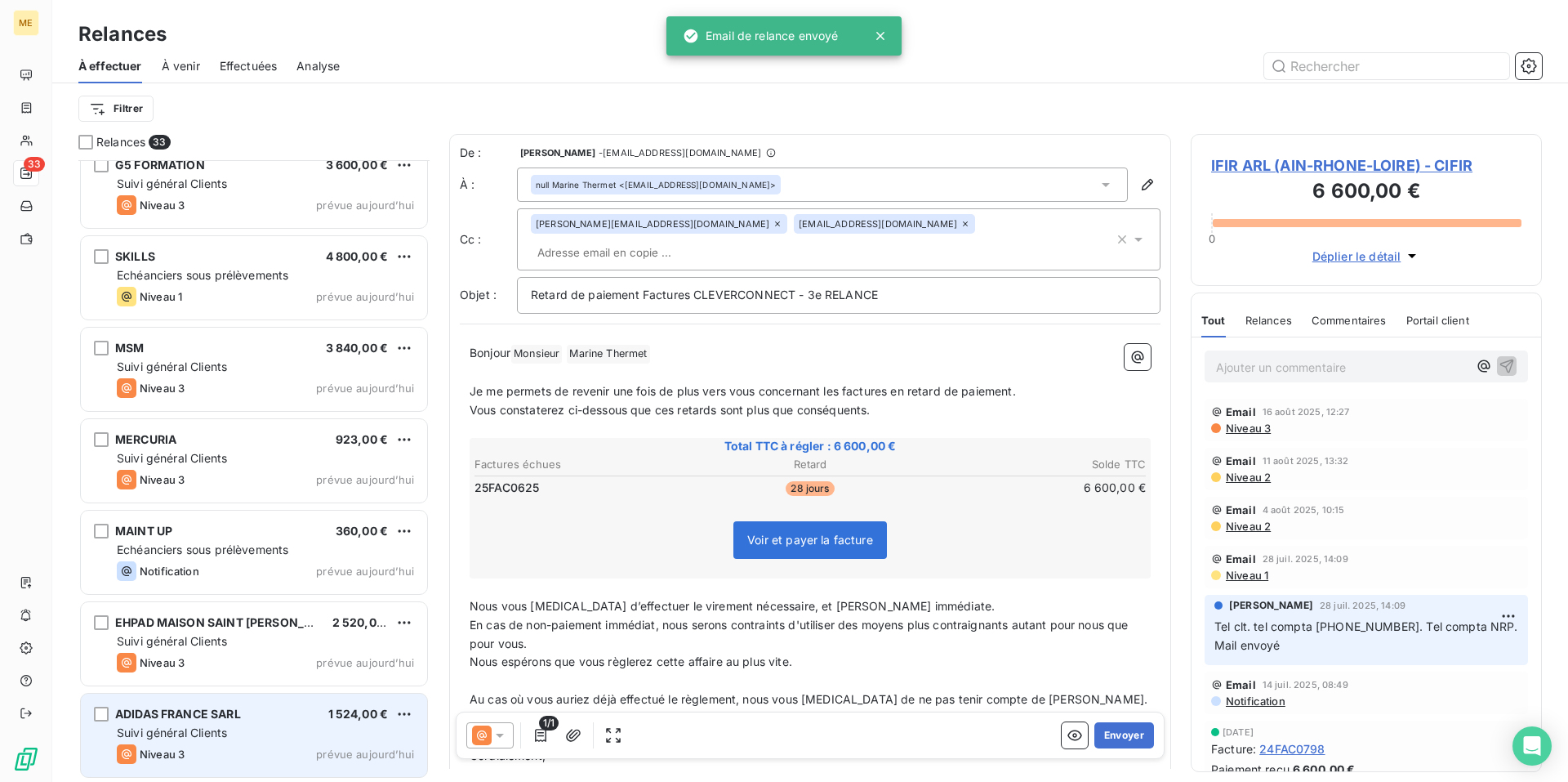
click at [277, 724] on div "Suivi général Clients" at bounding box center [266, 733] width 297 height 17
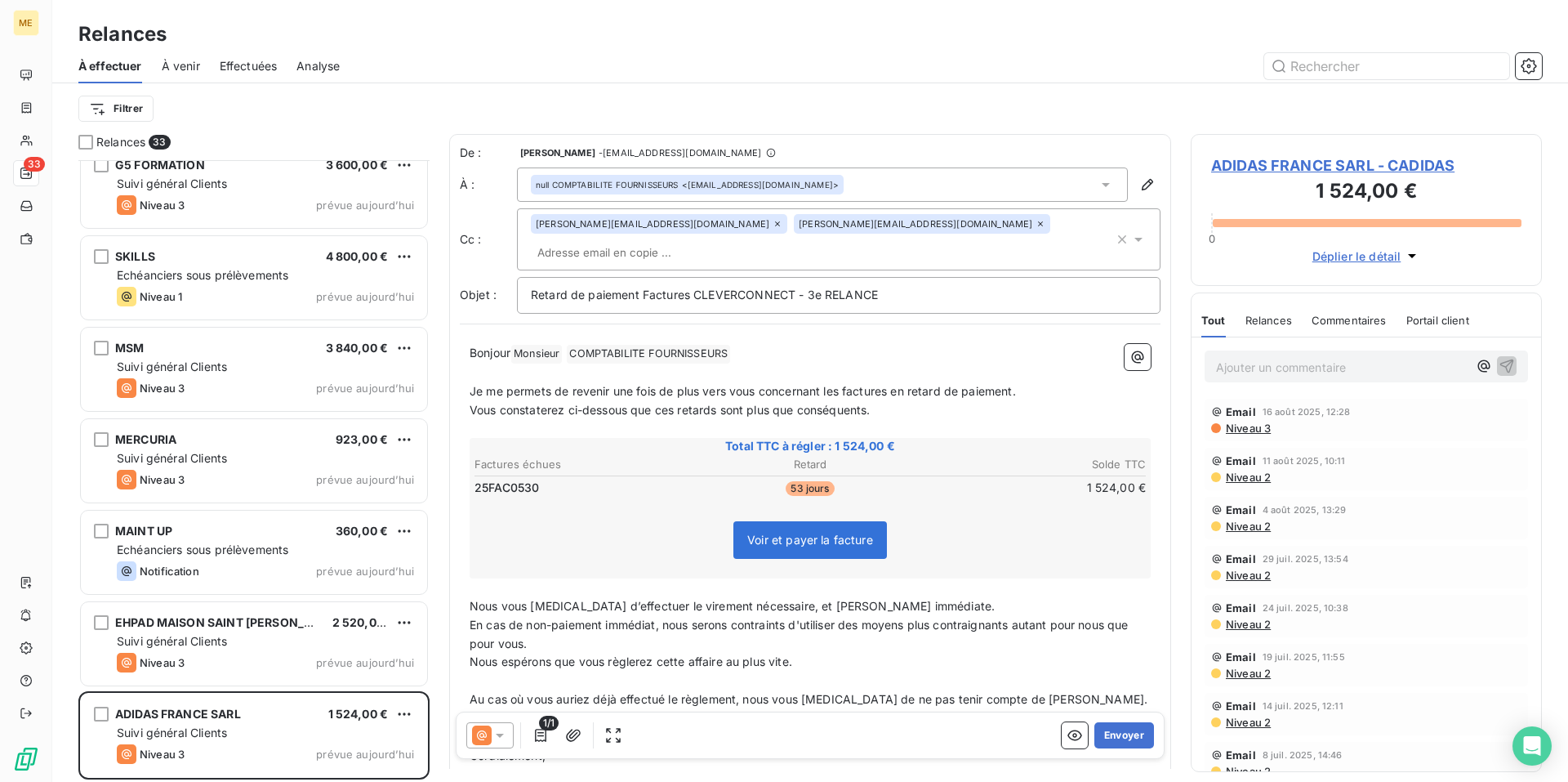
click at [500, 736] on icon at bounding box center [499, 736] width 8 height 4
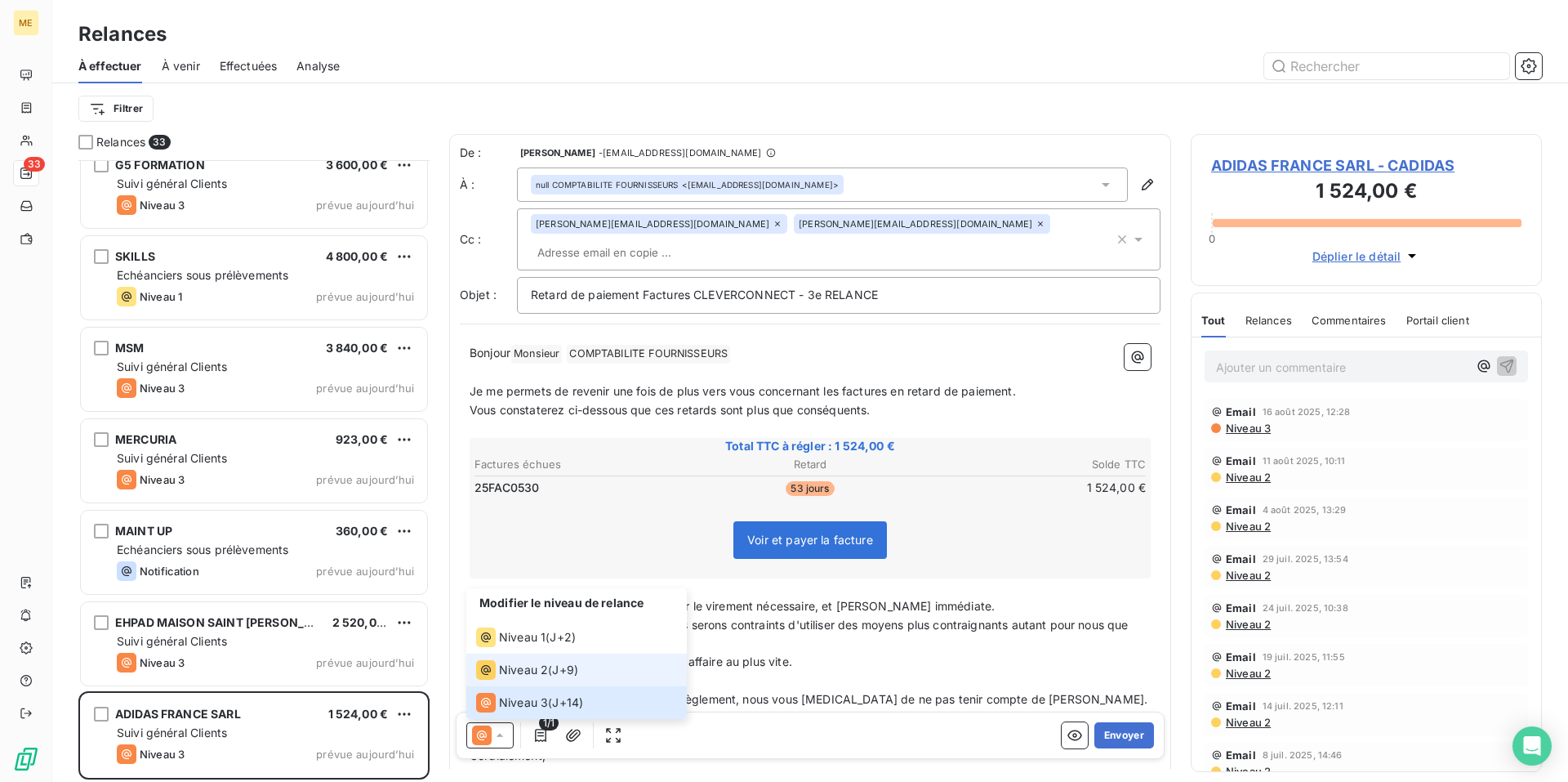
click at [565, 669] on span "J+9 )" at bounding box center [565, 670] width 26 height 17
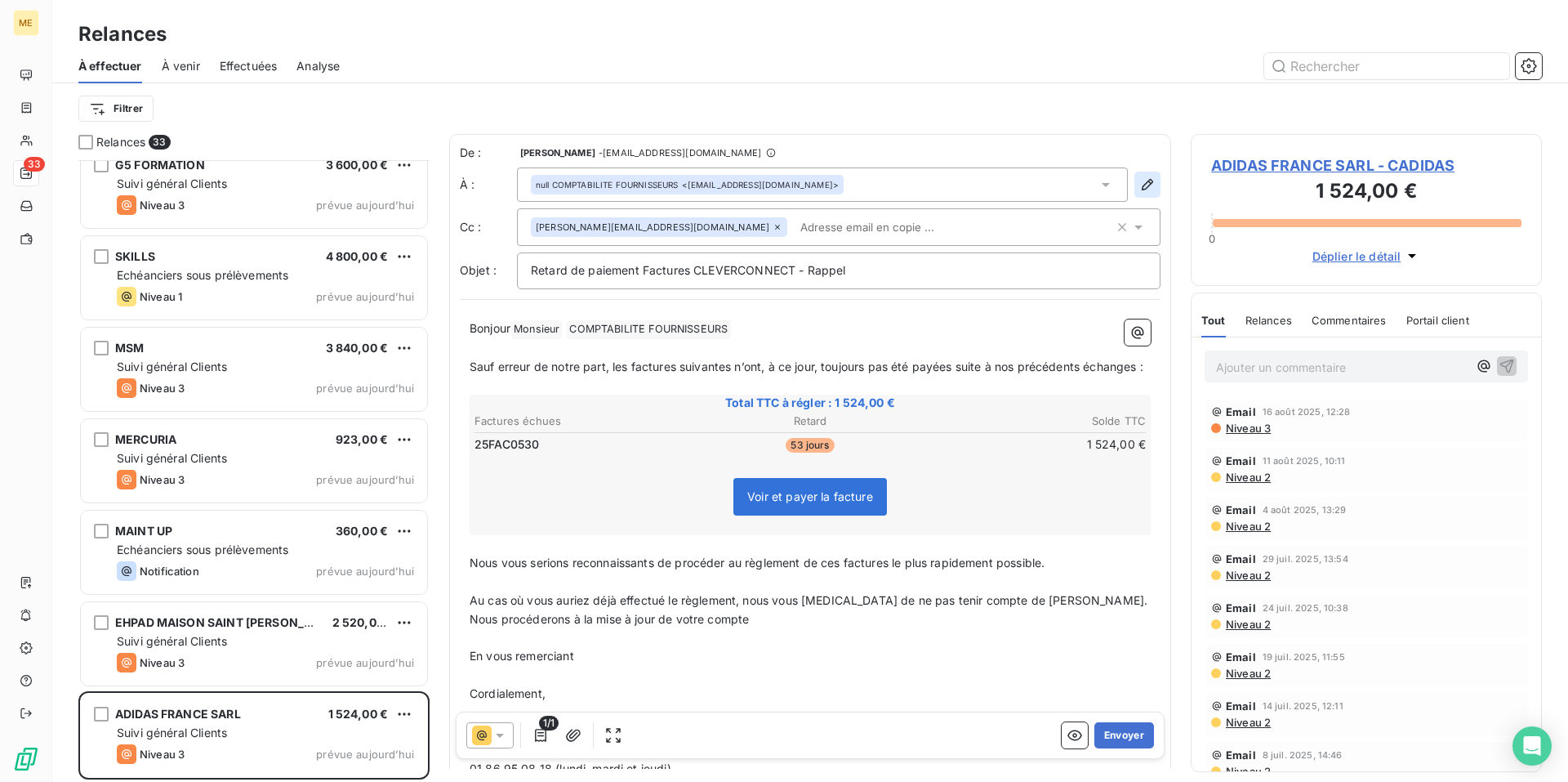
click at [1141, 185] on icon "button" at bounding box center [1147, 184] width 11 height 11
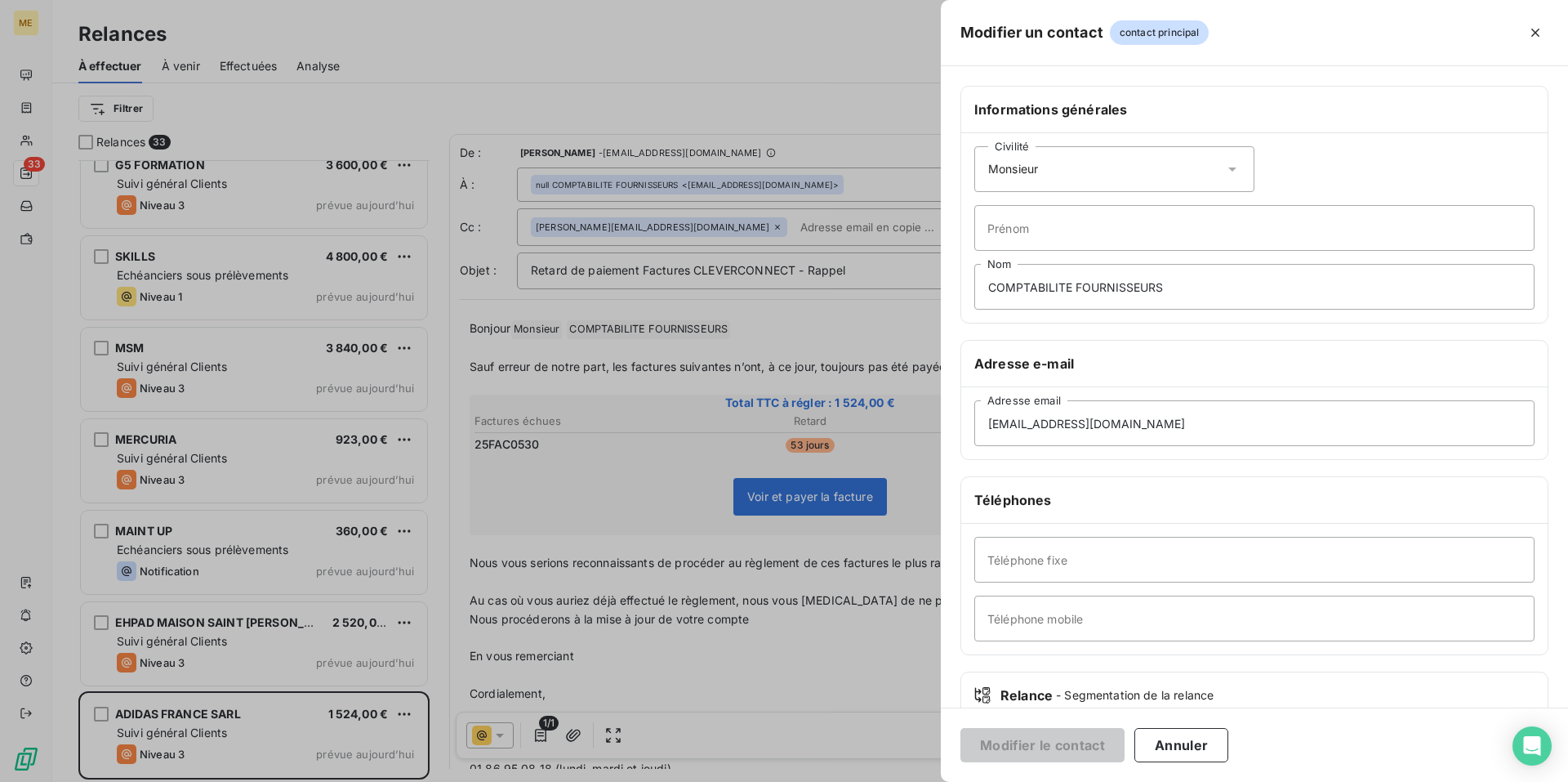
click at [1228, 171] on icon at bounding box center [1232, 169] width 17 height 17
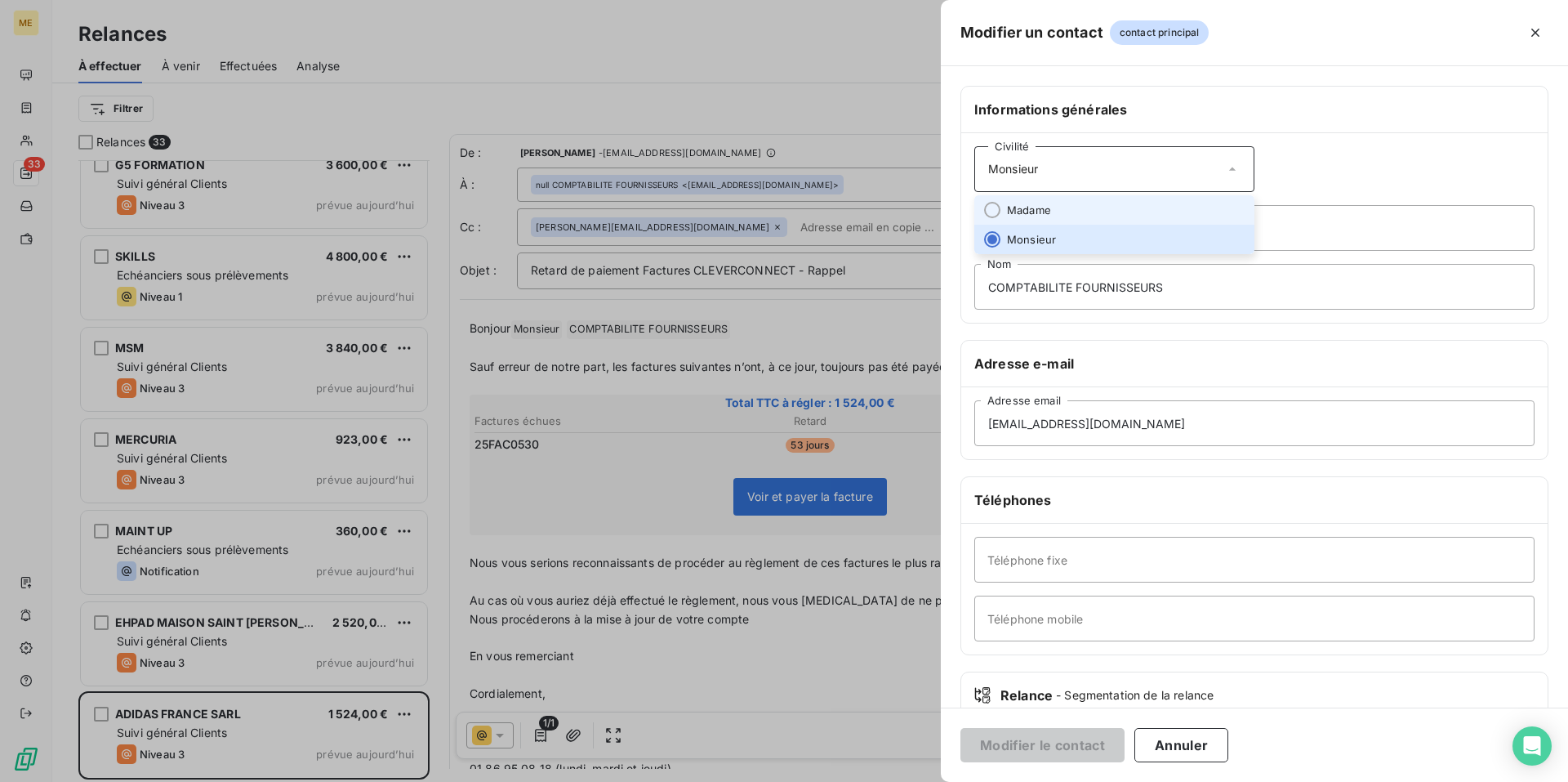
click at [1186, 199] on li "Madame" at bounding box center [1113, 210] width 280 height 30
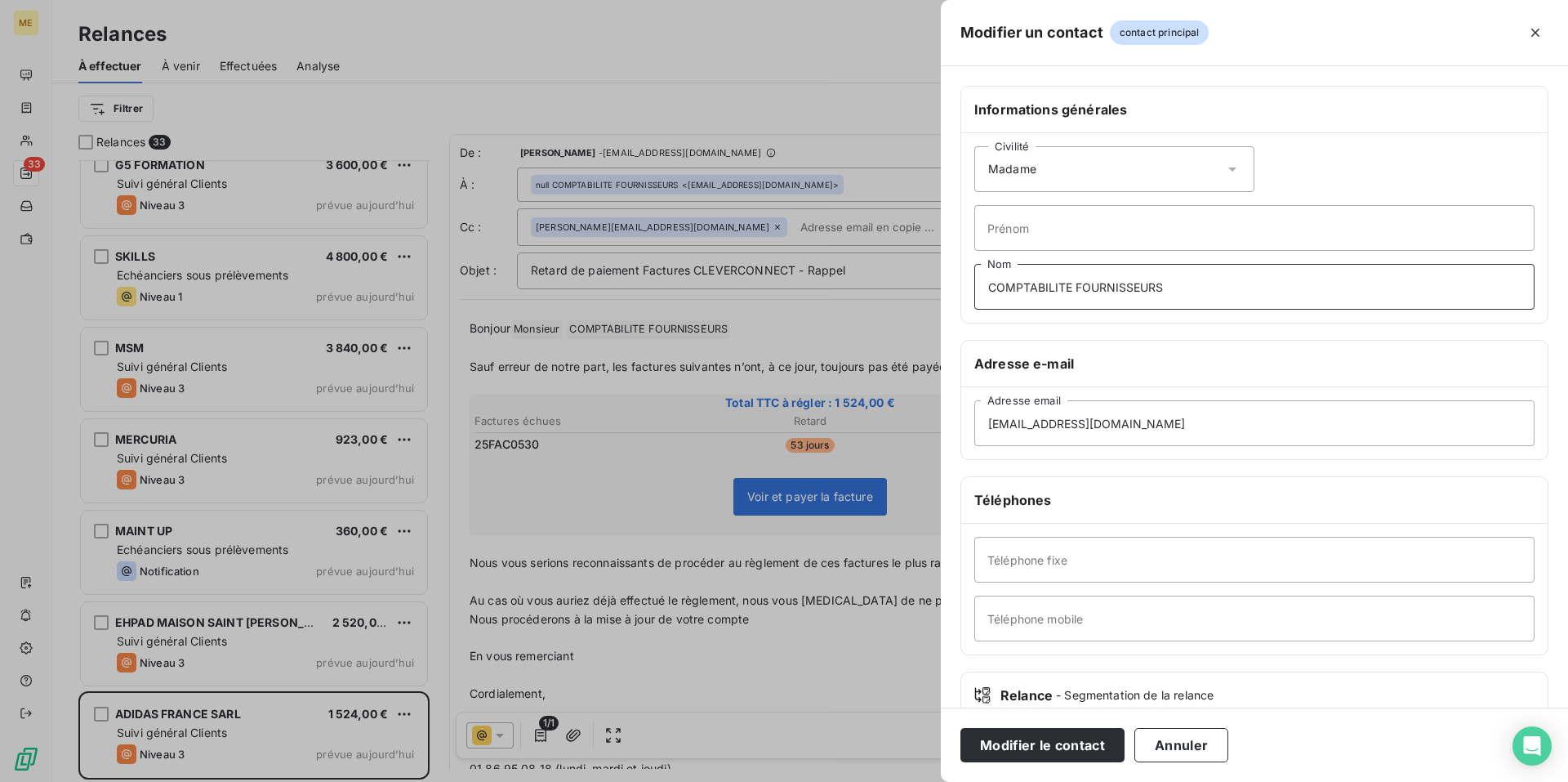
drag, startPoint x: 1199, startPoint y: 288, endPoint x: 966, endPoint y: 267, distance: 233.9
click at [1000, 273] on input "COMPTABILITE FOURNISSEURS" at bounding box center [1254, 286] width 560 height 46
type input "C"
type input "Monsieur"
click at [1064, 737] on button "Modifier le contact" at bounding box center [1042, 745] width 165 height 34
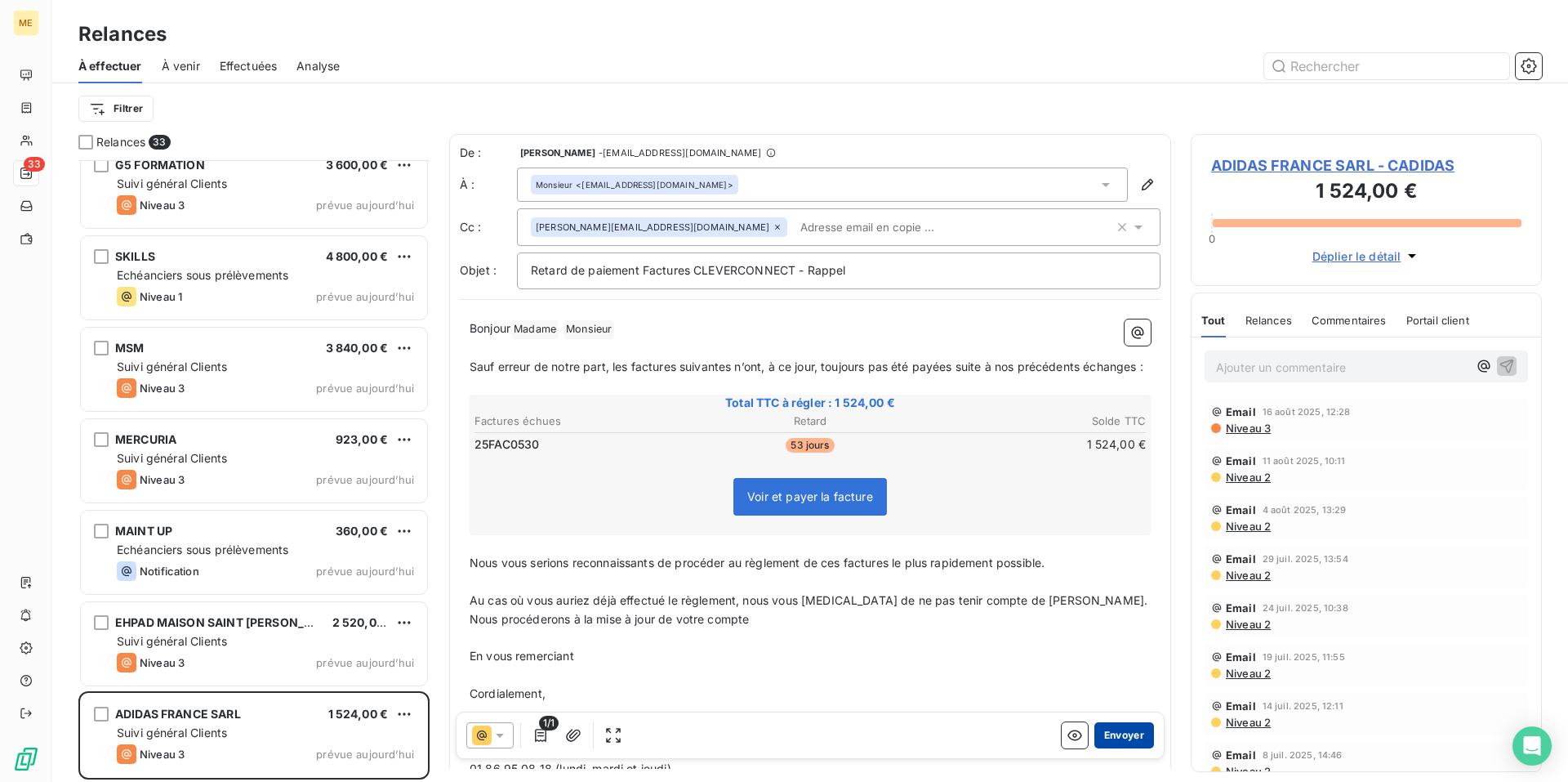
click at [1114, 737] on button "Envoyer" at bounding box center [1124, 736] width 59 height 26
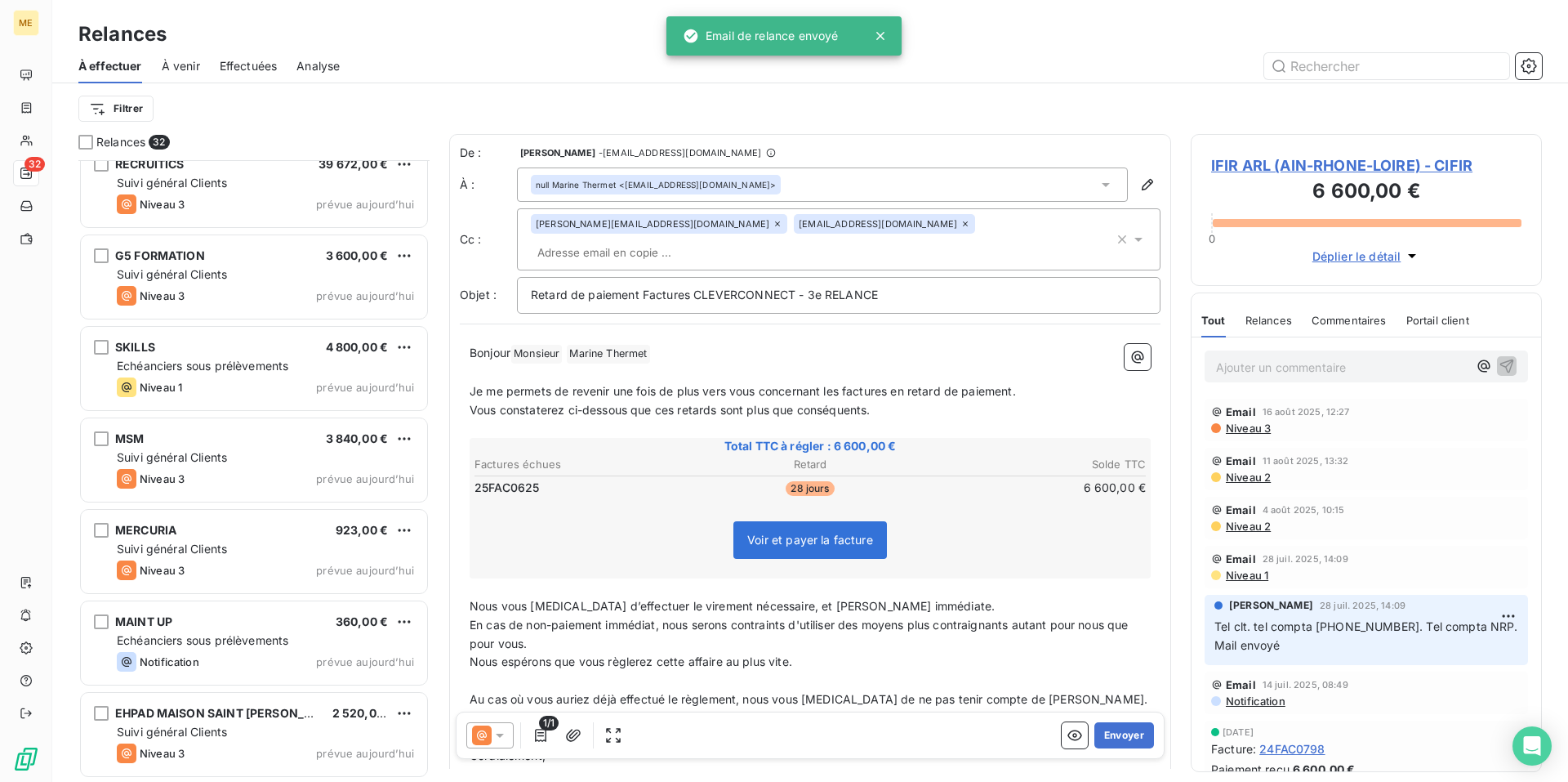
scroll to position [2306, 0]
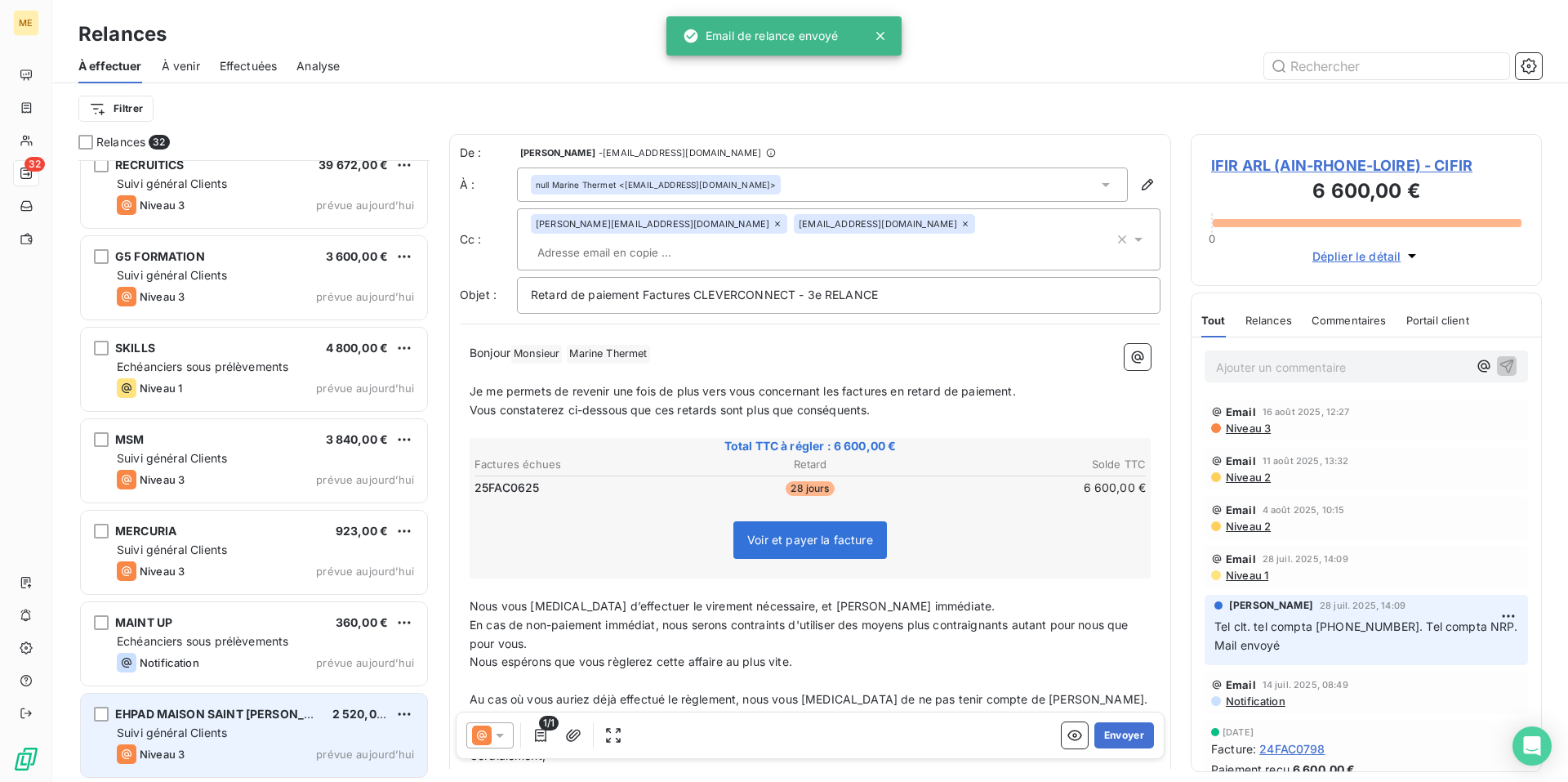
click at [307, 737] on div "Suivi général Clients" at bounding box center [266, 733] width 297 height 17
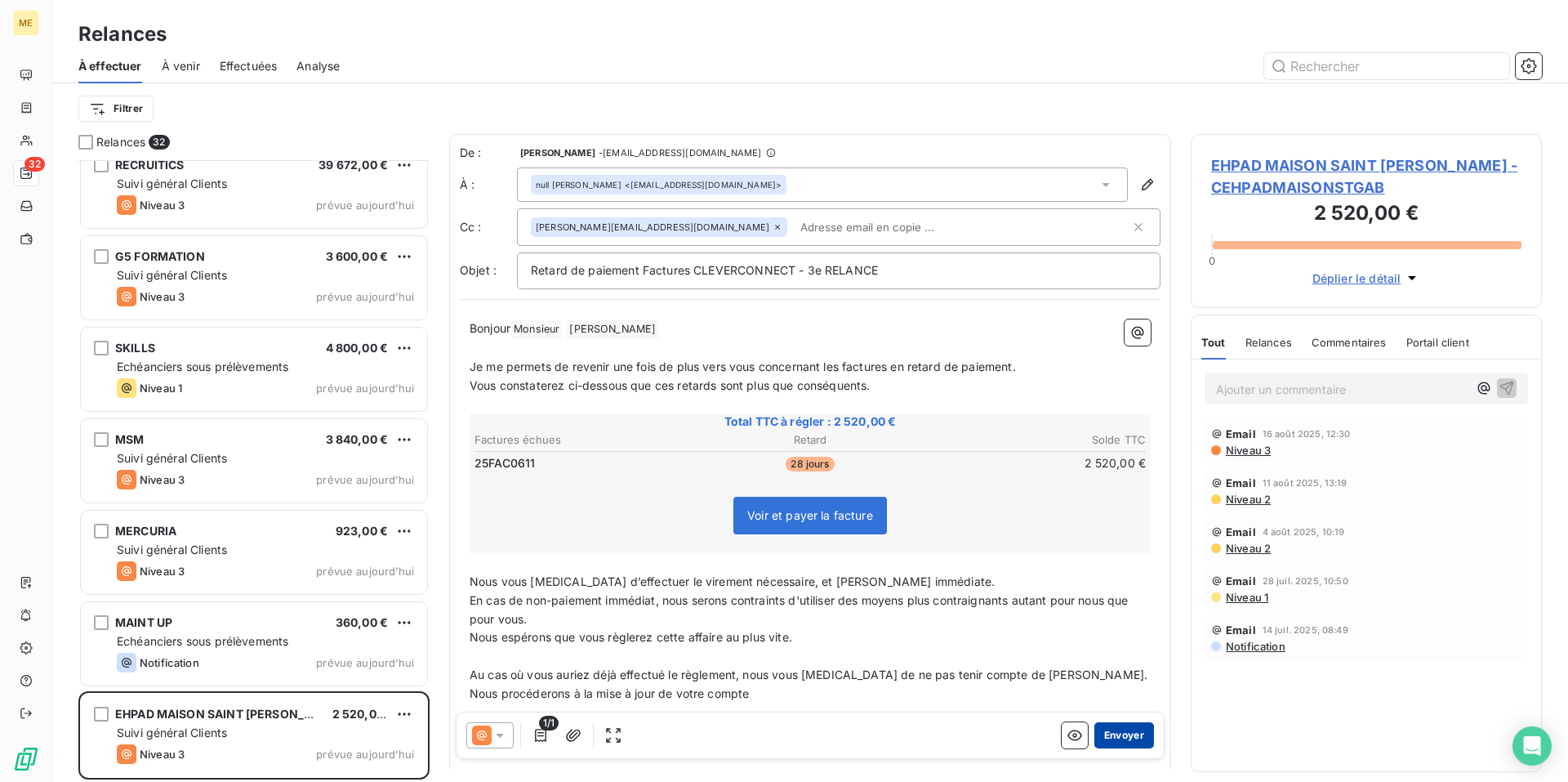
click at [1114, 736] on button "Envoyer" at bounding box center [1124, 736] width 59 height 26
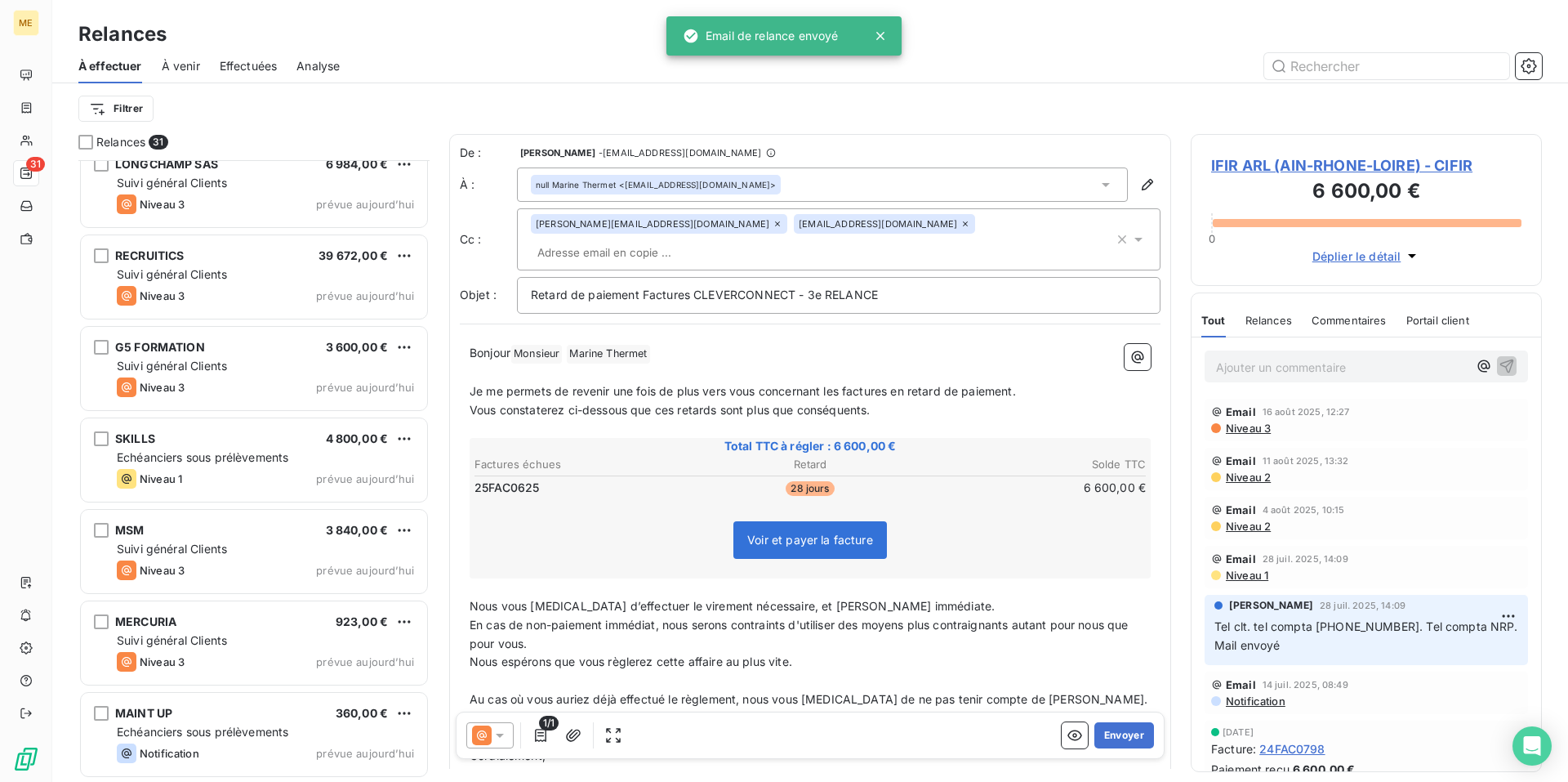
scroll to position [2214, 0]
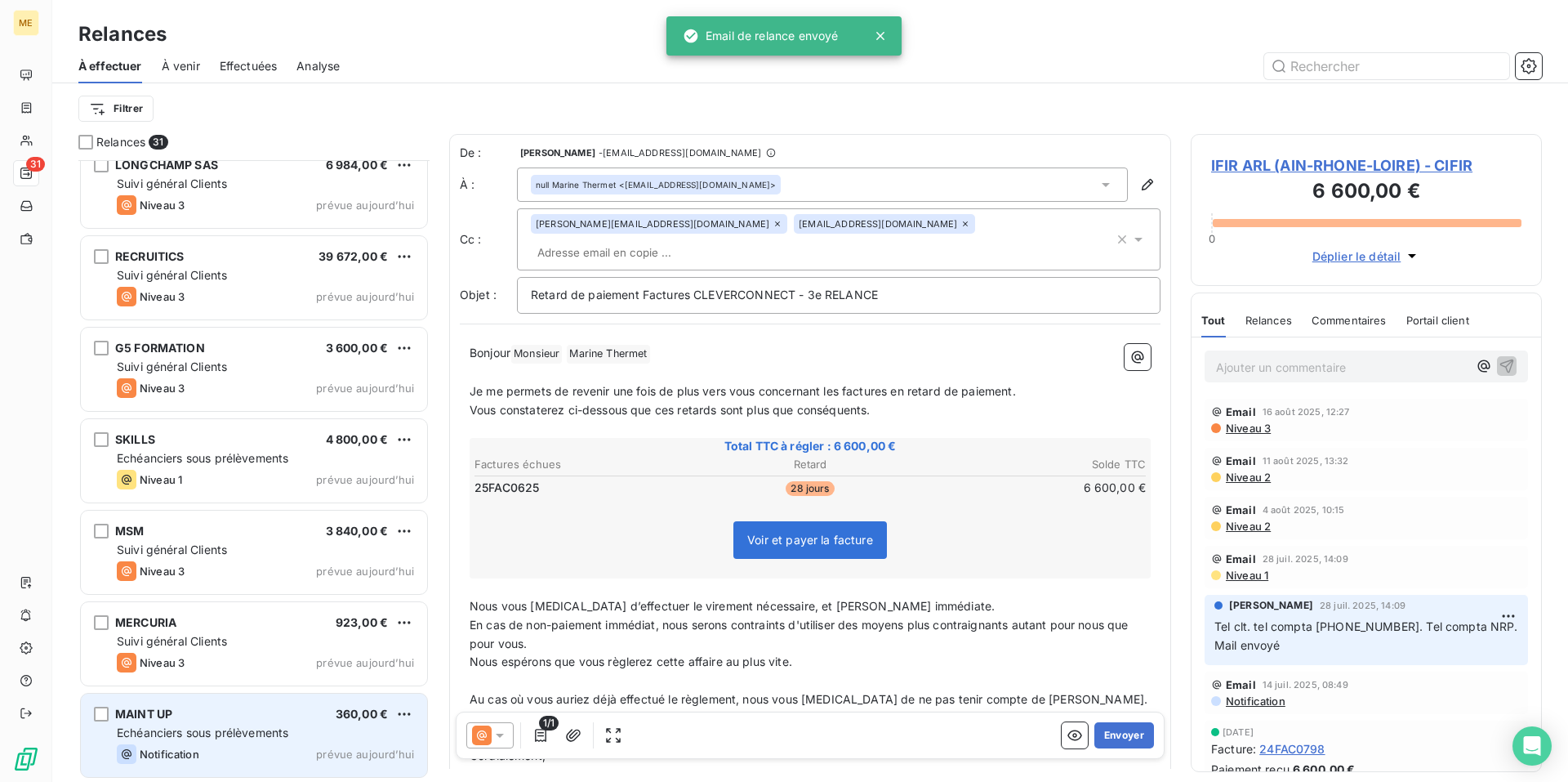
click at [292, 724] on div "Echéanciers sous prélèvements" at bounding box center [266, 733] width 297 height 17
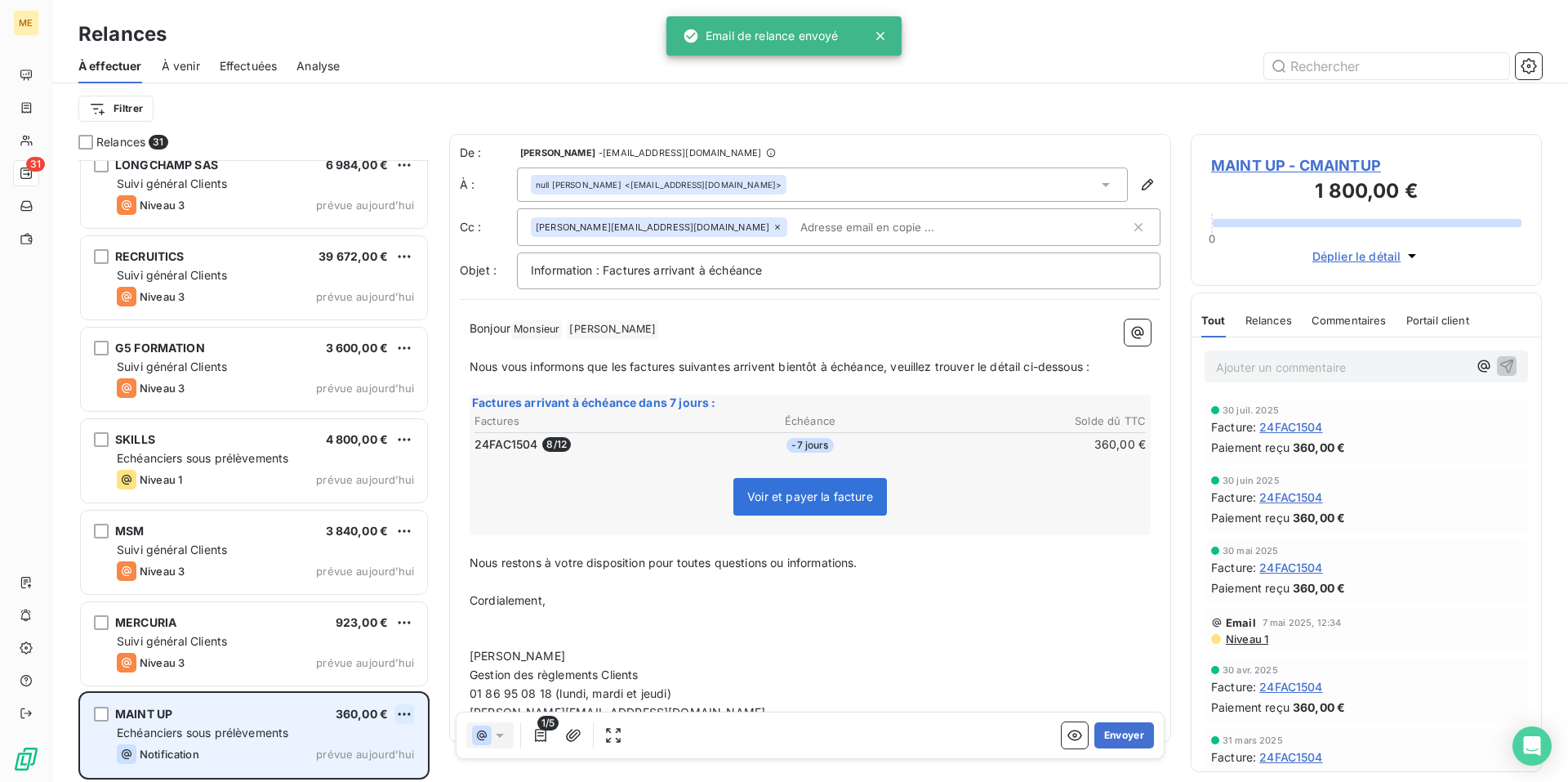
click at [408, 716] on html "ME 31 Relances À effectuer À venir Effectuées Analyse Filtrer Relances 31 APF E…" at bounding box center [784, 391] width 1568 height 782
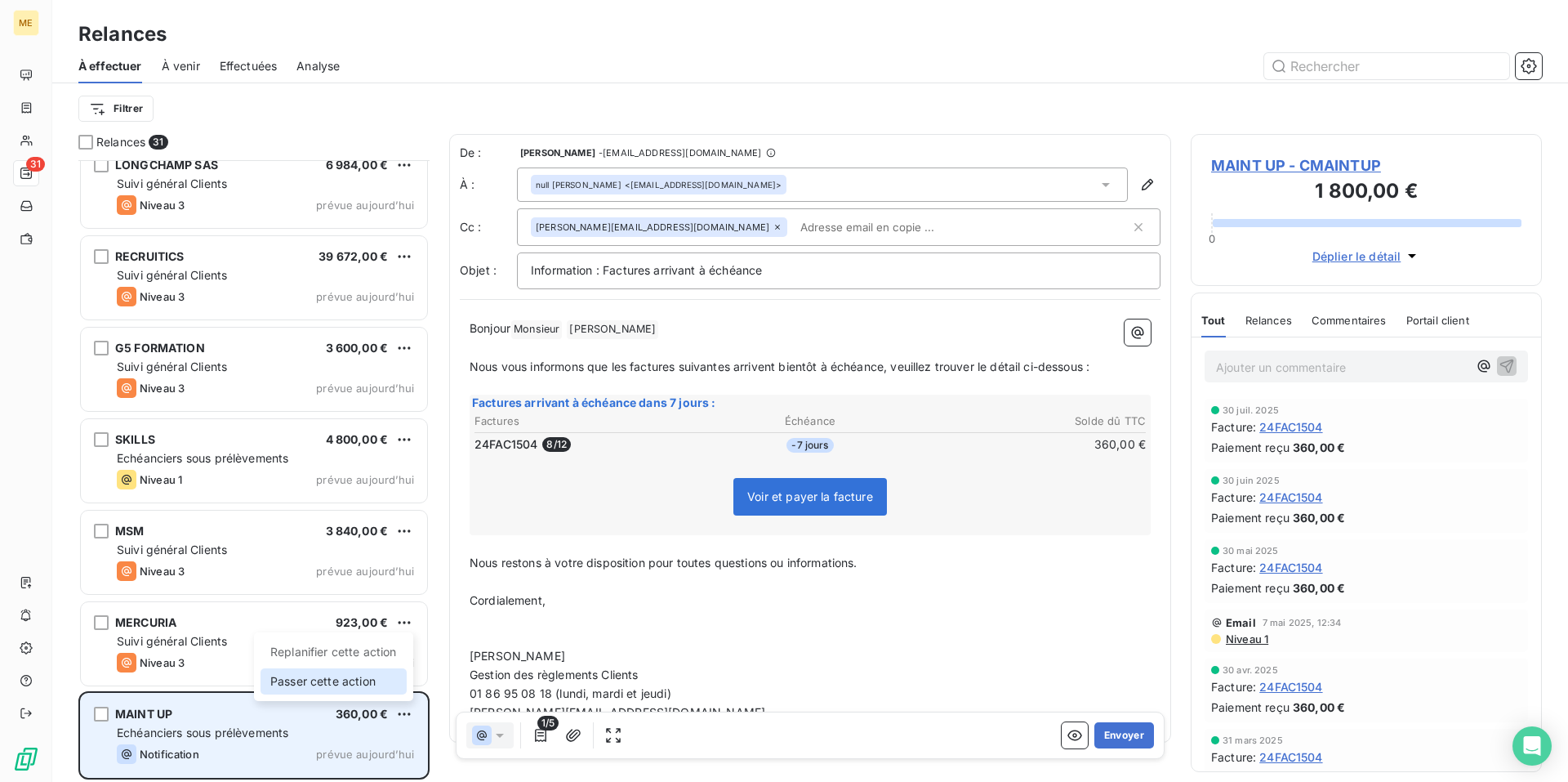
click at [387, 675] on div "Passer cette action" at bounding box center [333, 682] width 146 height 26
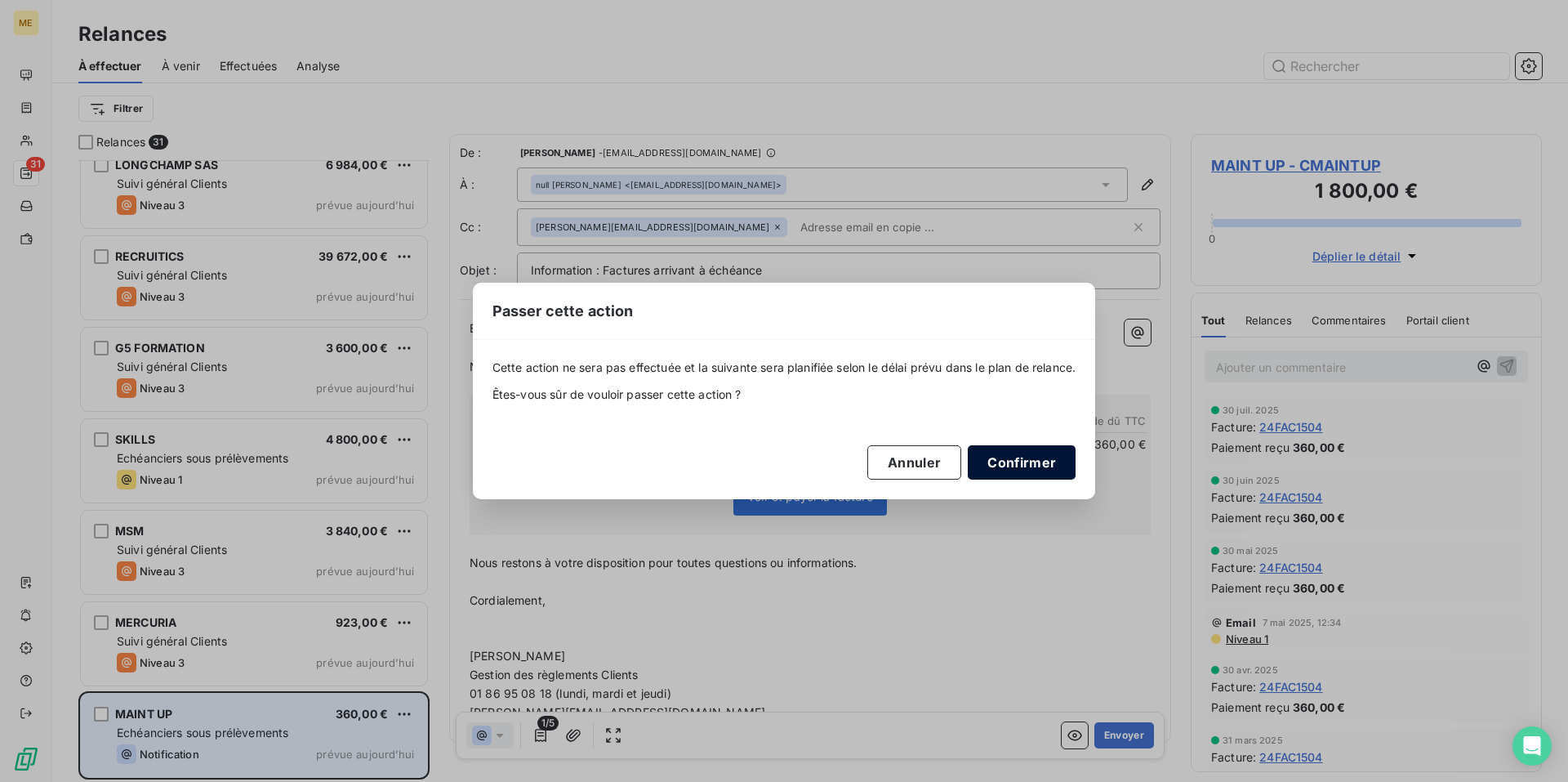
click at [1034, 459] on button "Confirmer" at bounding box center [1021, 462] width 108 height 34
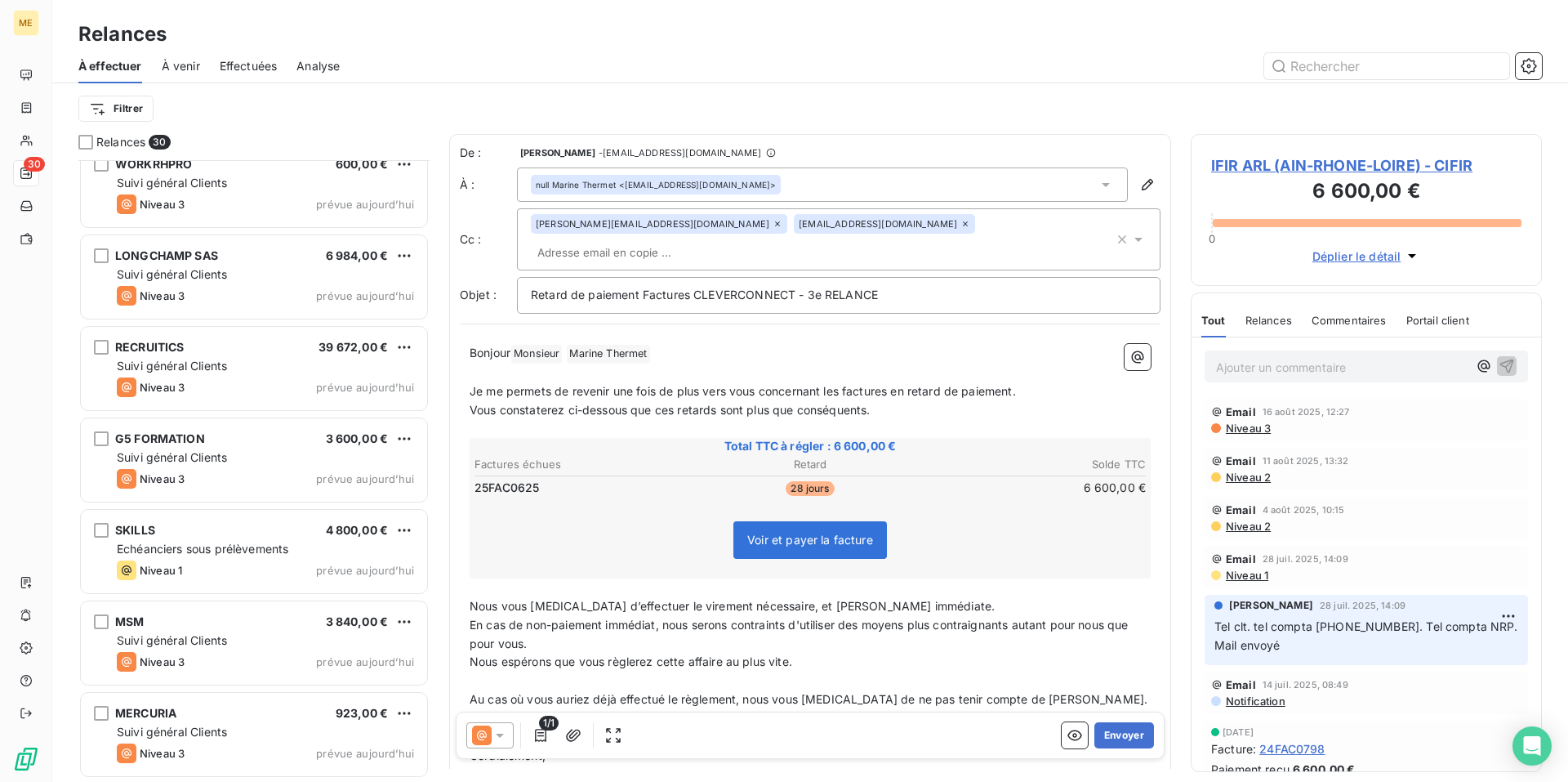
scroll to position [2123, 0]
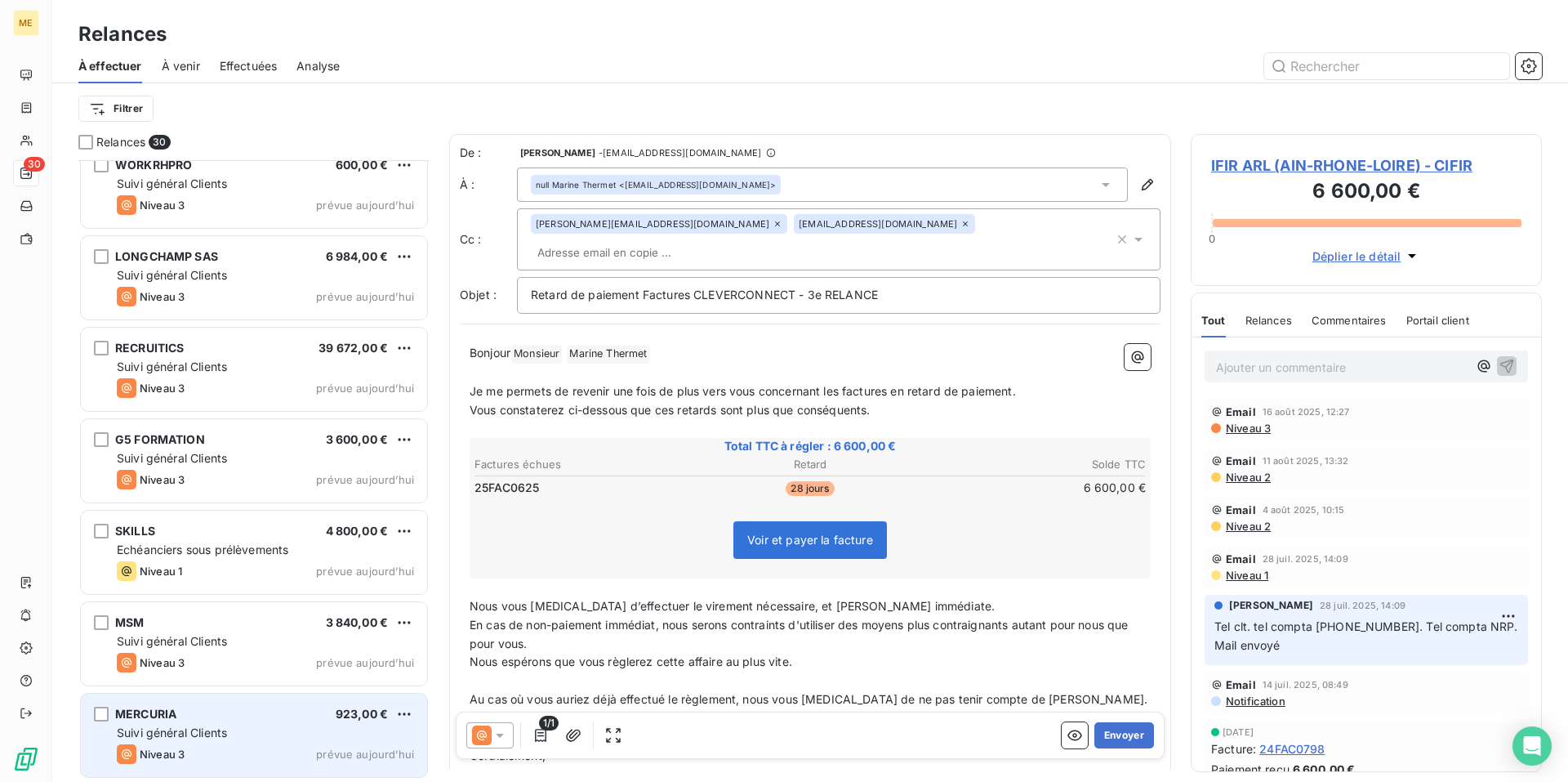
click at [292, 726] on div "Suivi général Clients" at bounding box center [266, 733] width 297 height 17
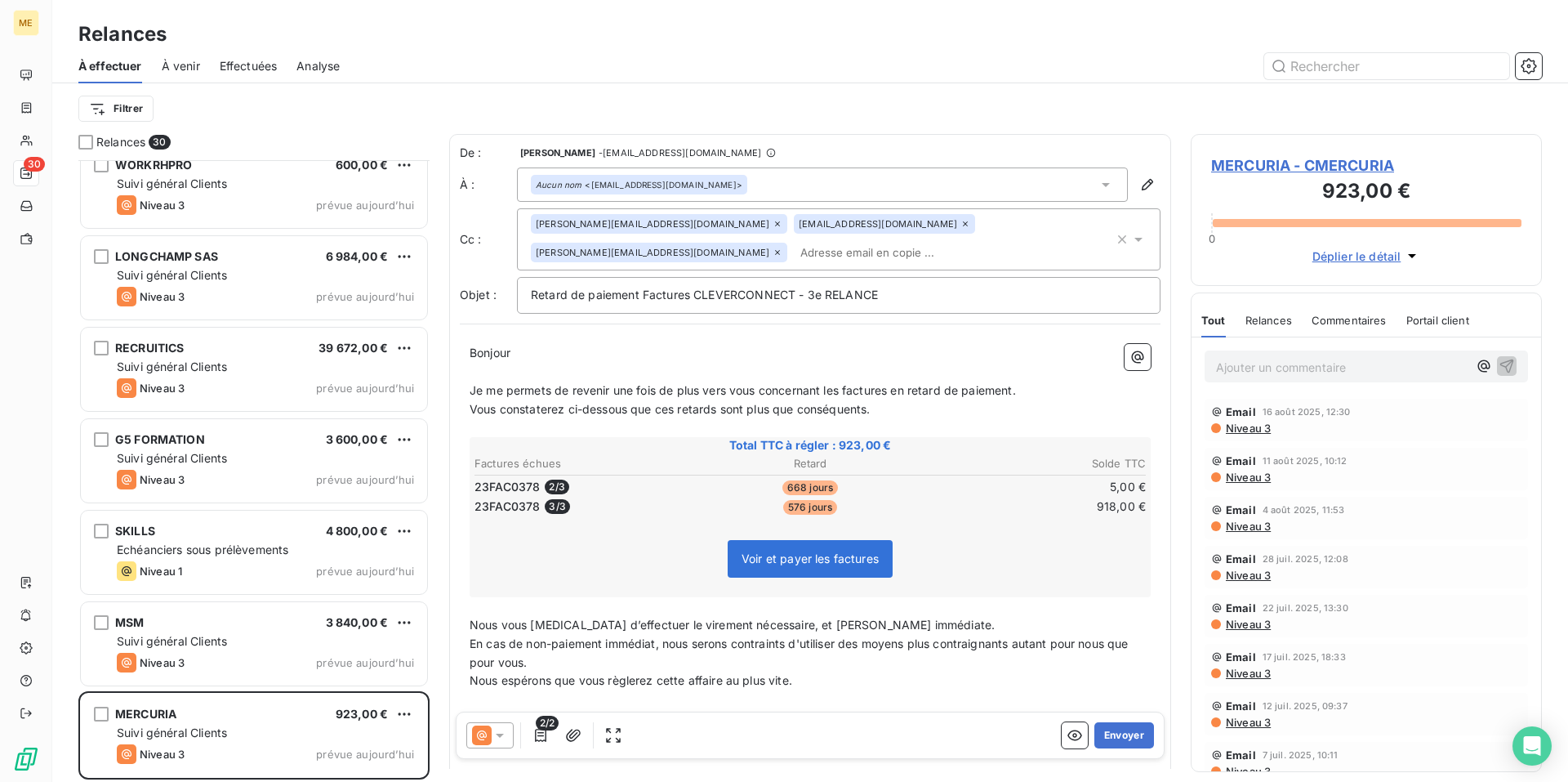
click at [783, 247] on icon at bounding box center [777, 252] width 10 height 10
click at [651, 344] on p "Bonjour ﻿ ﻿ ﻿" at bounding box center [810, 353] width 681 height 19
click at [1120, 739] on button "Envoyer" at bounding box center [1124, 736] width 59 height 26
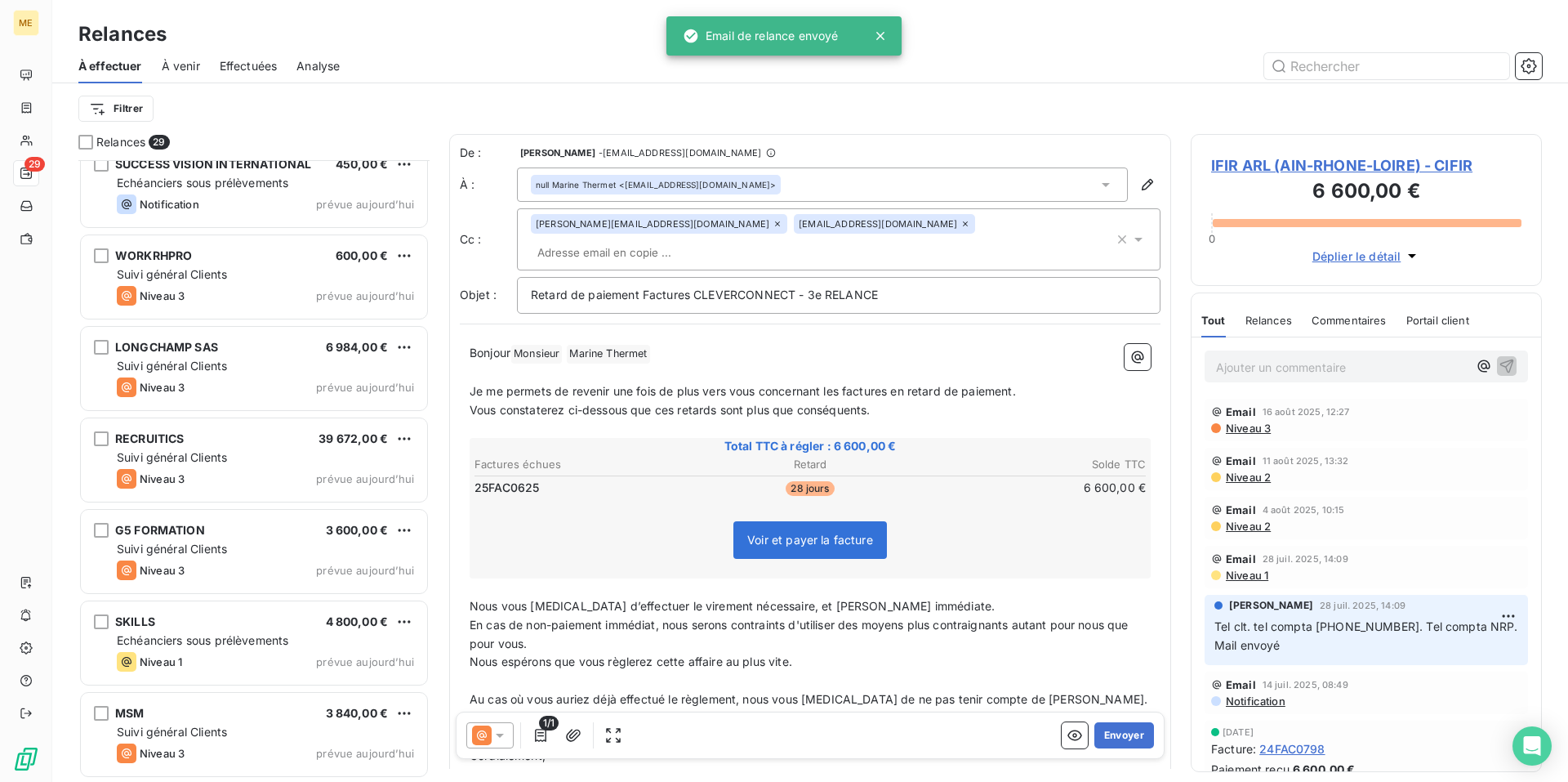
scroll to position [2032, 0]
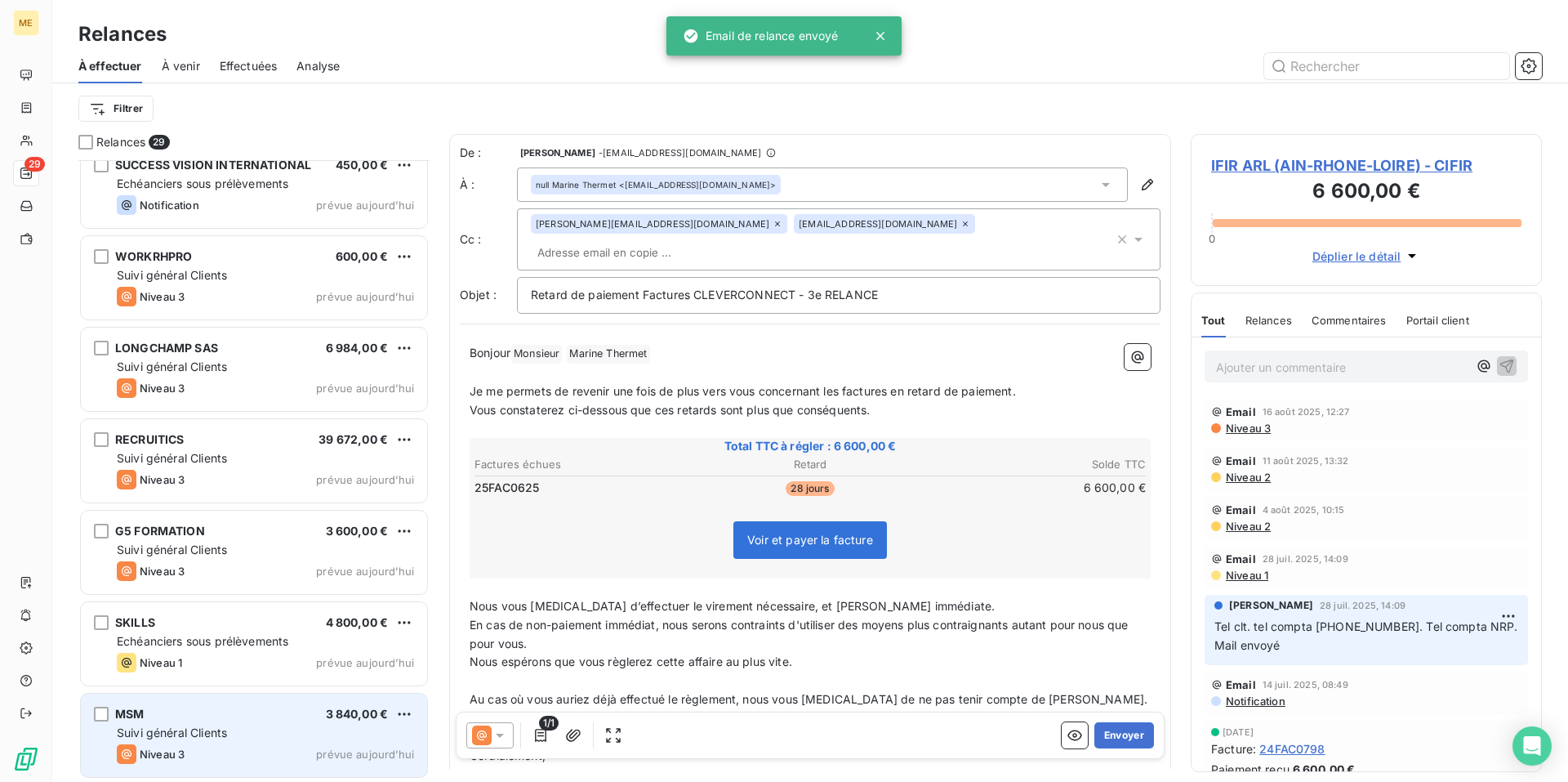
click at [265, 726] on div "Suivi général Clients" at bounding box center [266, 733] width 297 height 17
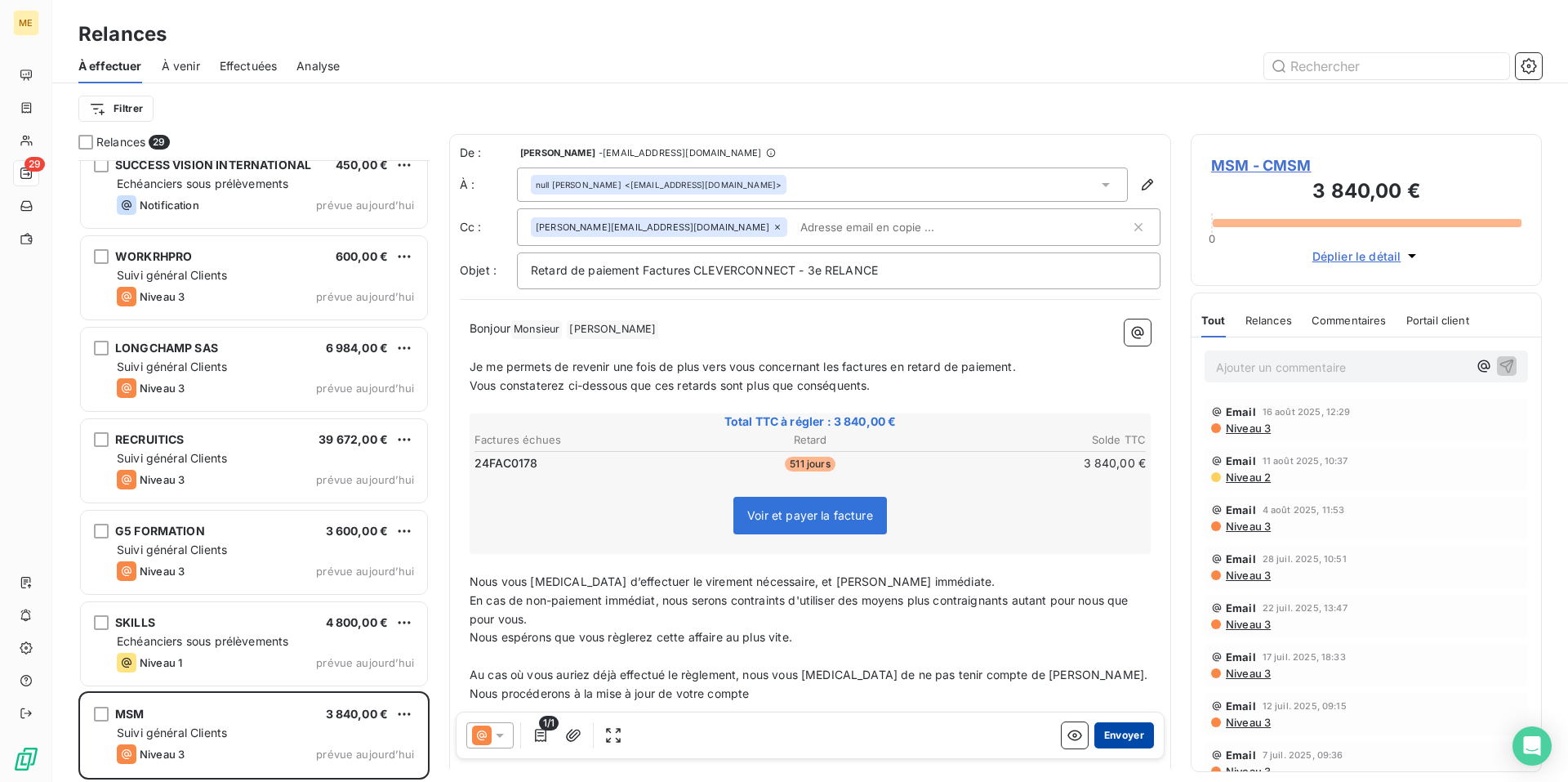
click at [1119, 741] on button "Envoyer" at bounding box center [1124, 736] width 59 height 26
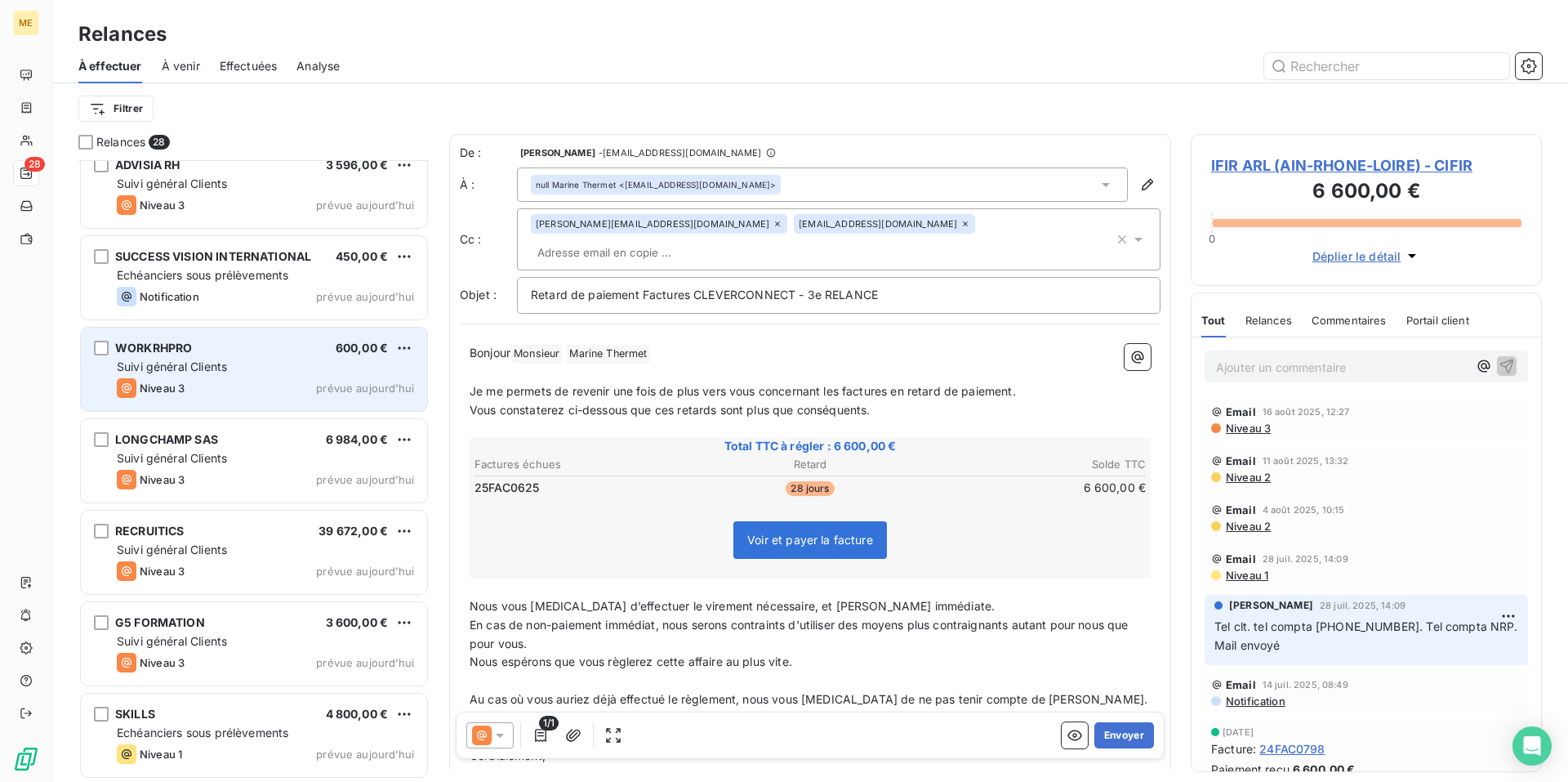
scroll to position [1941, 0]
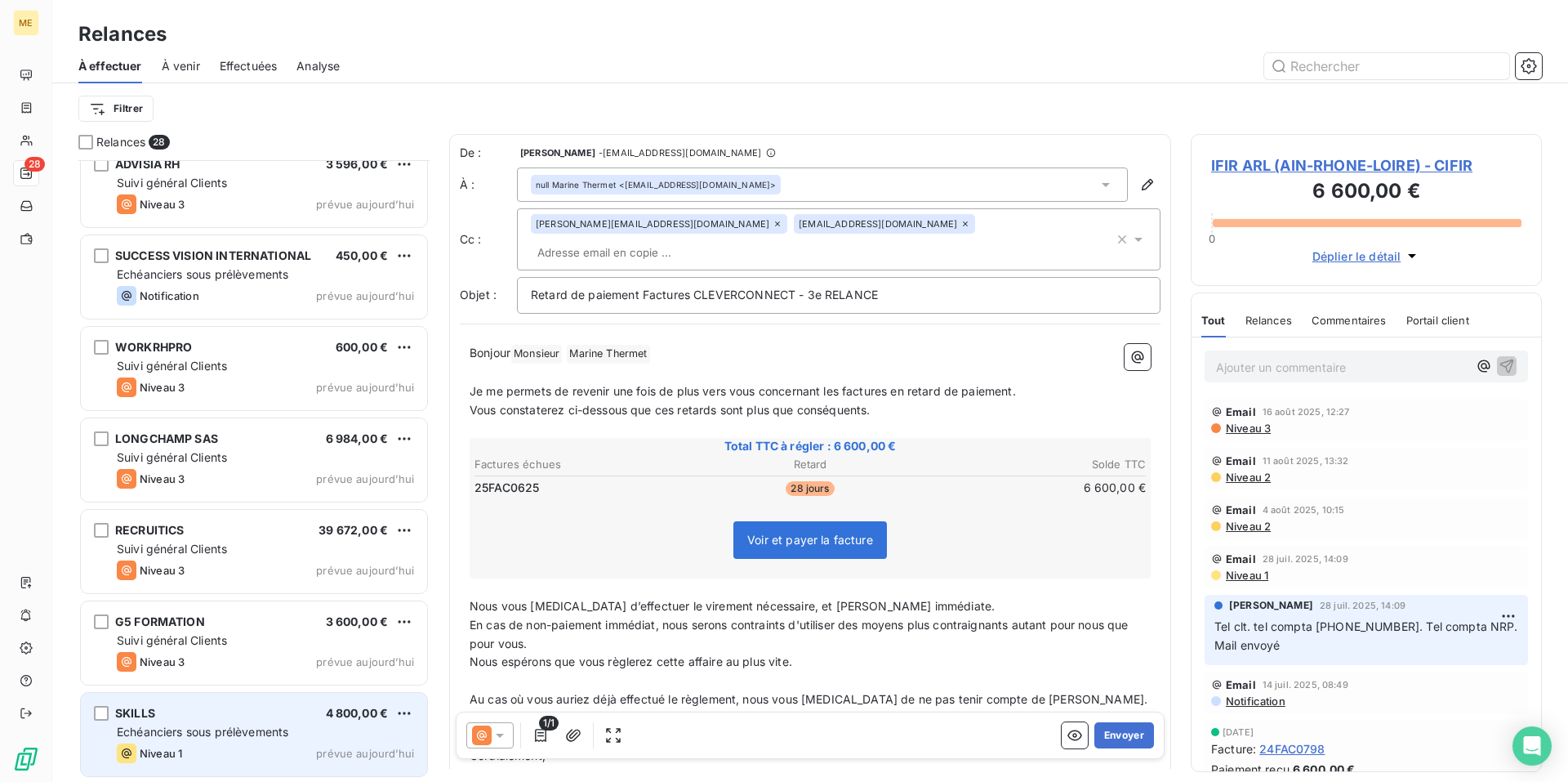
click at [233, 713] on div "SKILLS 4 800,00 €" at bounding box center [266, 713] width 297 height 15
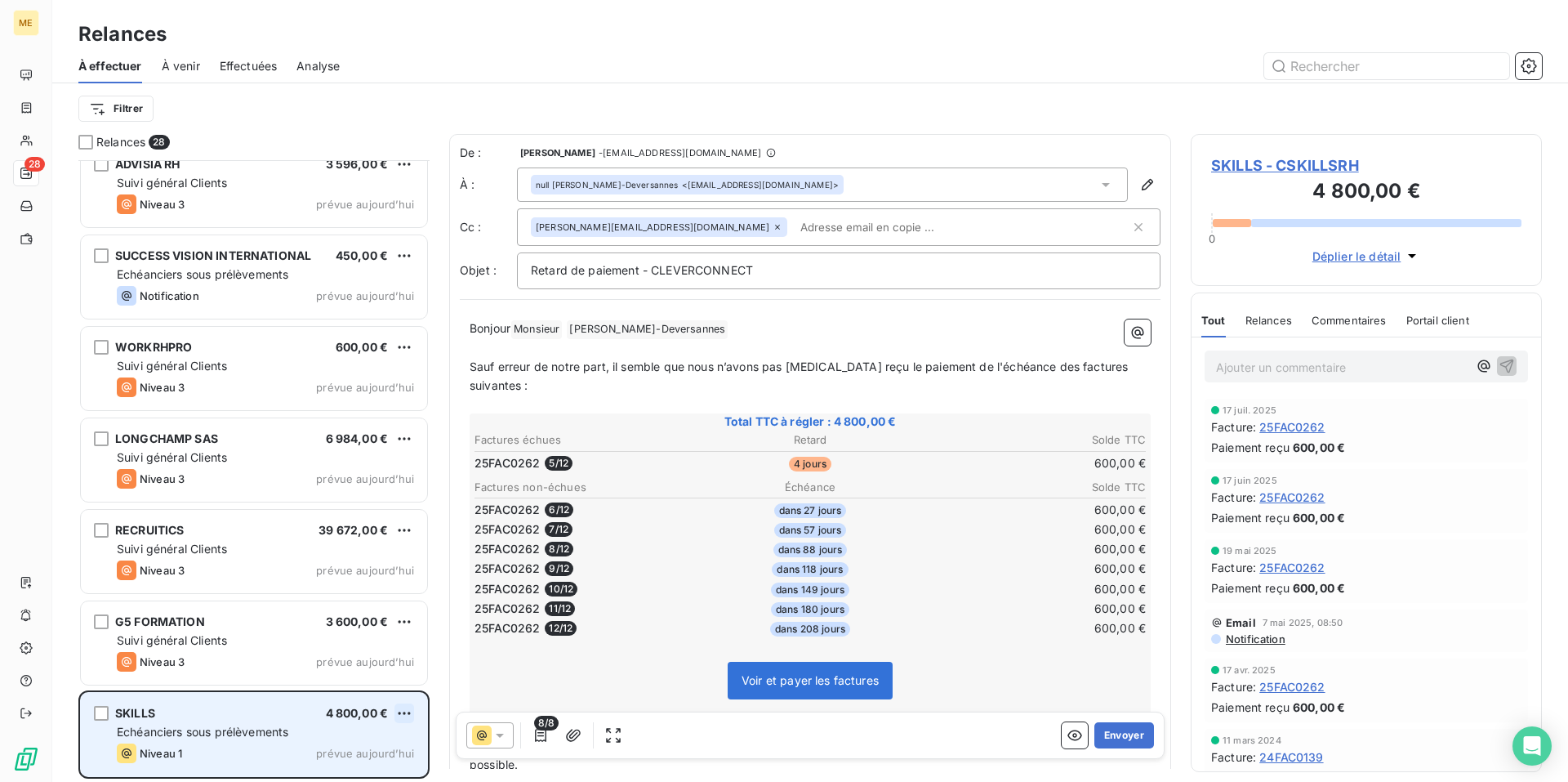
click at [405, 713] on html "ME 28 Relances À effectuer À venir Effectuées Analyse Filtrer Relances 28 SIX F…" at bounding box center [784, 391] width 1568 height 782
click at [397, 662] on div "Replanifier cette action" at bounding box center [333, 651] width 146 height 26
select select "7"
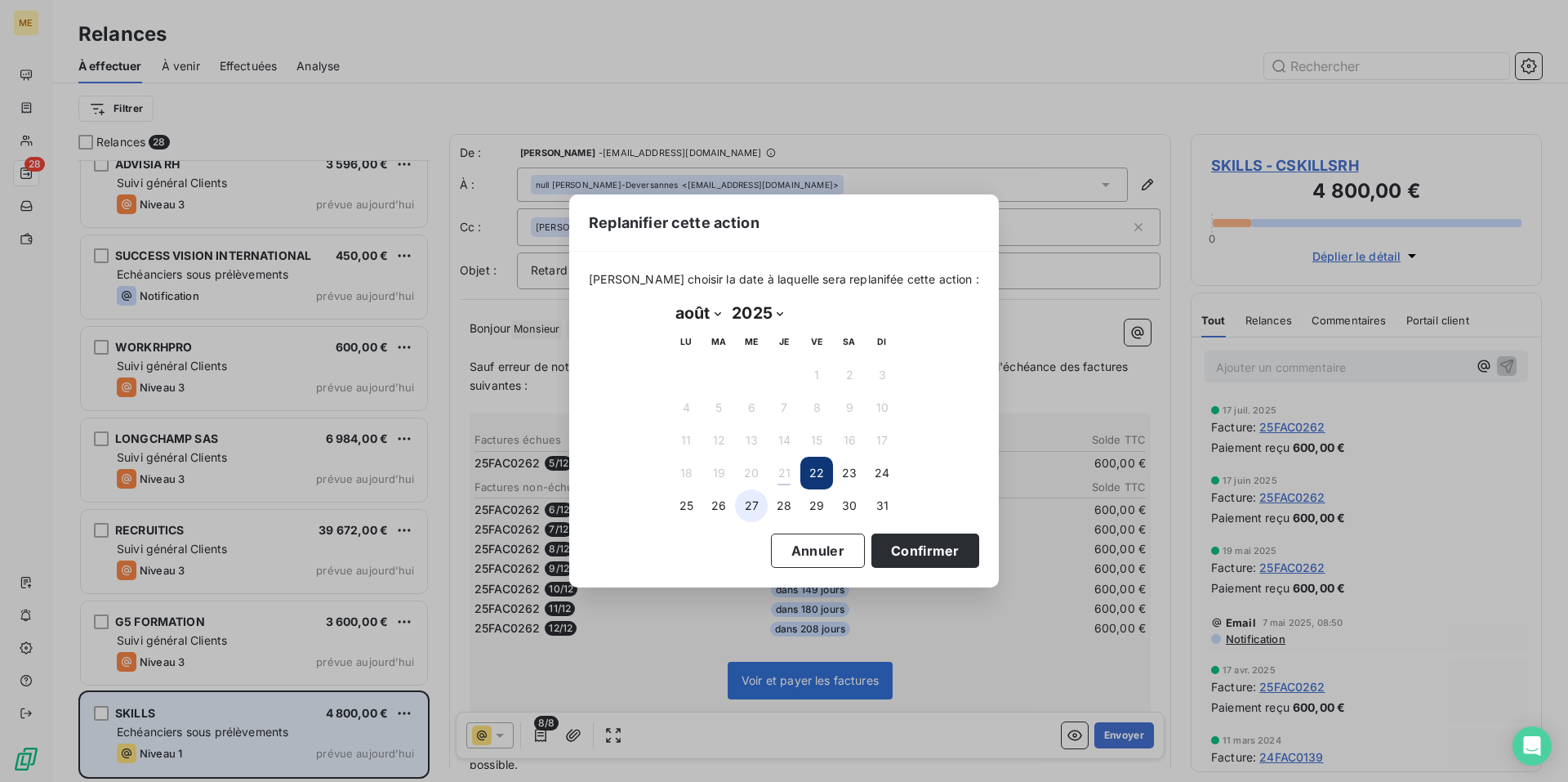
click at [758, 509] on button "27" at bounding box center [751, 505] width 33 height 33
click at [907, 553] on button "Confirmer" at bounding box center [925, 550] width 108 height 34
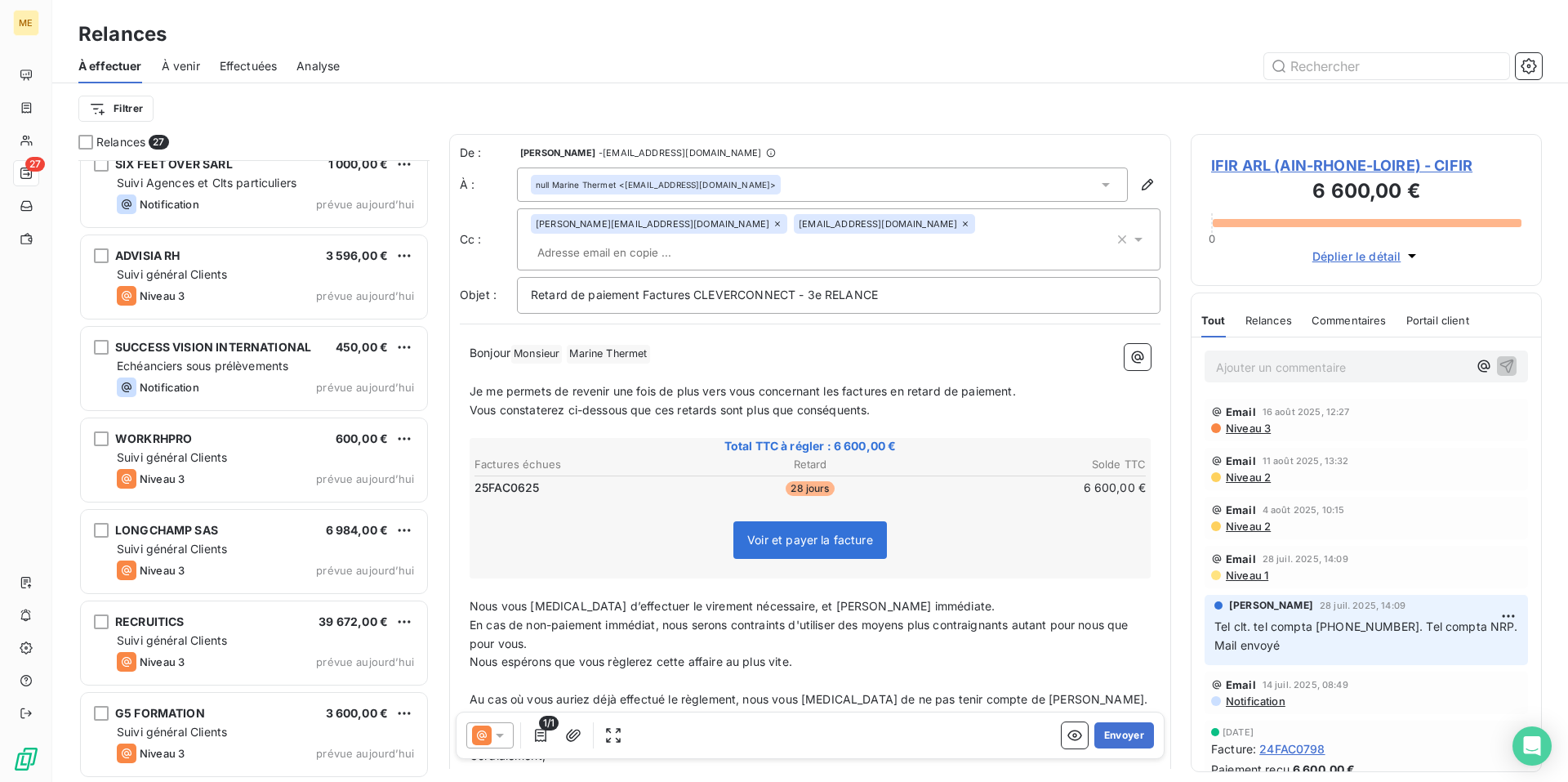
scroll to position [1849, 0]
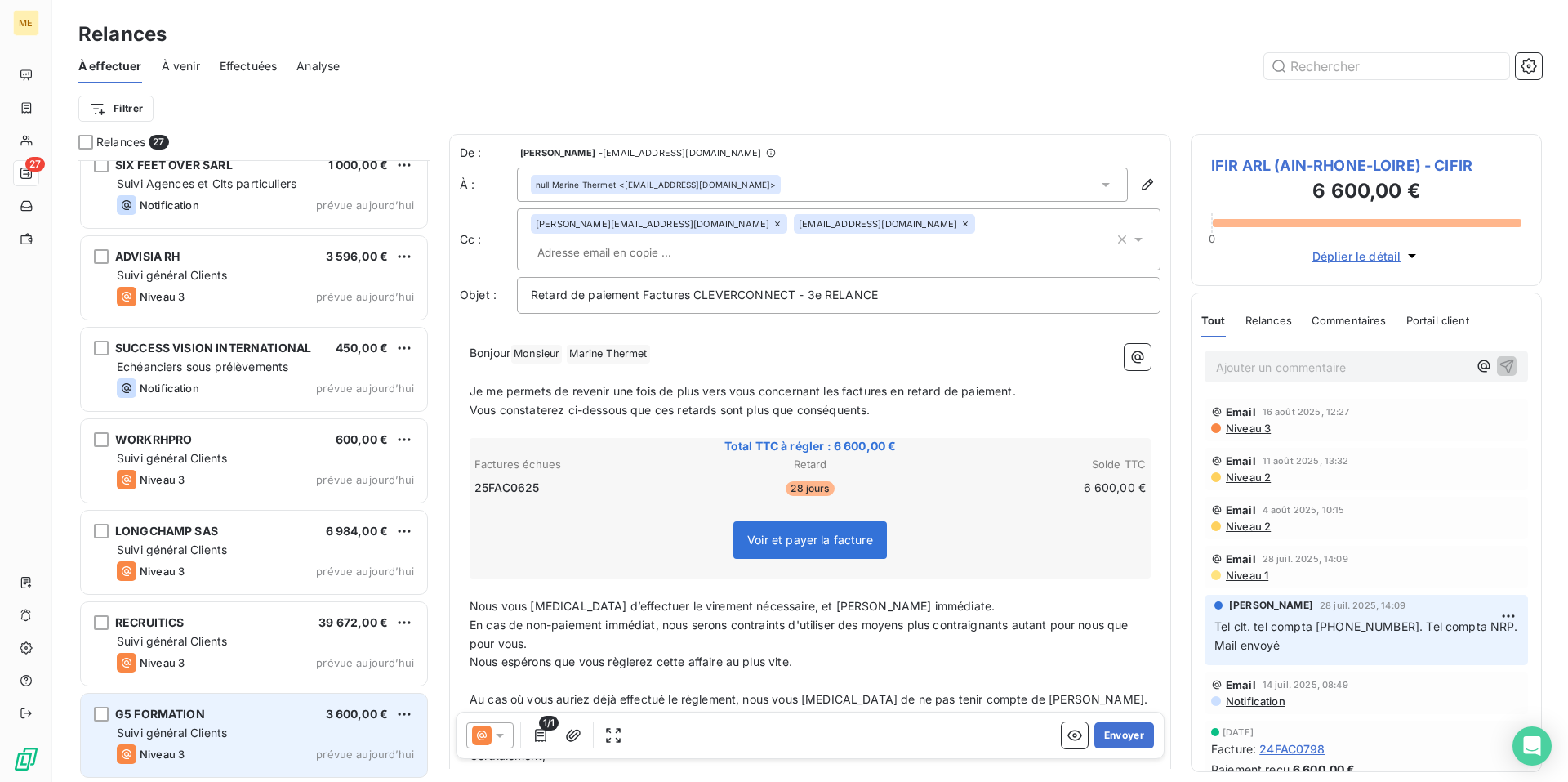
click at [294, 720] on div "G5 FORMATION 3 600,00 €" at bounding box center [266, 714] width 297 height 15
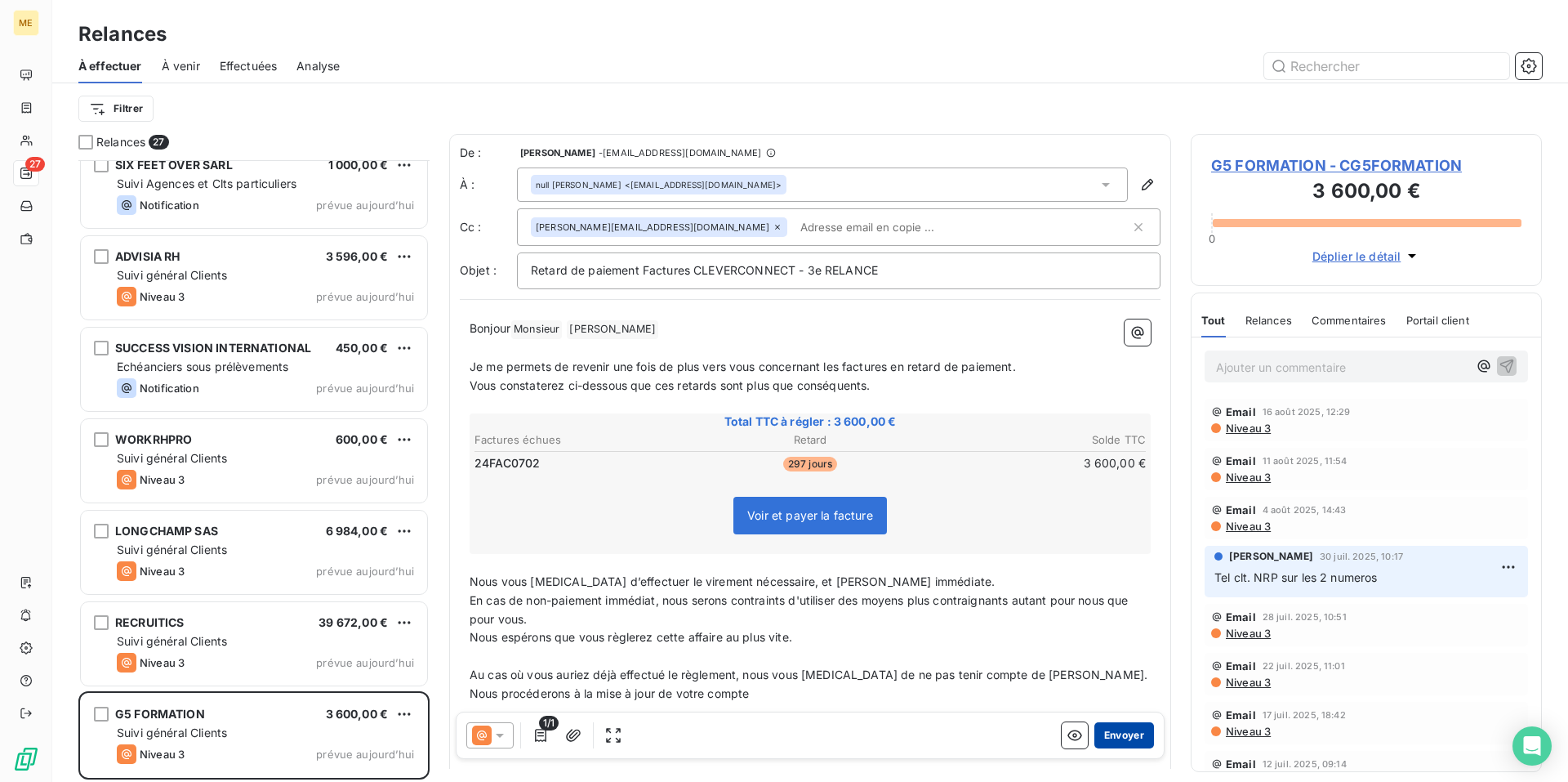
click at [1114, 736] on button "Envoyer" at bounding box center [1124, 736] width 59 height 26
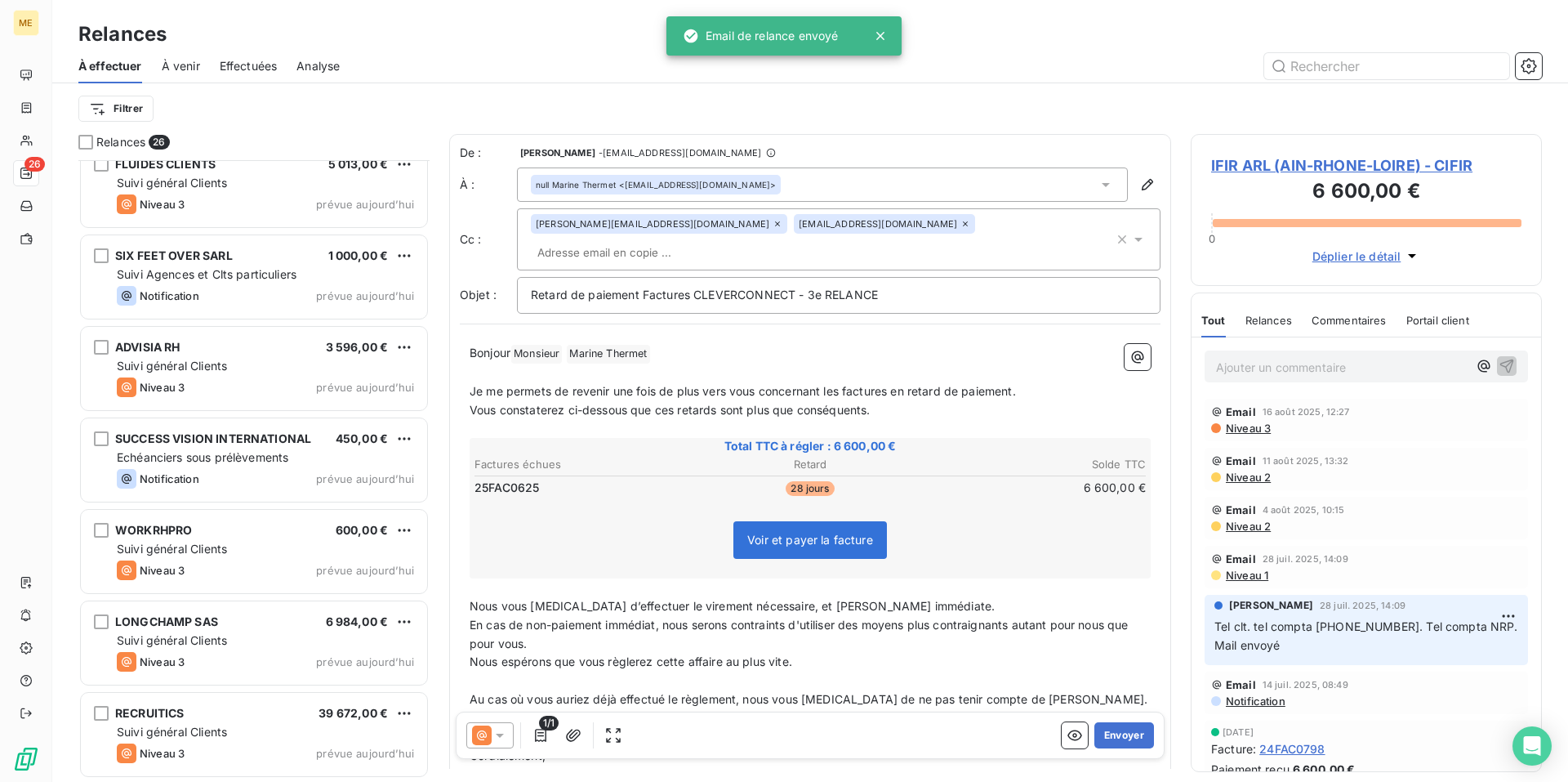
scroll to position [1757, 0]
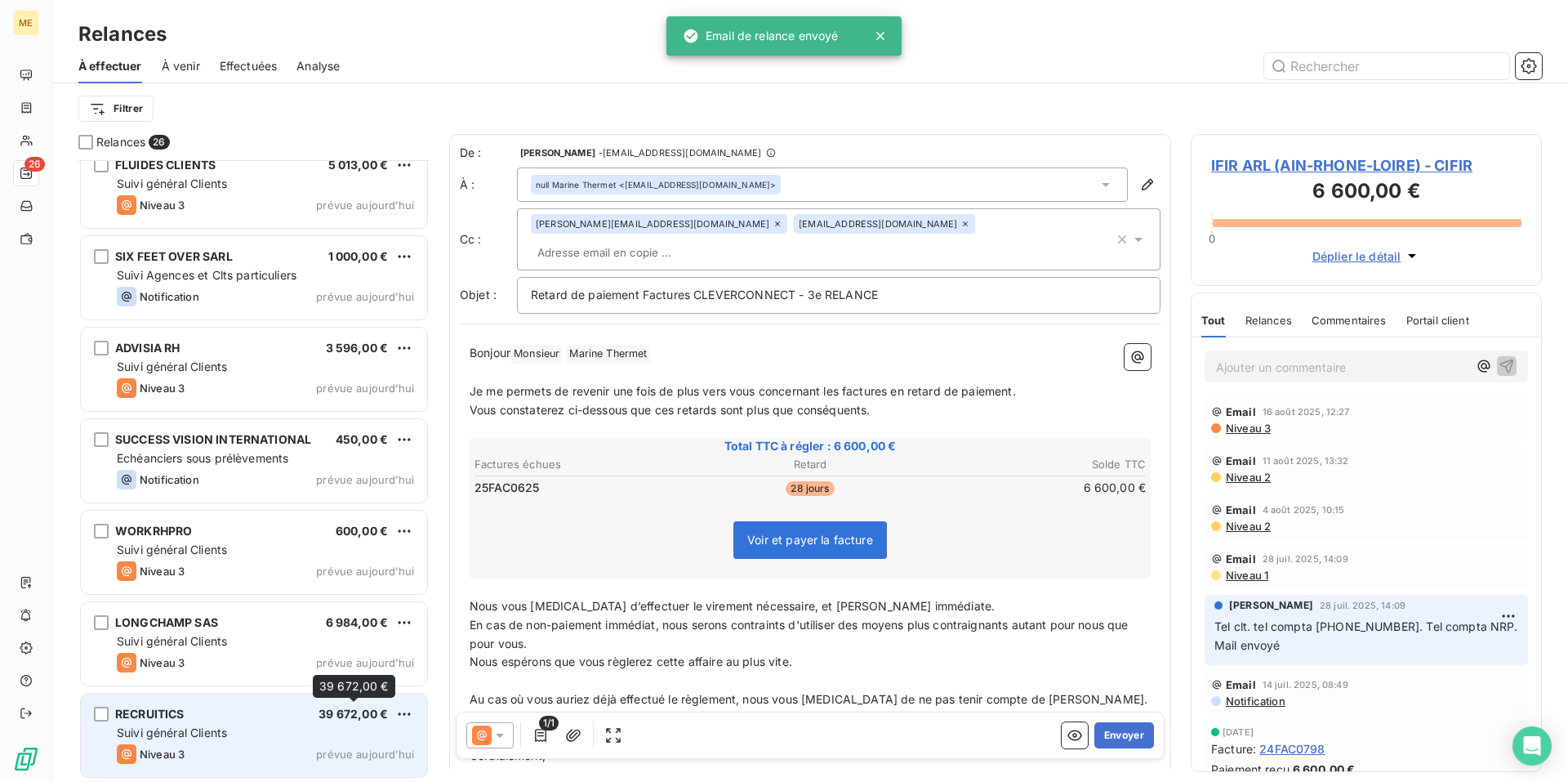
click at [296, 722] on div "RECRUITICS 39 672,00 € Suivi général Clients Niveau 3 prévue aujourd’hui" at bounding box center [254, 736] width 346 height 84
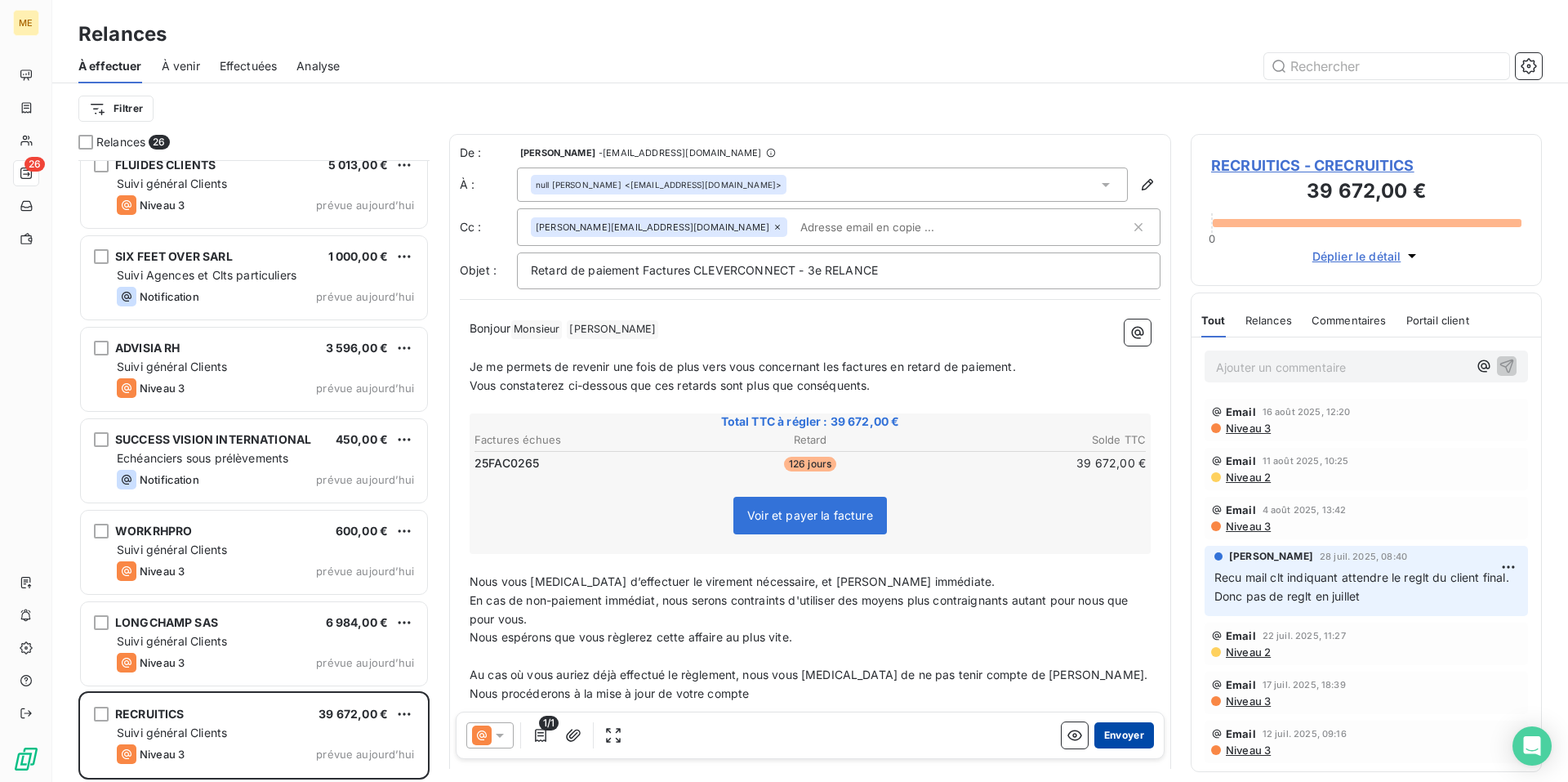
click at [1119, 734] on button "Envoyer" at bounding box center [1124, 736] width 59 height 26
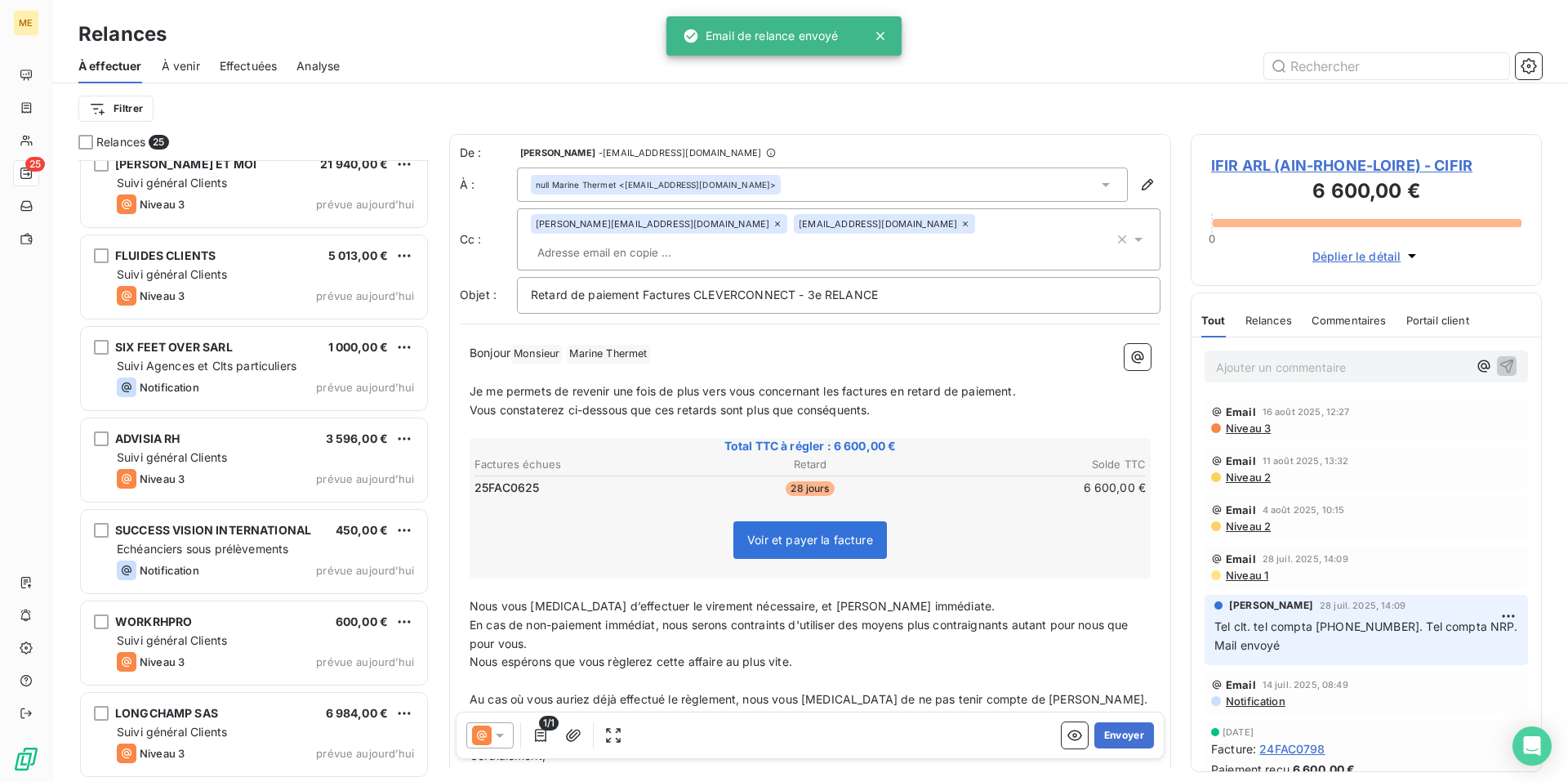
scroll to position [1665, 0]
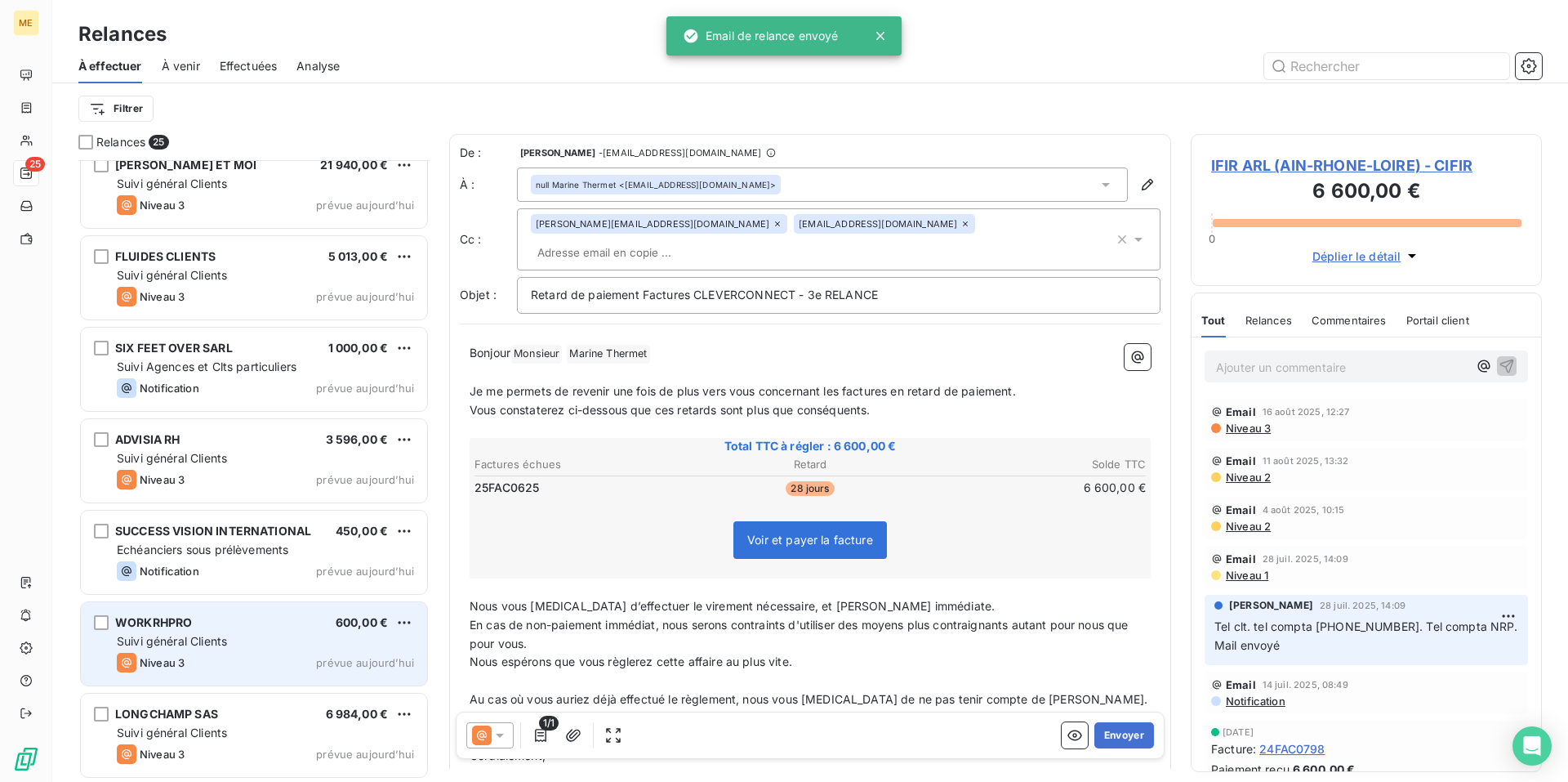
click at [275, 635] on div "Suivi général Clients" at bounding box center [266, 642] width 297 height 17
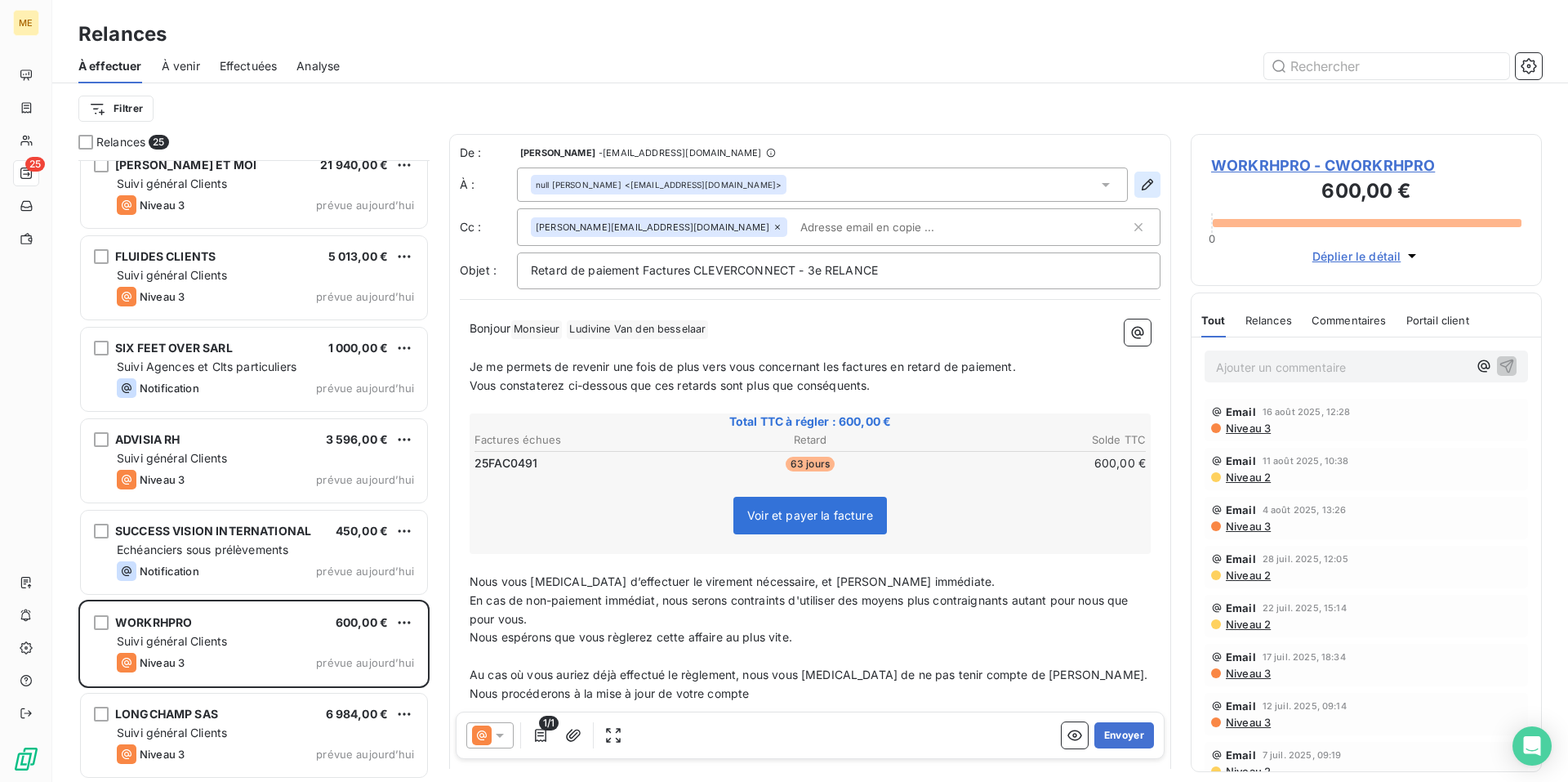
click at [1139, 184] on icon "button" at bounding box center [1147, 185] width 17 height 17
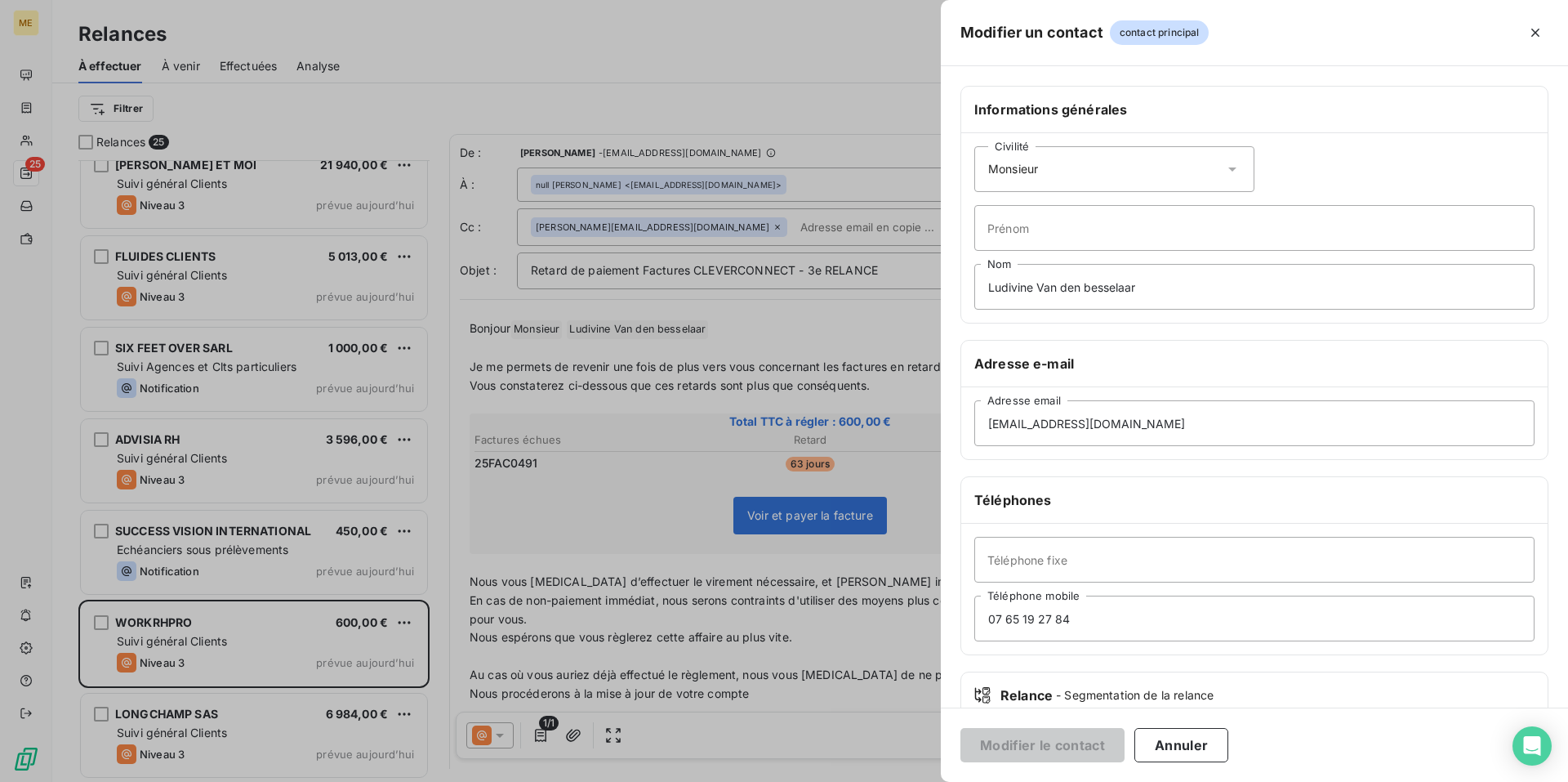
click at [1224, 170] on icon at bounding box center [1232, 169] width 17 height 17
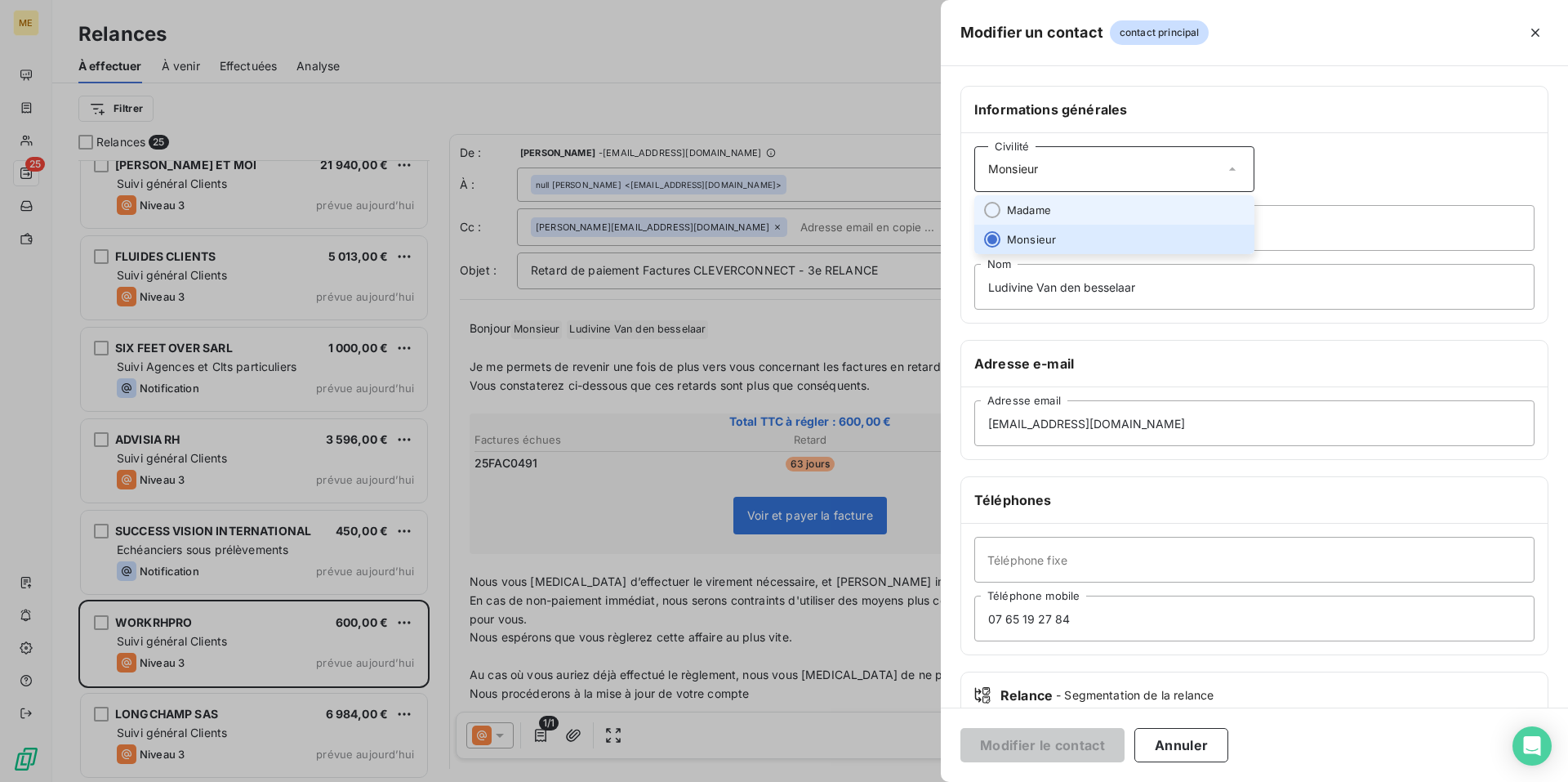
click at [1172, 211] on li "Madame" at bounding box center [1113, 210] width 280 height 30
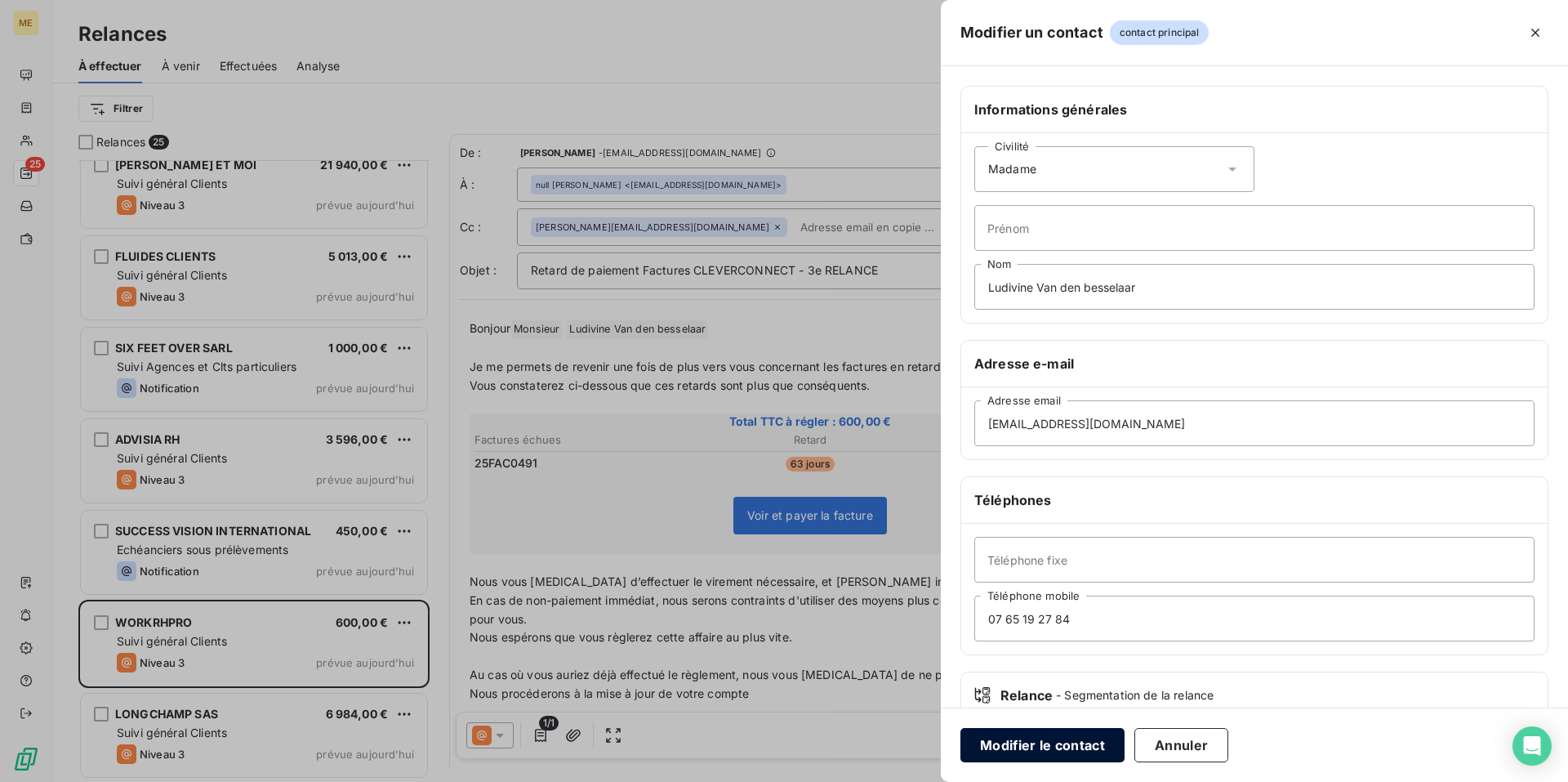
click at [1078, 747] on button "Modifier le contact" at bounding box center [1042, 745] width 165 height 34
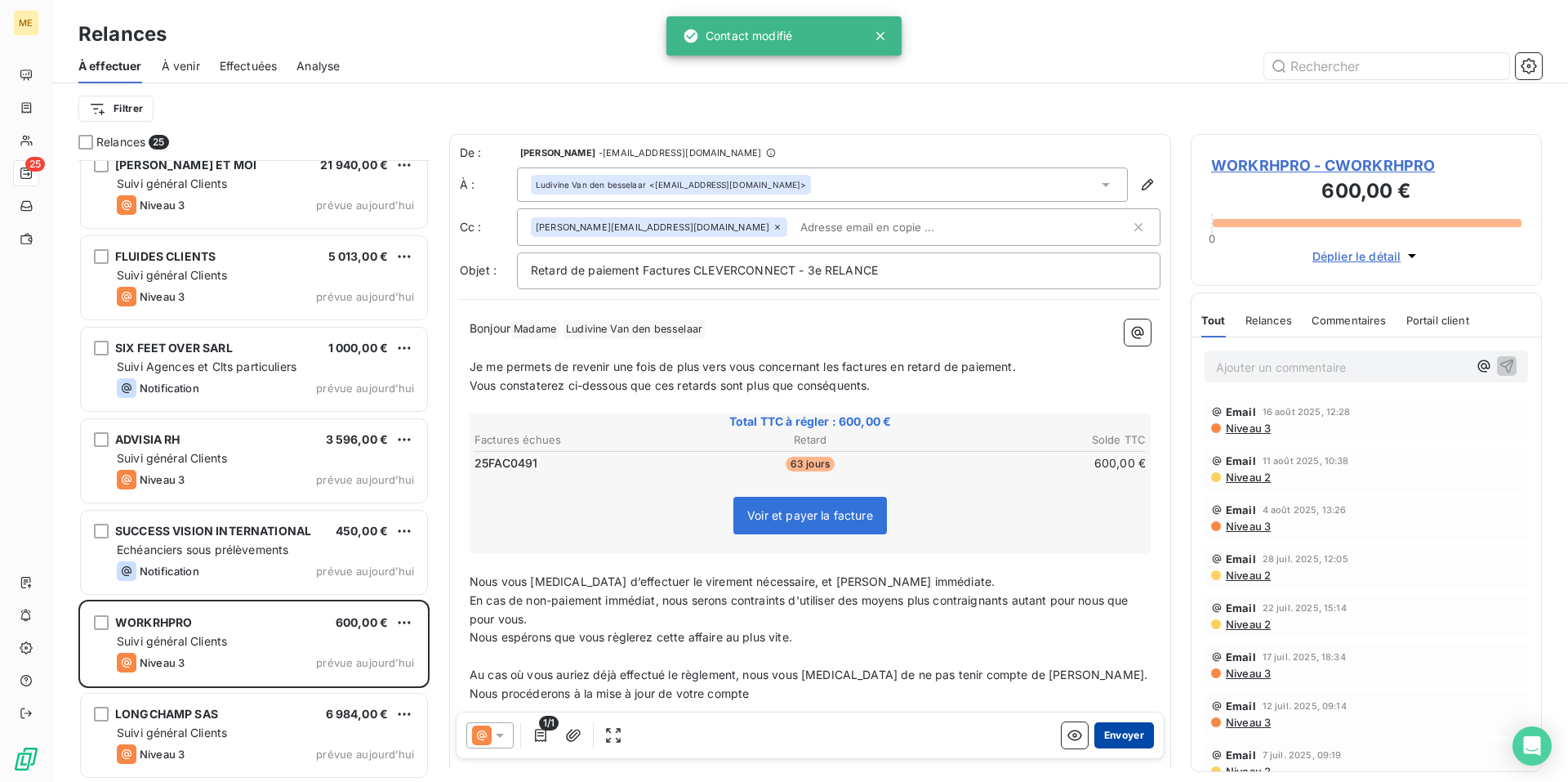
click at [1110, 736] on button "Envoyer" at bounding box center [1124, 736] width 59 height 26
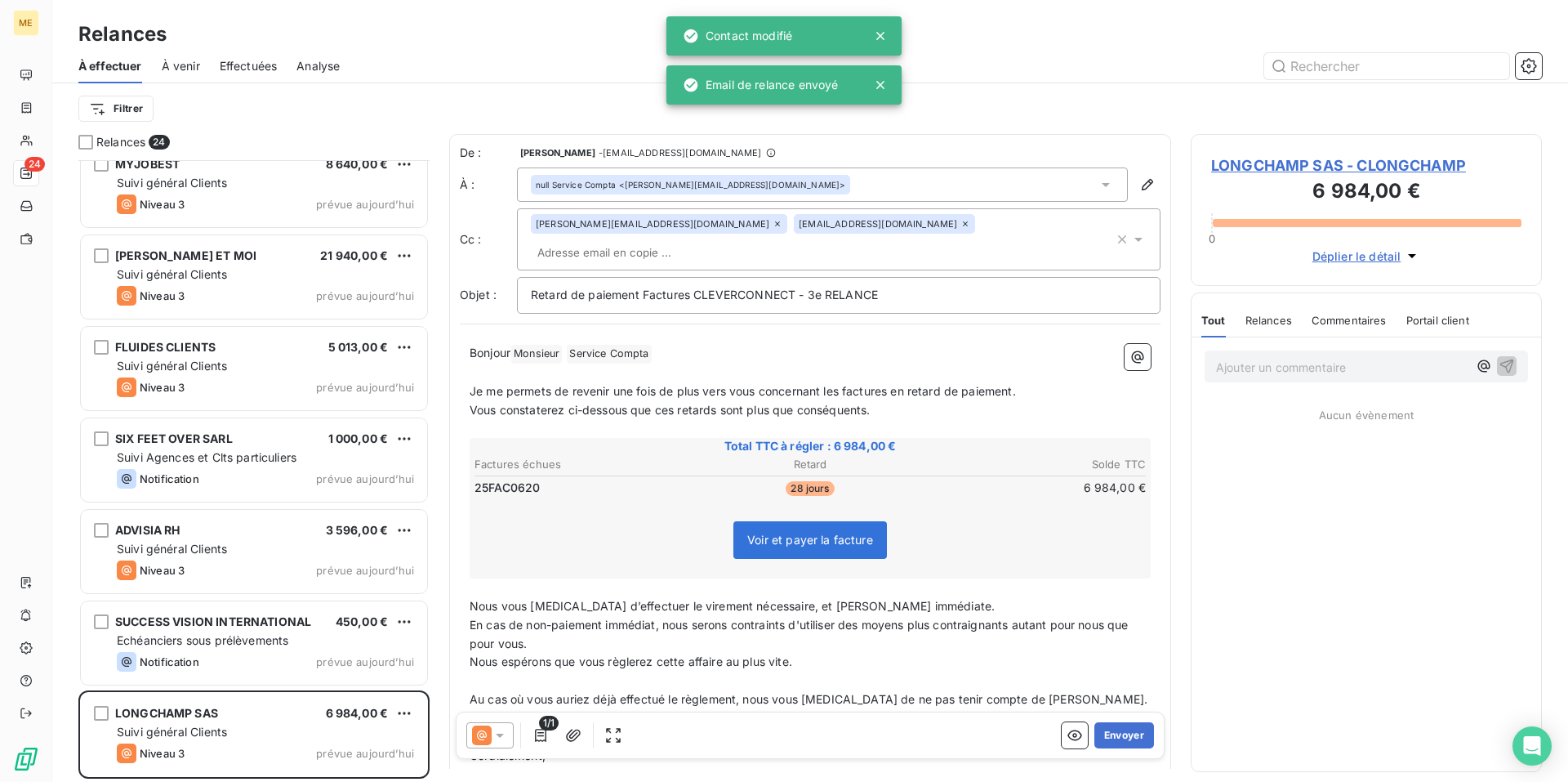
scroll to position [1574, 0]
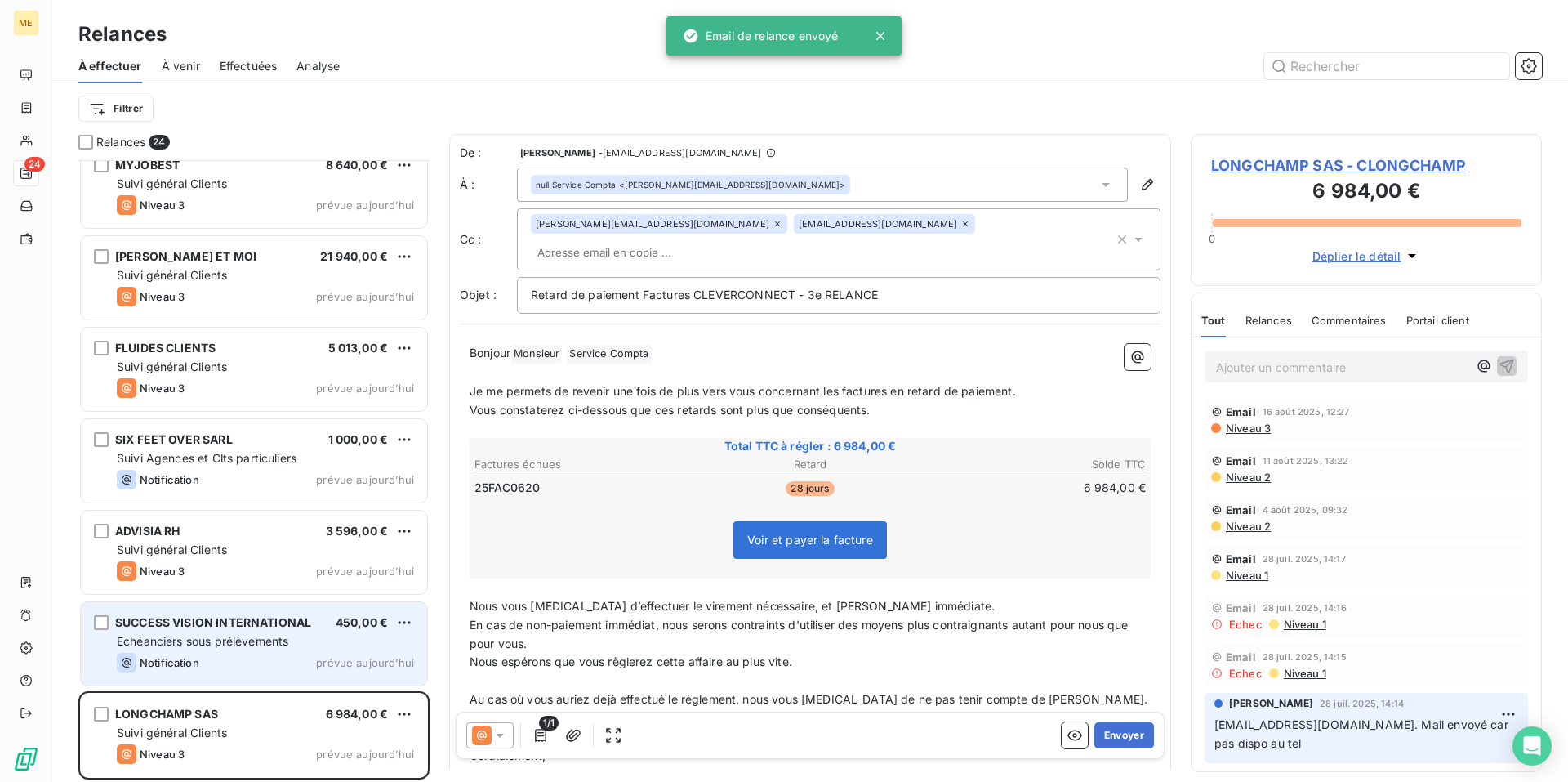
click at [306, 656] on div "Notification prévue aujourd’hui" at bounding box center [266, 662] width 297 height 20
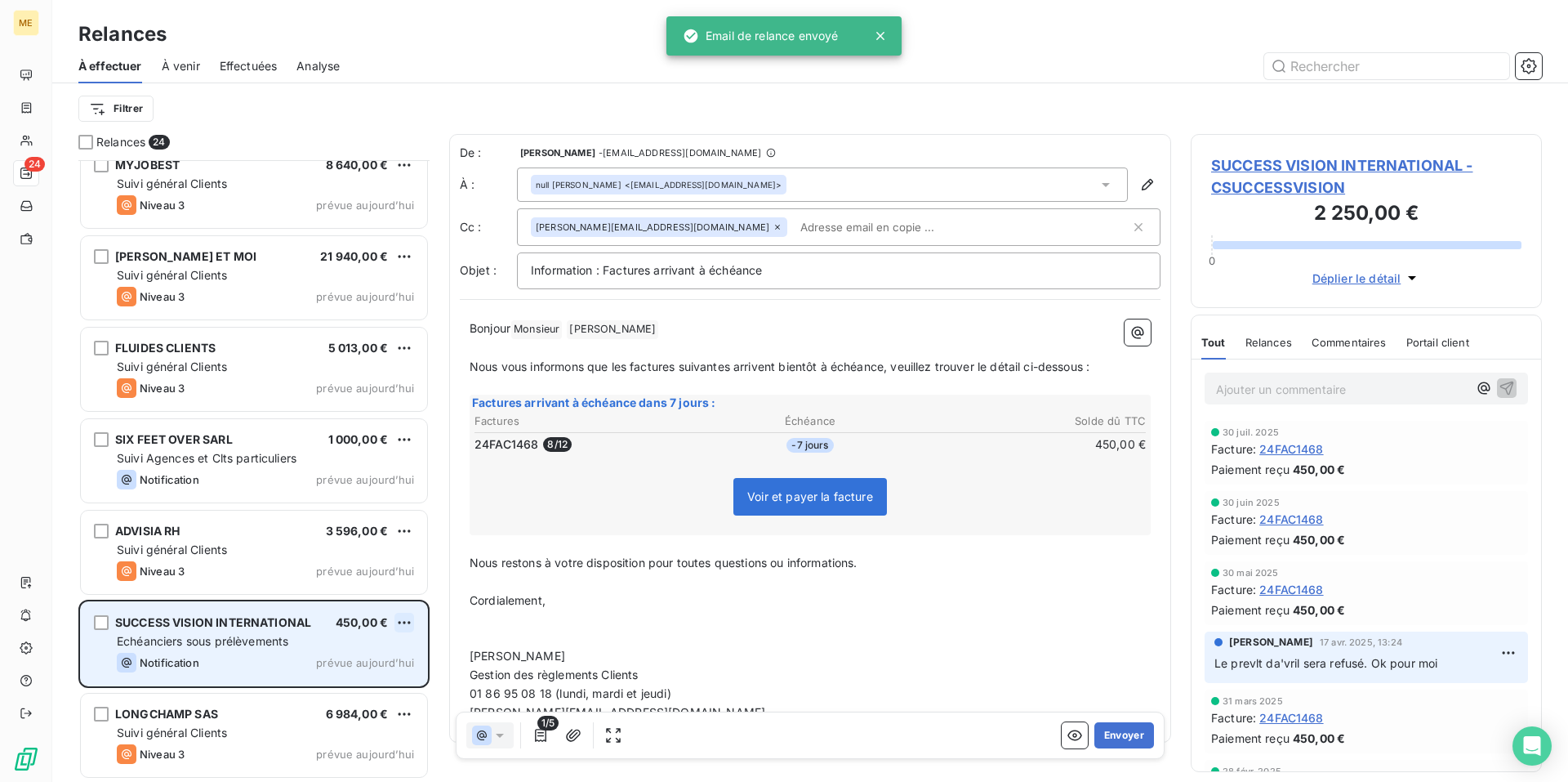
click at [402, 622] on html "ME 24 Relances À effectuer À venir Effectuées Analyse Filtrer Relances 24 GROUP…" at bounding box center [784, 391] width 1568 height 782
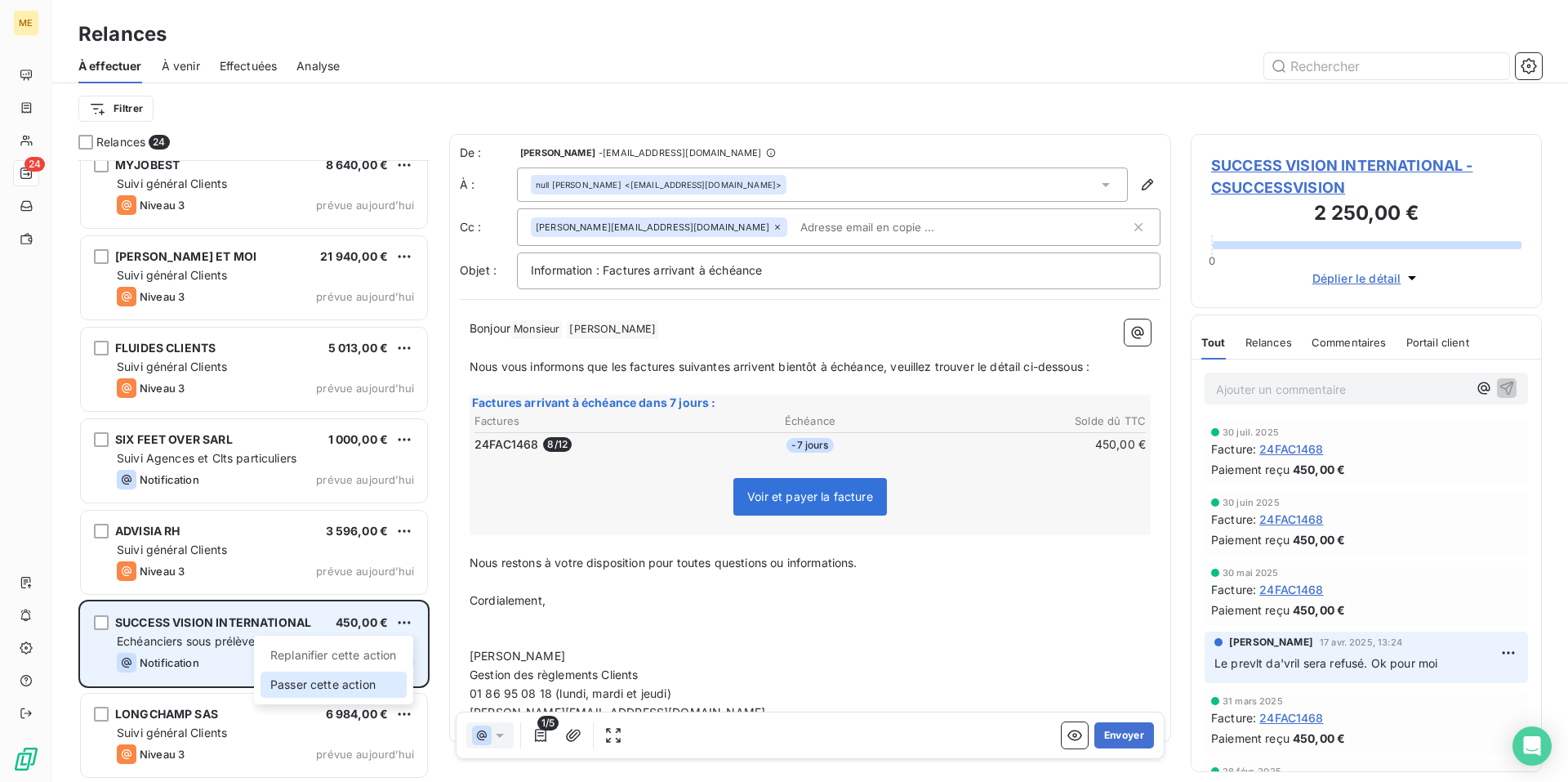
click at [362, 684] on div "Passer cette action" at bounding box center [333, 684] width 146 height 26
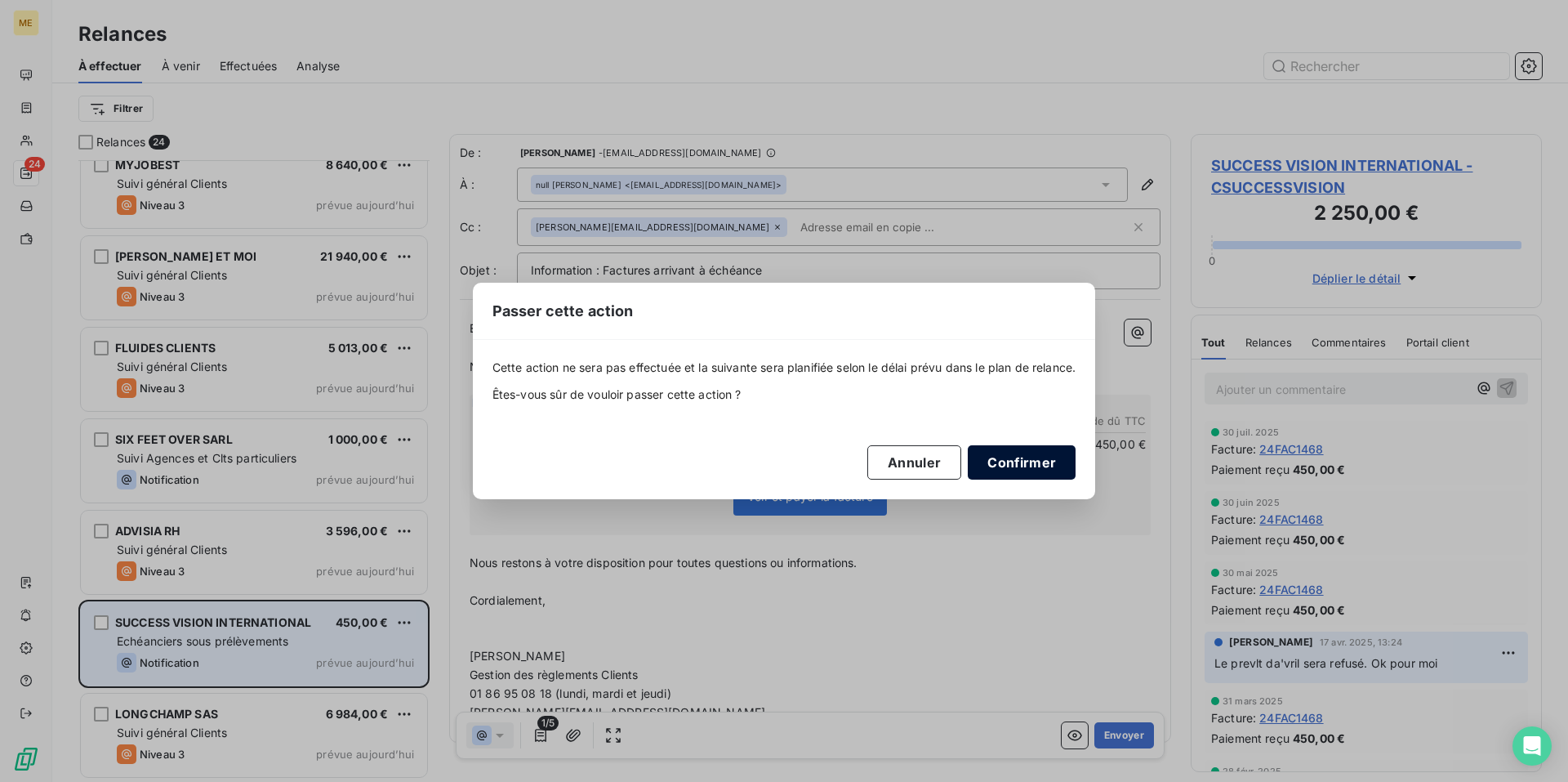
click at [1025, 461] on button "Confirmer" at bounding box center [1021, 462] width 108 height 34
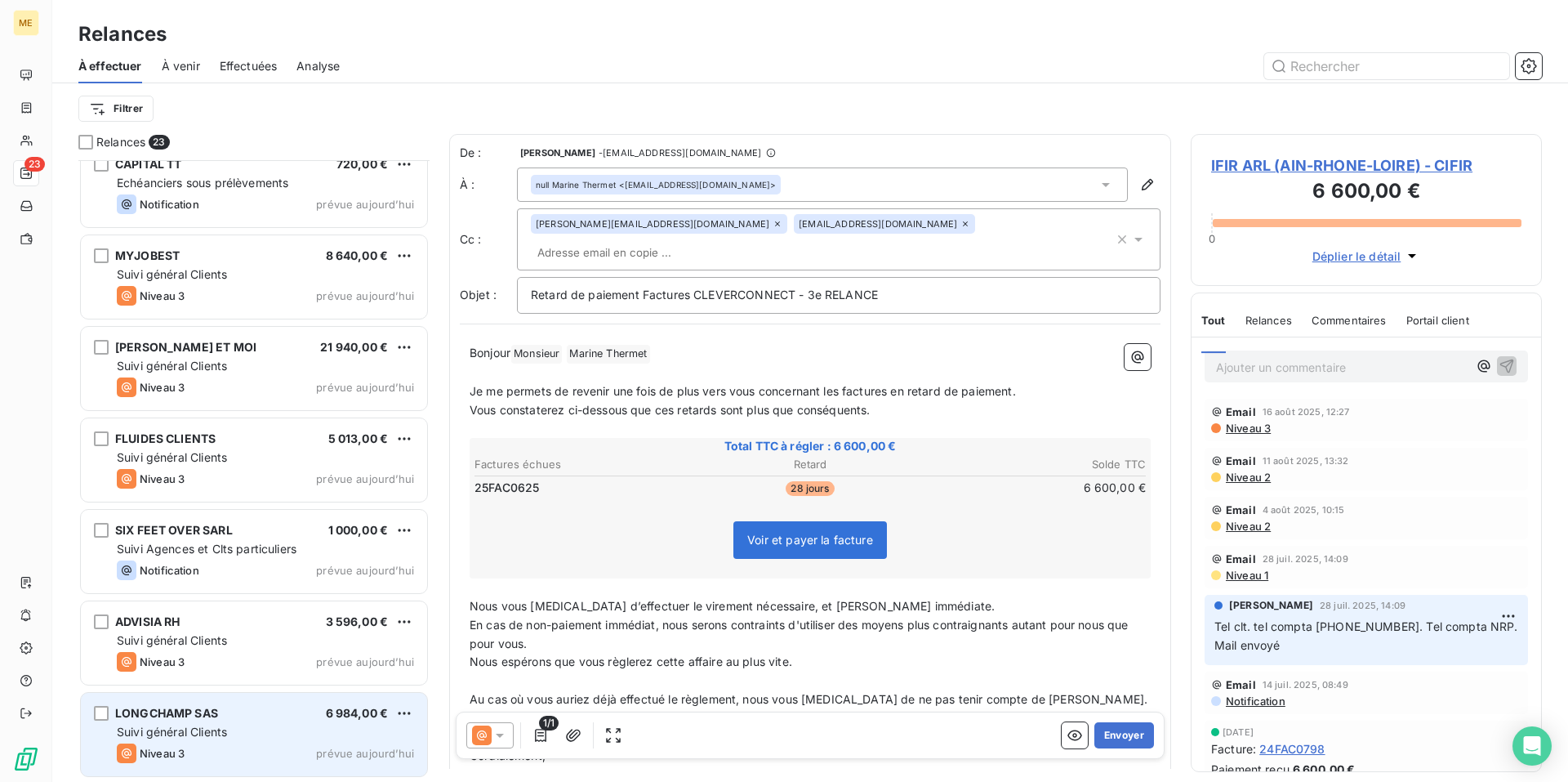
scroll to position [1482, 0]
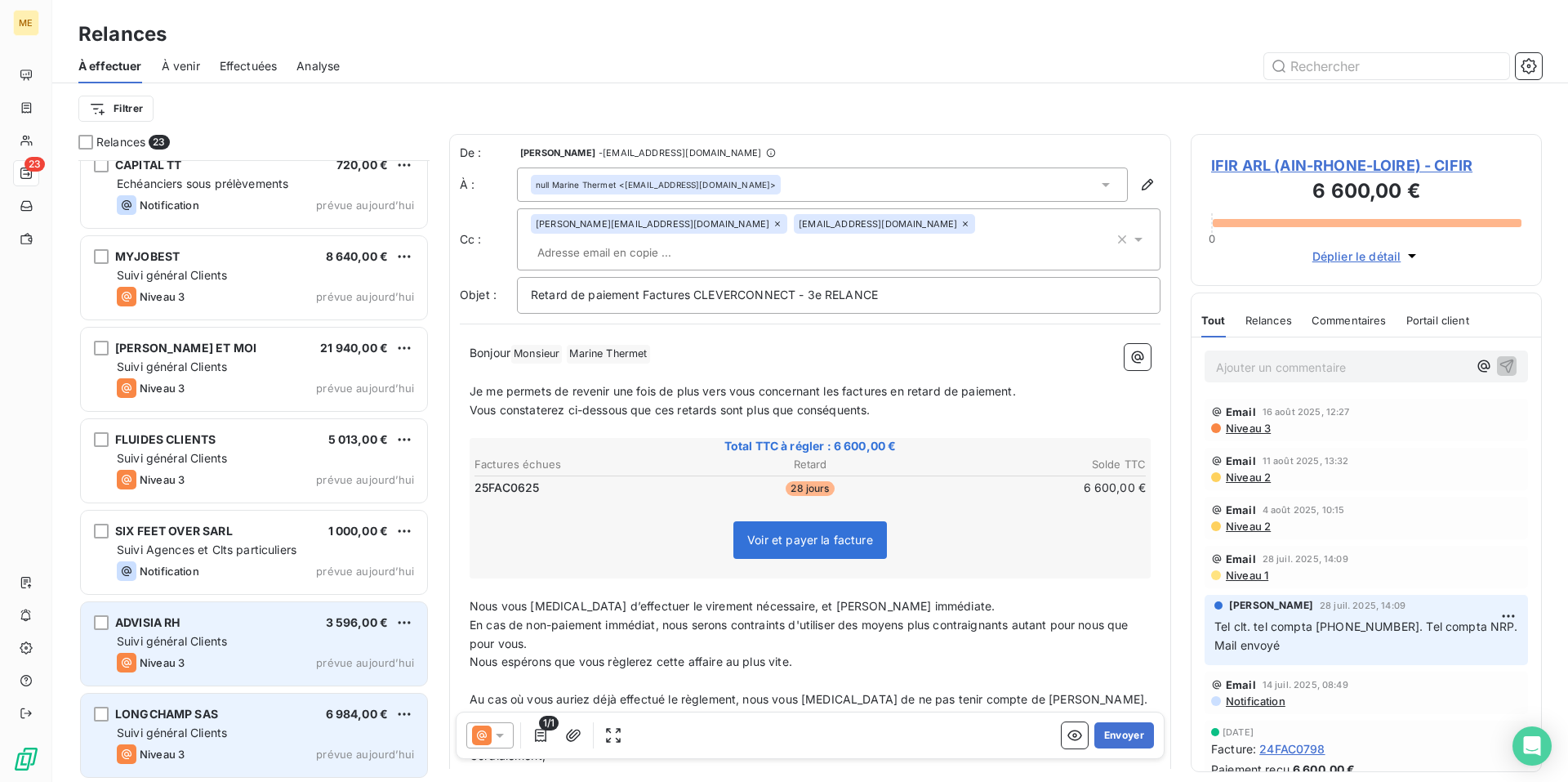
click at [249, 630] on div "ADVISIA RH 3 596,00 € Suivi général Clients Niveau 3 prévue aujourd’hui" at bounding box center [254, 643] width 346 height 84
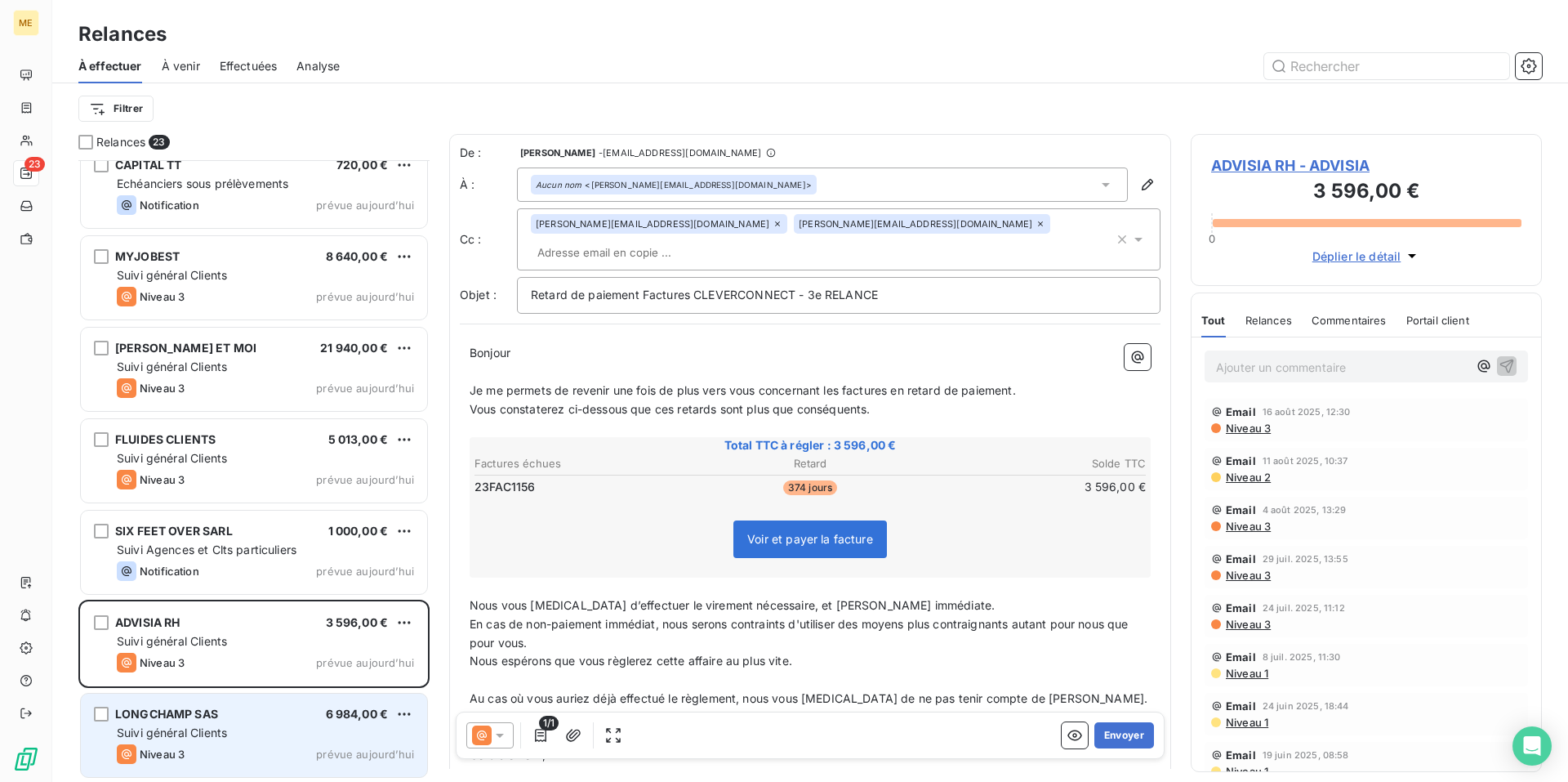
click at [1035, 228] on icon at bounding box center [1040, 223] width 10 height 10
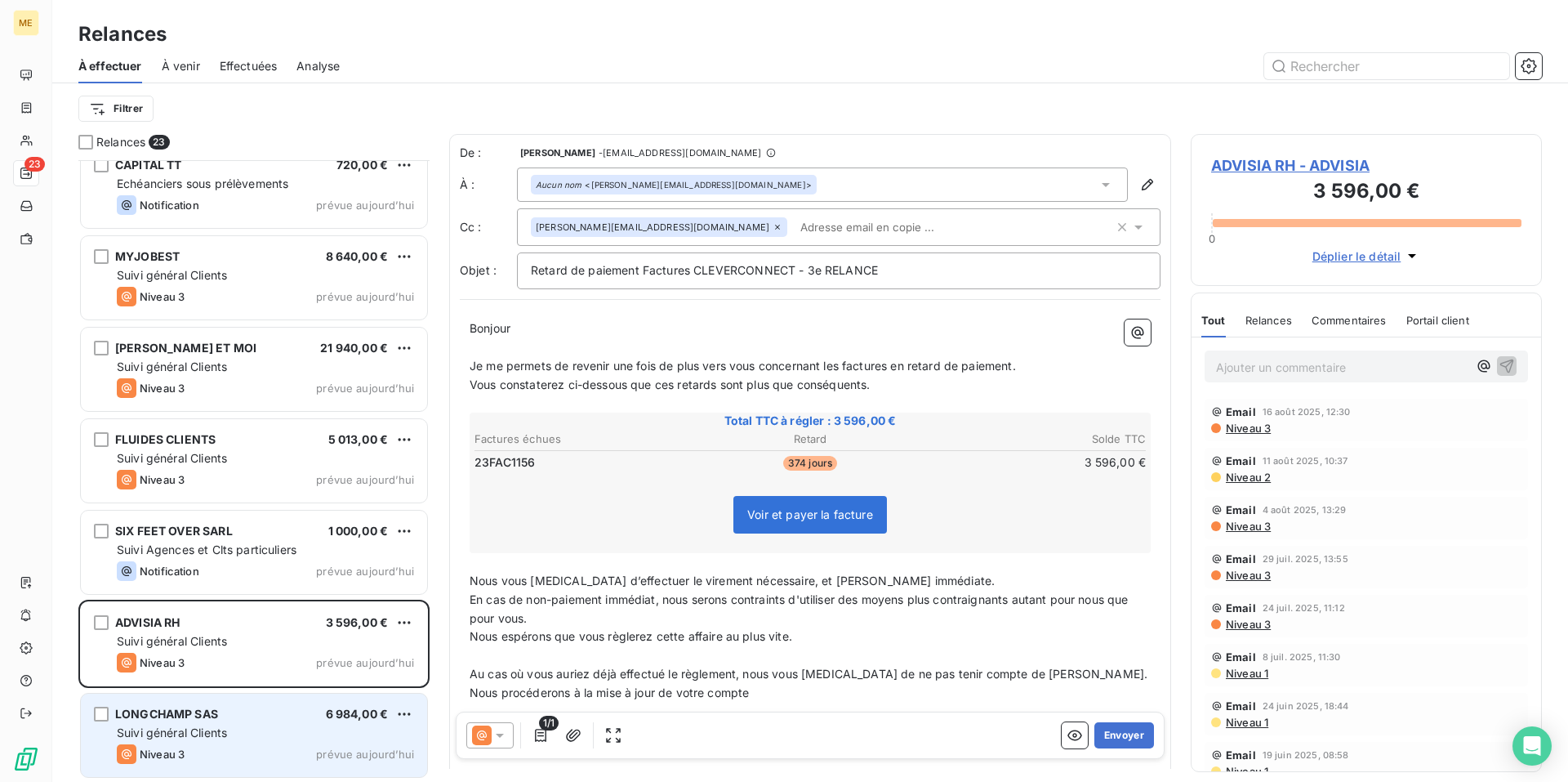
click at [612, 322] on p "Bonjour ﻿ ﻿ ﻿" at bounding box center [810, 328] width 681 height 19
click at [1105, 736] on button "Envoyer" at bounding box center [1124, 736] width 59 height 26
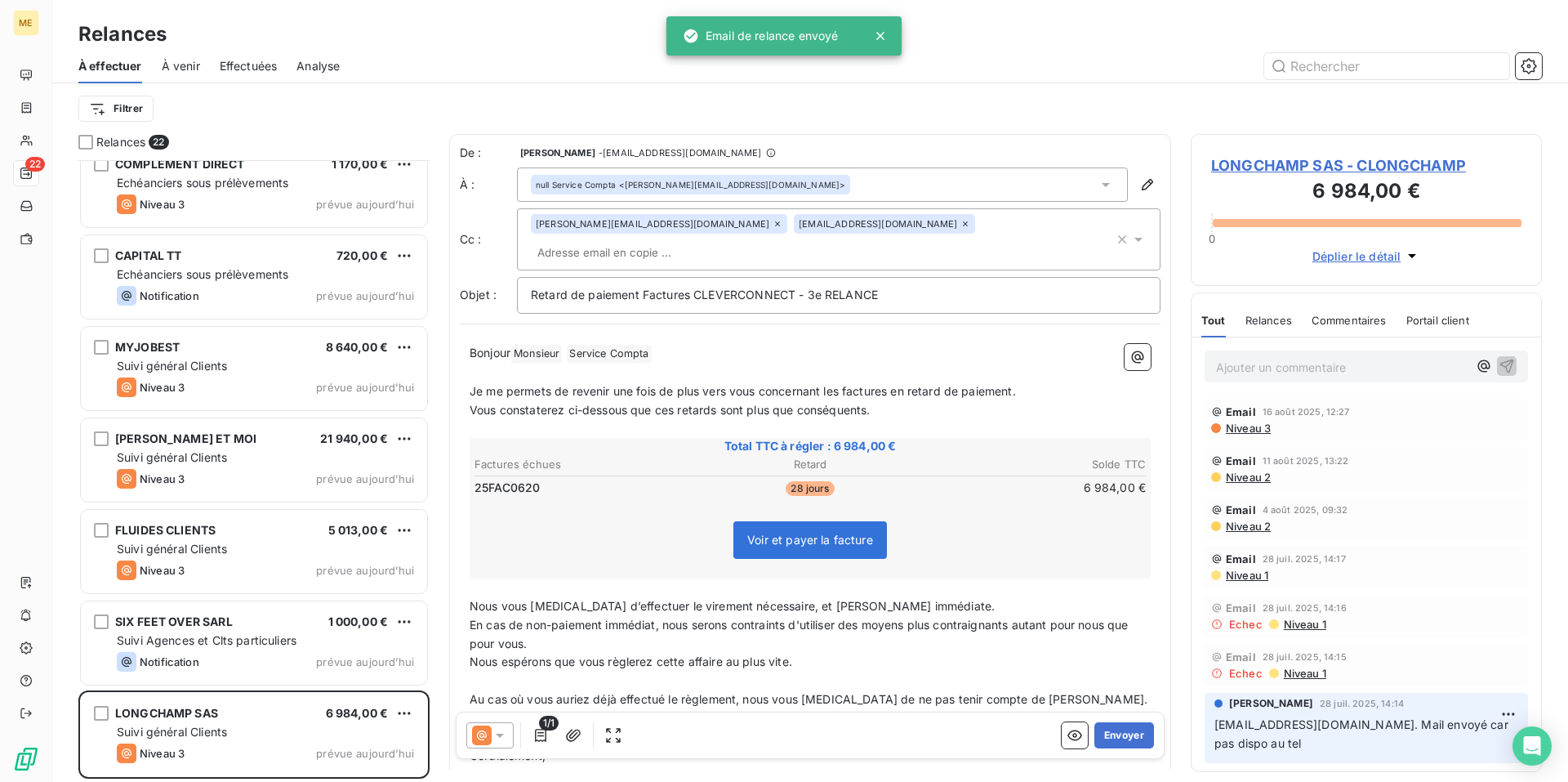
scroll to position [1391, 0]
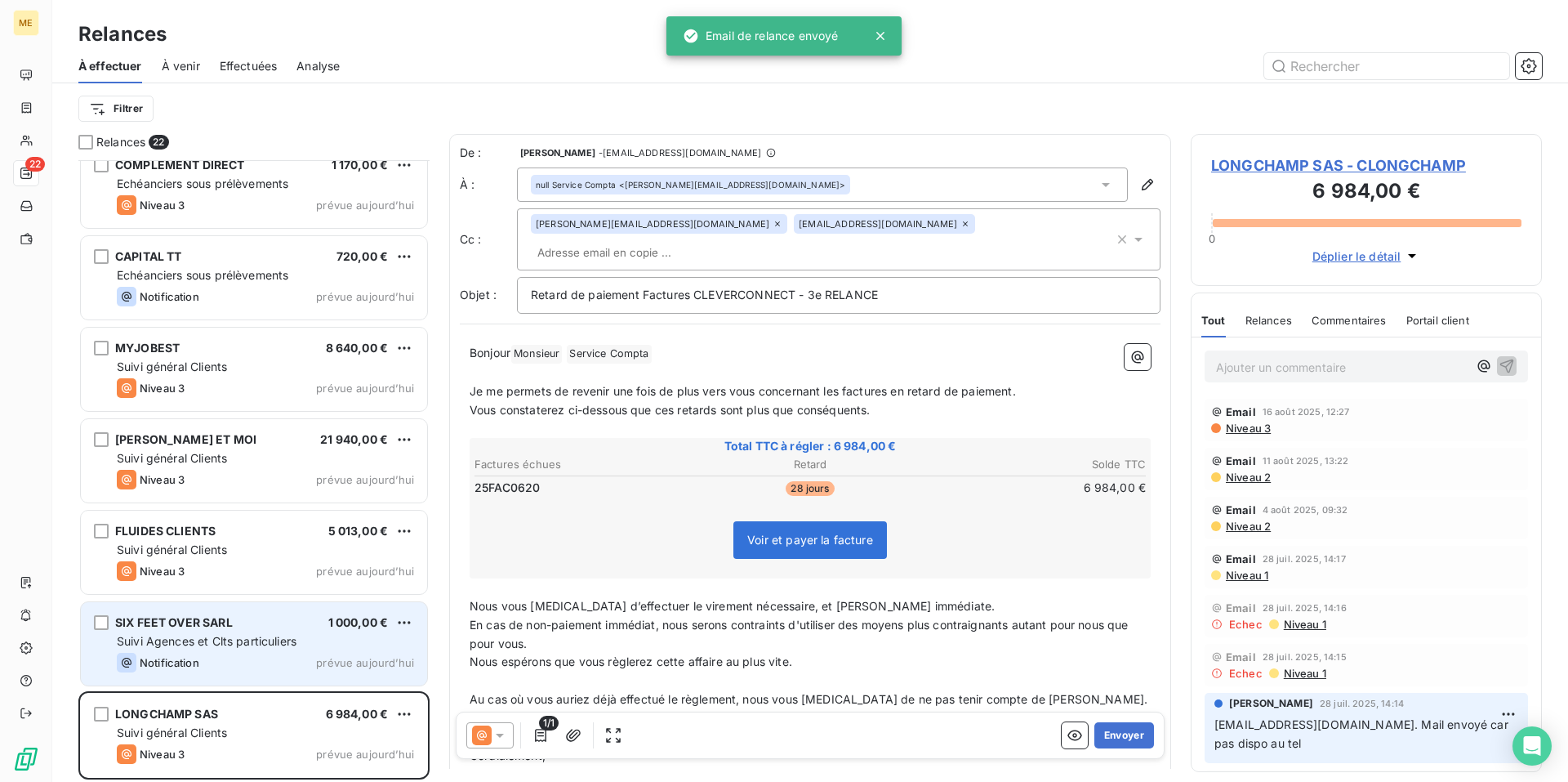
click at [303, 645] on div "Suivi Agences et Clts particuliers" at bounding box center [266, 642] width 297 height 17
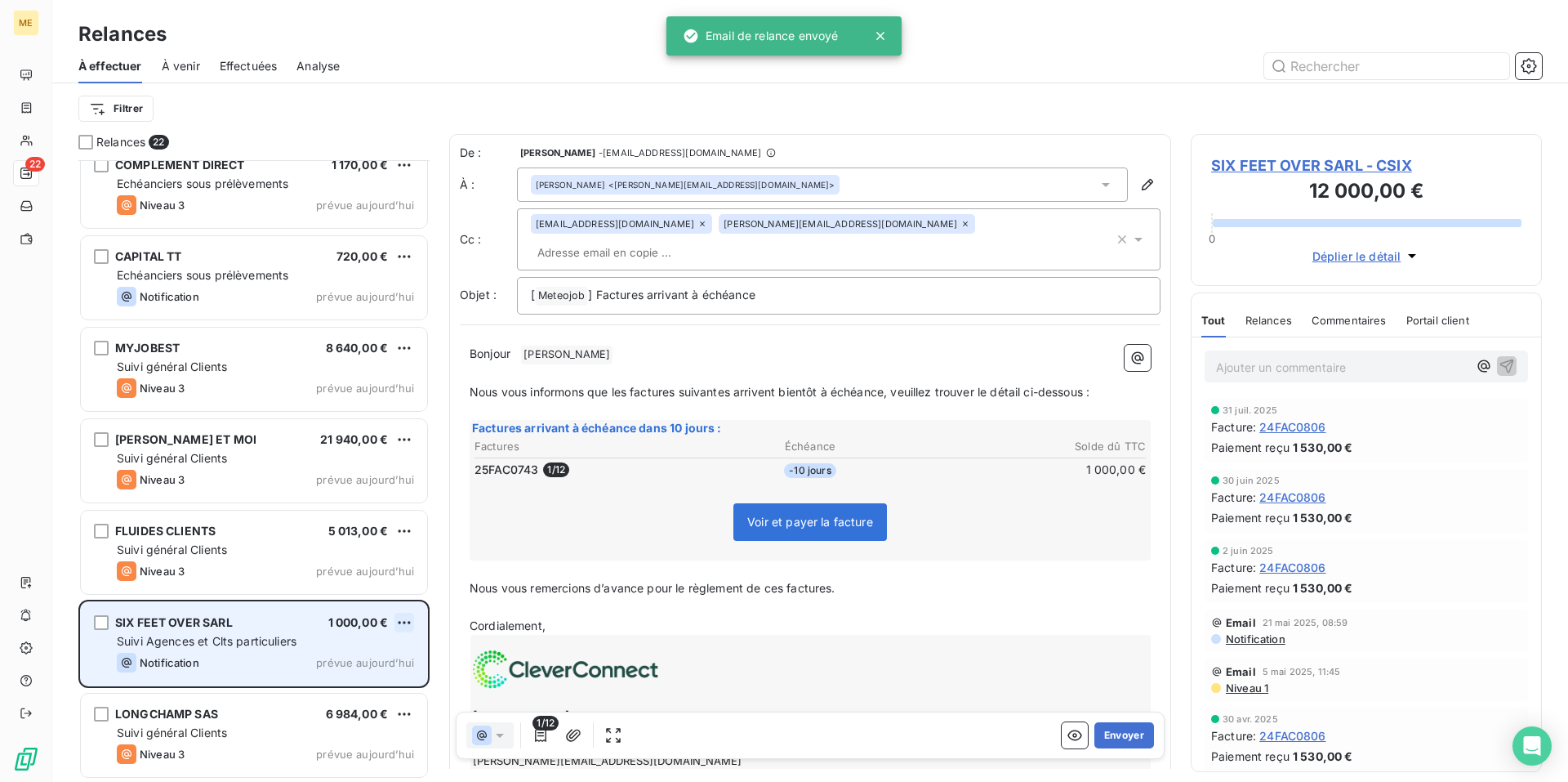
click at [404, 622] on html "ME 22 Relances À effectuer À venir Effectuées Analyse Filtrer Relances 22 LES F…" at bounding box center [784, 391] width 1568 height 782
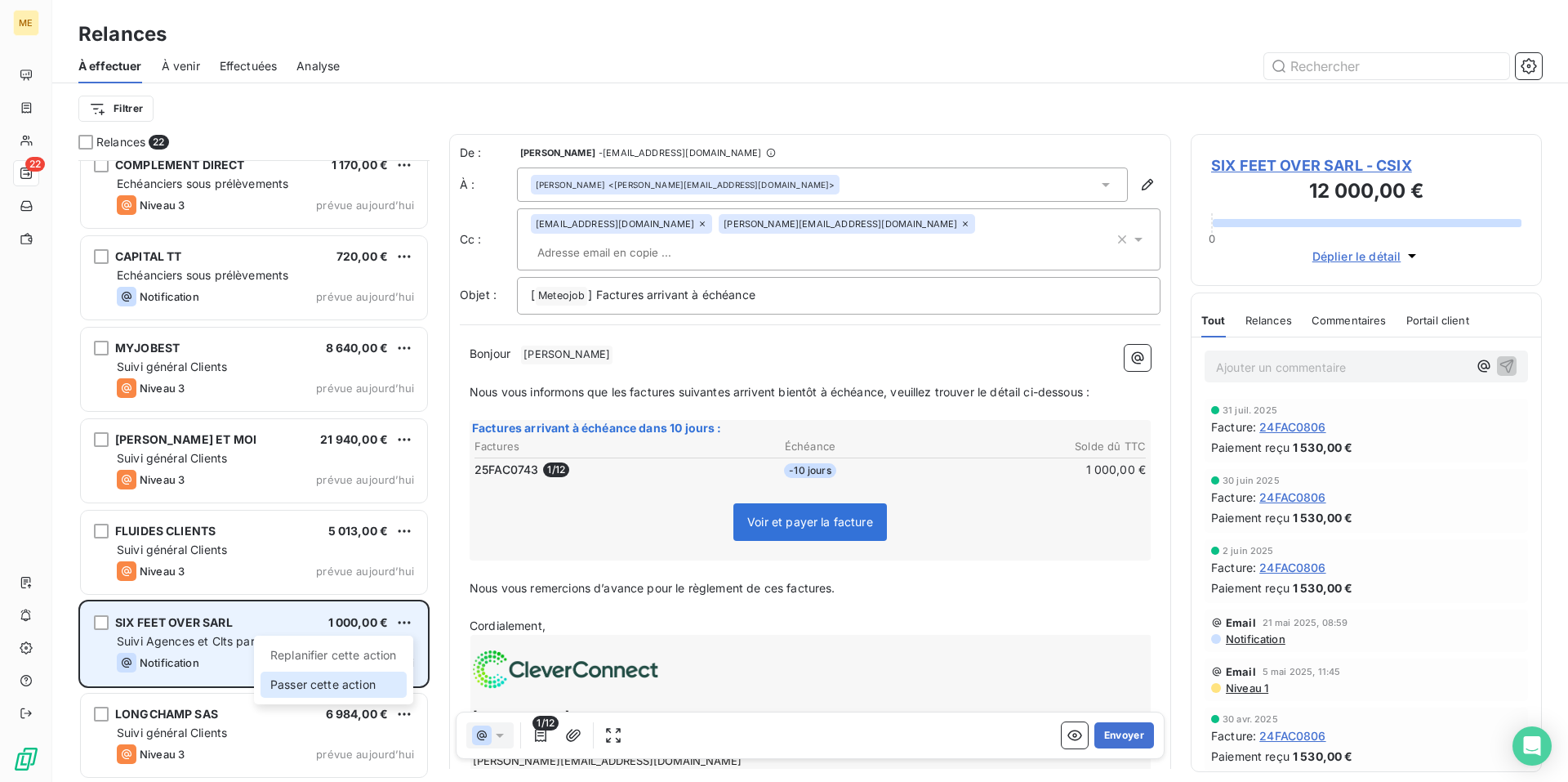
click at [369, 684] on div "Passer cette action" at bounding box center [333, 684] width 146 height 26
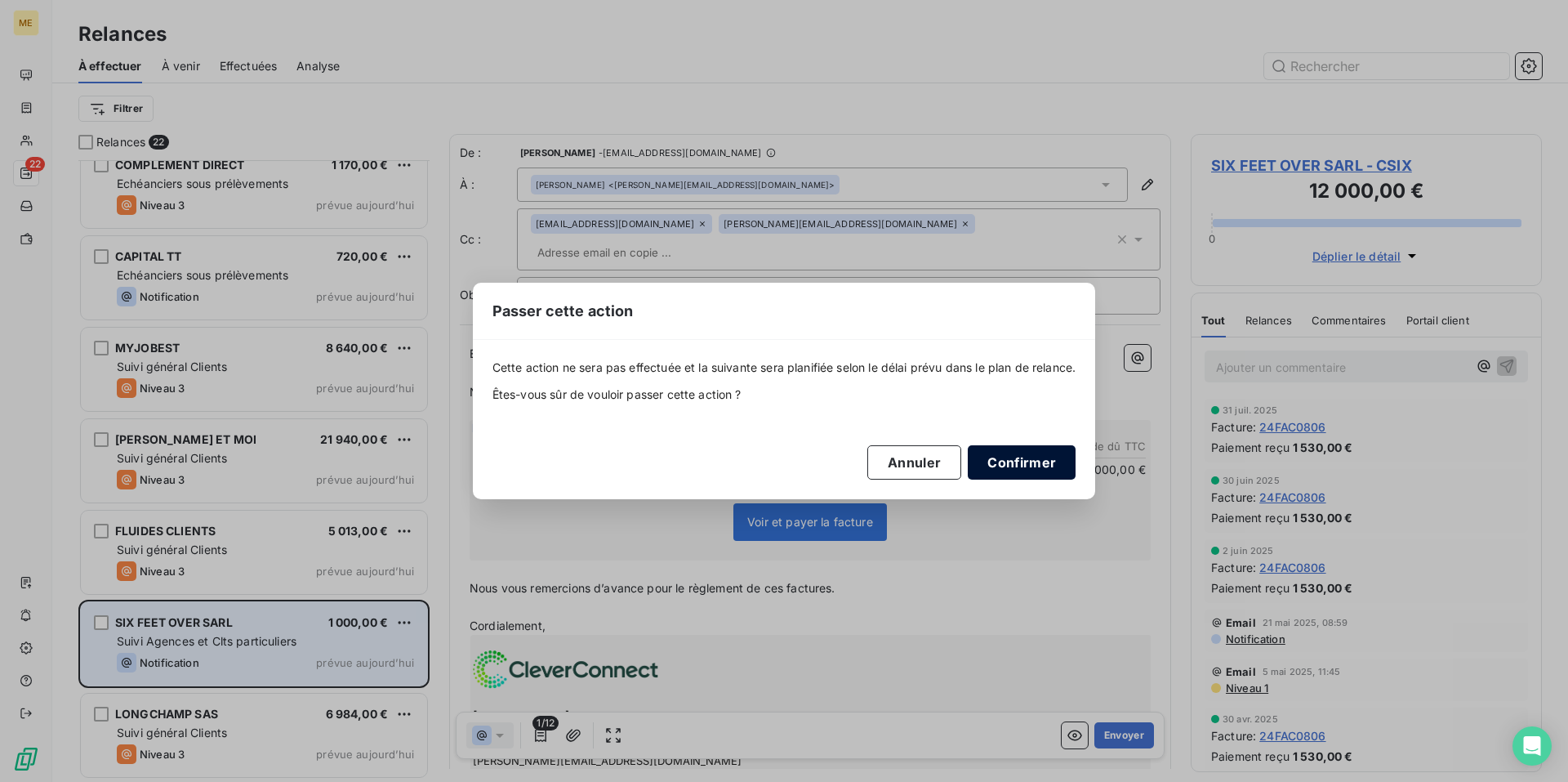
click at [1031, 471] on button "Confirmer" at bounding box center [1021, 462] width 108 height 34
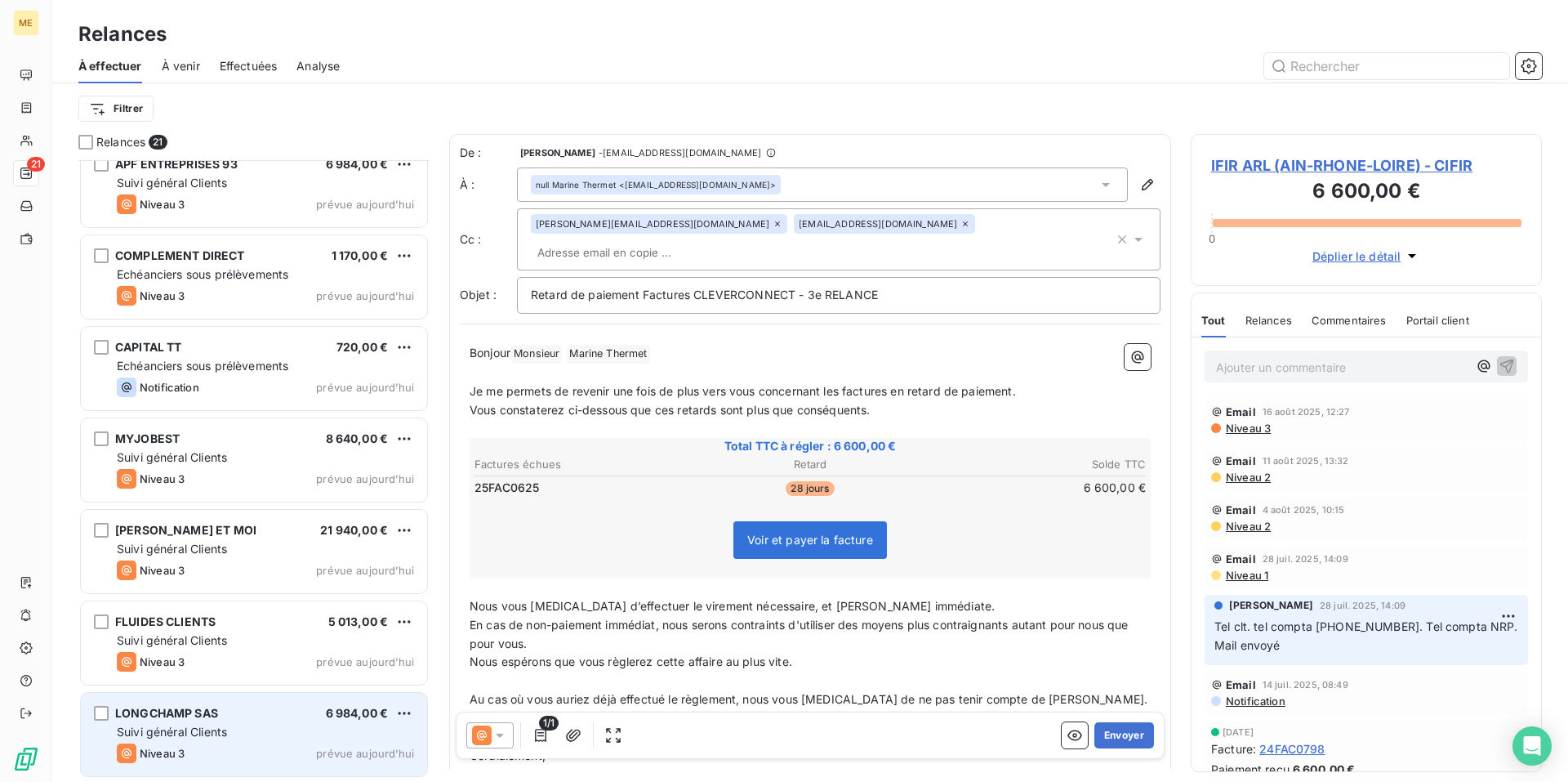
scroll to position [1300, 0]
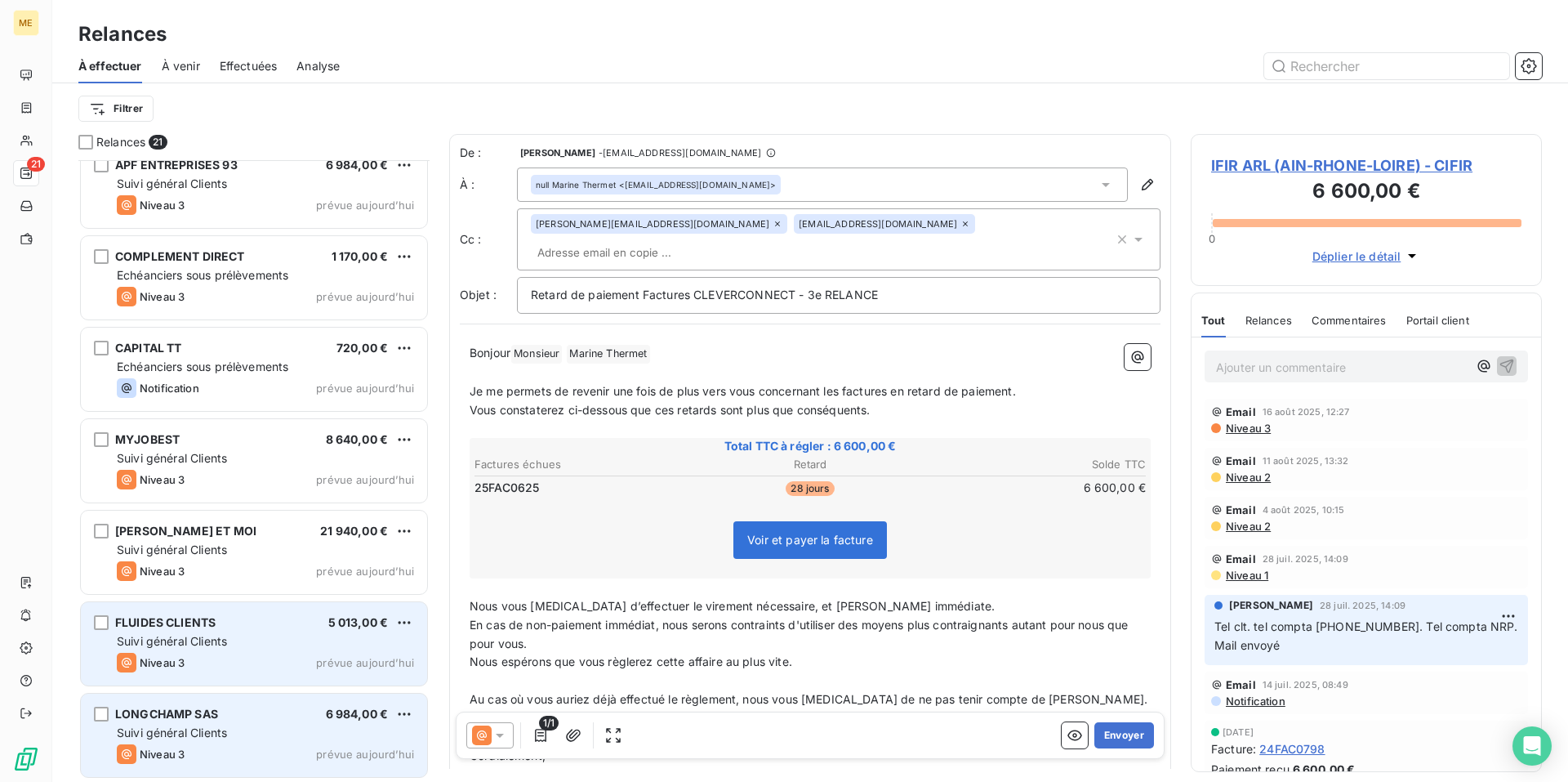
click at [285, 639] on div "Suivi général Clients" at bounding box center [266, 642] width 297 height 17
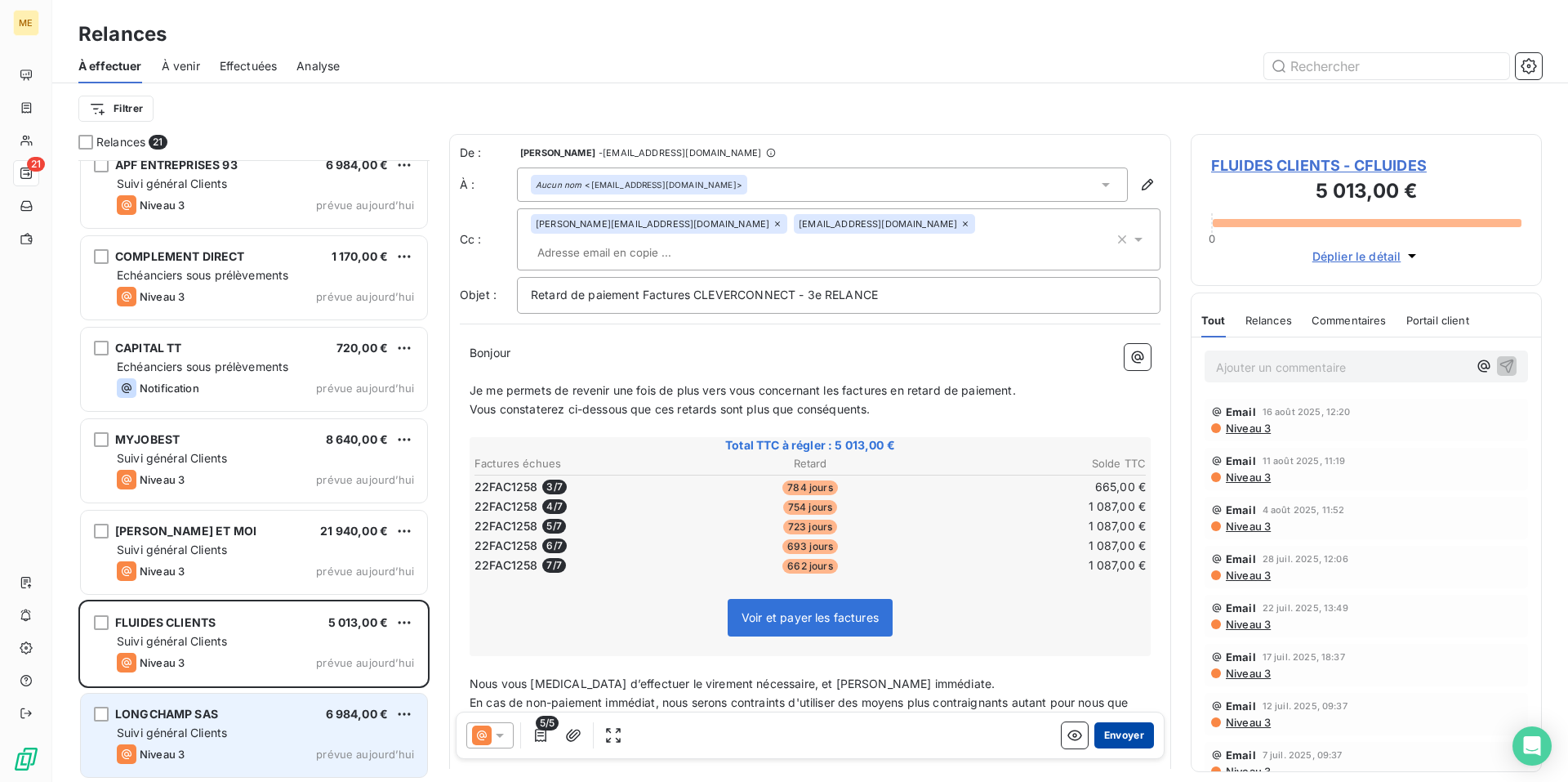
click at [1121, 735] on button "Envoyer" at bounding box center [1124, 736] width 59 height 26
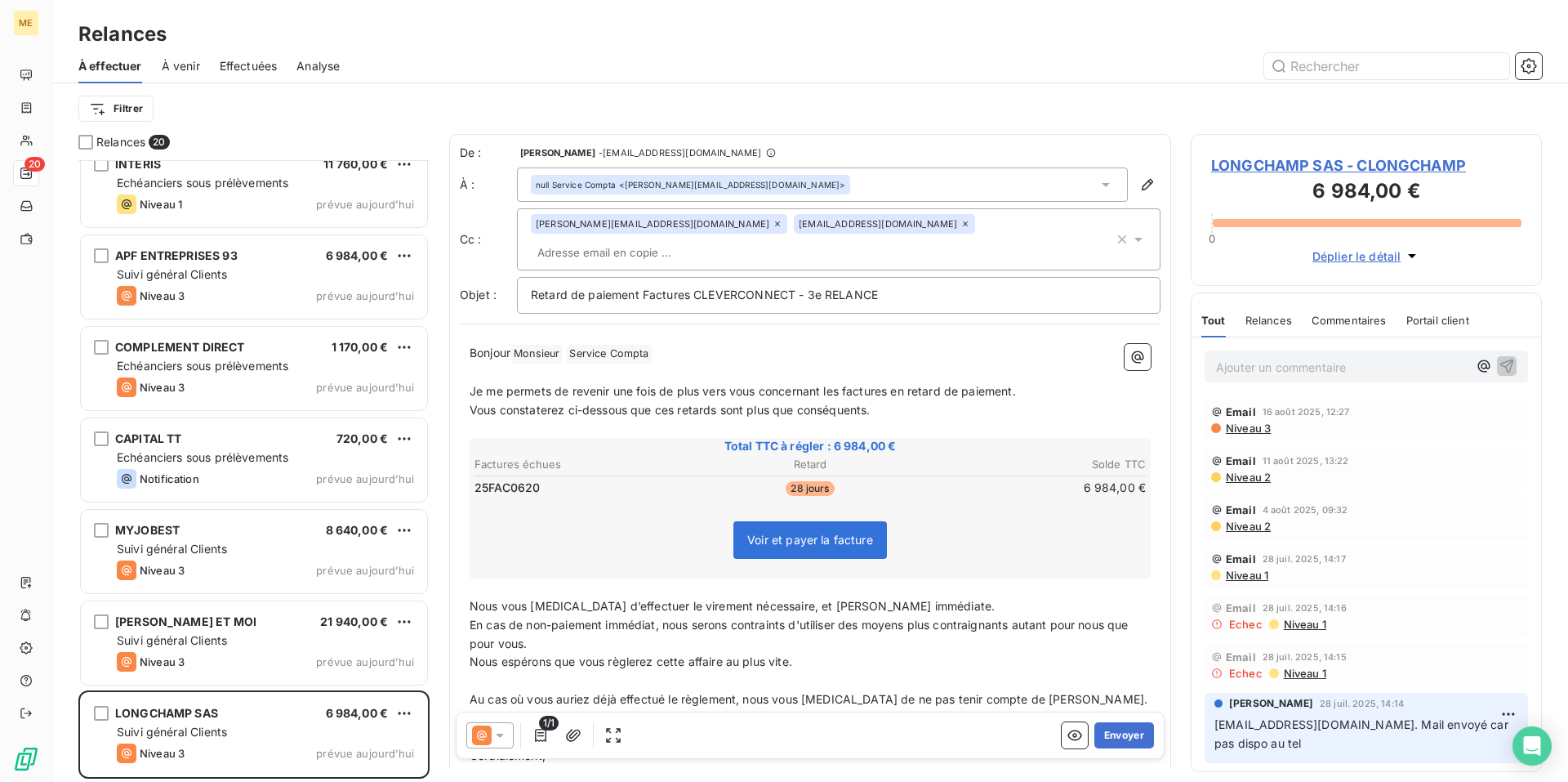
scroll to position [1208, 0]
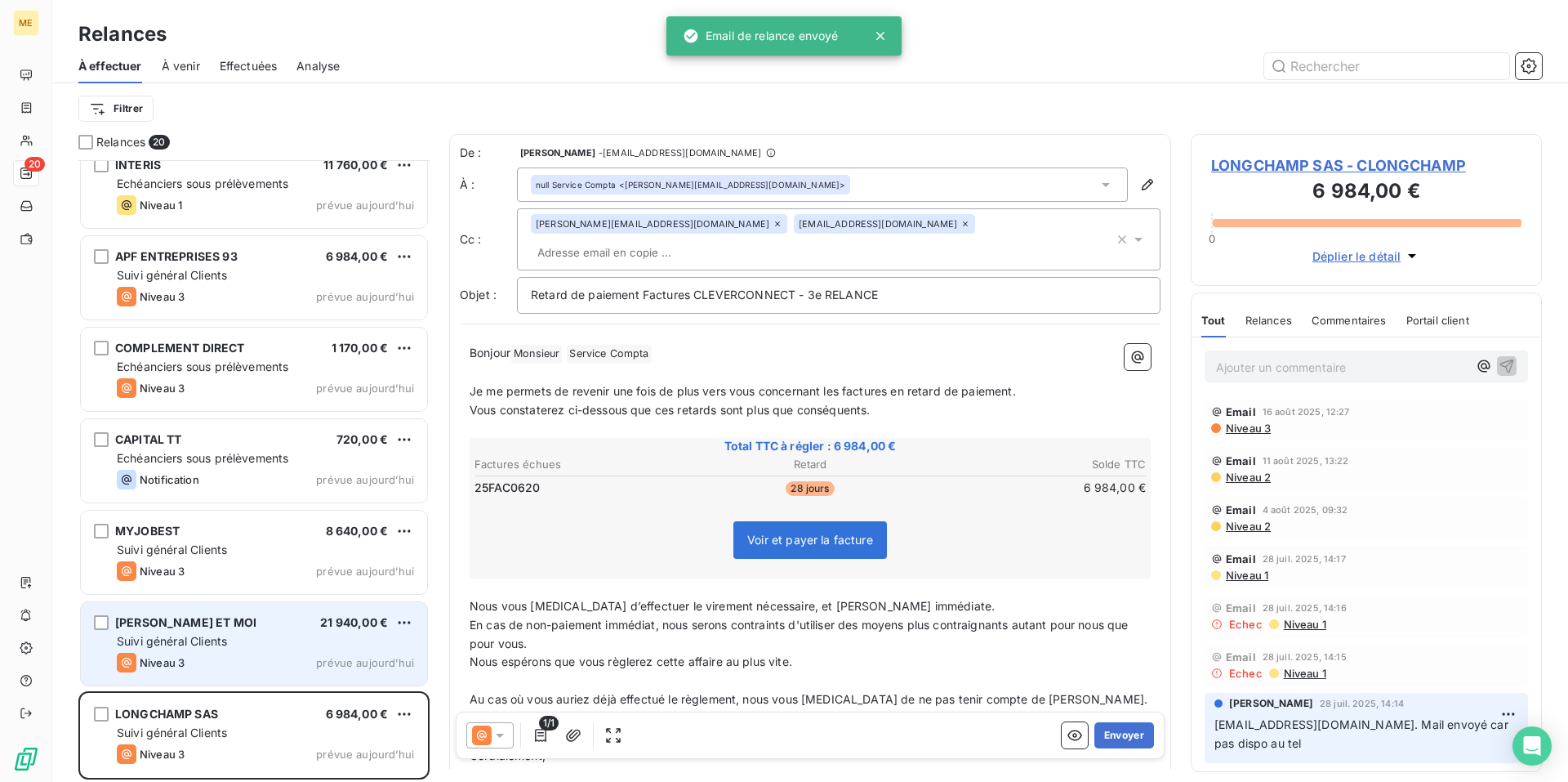
click at [281, 648] on div "Suivi général Clients" at bounding box center [266, 642] width 297 height 17
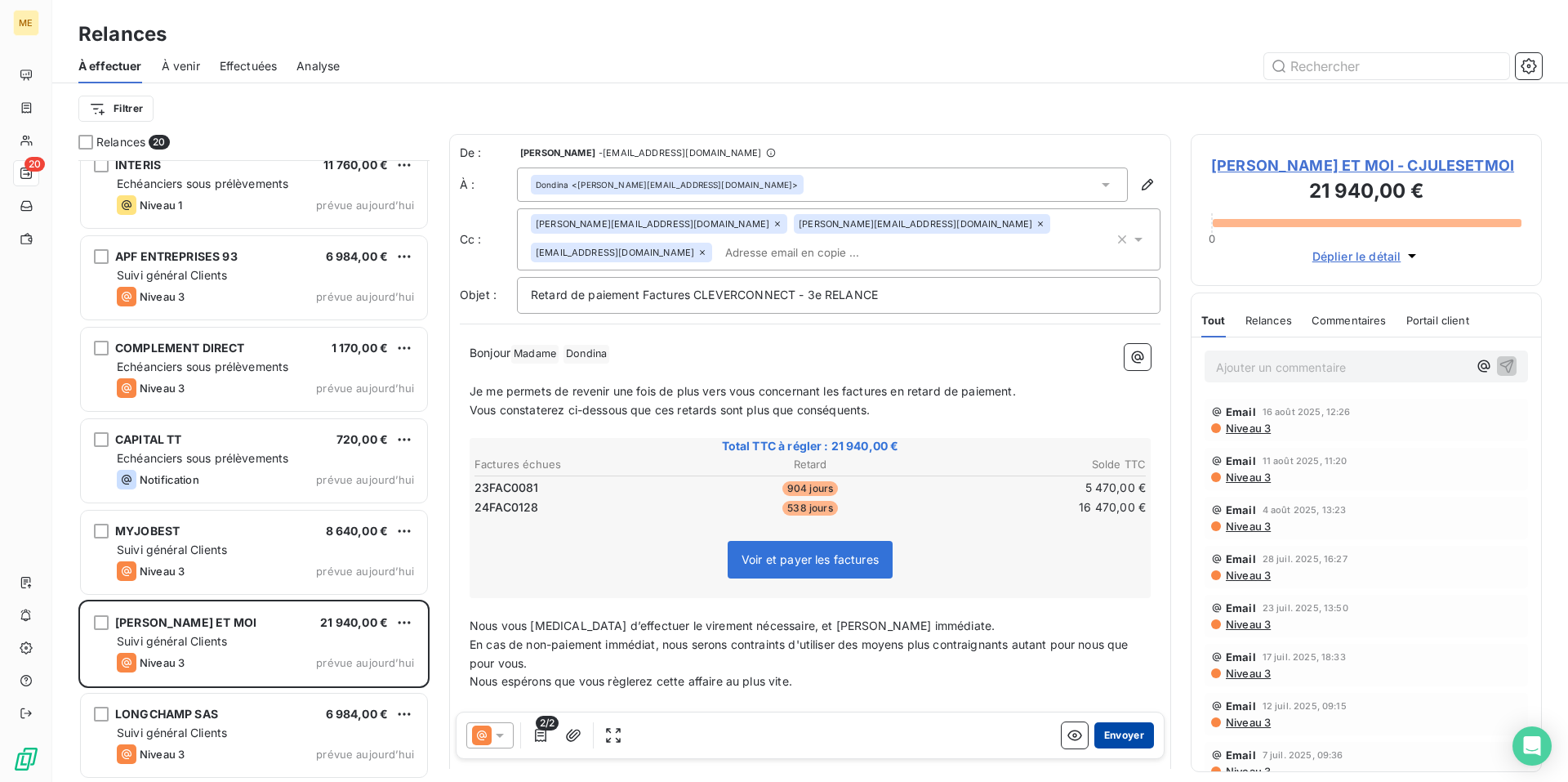
click at [1117, 734] on button "Envoyer" at bounding box center [1124, 736] width 59 height 26
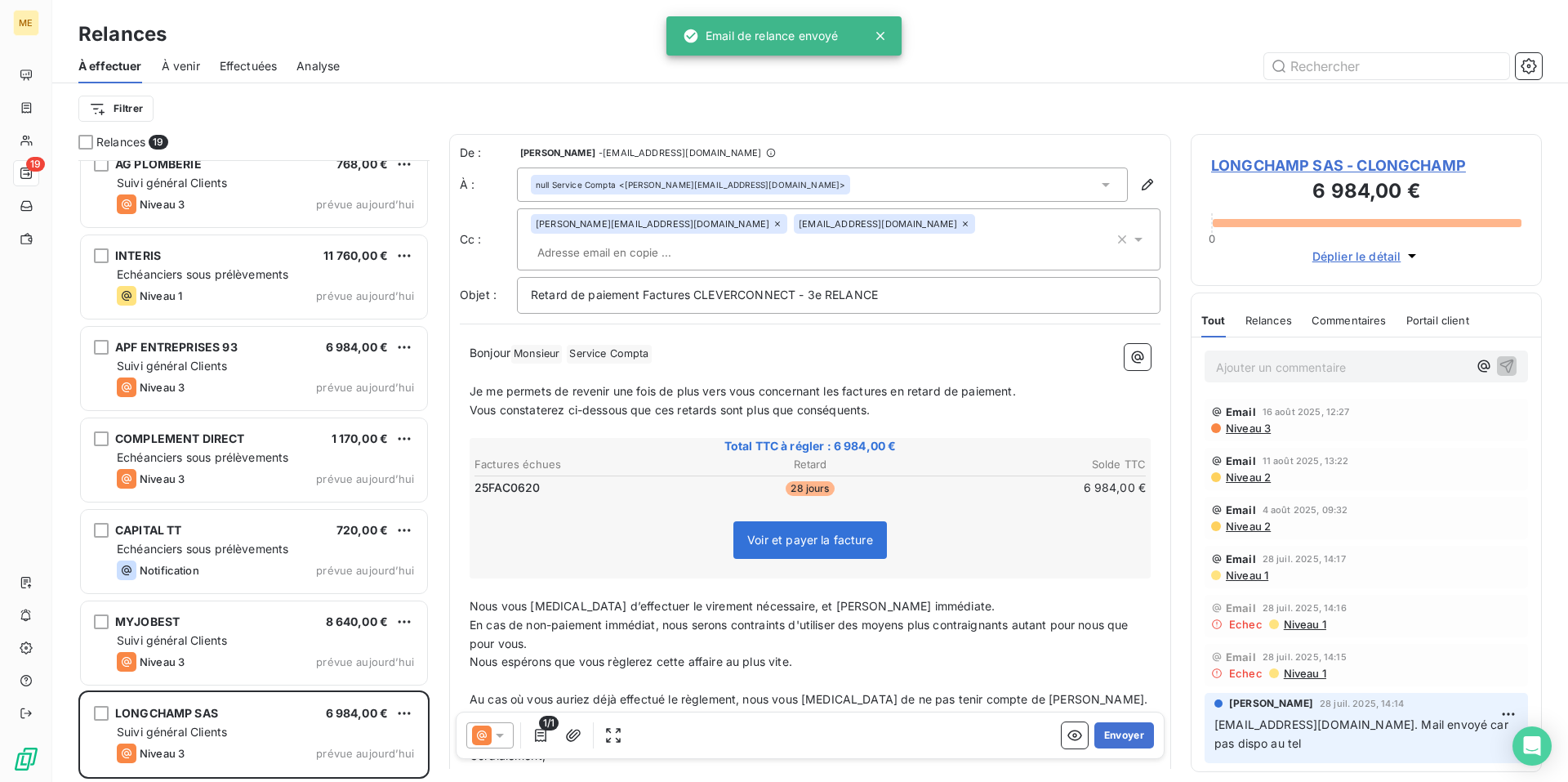
scroll to position [1117, 0]
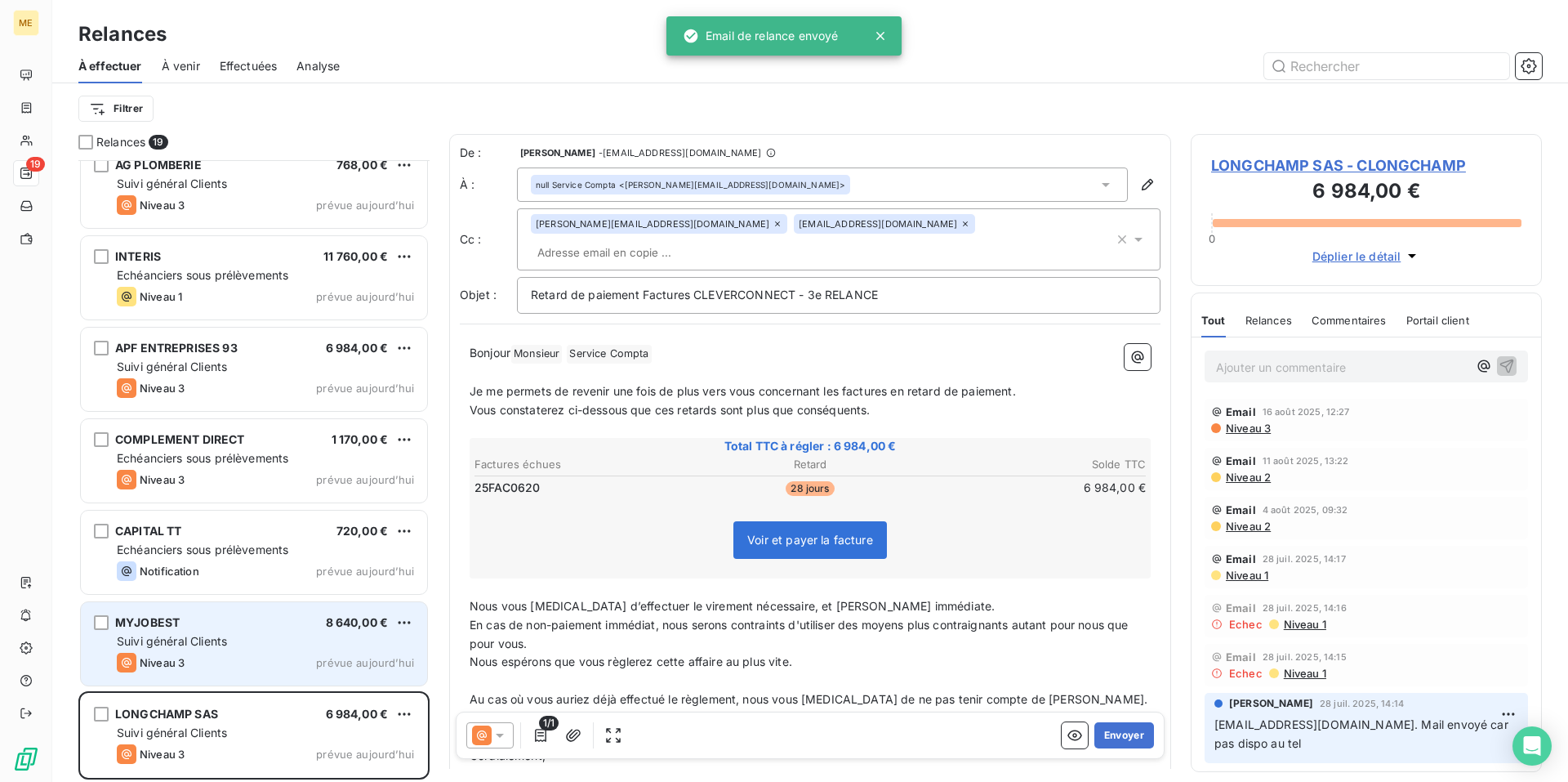
click at [280, 646] on div "Suivi général Clients" at bounding box center [266, 642] width 297 height 17
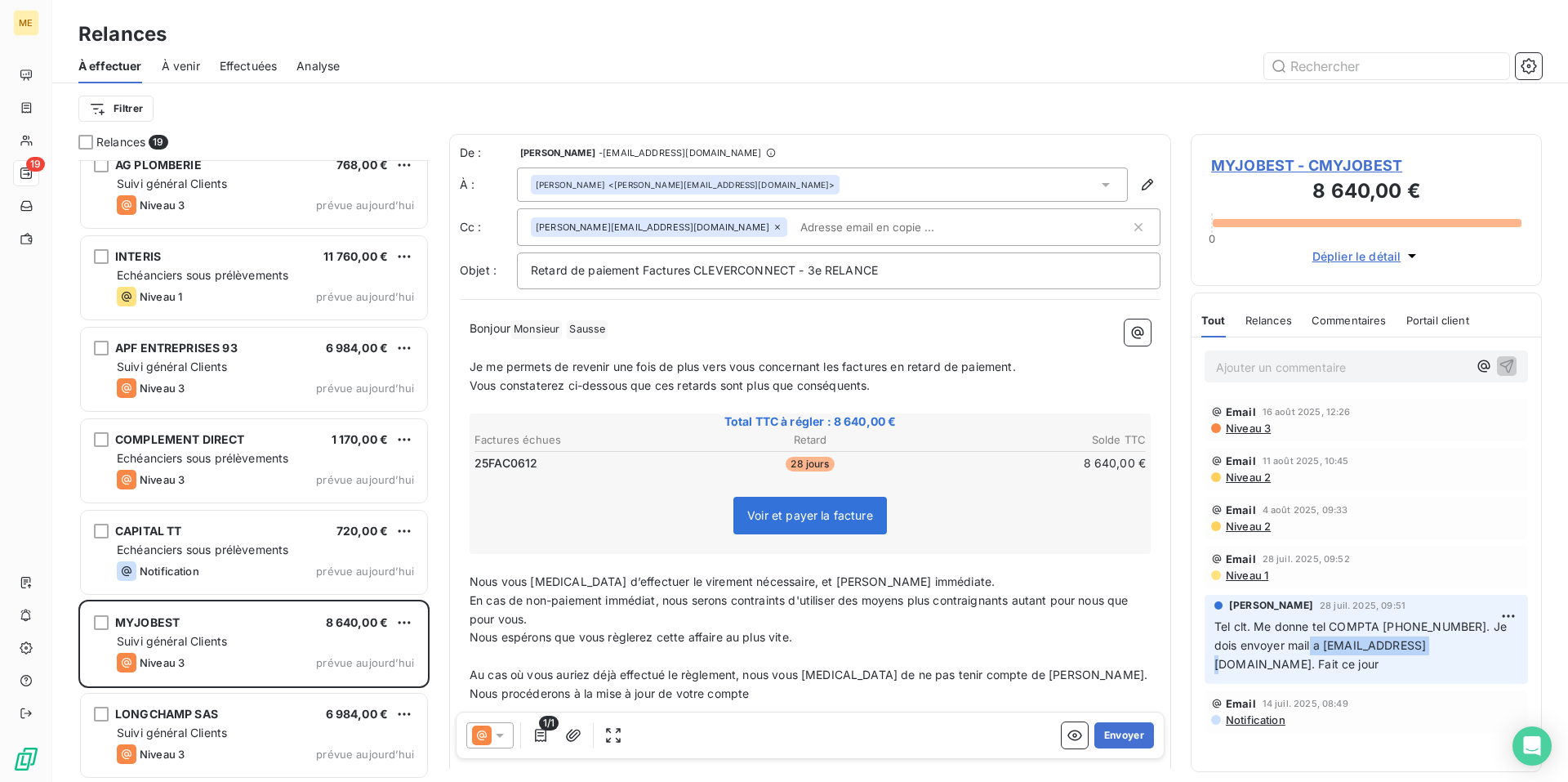
drag, startPoint x: 1433, startPoint y: 647, endPoint x: 1298, endPoint y: 644, distance: 135.0
click at [1298, 644] on span "Tel clt. Me donne tel COMPTA [PHONE_NUMBER]. Je dois envoyer mail a [EMAIL_ADDR…" at bounding box center [1362, 644] width 296 height 51
drag, startPoint x: 1298, startPoint y: 644, endPoint x: 1428, endPoint y: 648, distance: 130.1
click at [1428, 648] on span "Tel clt. Me donne tel COMPTA [PHONE_NUMBER]. Je dois envoyer mail a [EMAIL_ADDR…" at bounding box center [1362, 644] width 296 height 51
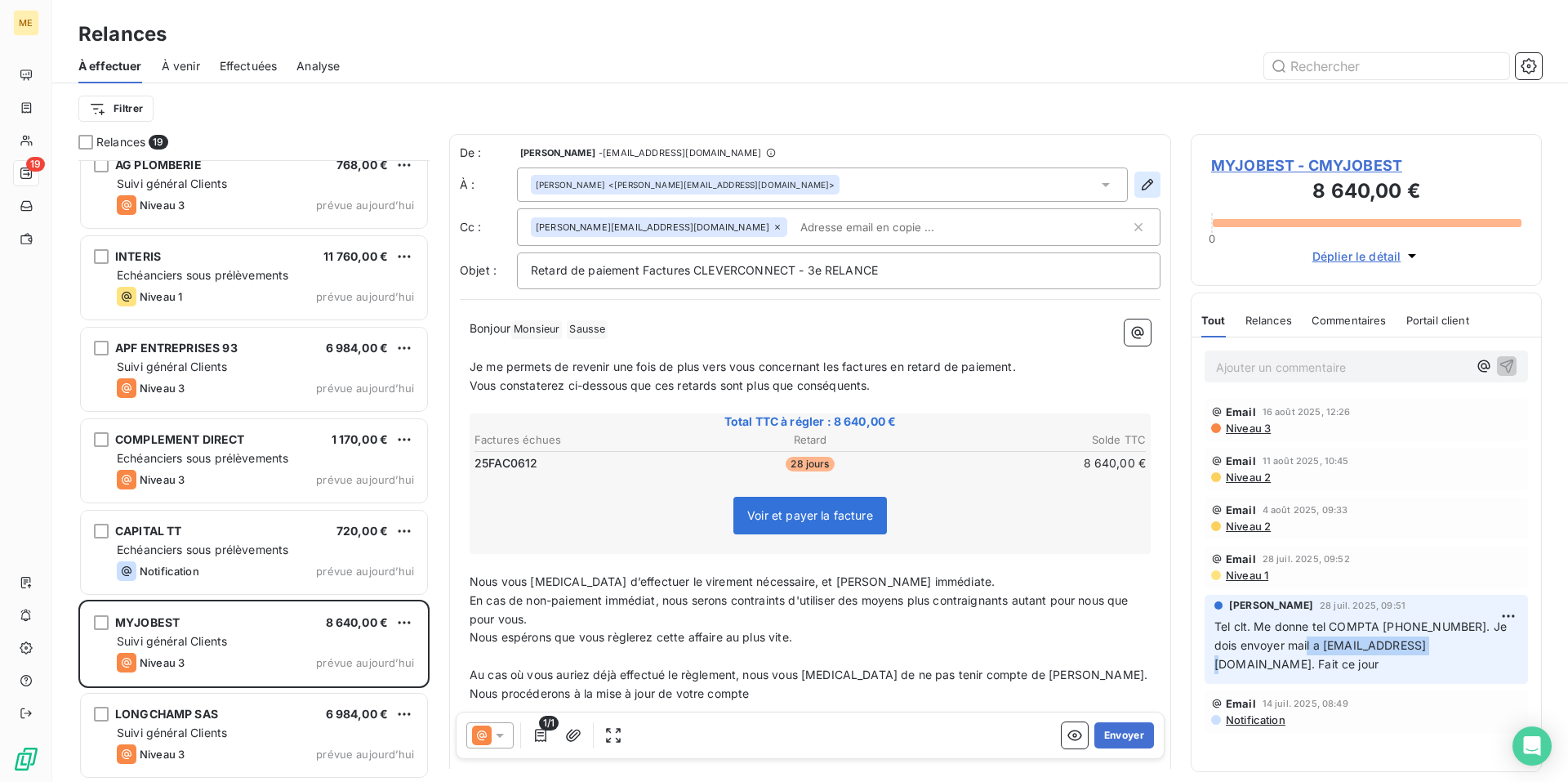
click at [1140, 192] on icon "button" at bounding box center [1147, 185] width 17 height 17
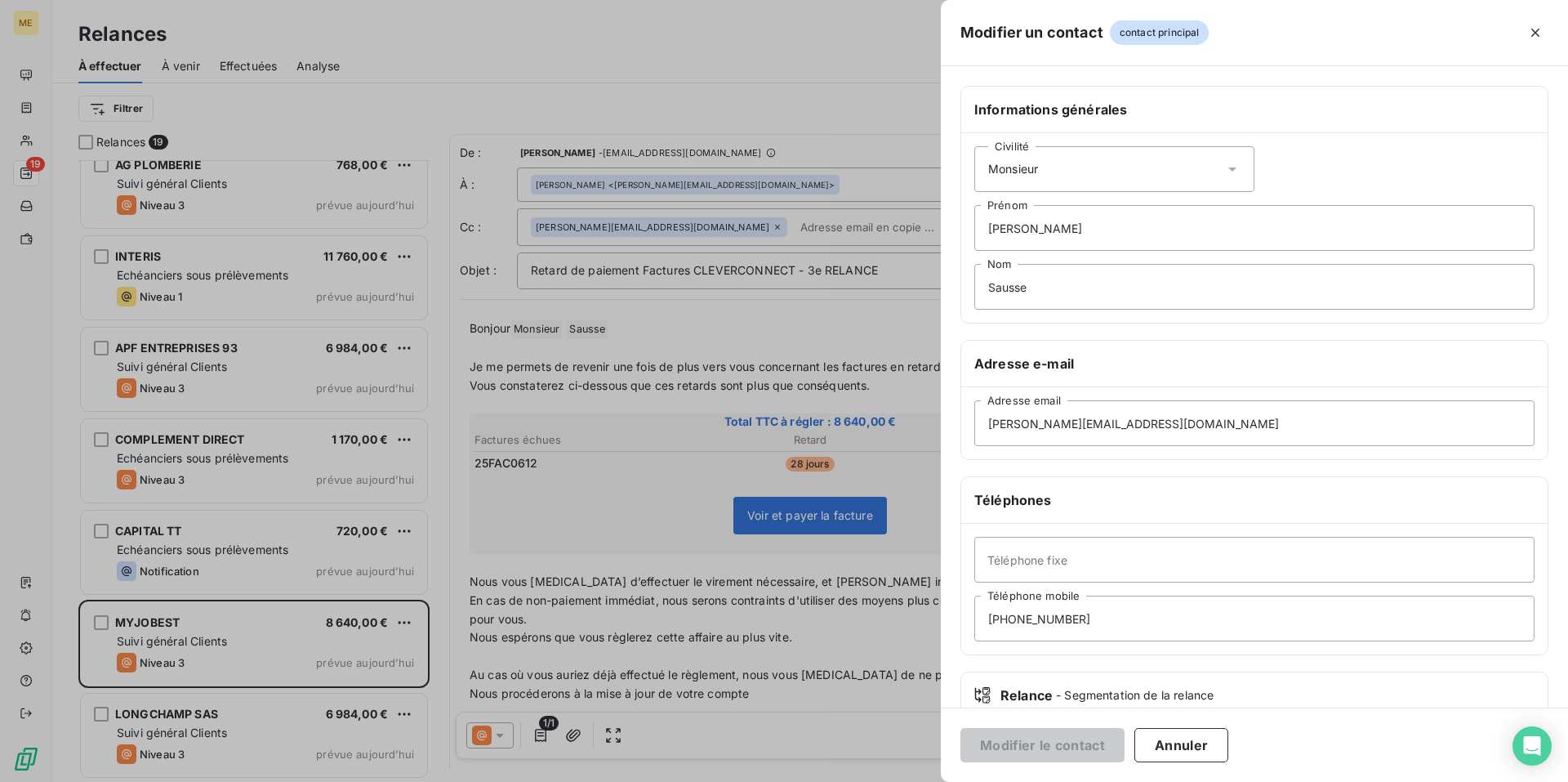
click at [1224, 165] on icon at bounding box center [1232, 169] width 17 height 17
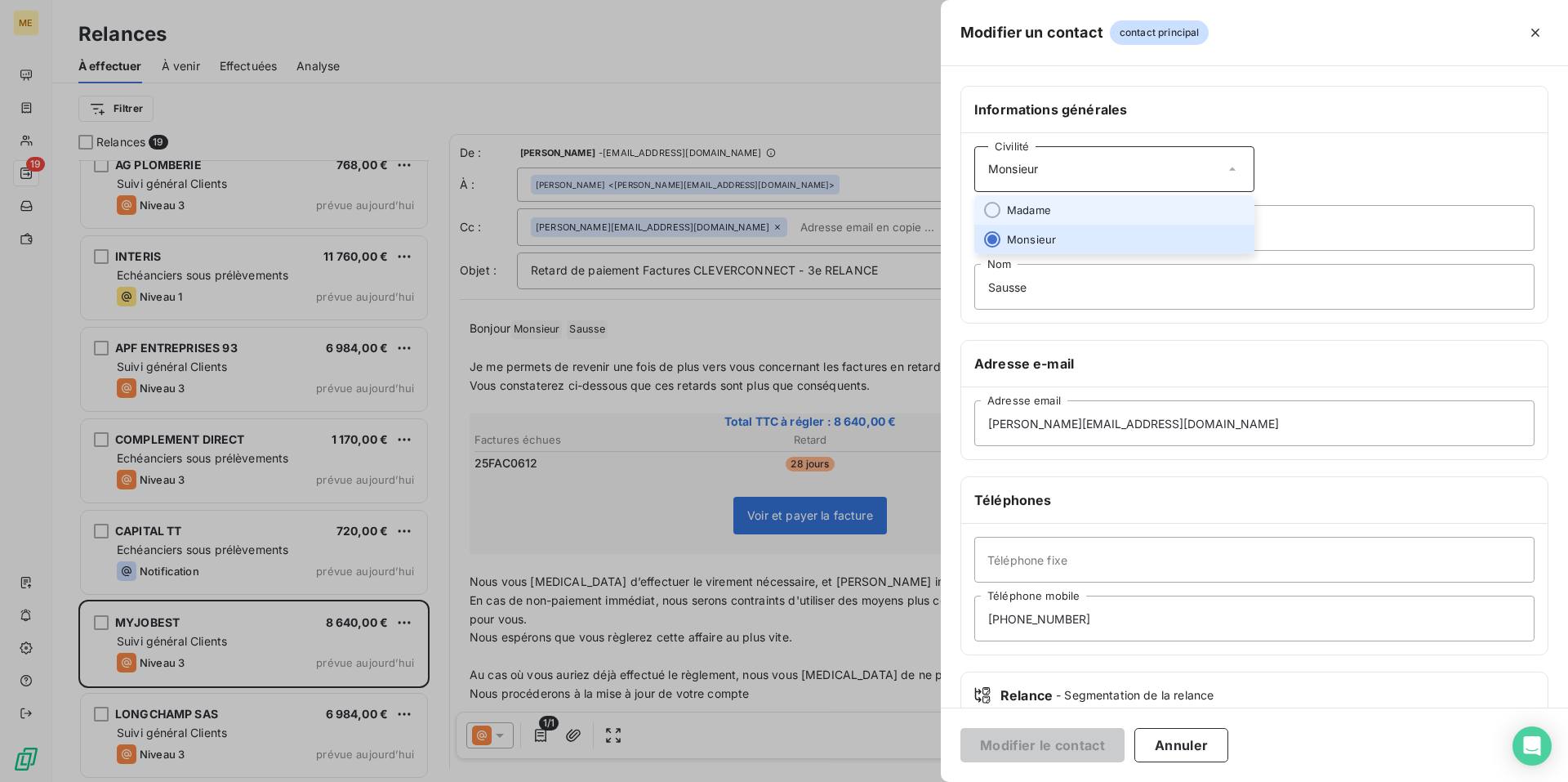
click at [1160, 206] on li "Madame" at bounding box center [1113, 210] width 280 height 30
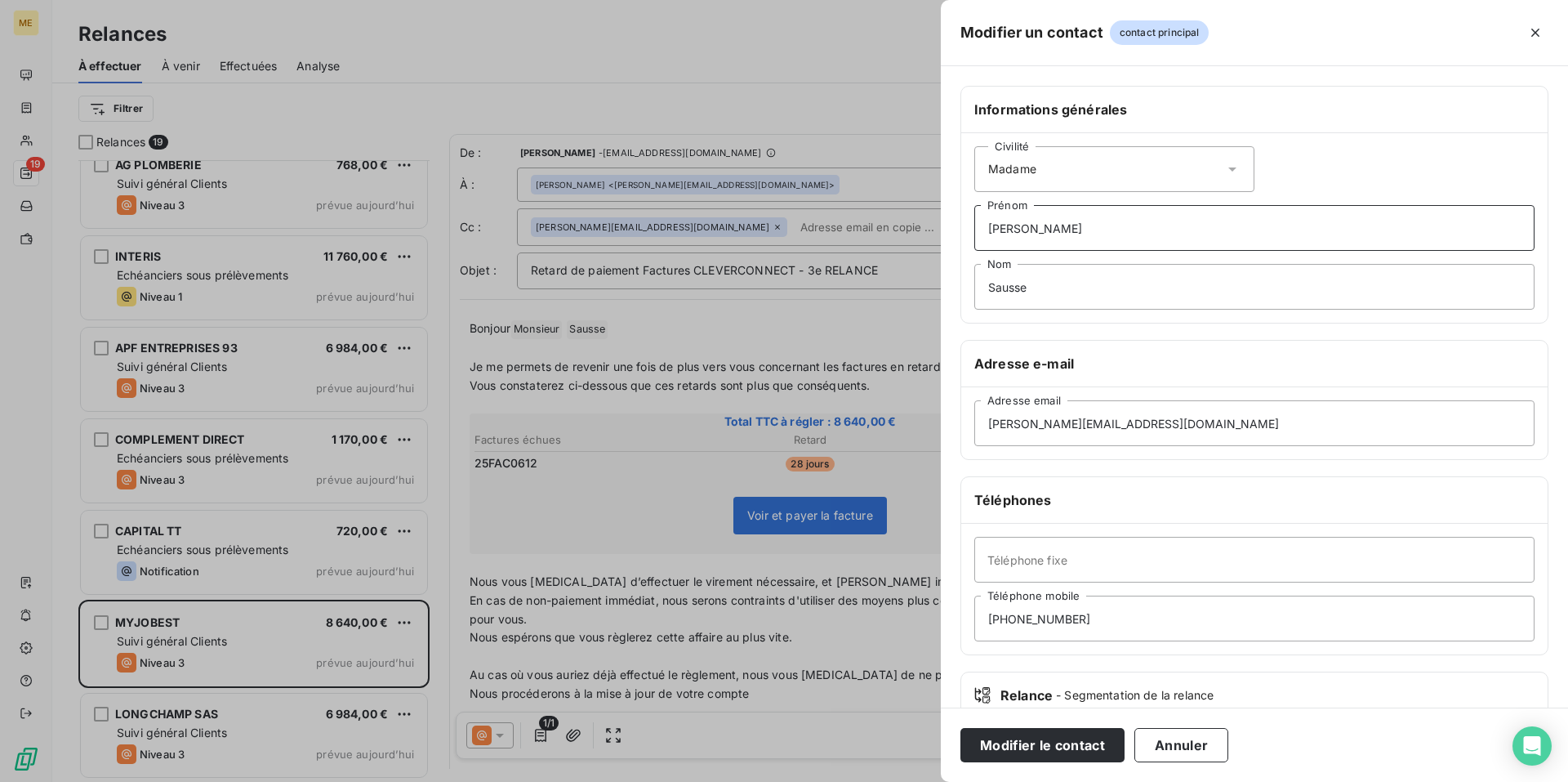
drag, startPoint x: 1057, startPoint y: 228, endPoint x: 763, endPoint y: 199, distance: 295.4
click at [763, 781] on div "Modifier un contact contact principal Informations générales Civilité Madame [P…" at bounding box center [784, 782] width 1568 height 0
click at [797, 781] on div "Modifier un contact contact principal Informations générales Civilité Madame [P…" at bounding box center [784, 782] width 1568 height 0
type input "Monsieur"
drag, startPoint x: 1157, startPoint y: 424, endPoint x: 802, endPoint y: 397, distance: 356.0
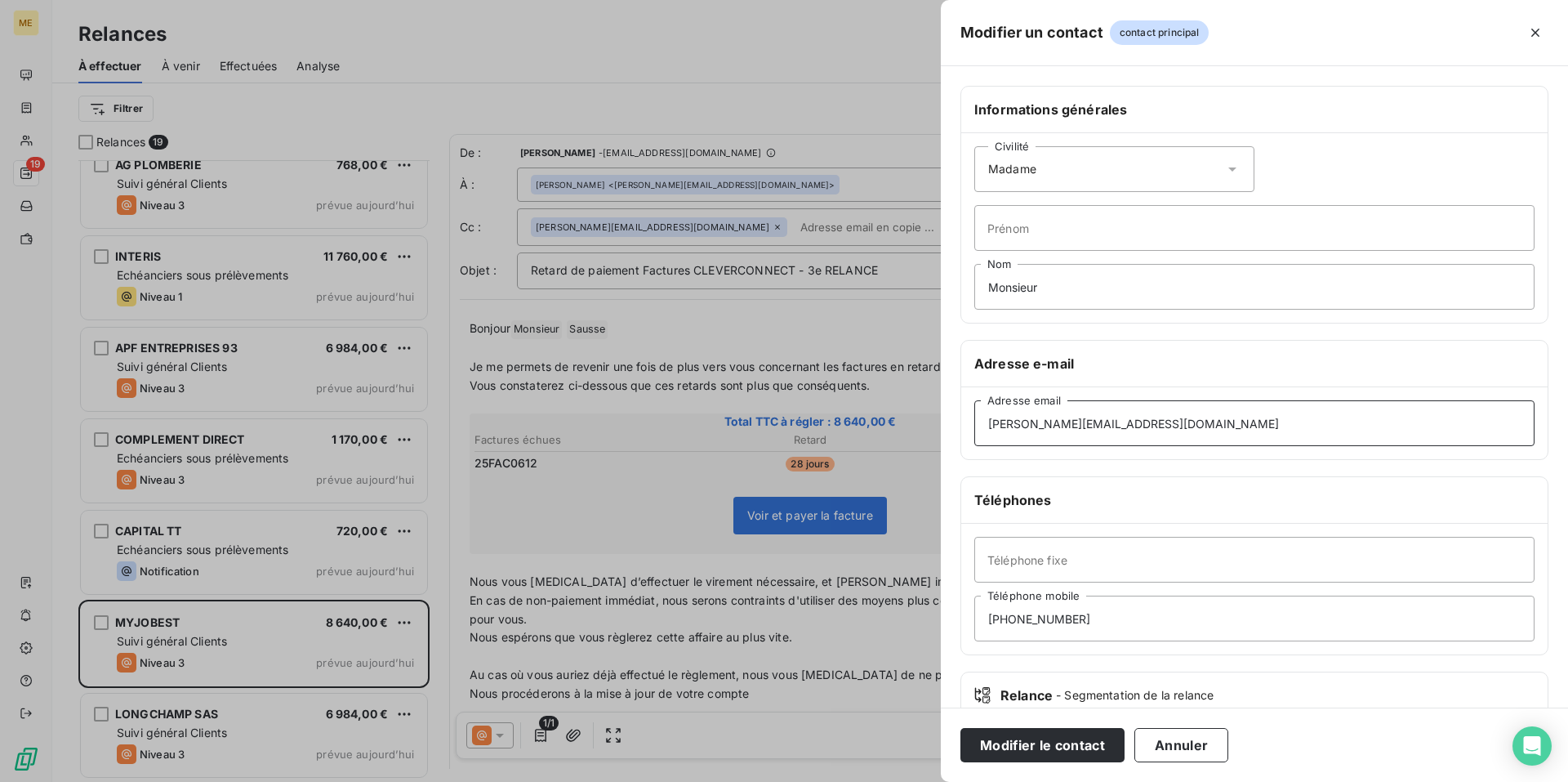
click at [802, 781] on div "Modifier un contact contact principal Informations générales Civilité Madame Pr…" at bounding box center [784, 782] width 1568 height 0
paste input "[EMAIL_ADDRESS][DOMAIN_NAME]"
type input "[EMAIL_ADDRESS][DOMAIN_NAME]"
click at [1043, 742] on button "Modifier le contact" at bounding box center [1042, 745] width 165 height 34
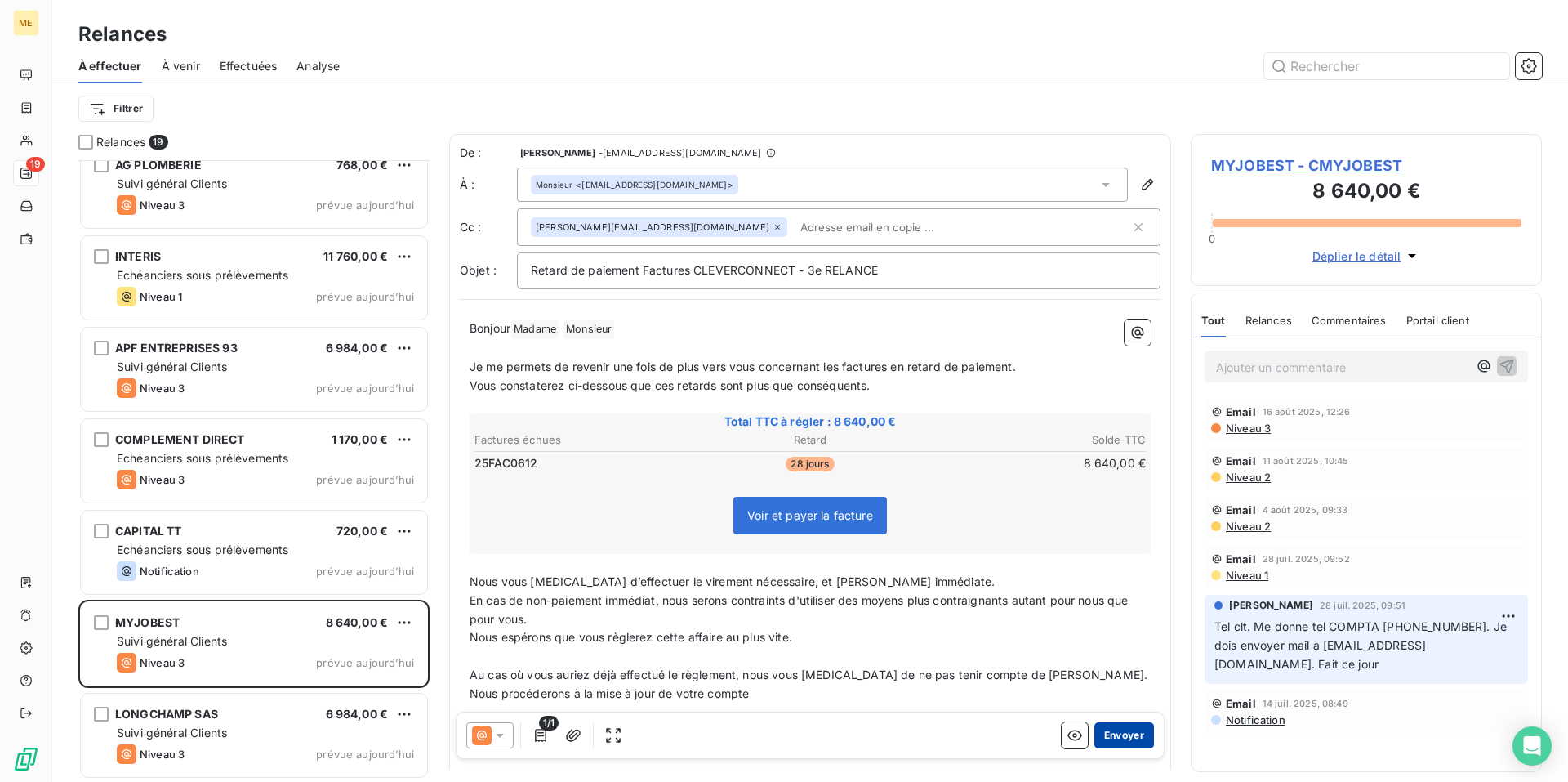
click at [1125, 737] on button "Envoyer" at bounding box center [1124, 736] width 59 height 26
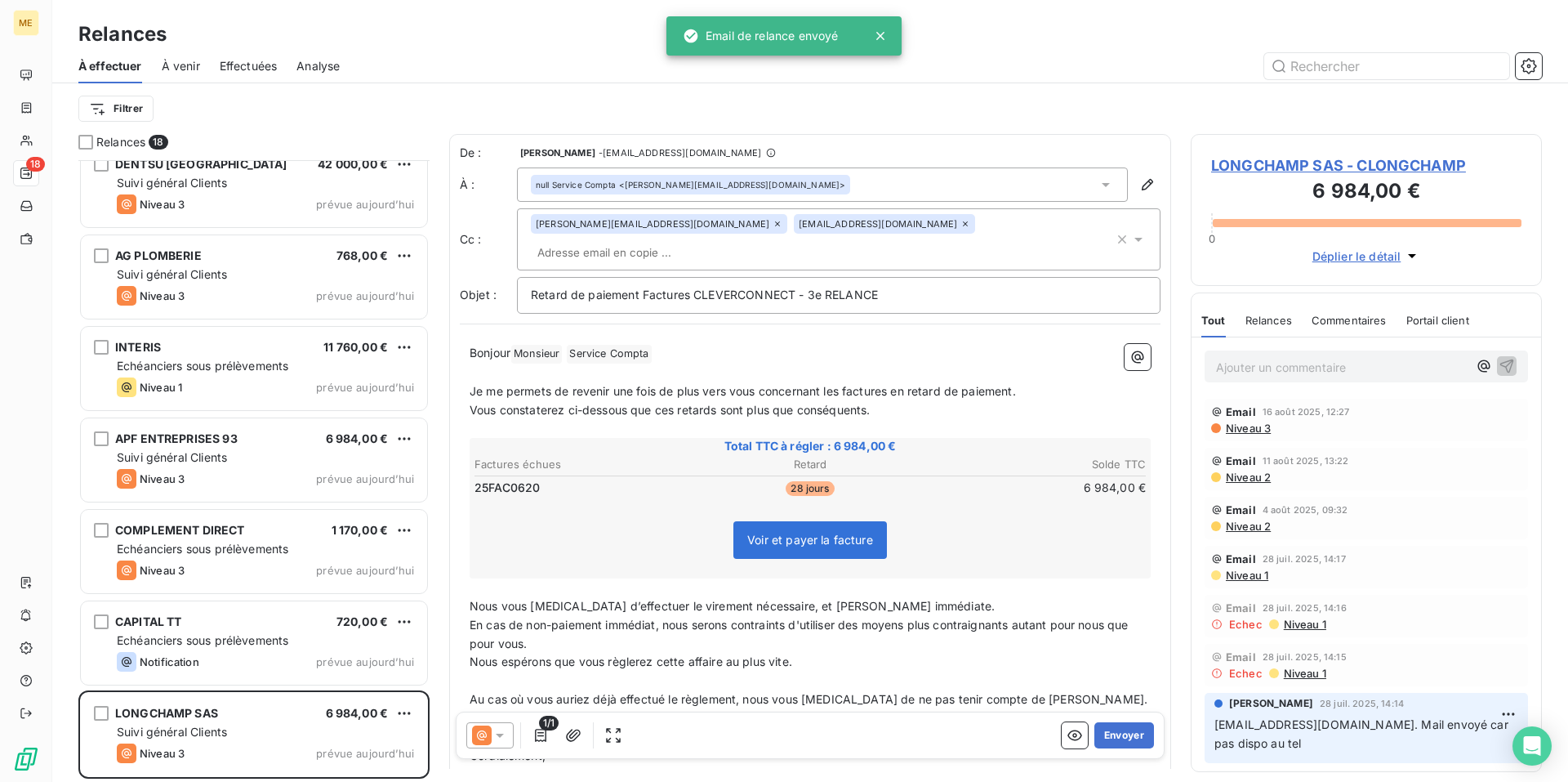
scroll to position [1025, 0]
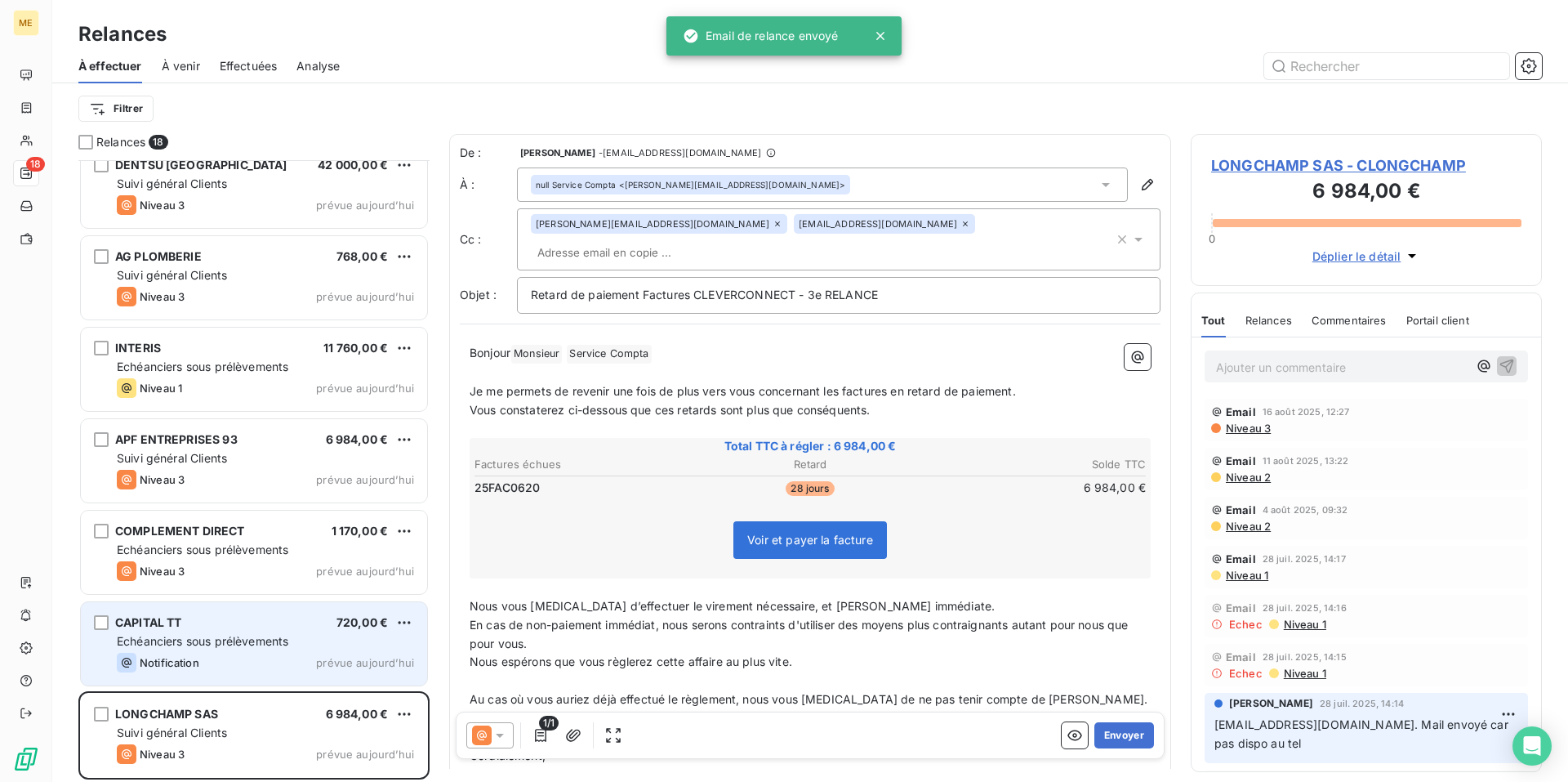
click at [284, 629] on div "CAPITAL TT 720,00 €" at bounding box center [266, 622] width 297 height 15
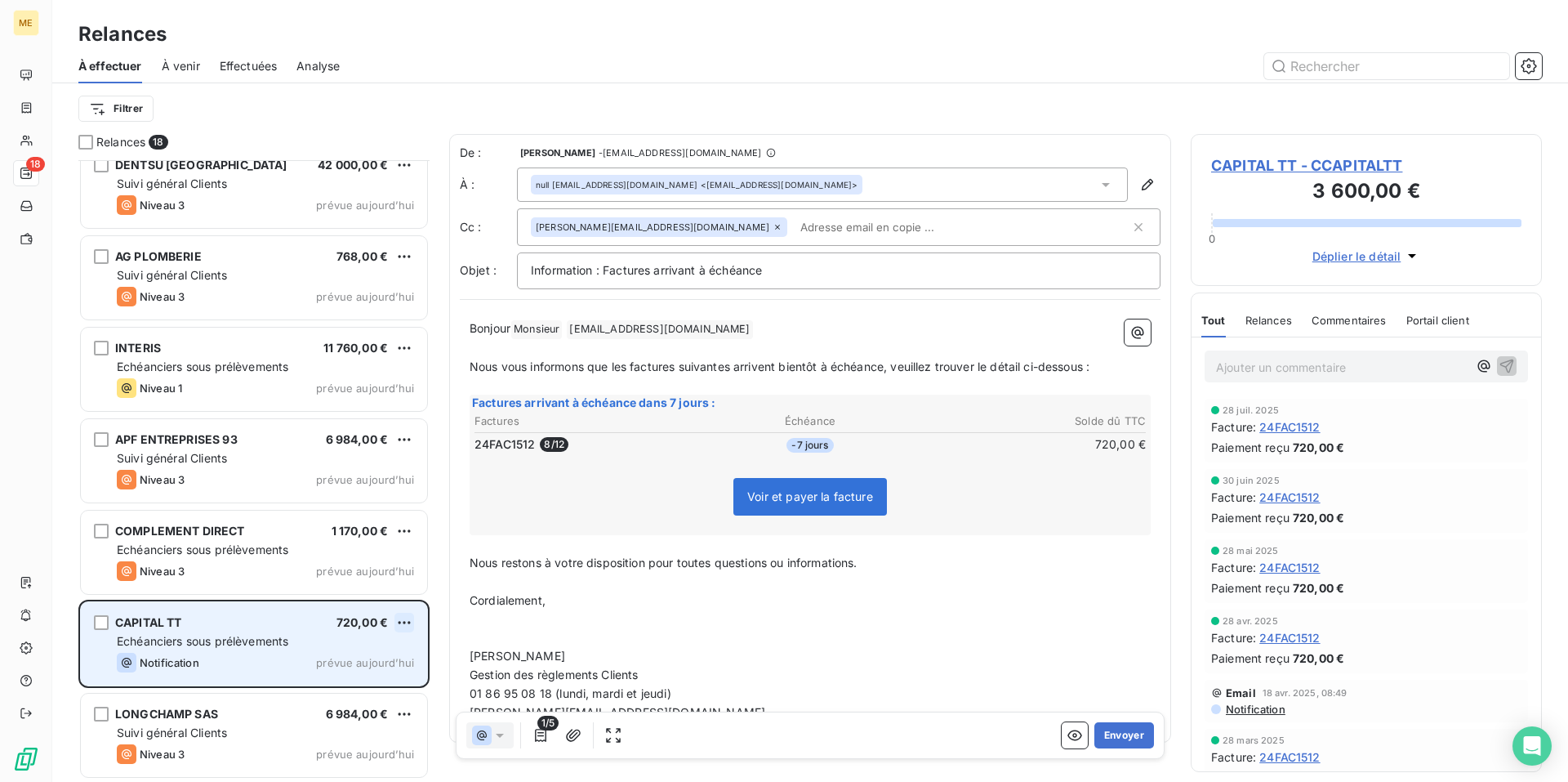
click at [403, 628] on html "ME 18 Relances À effectuer À venir Effectuées Analyse Filtrer Relances 18 Spie …" at bounding box center [784, 391] width 1568 height 782
click at [373, 687] on div "Passer cette action" at bounding box center [333, 684] width 146 height 26
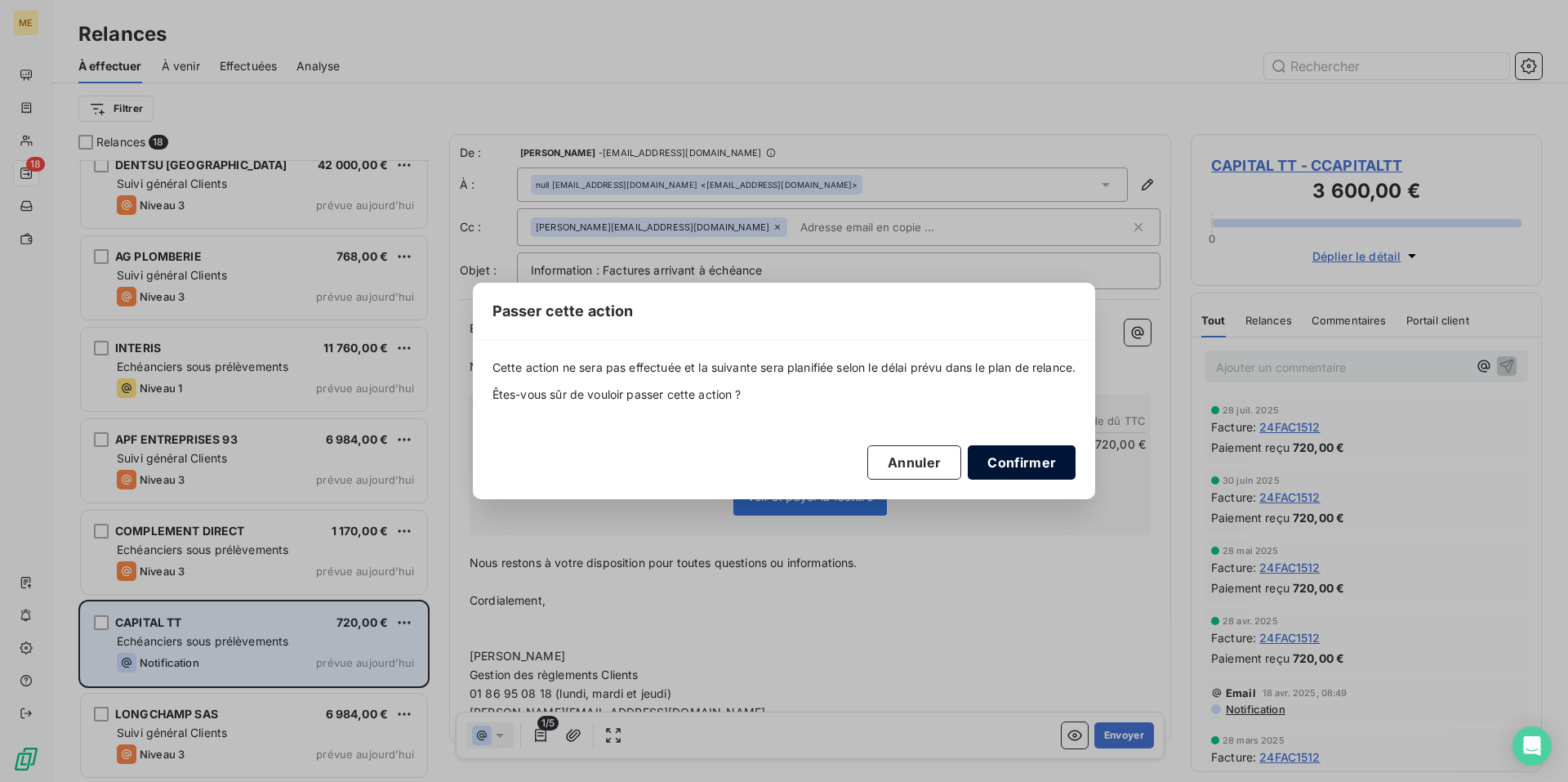
click at [1032, 459] on button "Confirmer" at bounding box center [1021, 462] width 108 height 34
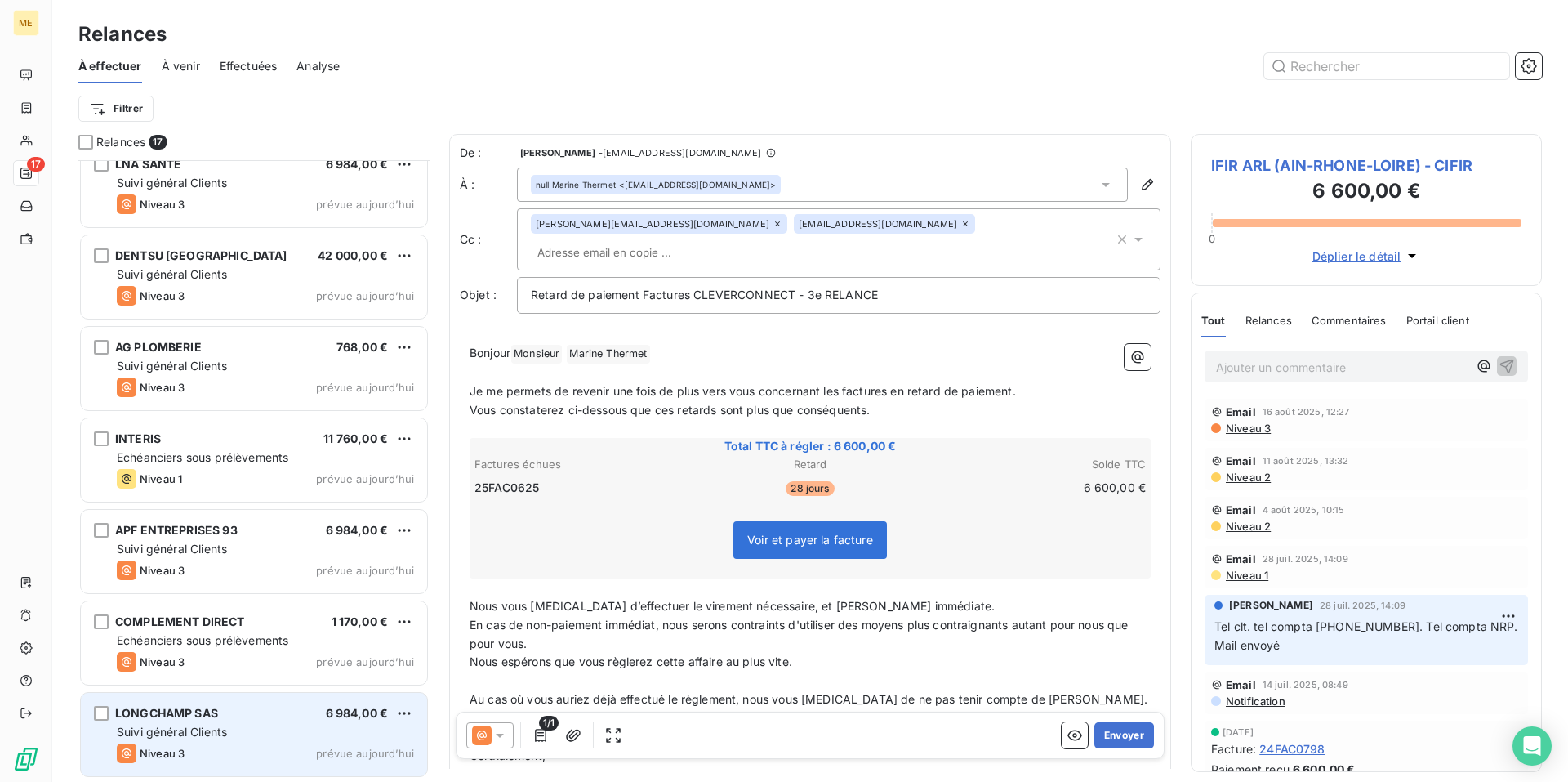
scroll to position [934, 0]
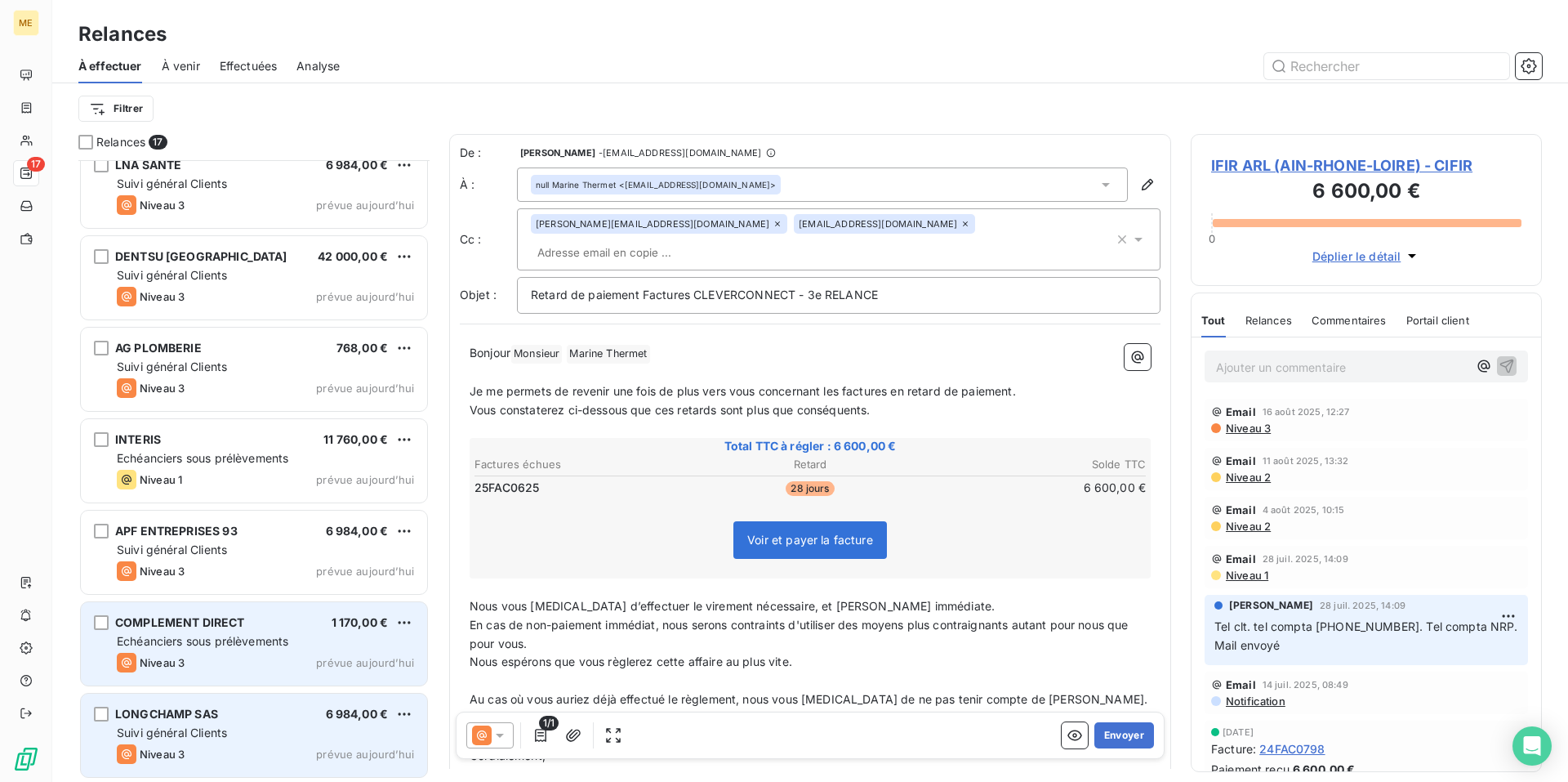
click at [289, 622] on div "COMPLEMENT DIRECT 1 170,00 €" at bounding box center [266, 622] width 297 height 15
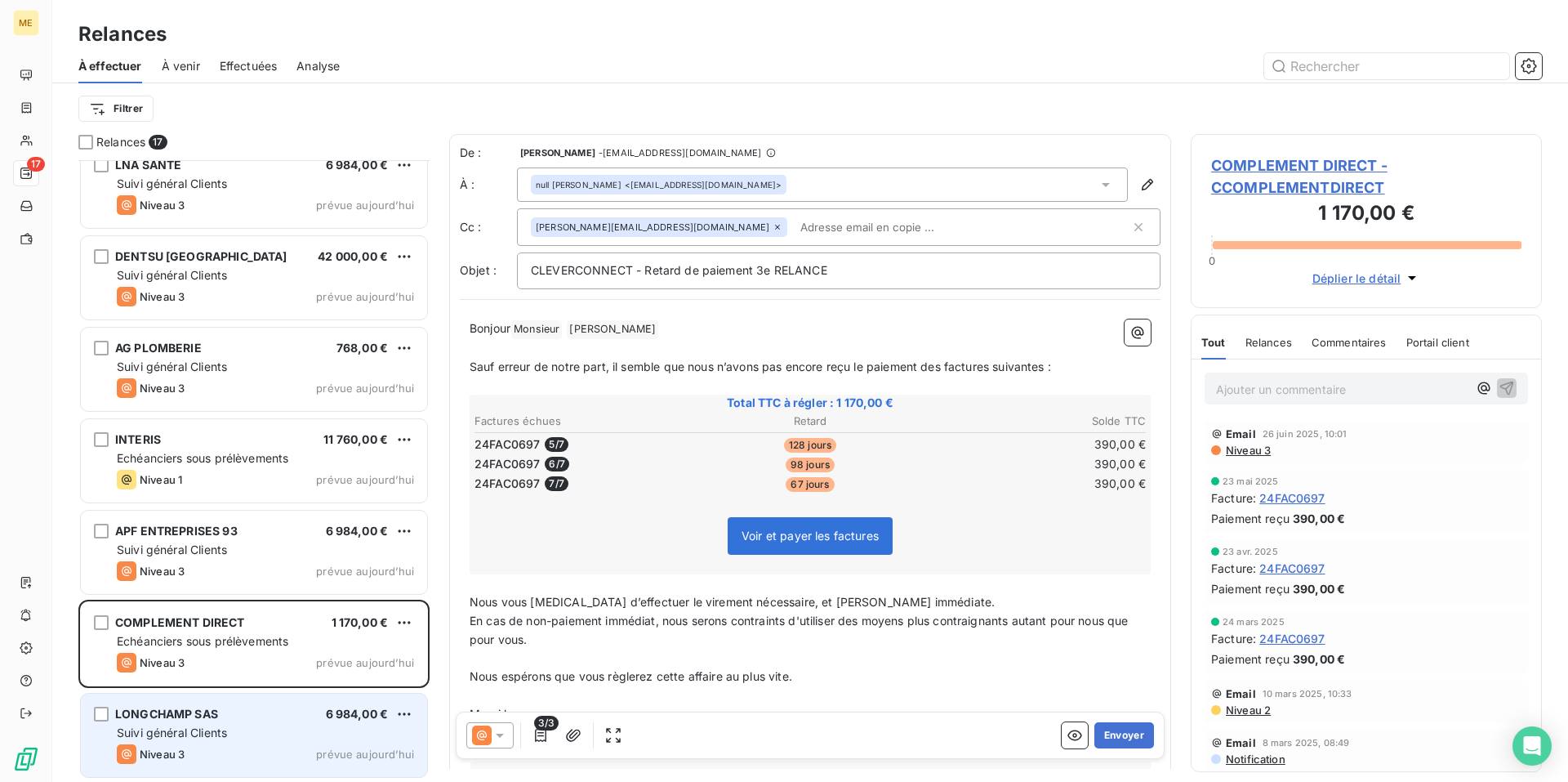
click at [1263, 167] on span "COMPLEMENT DIRECT - CCOMPLEMENTDIRECT" at bounding box center [1366, 176] width 310 height 44
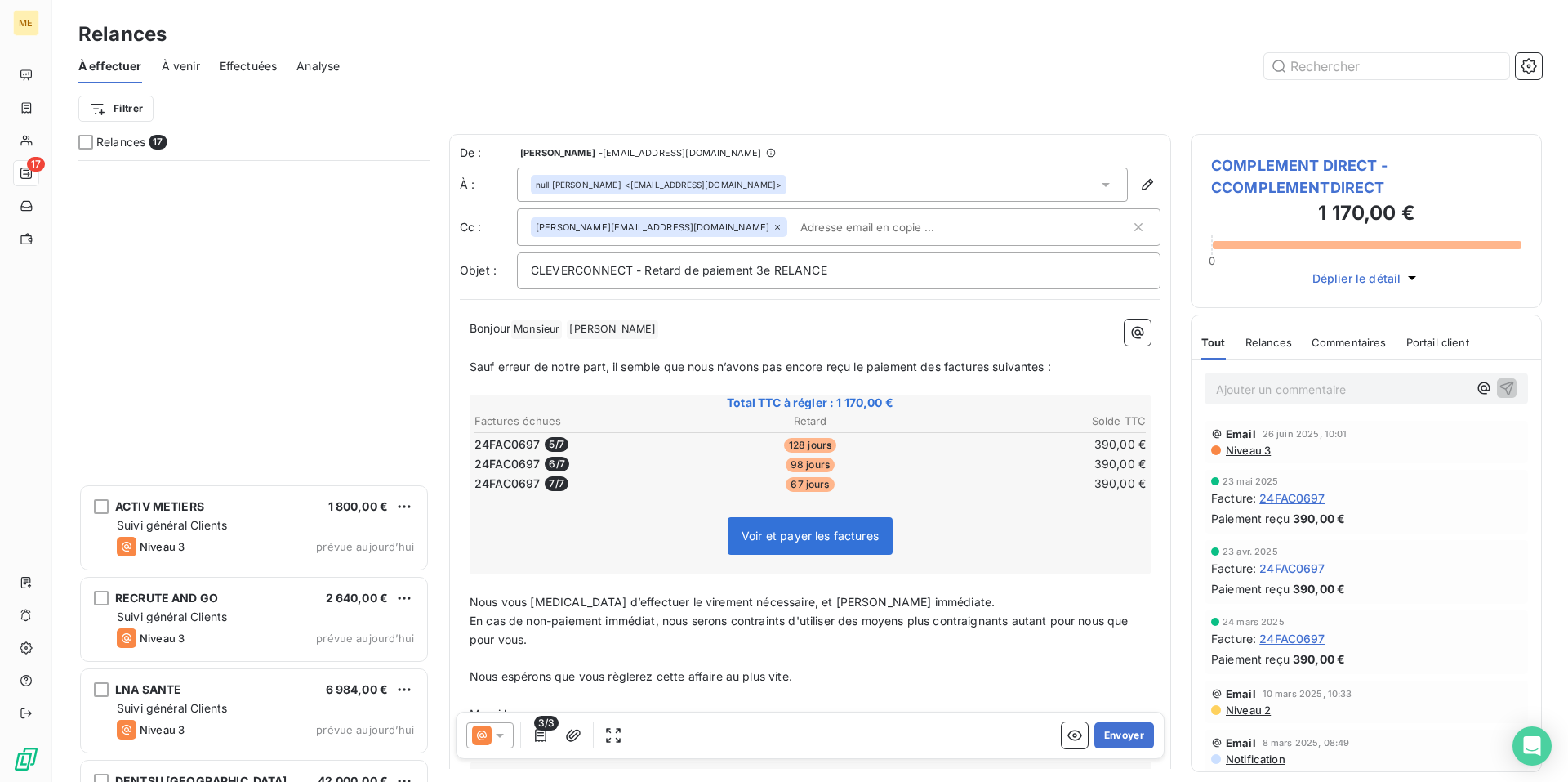
scroll to position [934, 0]
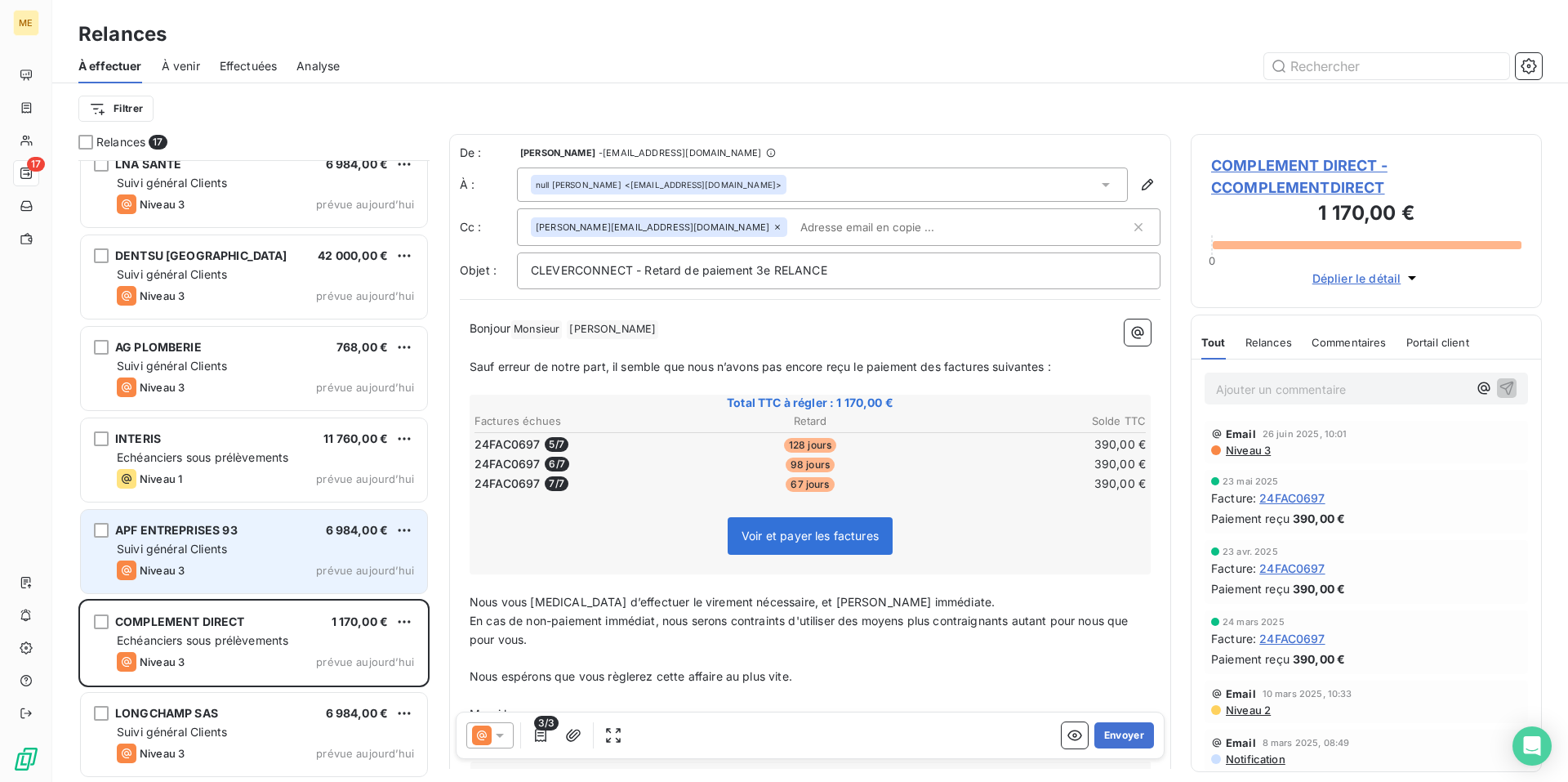
click at [285, 551] on div "Suivi général Clients" at bounding box center [266, 550] width 297 height 17
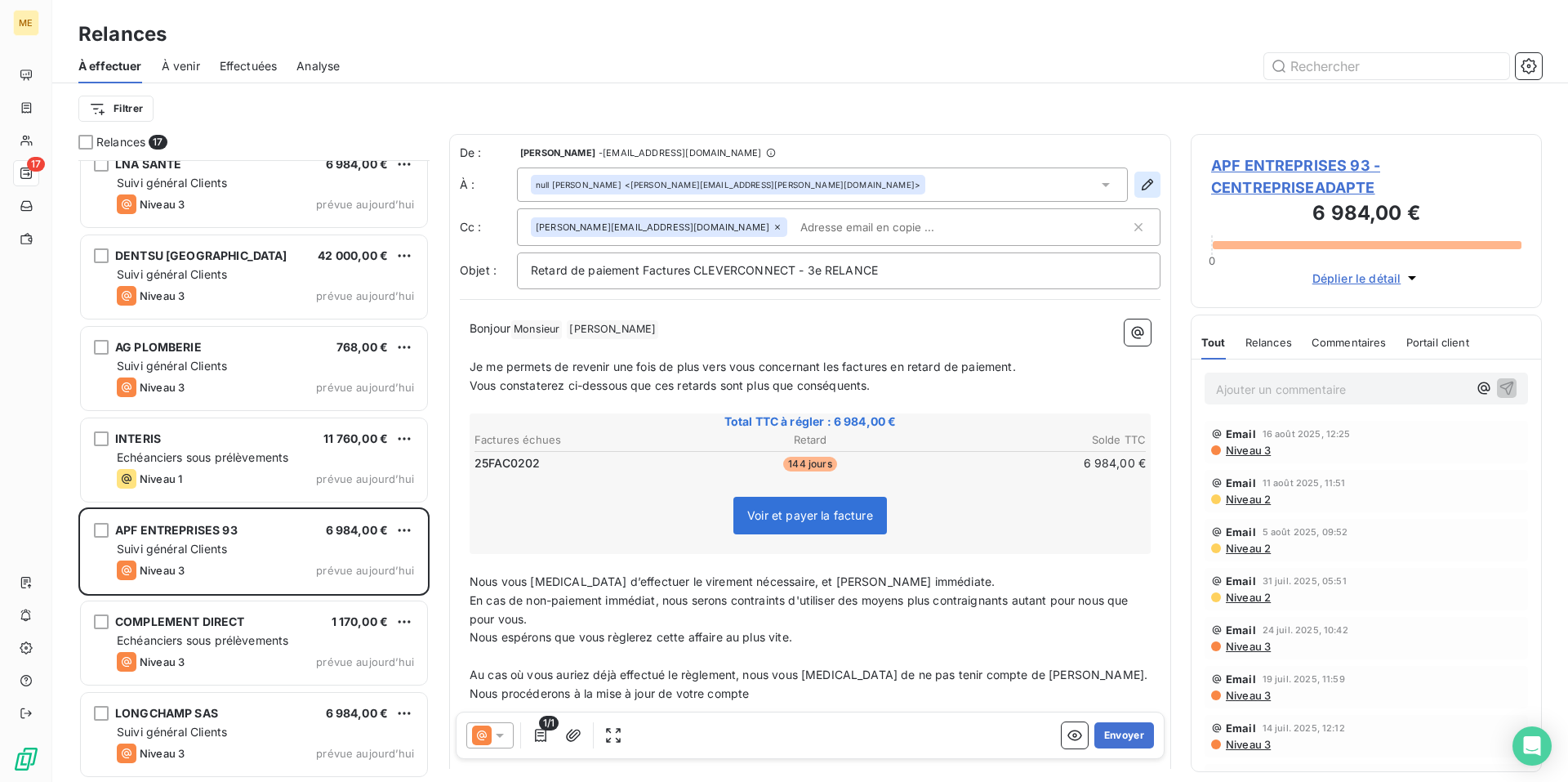
click at [1141, 190] on icon "button" at bounding box center [1147, 184] width 11 height 11
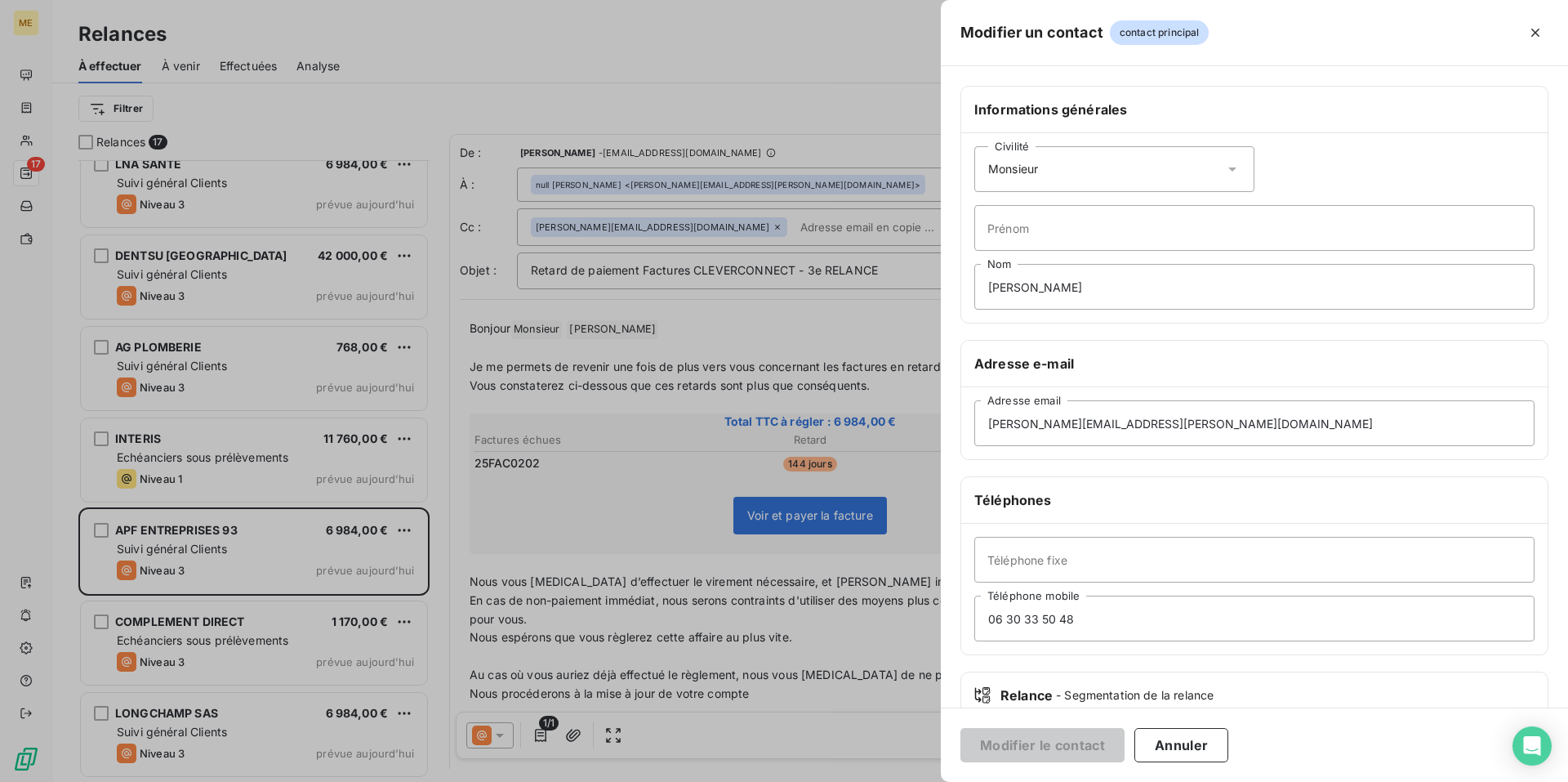
click at [1229, 168] on icon at bounding box center [1232, 169] width 8 height 4
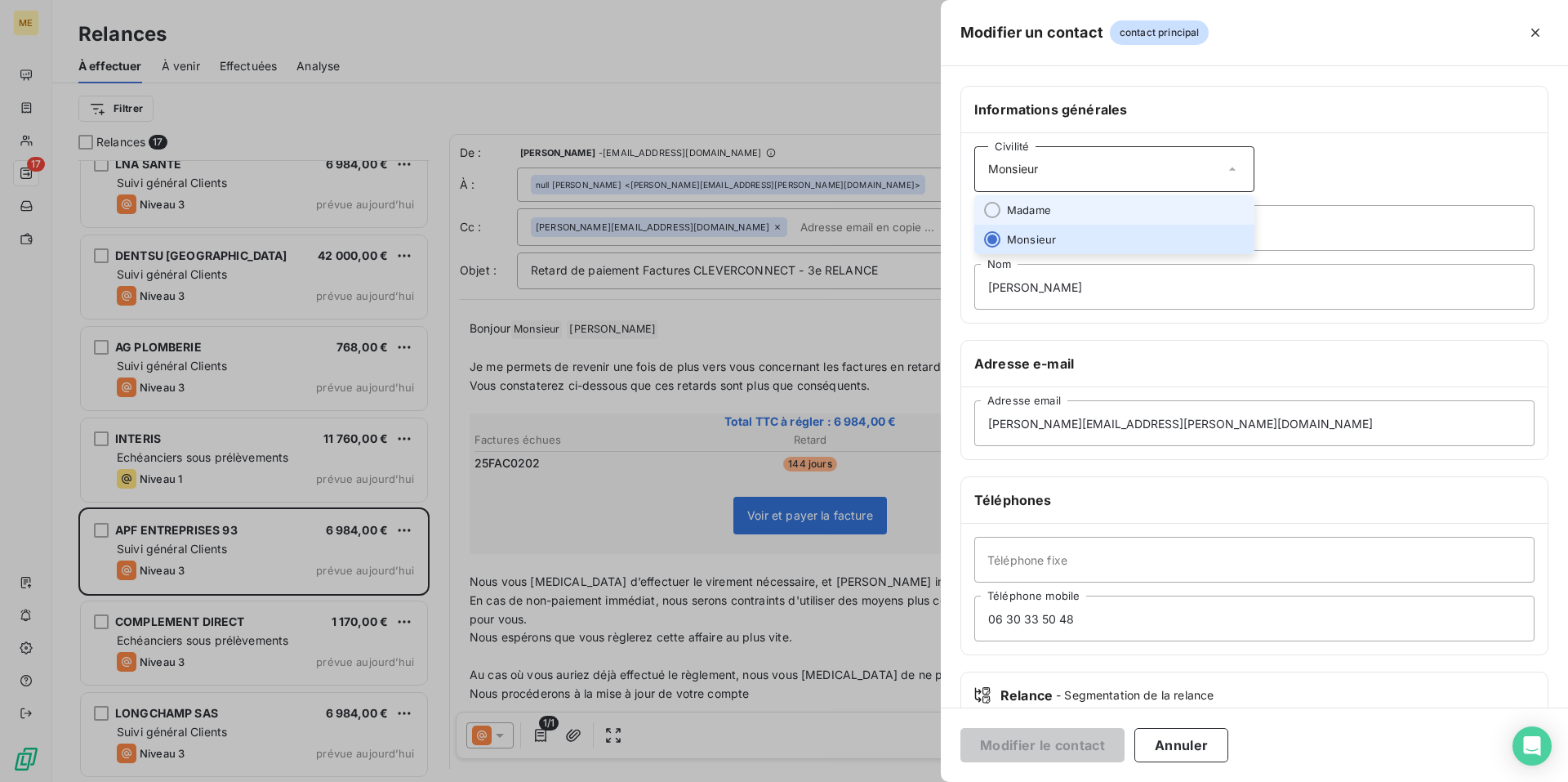
click at [1188, 198] on li "Madame" at bounding box center [1113, 210] width 280 height 30
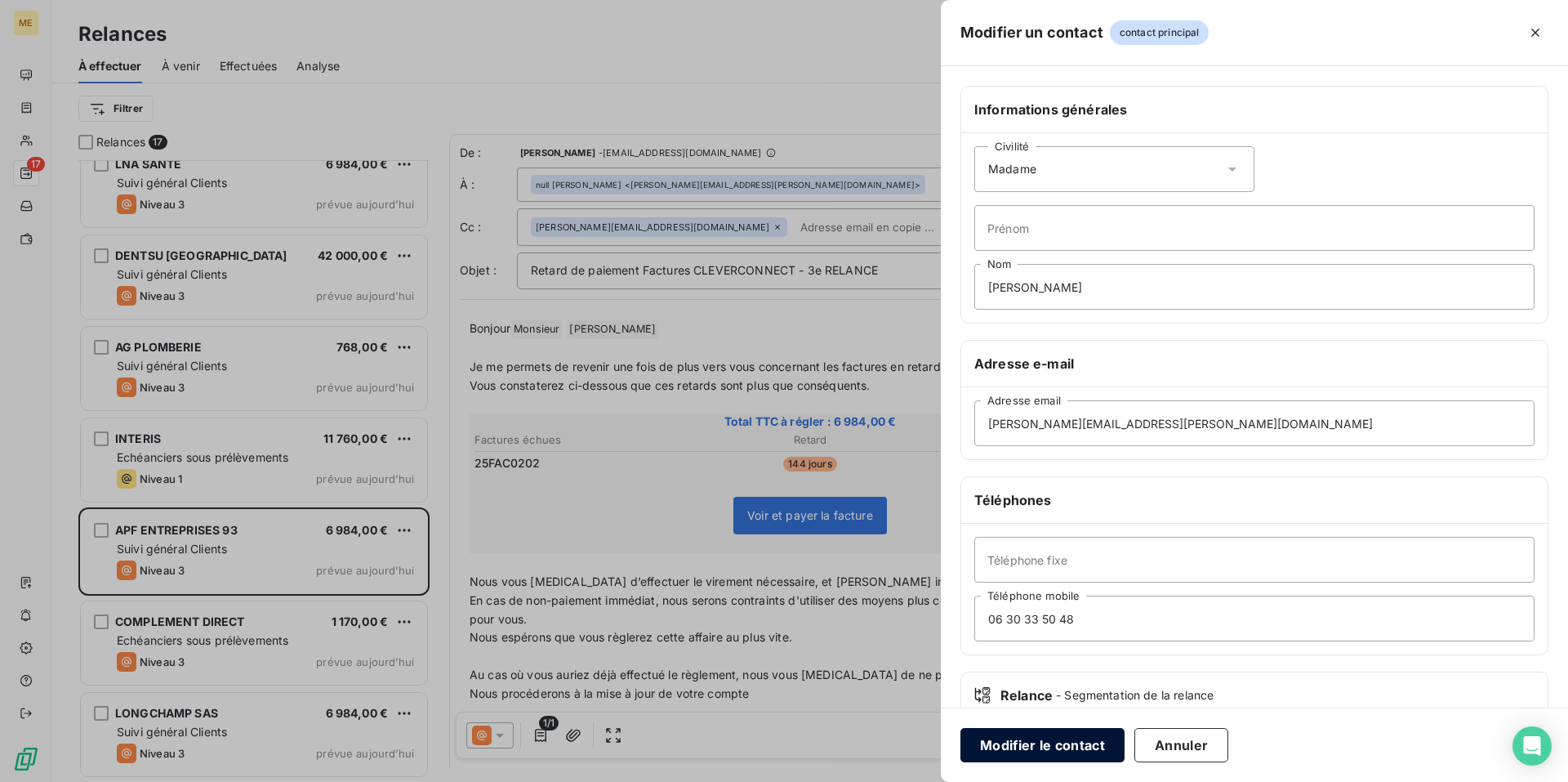
click at [1041, 747] on button "Modifier le contact" at bounding box center [1042, 745] width 165 height 34
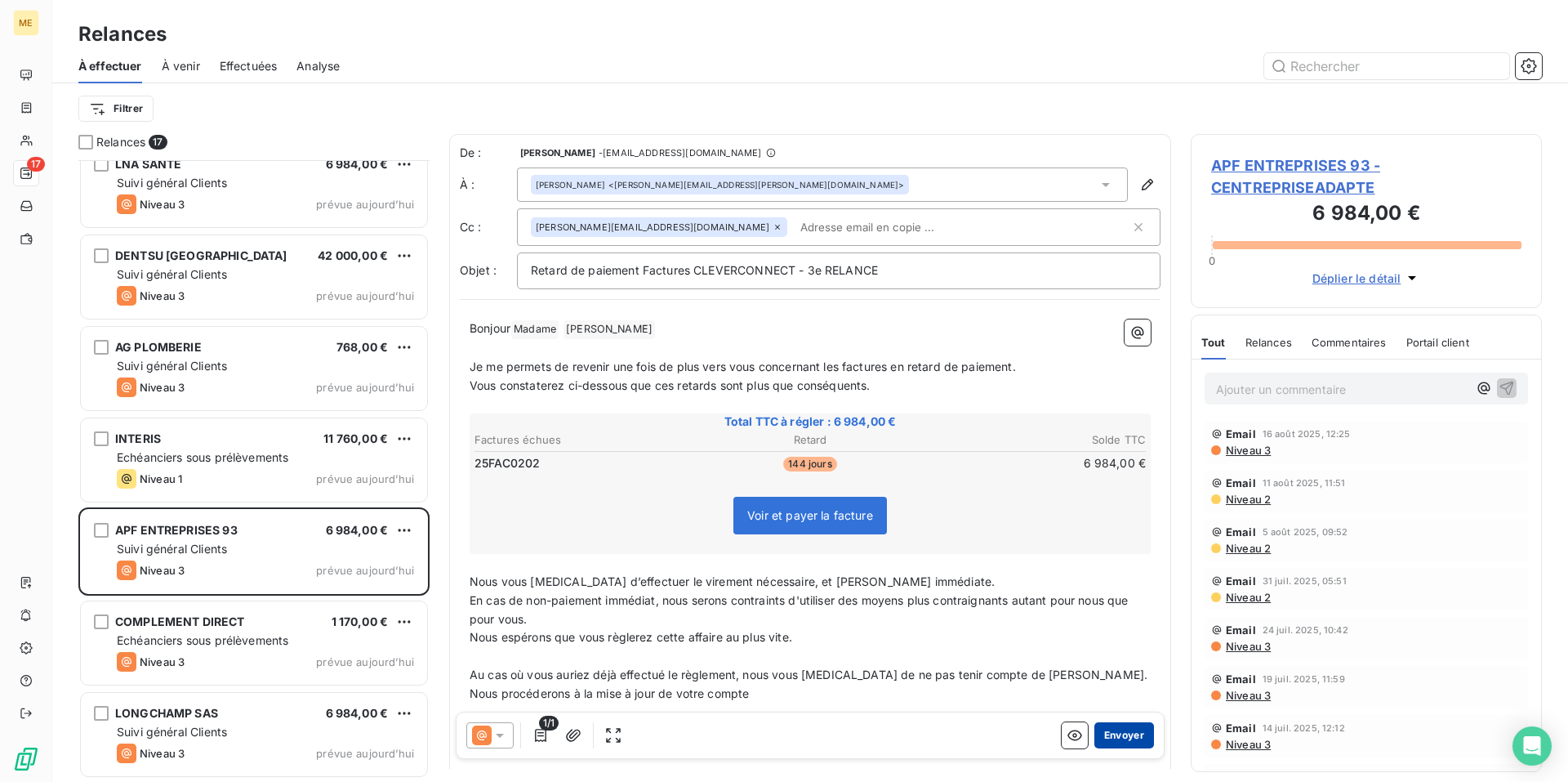
click at [1121, 735] on button "Envoyer" at bounding box center [1124, 736] width 59 height 26
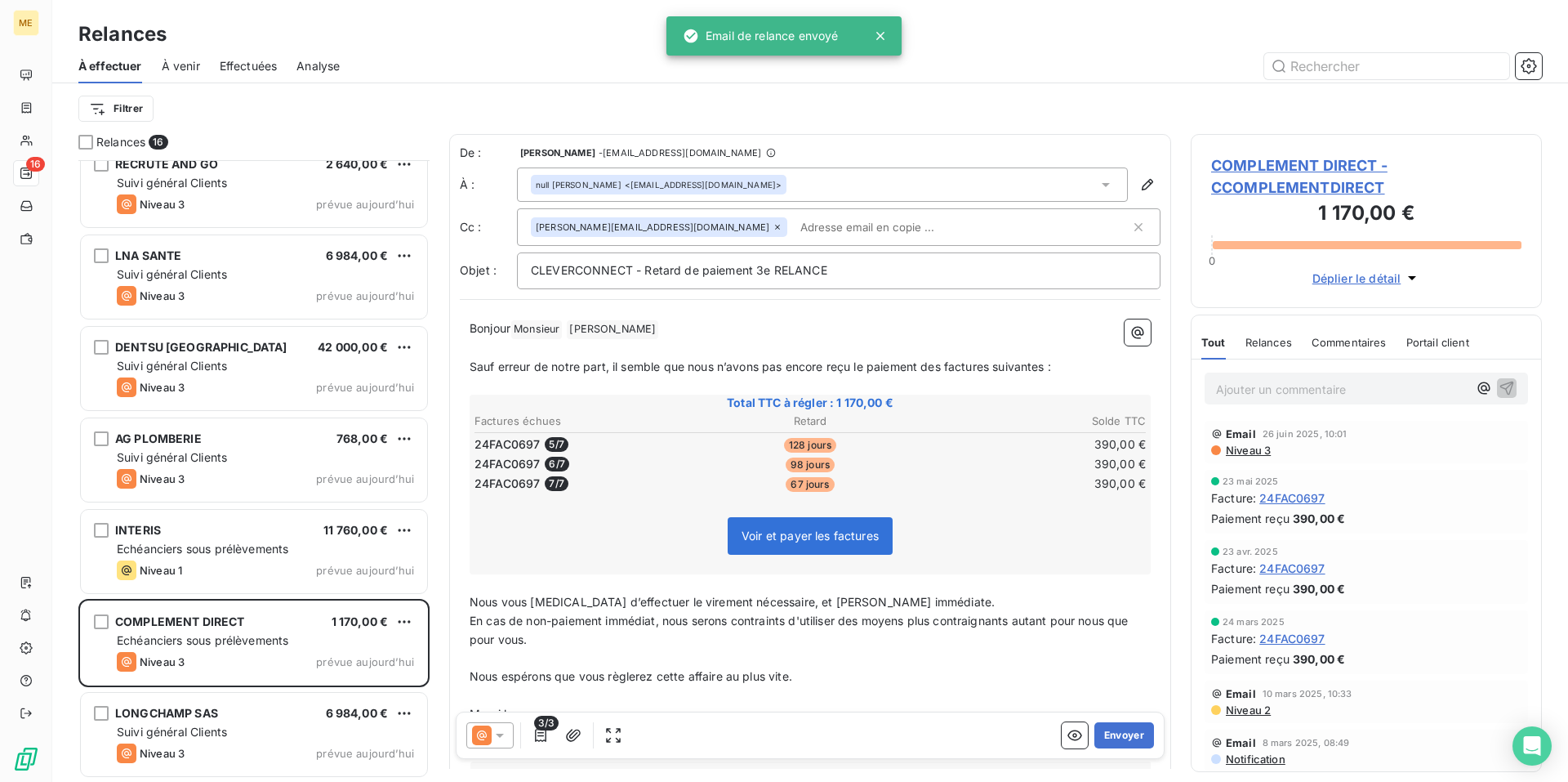
scroll to position [842, 0]
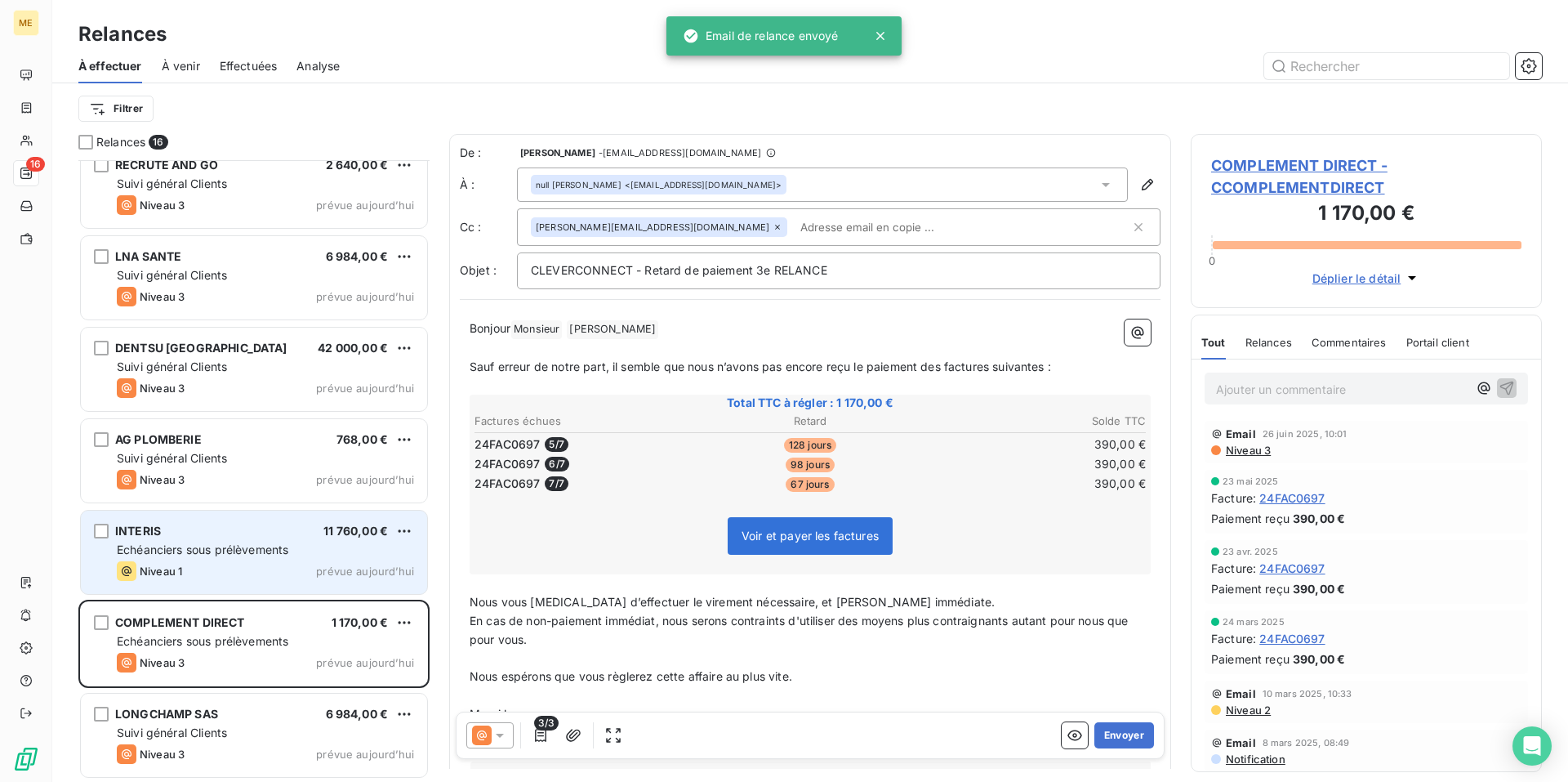
click at [299, 549] on div "Echéanciers sous prélèvements" at bounding box center [266, 550] width 297 height 17
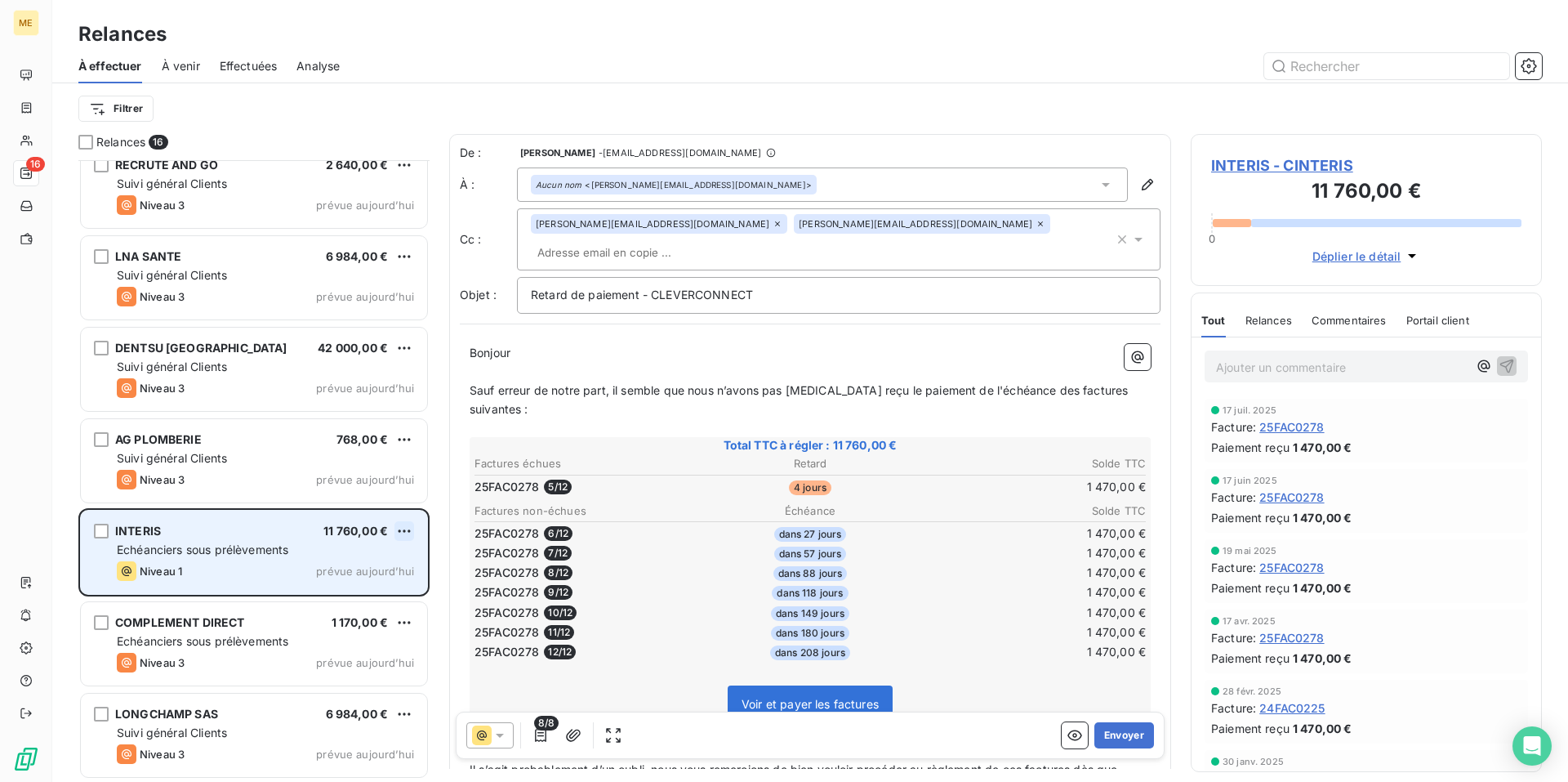
click at [413, 531] on html "ME 16 Relances À effectuer À venir Effectuées Analyse Filtrer Relances 16 IFIR …" at bounding box center [784, 391] width 1568 height 782
click at [400, 557] on div "Replanifier cette action" at bounding box center [333, 563] width 146 height 26
select select "7"
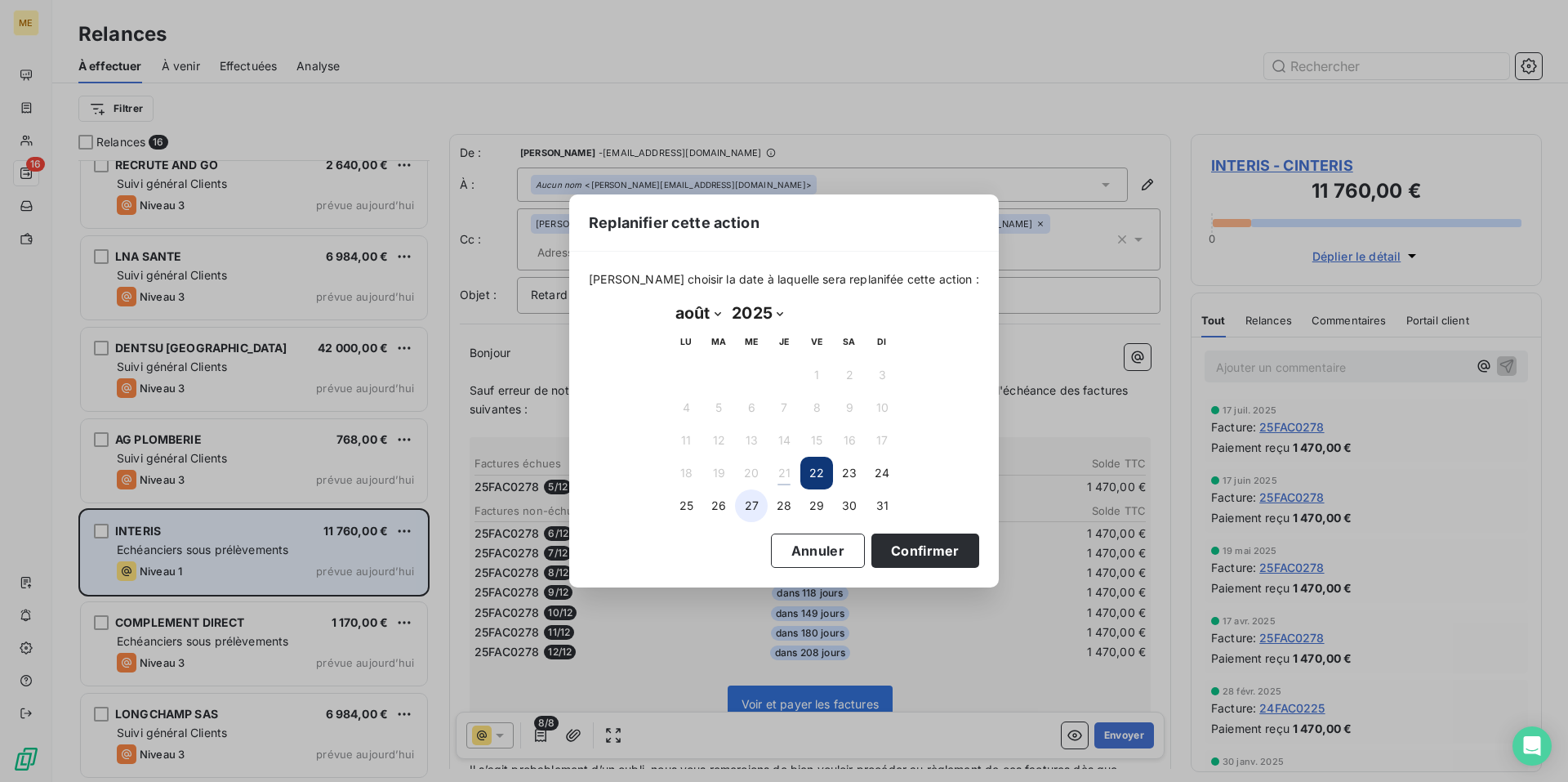
click at [747, 504] on button "27" at bounding box center [751, 505] width 33 height 33
click at [898, 549] on button "Confirmer" at bounding box center [925, 550] width 108 height 34
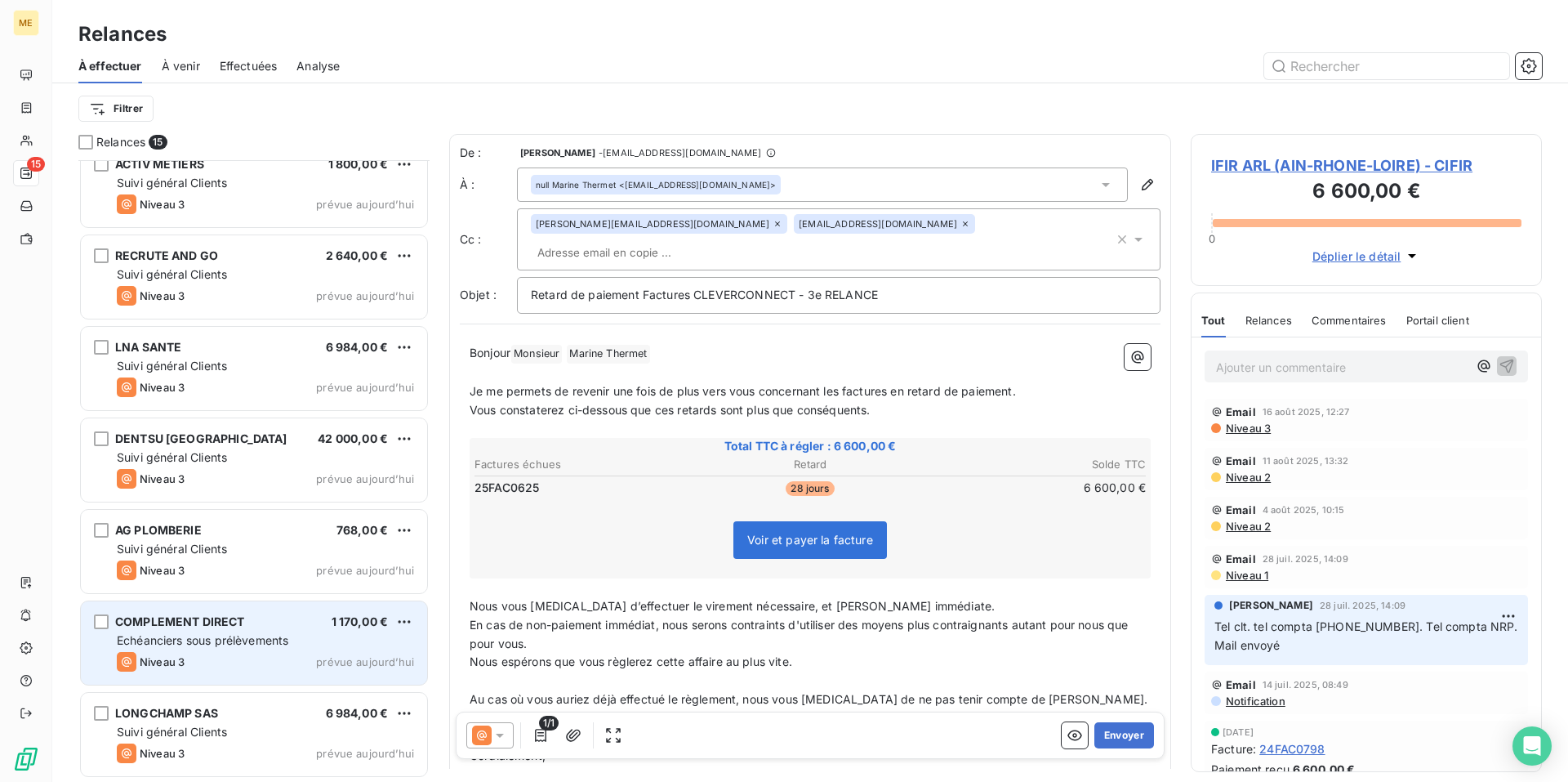
scroll to position [750, 0]
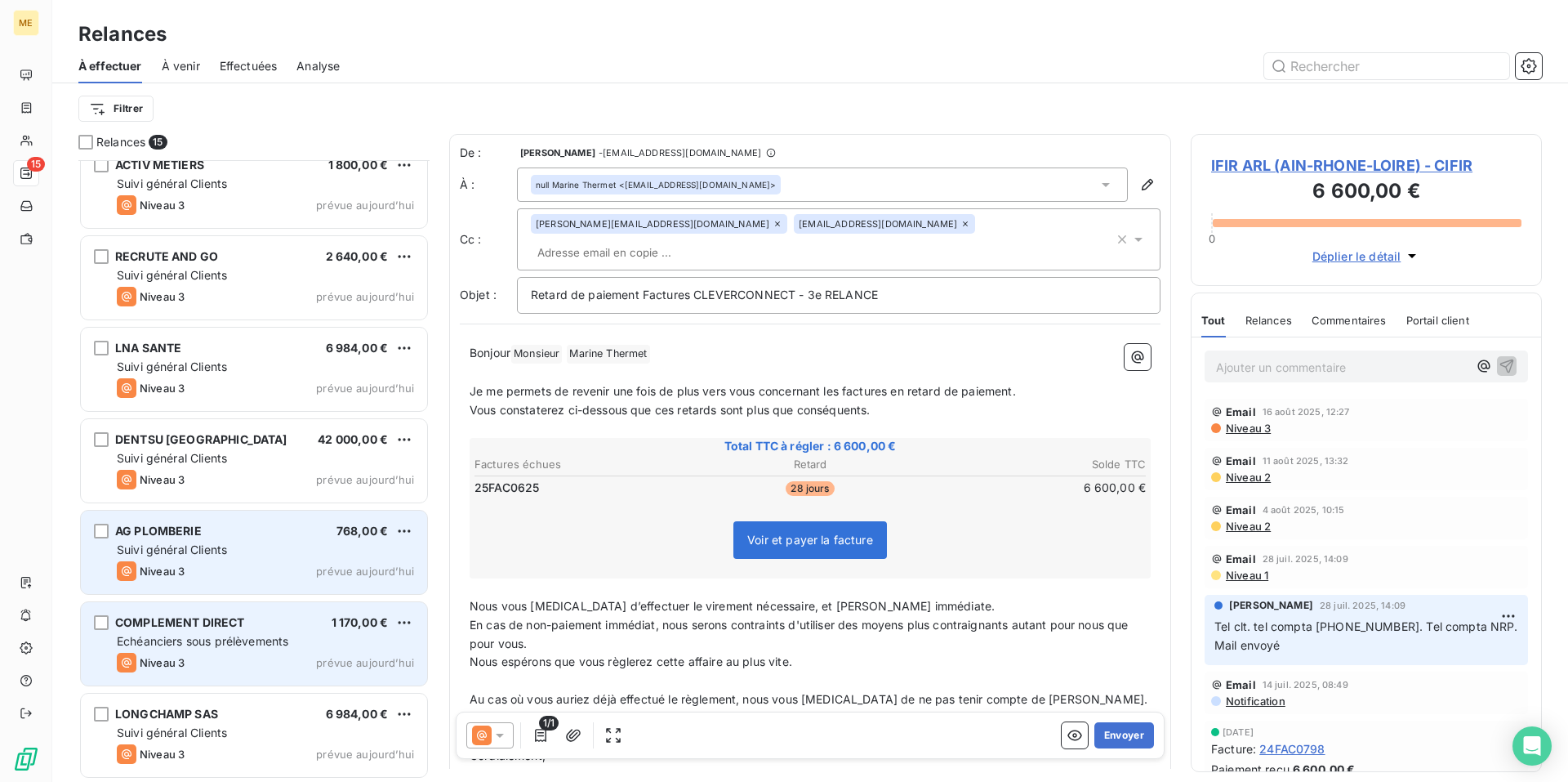
click at [280, 531] on div "AG PLOMBERIE 768,00 €" at bounding box center [266, 531] width 297 height 15
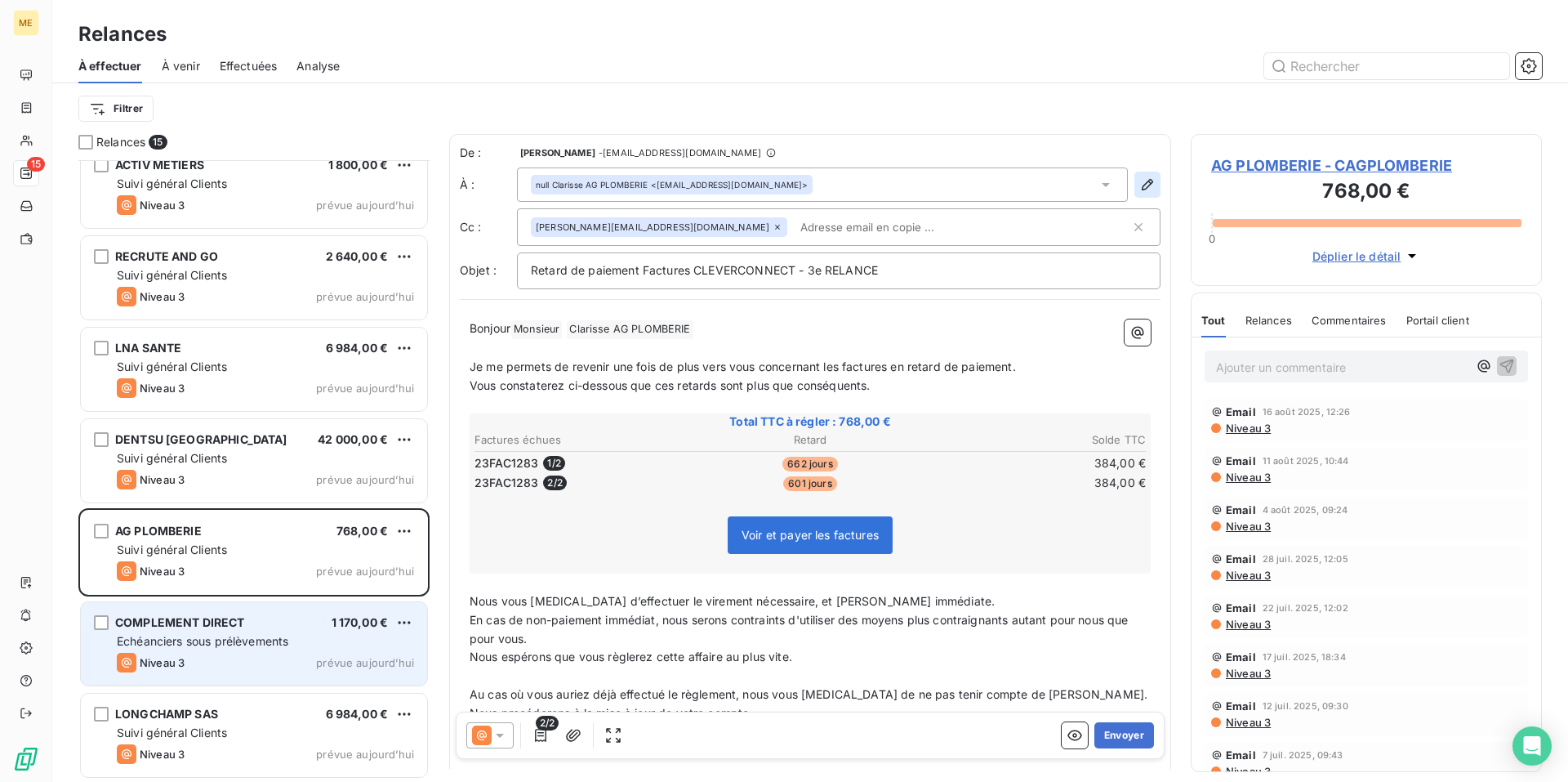
click at [1141, 183] on icon "button" at bounding box center [1147, 184] width 11 height 11
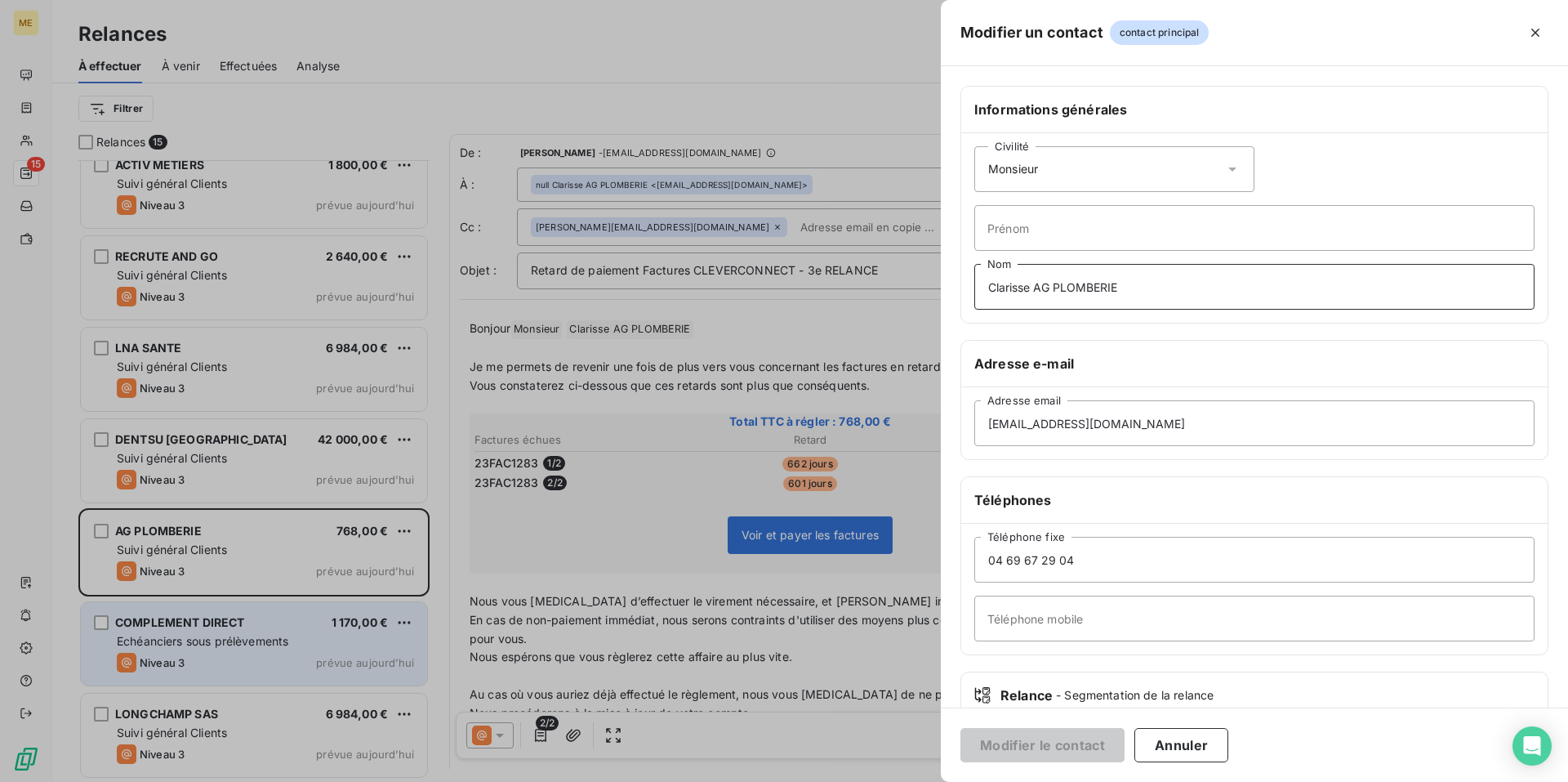
drag, startPoint x: 945, startPoint y: 278, endPoint x: 679, endPoint y: 274, distance: 266.0
click at [679, 781] on div "Modifier un contact contact principal Informations générales Civilité Monsieur …" at bounding box center [784, 782] width 1568 height 0
click at [1071, 743] on button "Modifier le contact" at bounding box center [1042, 745] width 165 height 34
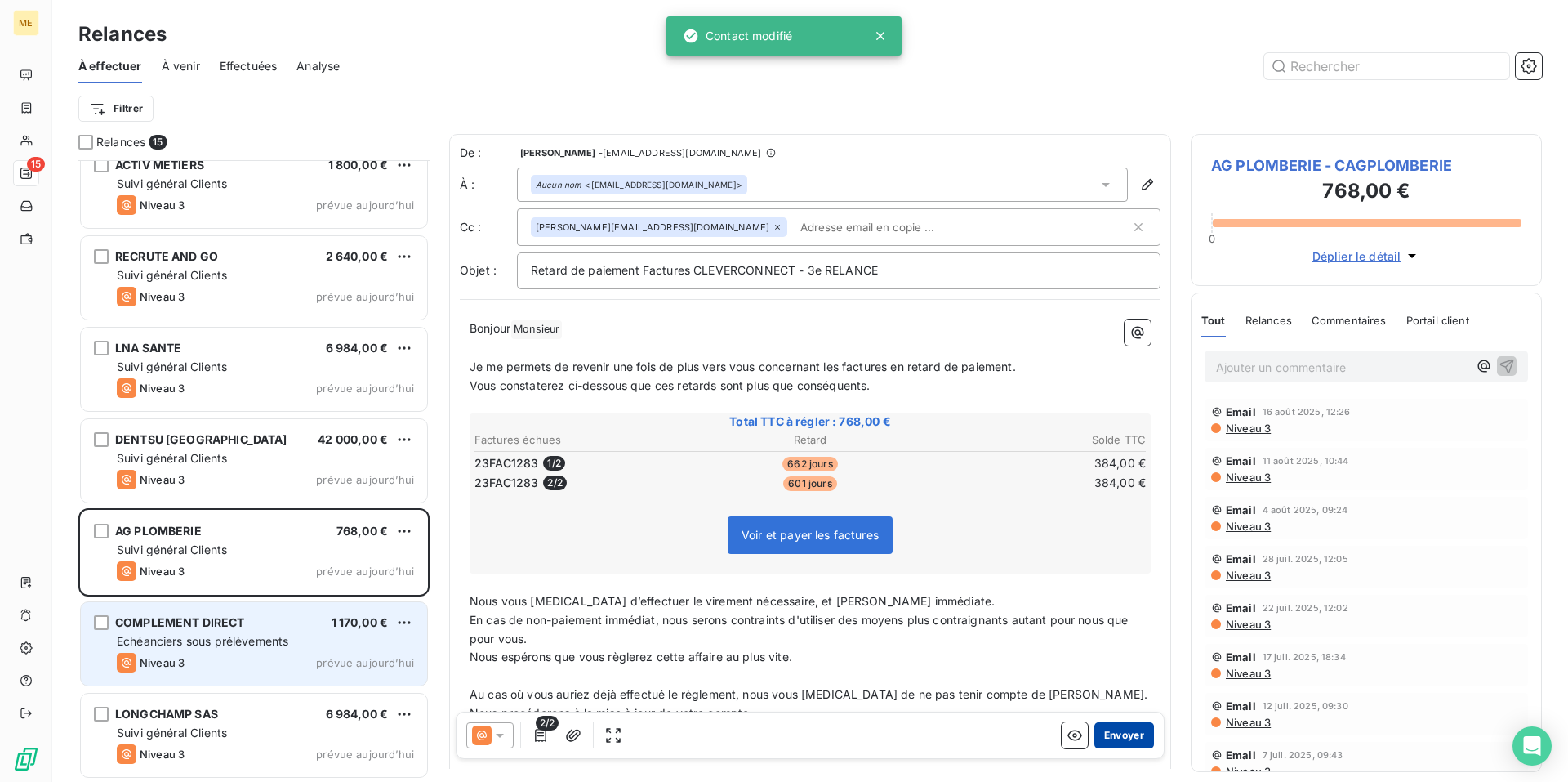
click at [1112, 736] on button "Envoyer" at bounding box center [1124, 736] width 59 height 26
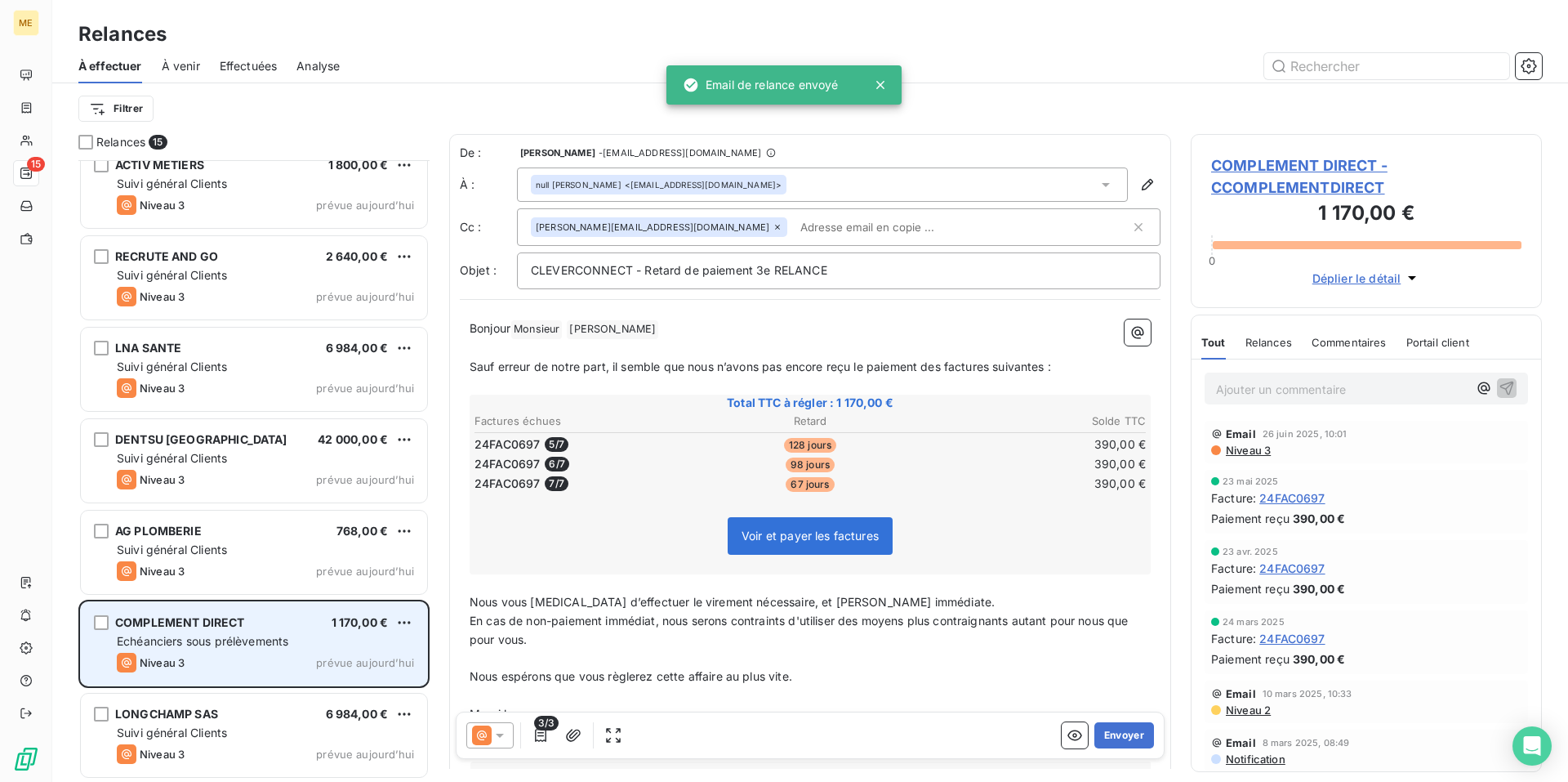
scroll to position [659, 0]
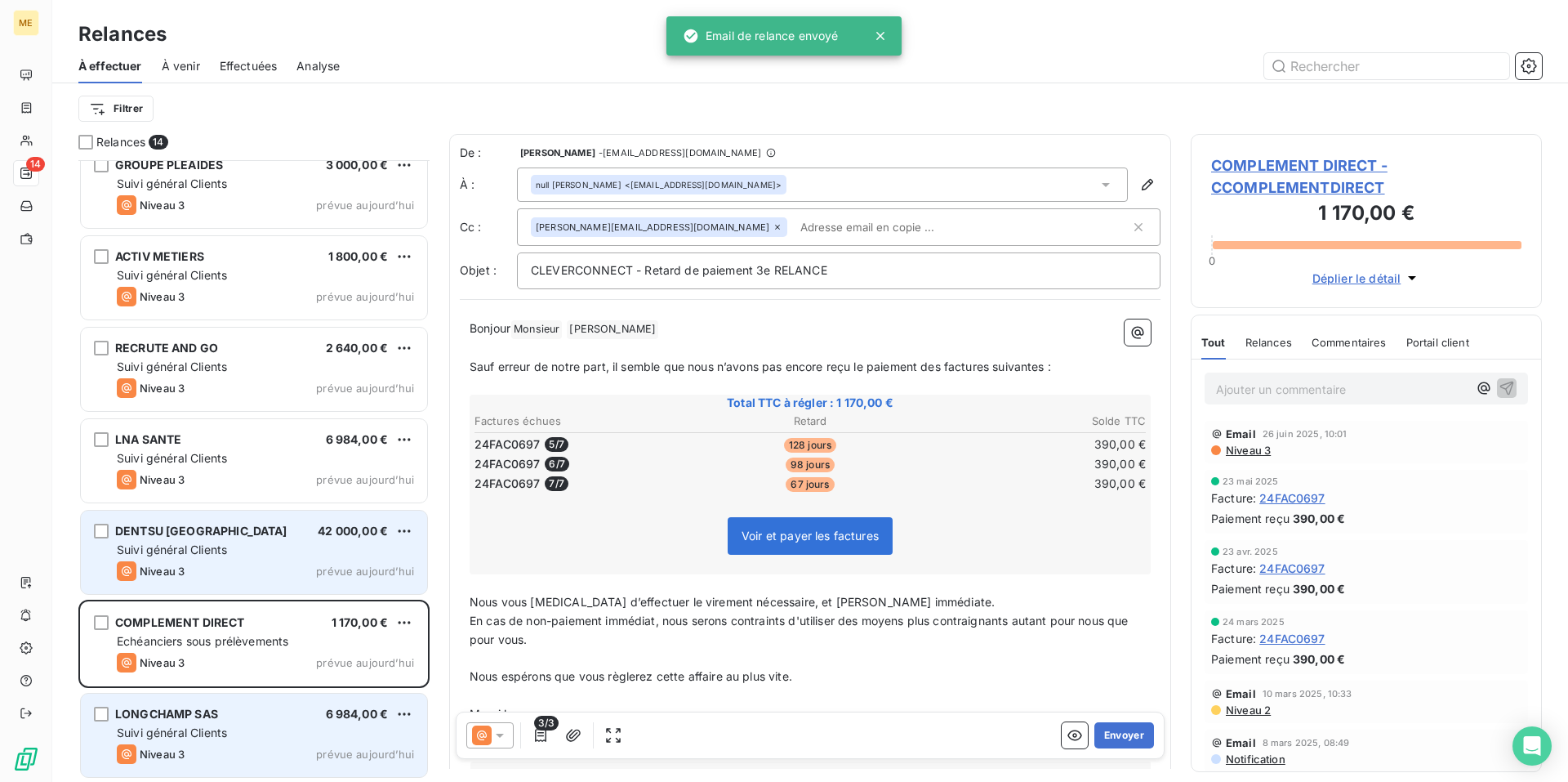
click at [294, 542] on div "Suivi général Clients" at bounding box center [266, 550] width 297 height 17
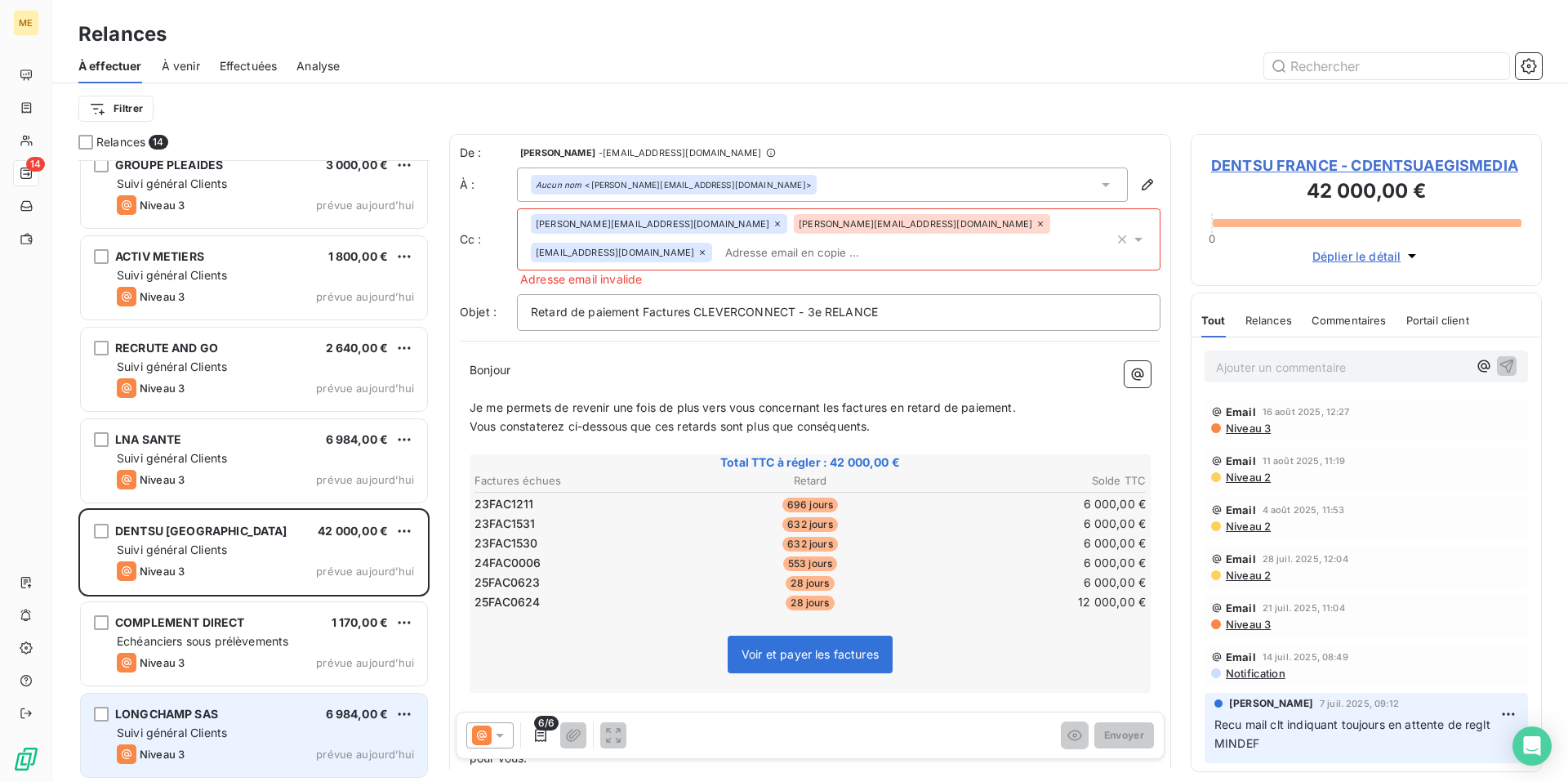
click at [500, 733] on icon at bounding box center [500, 736] width 17 height 17
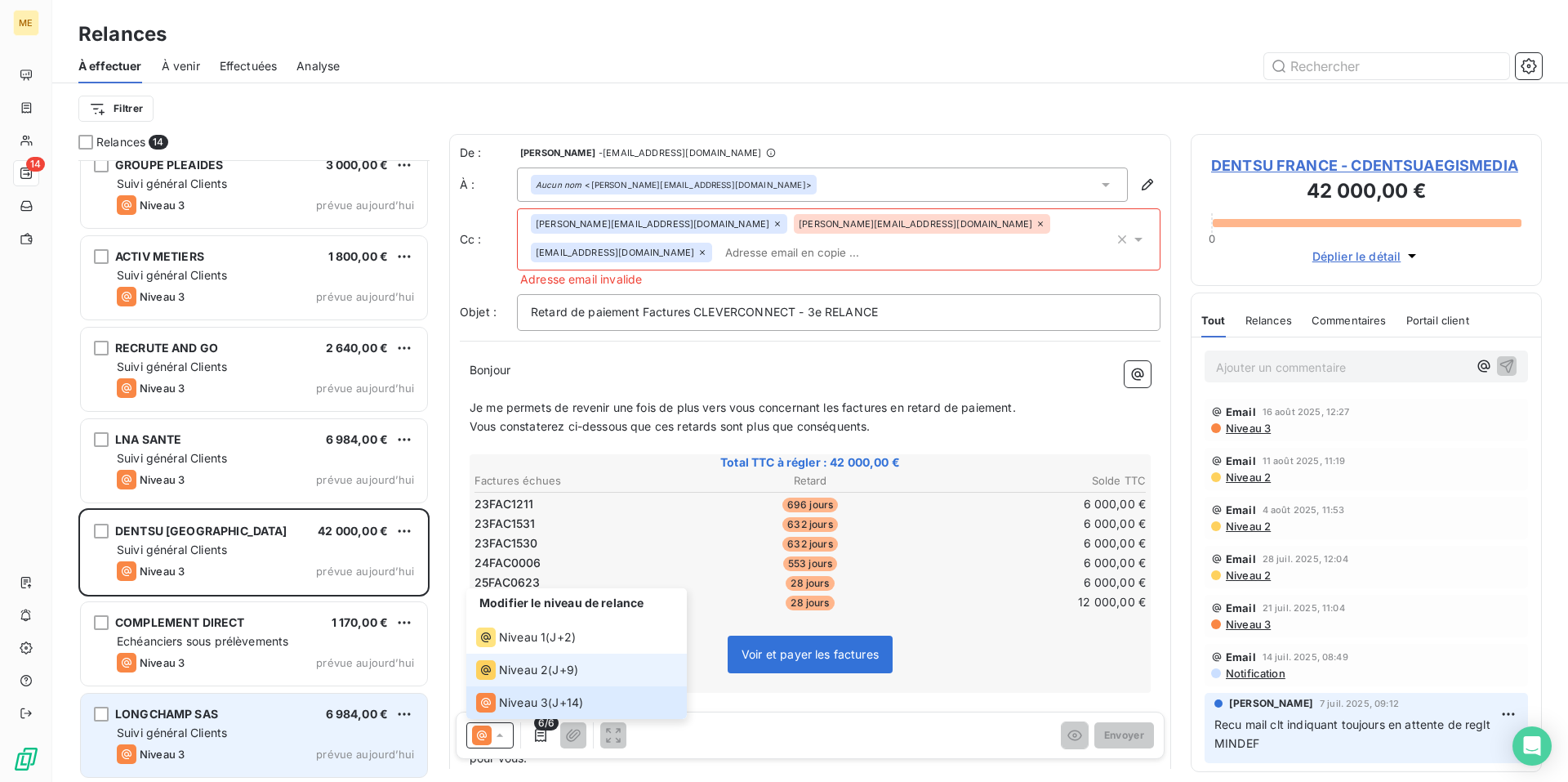
click at [545, 668] on span "Niveau 2" at bounding box center [523, 670] width 49 height 17
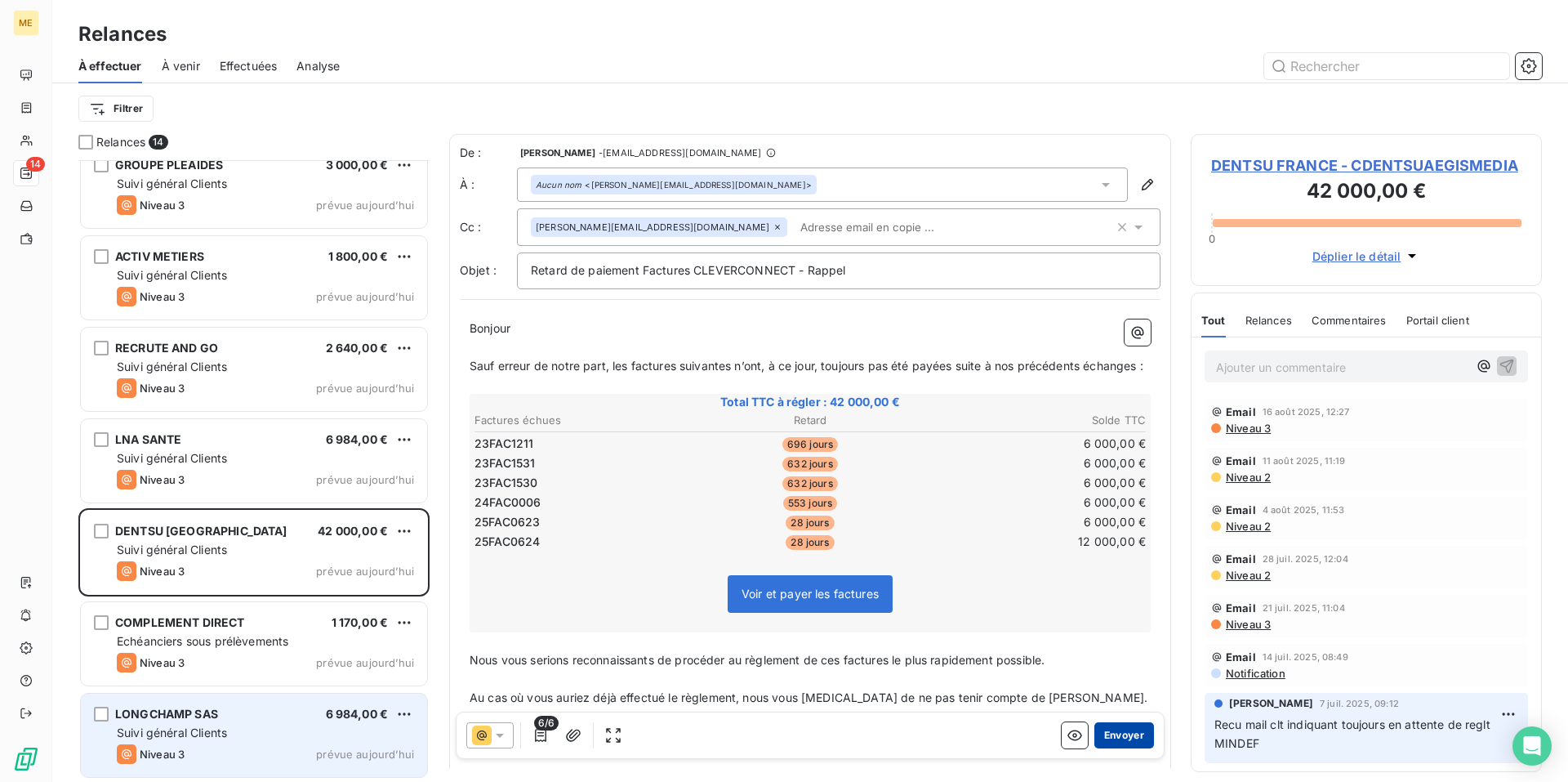
click at [1116, 736] on button "Envoyer" at bounding box center [1124, 736] width 59 height 26
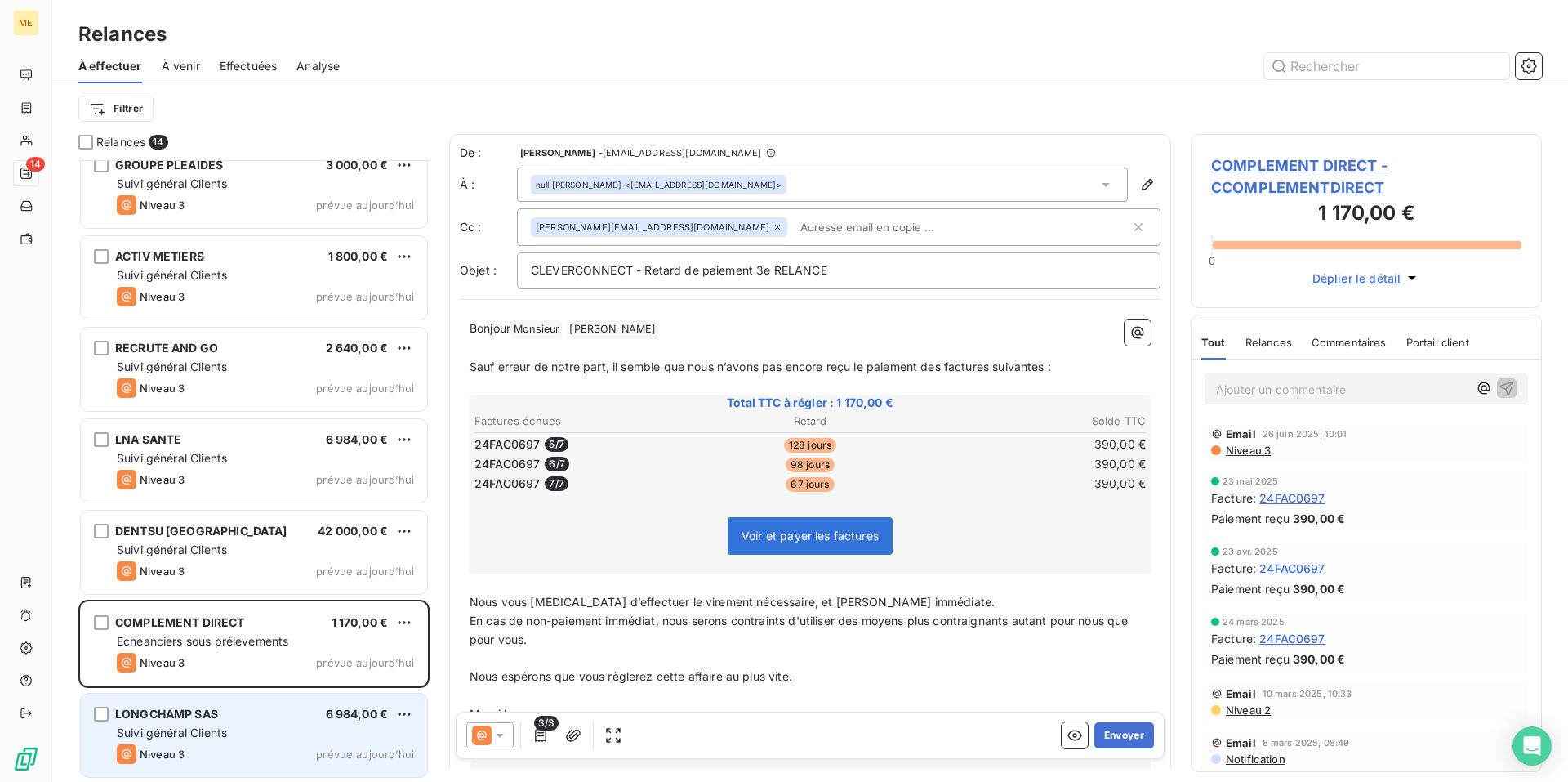
scroll to position [568, 0]
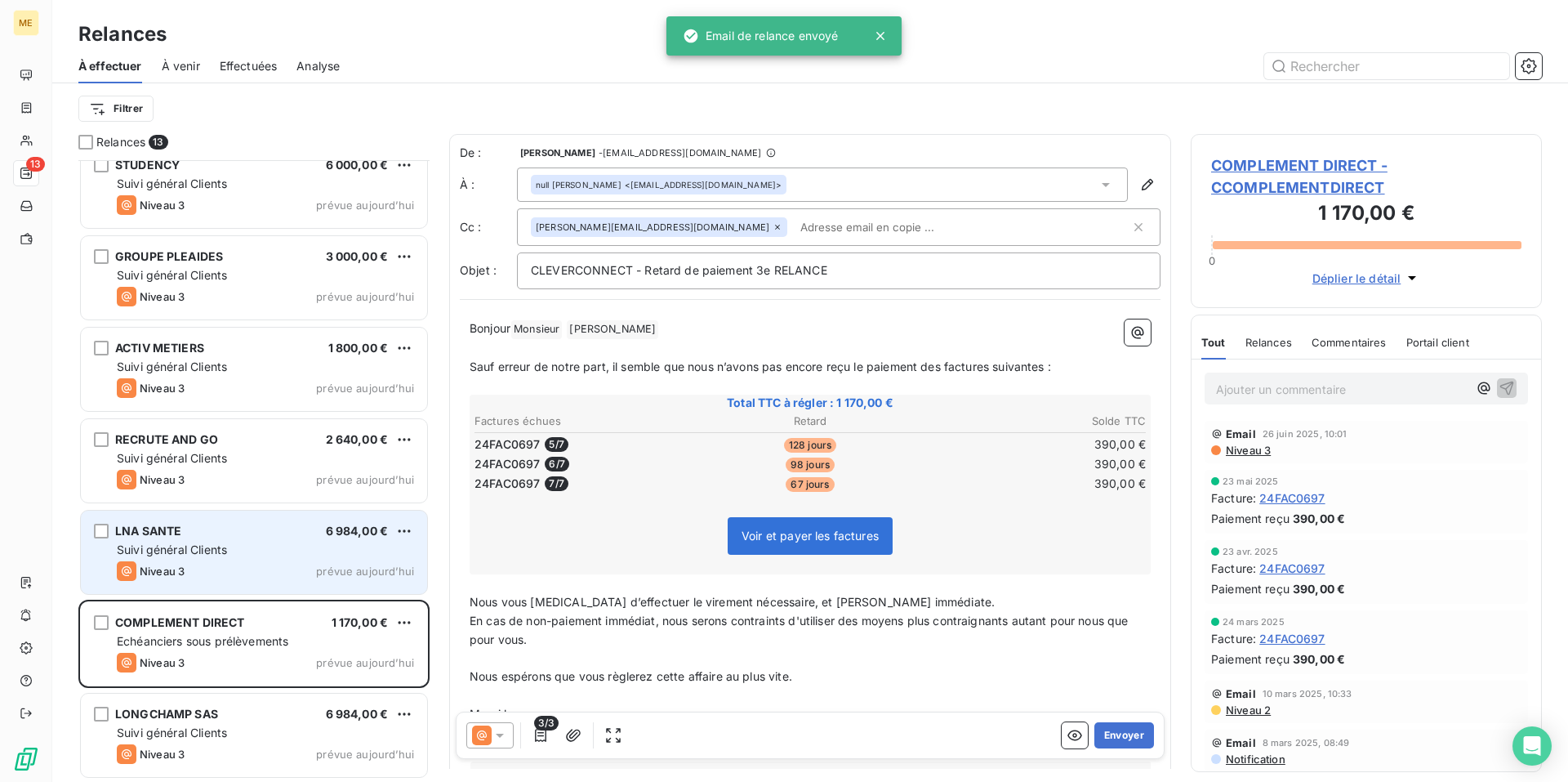
click at [254, 535] on div "LNA SANTE 6 984,00 €" at bounding box center [266, 531] width 297 height 15
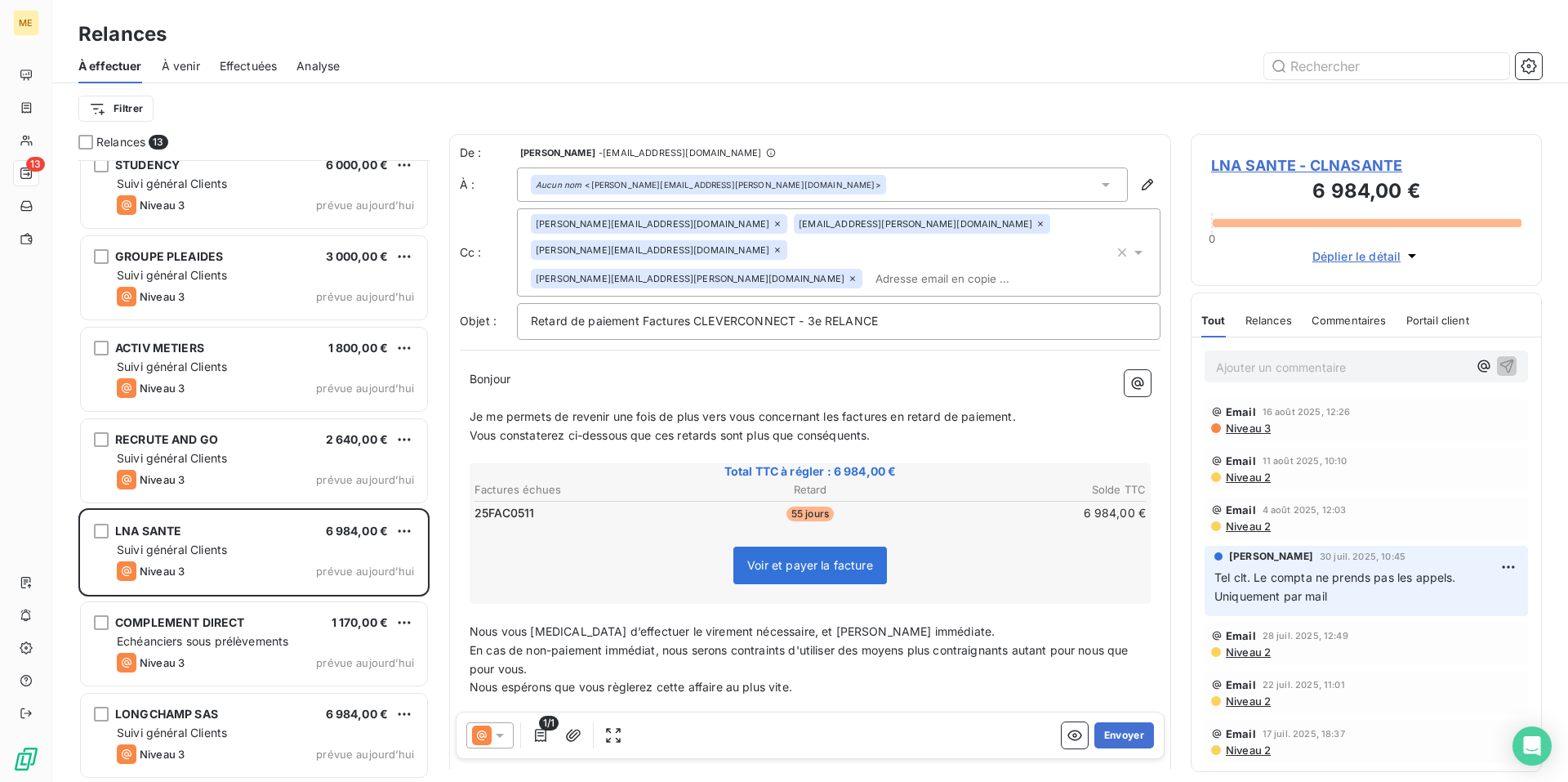
click at [500, 735] on icon at bounding box center [499, 736] width 8 height 4
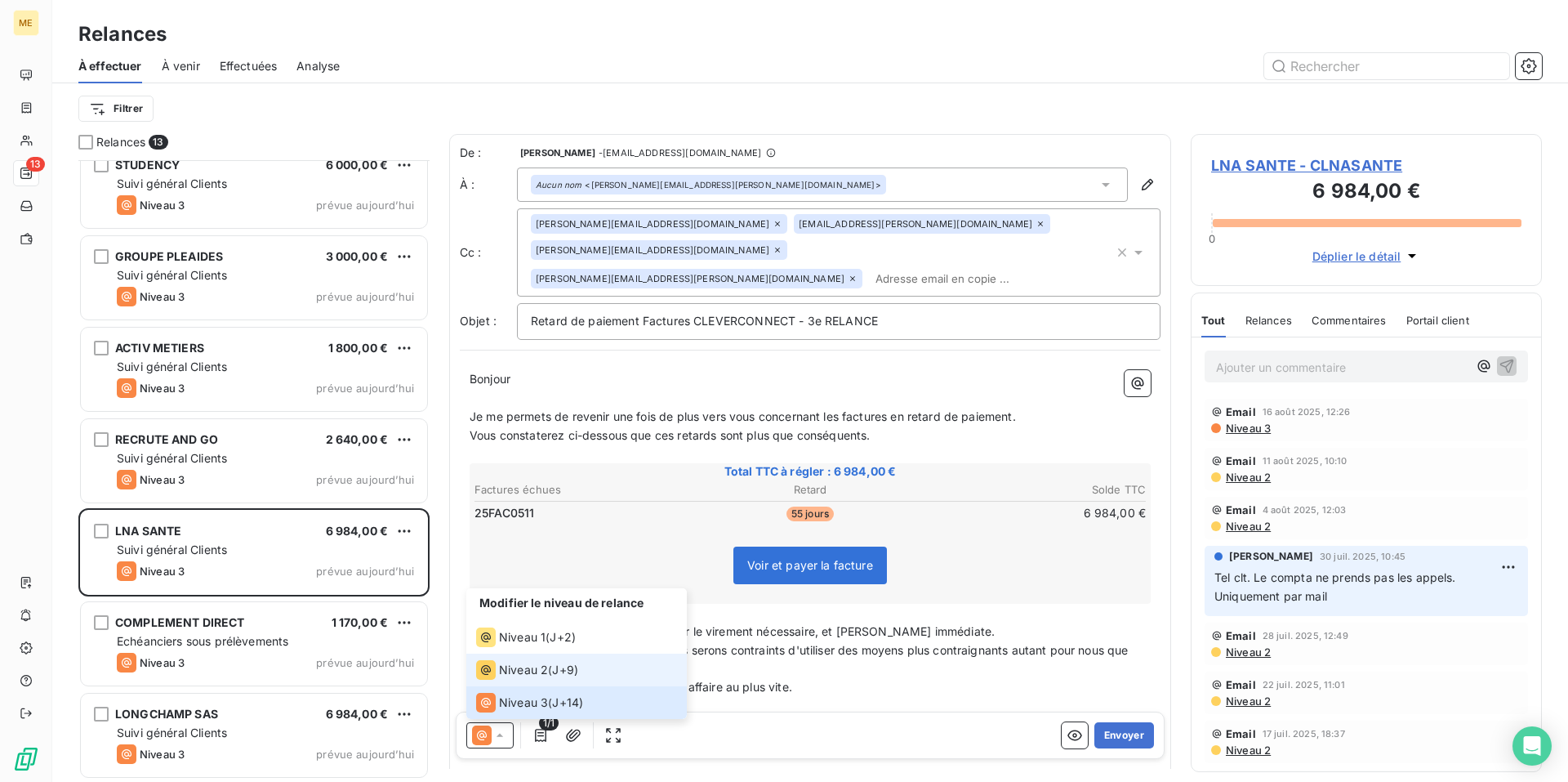
click at [547, 672] on div "Niveau 2 ( J+9 )" at bounding box center [527, 669] width 102 height 20
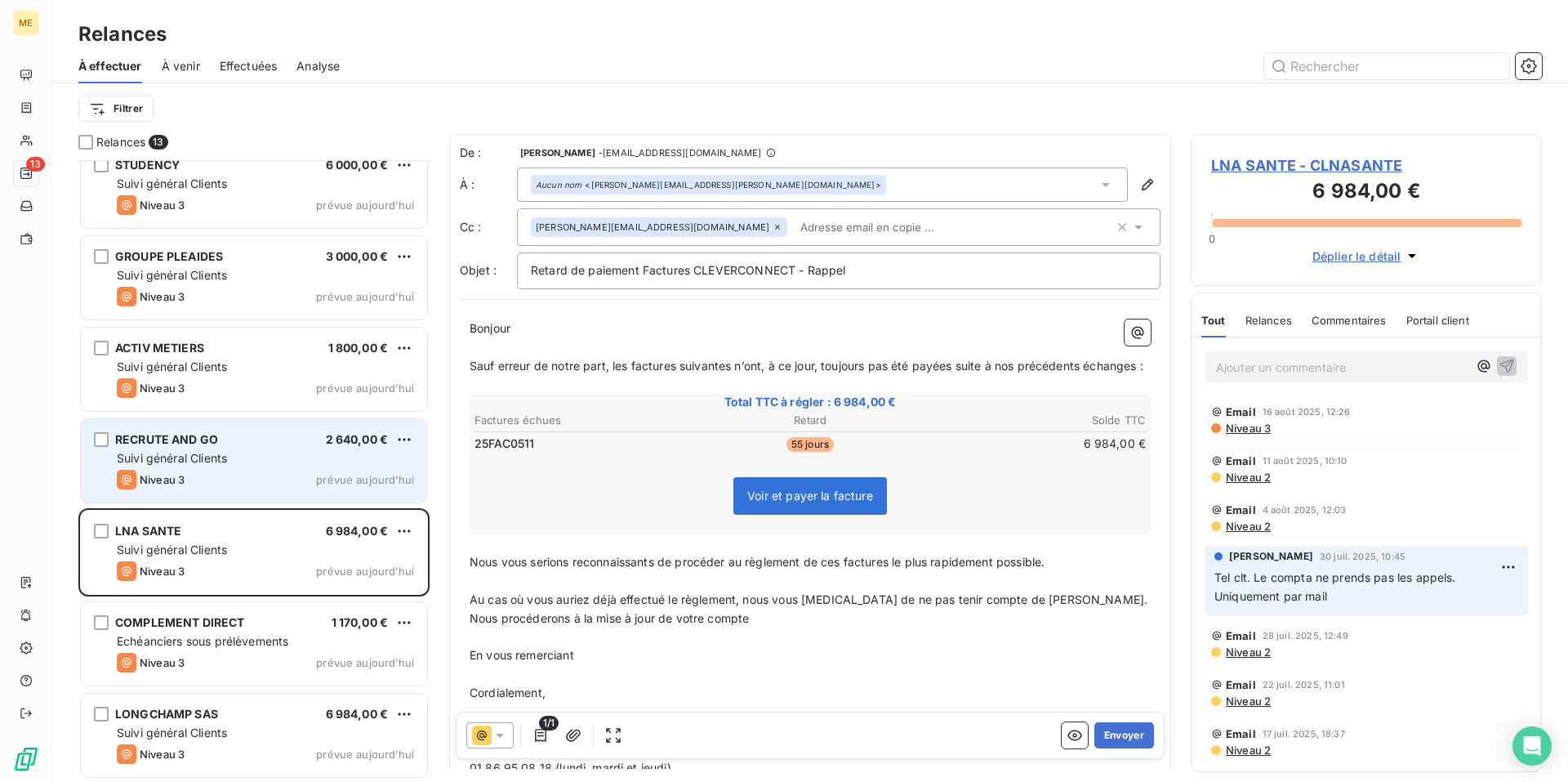
click at [267, 449] on div "RECRUTE AND GO 2 640,00 € Suivi général Clients Niveau 3 prévue aujourd’hui" at bounding box center [254, 461] width 346 height 84
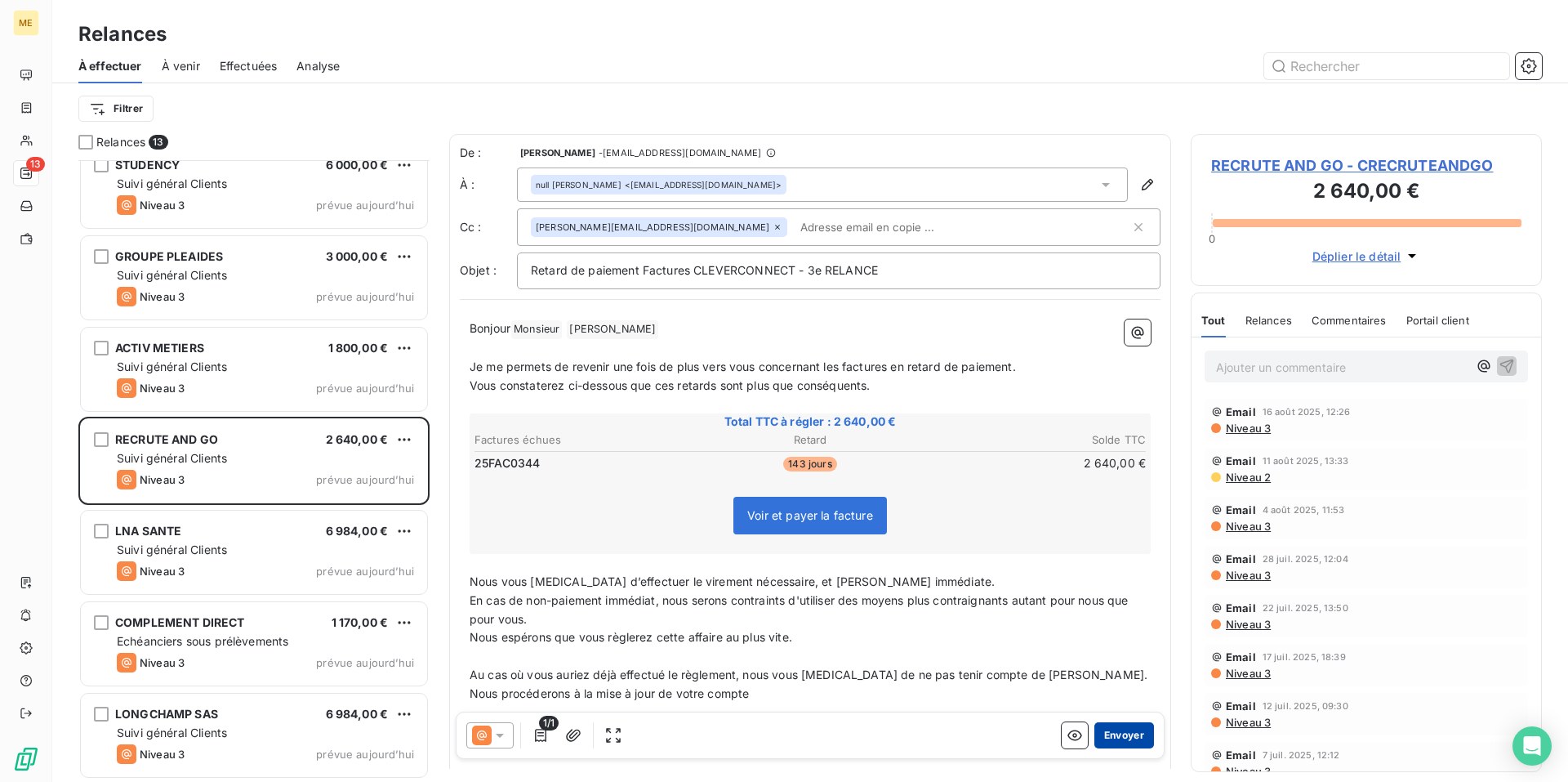
click at [1115, 738] on button "Envoyer" at bounding box center [1124, 736] width 59 height 26
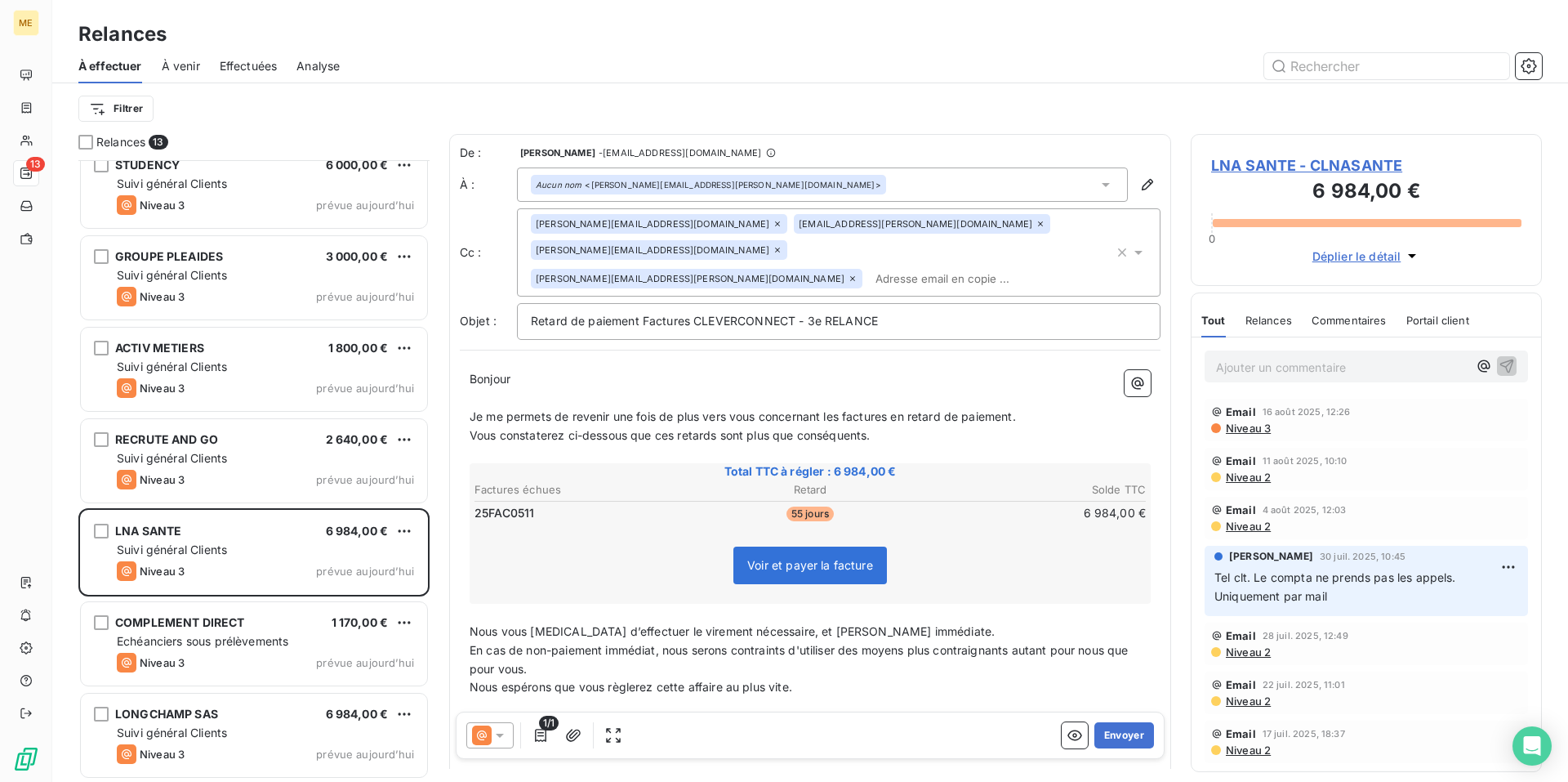
scroll to position [476, 0]
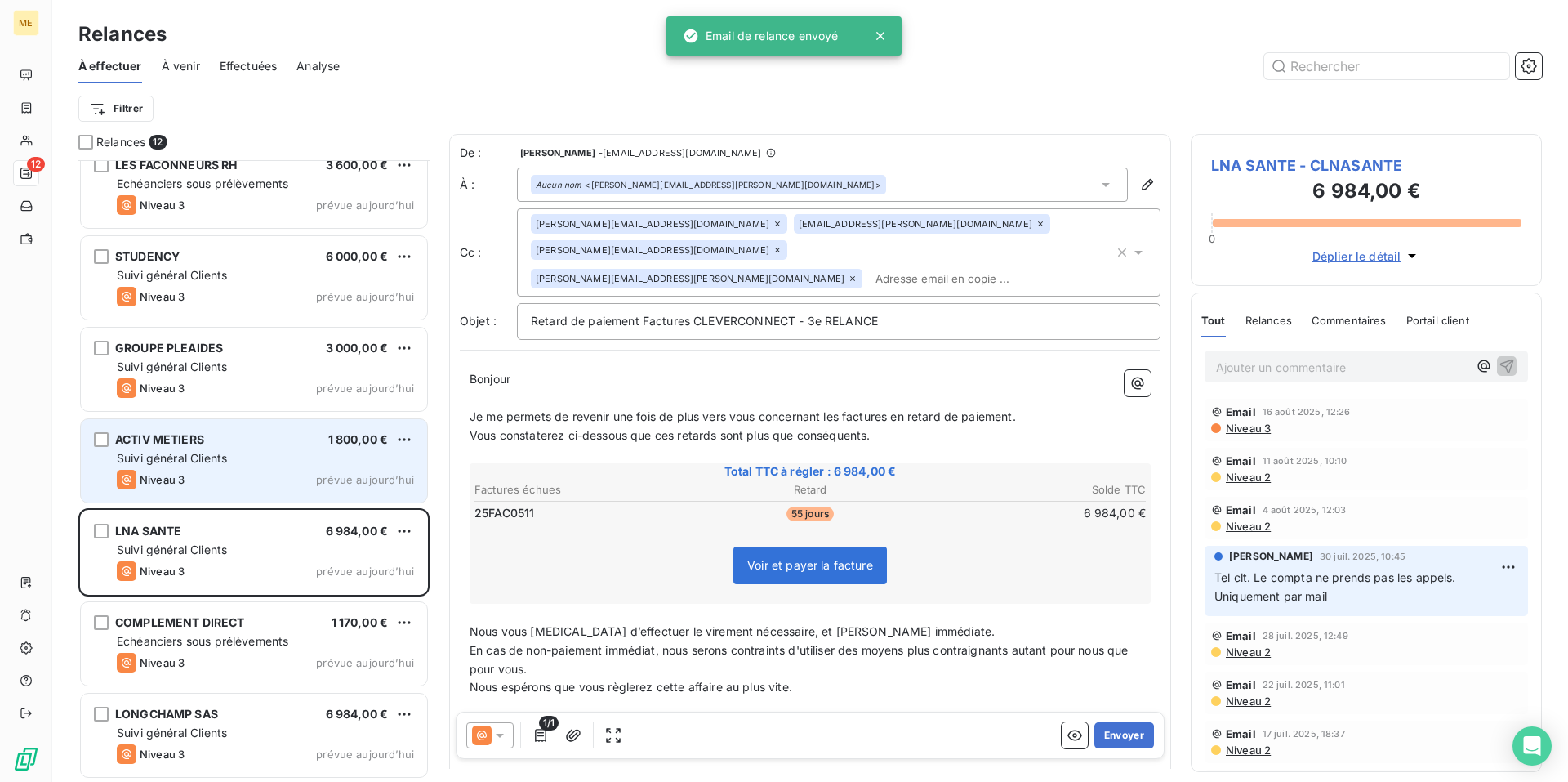
click at [279, 455] on div "Suivi général Clients" at bounding box center [266, 458] width 297 height 17
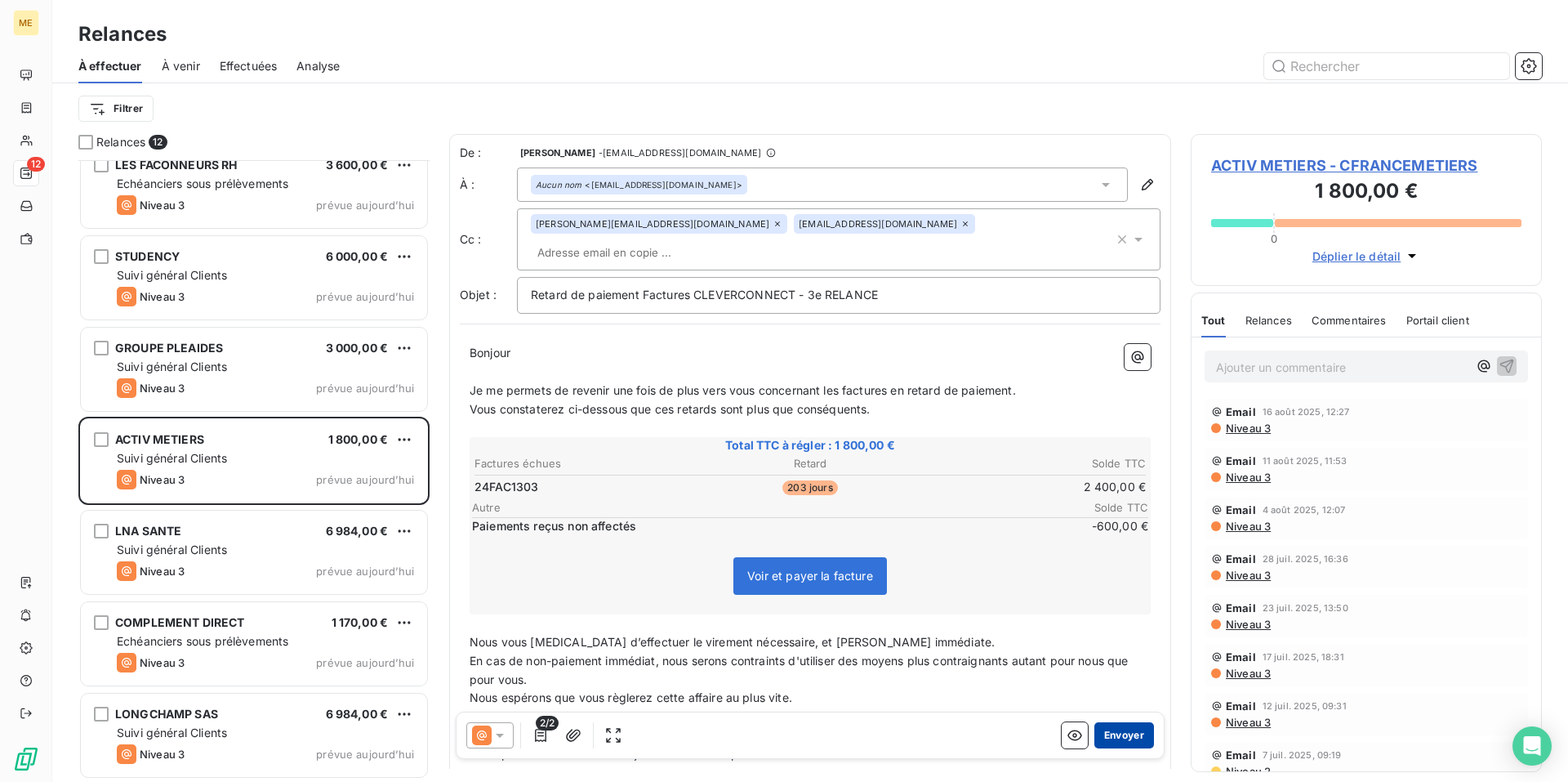
click at [1113, 736] on button "Envoyer" at bounding box center [1124, 736] width 59 height 26
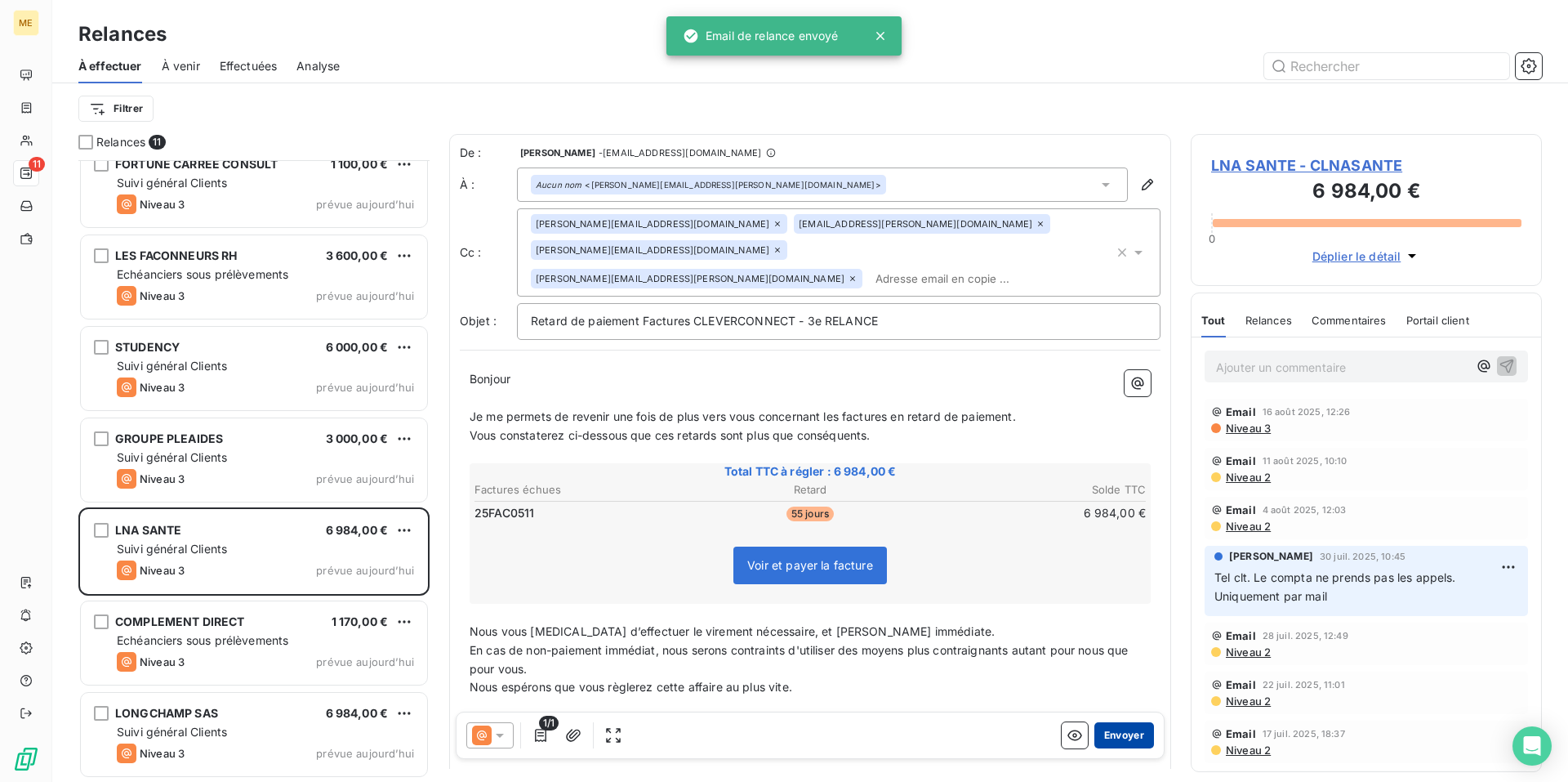
scroll to position [385, 0]
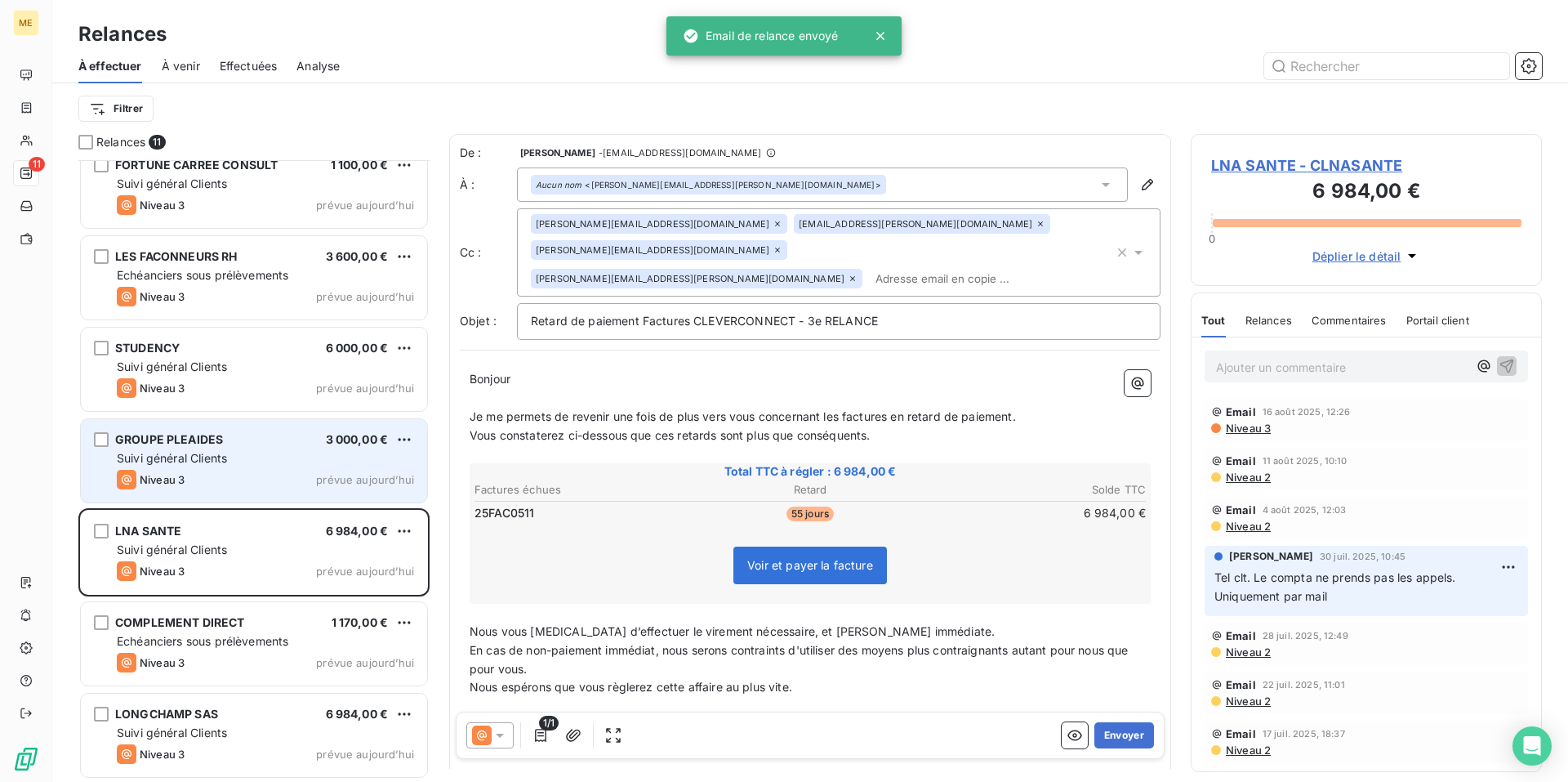
click at [307, 467] on div "GROUPE PLEAIDES 3 000,00 € Suivi général Clients Niveau 3 prévue aujourd’hui" at bounding box center [254, 461] width 346 height 84
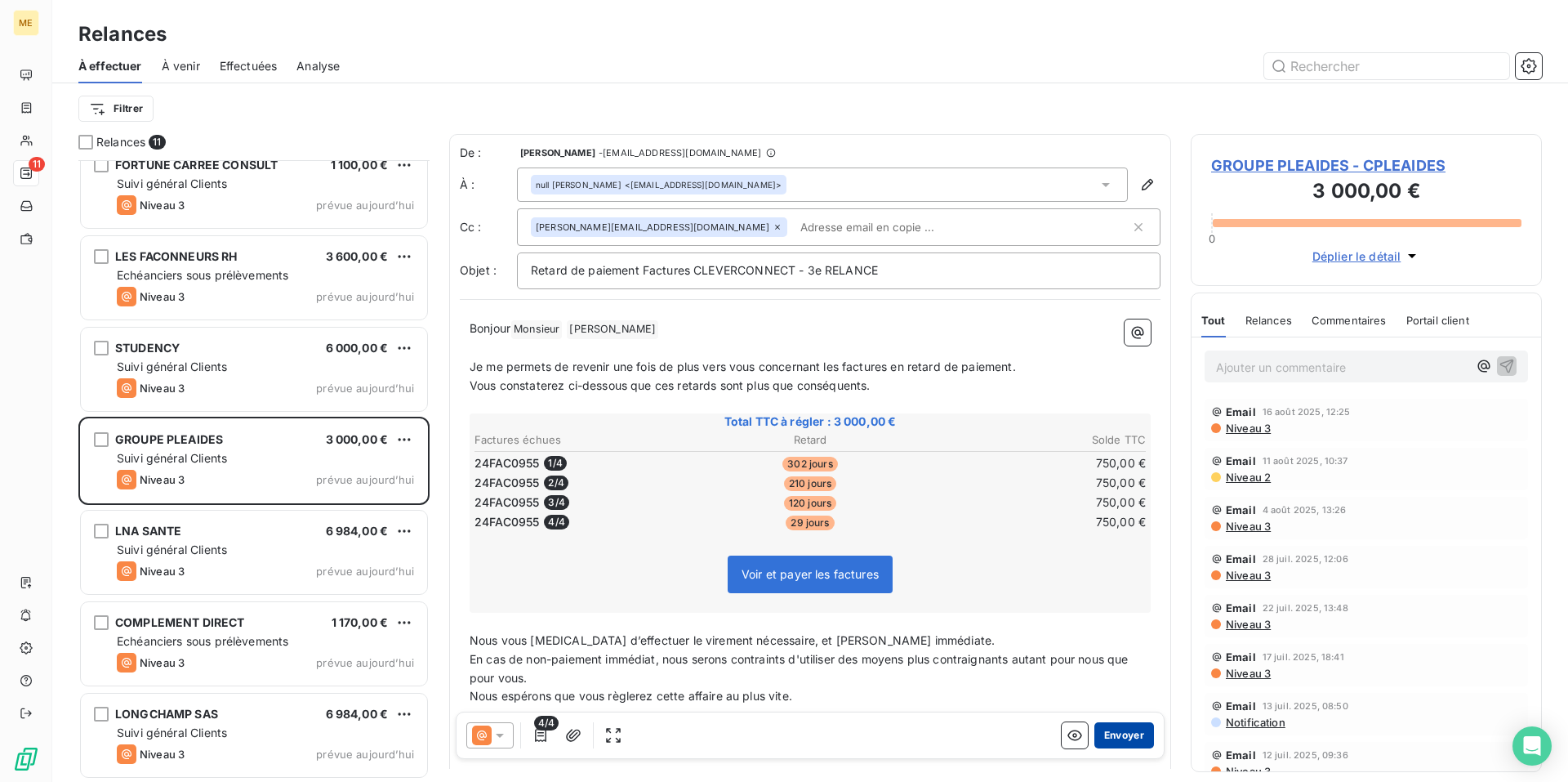
click at [1117, 738] on button "Envoyer" at bounding box center [1124, 736] width 59 height 26
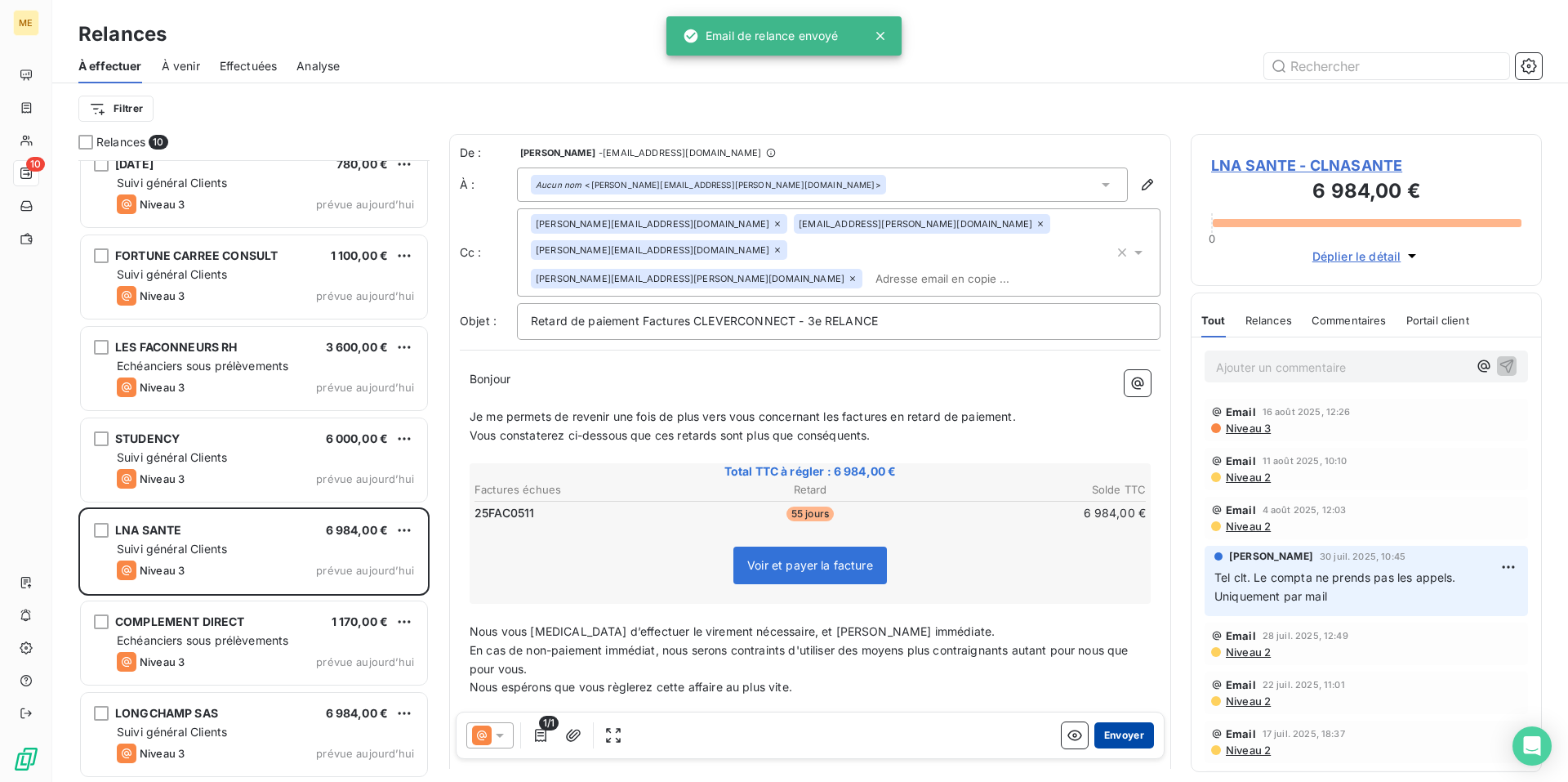
scroll to position [293, 0]
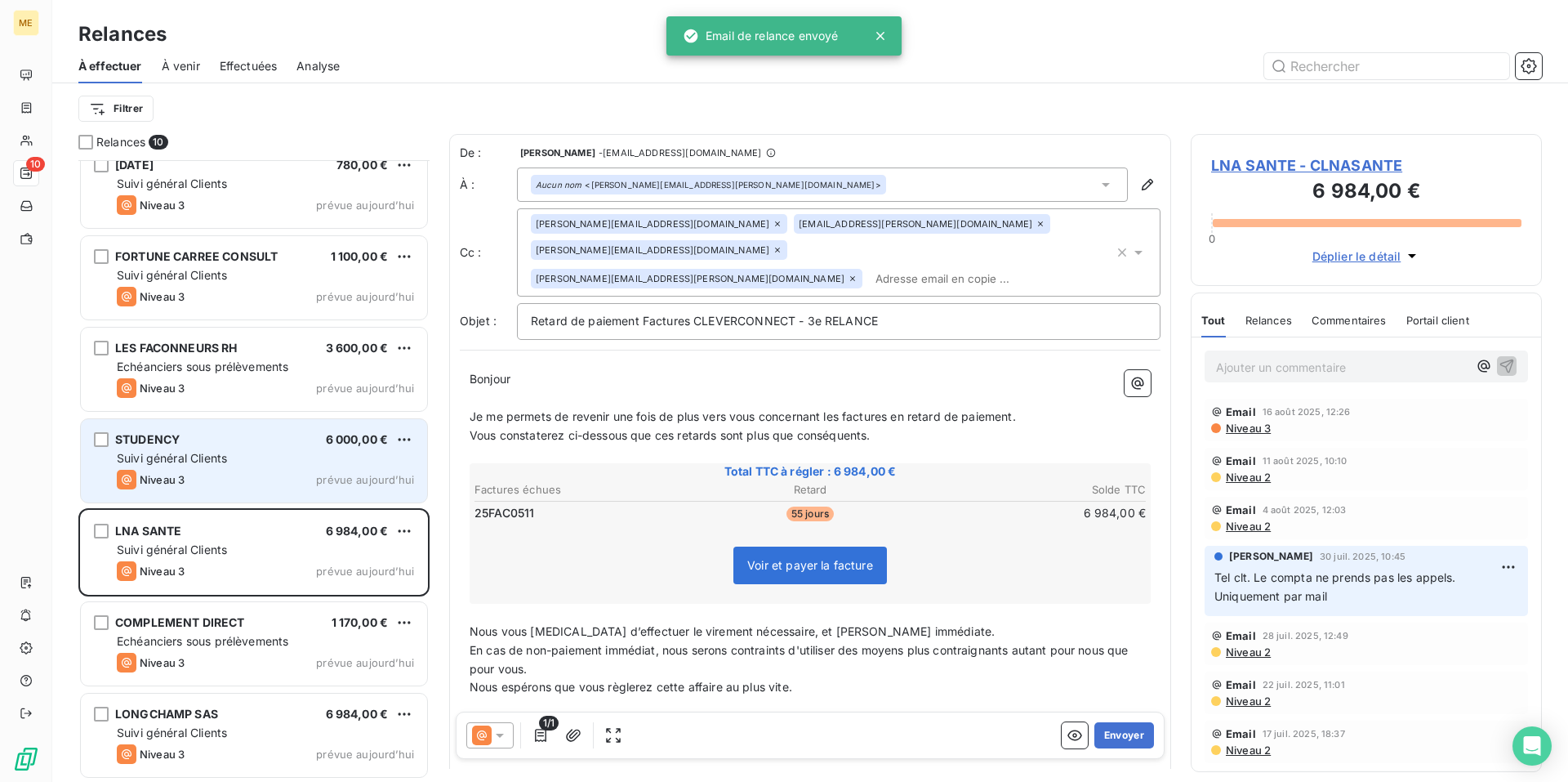
click at [268, 449] on div "STUDENCY 6 000,00 € Suivi général Clients Niveau 3 prévue aujourd’hui" at bounding box center [254, 461] width 346 height 84
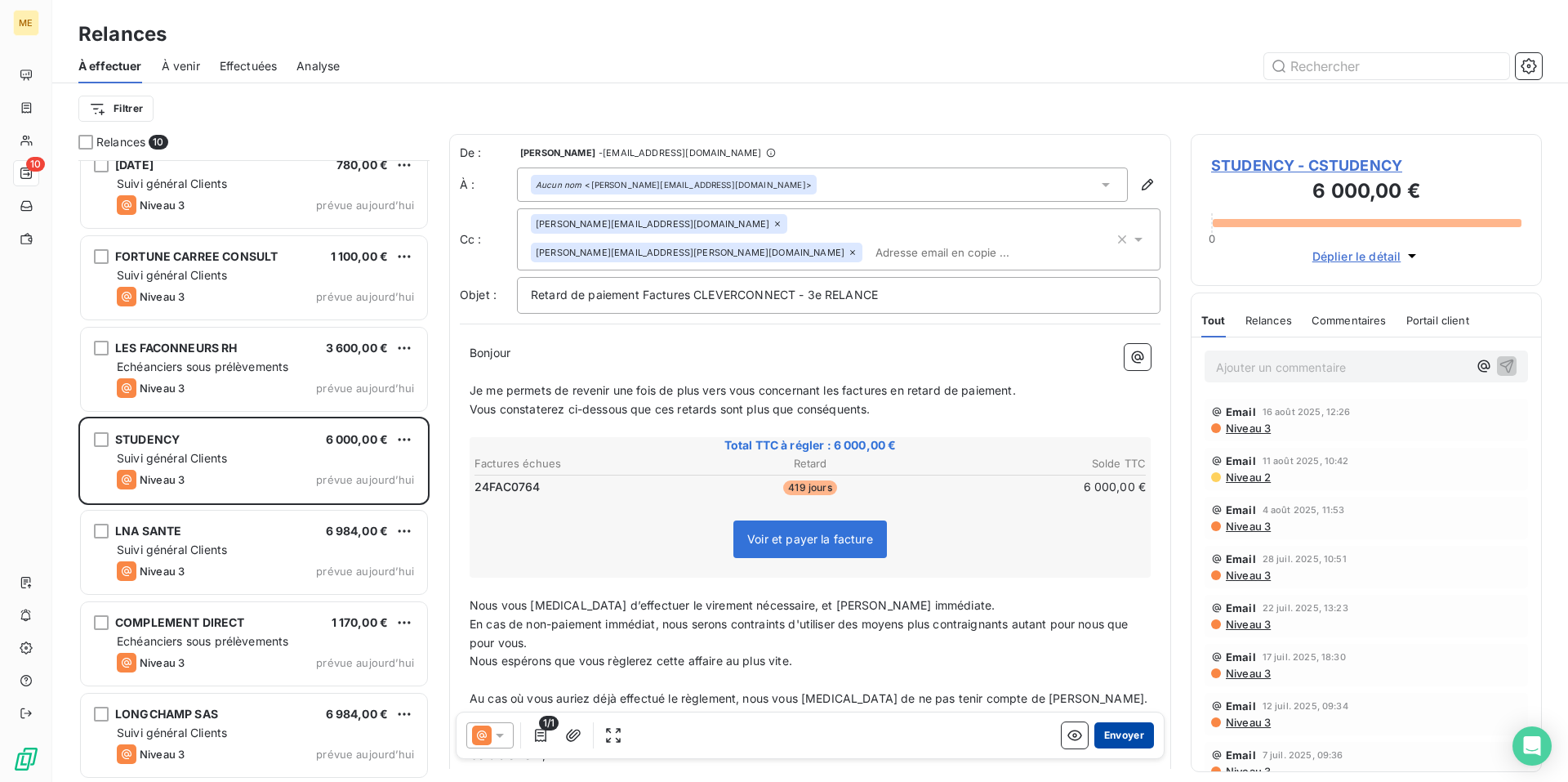
click at [1111, 734] on button "Envoyer" at bounding box center [1124, 736] width 59 height 26
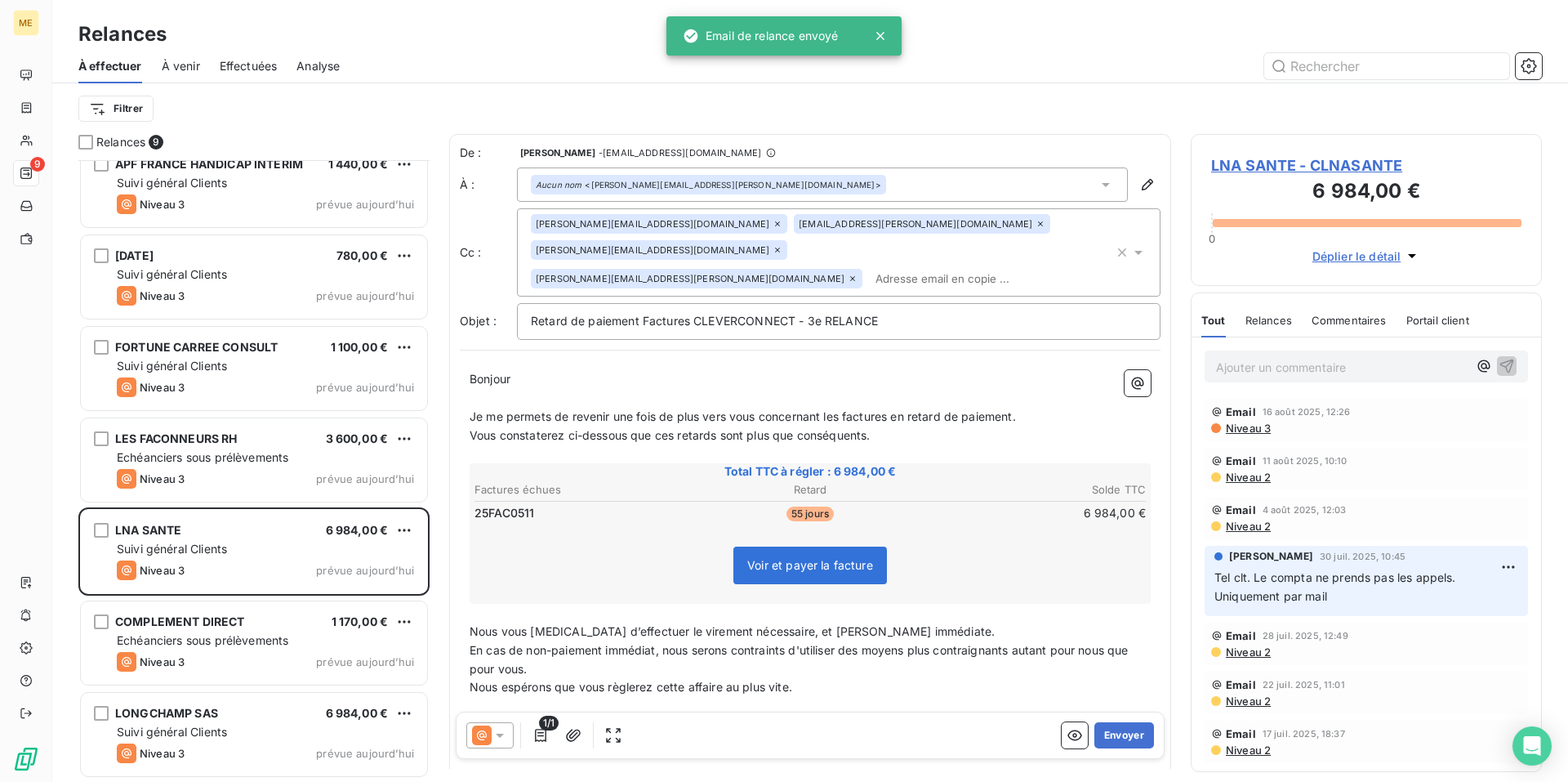
scroll to position [202, 0]
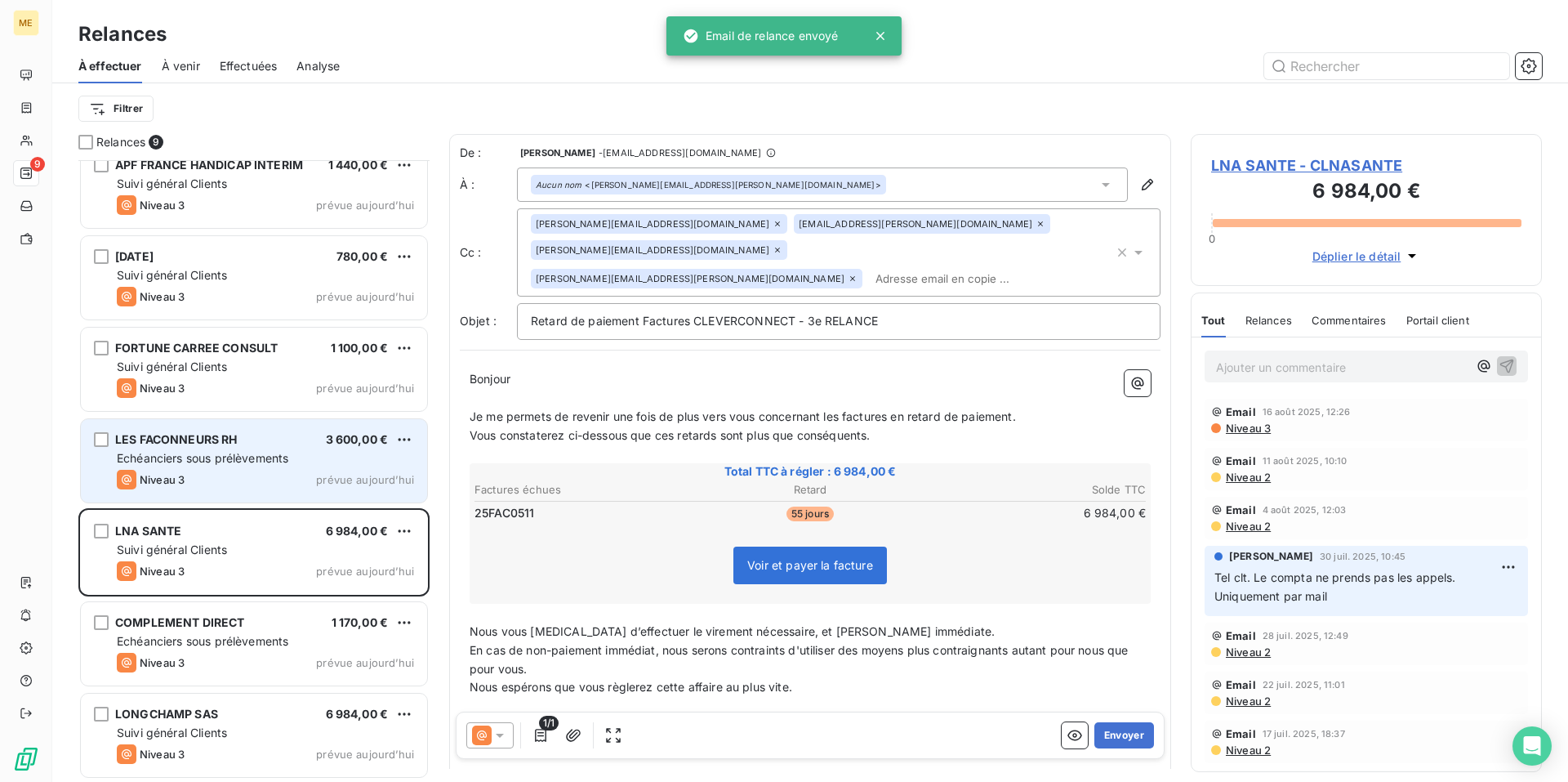
click at [253, 437] on div "LES FACONNEURS RH 3 600,00 €" at bounding box center [266, 440] width 297 height 15
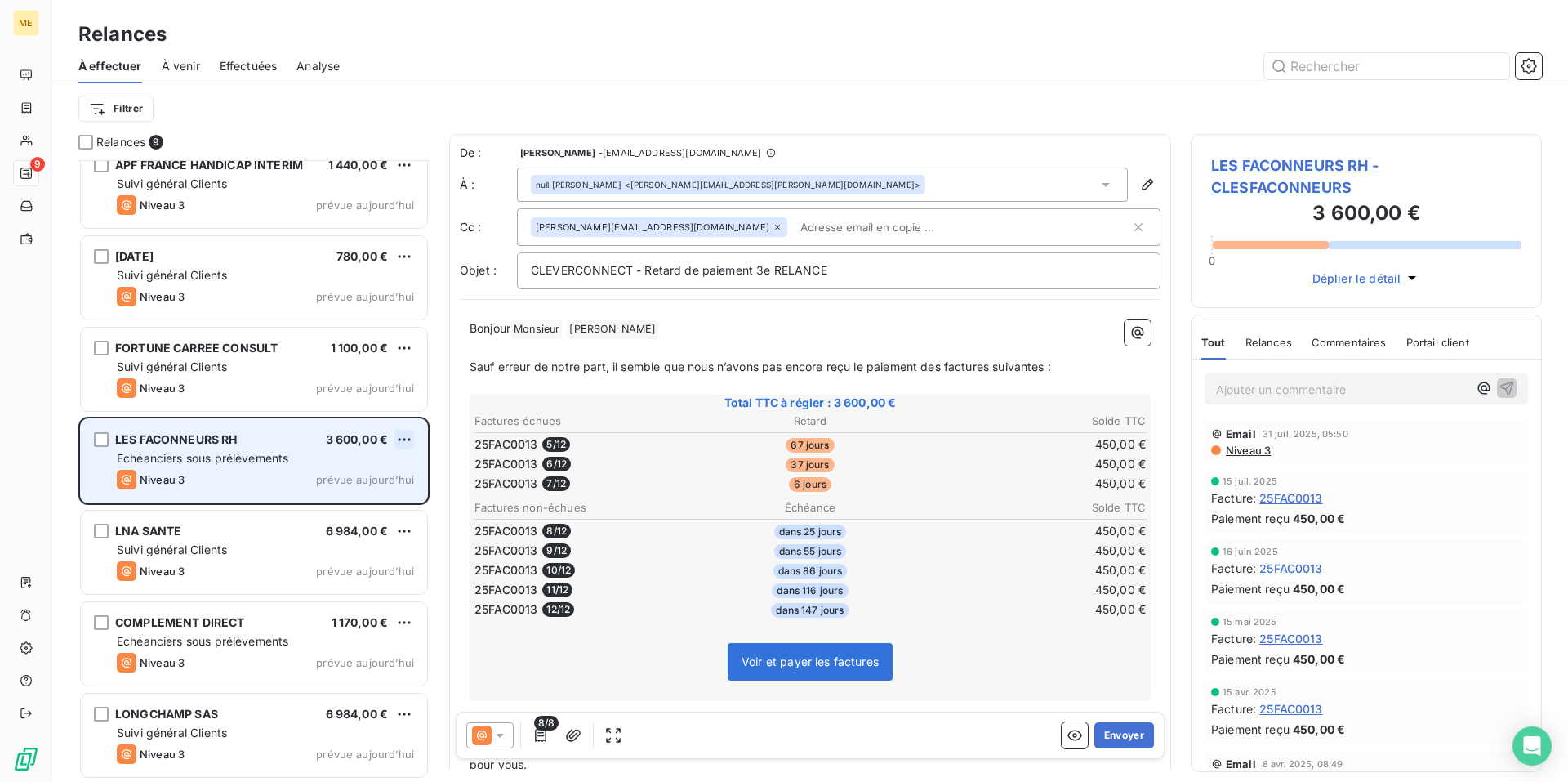
click at [401, 440] on html "ME 9 Relances À effectuer À venir Effectuées Analyse Filtrer Relances 9 IFIR AR…" at bounding box center [784, 391] width 1568 height 782
click at [384, 461] on div "Replanifier cette action" at bounding box center [333, 472] width 146 height 26
select select "7"
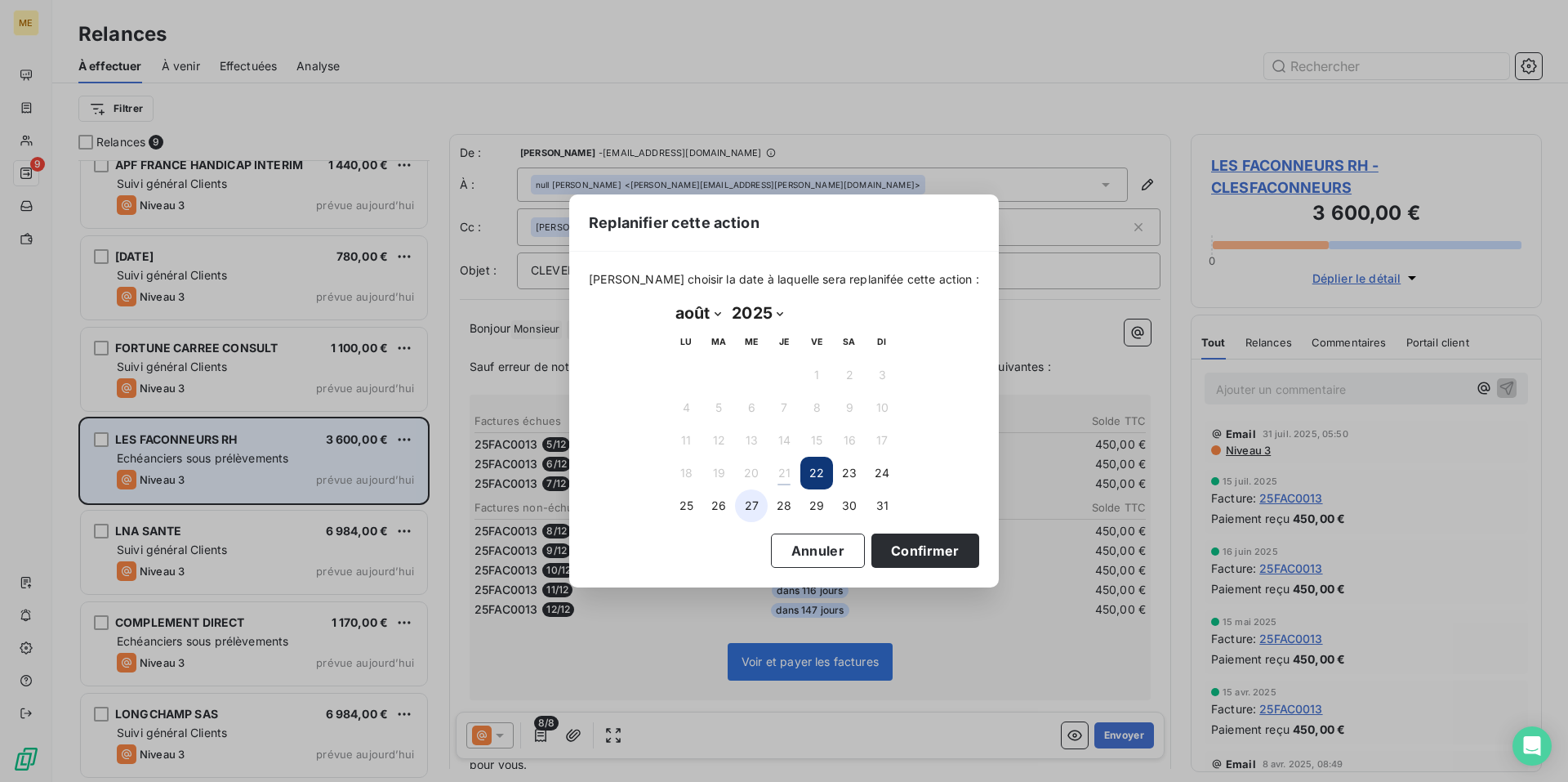
click at [757, 510] on button "27" at bounding box center [751, 505] width 33 height 33
click at [918, 550] on button "Confirmer" at bounding box center [925, 550] width 108 height 34
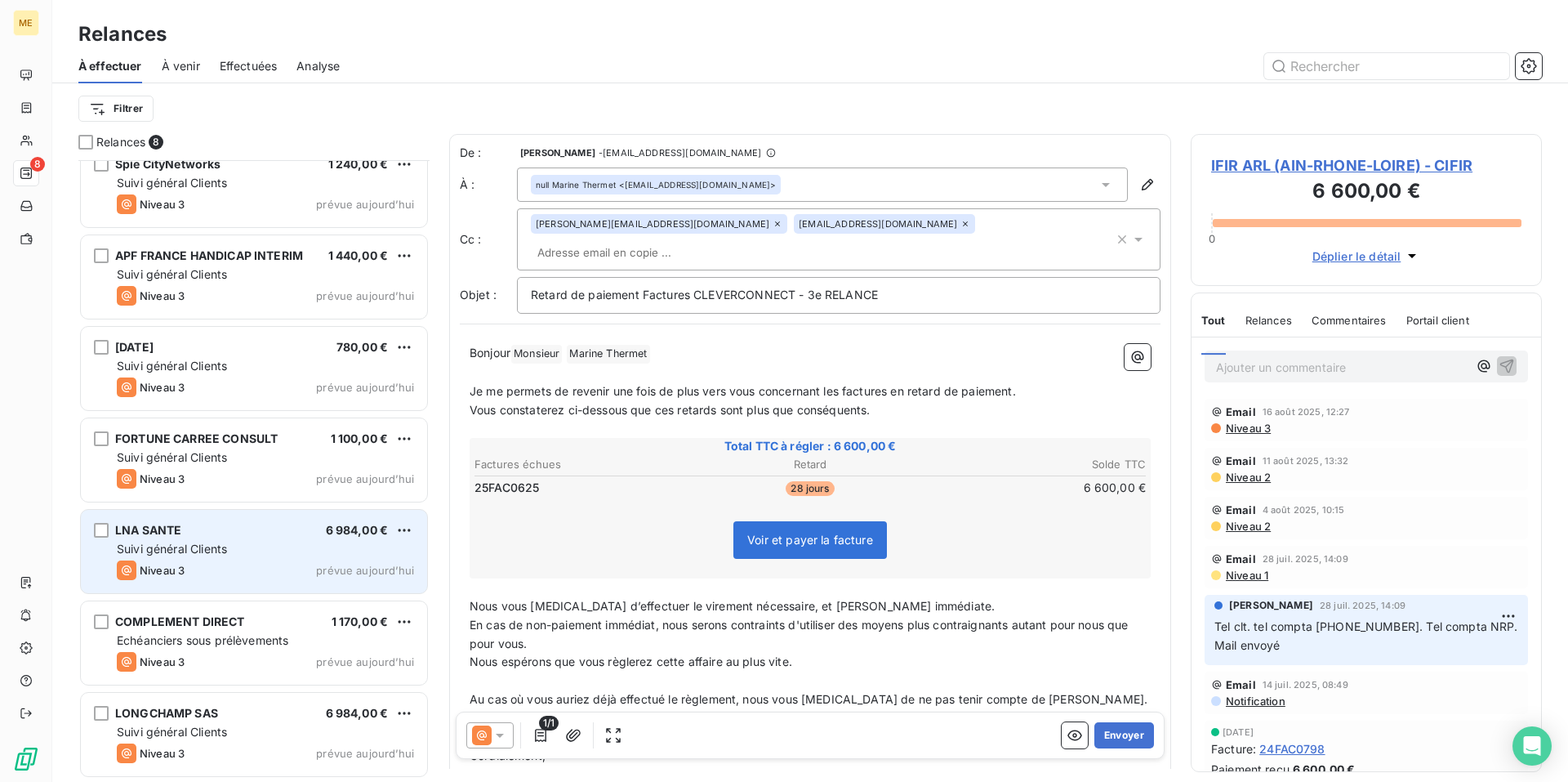
scroll to position [111, 0]
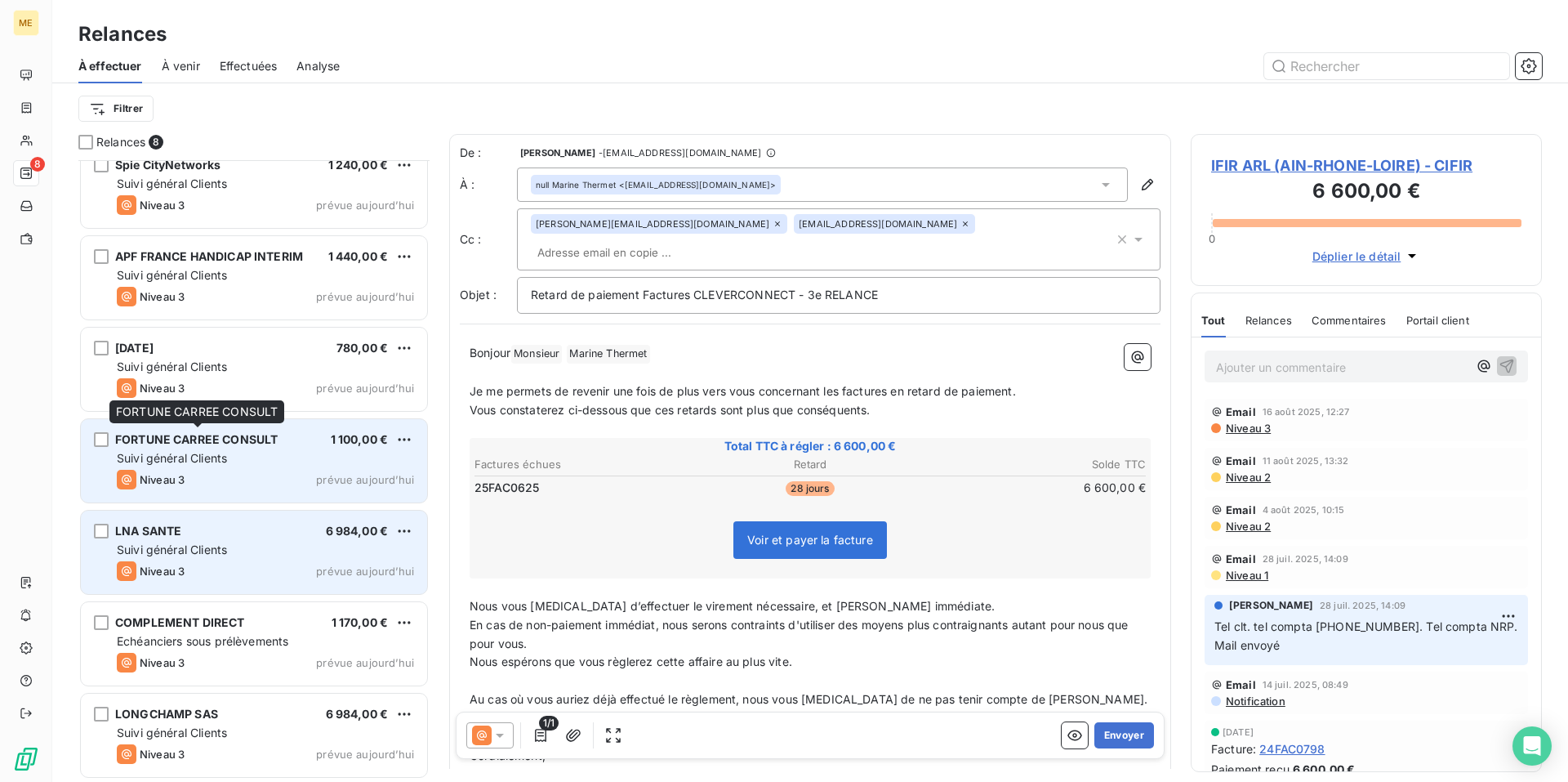
click at [244, 447] on div "FORTUNE CARREE CONSULT" at bounding box center [196, 440] width 163 height 17
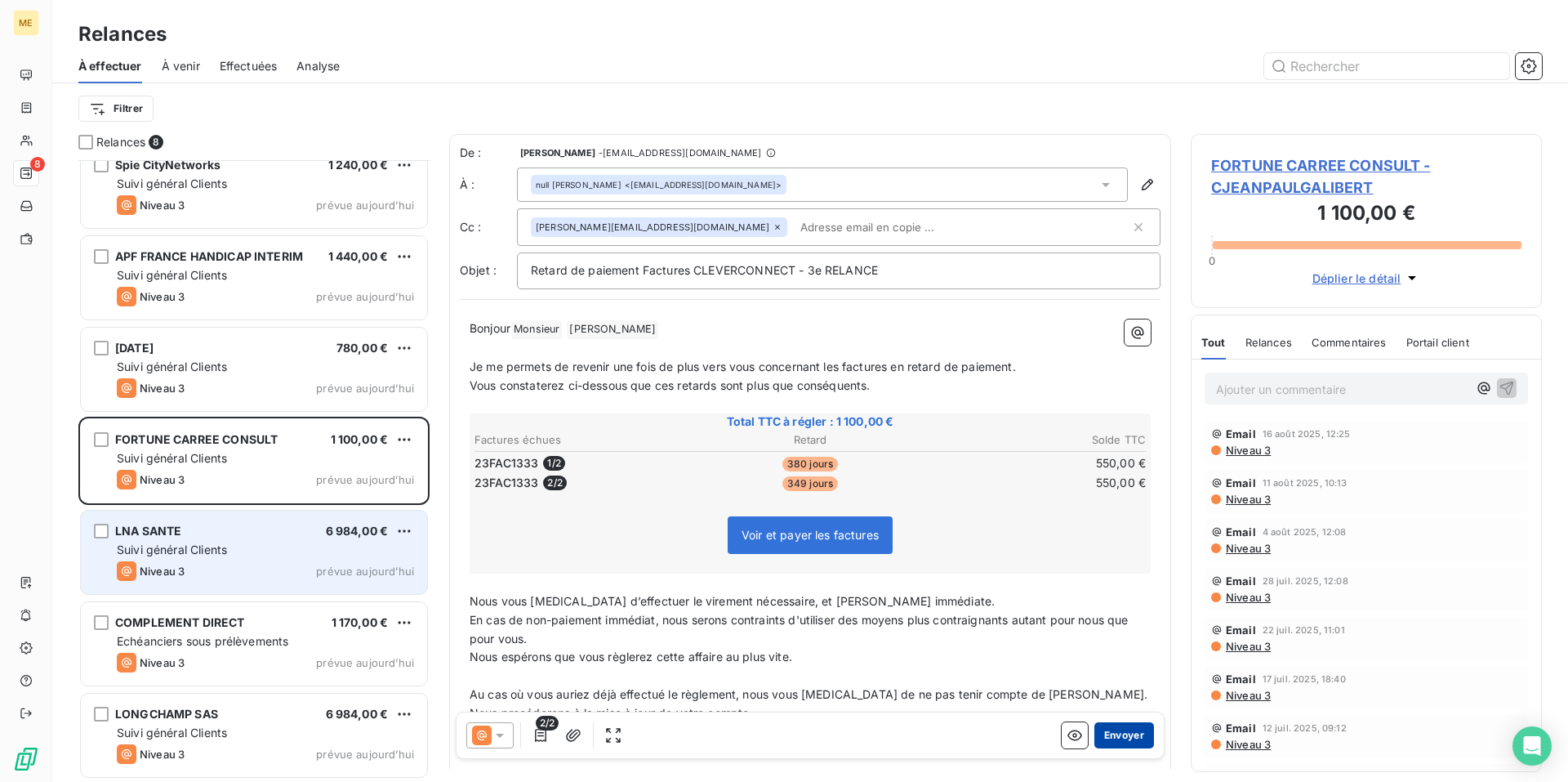
click at [1121, 731] on button "Envoyer" at bounding box center [1124, 736] width 59 height 26
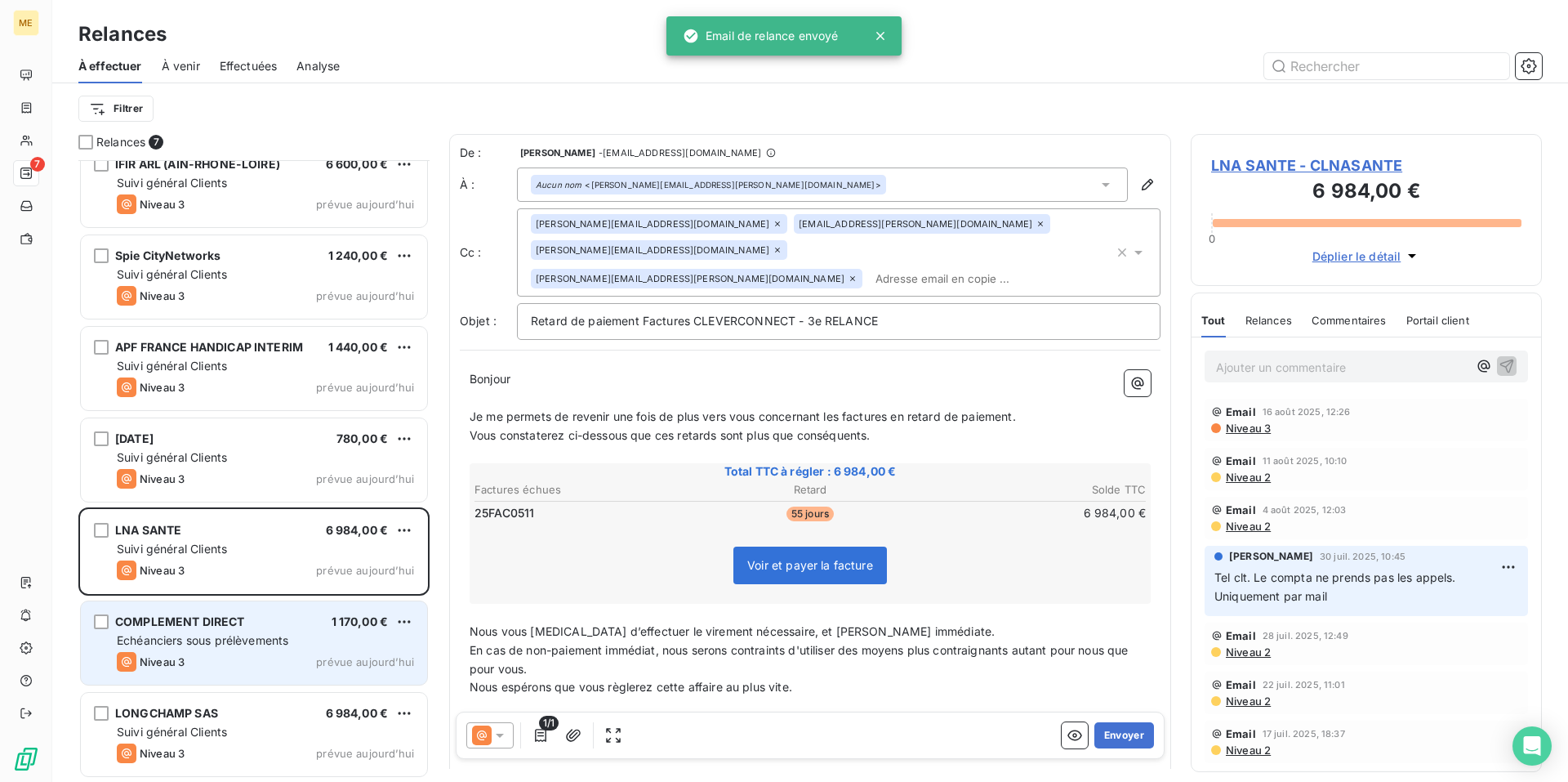
scroll to position [19, 0]
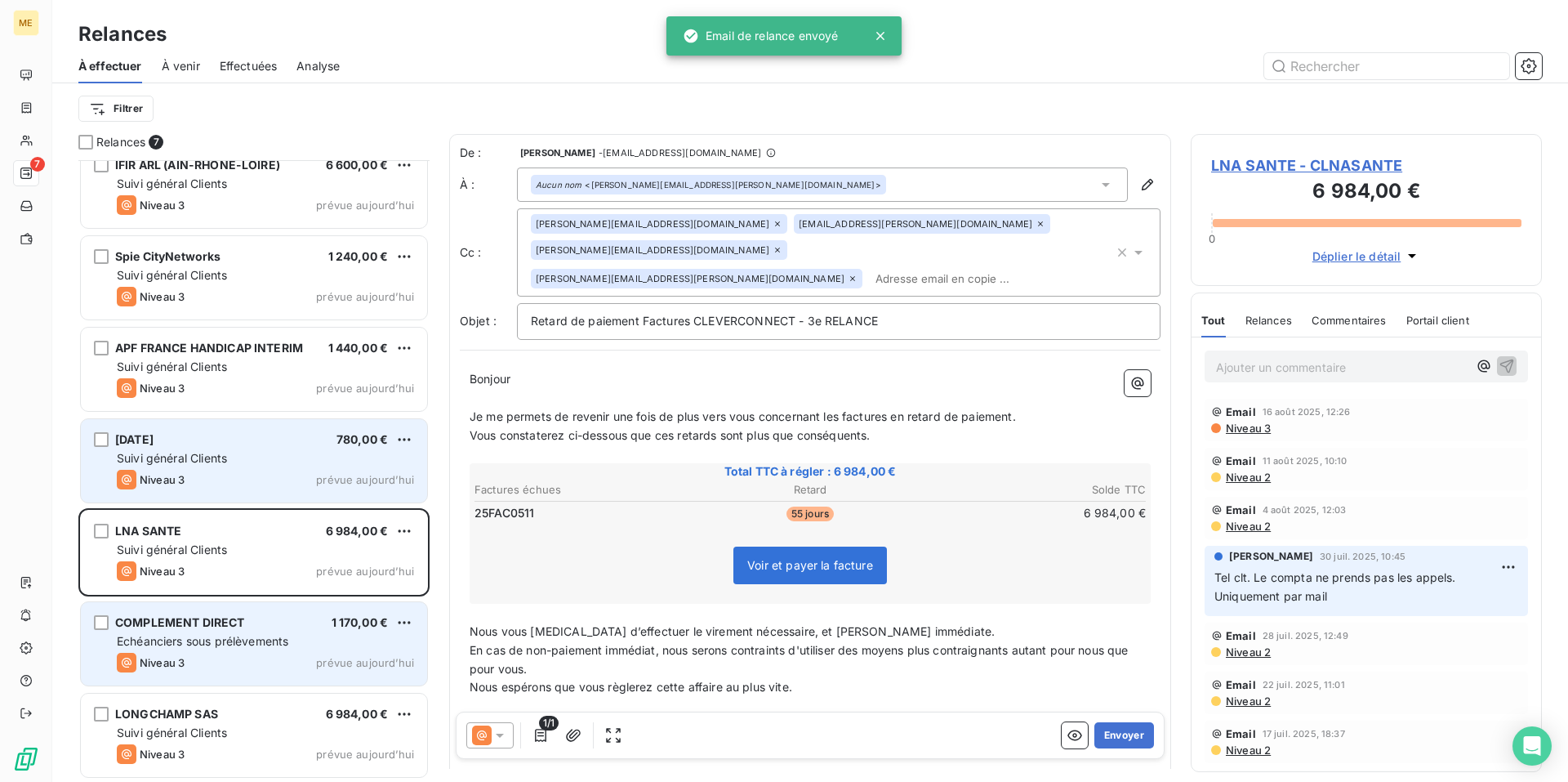
click at [283, 459] on div "Suivi général Clients" at bounding box center [266, 458] width 297 height 17
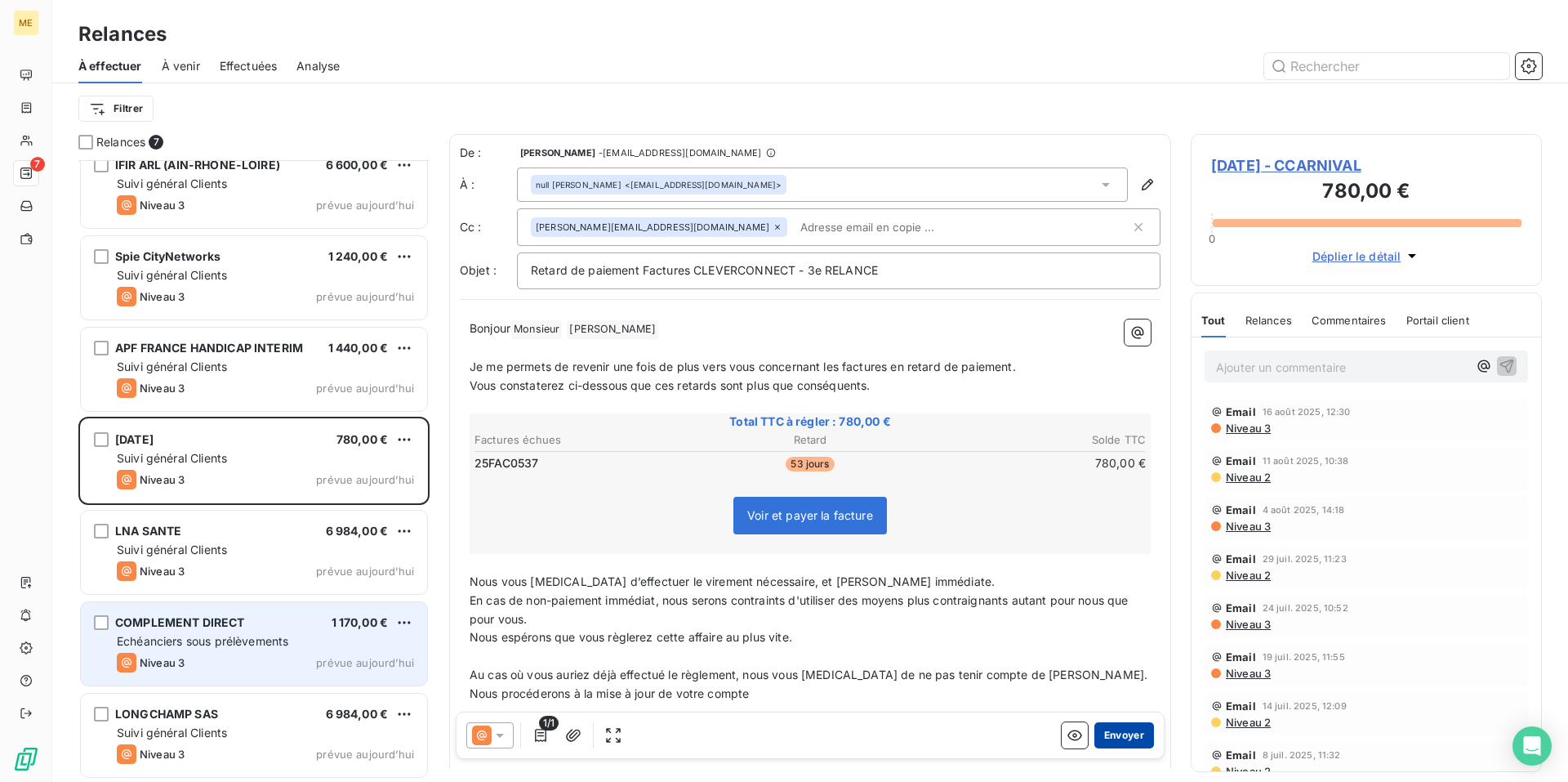
click at [1116, 732] on button "Envoyer" at bounding box center [1124, 736] width 59 height 26
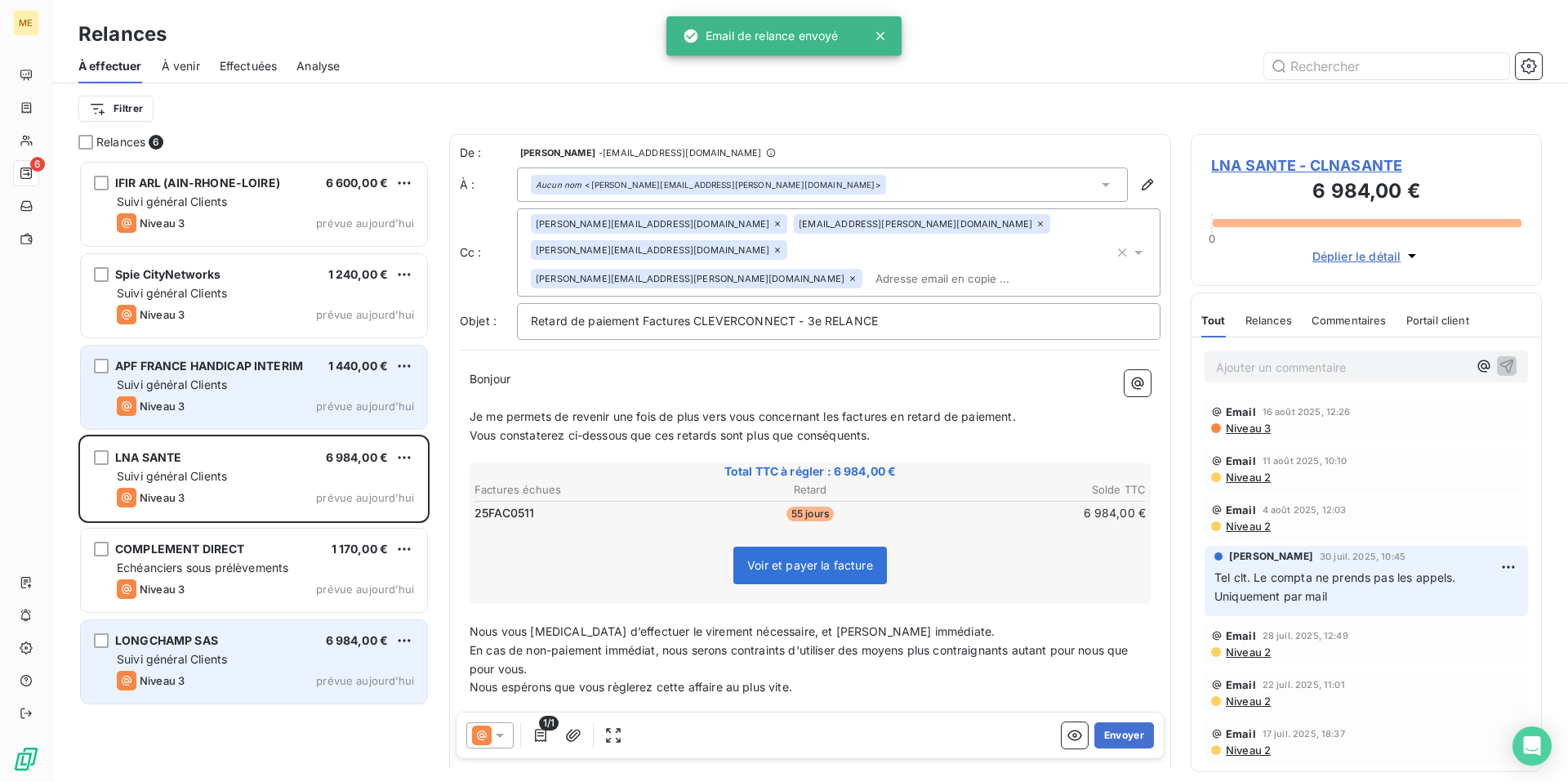
click at [244, 400] on div "Niveau 3 prévue aujourd’hui" at bounding box center [266, 405] width 297 height 20
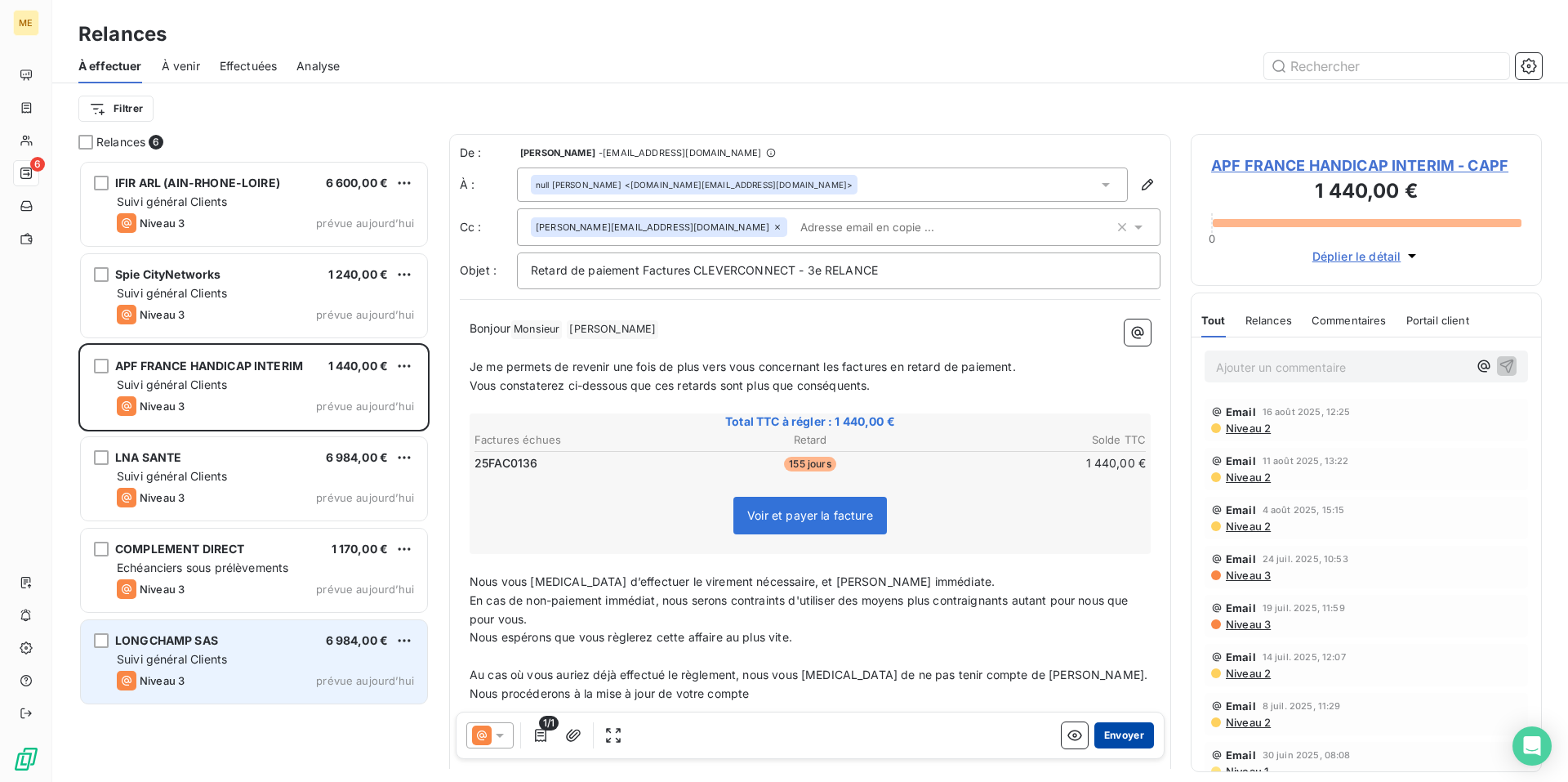
click at [1105, 731] on button "Envoyer" at bounding box center [1124, 736] width 59 height 26
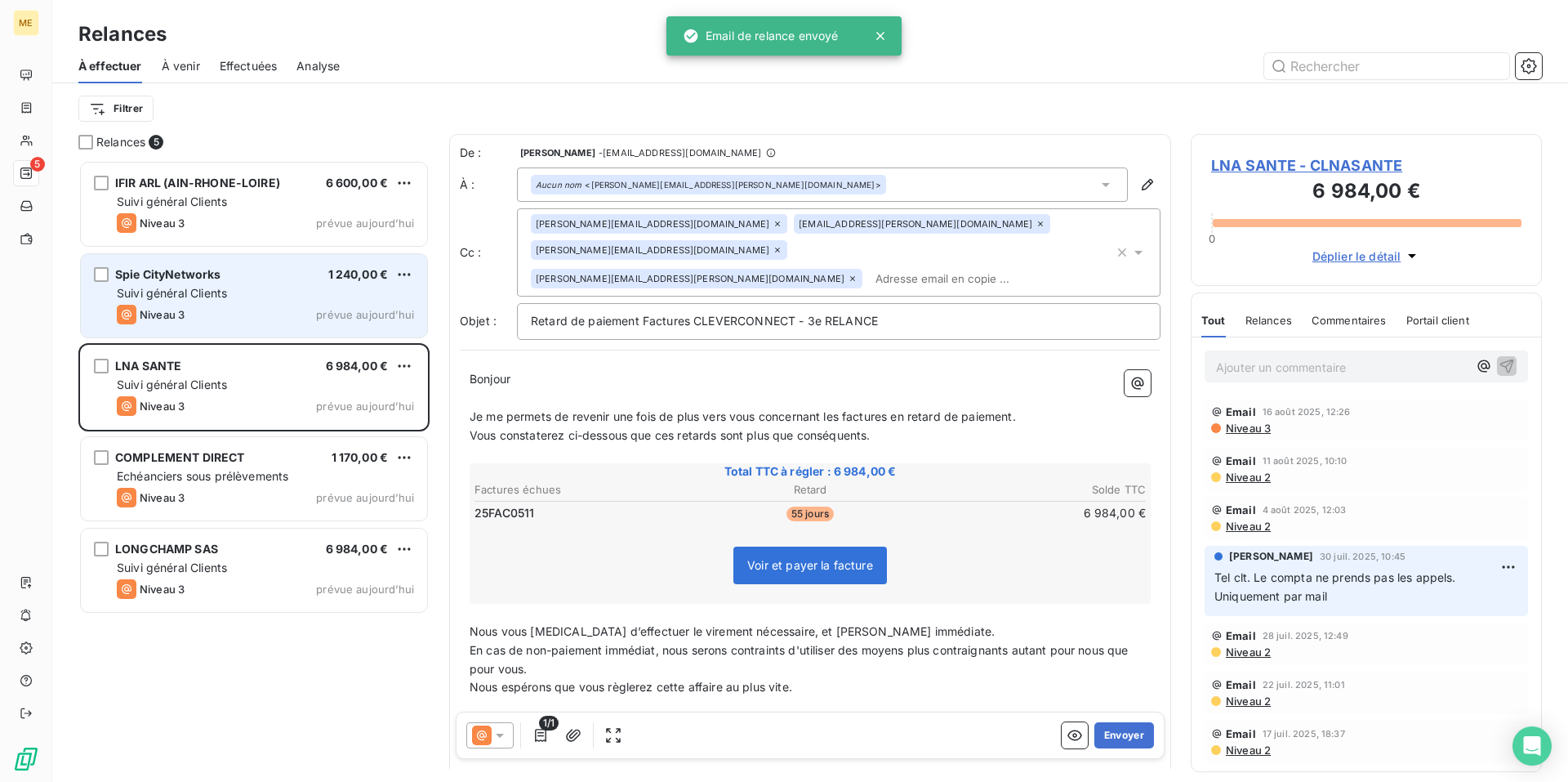
click at [269, 298] on div "Suivi général Clients" at bounding box center [266, 294] width 297 height 17
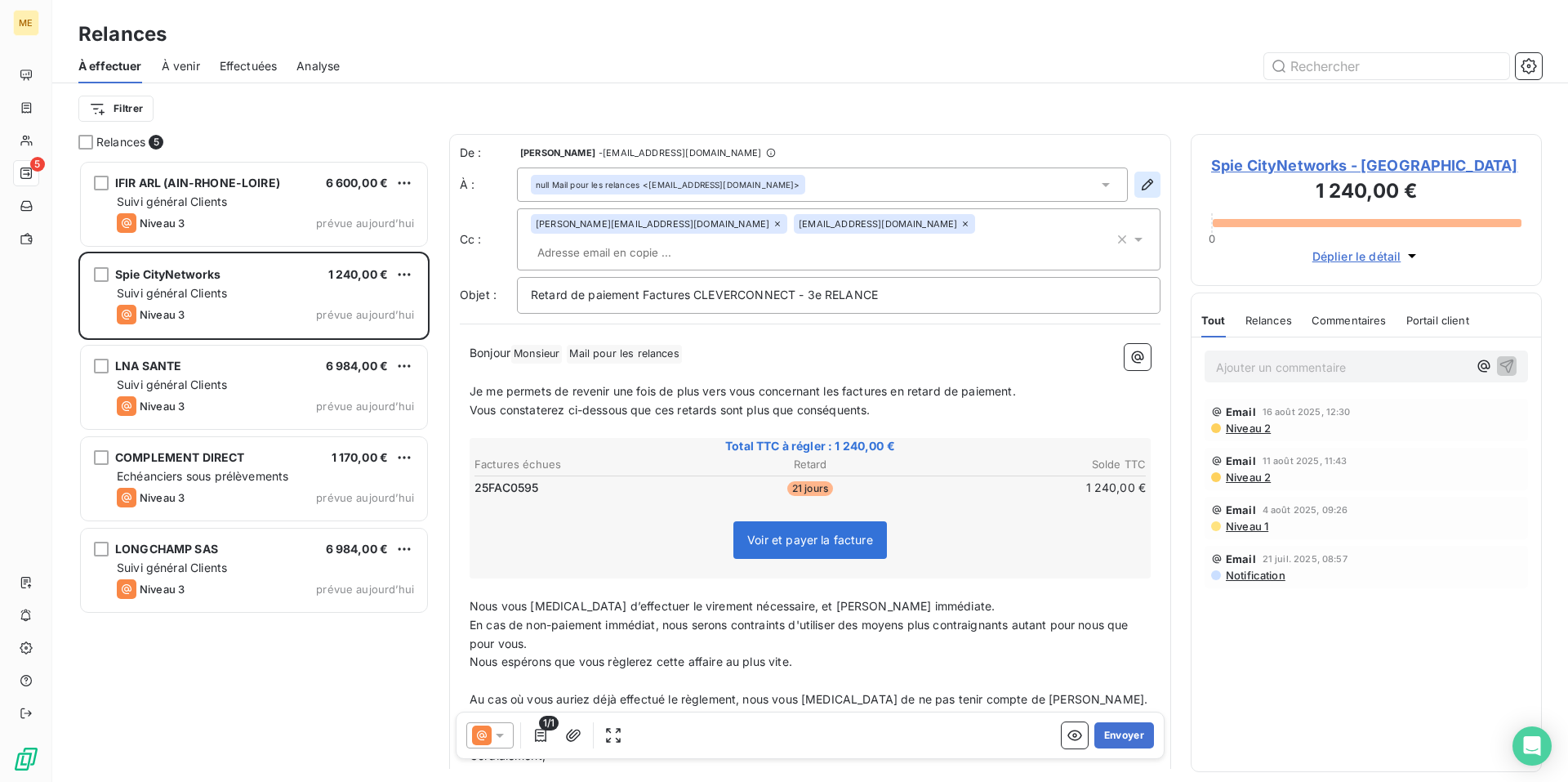
click at [1140, 187] on icon "button" at bounding box center [1147, 185] width 17 height 17
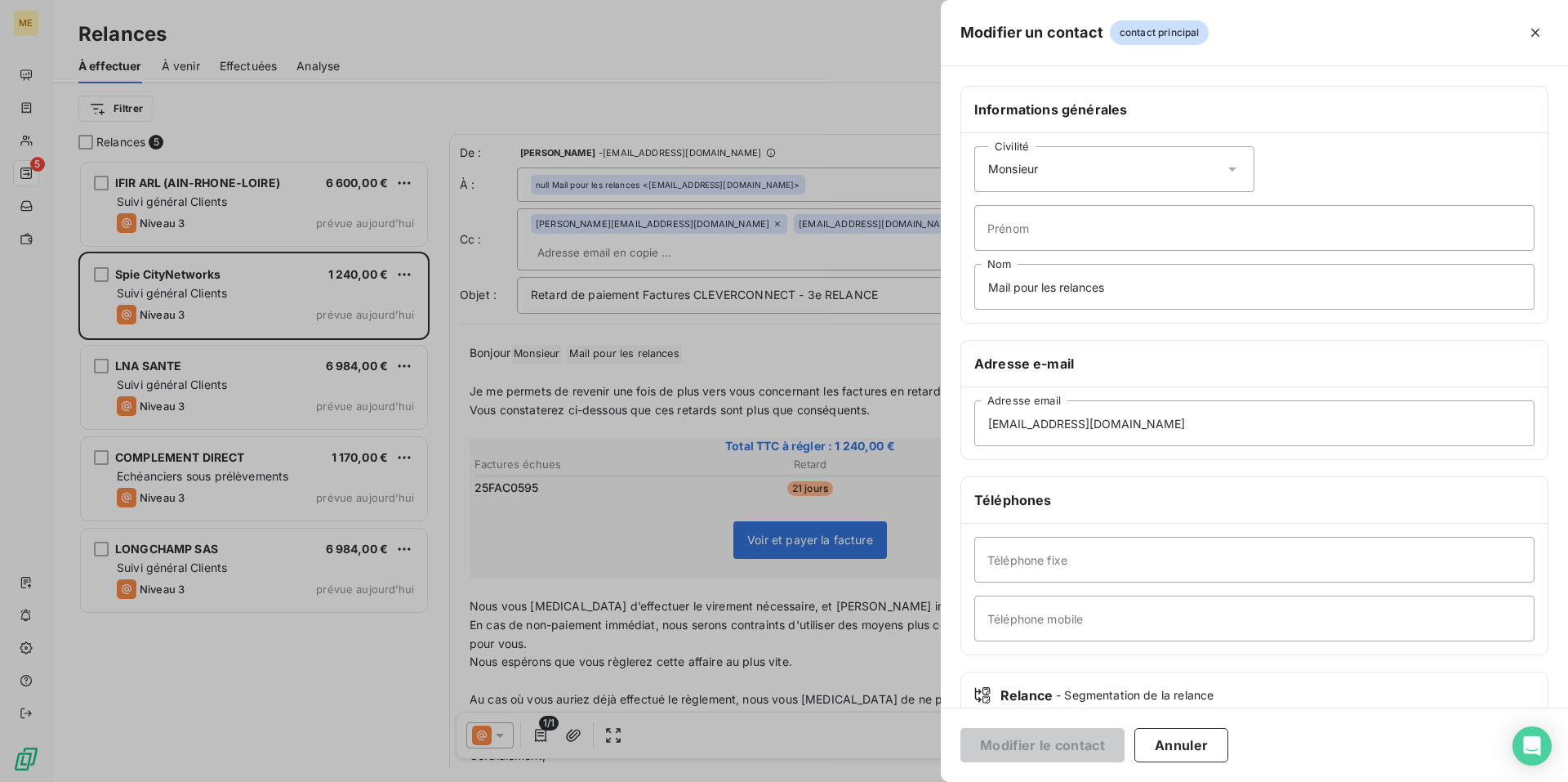
click at [1226, 165] on icon at bounding box center [1232, 169] width 17 height 17
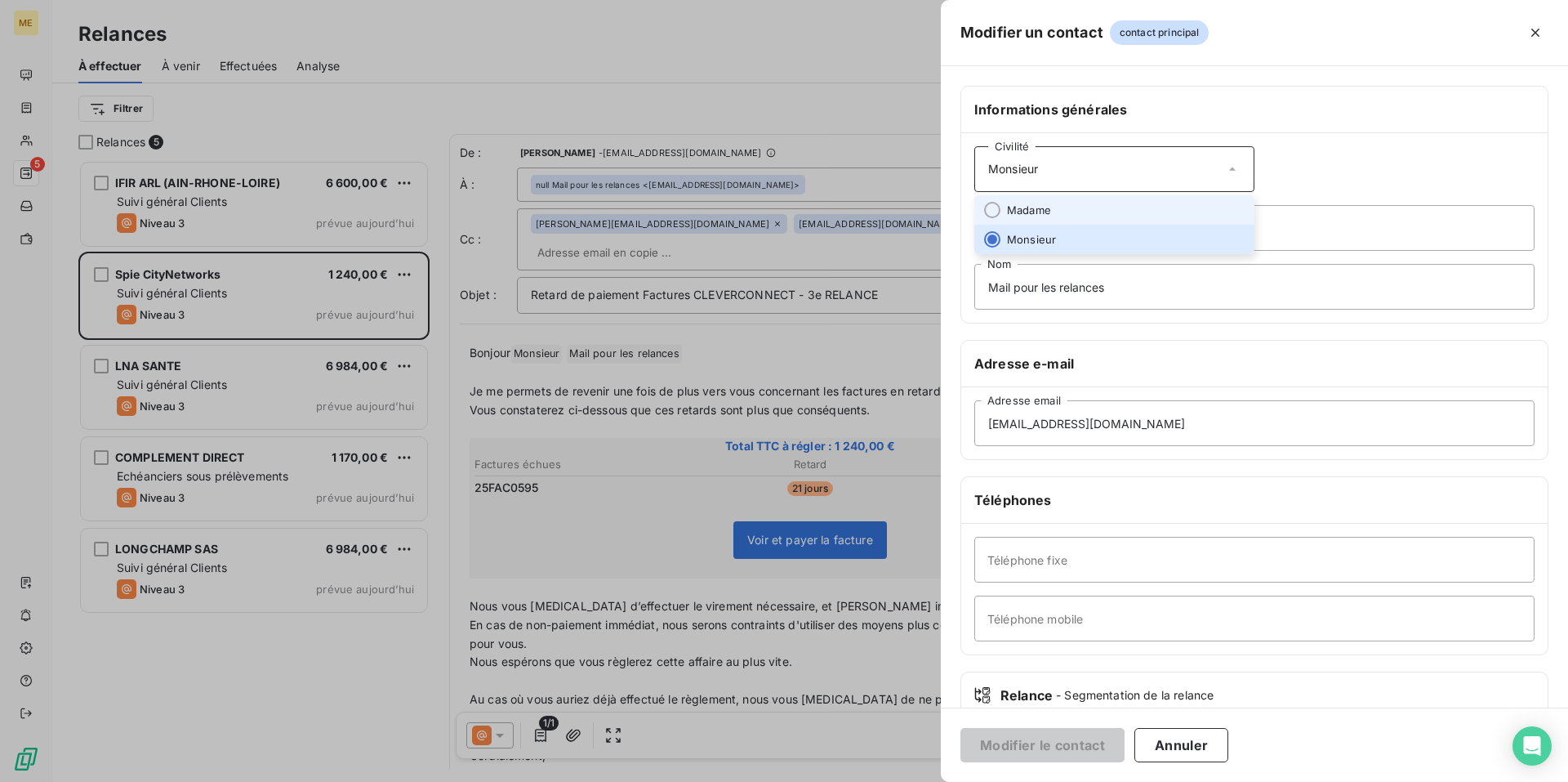
click at [1179, 201] on li "Madame" at bounding box center [1113, 210] width 280 height 30
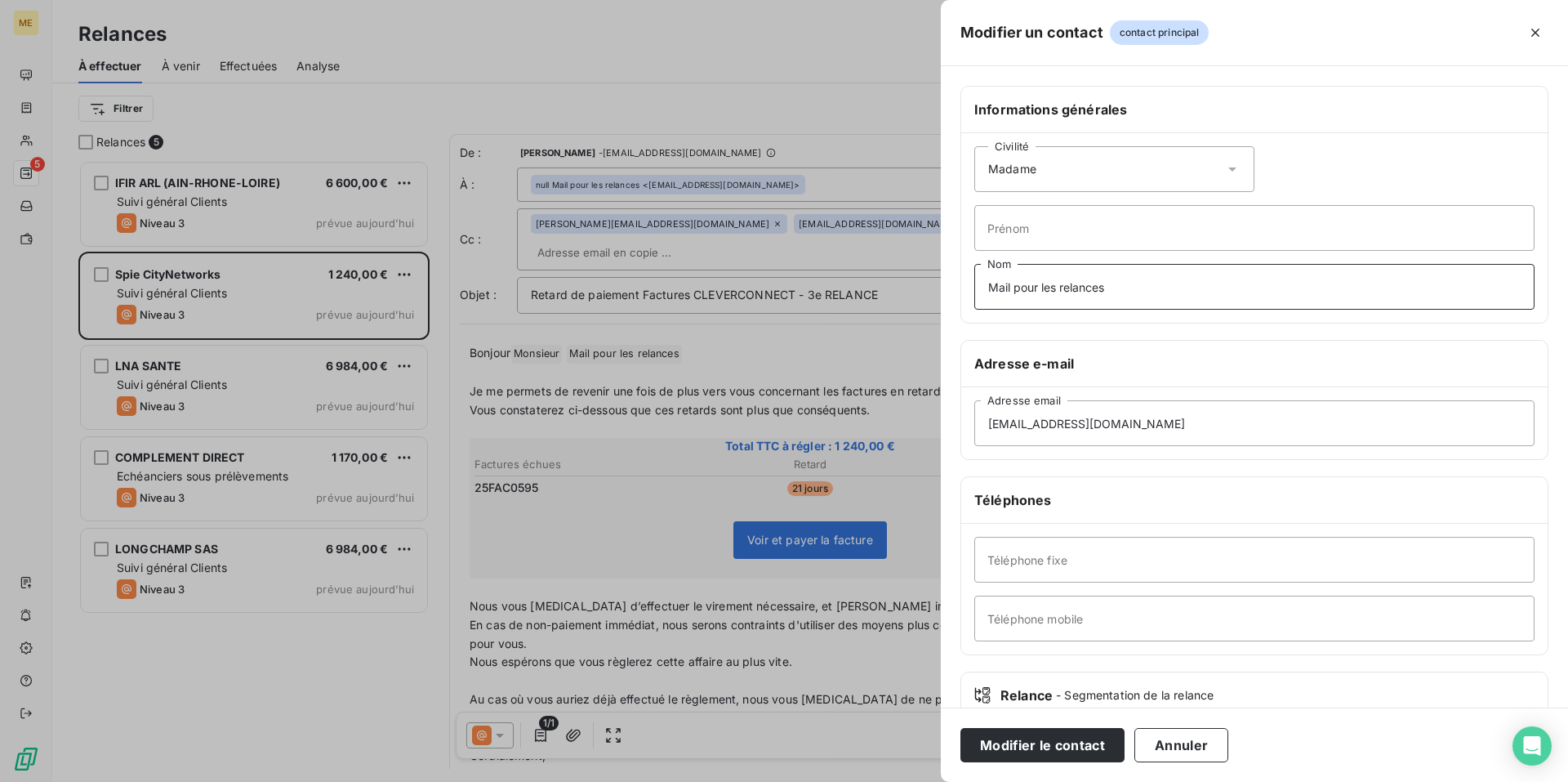
drag, startPoint x: 1136, startPoint y: 279, endPoint x: 600, endPoint y: 251, distance: 536.7
click at [600, 781] on div "Modifier un contact contact principal Informations générales Civilité Madame Pr…" at bounding box center [784, 782] width 1568 height 0
type input "Monsieur"
click at [1076, 749] on button "Modifier le contact" at bounding box center [1042, 745] width 165 height 34
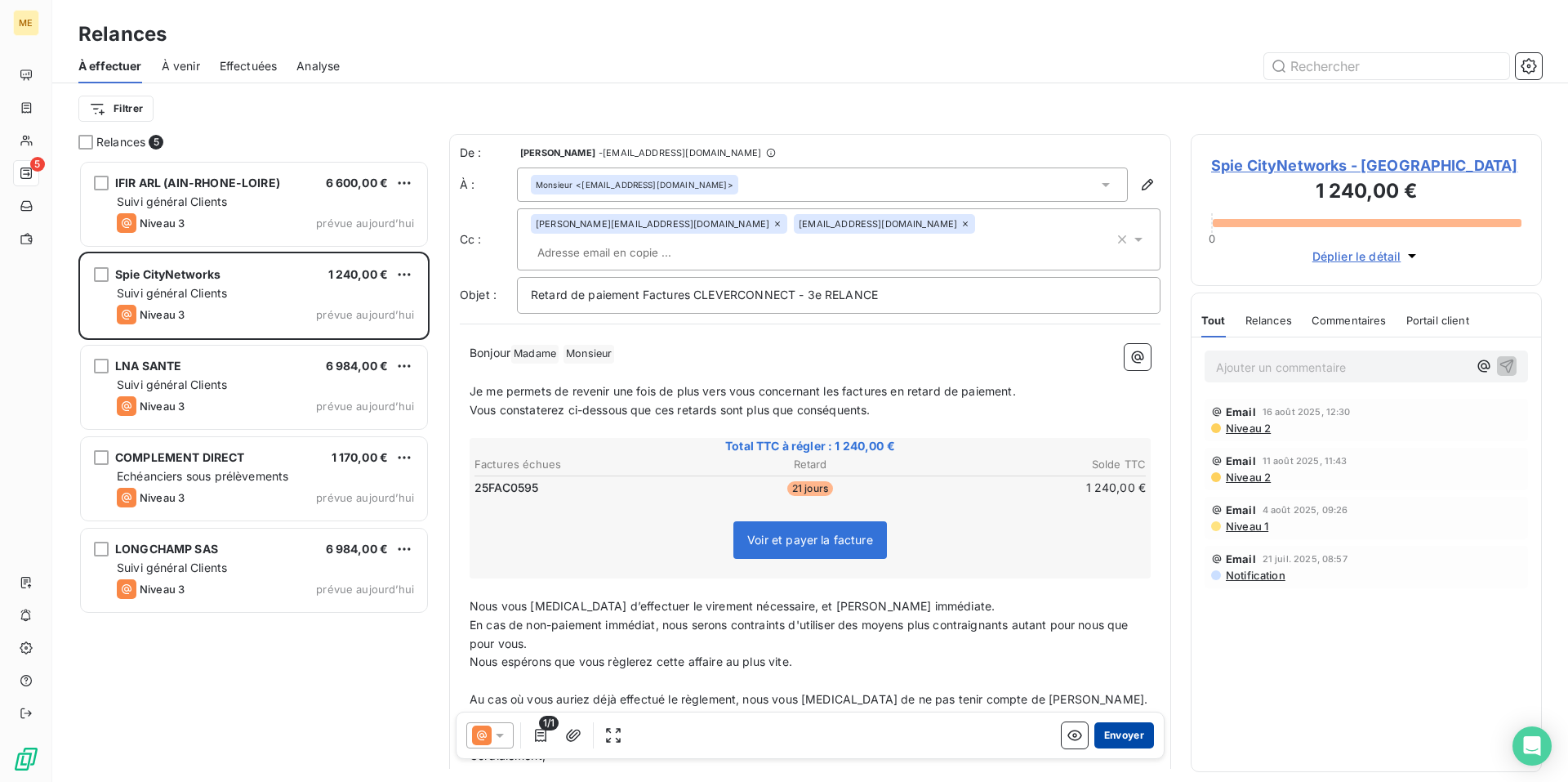
click at [1115, 740] on button "Envoyer" at bounding box center [1124, 736] width 59 height 26
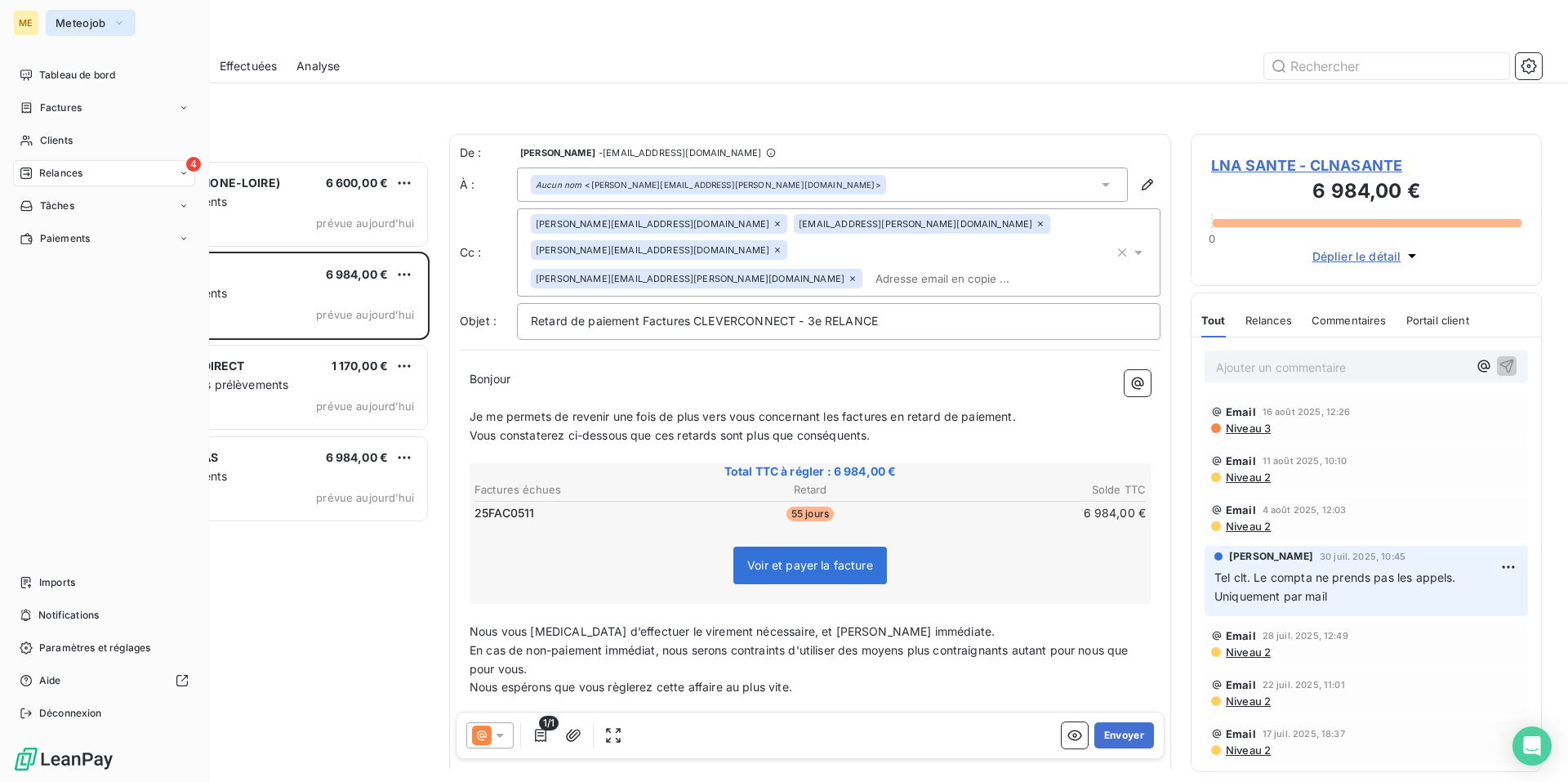
click at [94, 29] on span "Meteojob" at bounding box center [81, 23] width 50 height 13
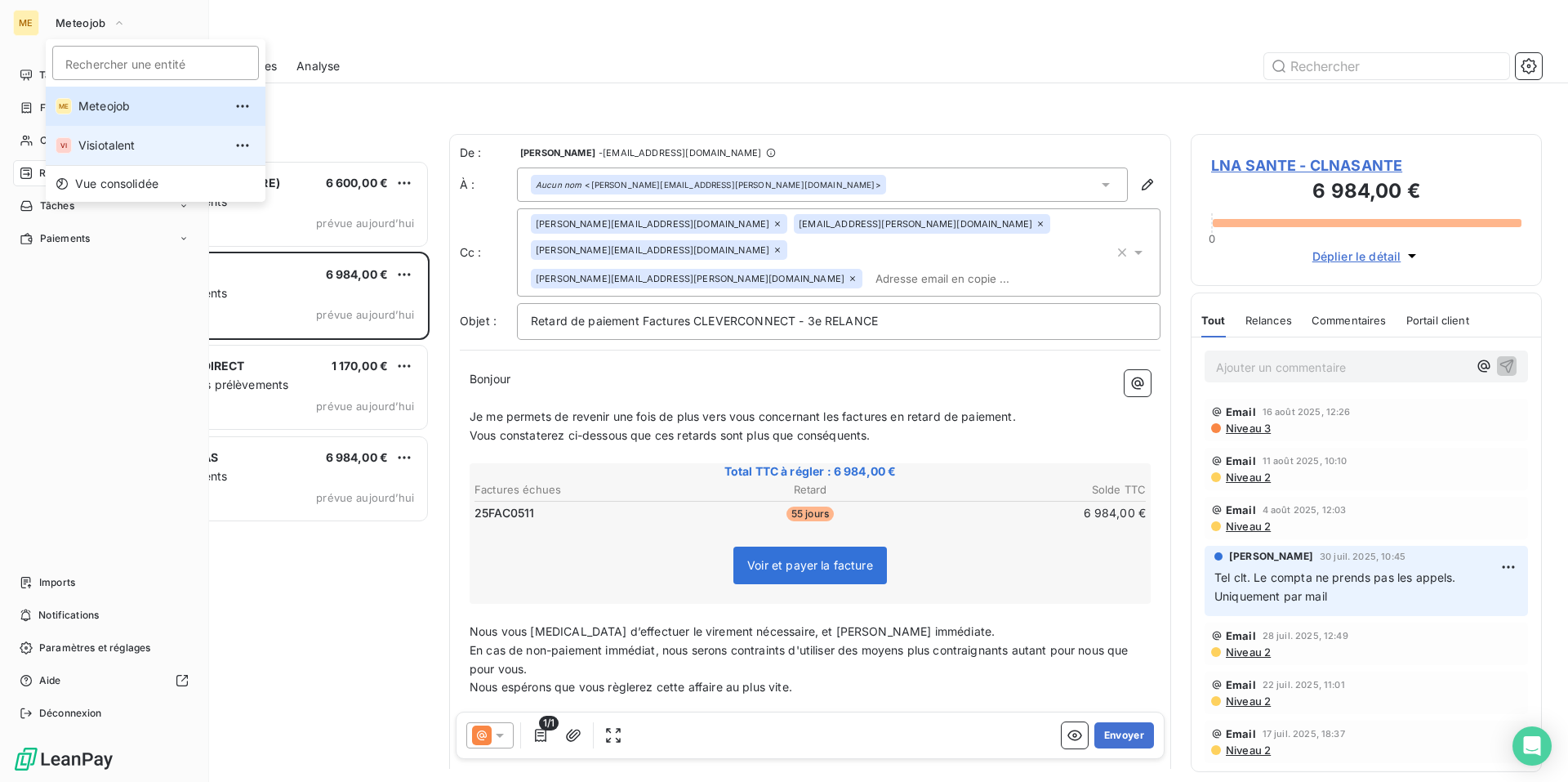
click at [96, 139] on span "Visiotalent" at bounding box center [150, 146] width 144 height 17
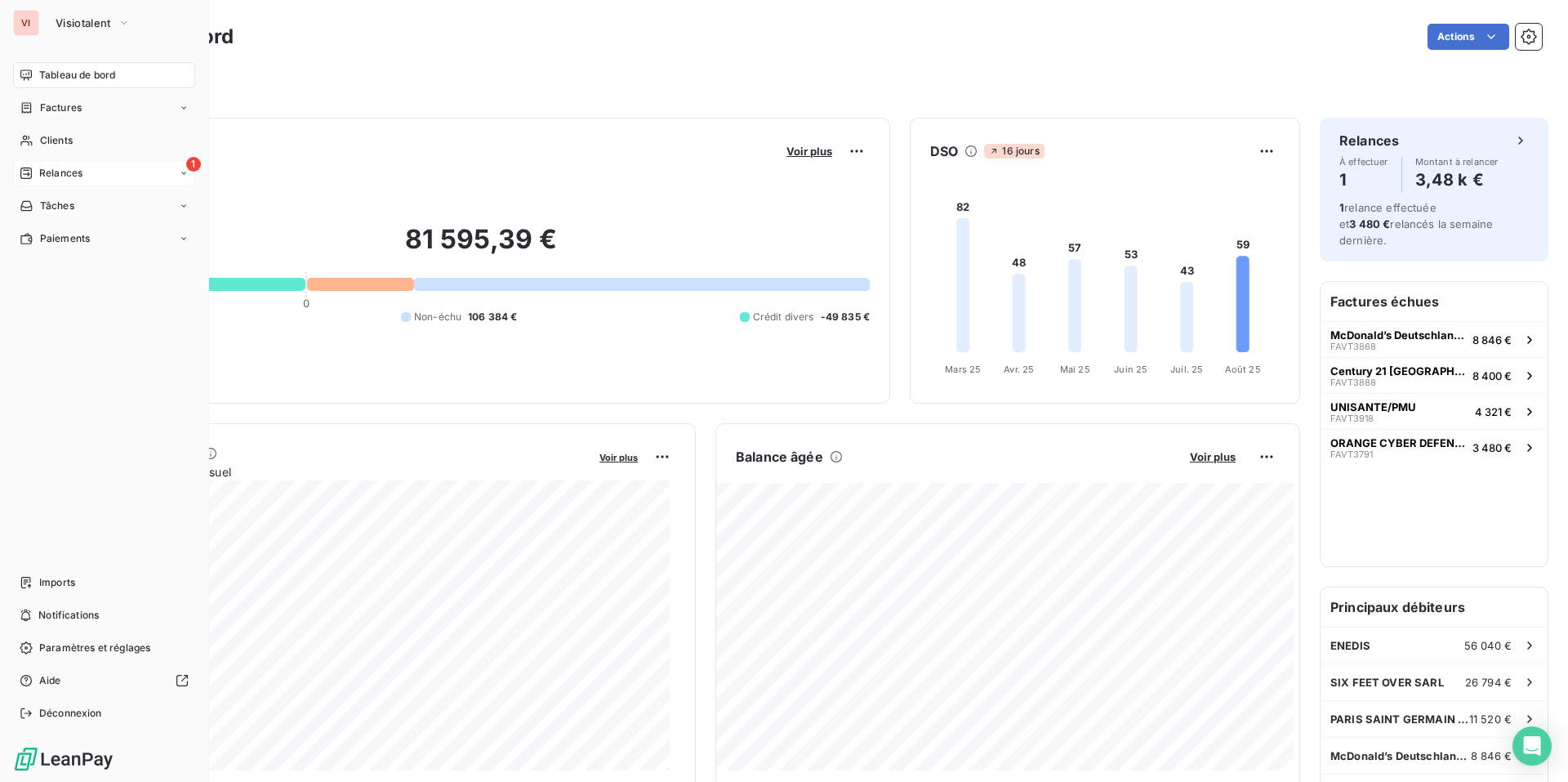
click at [66, 175] on span "Relances" at bounding box center [60, 173] width 44 height 15
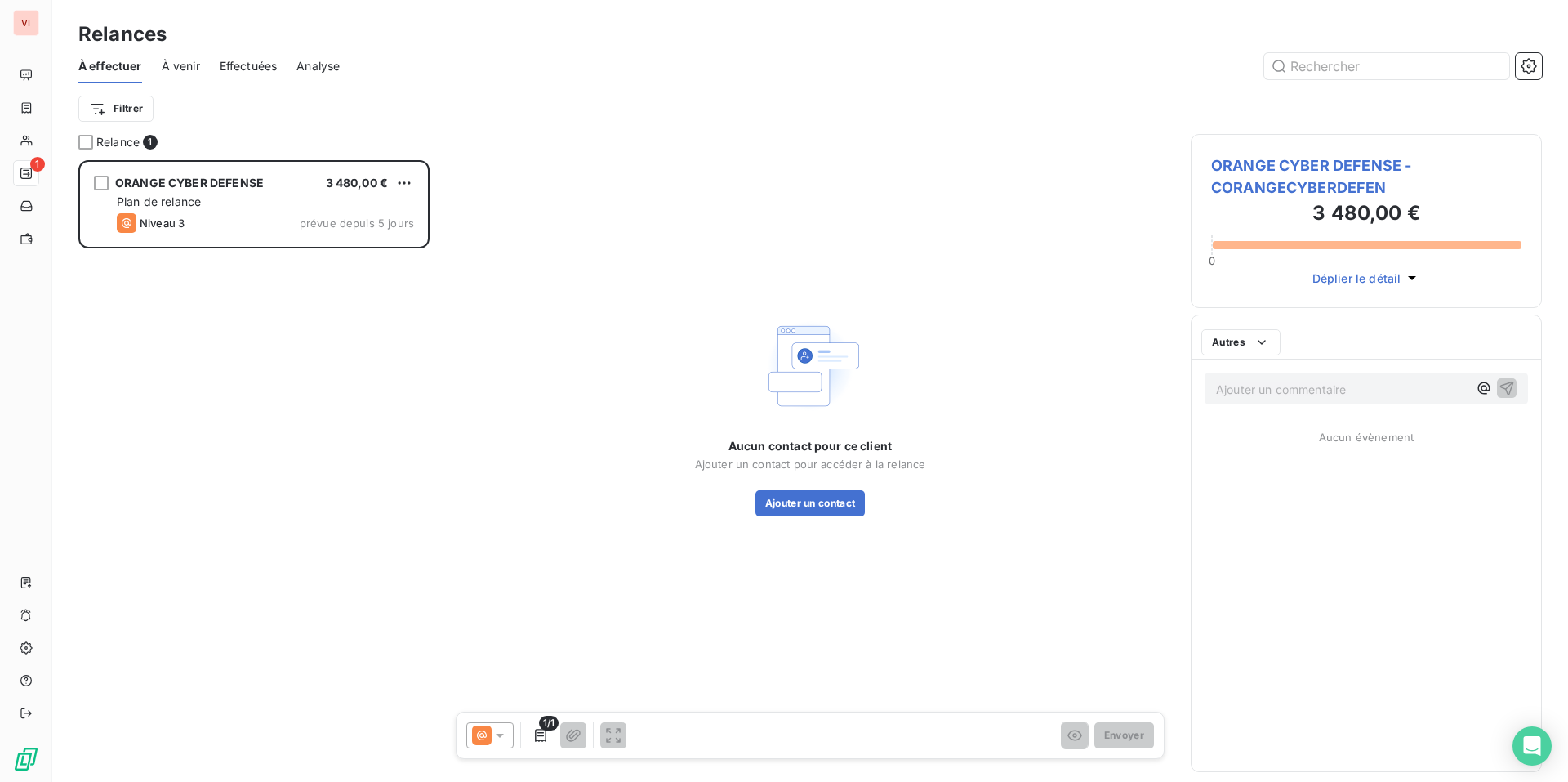
scroll to position [609, 339]
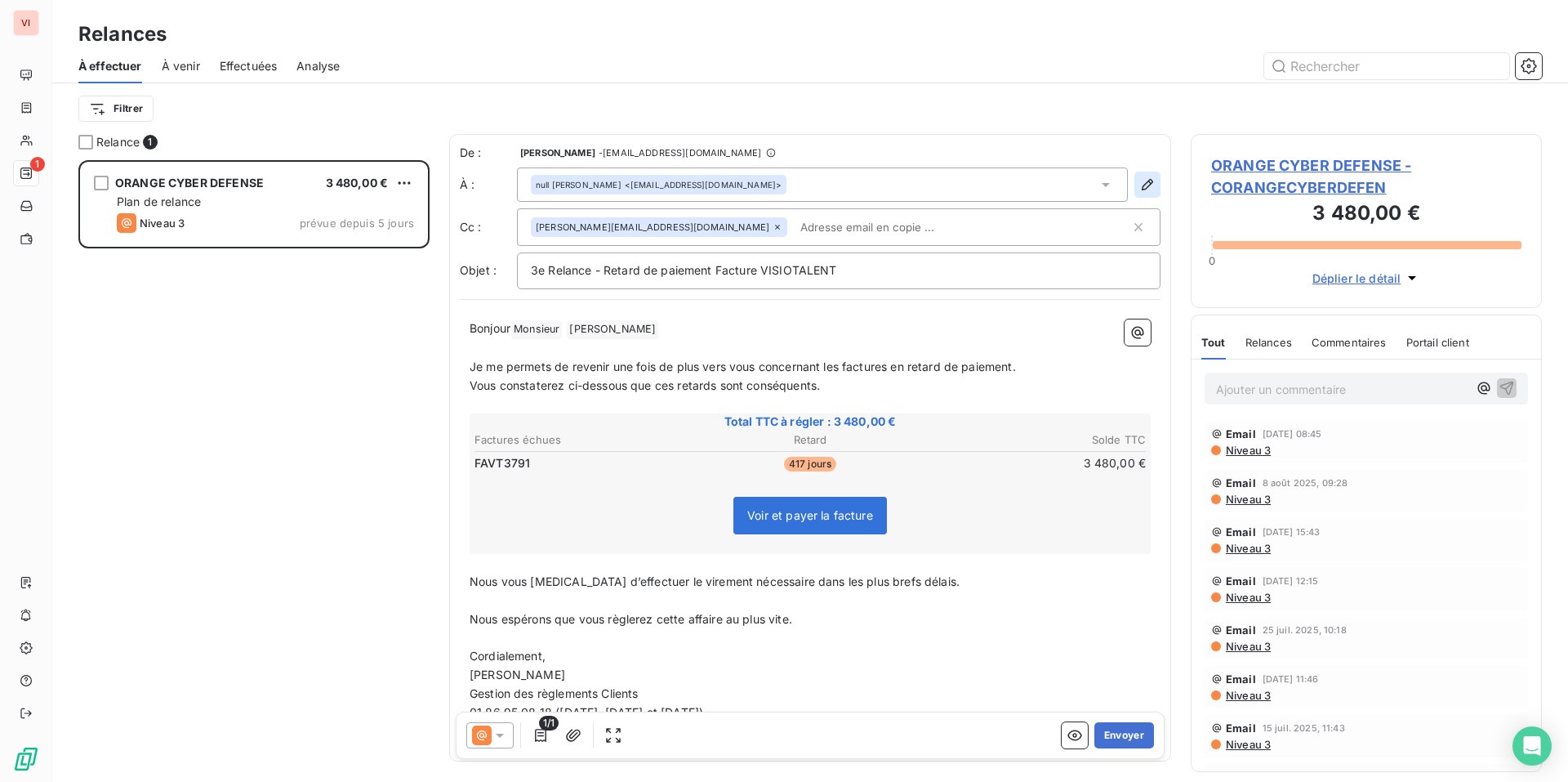
click at [1139, 183] on icon "button" at bounding box center [1147, 185] width 17 height 17
type input "Lorelei BOMAL"
type input "lorelei.bomal@orangecyberdefense.com"
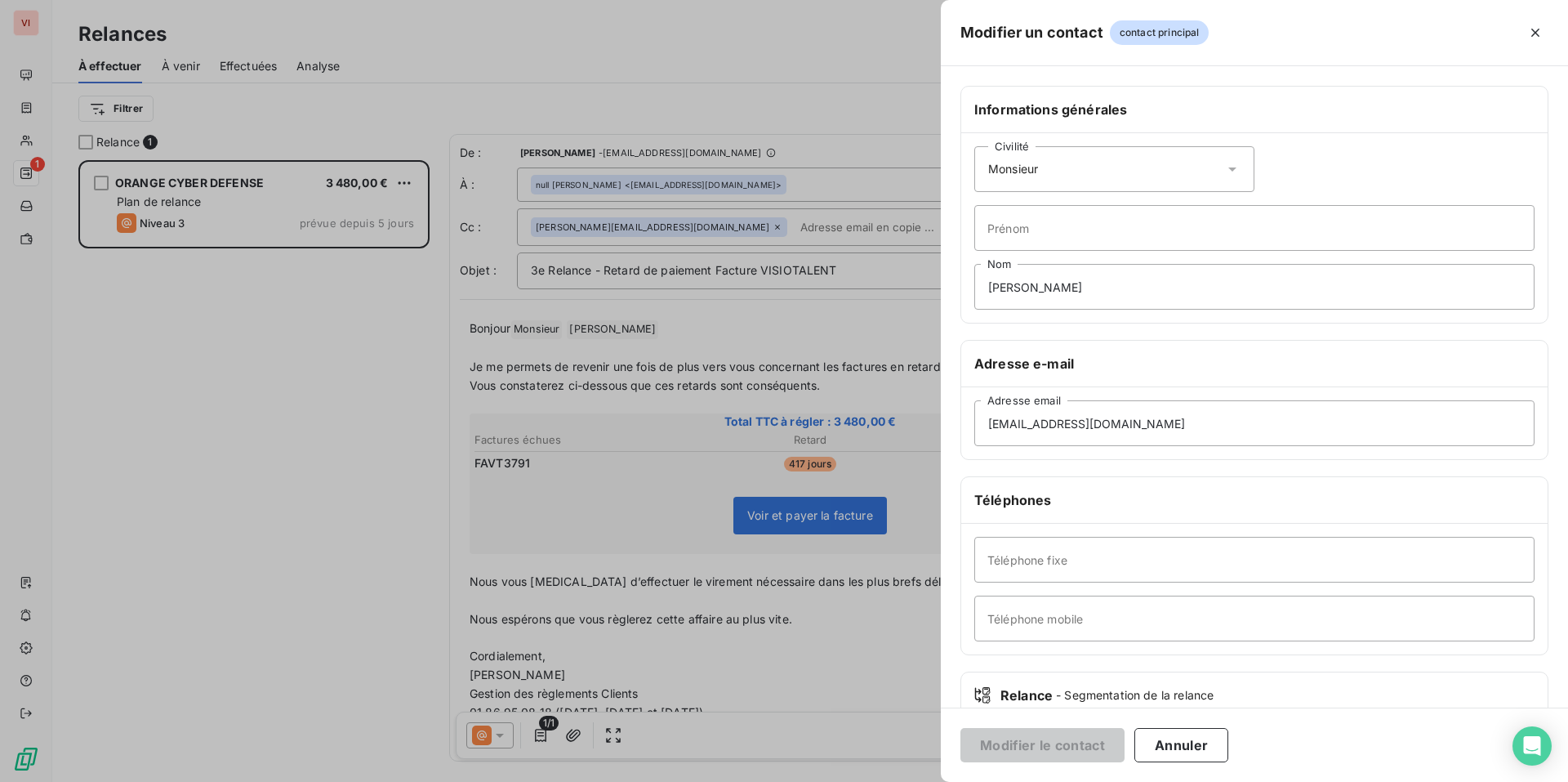
click at [1228, 168] on icon at bounding box center [1232, 169] width 8 height 4
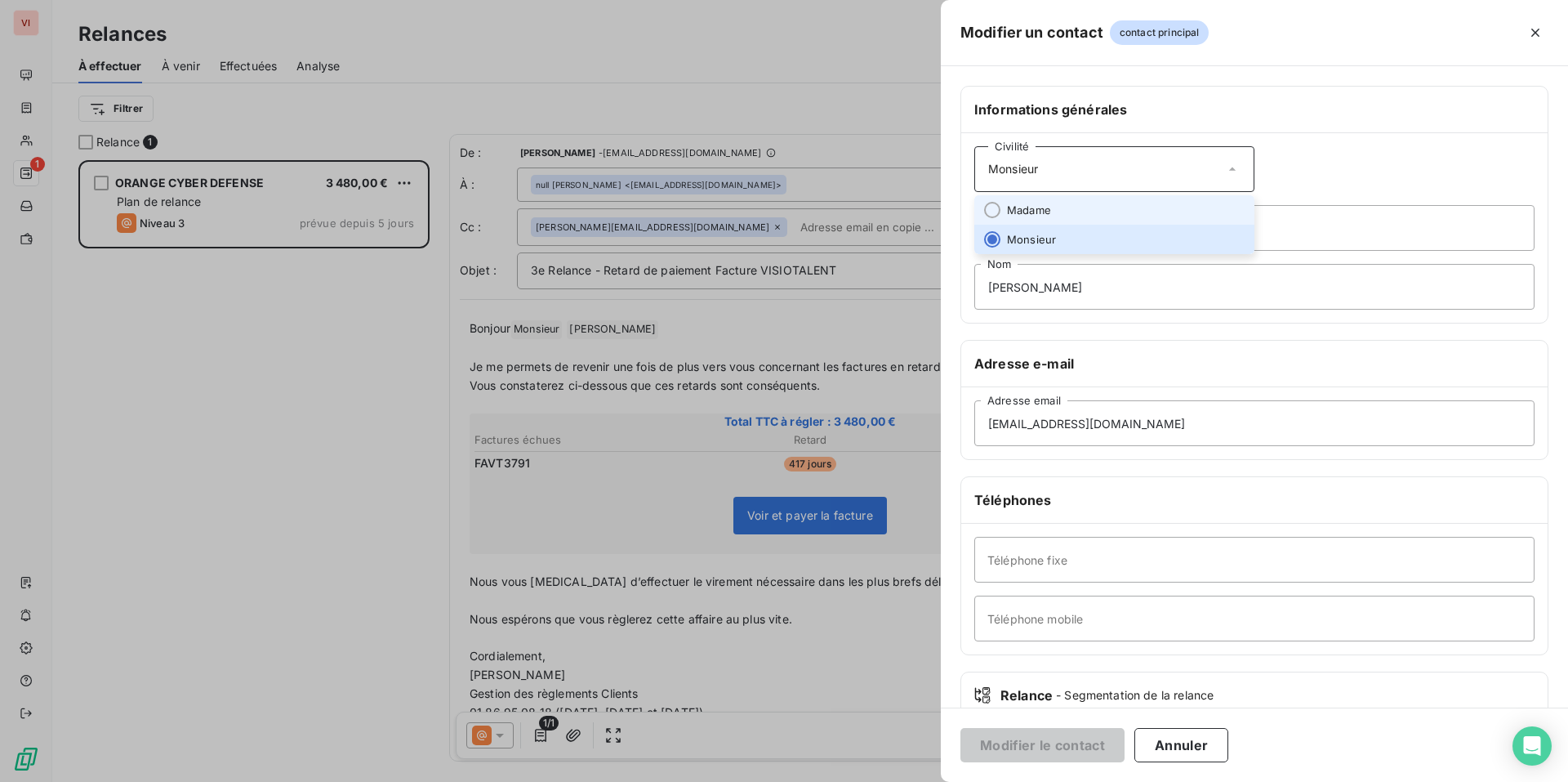
click at [1170, 203] on li "Madame" at bounding box center [1113, 210] width 280 height 30
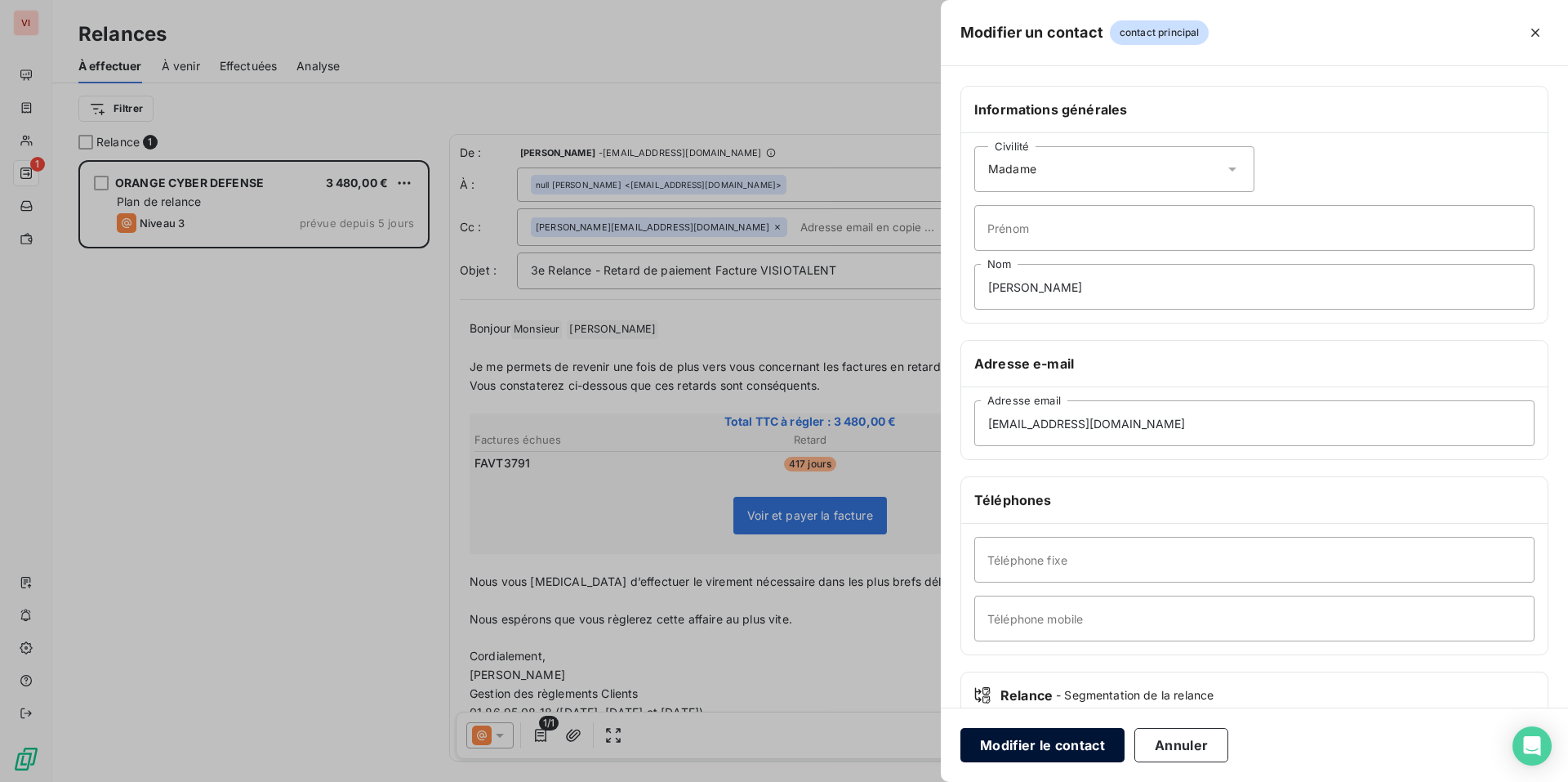
click at [1061, 747] on button "Modifier le contact" at bounding box center [1042, 745] width 165 height 34
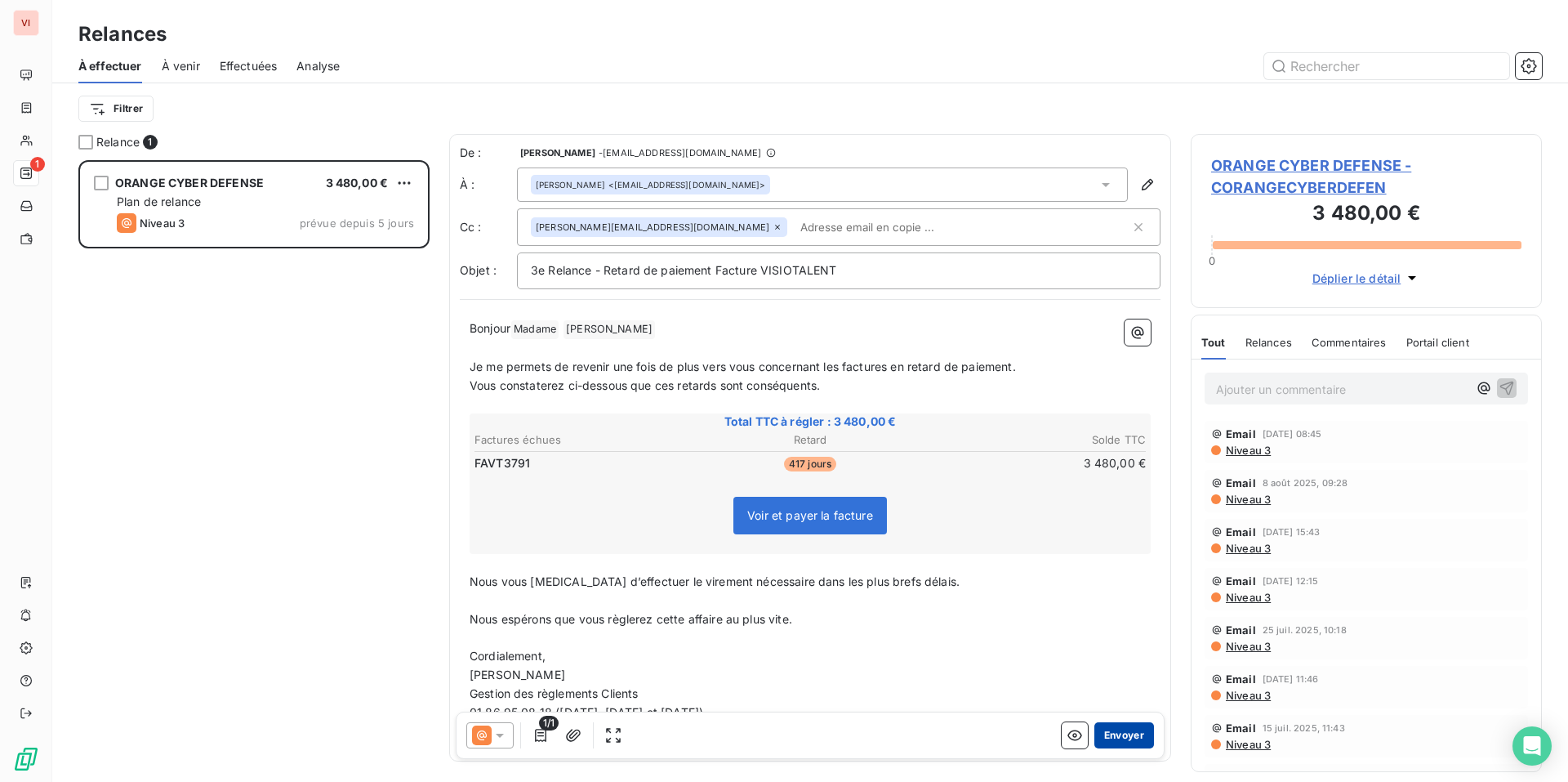
click at [1114, 736] on button "Envoyer" at bounding box center [1124, 736] width 59 height 26
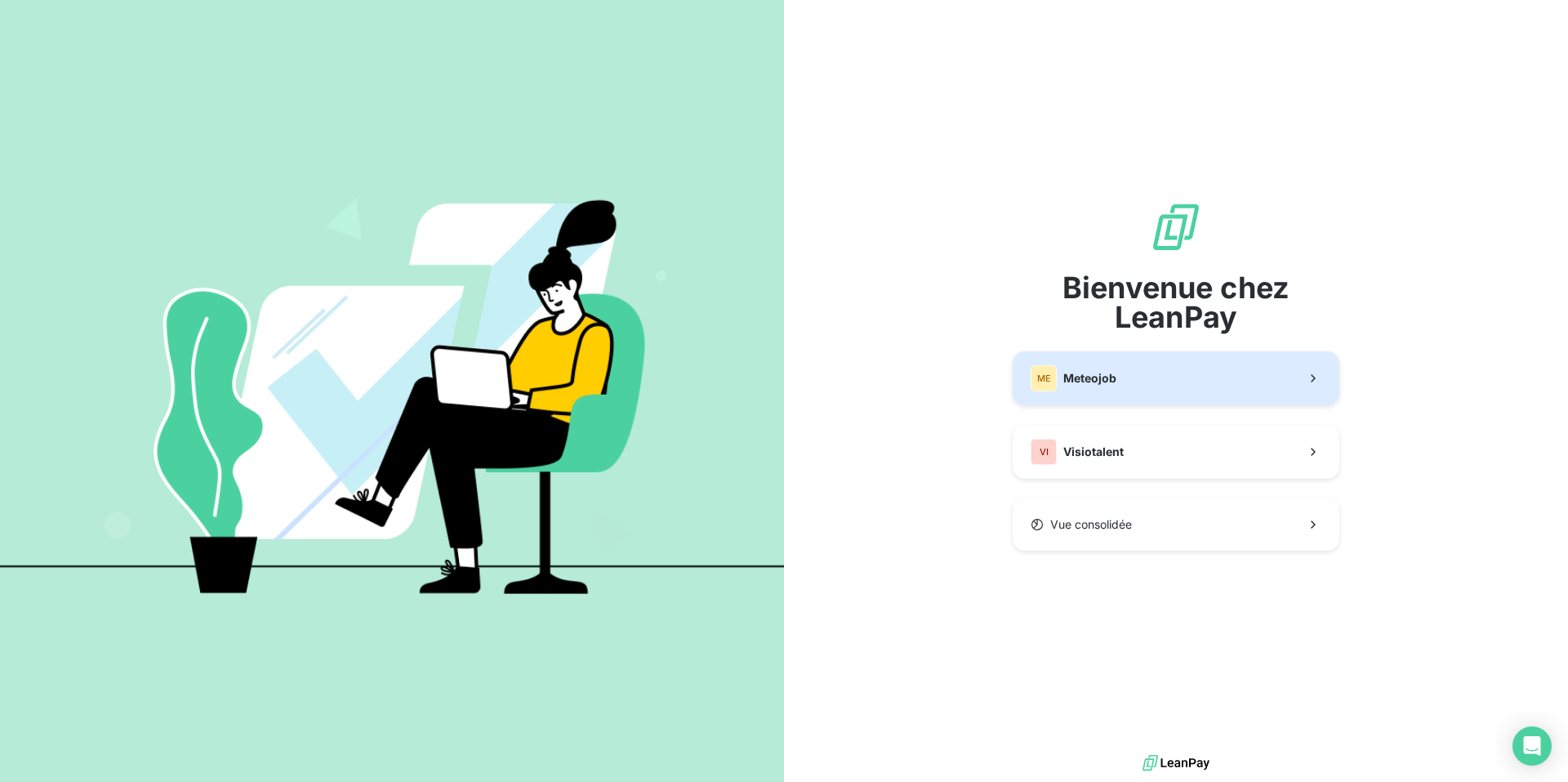
click at [1165, 378] on button "ME Meteojob" at bounding box center [1175, 378] width 326 height 54
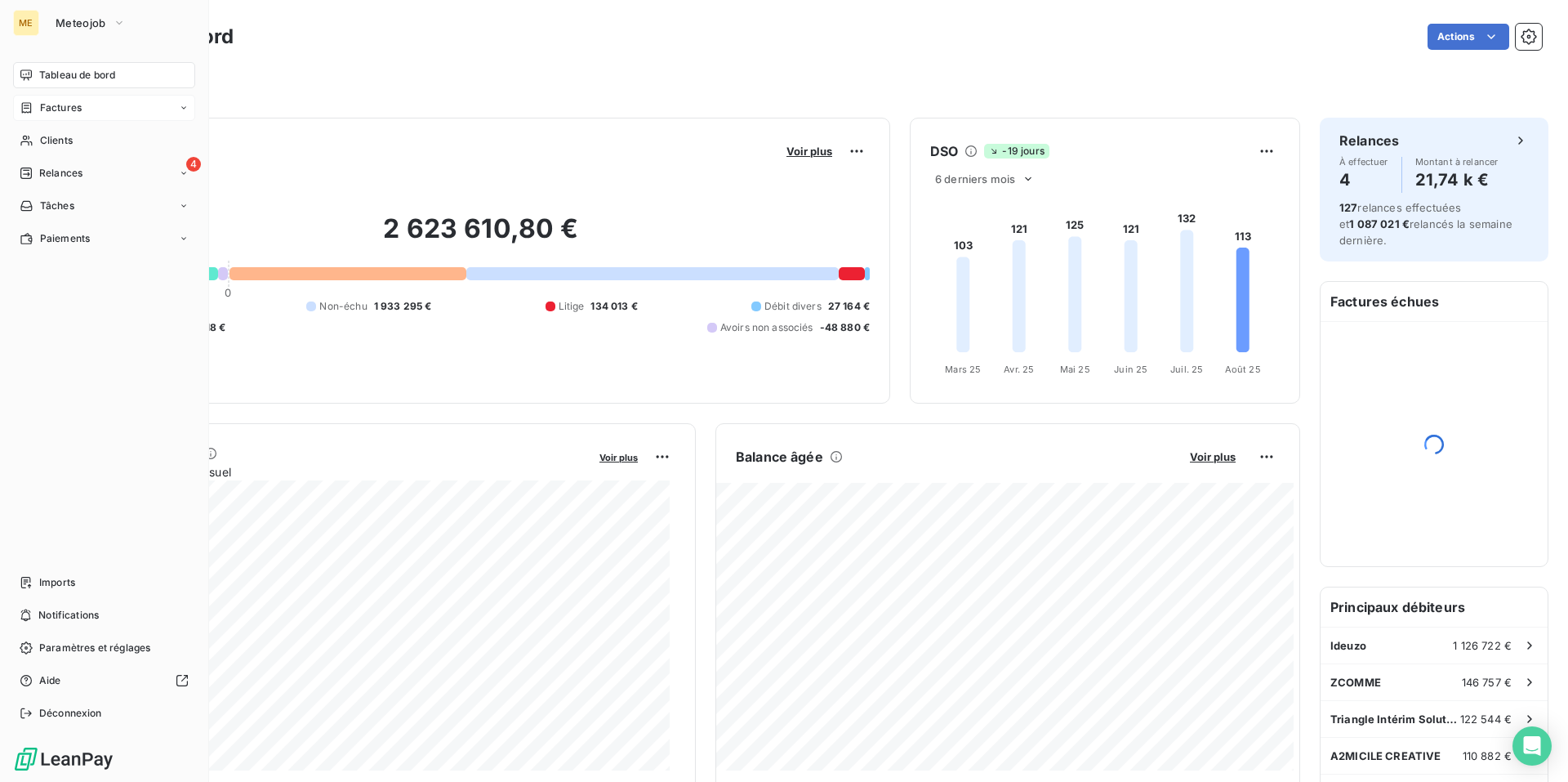
click at [71, 112] on span "Factures" at bounding box center [60, 108] width 42 height 15
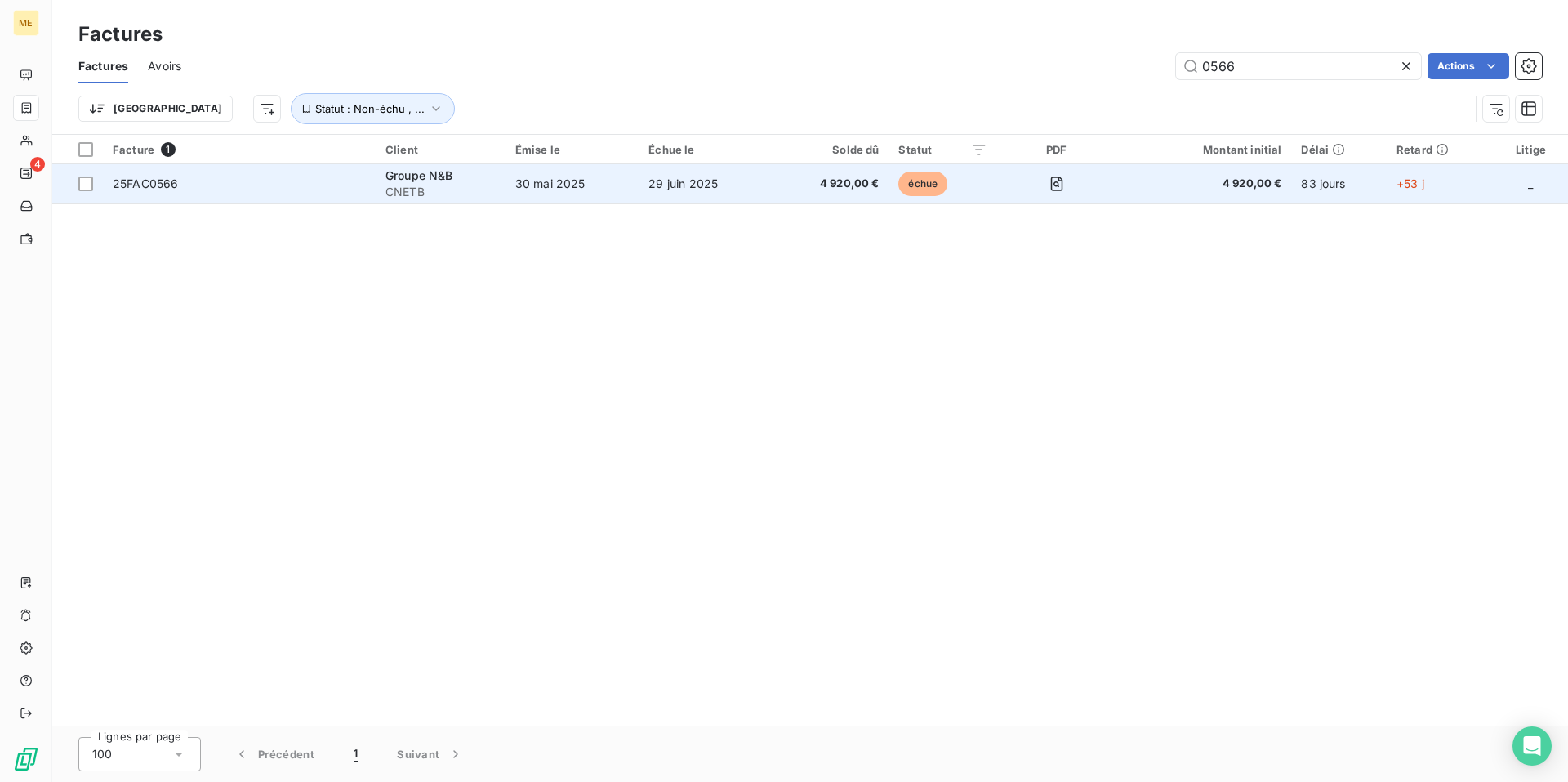
type input "0566"
click at [441, 182] on div "Groupe N&B" at bounding box center [441, 176] width 111 height 17
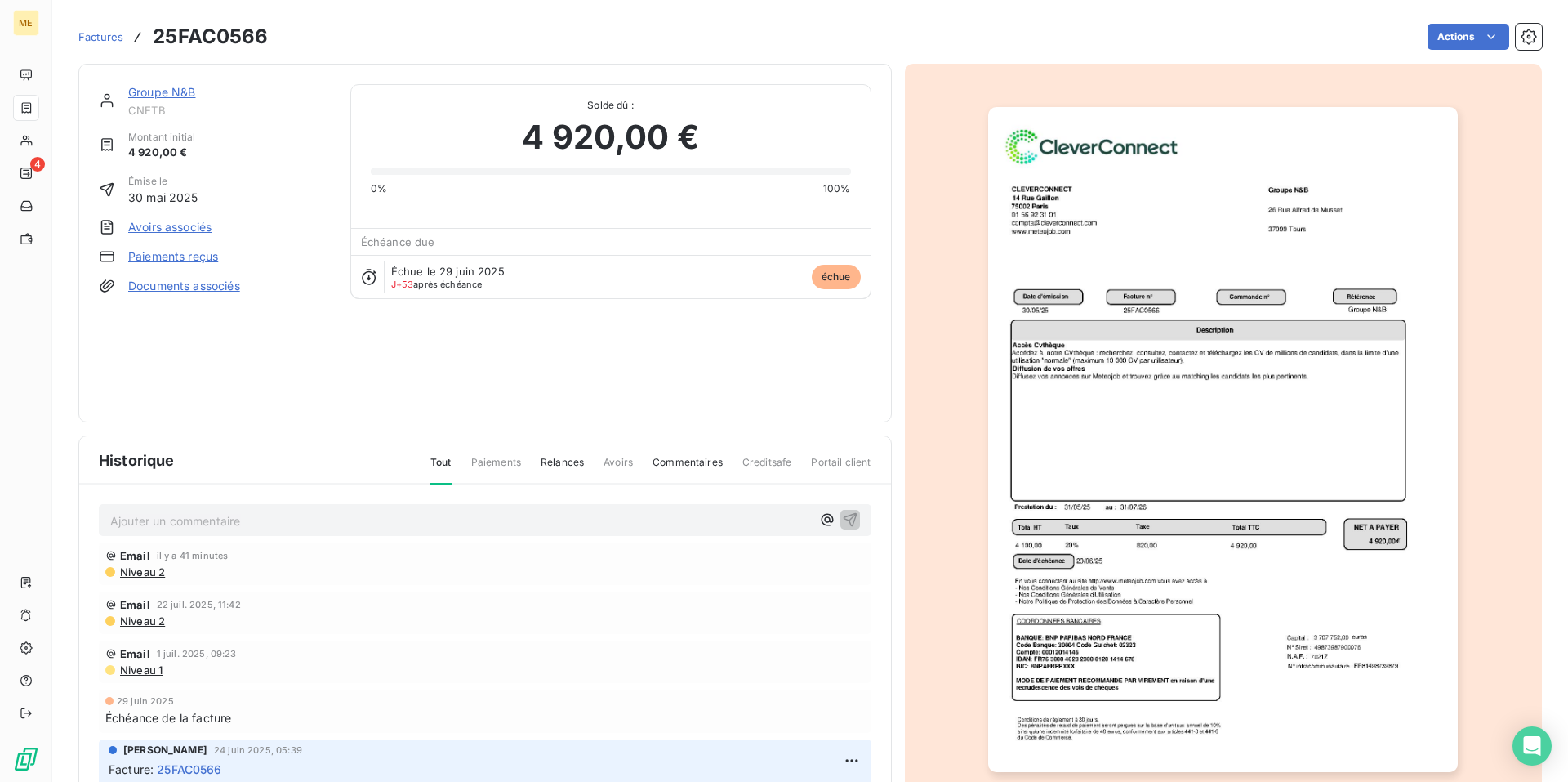
click at [171, 94] on link "Groupe N&B" at bounding box center [162, 91] width 68 height 14
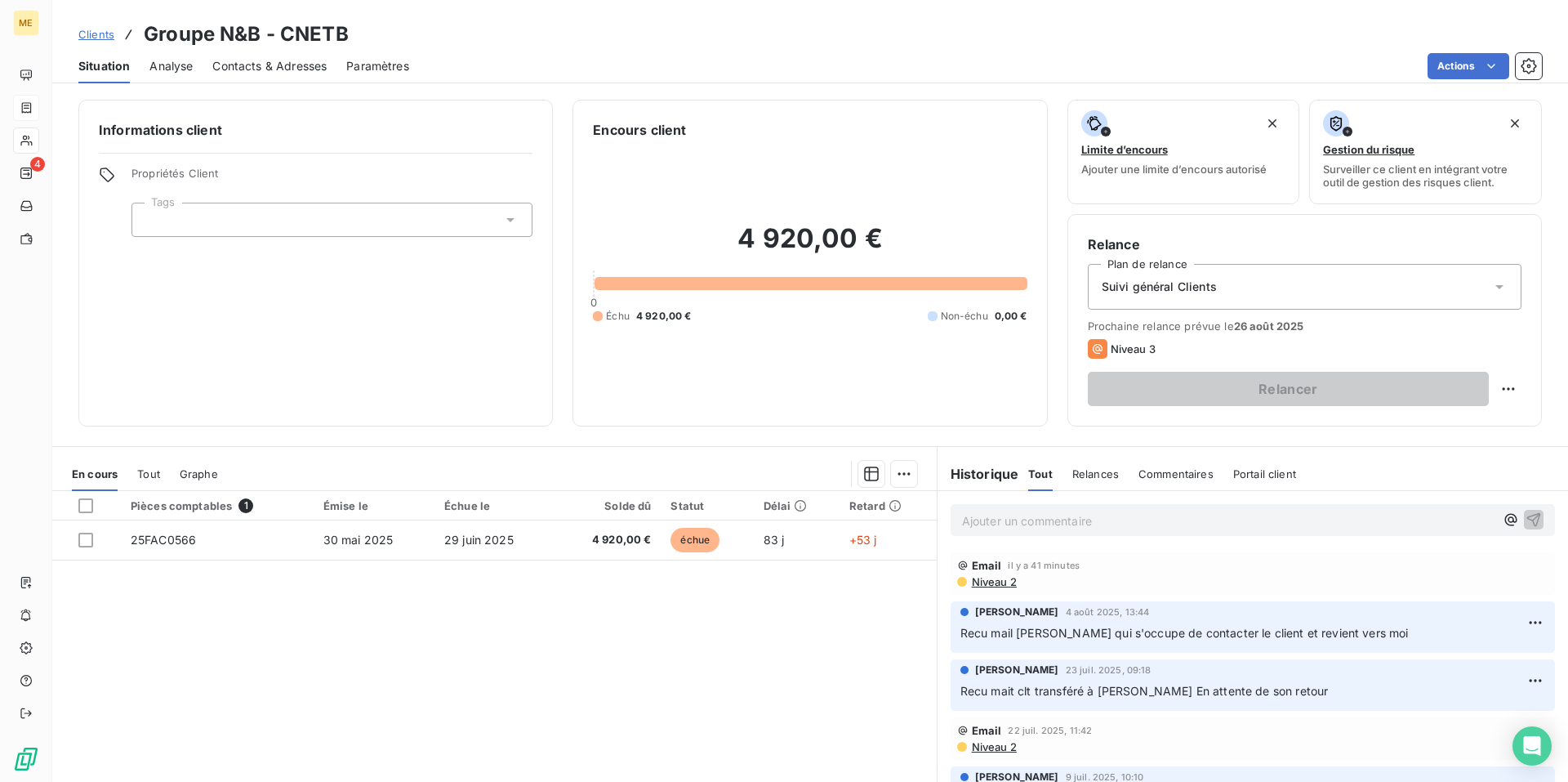
click at [1021, 519] on p "Ajouter un commentaire ﻿" at bounding box center [1228, 521] width 533 height 20
click at [1525, 518] on icon "button" at bounding box center [1534, 519] width 17 height 17
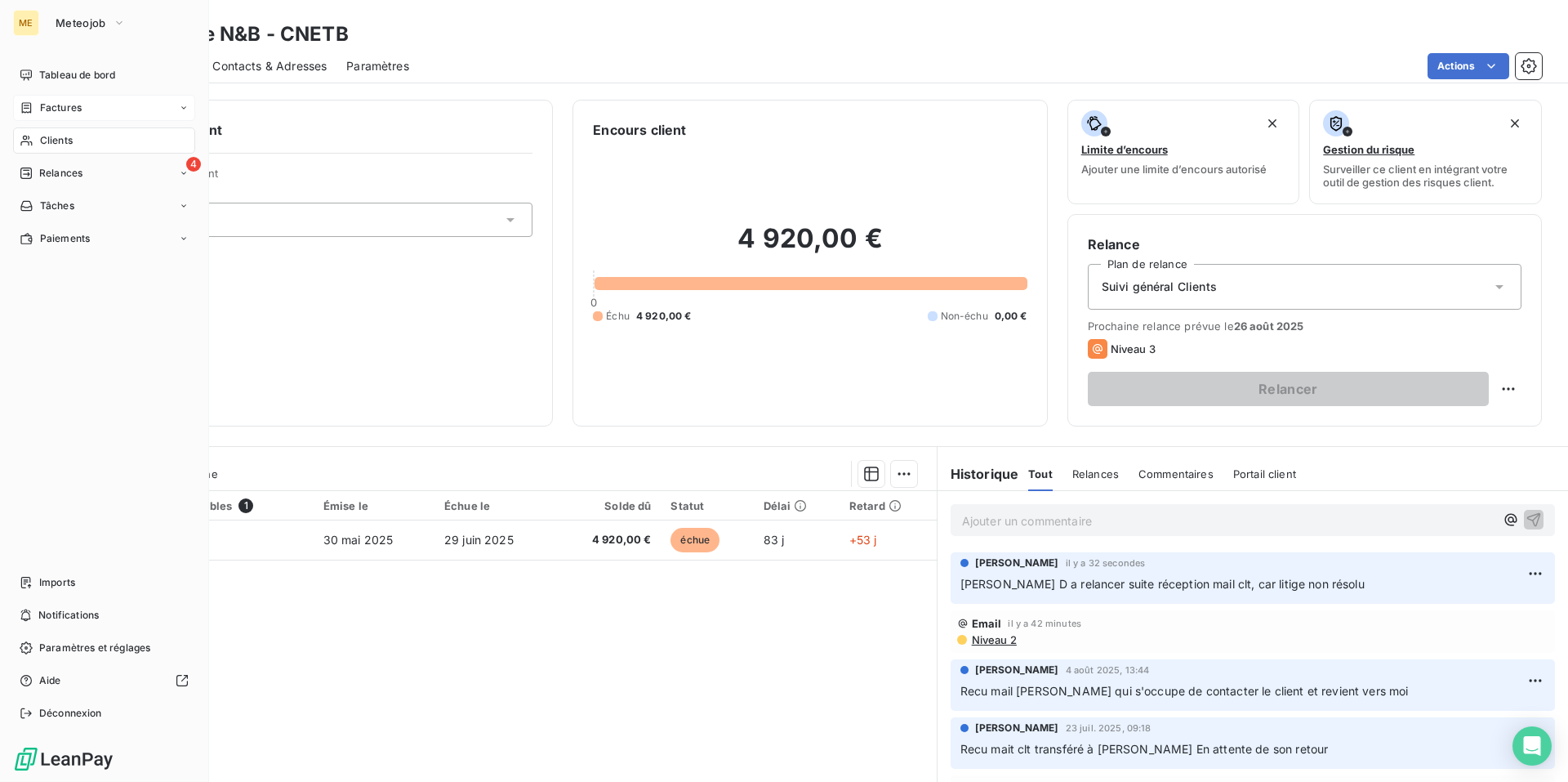
click at [67, 104] on span "Factures" at bounding box center [60, 108] width 42 height 15
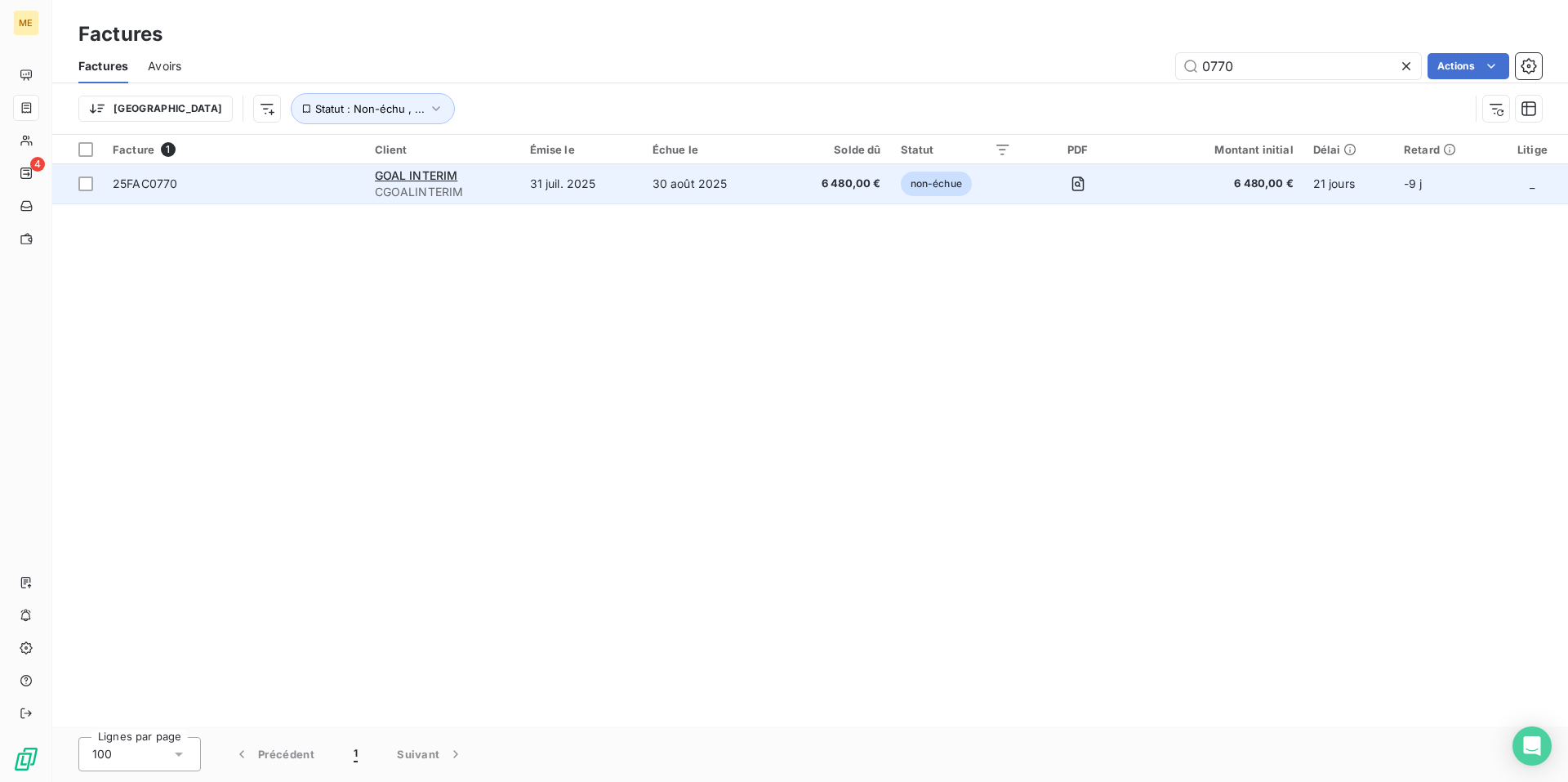
type input "0770"
click at [390, 189] on span "CGOALINTERIM" at bounding box center [442, 192] width 136 height 17
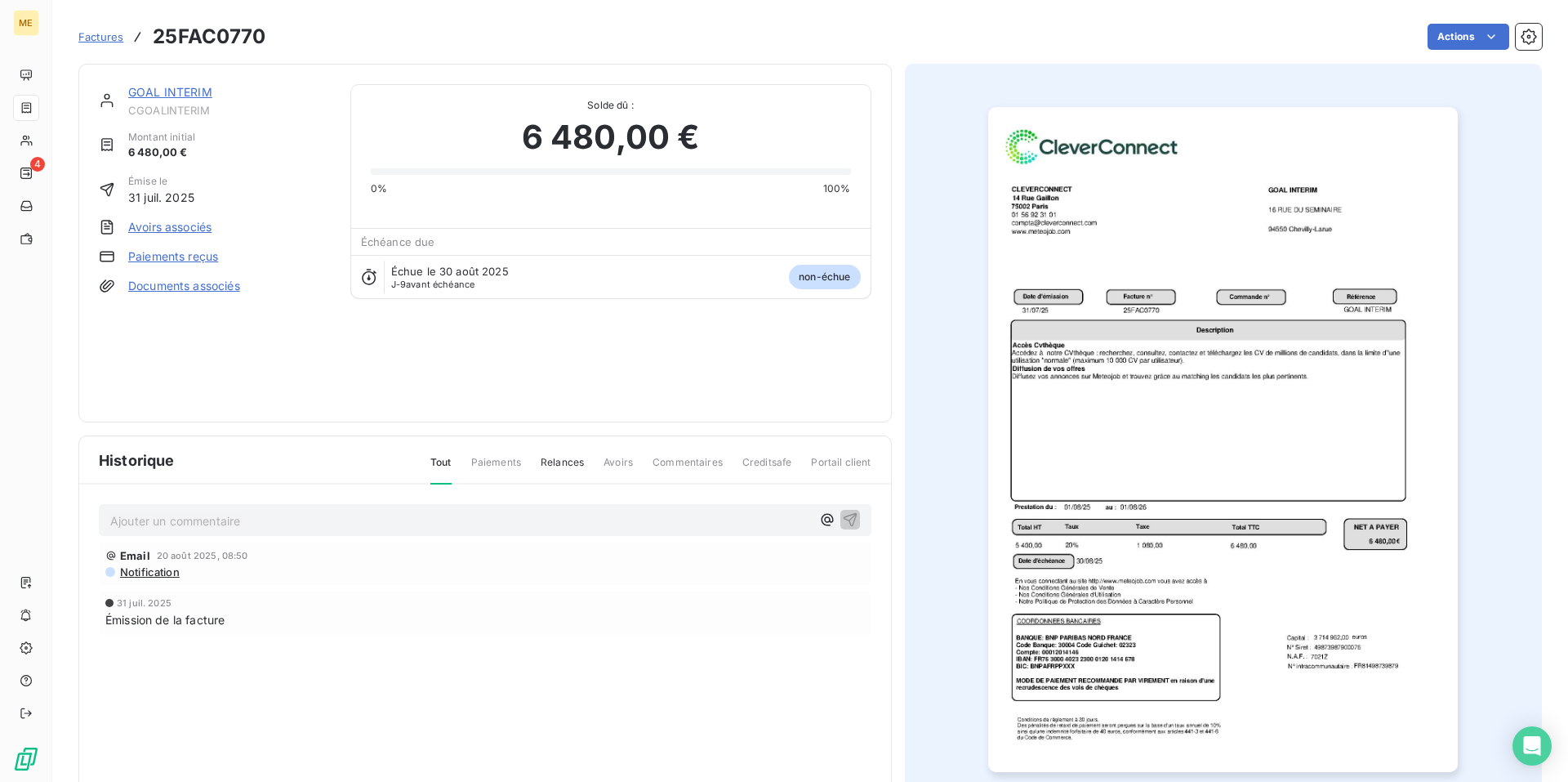
click at [1100, 448] on img "button" at bounding box center [1222, 439] width 469 height 665
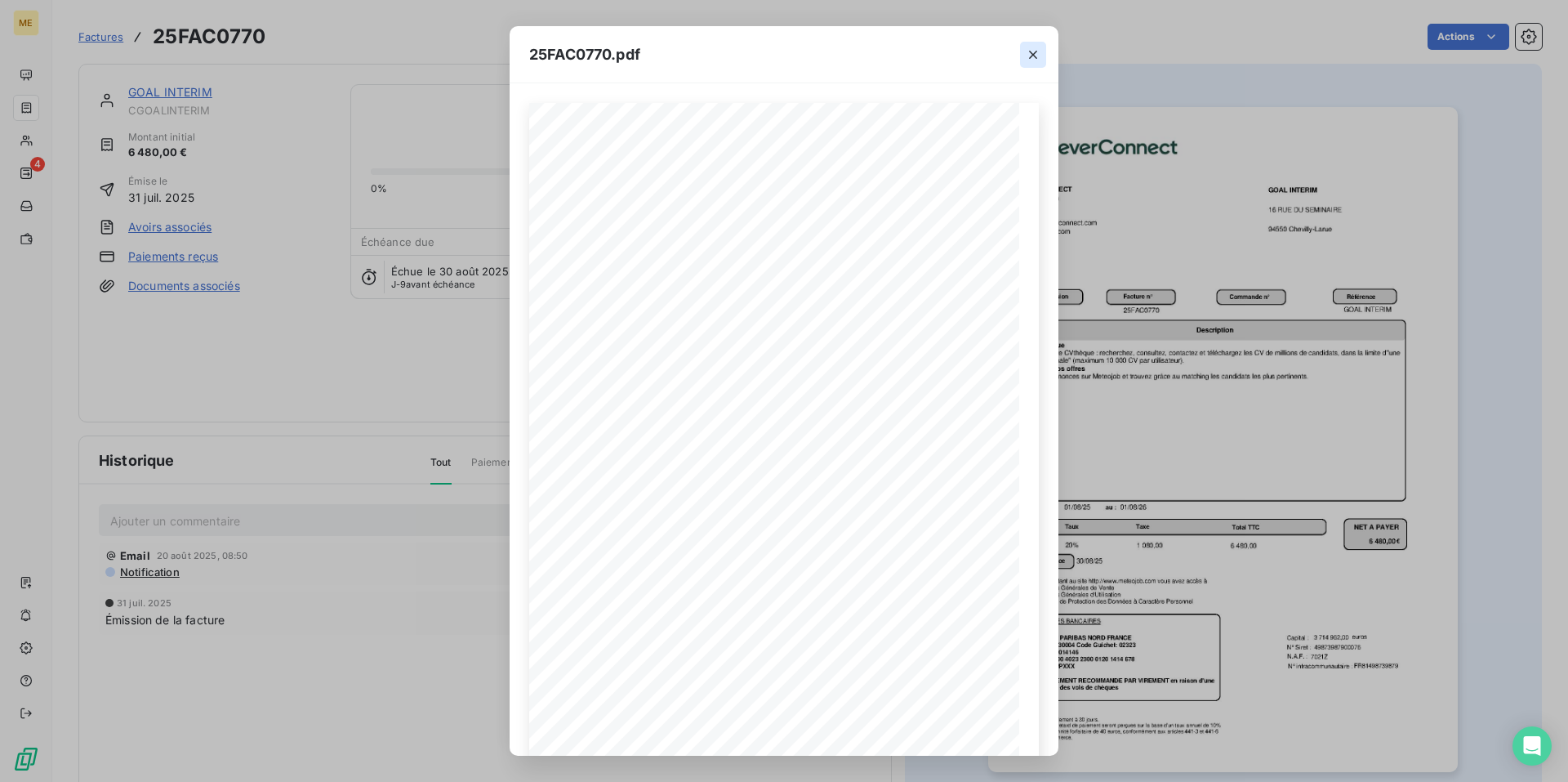
click at [1032, 64] on button "button" at bounding box center [1033, 55] width 26 height 26
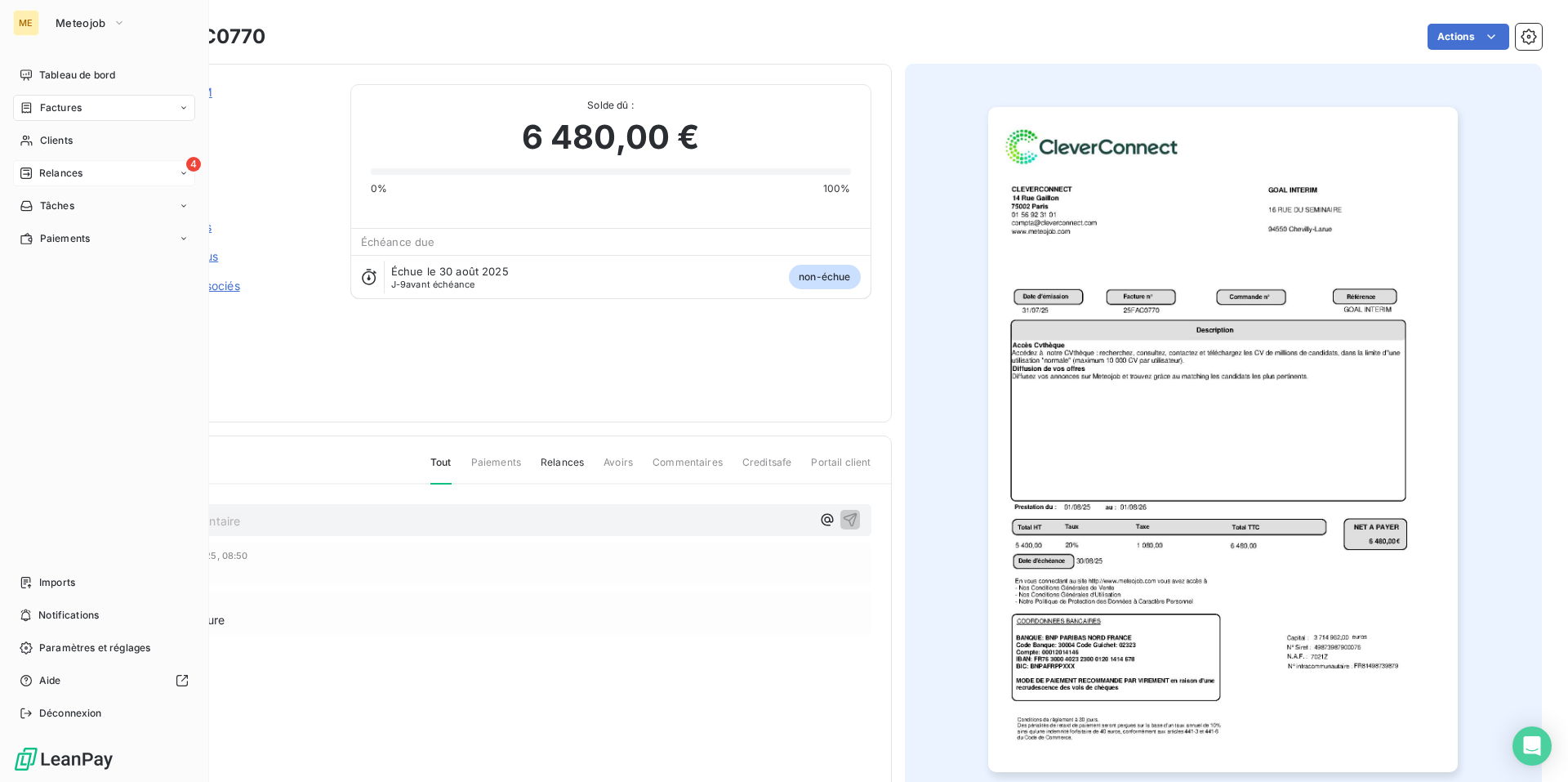
click at [58, 177] on span "Relances" at bounding box center [60, 173] width 44 height 15
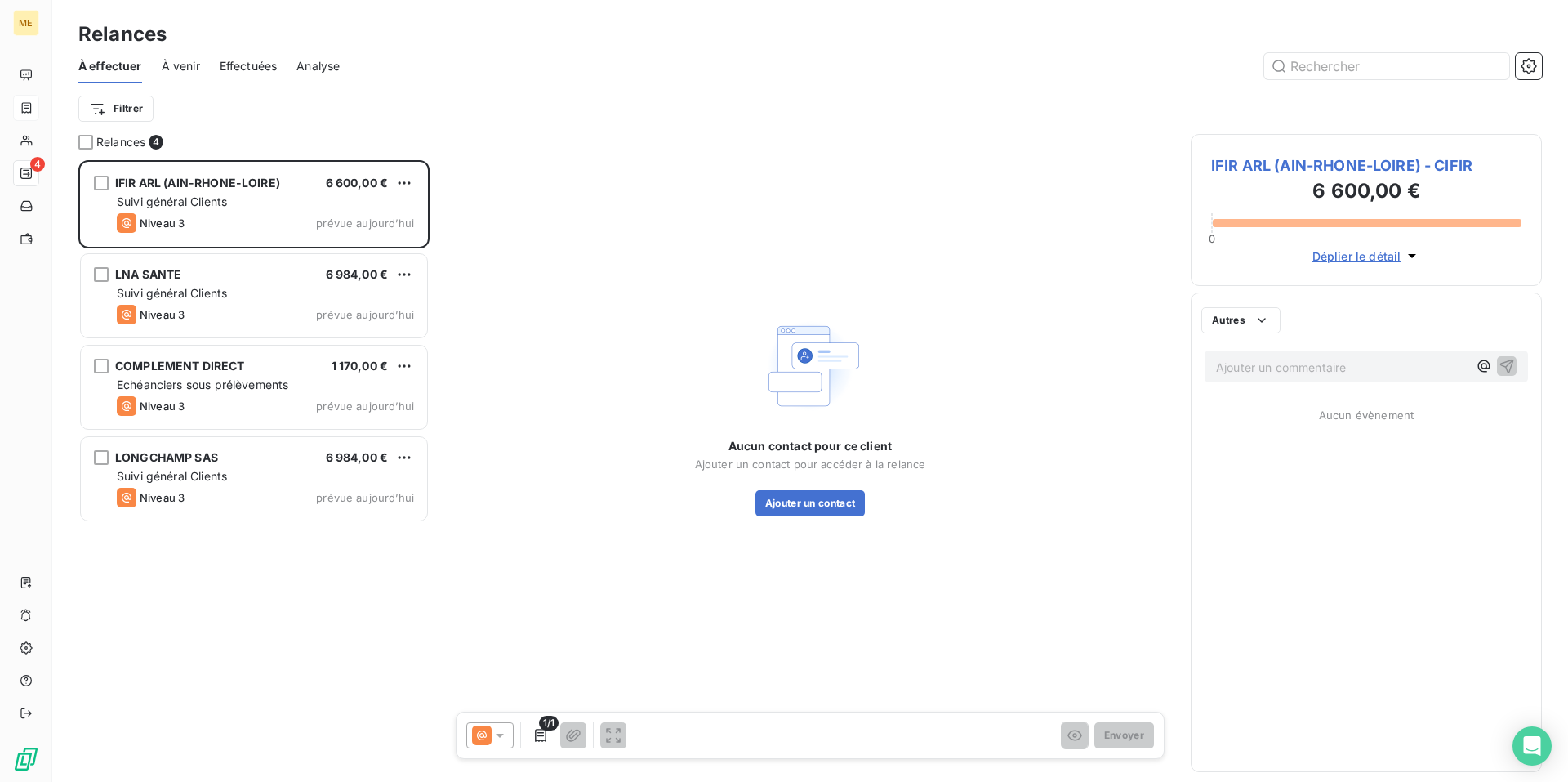
scroll to position [609, 339]
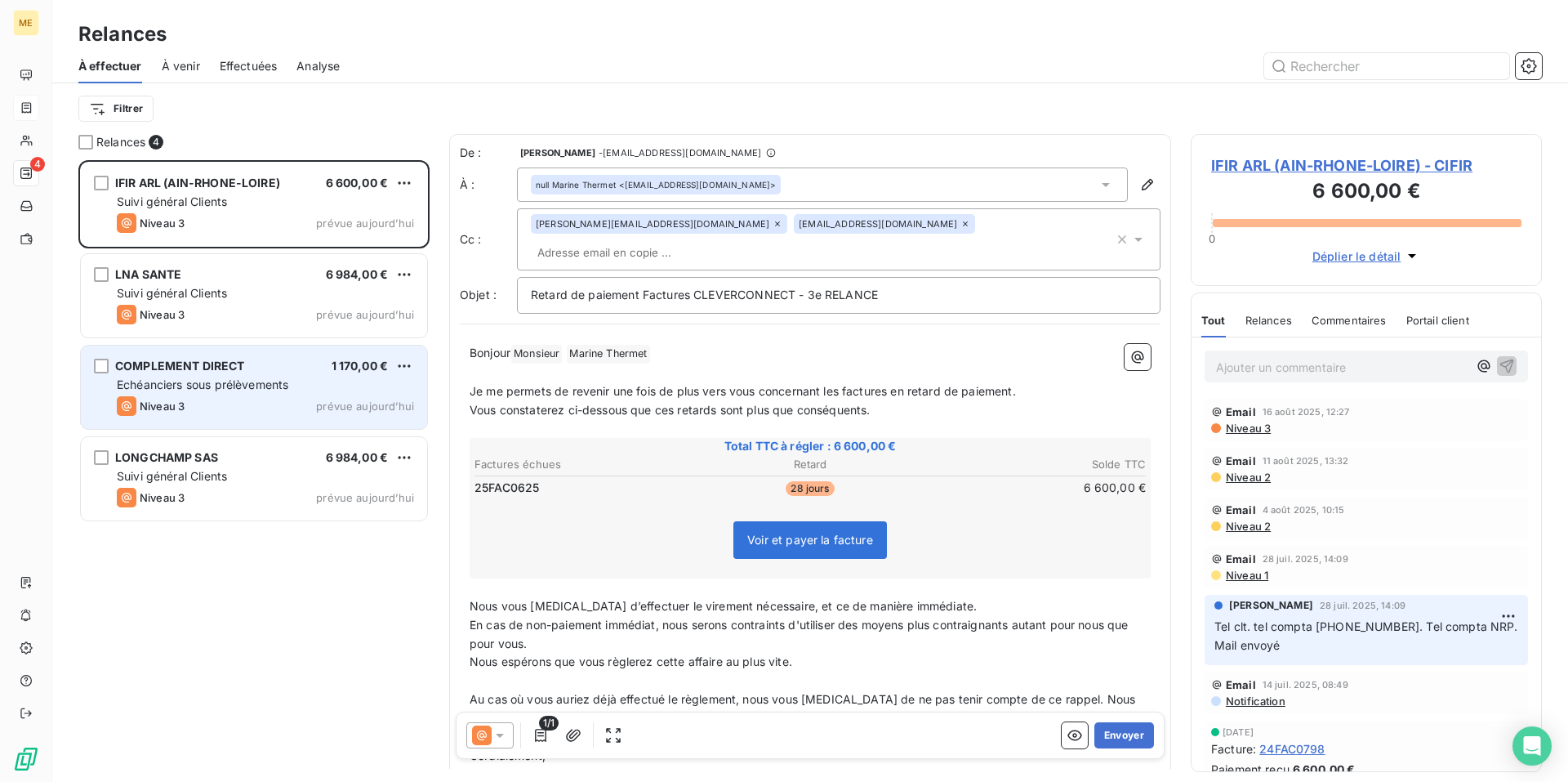
click at [279, 406] on div "Niveau 3 prévue aujourd’hui" at bounding box center [266, 405] width 297 height 20
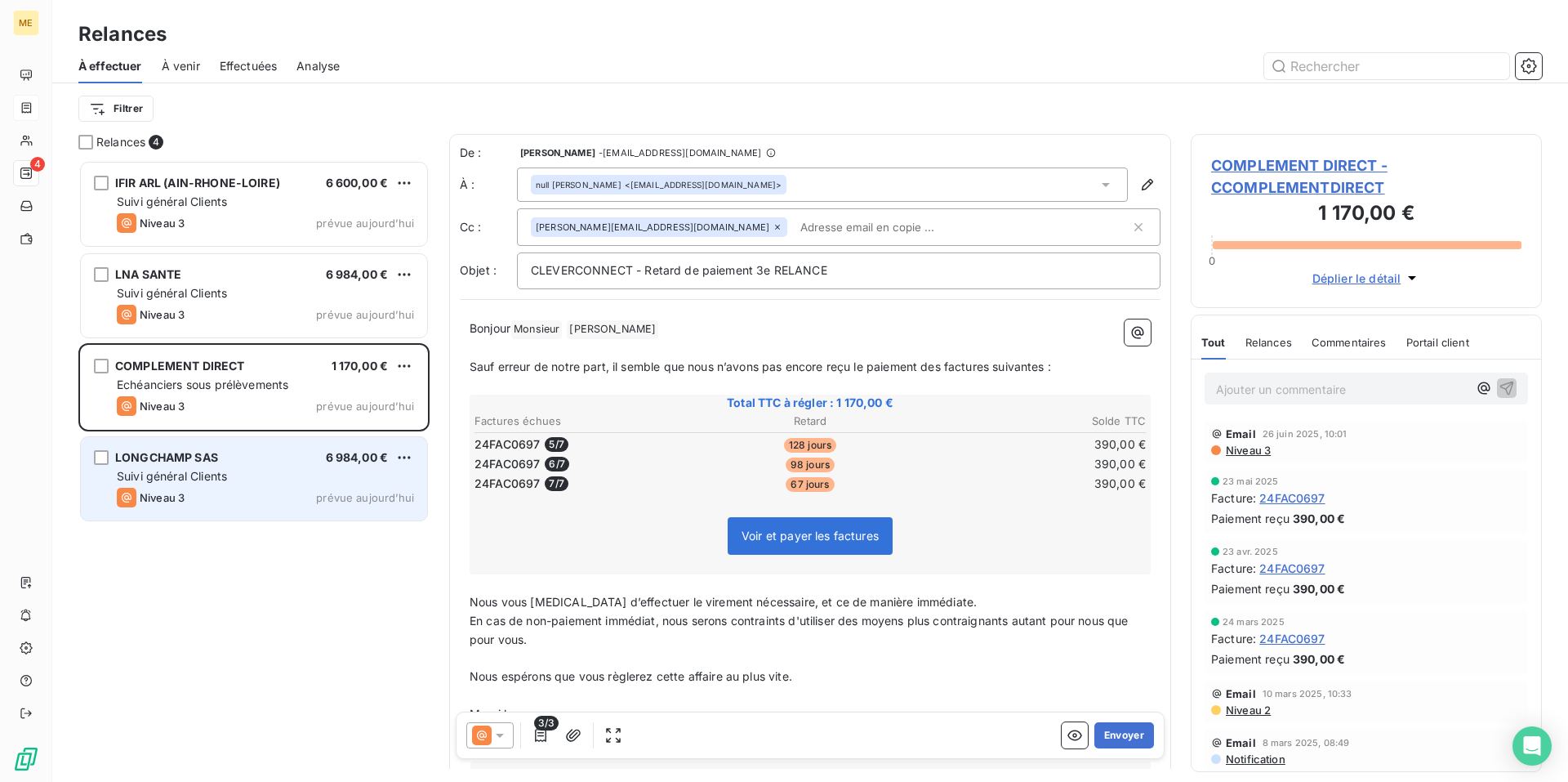
click at [270, 484] on div "Suivi général Clients" at bounding box center [266, 476] width 297 height 17
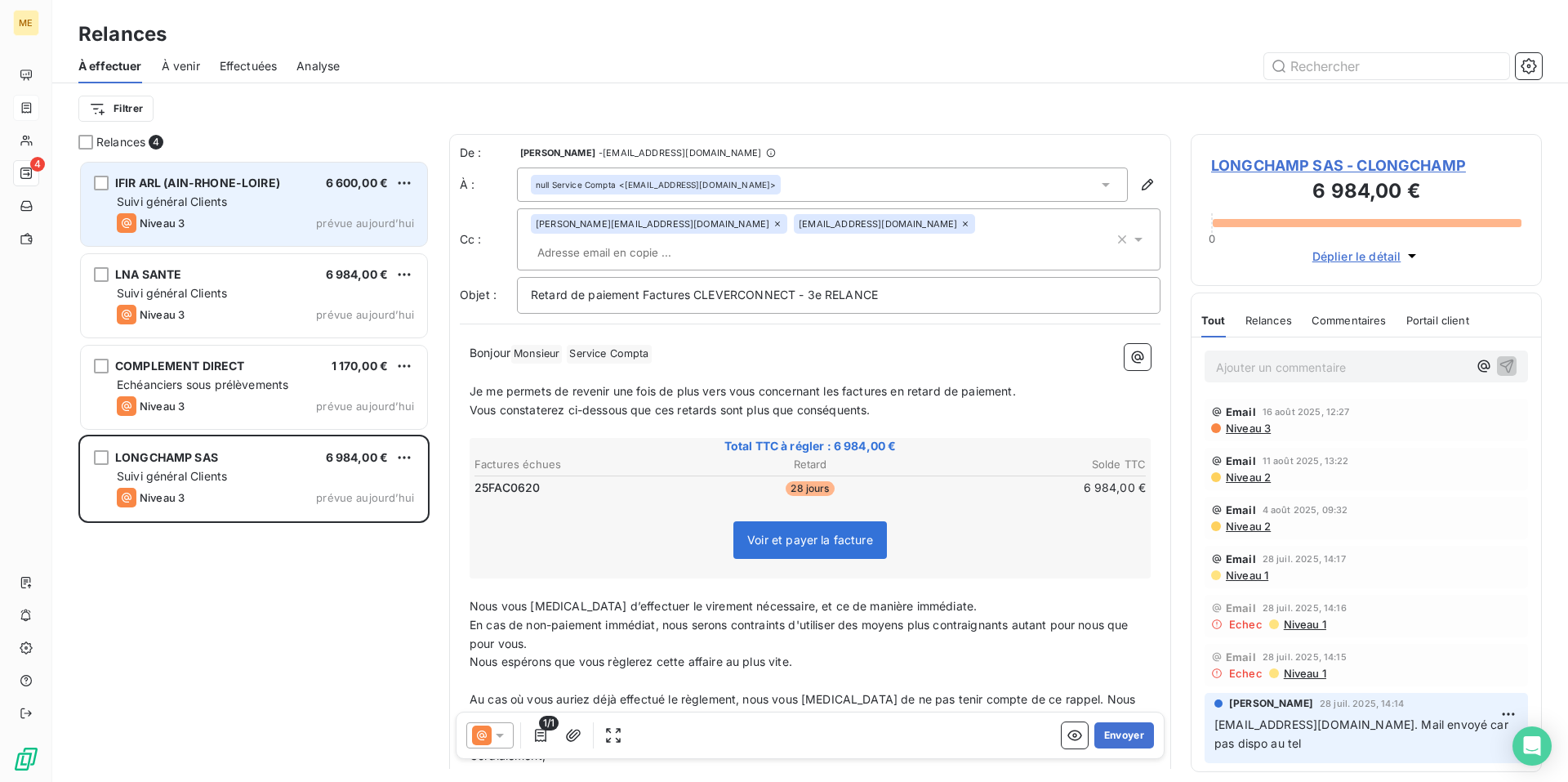
click at [281, 194] on div "Suivi général Clients" at bounding box center [266, 202] width 297 height 17
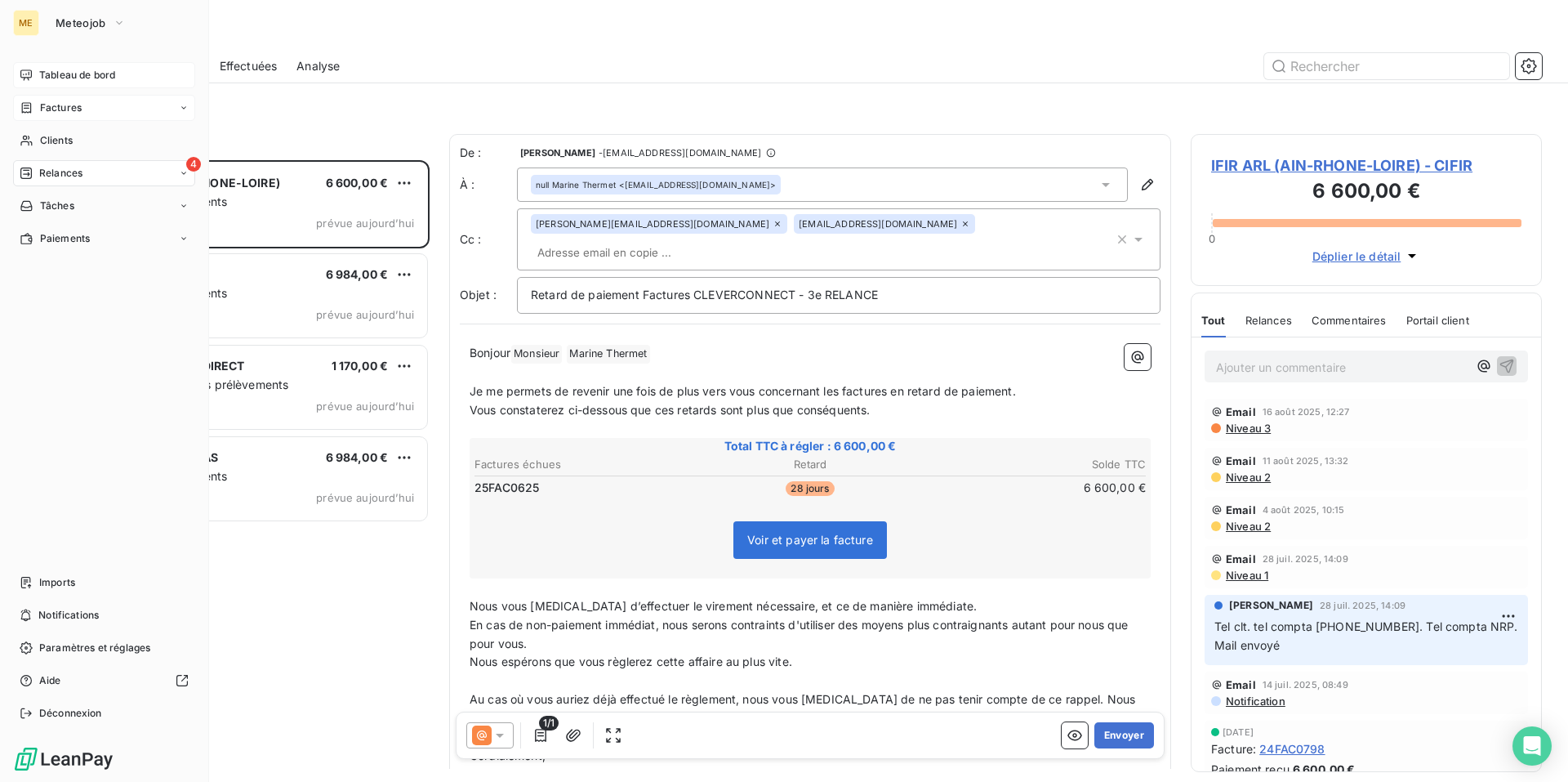
click at [51, 76] on span "Tableau de bord" at bounding box center [77, 75] width 76 height 15
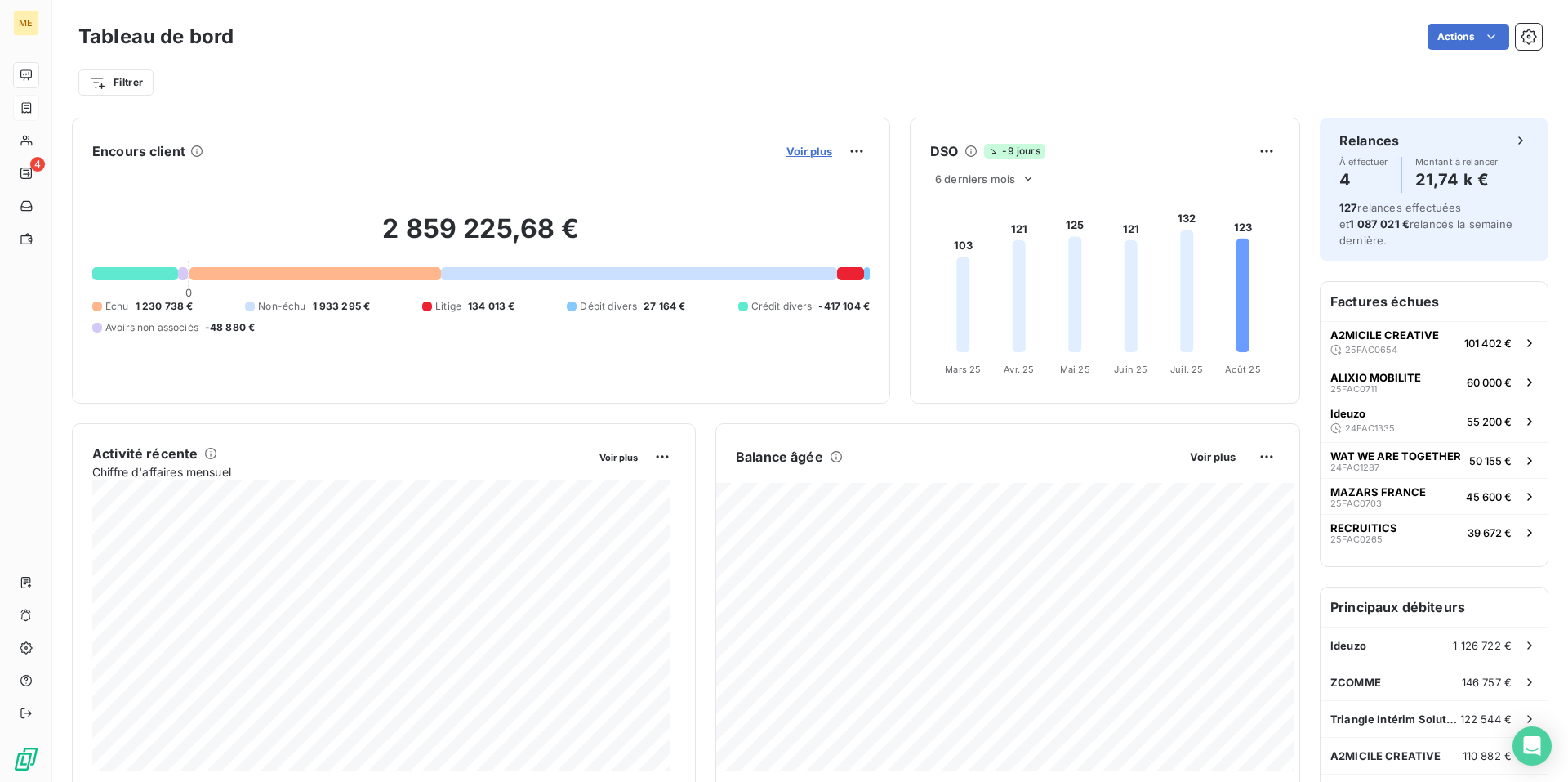
click at [793, 156] on span "Voir plus" at bounding box center [809, 151] width 46 height 13
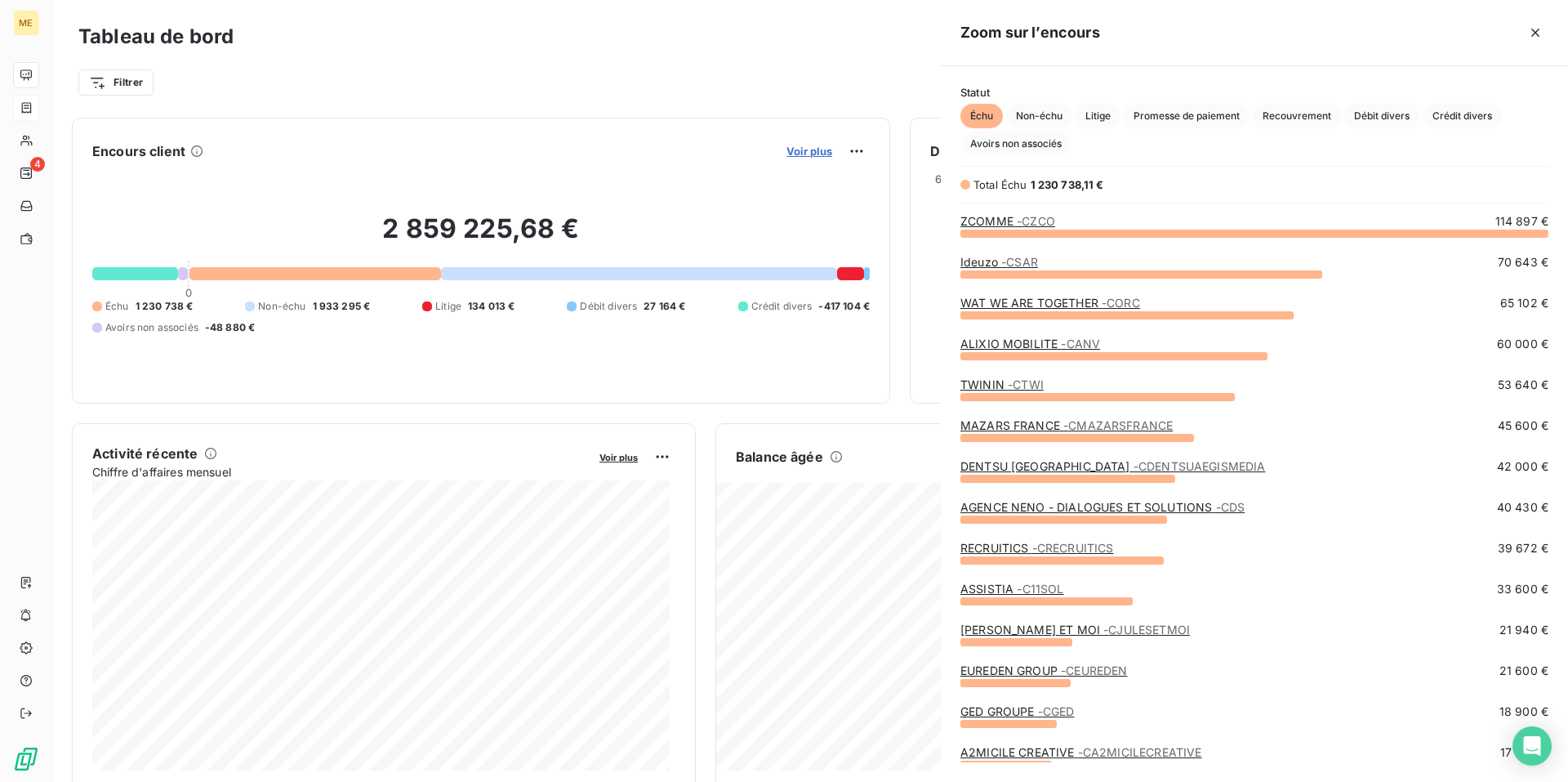
scroll to position [537, 614]
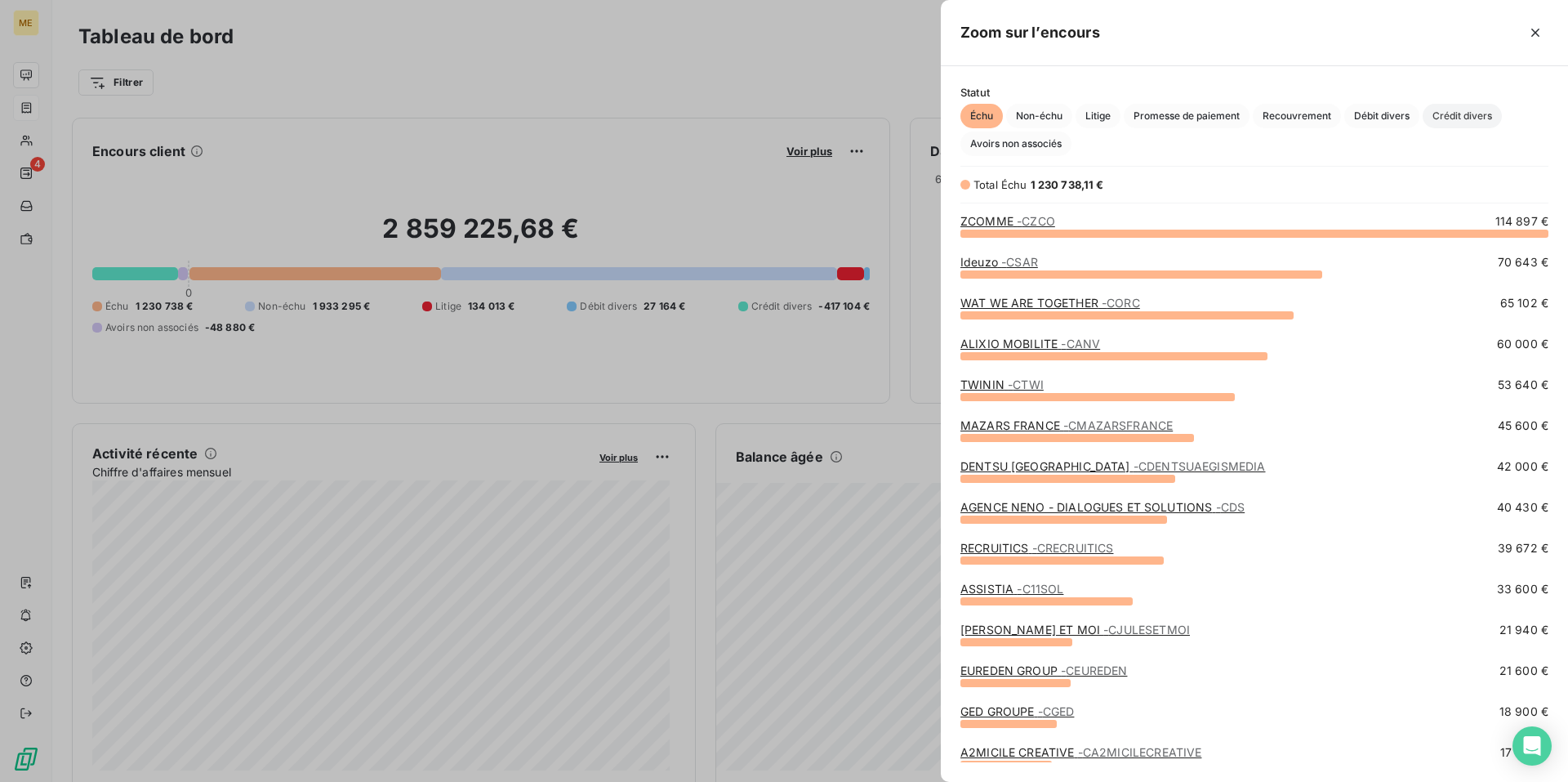
click at [1447, 125] on span "Crédit divers" at bounding box center [1461, 116] width 79 height 24
